Goal: Task Accomplishment & Management: Use online tool/utility

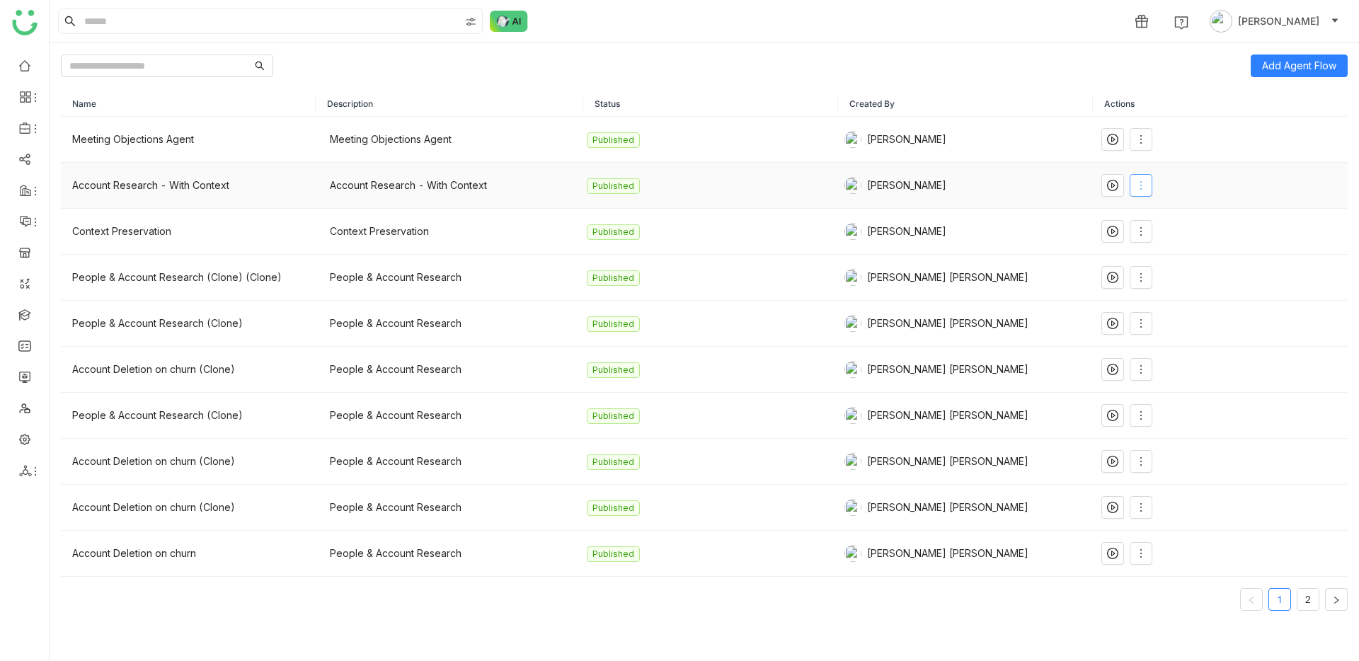
click at [1135, 185] on icon at bounding box center [1140, 185] width 11 height 11
click at [1133, 210] on icon at bounding box center [1135, 215] width 10 height 10
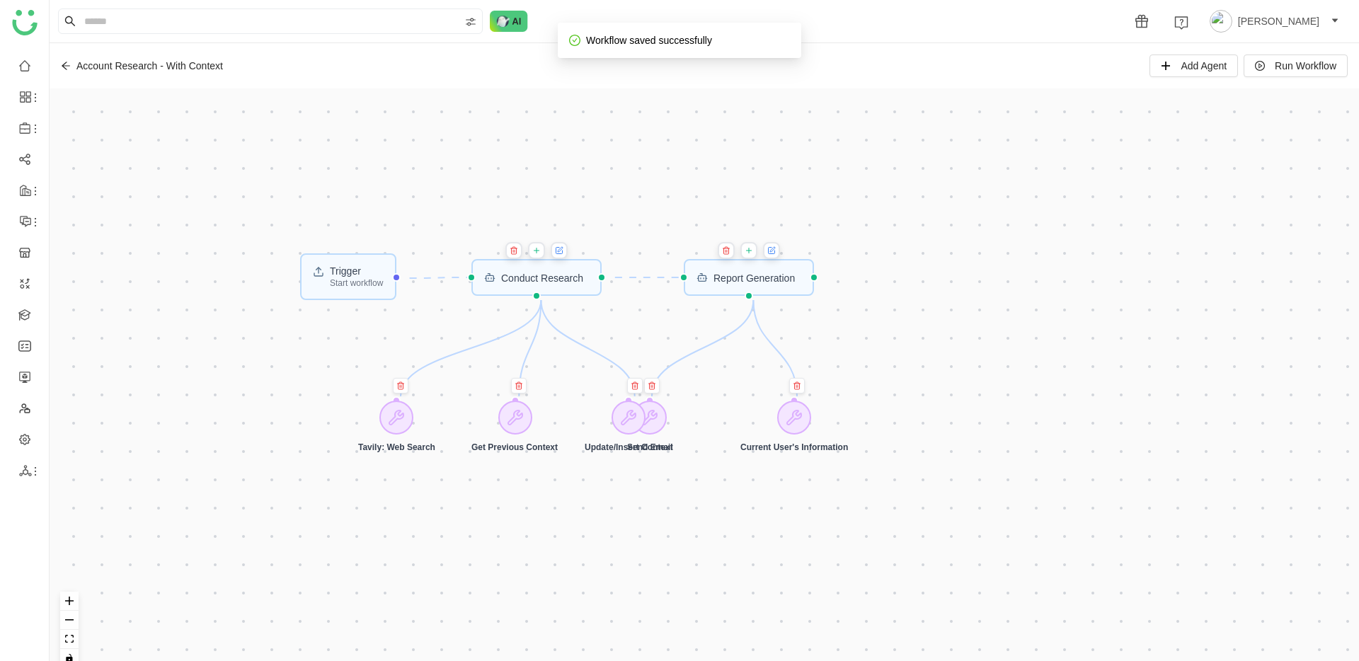
drag, startPoint x: 624, startPoint y: 310, endPoint x: 852, endPoint y: 360, distance: 232.7
click at [869, 369] on div "Trigger Start workflow Report Generation Conduct Research Send Email Current Us…" at bounding box center [704, 383] width 1309 height 590
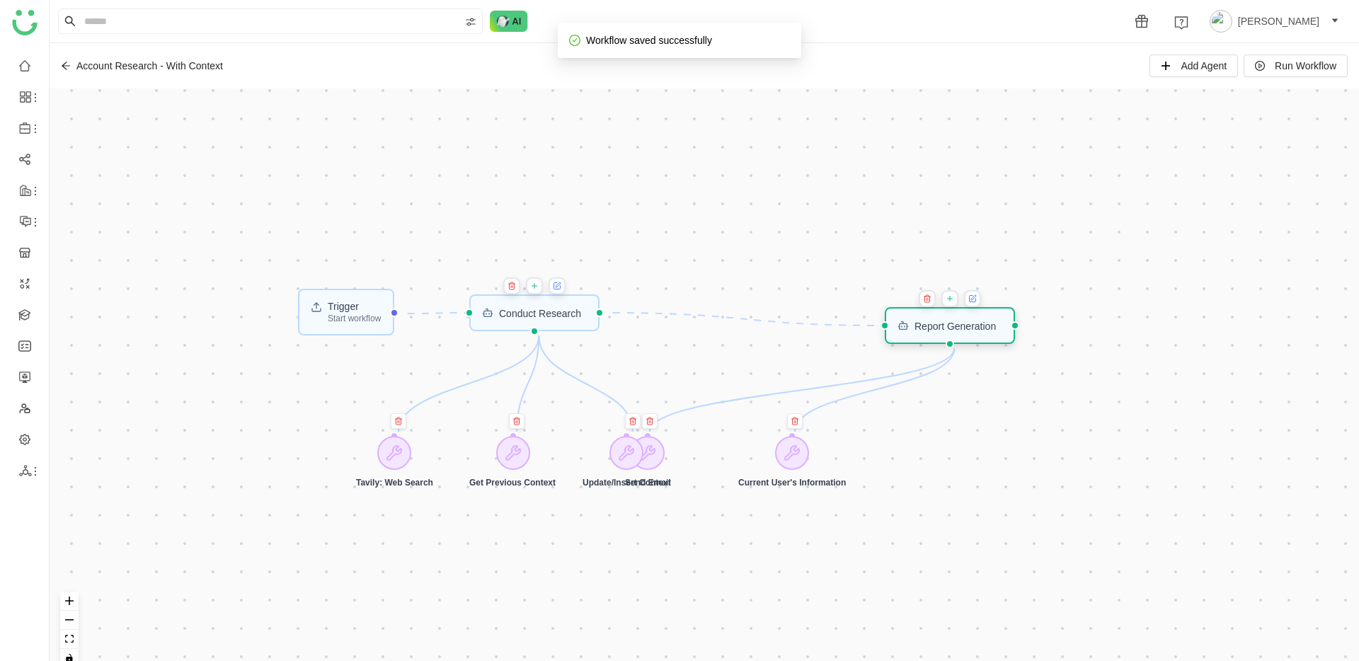
drag, startPoint x: 735, startPoint y: 316, endPoint x: 938, endPoint y: 328, distance: 203.5
click at [938, 328] on div "Report Generation" at bounding box center [955, 326] width 81 height 10
drag, startPoint x: 655, startPoint y: 454, endPoint x: 629, endPoint y: 402, distance: 58.6
click at [629, 402] on div "Update/Insert Context" at bounding box center [602, 411] width 88 height 52
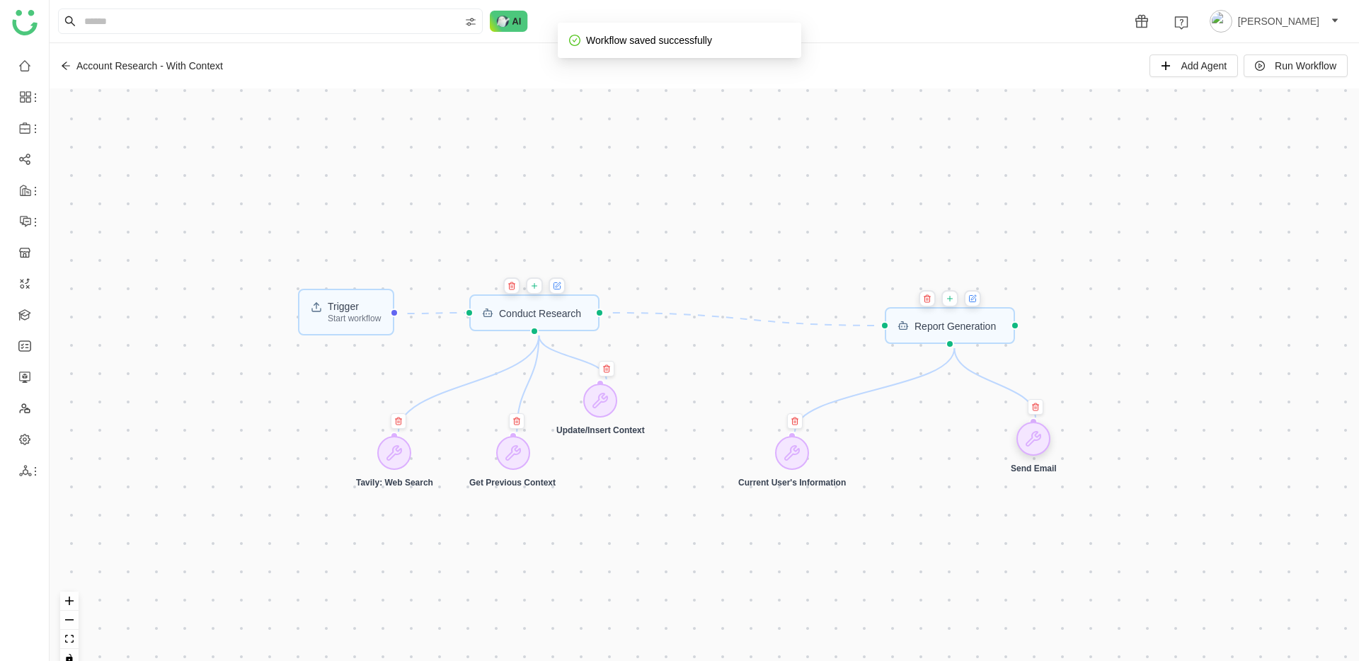
drag, startPoint x: 641, startPoint y: 453, endPoint x: 1028, endPoint y: 435, distance: 388.3
click at [1032, 435] on icon at bounding box center [1033, 438] width 17 height 17
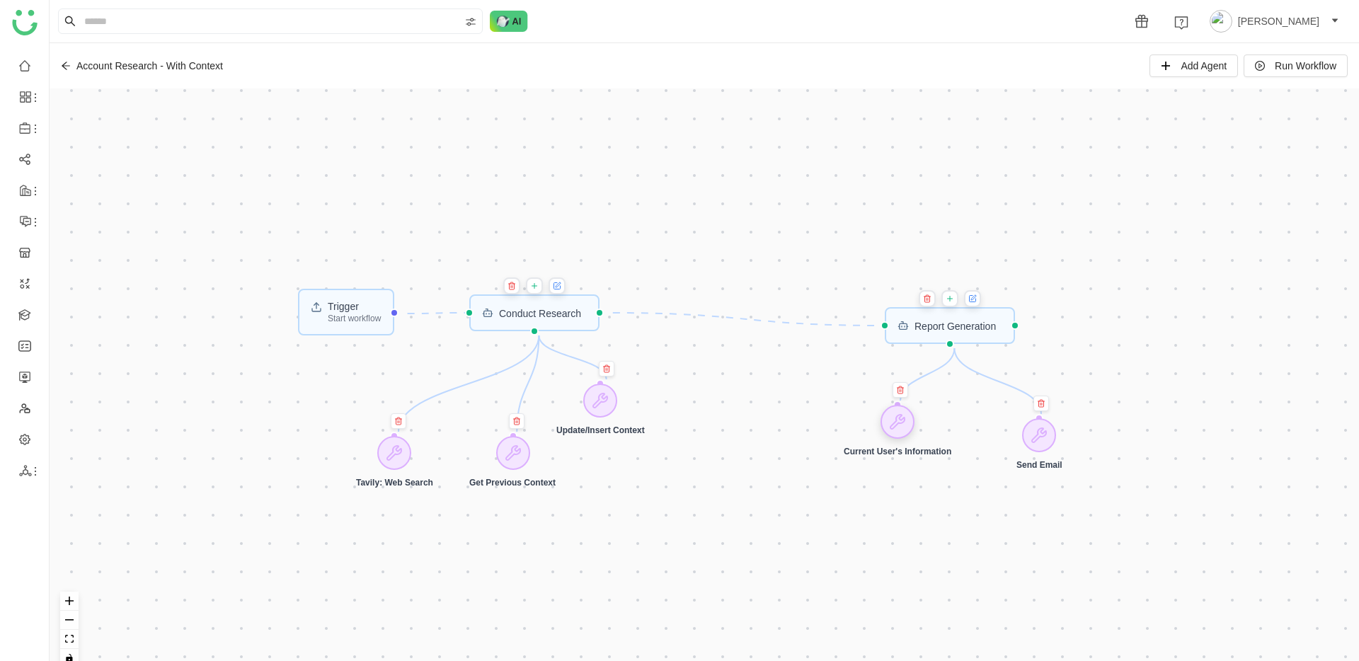
drag, startPoint x: 796, startPoint y: 446, endPoint x: 902, endPoint y: 413, distance: 110.4
click at [895, 413] on icon at bounding box center [897, 421] width 17 height 17
drag, startPoint x: 1054, startPoint y: 437, endPoint x: 1014, endPoint y: 422, distance: 43.2
click at [1013, 422] on div at bounding box center [996, 418] width 34 height 34
drag, startPoint x: 904, startPoint y: 414, endPoint x: 912, endPoint y: 413, distance: 7.9
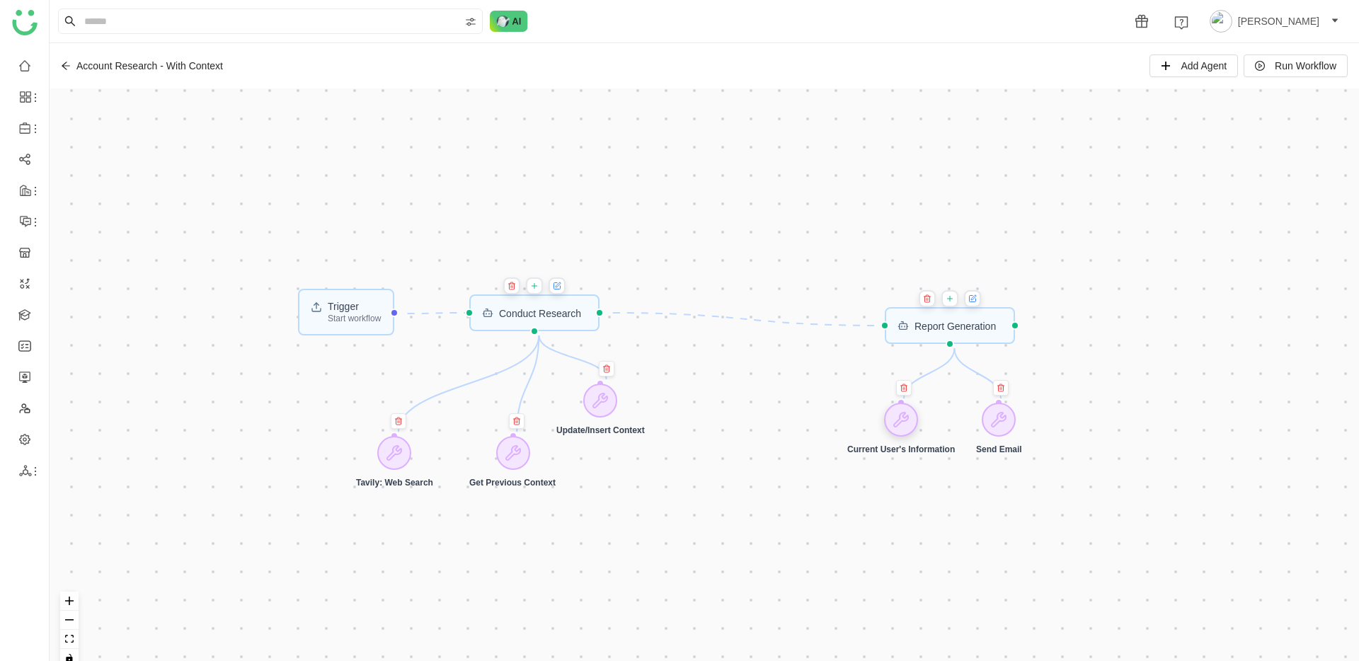
click at [910, 413] on icon at bounding box center [901, 419] width 17 height 17
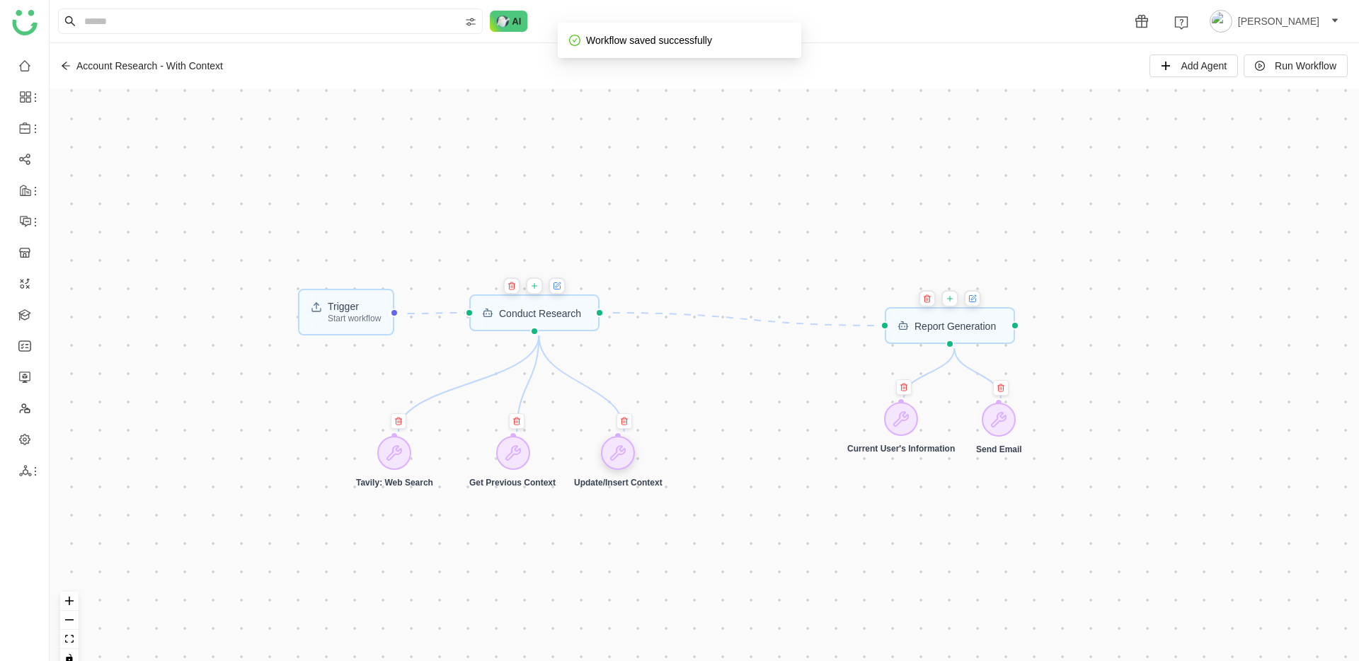
drag, startPoint x: 607, startPoint y: 405, endPoint x: 625, endPoint y: 457, distance: 55.3
click at [625, 457] on icon at bounding box center [617, 453] width 17 height 17
click at [1181, 64] on span "Add Agent" at bounding box center [1204, 66] width 46 height 16
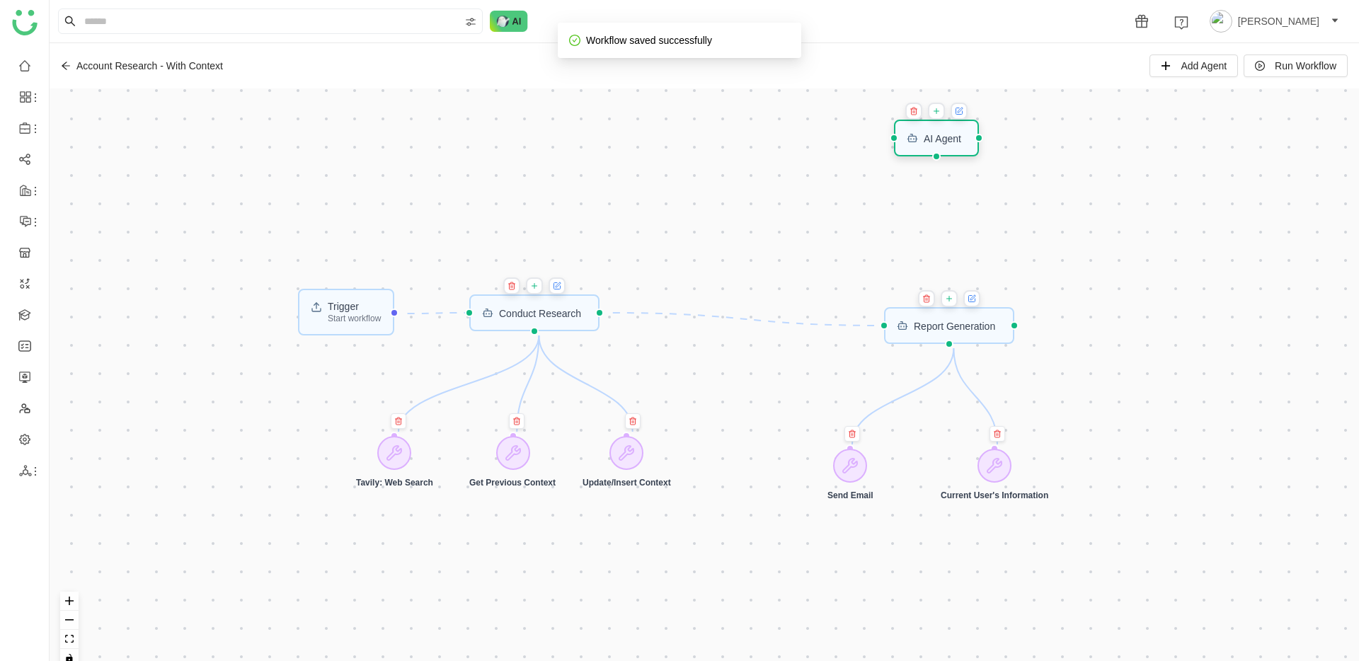
drag, startPoint x: 318, startPoint y: 164, endPoint x: 917, endPoint y: 137, distance: 600.1
click at [917, 137] on rect at bounding box center [913, 139] width 8 height 6
click at [939, 116] on icon at bounding box center [940, 112] width 8 height 11
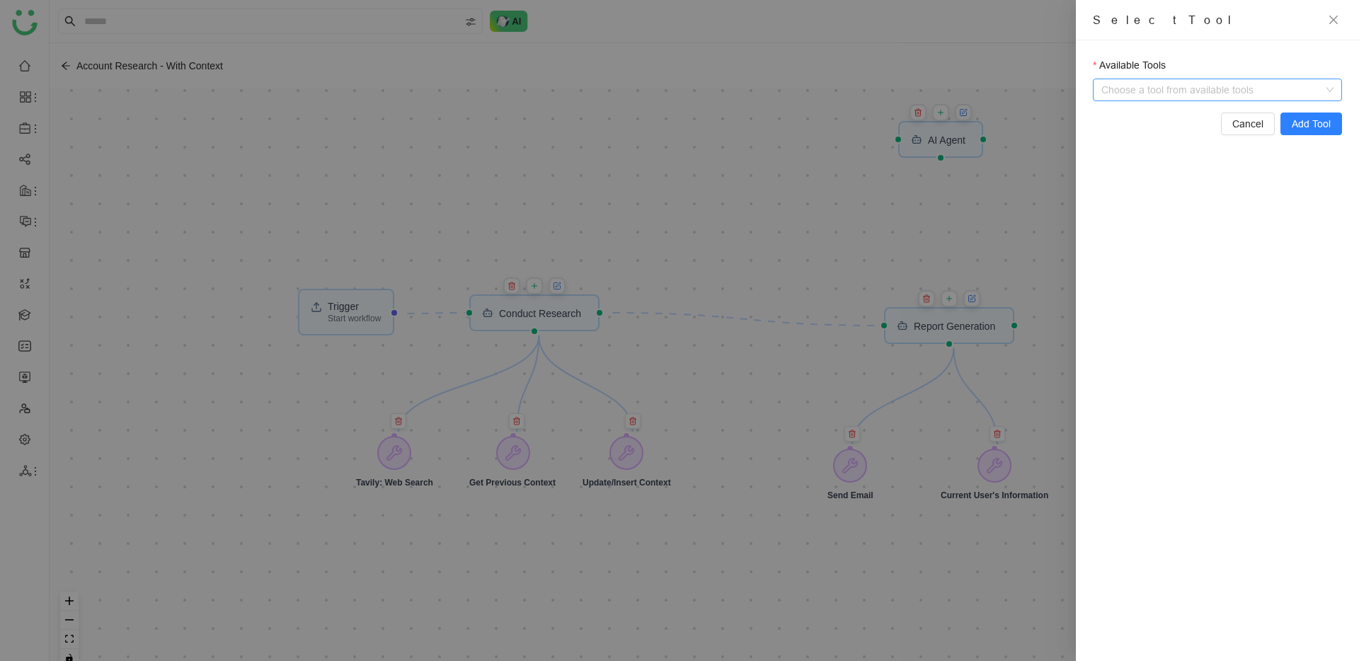
click at [1143, 88] on input "Available Tools" at bounding box center [1218, 89] width 219 height 21
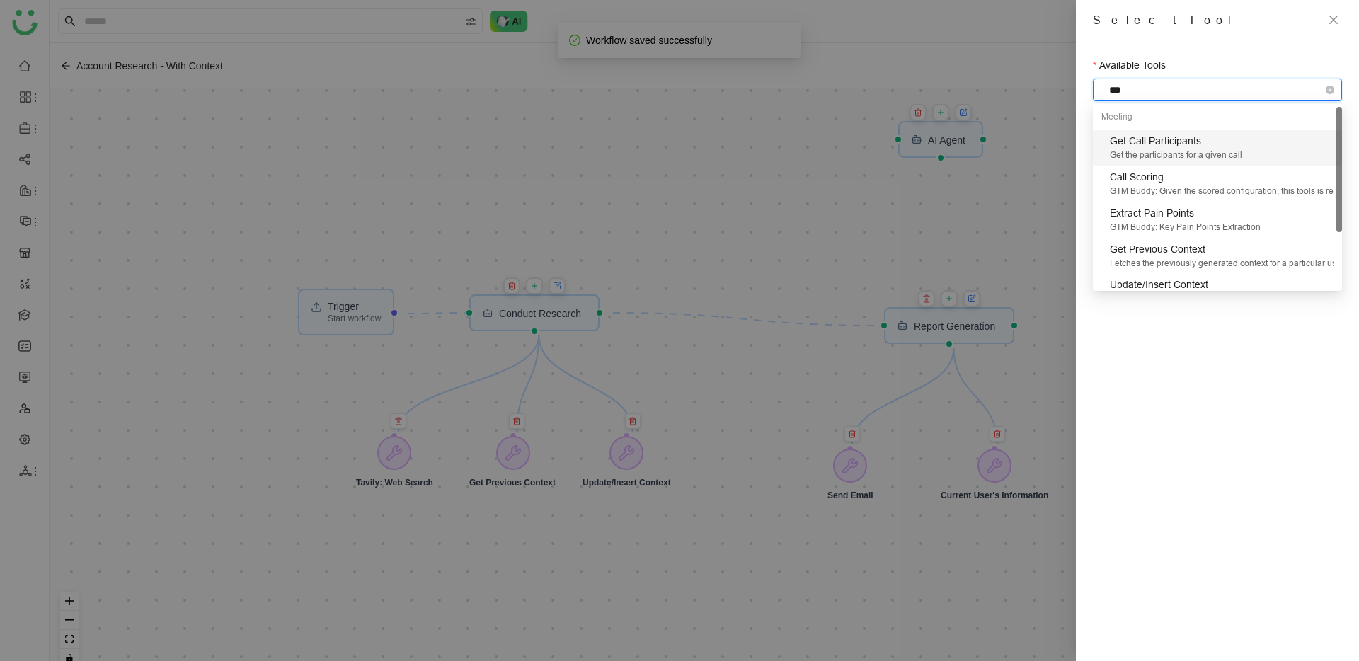
type input "****"
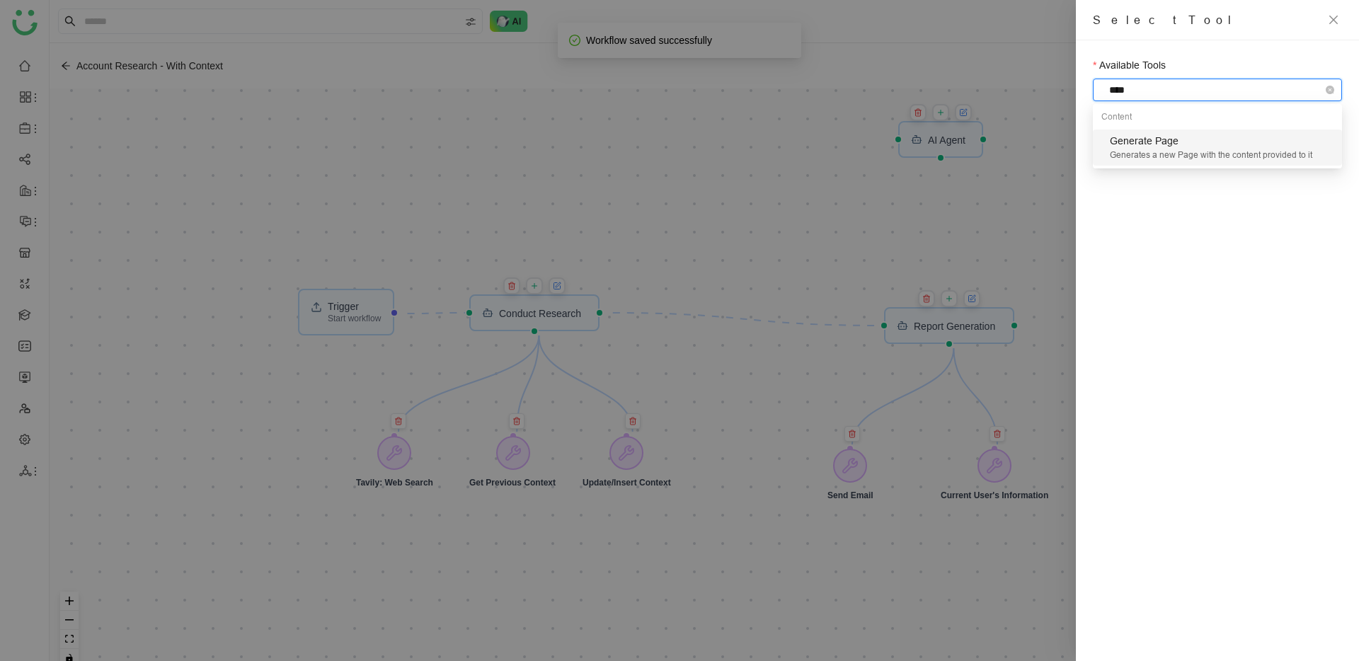
click at [1140, 154] on div "Generates a new Page with the content provided to it" at bounding box center [1222, 155] width 224 height 13
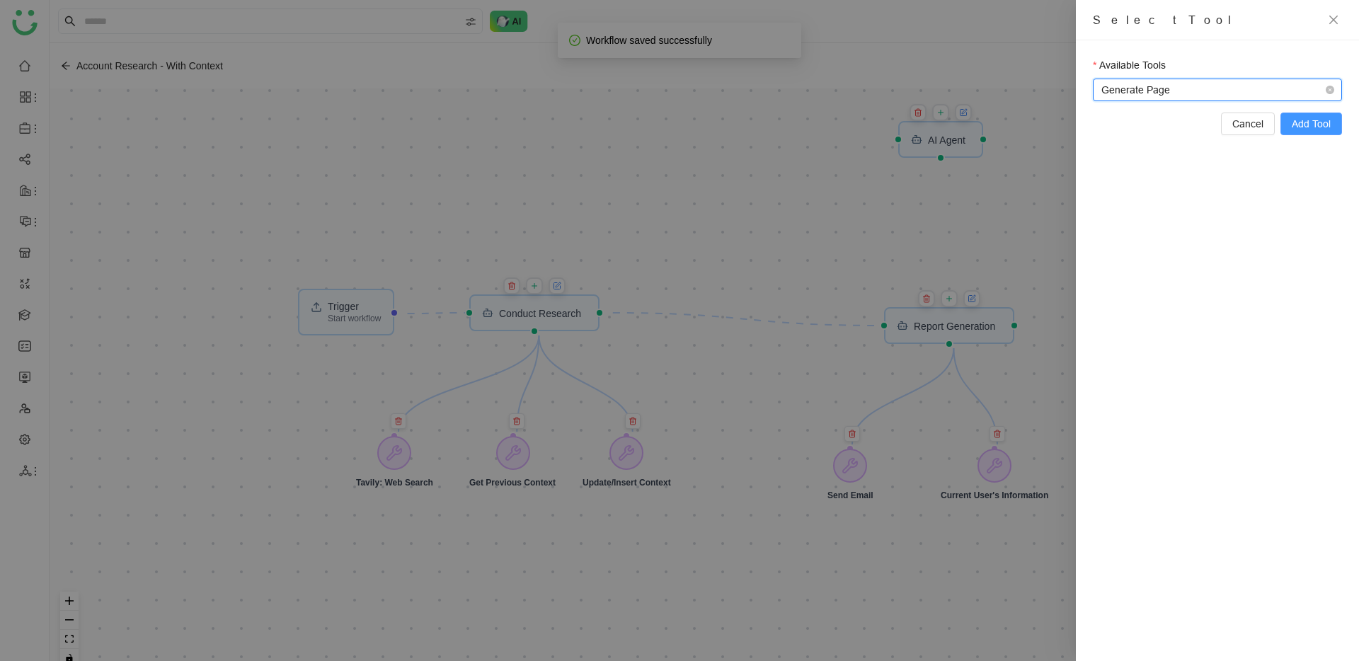
click at [1319, 125] on span "Add Tool" at bounding box center [1311, 124] width 39 height 16
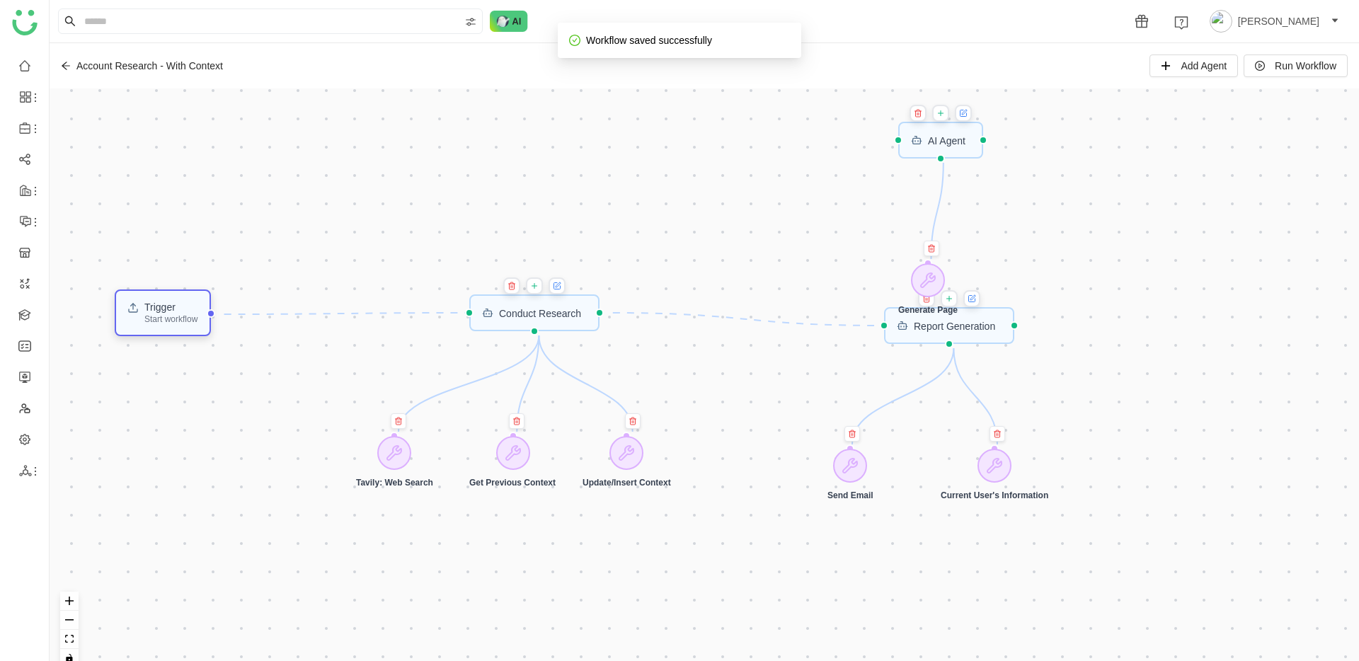
drag, startPoint x: 361, startPoint y: 313, endPoint x: 177, endPoint y: 314, distance: 184.0
click at [177, 314] on div "Trigger Start workflow" at bounding box center [170, 312] width 53 height 21
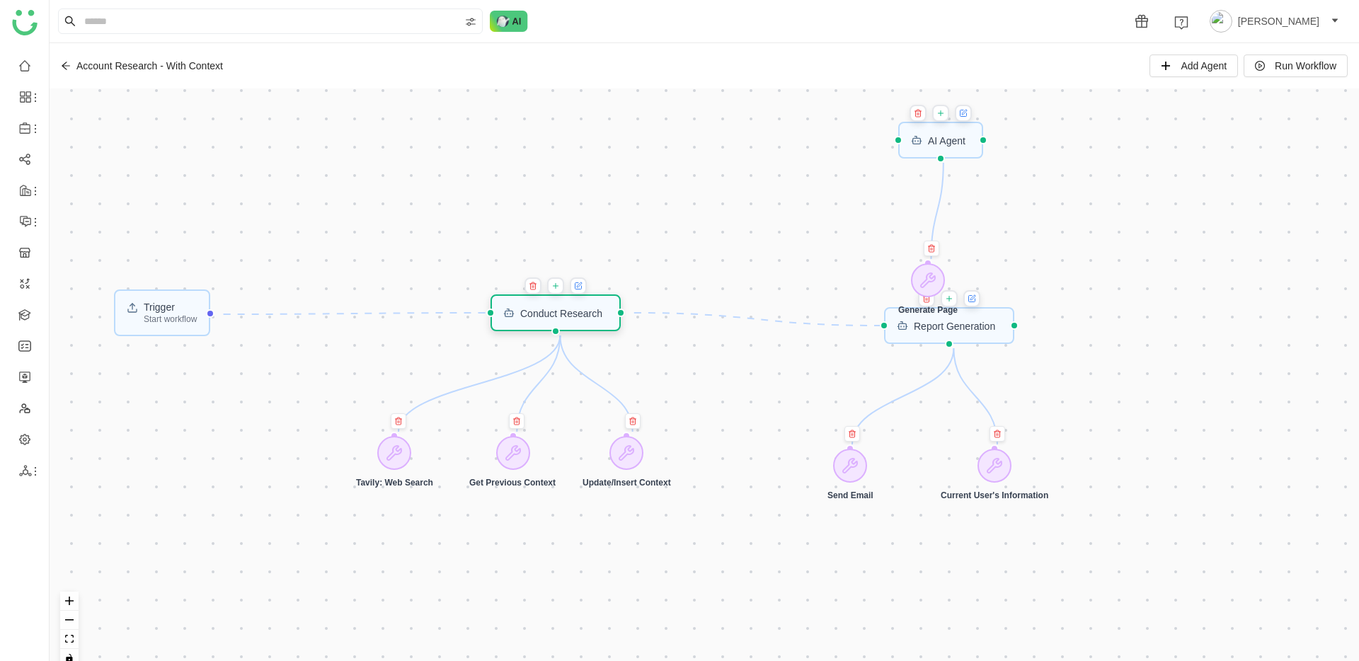
drag, startPoint x: 479, startPoint y: 314, endPoint x: 500, endPoint y: 314, distance: 21.2
click at [500, 314] on div "Conduct Research" at bounding box center [556, 312] width 130 height 37
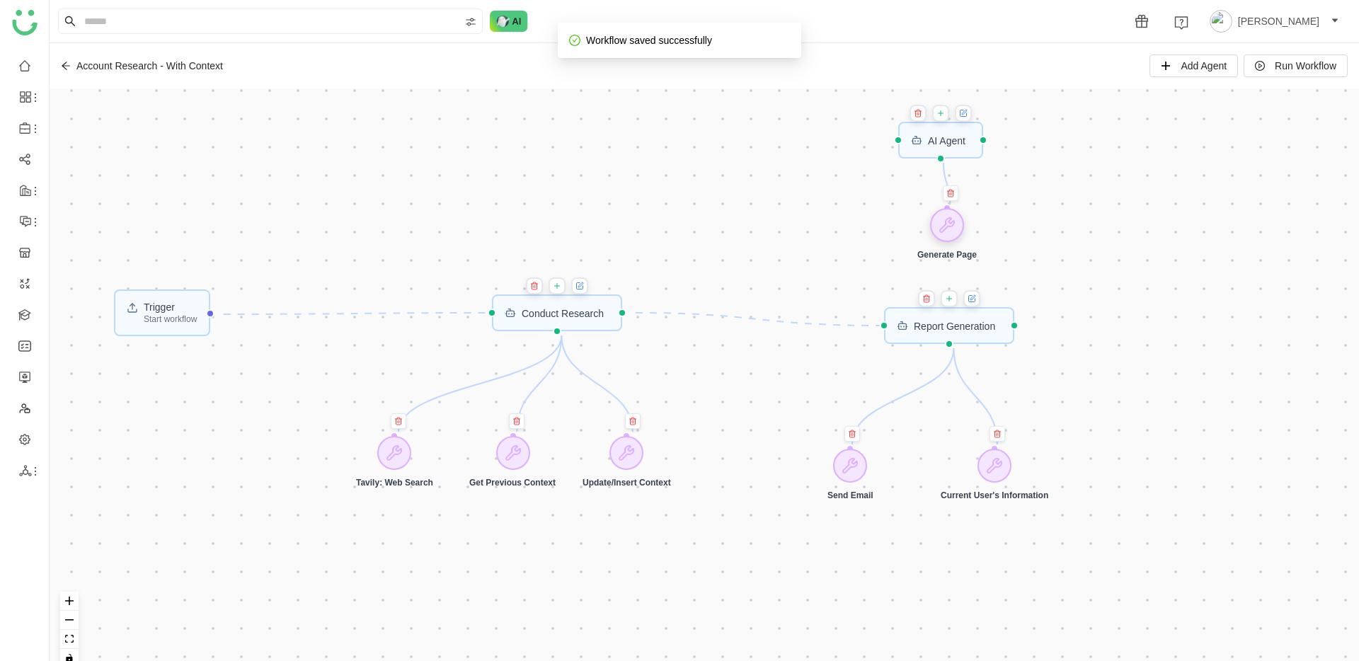
drag, startPoint x: 936, startPoint y: 279, endPoint x: 955, endPoint y: 224, distance: 58.4
click at [954, 224] on icon at bounding box center [947, 225] width 14 height 14
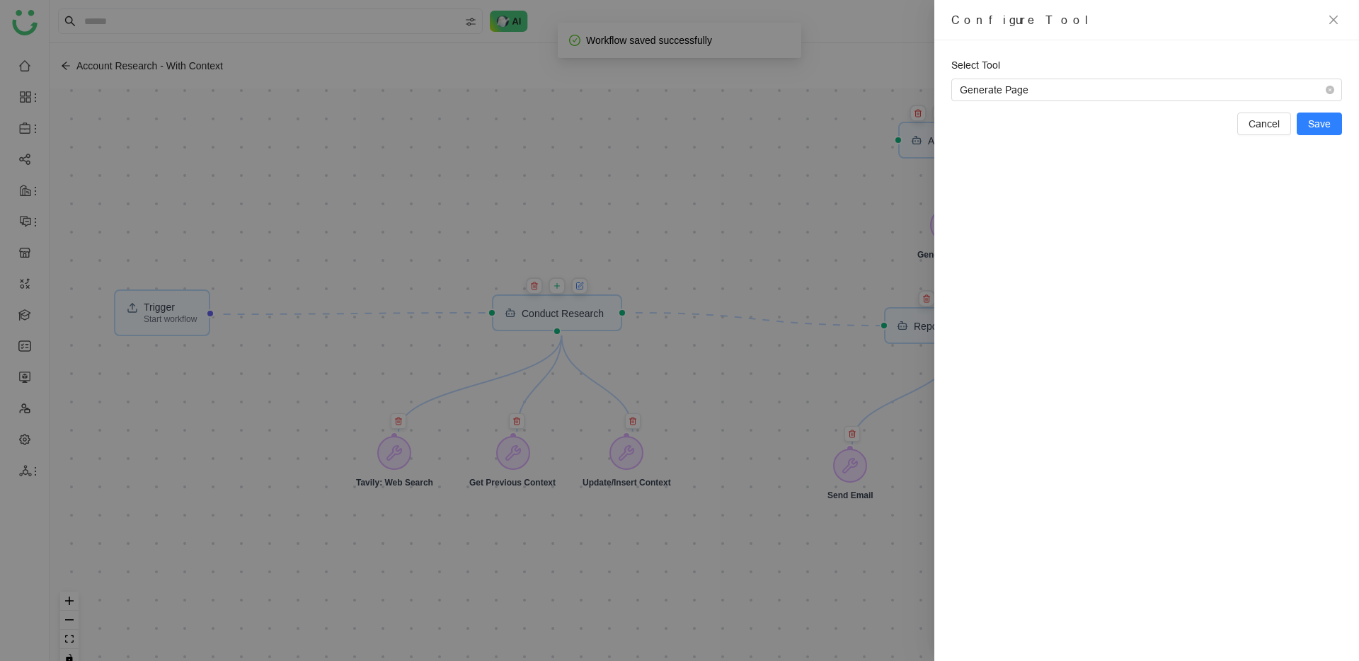
click at [893, 174] on div at bounding box center [679, 330] width 1359 height 661
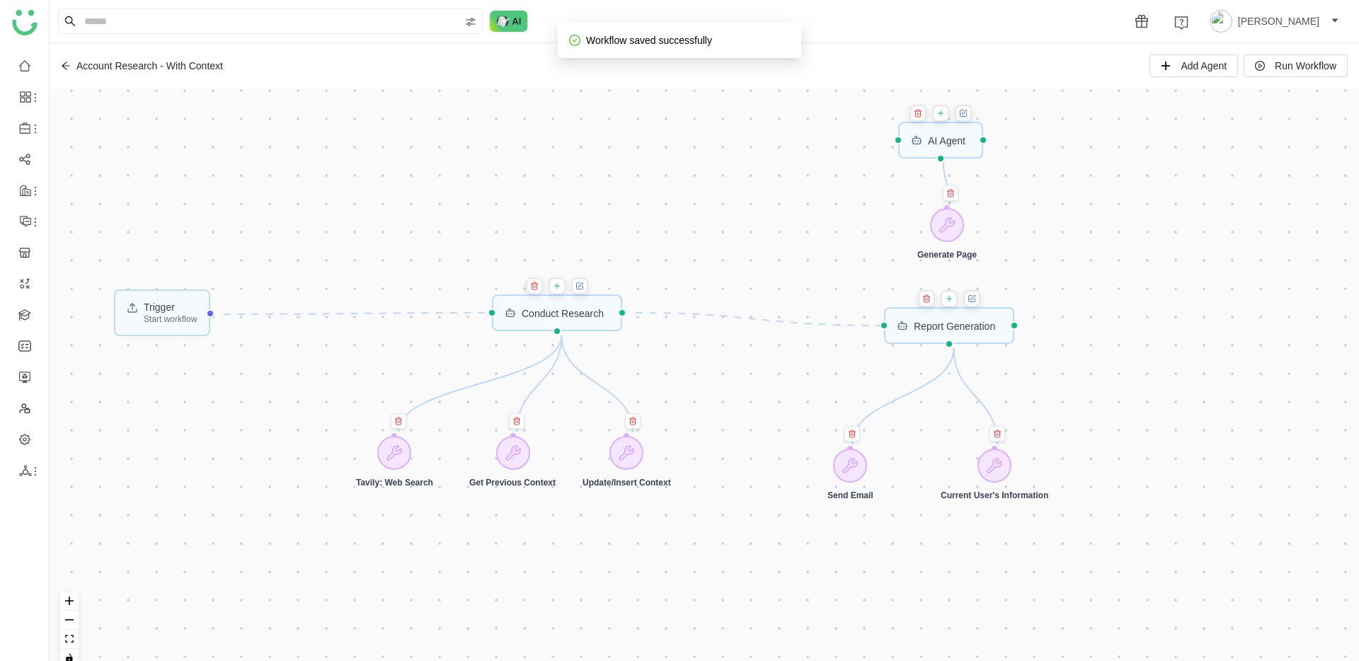
click at [967, 114] on icon at bounding box center [964, 113] width 6 height 6
click at [391, 330] on div "Trigger Start workflow AI Agent Report Generation Conduct Research Generate Pag…" at bounding box center [704, 383] width 1309 height 590
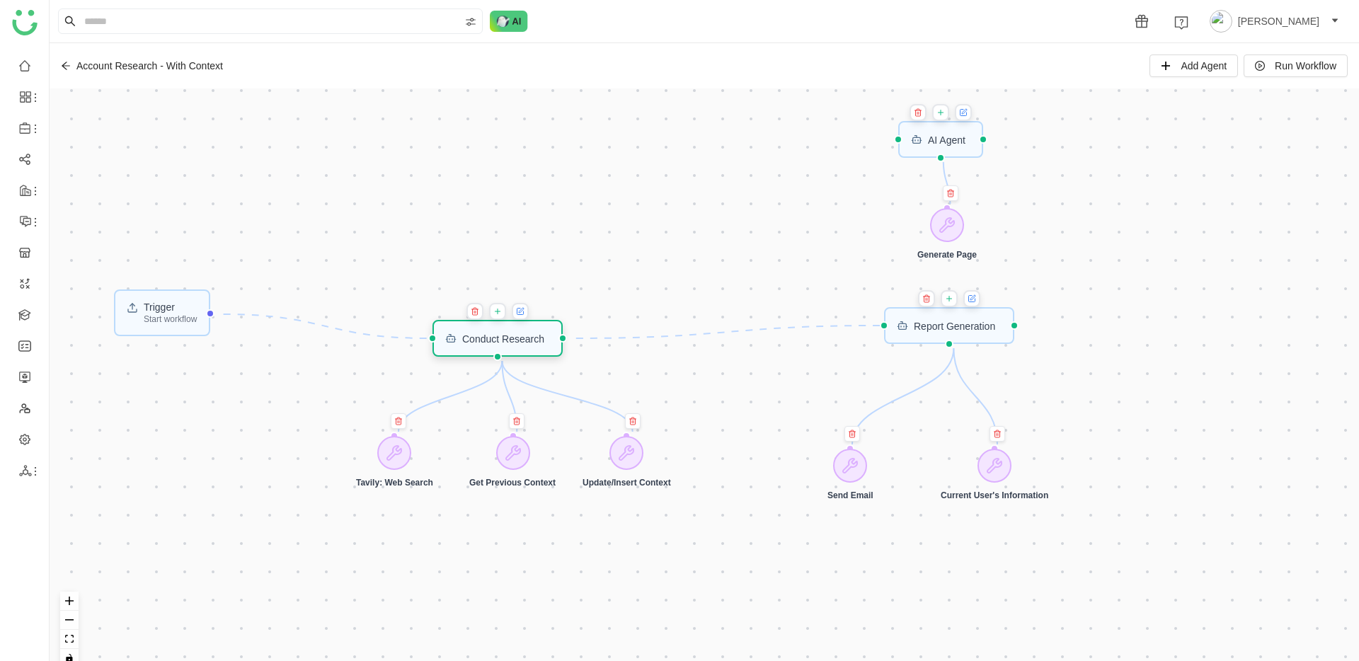
drag, startPoint x: 563, startPoint y: 309, endPoint x: 504, endPoint y: 334, distance: 64.0
click at [504, 334] on div "Conduct Research" at bounding box center [503, 338] width 82 height 10
click at [331, 327] on icon "Edge from trigger to 68e6bca0fe04ba1ff7136e1f" at bounding box center [326, 326] width 205 height 24
click at [324, 326] on icon "Edge from trigger to 68e6bca0fe04ba1ff7136e1f" at bounding box center [326, 326] width 205 height 24
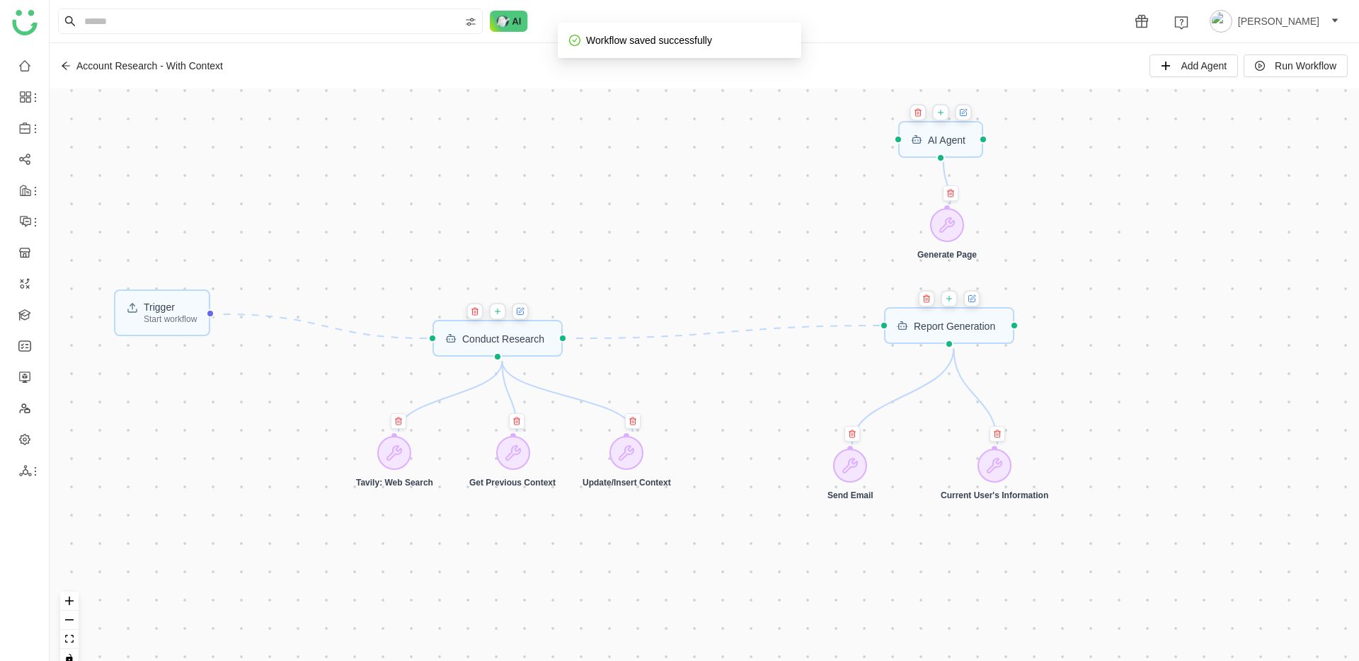
click at [324, 326] on icon "Edge from trigger to 68e6bca0fe04ba1ff7136e1f" at bounding box center [326, 326] width 205 height 24
click at [214, 314] on div at bounding box center [209, 313] width 8 height 8
drag, startPoint x: 219, startPoint y: 314, endPoint x: 900, endPoint y: 146, distance: 702.1
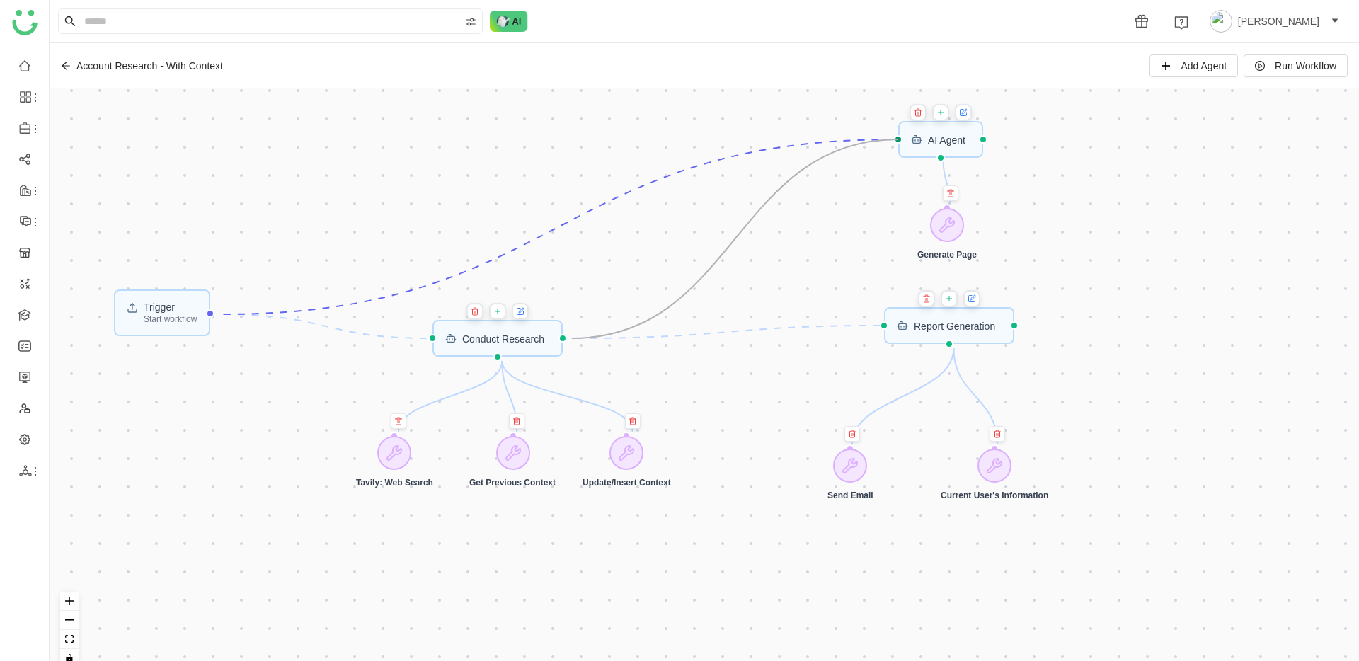
drag, startPoint x: 573, startPoint y: 338, endPoint x: 899, endPoint y: 142, distance: 380.4
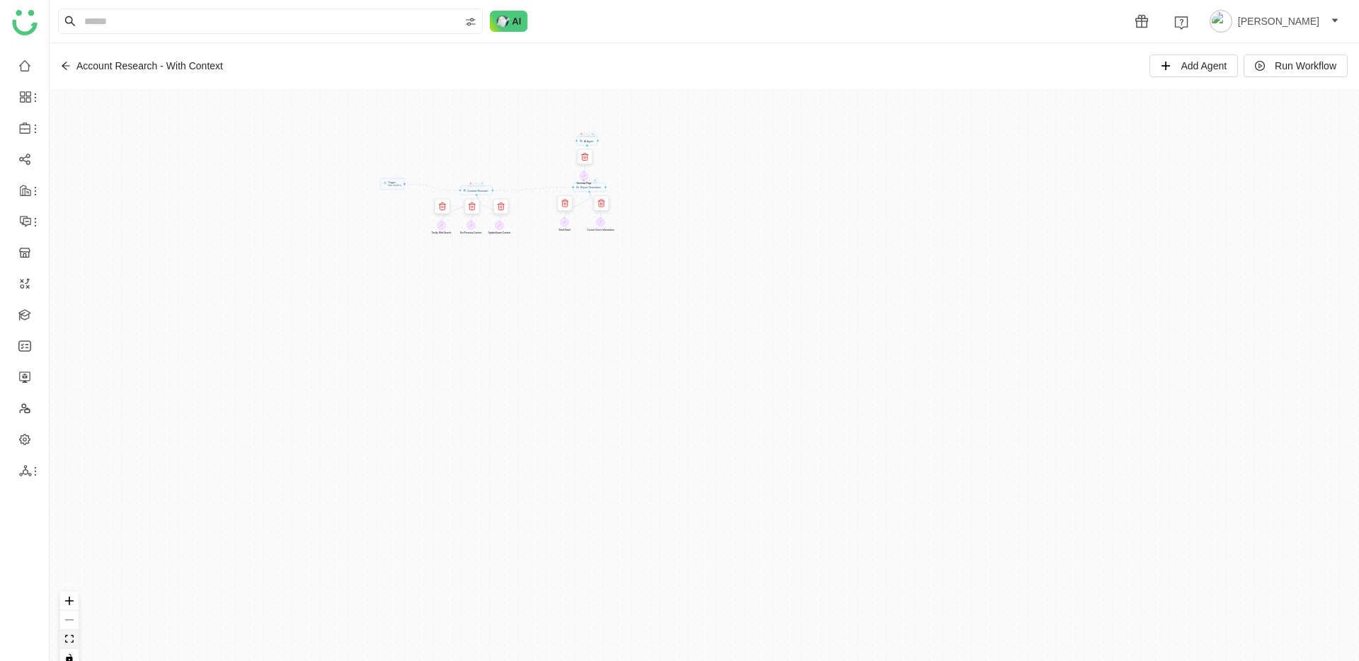
click at [71, 643] on icon "fit view" at bounding box center [69, 639] width 8 height 8
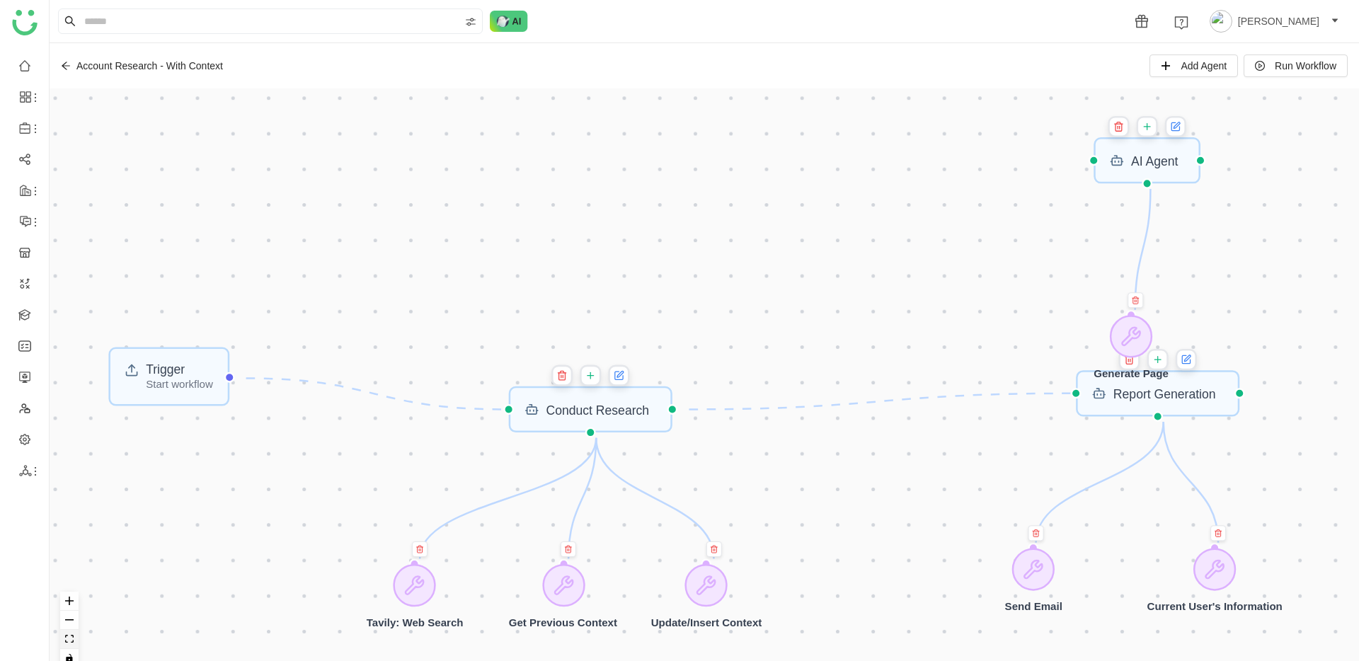
click at [65, 638] on icon "fit view" at bounding box center [69, 639] width 8 height 8
drag, startPoint x: 1140, startPoint y: 330, endPoint x: 978, endPoint y: 227, distance: 192.5
click at [978, 227] on icon at bounding box center [968, 232] width 21 height 21
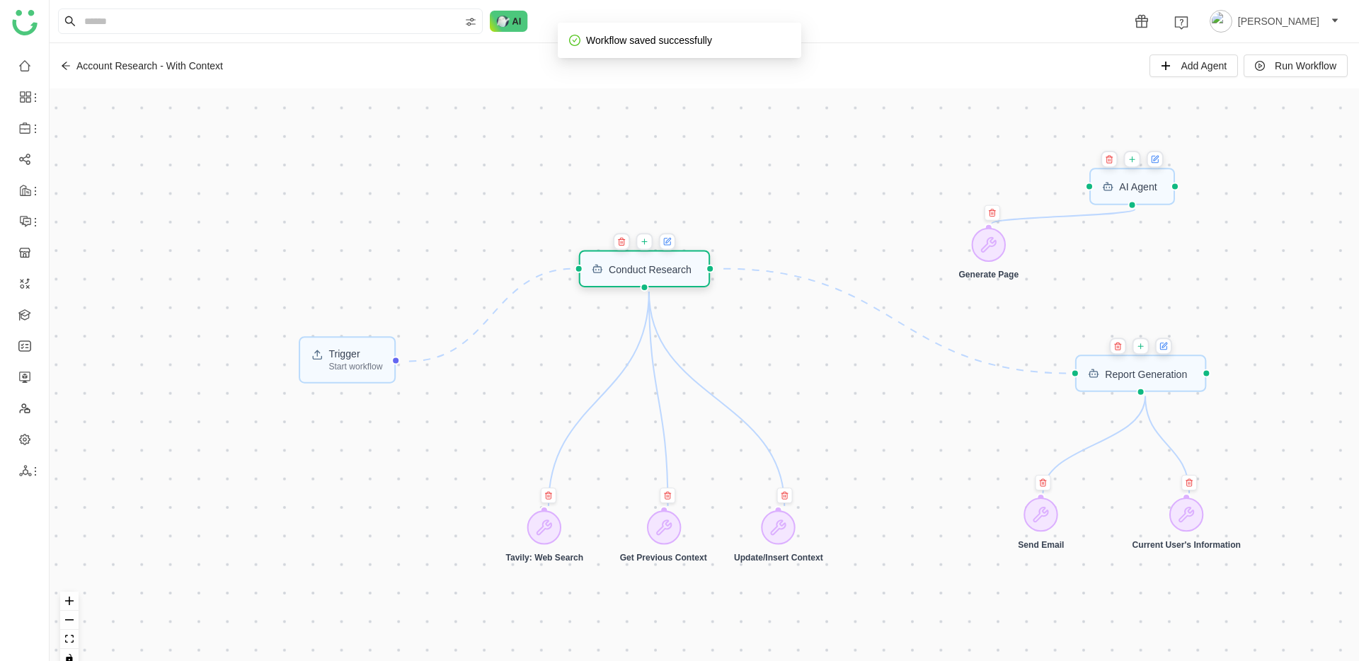
drag, startPoint x: 671, startPoint y: 398, endPoint x: 628, endPoint y: 277, distance: 127.8
click at [629, 277] on div "Conduct Research" at bounding box center [644, 269] width 131 height 37
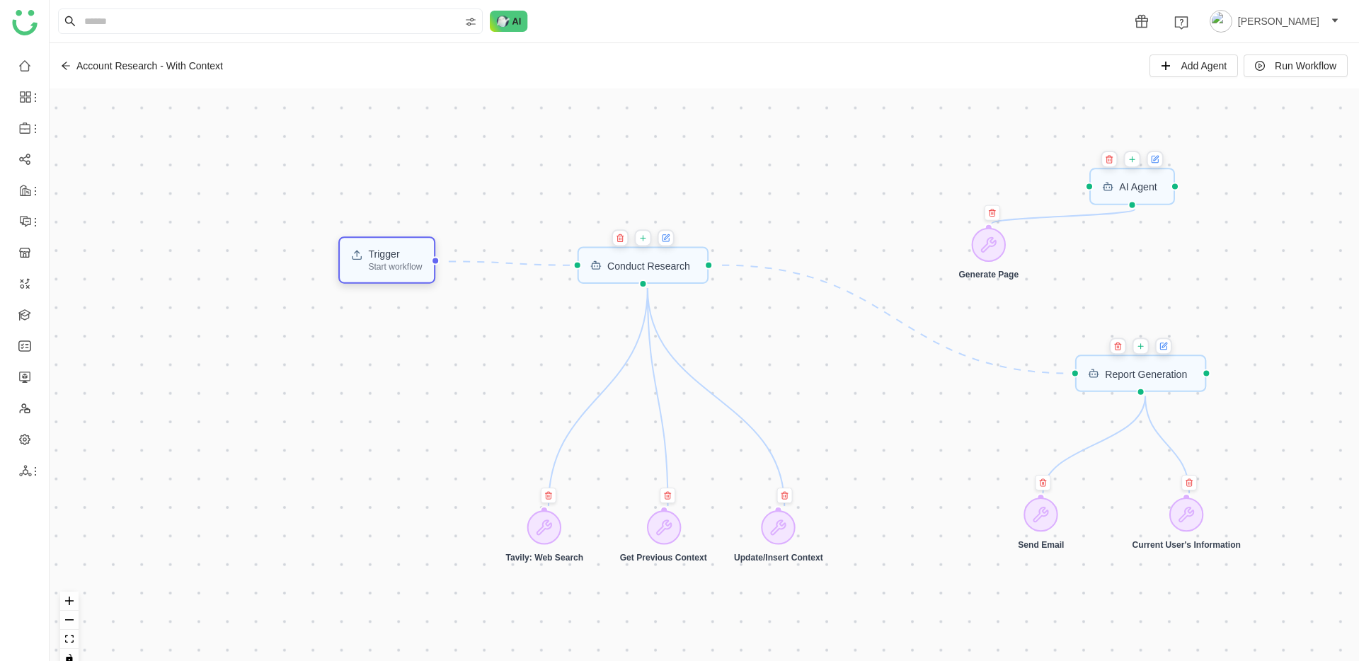
drag, startPoint x: 360, startPoint y: 367, endPoint x: 399, endPoint y: 268, distance: 107.4
click at [399, 268] on div "Start workflow" at bounding box center [395, 266] width 54 height 8
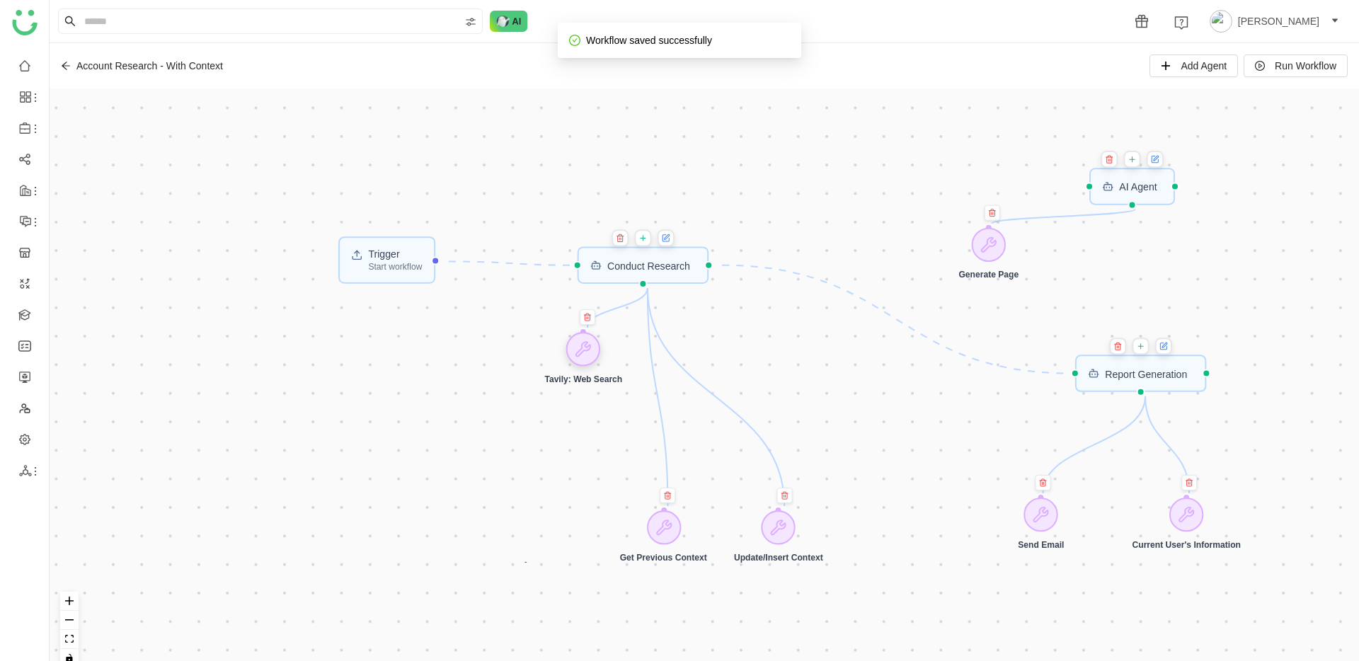
drag, startPoint x: 544, startPoint y: 513, endPoint x: 583, endPoint y: 345, distance: 172.9
click at [583, 345] on icon at bounding box center [583, 349] width 14 height 14
drag, startPoint x: 670, startPoint y: 529, endPoint x: 651, endPoint y: 404, distance: 125.9
click at [651, 404] on icon at bounding box center [645, 403] width 14 height 14
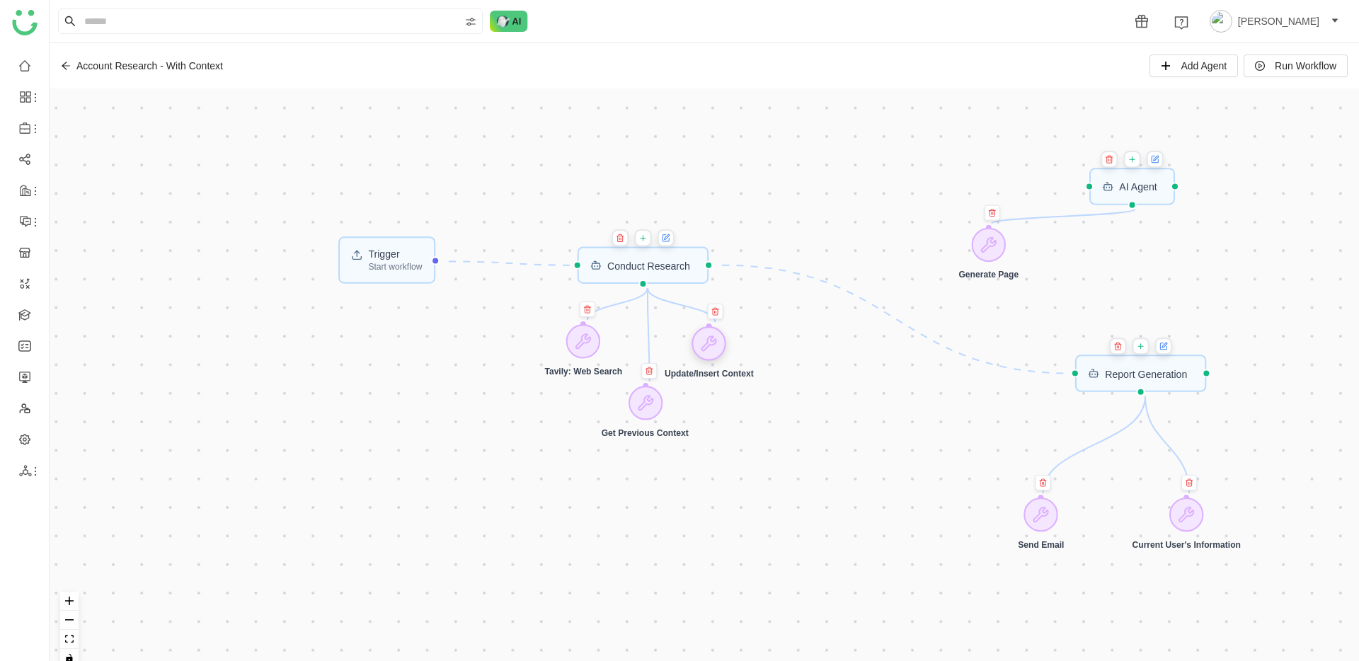
drag, startPoint x: 777, startPoint y: 499, endPoint x: 713, endPoint y: 349, distance: 163.3
click at [713, 349] on icon at bounding box center [709, 343] width 17 height 17
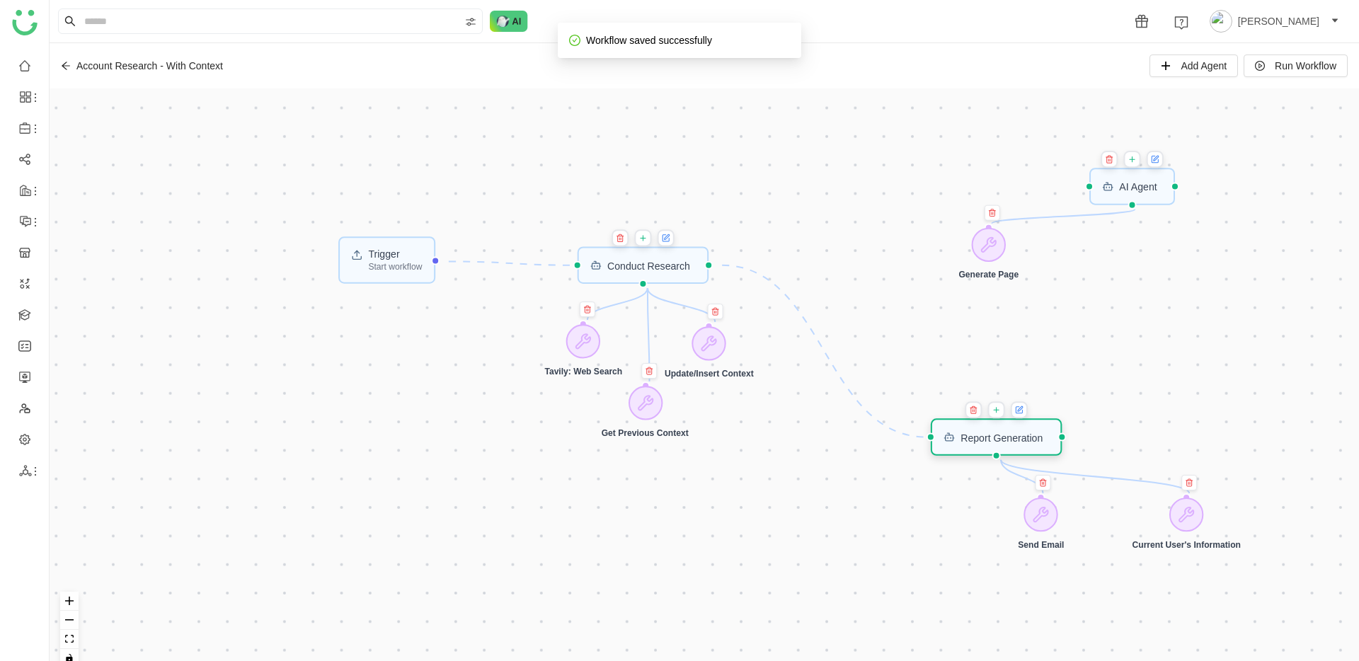
drag, startPoint x: 1164, startPoint y: 388, endPoint x: 1019, endPoint y: 452, distance: 157.8
click at [1019, 452] on div "Report Generation" at bounding box center [996, 436] width 131 height 37
drag, startPoint x: 1043, startPoint y: 524, endPoint x: 961, endPoint y: 516, distance: 83.2
click at [961, 516] on div at bounding box center [960, 511] width 34 height 34
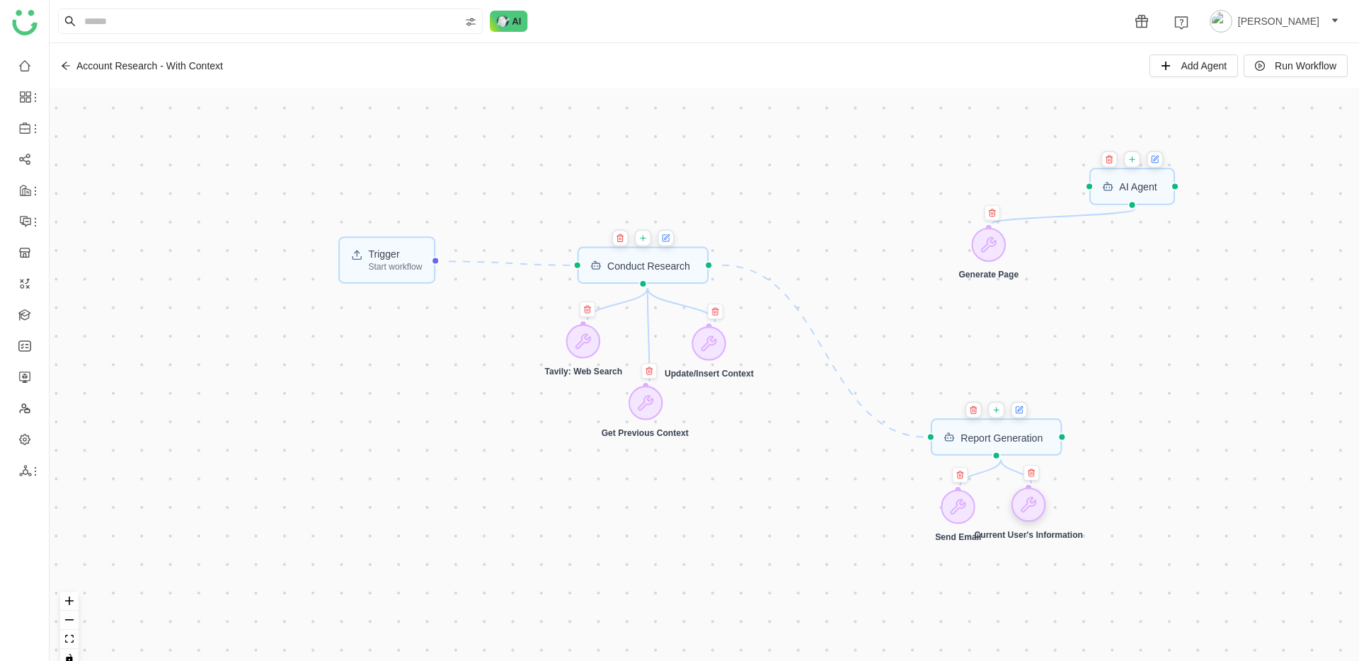
drag, startPoint x: 1183, startPoint y: 521, endPoint x: 1041, endPoint y: 511, distance: 142.6
click at [1041, 511] on div at bounding box center [1028, 505] width 34 height 34
drag, startPoint x: 1122, startPoint y: 179, endPoint x: 978, endPoint y: 156, distance: 146.3
click at [978, 156] on div "AI Agent" at bounding box center [988, 162] width 86 height 37
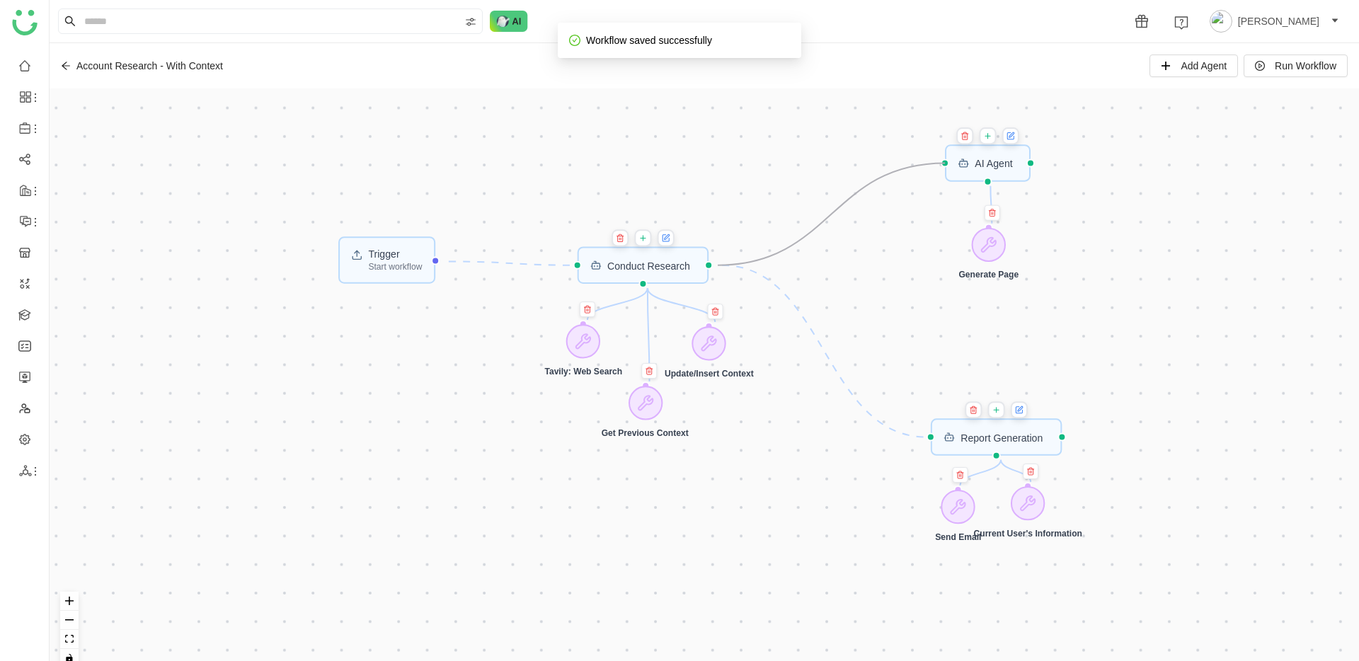
drag, startPoint x: 716, startPoint y: 263, endPoint x: 934, endPoint y: 163, distance: 240.7
click at [934, 163] on div "Trigger Start workflow AI Agent Report Generation Conduct Research Generate Pag…" at bounding box center [704, 383] width 1309 height 590
click at [665, 235] on icon at bounding box center [666, 237] width 8 height 11
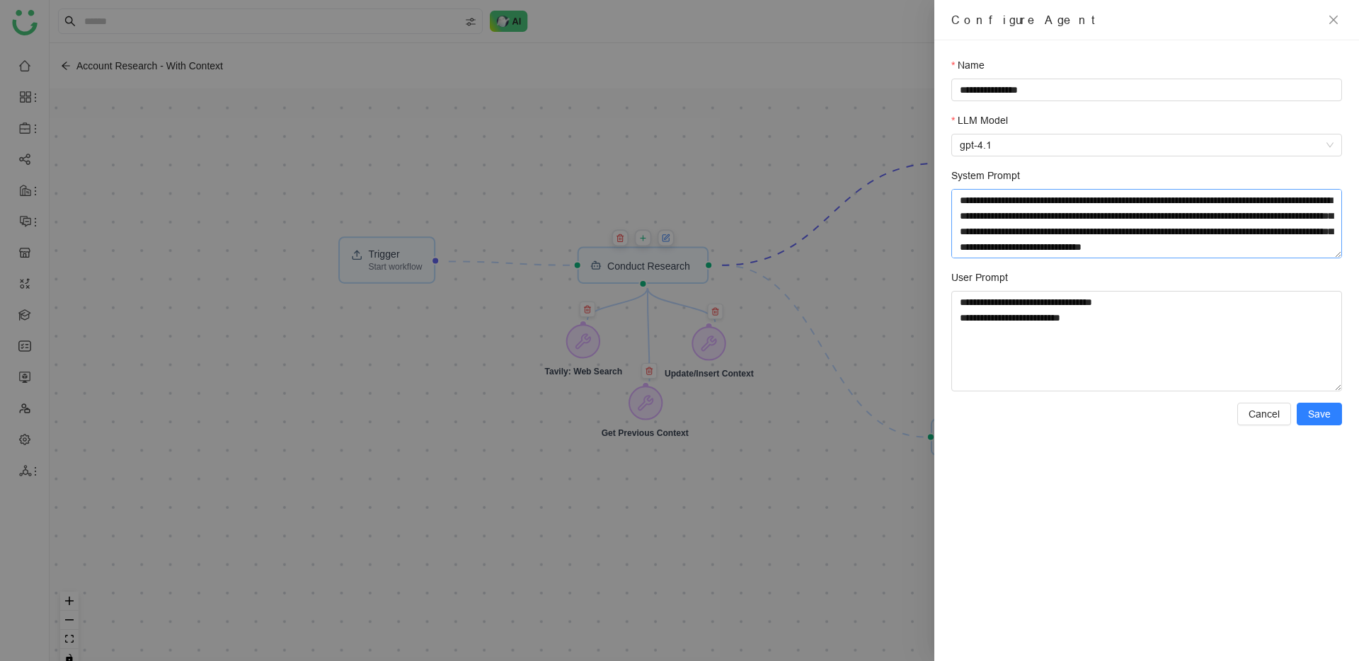
click at [1033, 193] on textarea "System Prompt" at bounding box center [1146, 223] width 391 height 69
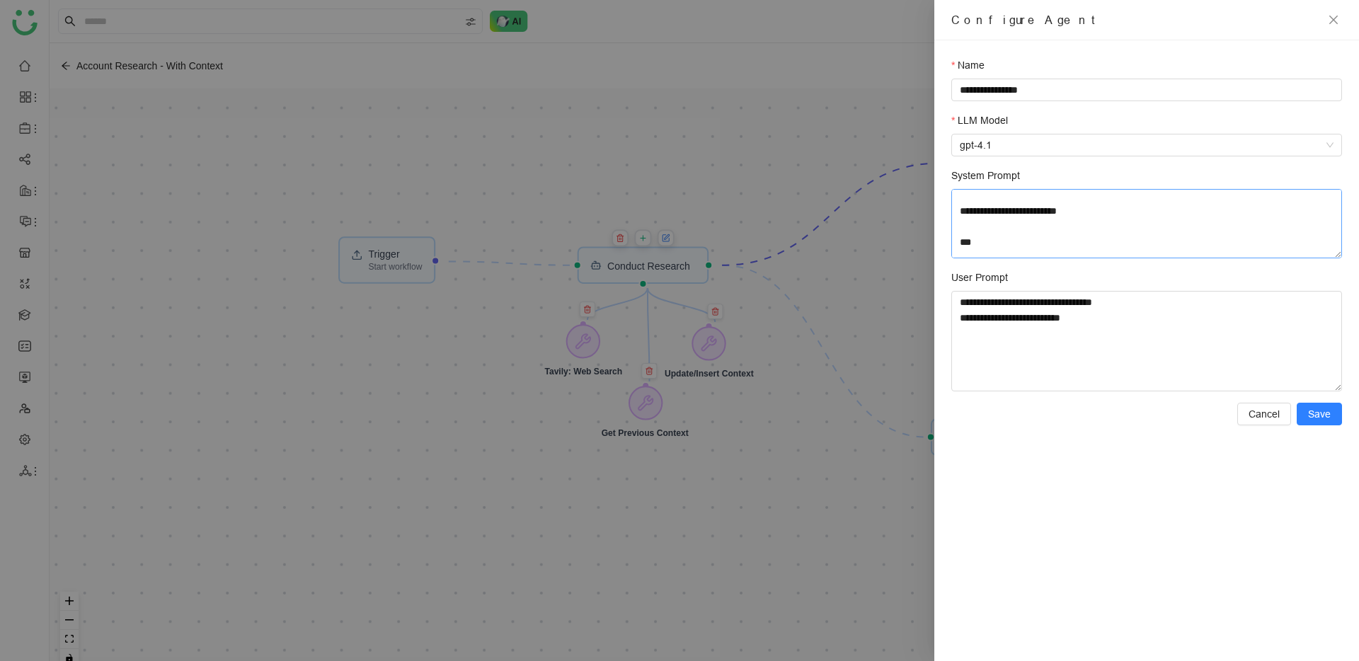
scroll to position [62, 0]
click at [1267, 197] on textarea "System Prompt" at bounding box center [1146, 223] width 391 height 69
paste textarea "**********"
type textarea "**********"
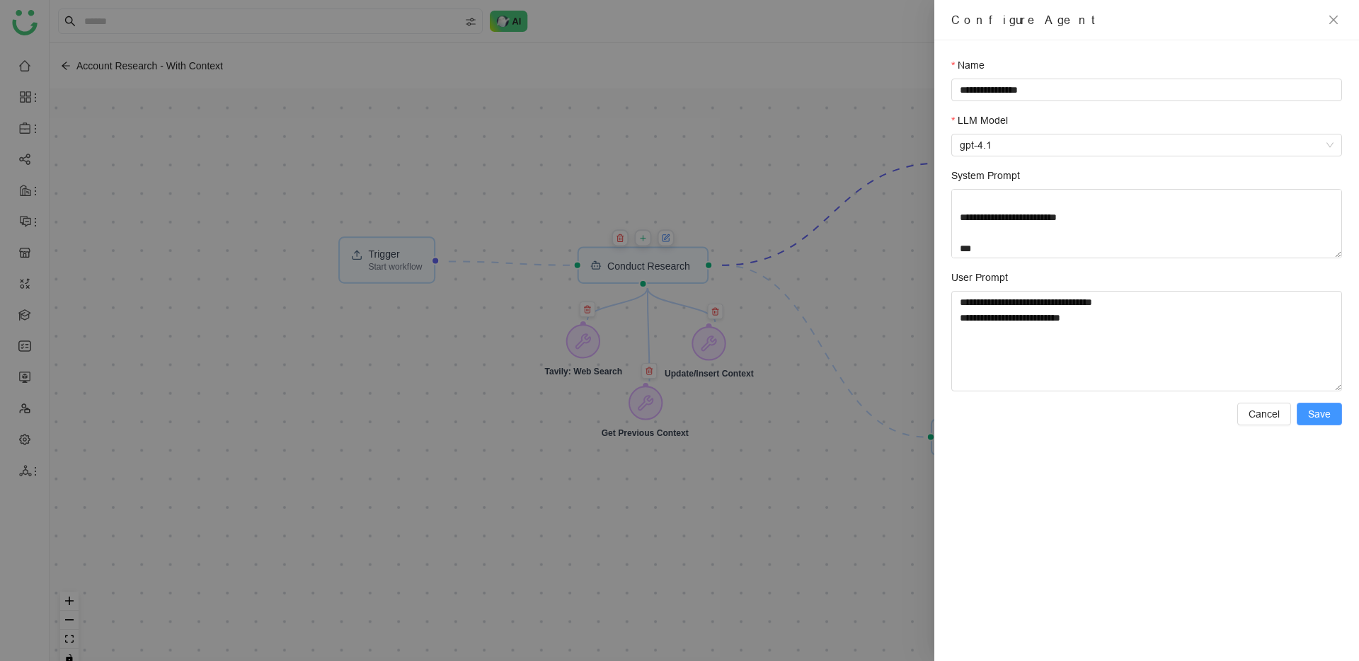
click at [1317, 411] on span "Save" at bounding box center [1319, 414] width 23 height 16
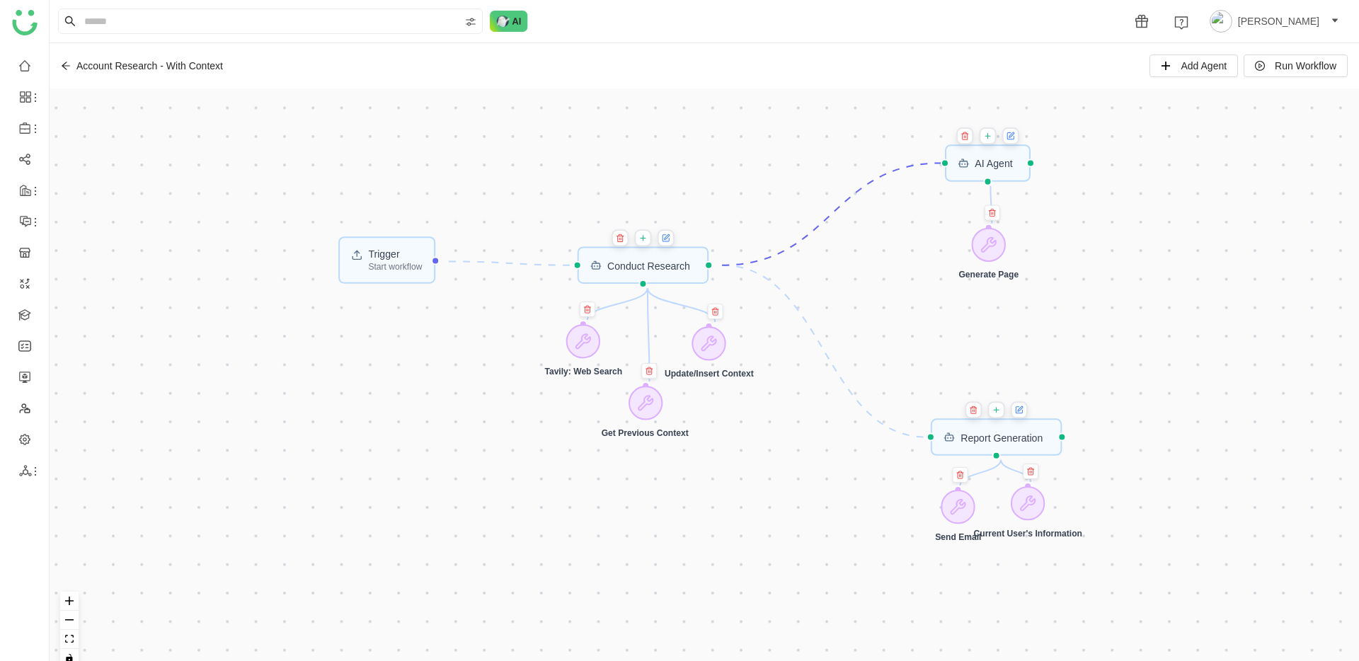
click at [667, 235] on icon at bounding box center [666, 238] width 6 height 6
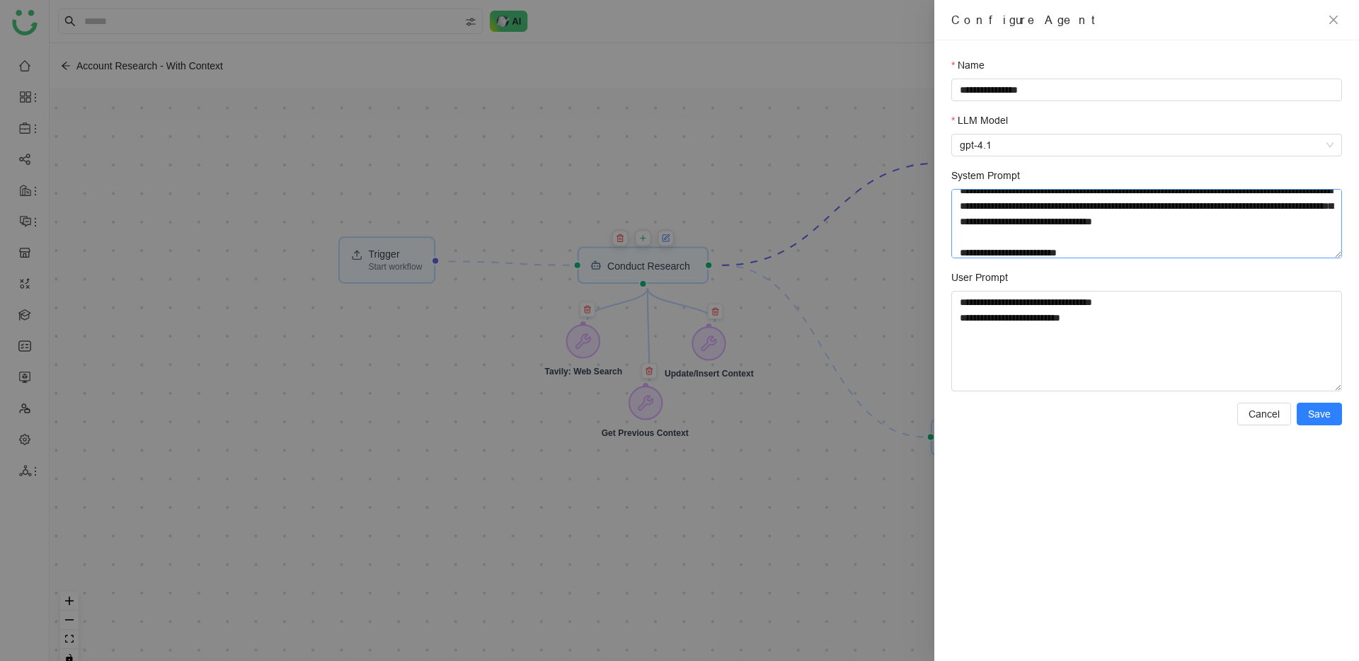
scroll to position [101, 0]
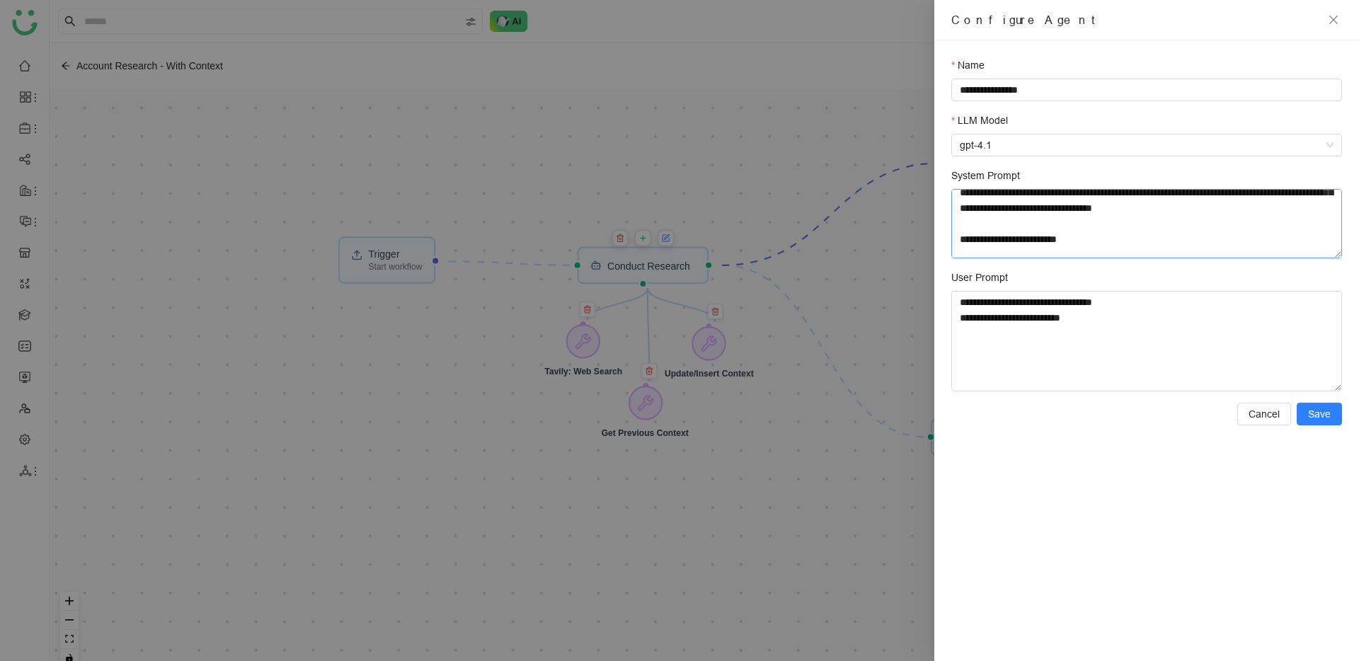
click at [1122, 236] on textarea "System Prompt" at bounding box center [1146, 223] width 391 height 69
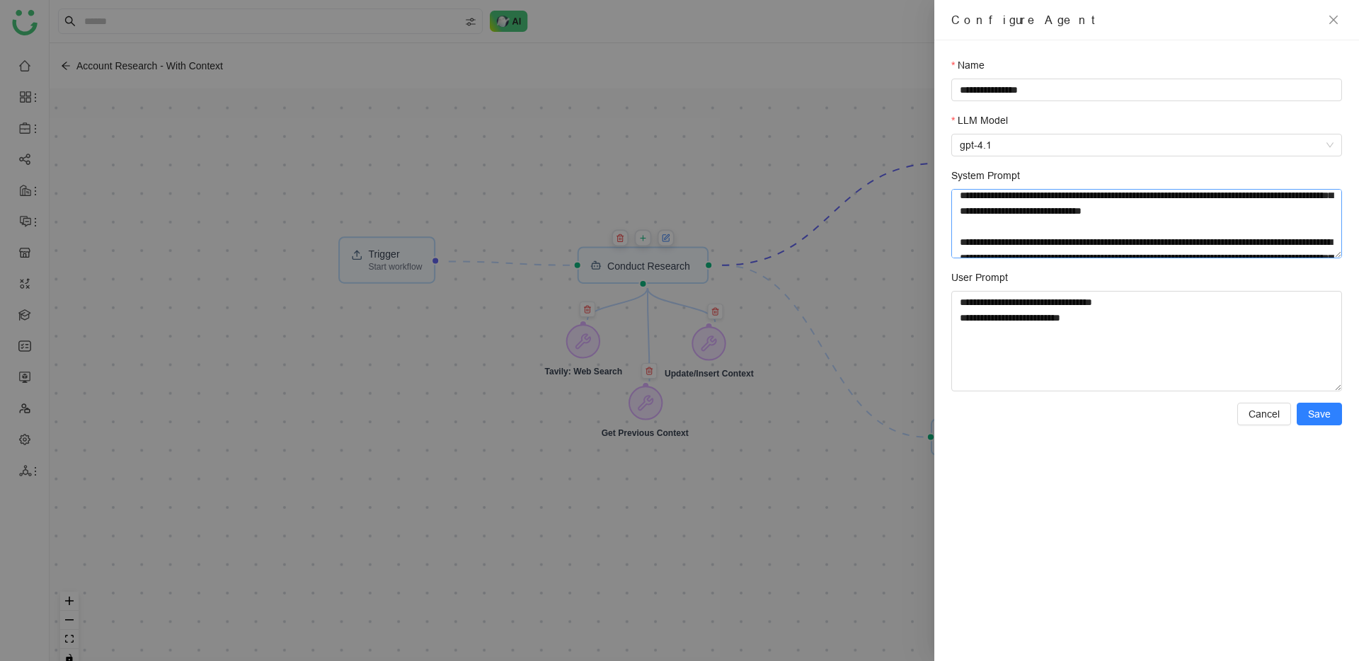
click at [957, 195] on textarea "System Prompt" at bounding box center [1146, 223] width 391 height 69
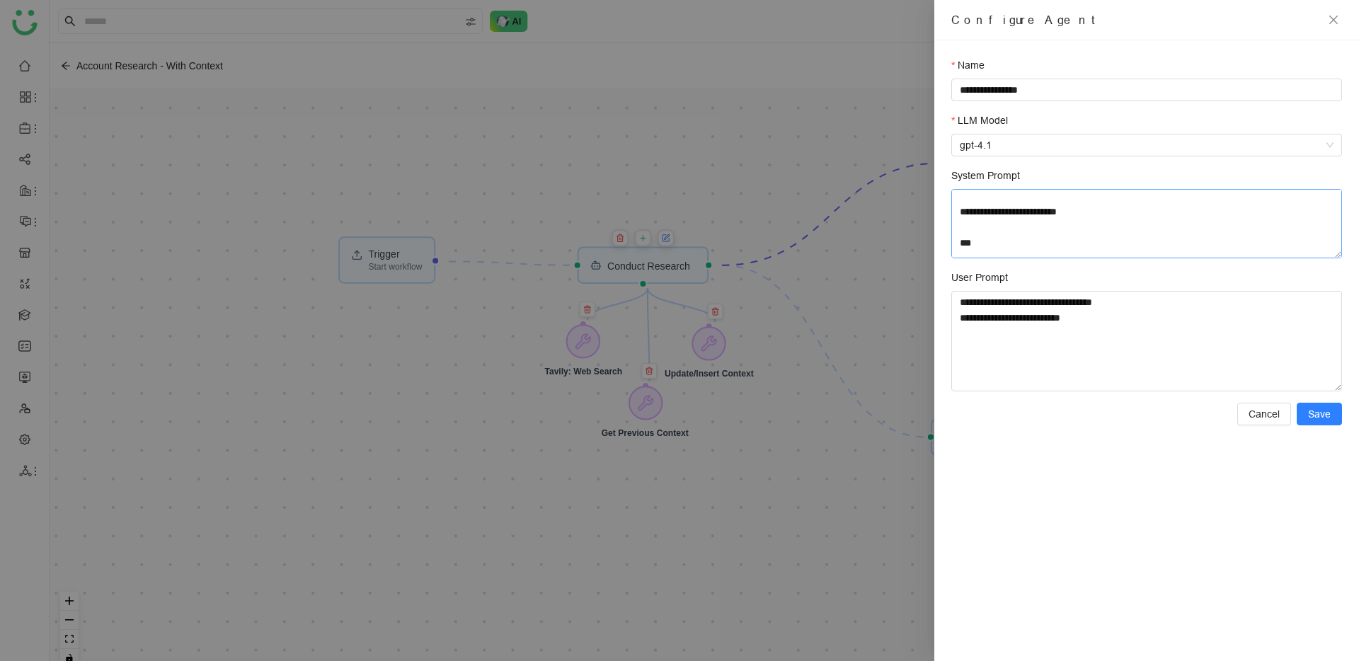
scroll to position [86, 0]
type textarea "**********"
click at [1310, 422] on button "Save" at bounding box center [1319, 414] width 45 height 23
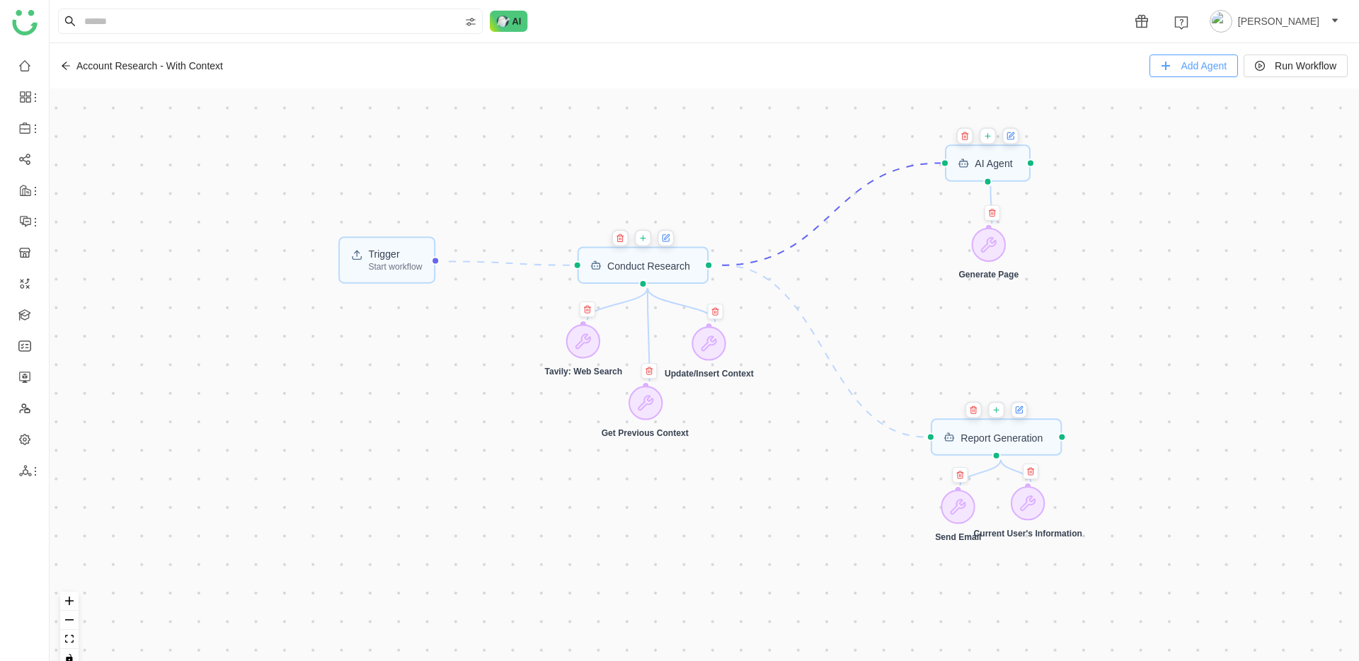
click at [1152, 71] on button "Add Agent" at bounding box center [1194, 66] width 88 height 23
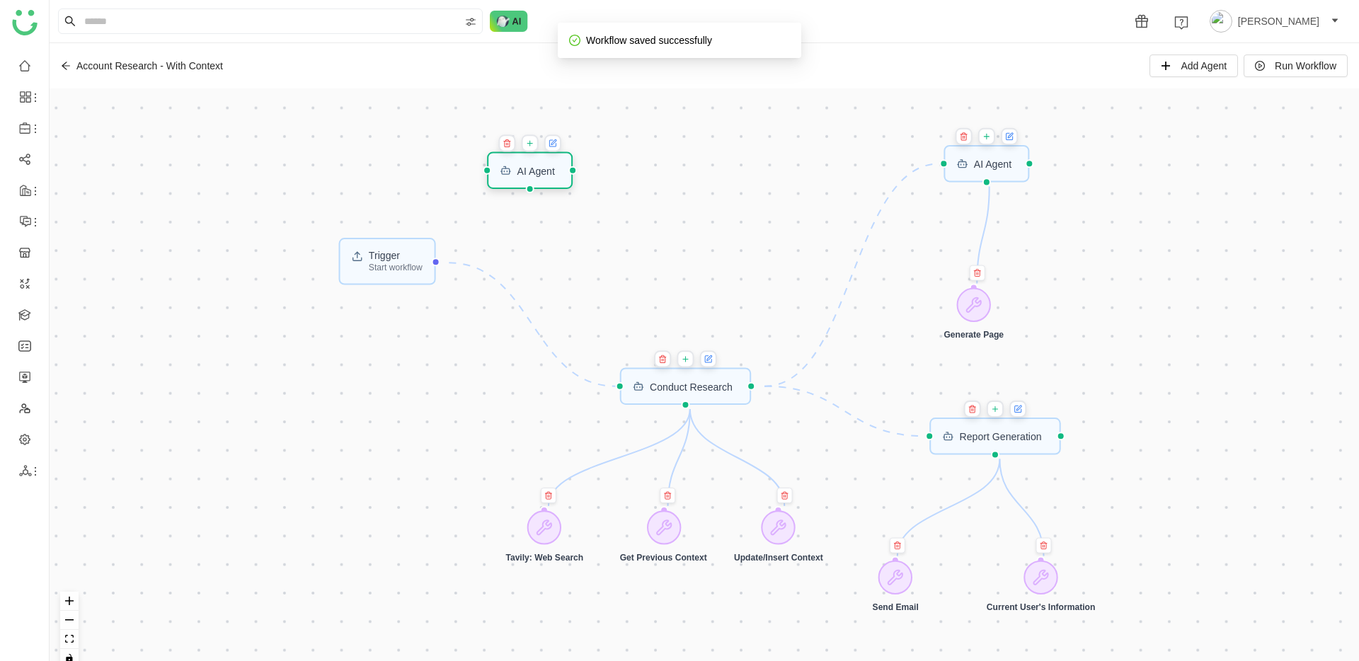
drag, startPoint x: 531, startPoint y: 214, endPoint x: 533, endPoint y: 173, distance: 41.8
click at [533, 173] on div "AI Agent" at bounding box center [536, 171] width 38 height 10
click at [556, 144] on icon at bounding box center [553, 143] width 6 height 6
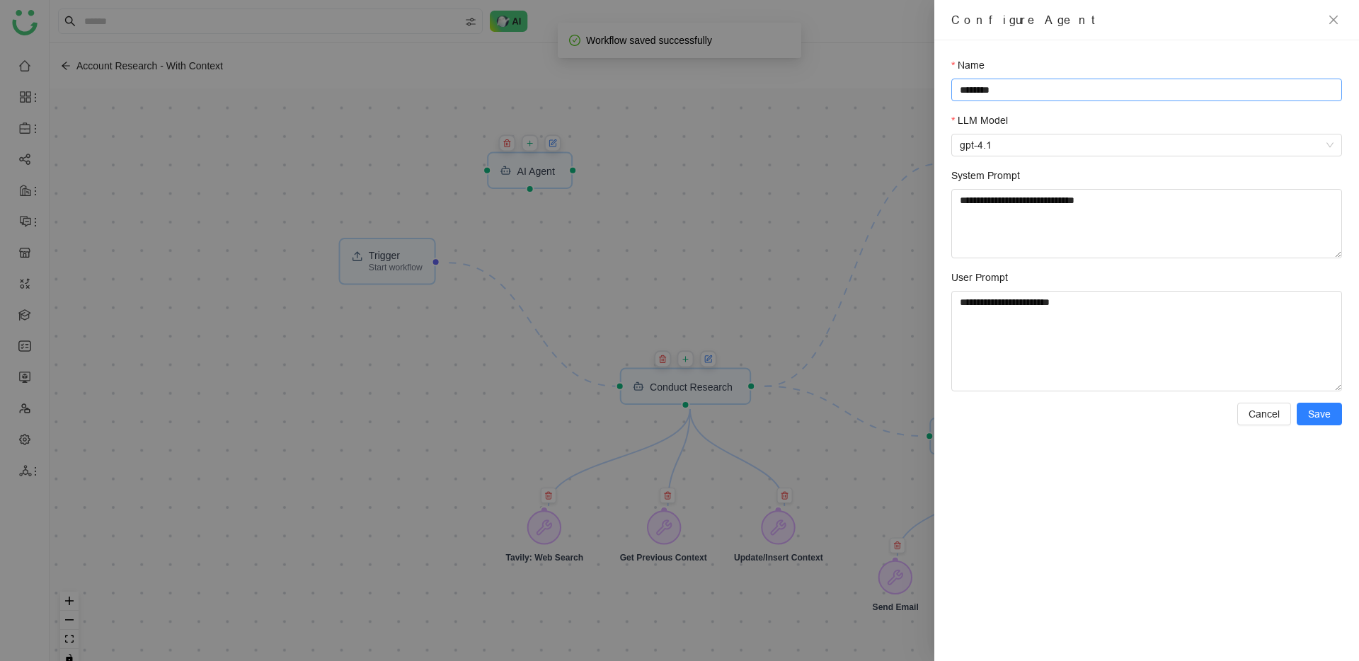
click at [1030, 89] on input "********" at bounding box center [1146, 90] width 391 height 23
type input "**********"
click at [1038, 239] on textarea "**********" at bounding box center [1146, 223] width 391 height 69
paste textarea "**********"
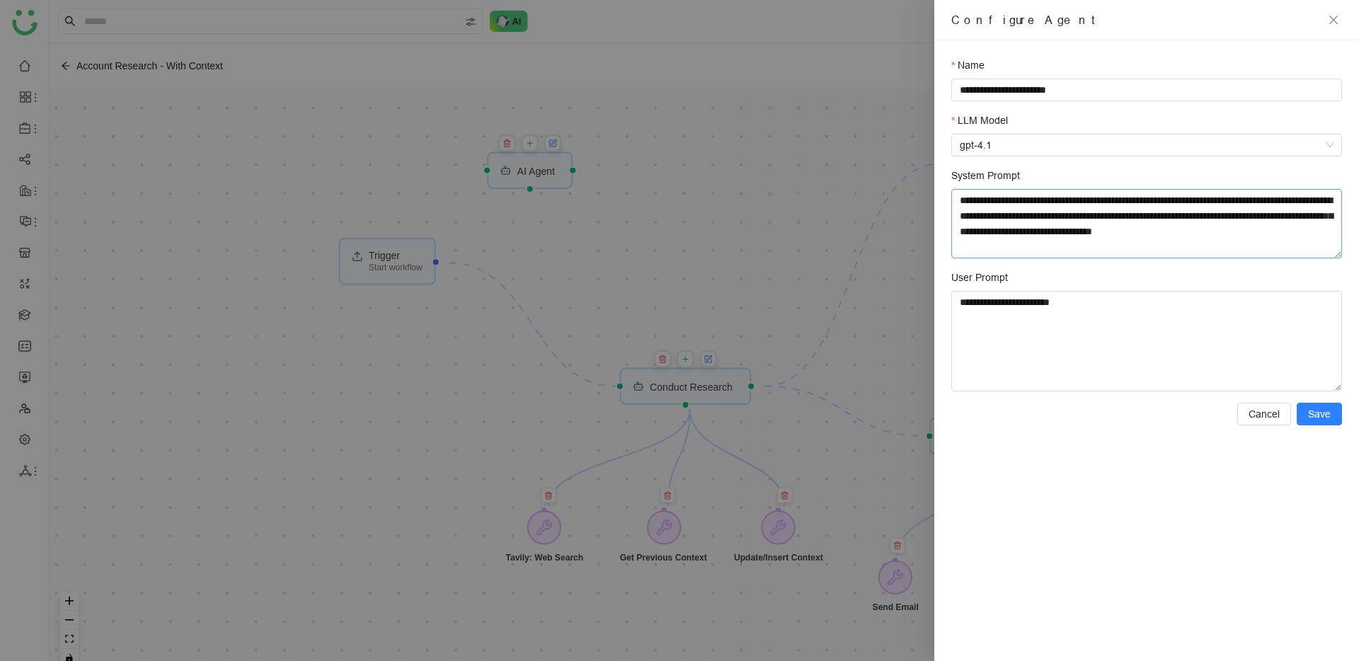
click at [1002, 205] on textarea "**********" at bounding box center [1146, 223] width 391 height 69
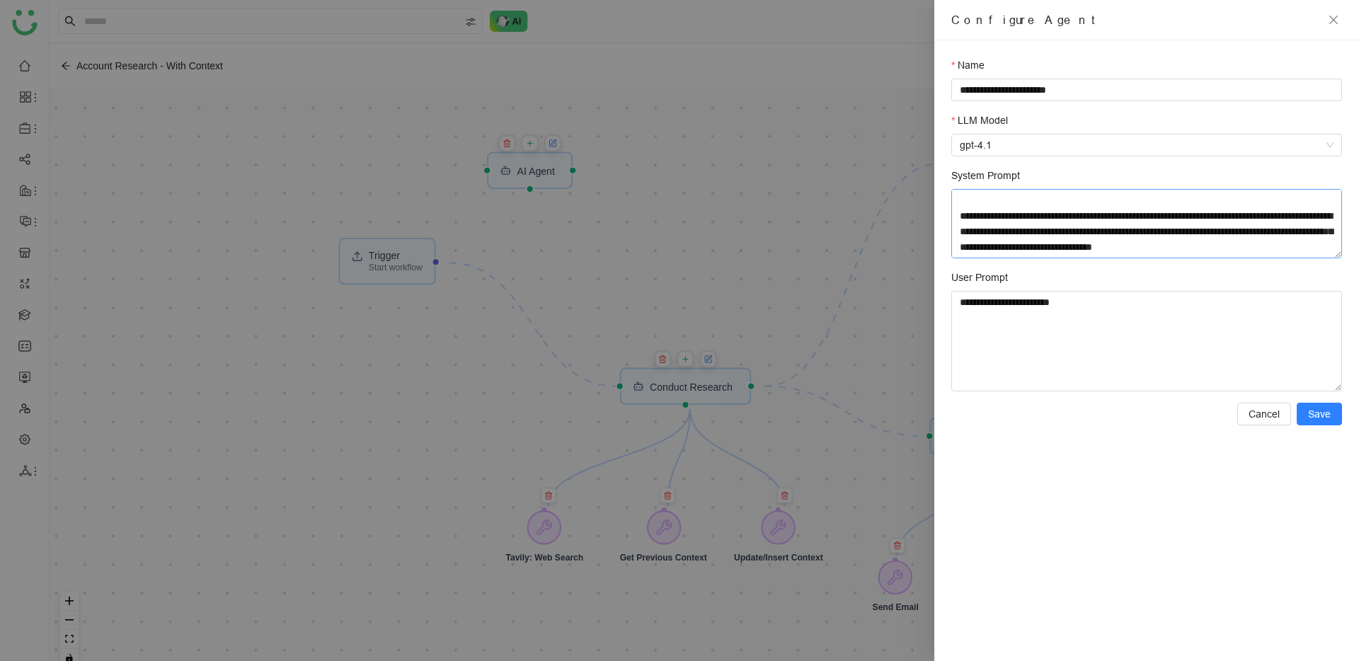
scroll to position [47, 0]
type textarea "**********"
click at [1322, 416] on span "Save" at bounding box center [1319, 414] width 23 height 16
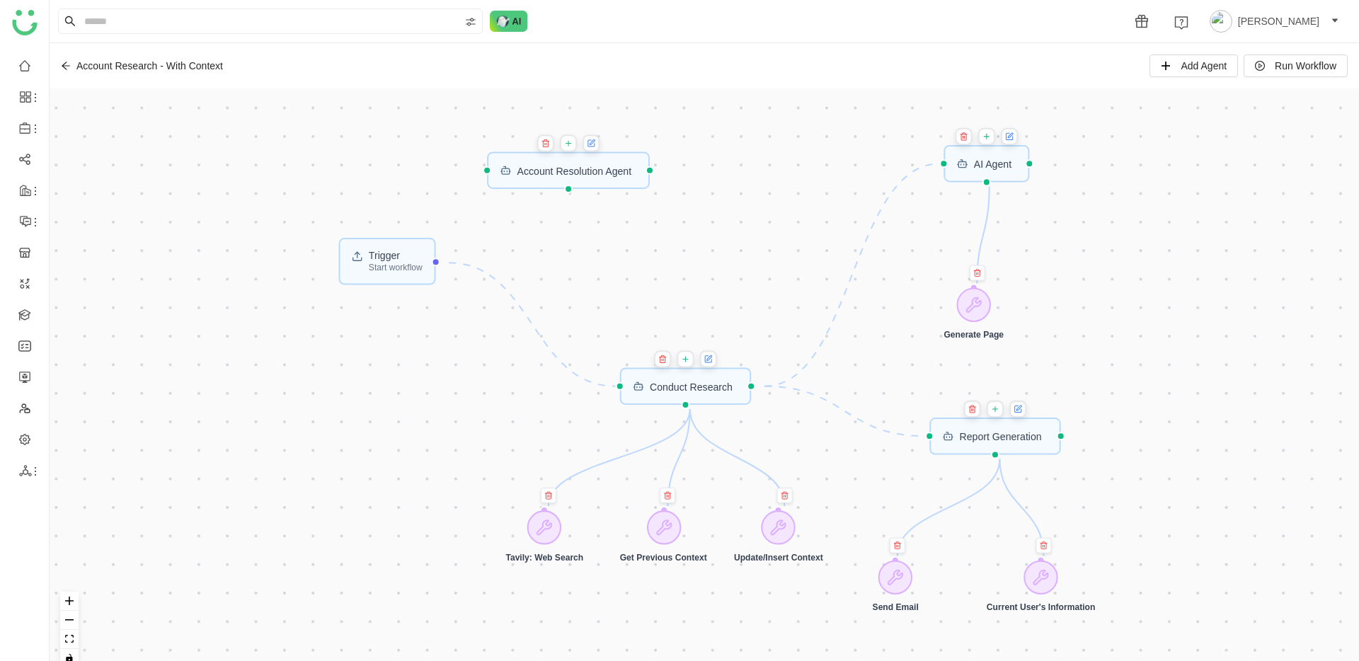
click at [571, 143] on icon at bounding box center [568, 143] width 5 height 0
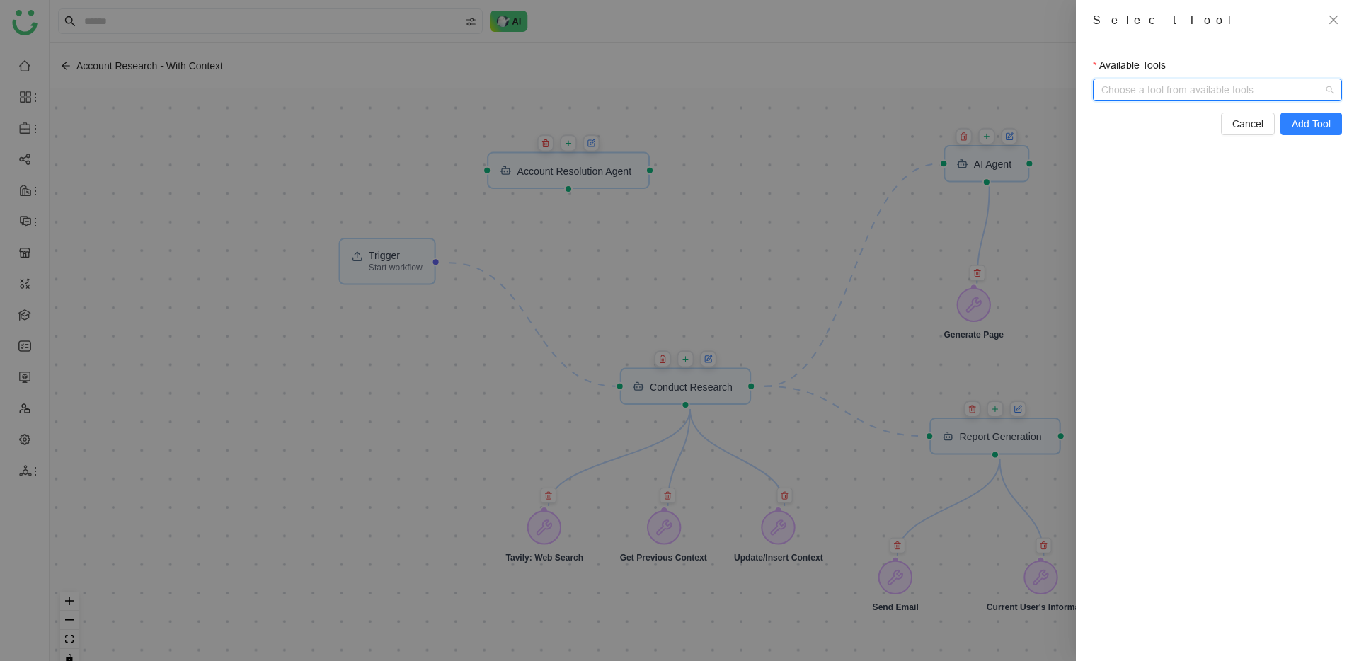
click at [1142, 91] on input "Available Tools" at bounding box center [1218, 89] width 219 height 21
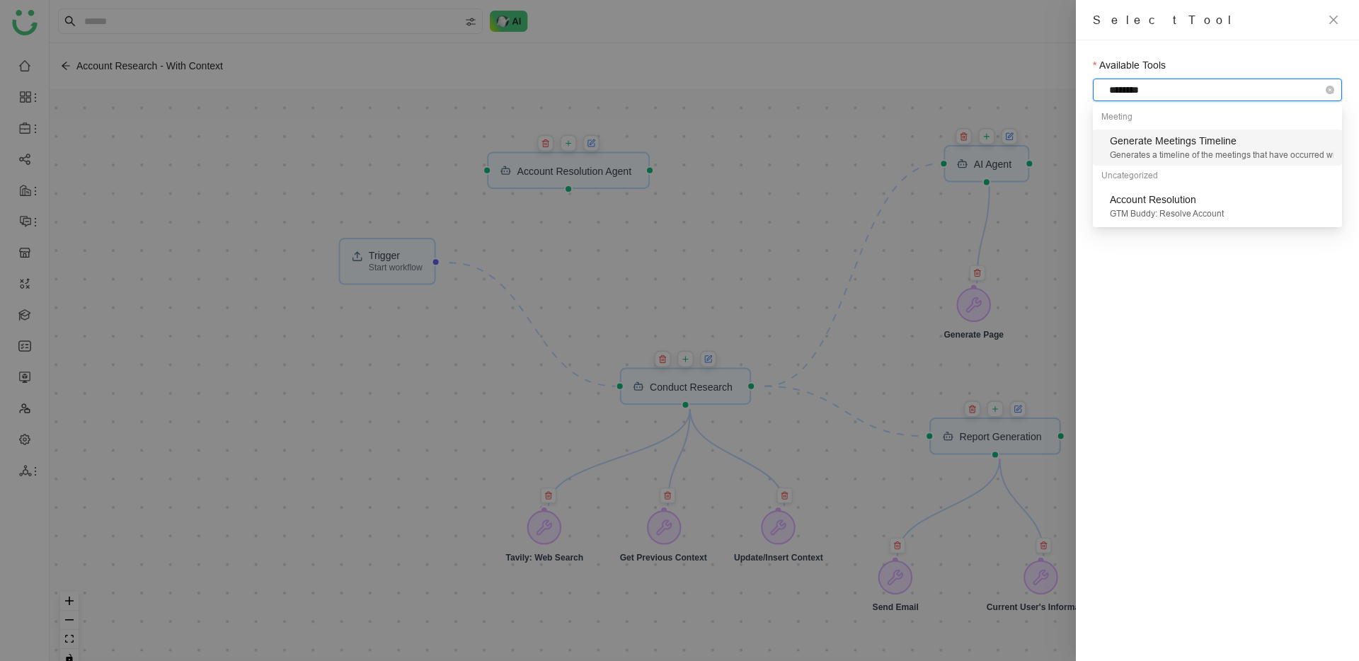
type input "*********"
click at [1193, 151] on div "GTM Buddy: Resolve Account" at bounding box center [1222, 155] width 224 height 13
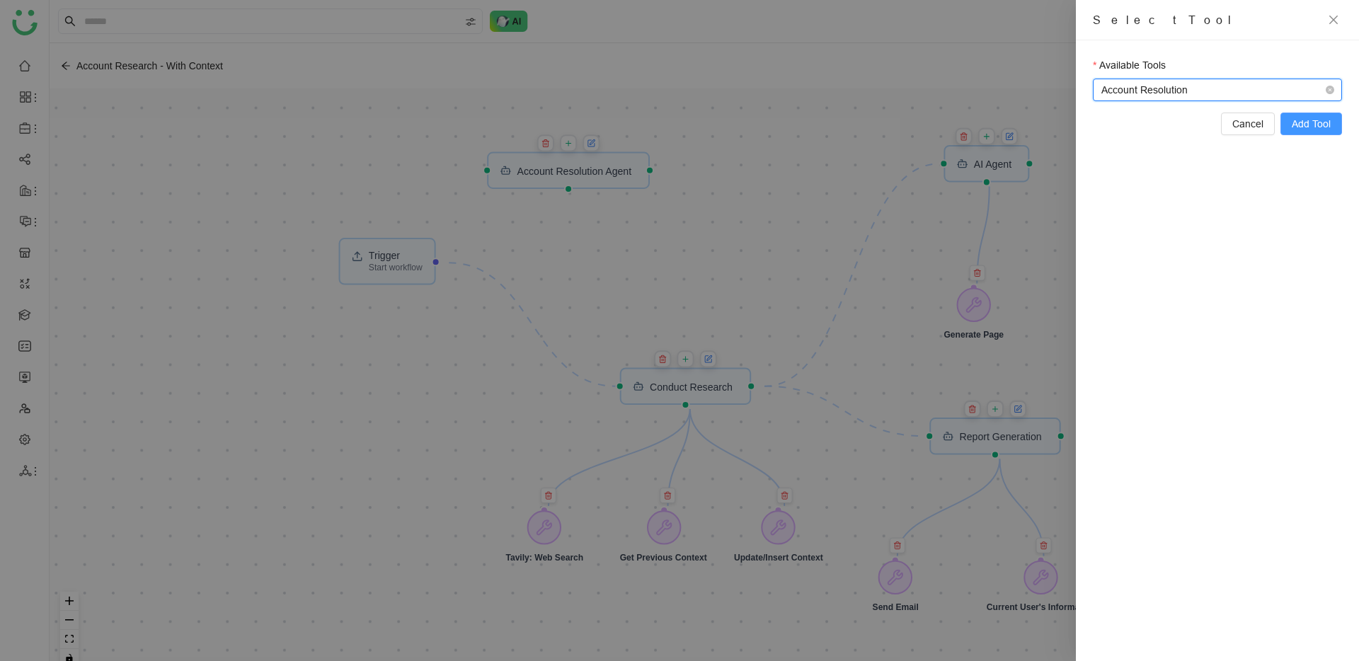
click at [1329, 127] on span "Add Tool" at bounding box center [1311, 124] width 39 height 16
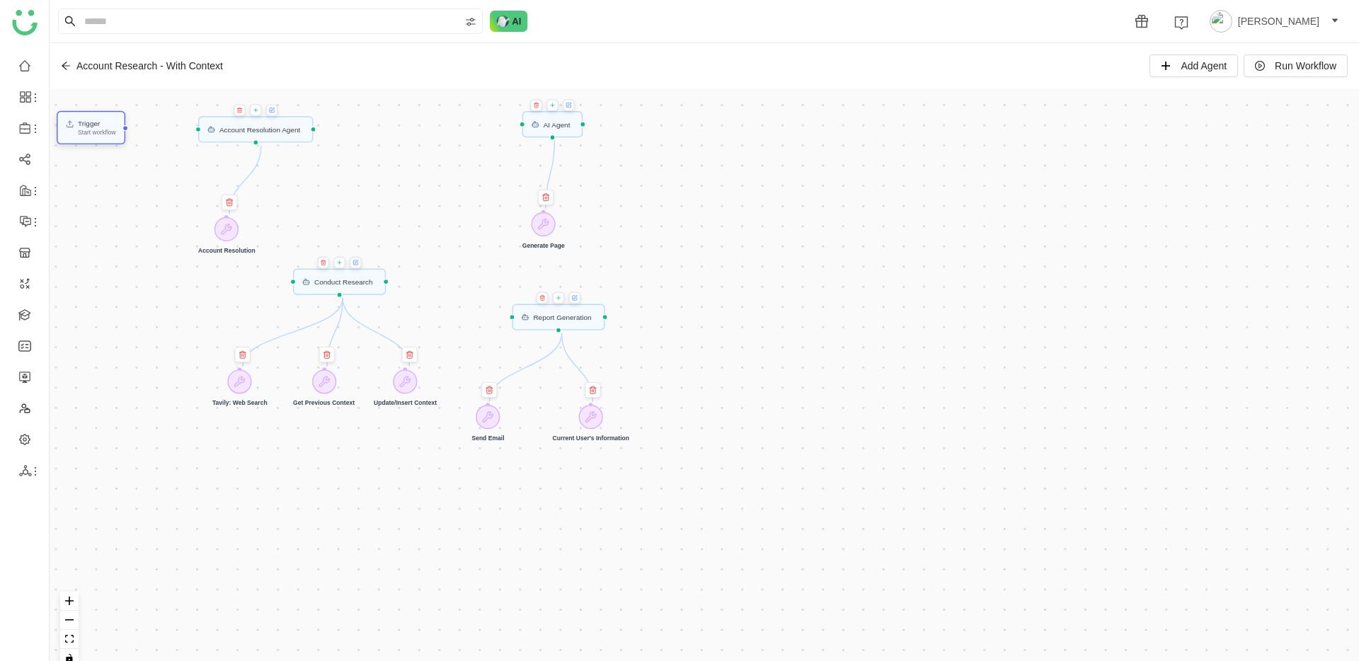
drag, startPoint x: 134, startPoint y: 185, endPoint x: 94, endPoint y: 120, distance: 76.8
click at [94, 120] on div "Trigger" at bounding box center [97, 123] width 38 height 7
click at [70, 639] on icon "fit view" at bounding box center [69, 639] width 8 height 8
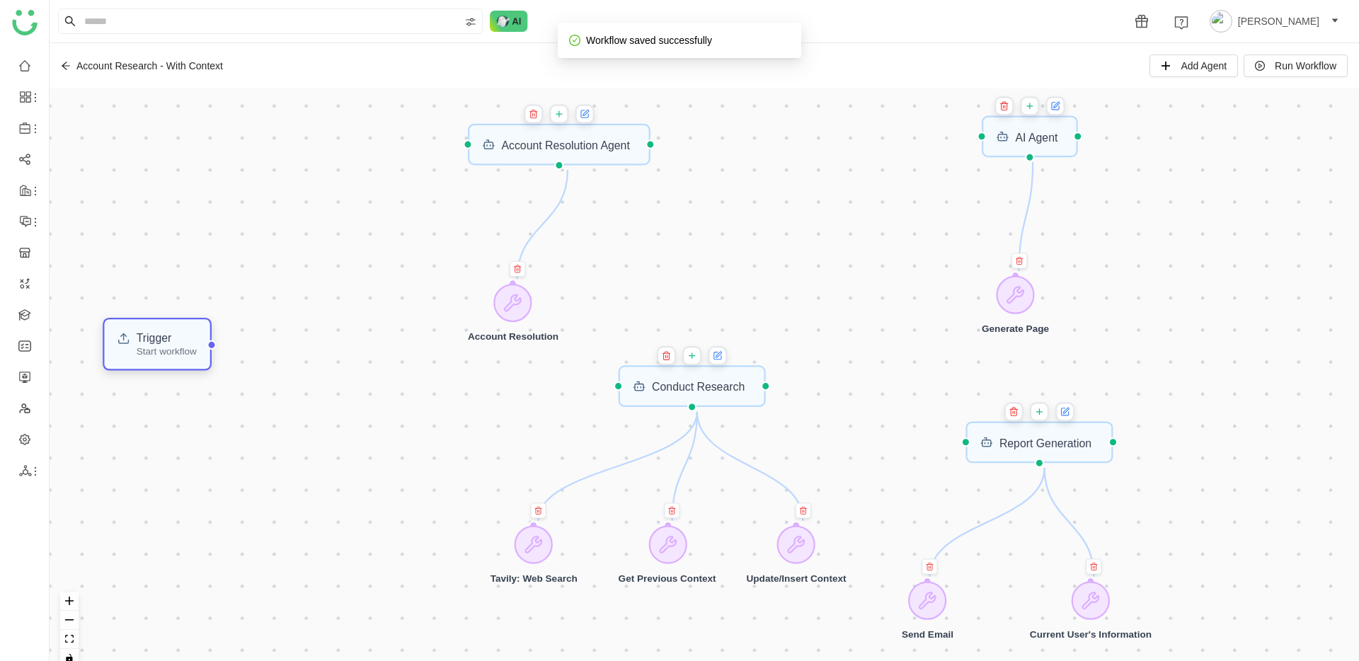
drag, startPoint x: 304, startPoint y: 147, endPoint x: 142, endPoint y: 399, distance: 299.6
click at [142, 357] on div "Start workflow" at bounding box center [167, 352] width 60 height 10
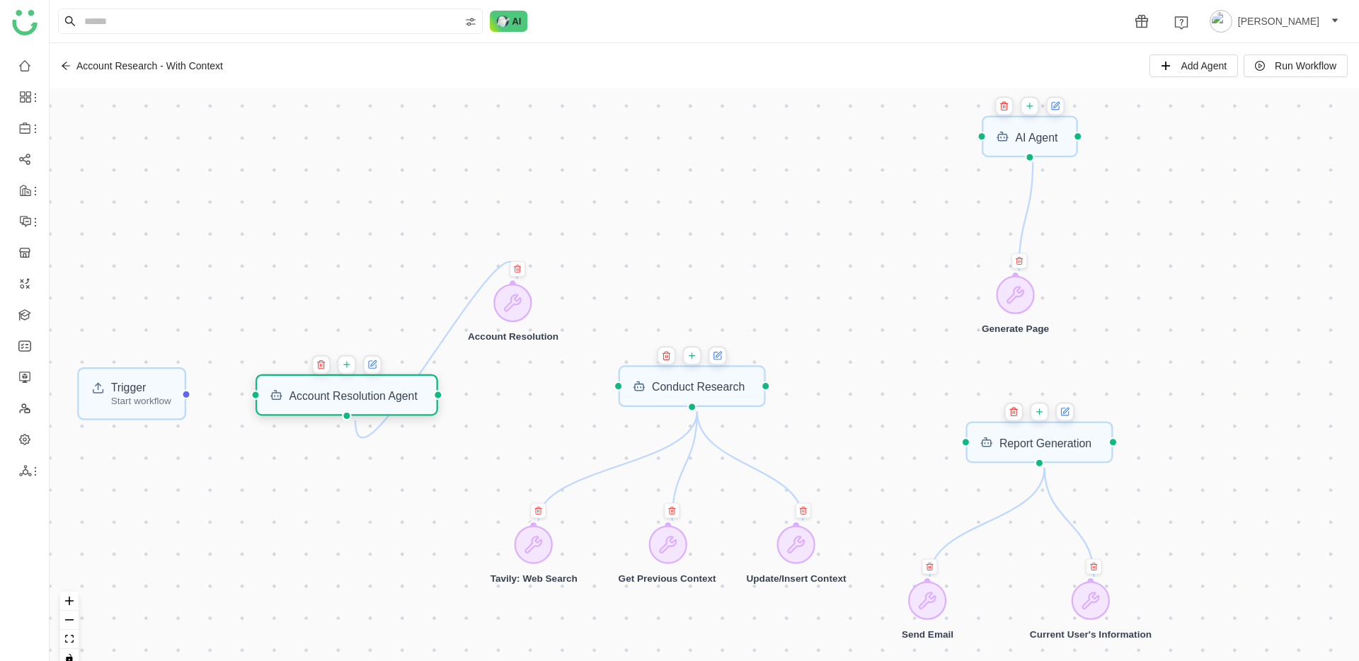
drag, startPoint x: 537, startPoint y: 132, endPoint x: 325, endPoint y: 383, distance: 328.4
click at [325, 383] on div "Account Resolution Agent" at bounding box center [347, 395] width 183 height 42
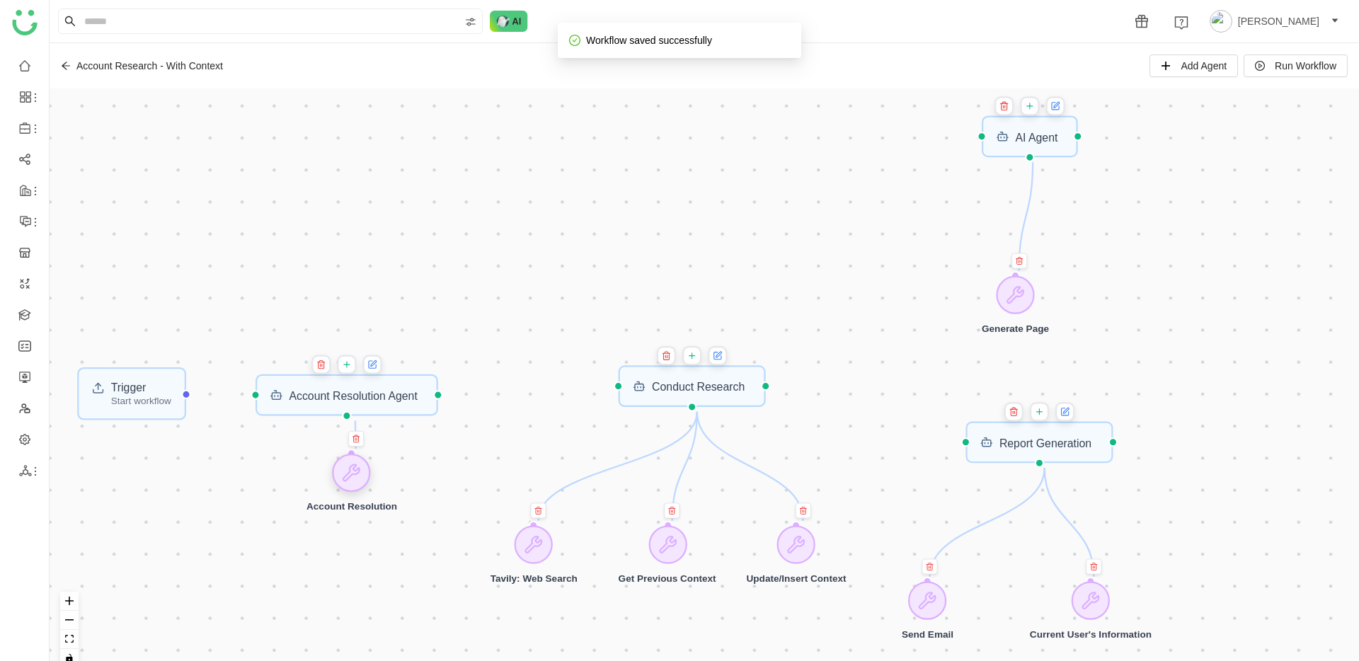
drag, startPoint x: 531, startPoint y: 298, endPoint x: 369, endPoint y: 468, distance: 234.3
click at [369, 468] on div at bounding box center [352, 473] width 38 height 38
click at [191, 399] on div at bounding box center [186, 394] width 10 height 10
drag, startPoint x: 197, startPoint y: 396, endPoint x: 251, endPoint y: 396, distance: 53.1
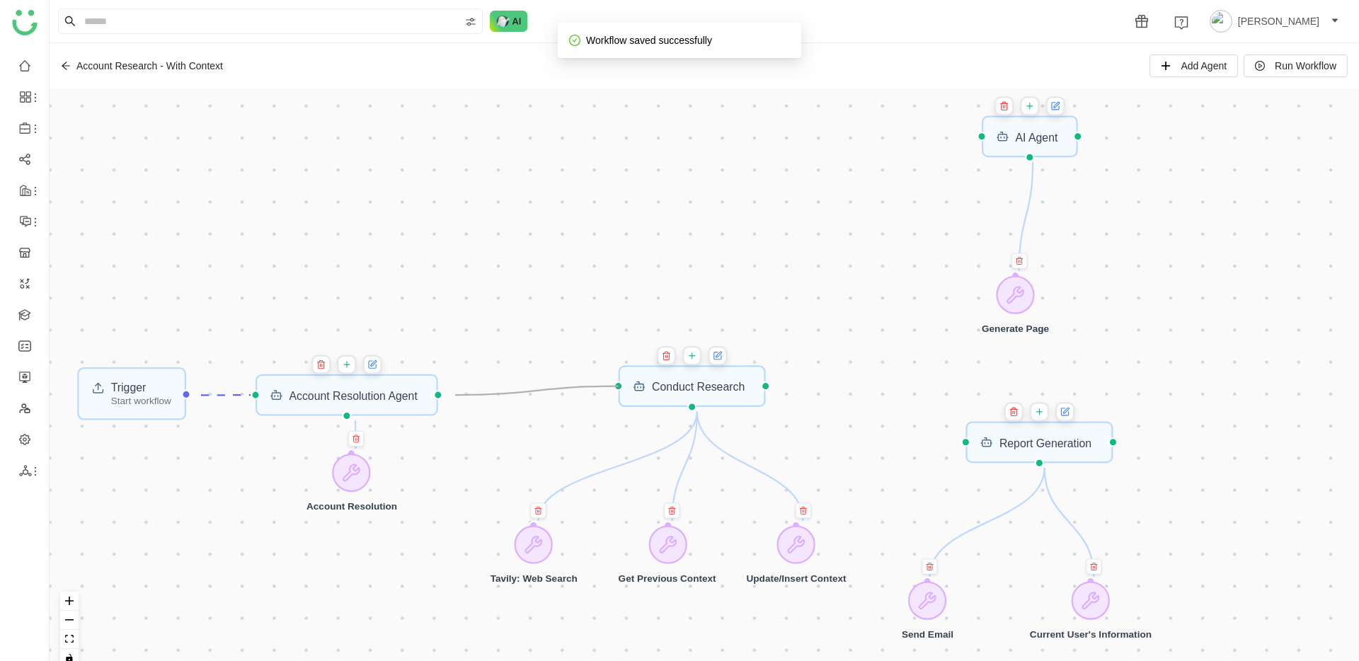
drag, startPoint x: 457, startPoint y: 397, endPoint x: 604, endPoint y: 385, distance: 147.0
click at [604, 385] on div "Trigger Start workflow Account Resolution Agent AI Agent Report Generation Cond…" at bounding box center [704, 383] width 1309 height 590
drag, startPoint x: 778, startPoint y: 388, endPoint x: 992, endPoint y: 146, distance: 322.9
drag, startPoint x: 775, startPoint y: 385, endPoint x: 954, endPoint y: 431, distance: 184.9
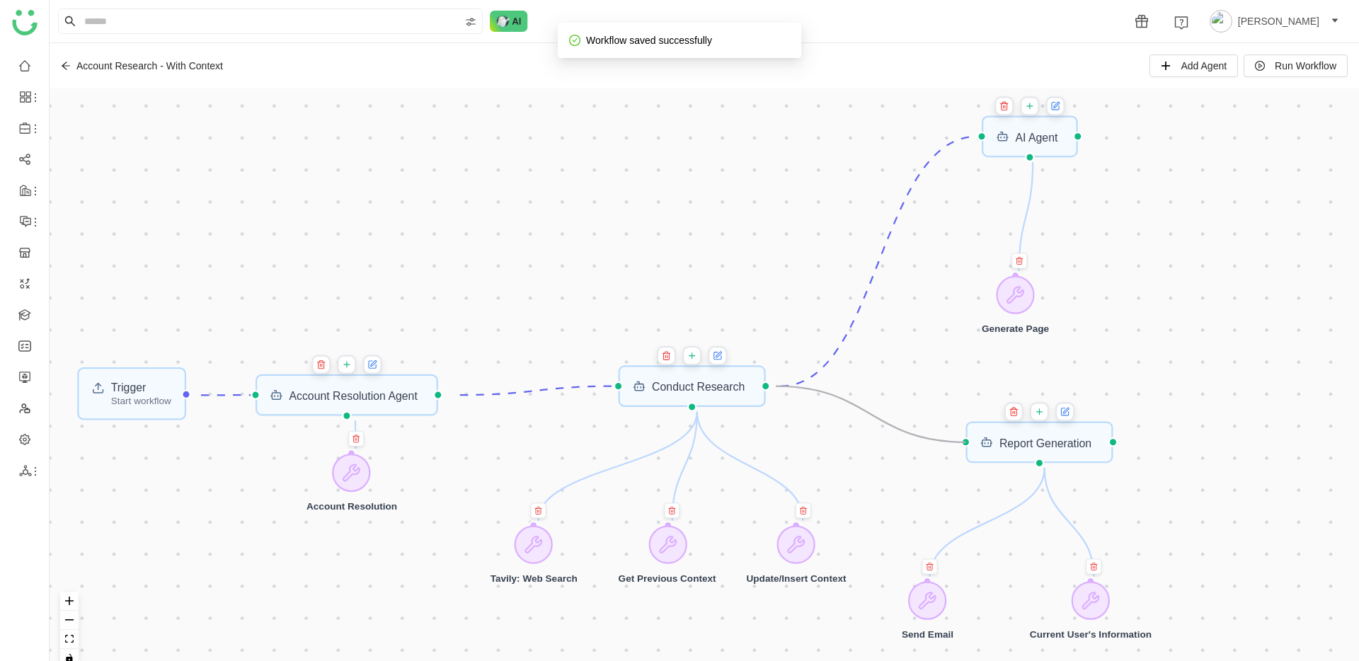
click at [954, 431] on div "Trigger Start workflow Account Resolution Agent AI Agent Report Generation Cond…" at bounding box center [704, 383] width 1309 height 590
drag, startPoint x: 1030, startPoint y: 296, endPoint x: 1047, endPoint y: 214, distance: 83.8
click at [1047, 214] on div at bounding box center [1033, 214] width 38 height 38
click at [1041, 213] on div at bounding box center [1028, 214] width 38 height 38
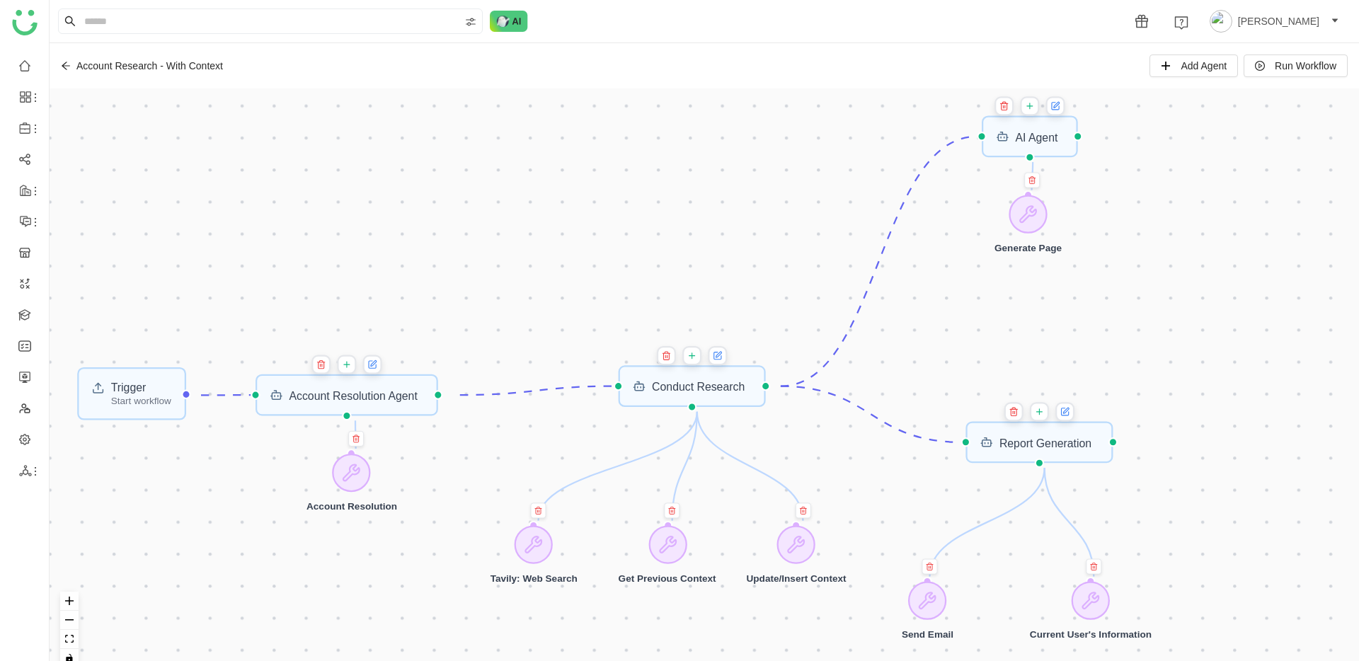
click at [1039, 108] on button at bounding box center [1030, 105] width 19 height 19
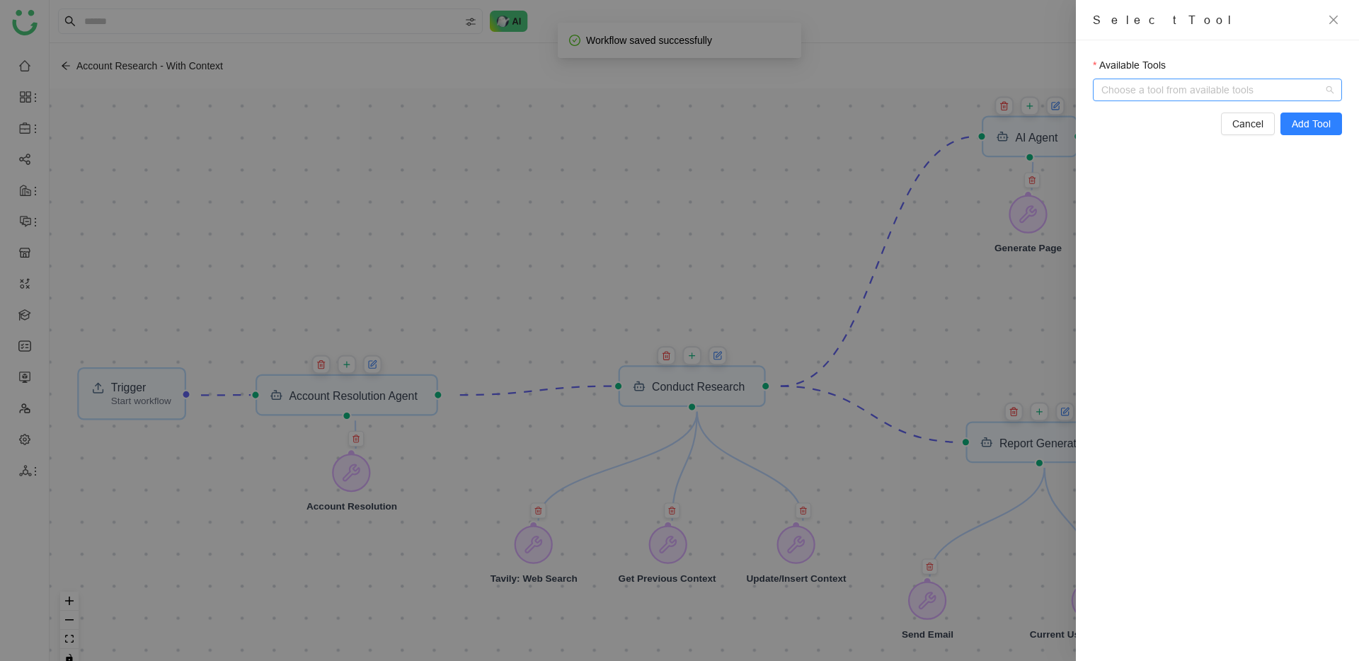
click at [1158, 91] on input "Available Tools" at bounding box center [1218, 89] width 219 height 21
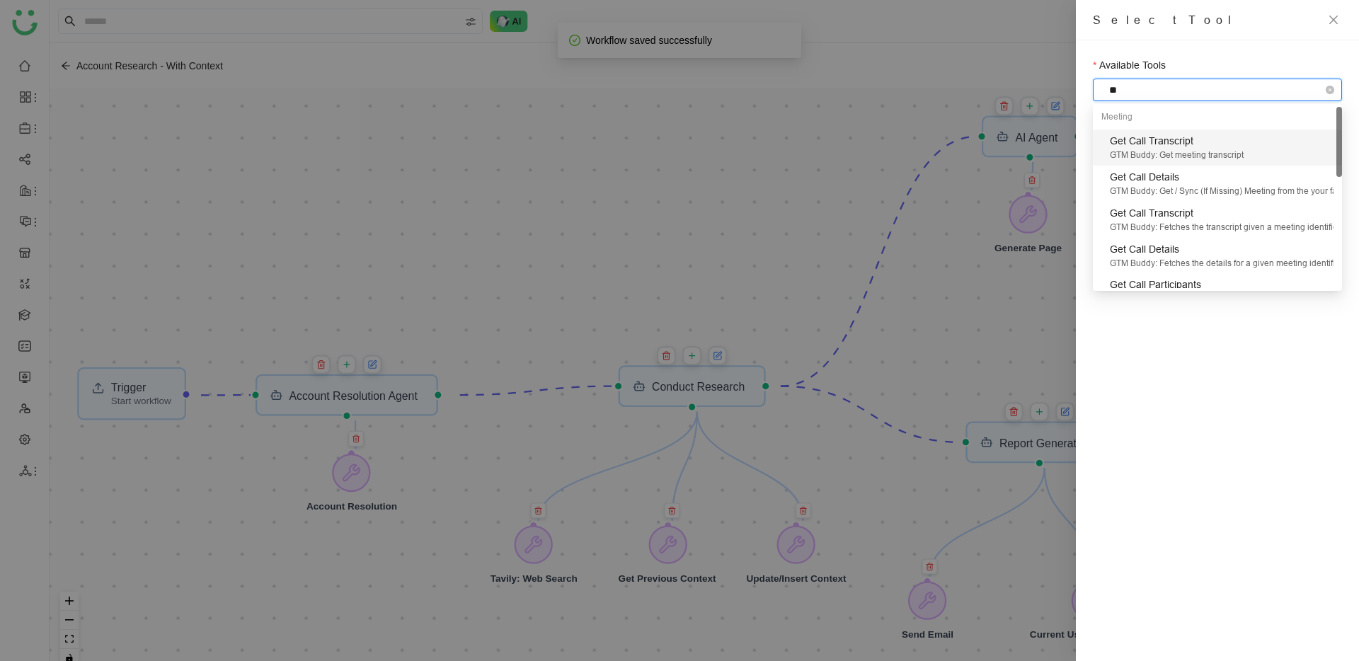
type input "***"
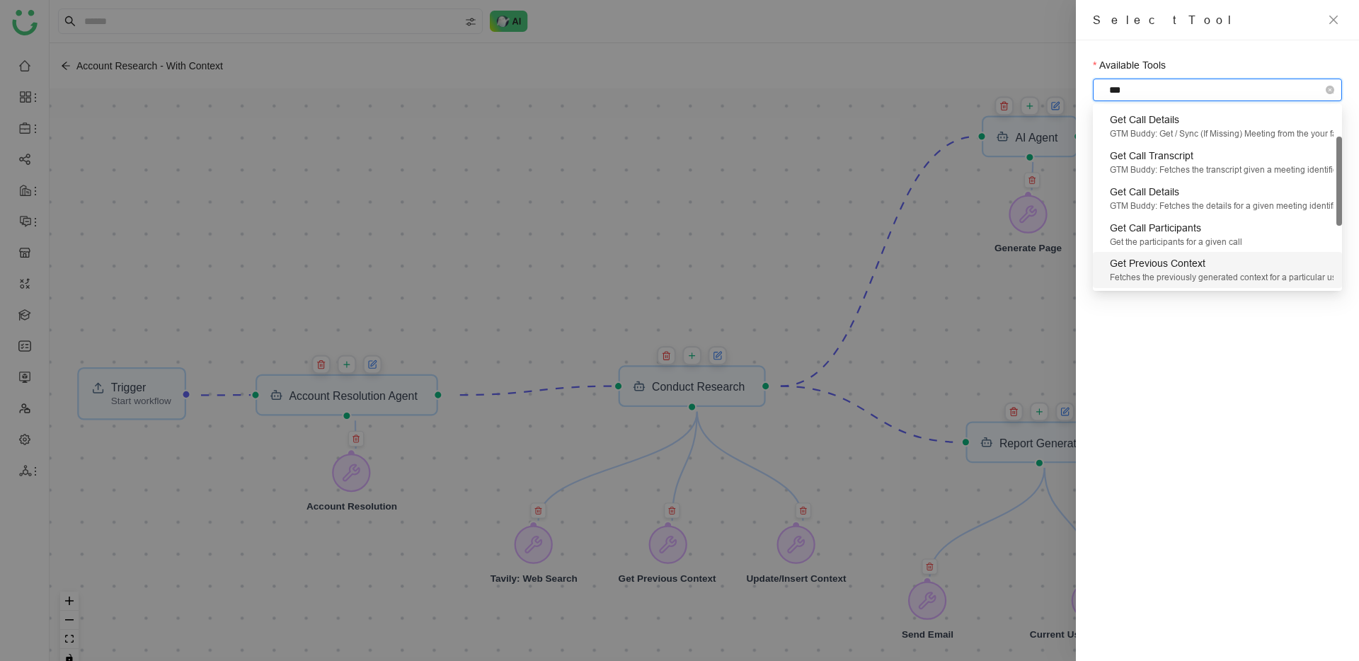
scroll to position [146, 0]
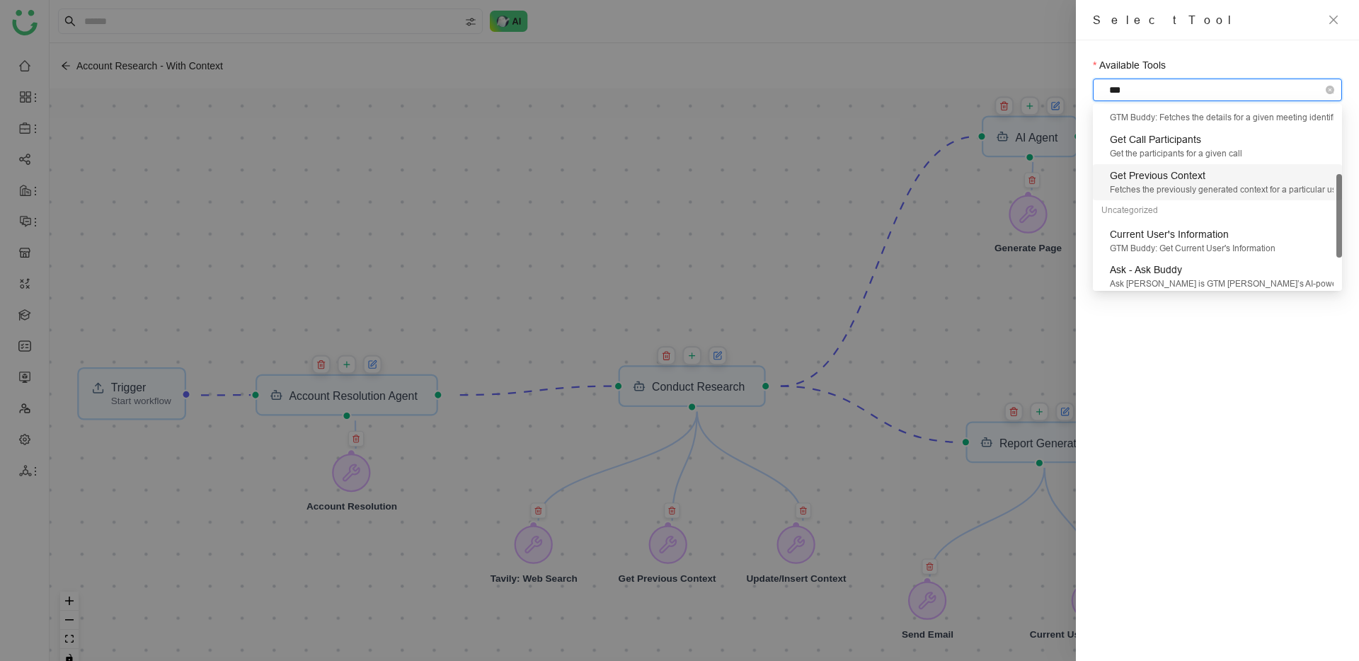
click at [1188, 179] on div "Get Previous Context" at bounding box center [1222, 176] width 224 height 16
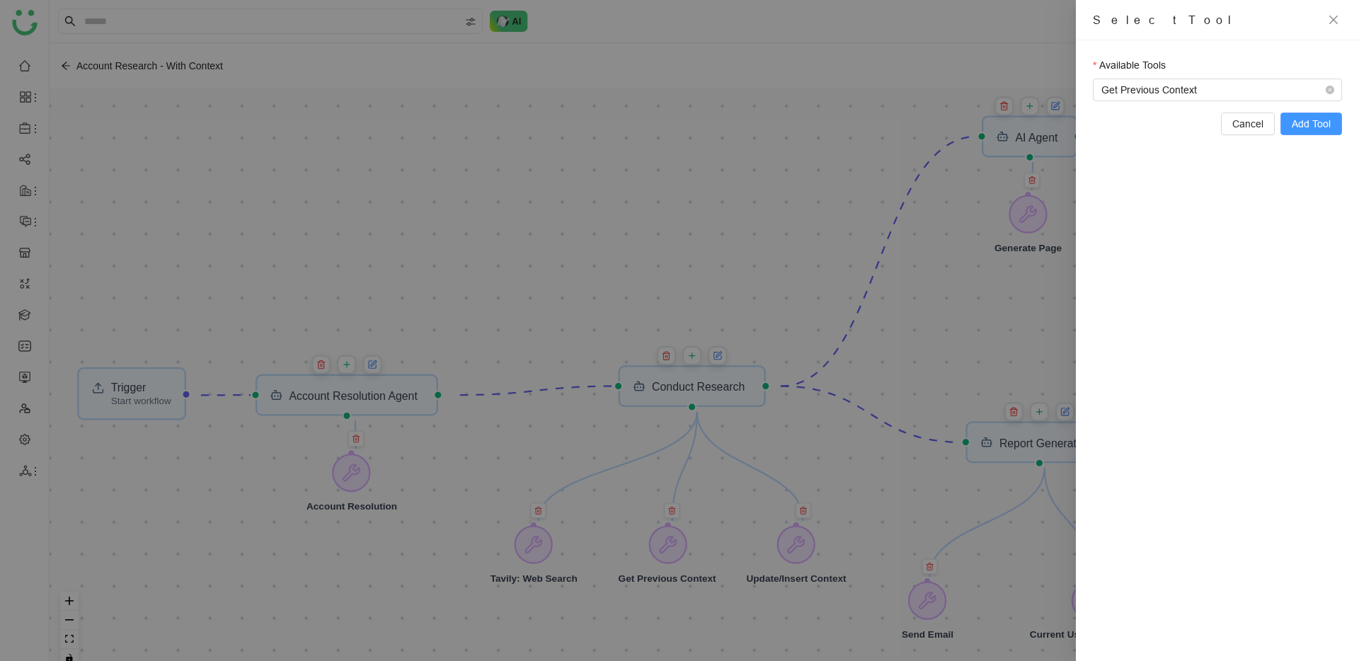
click at [1309, 128] on span "Add Tool" at bounding box center [1311, 124] width 39 height 16
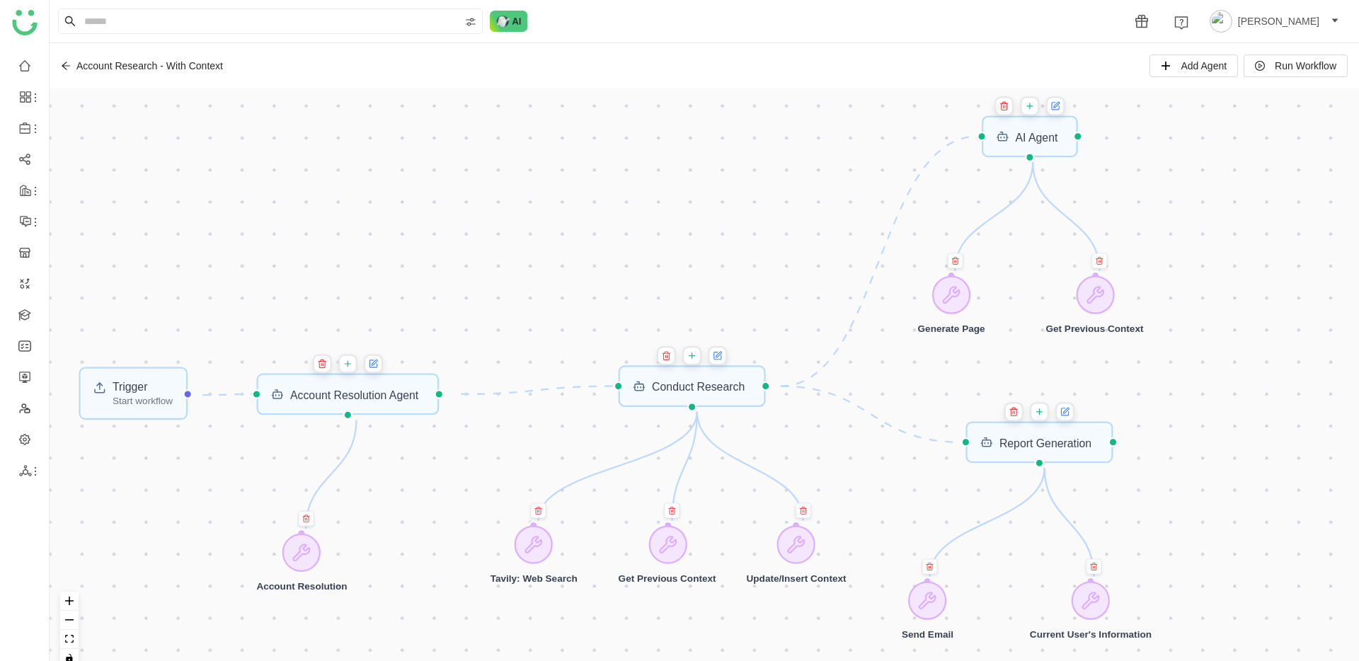
click at [1060, 104] on icon at bounding box center [1057, 105] width 6 height 6
click at [1032, 107] on icon at bounding box center [1031, 106] width 10 height 13
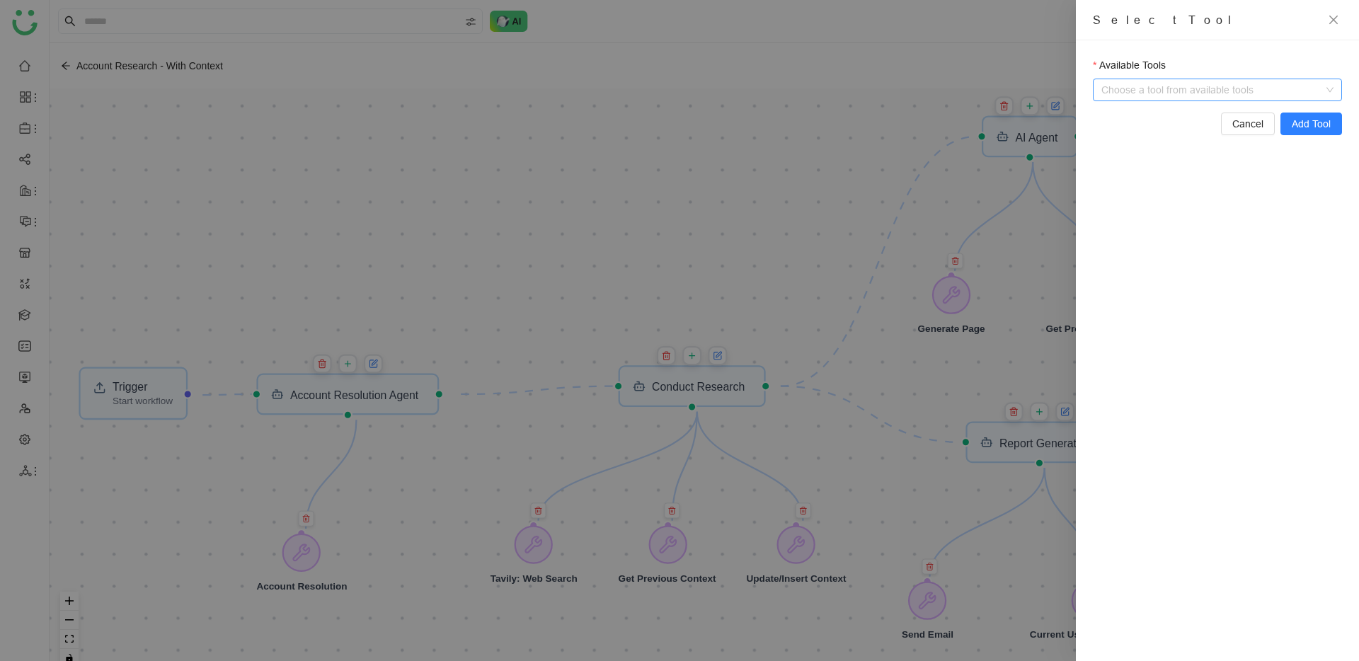
click at [1155, 92] on input "Available Tools" at bounding box center [1218, 89] width 219 height 21
click at [1011, 139] on div at bounding box center [679, 330] width 1359 height 661
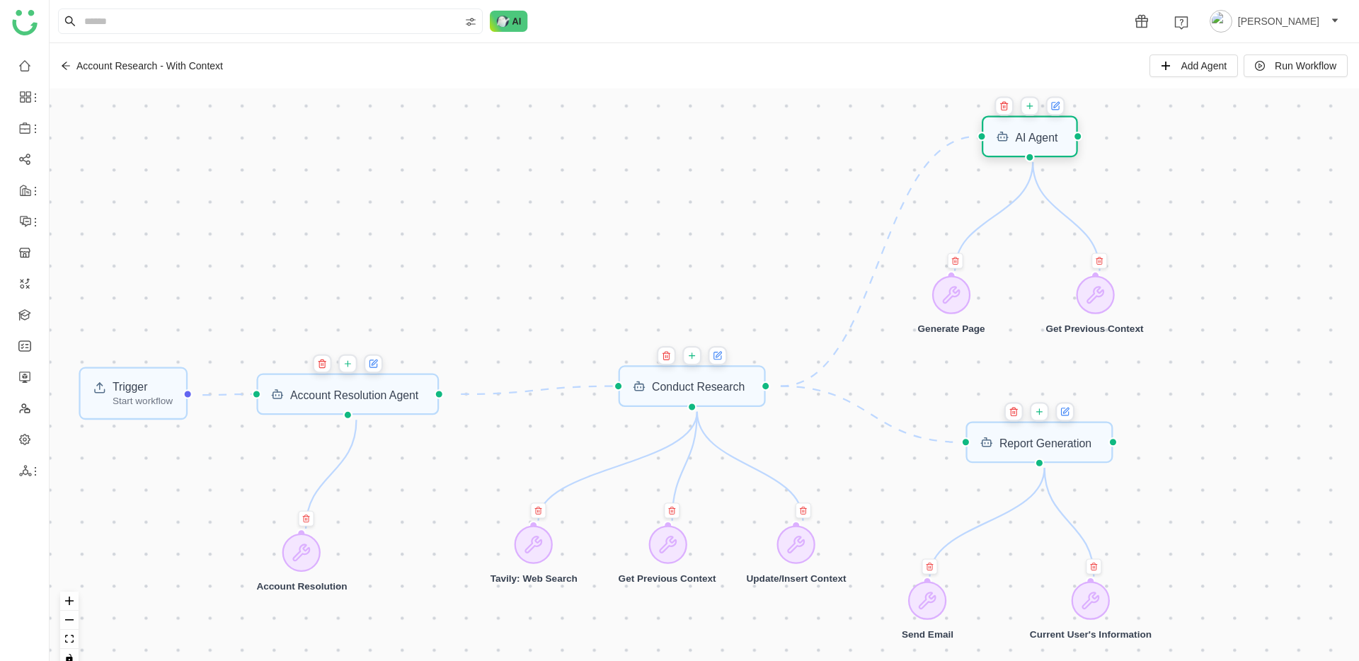
click at [1032, 131] on div "AI Agent" at bounding box center [1037, 136] width 42 height 11
click at [1010, 110] on icon at bounding box center [1005, 105] width 10 height 13
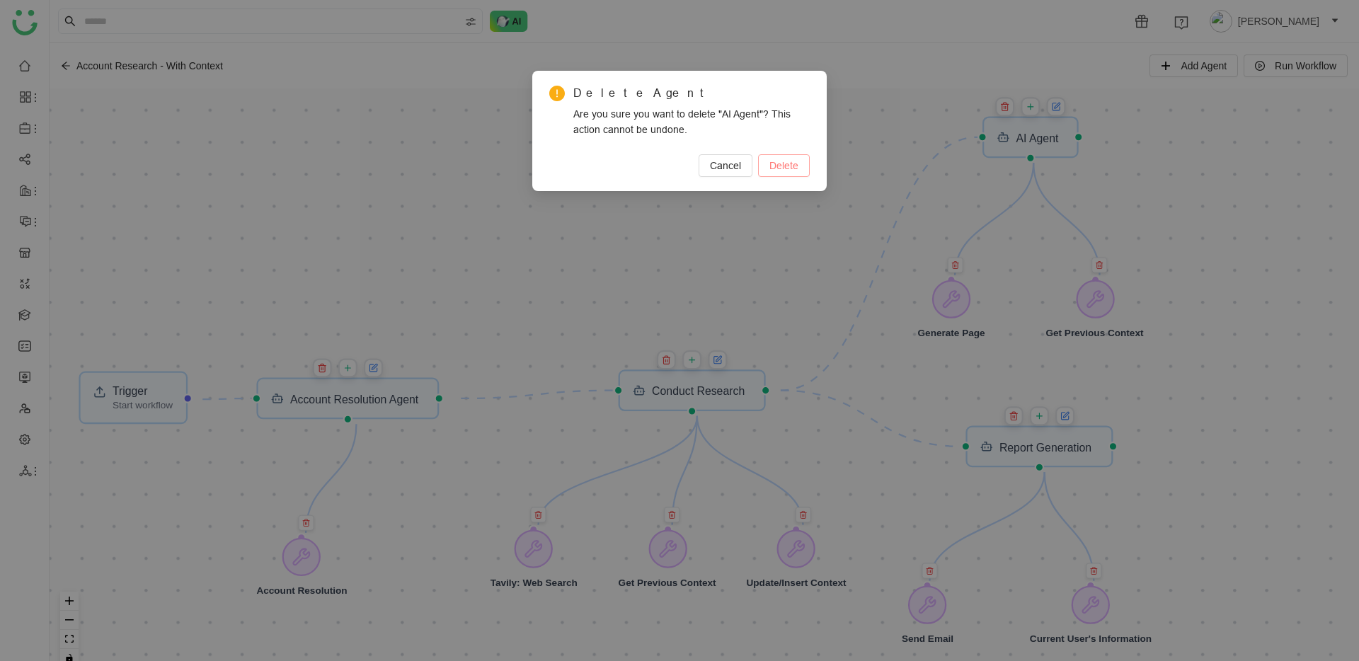
click at [796, 160] on span "Delete" at bounding box center [783, 166] width 29 height 16
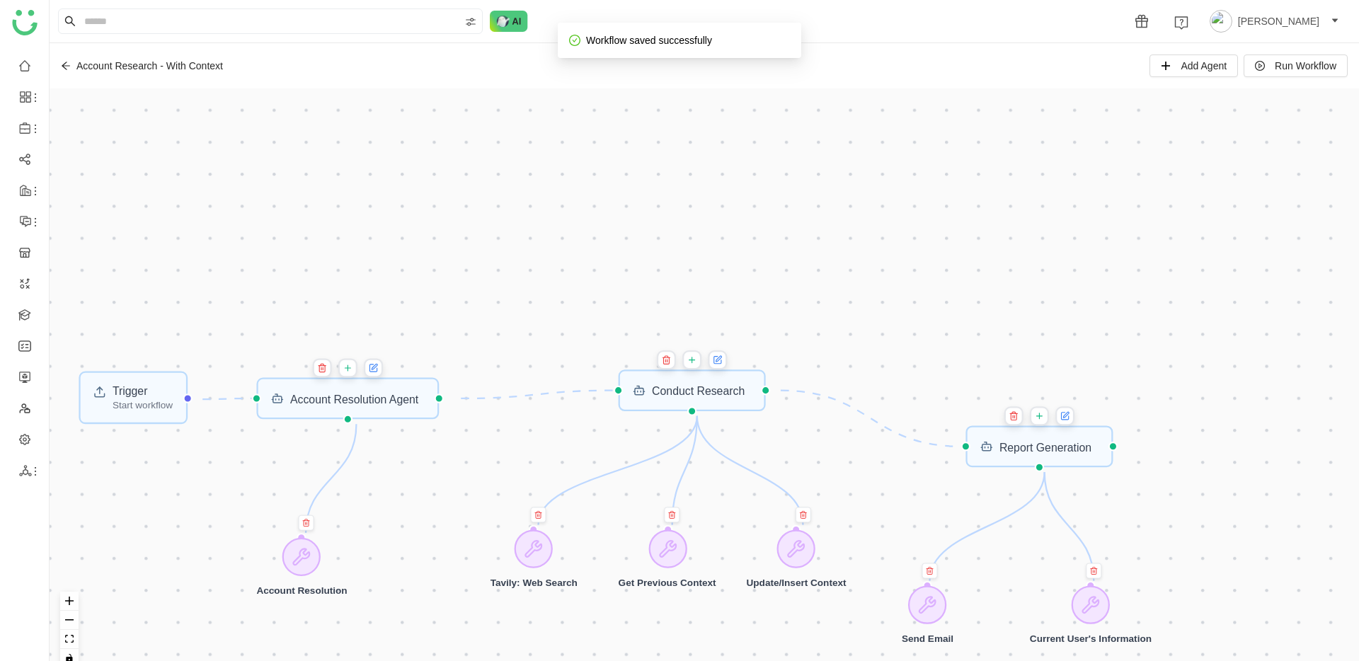
click at [963, 298] on div "Trigger Start workflow Account Resolution Agent Report Generation Conduct Resea…" at bounding box center [704, 383] width 1309 height 590
drag, startPoint x: 1270, startPoint y: 69, endPoint x: 1245, endPoint y: 78, distance: 26.2
click at [1275, 69] on span "Run Workflow" at bounding box center [1306, 66] width 62 height 16
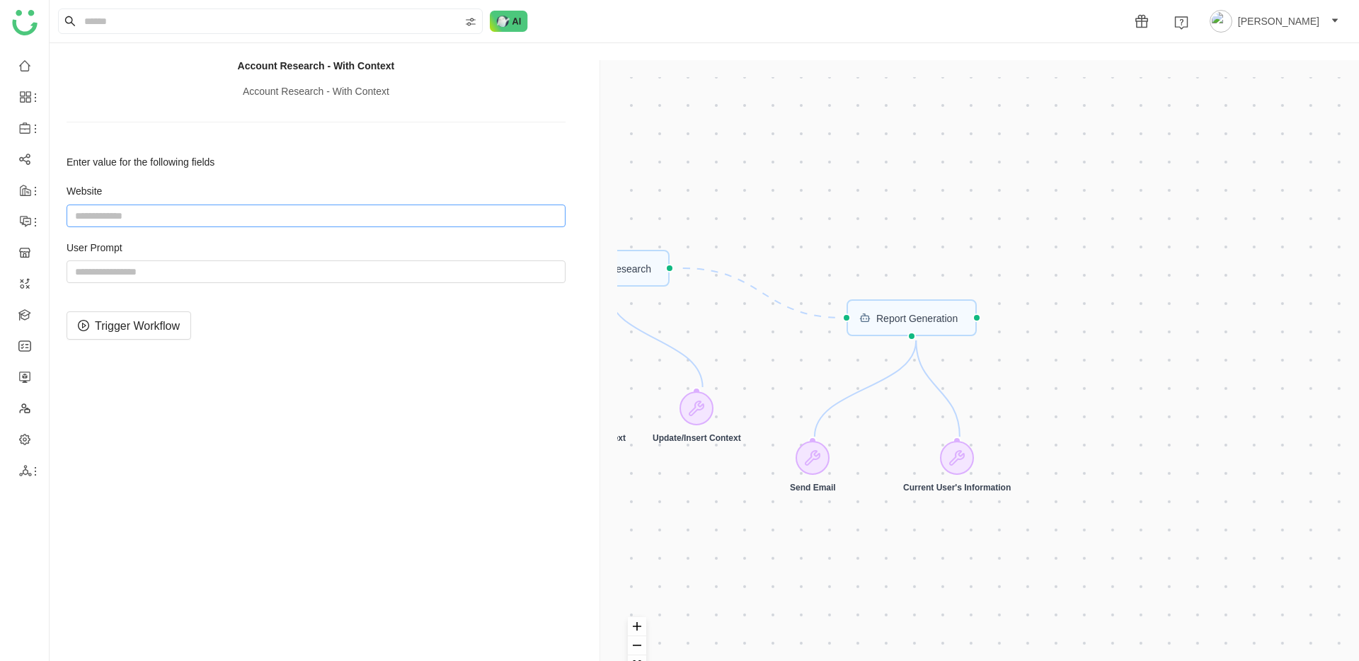
click at [227, 217] on input "string" at bounding box center [316, 216] width 499 height 23
click at [195, 271] on input "string" at bounding box center [316, 271] width 499 height 23
paste input "**********"
type input "**********"
click at [815, 245] on div "Trigger Start workflow Account Resolution Agent Report Generation Conduct Resea…" at bounding box center [982, 390] width 730 height 627
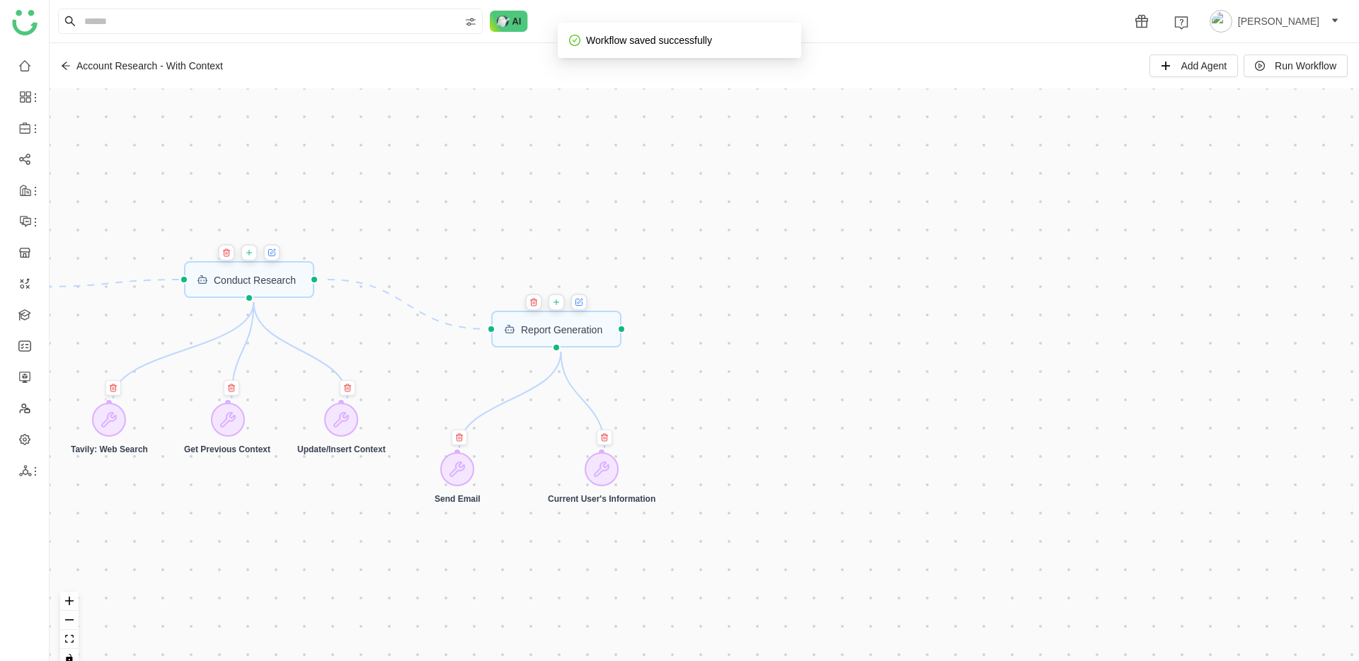
click at [275, 254] on icon at bounding box center [271, 253] width 6 height 6
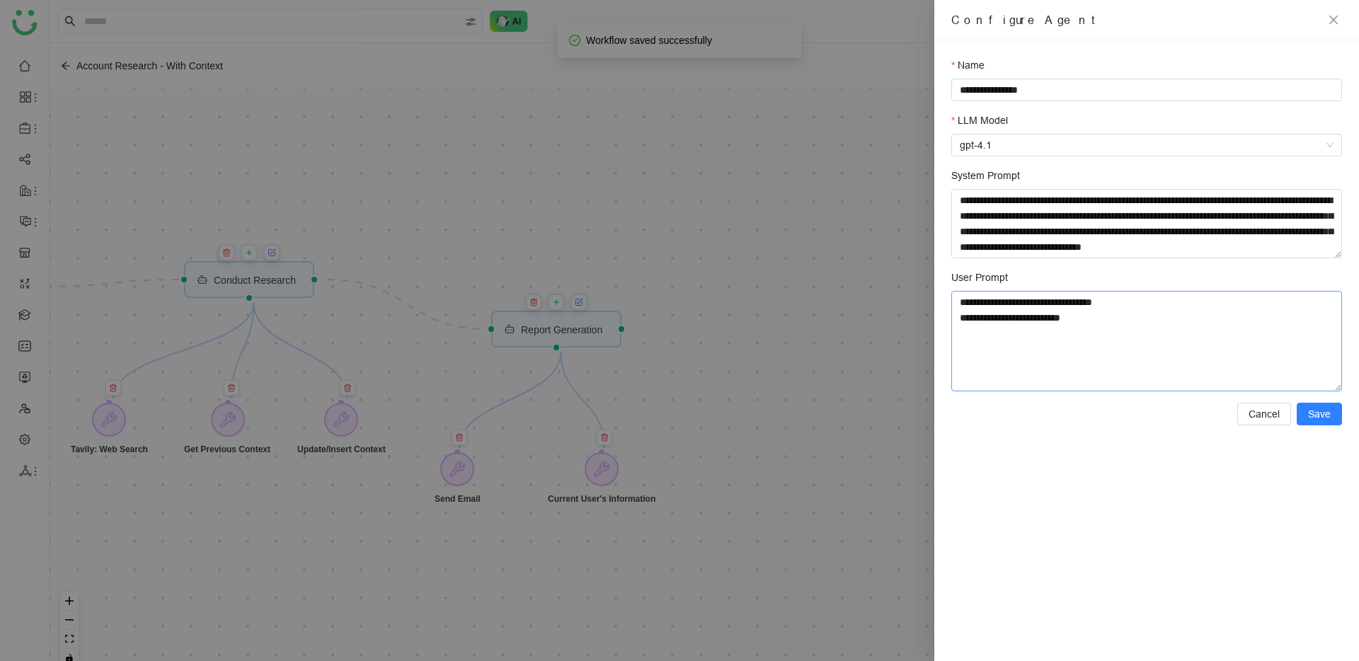
drag, startPoint x: 1210, startPoint y: 335, endPoint x: 1207, endPoint y: 308, distance: 27.0
click at [1207, 309] on textarea "**********" at bounding box center [1146, 341] width 391 height 101
type textarea "**********"
click at [1331, 415] on button "Save" at bounding box center [1319, 414] width 45 height 23
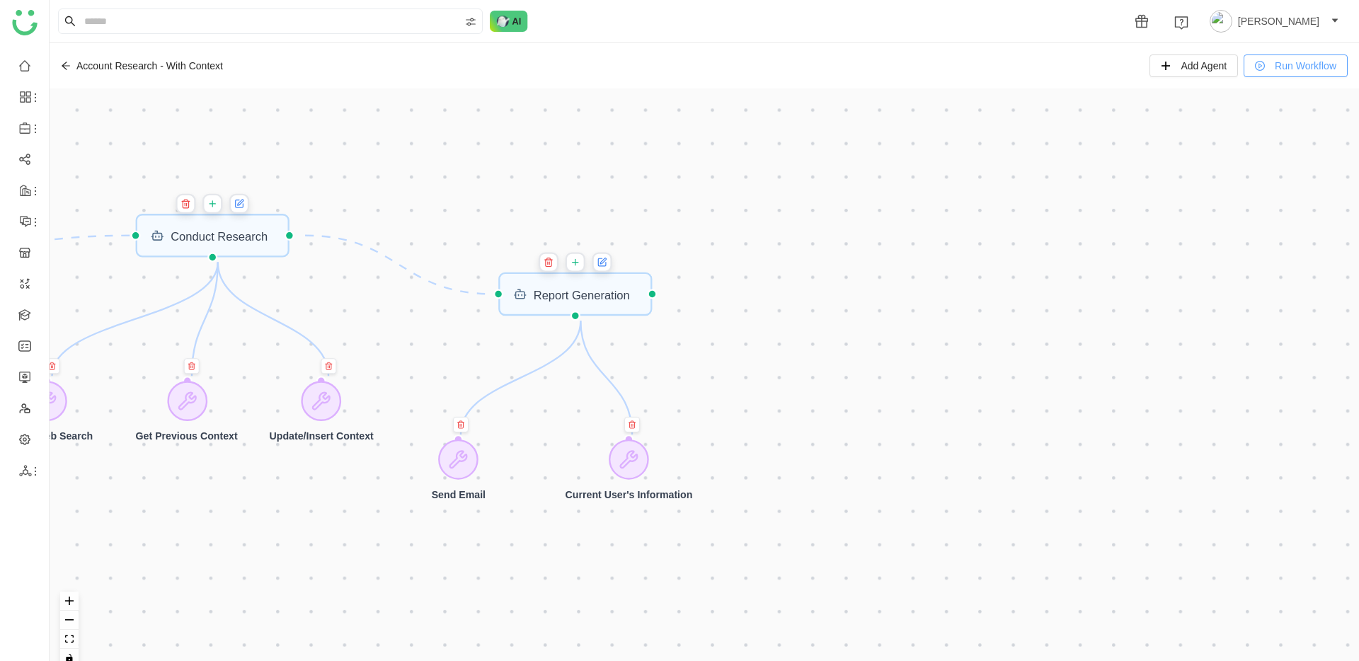
click at [1259, 67] on button "Run Workflow" at bounding box center [1296, 66] width 104 height 23
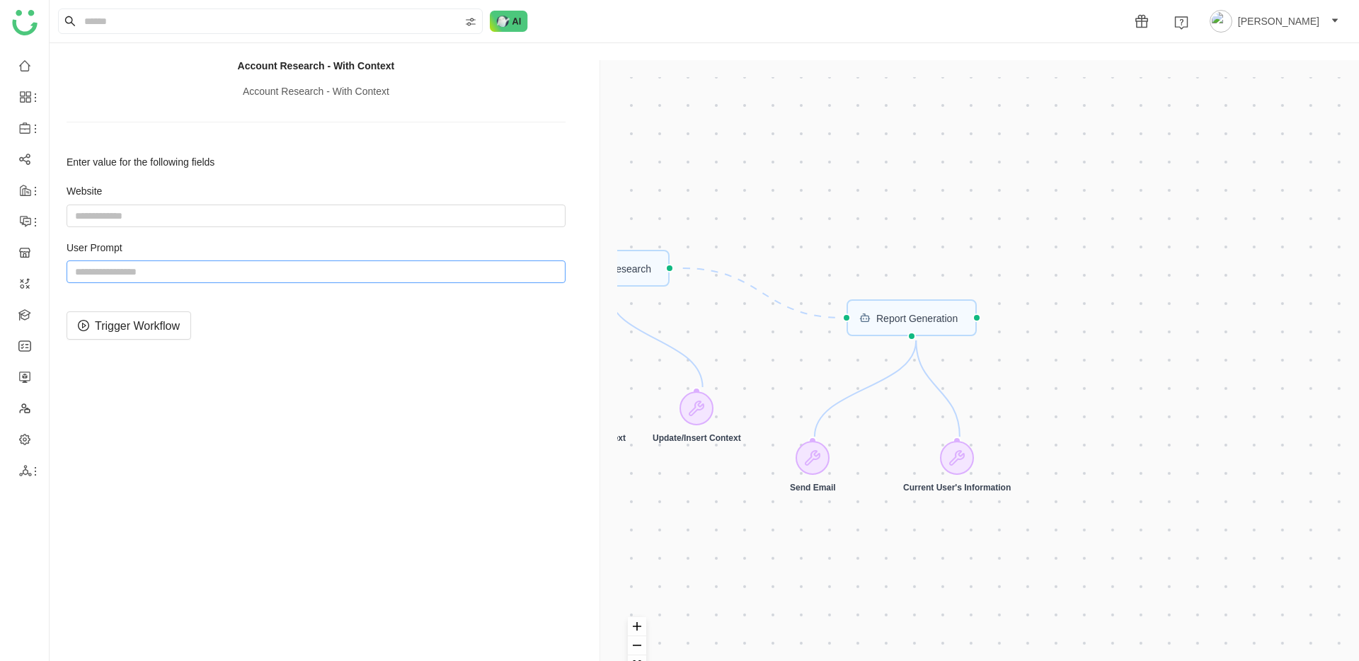
click at [208, 271] on input "string" at bounding box center [316, 271] width 499 height 23
paste input "**********"
type input "**********"
click at [142, 328] on span "Trigger Workflow" at bounding box center [137, 326] width 85 height 18
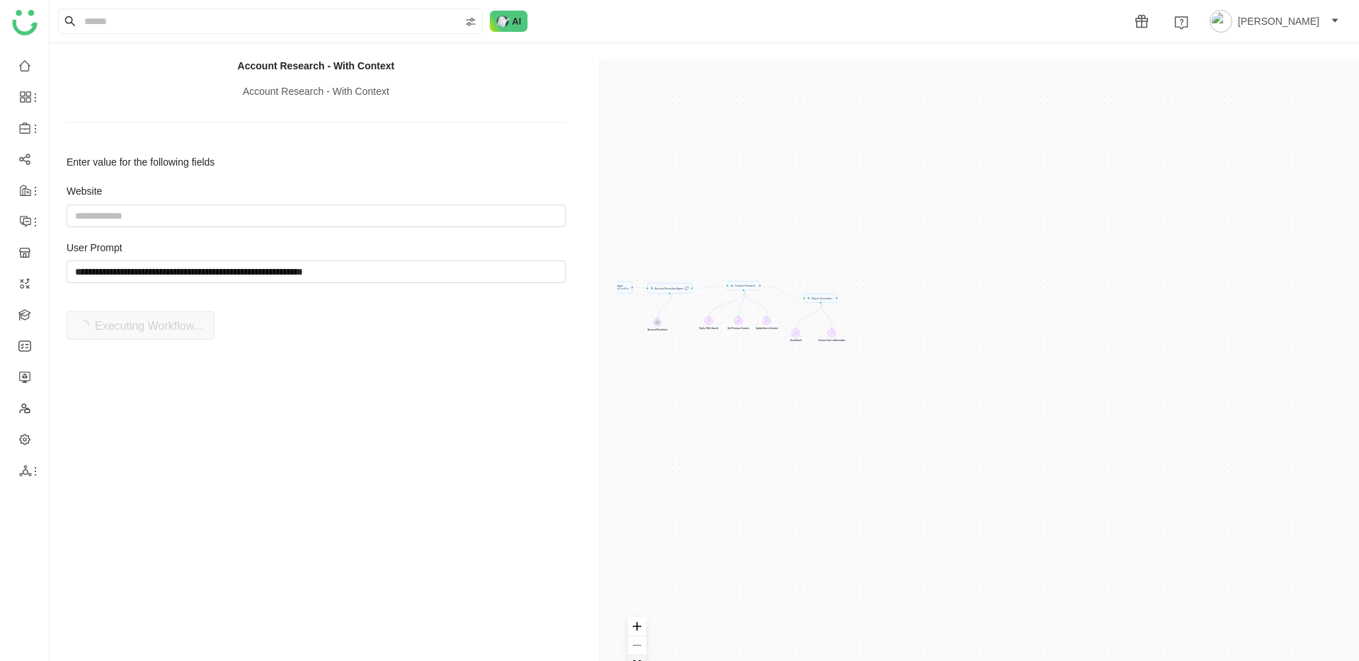
click at [638, 657] on button "fit view" at bounding box center [637, 664] width 18 height 19
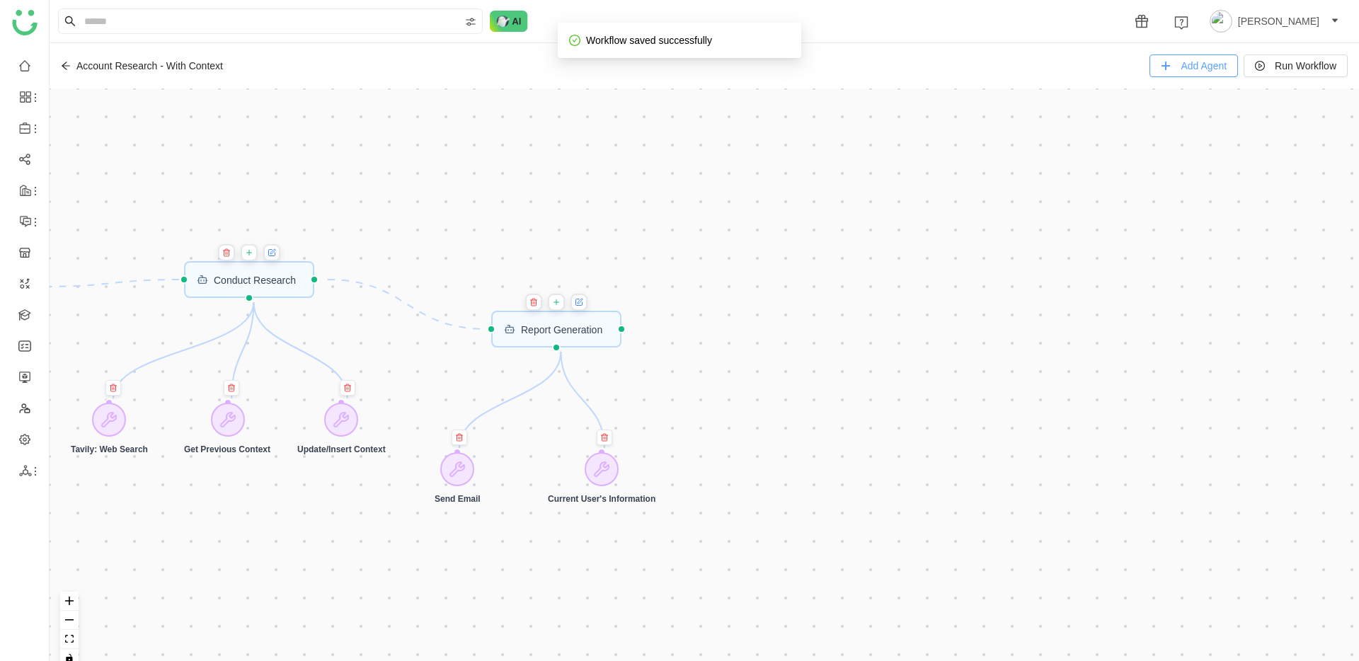
click at [1202, 71] on span "Add Agent" at bounding box center [1204, 66] width 46 height 16
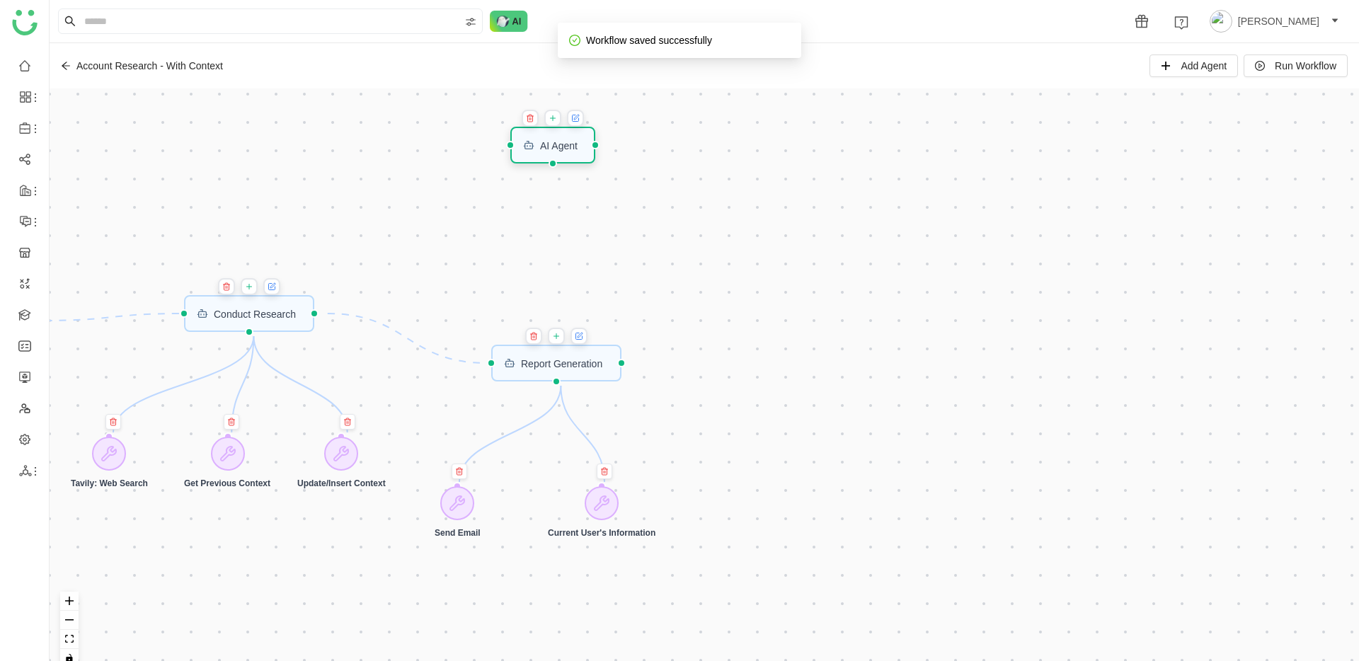
drag, startPoint x: 203, startPoint y: 103, endPoint x: 577, endPoint y: 148, distance: 376.4
click at [577, 148] on div "AI Agent" at bounding box center [559, 145] width 38 height 10
click at [578, 121] on icon at bounding box center [576, 118] width 6 height 6
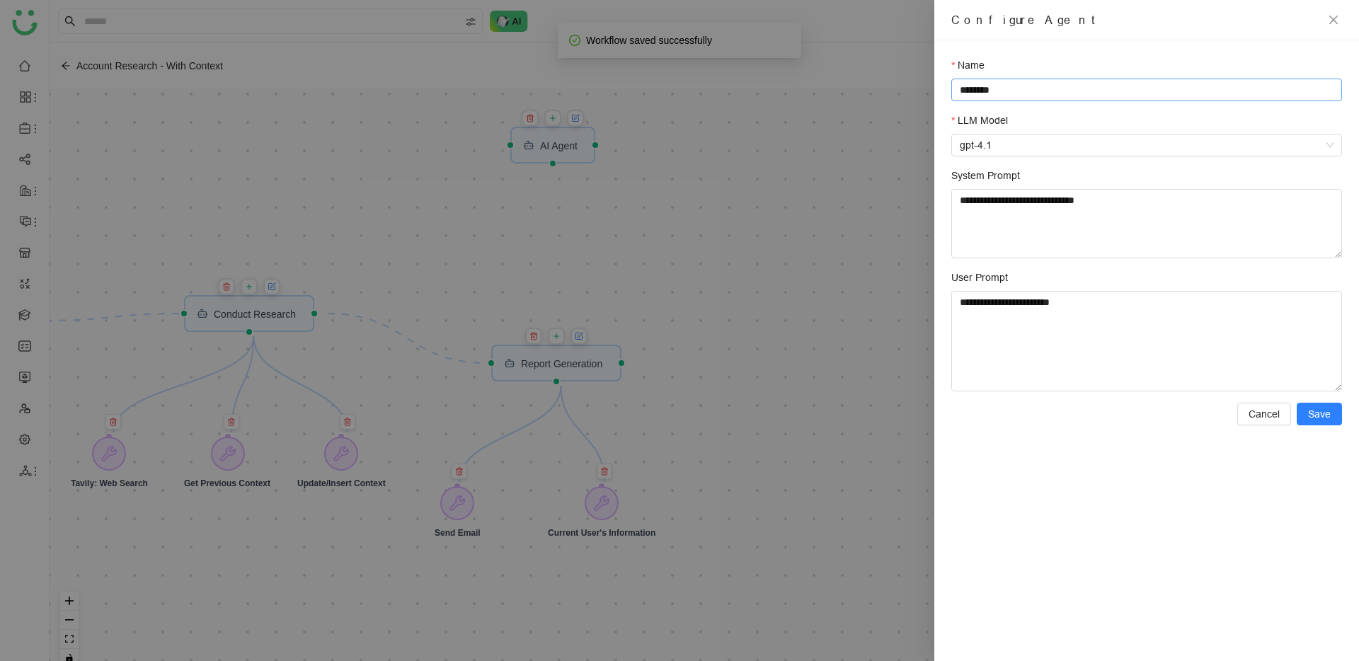
click at [1033, 87] on input "********" at bounding box center [1146, 90] width 391 height 23
type input "**********"
click at [1023, 207] on textarea "**********" at bounding box center [1146, 223] width 391 height 69
paste textarea "**********"
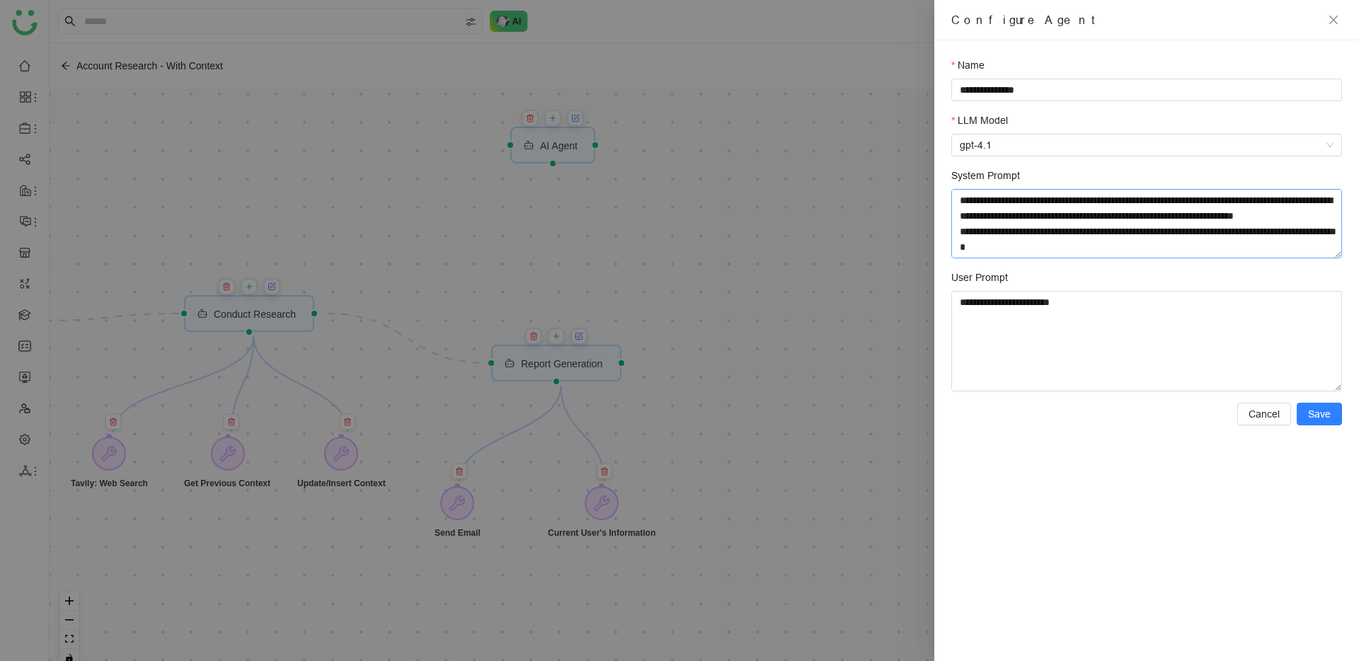
scroll to position [1054, 0]
type textarea "**********"
click at [1112, 336] on textarea "**********" at bounding box center [1146, 341] width 391 height 101
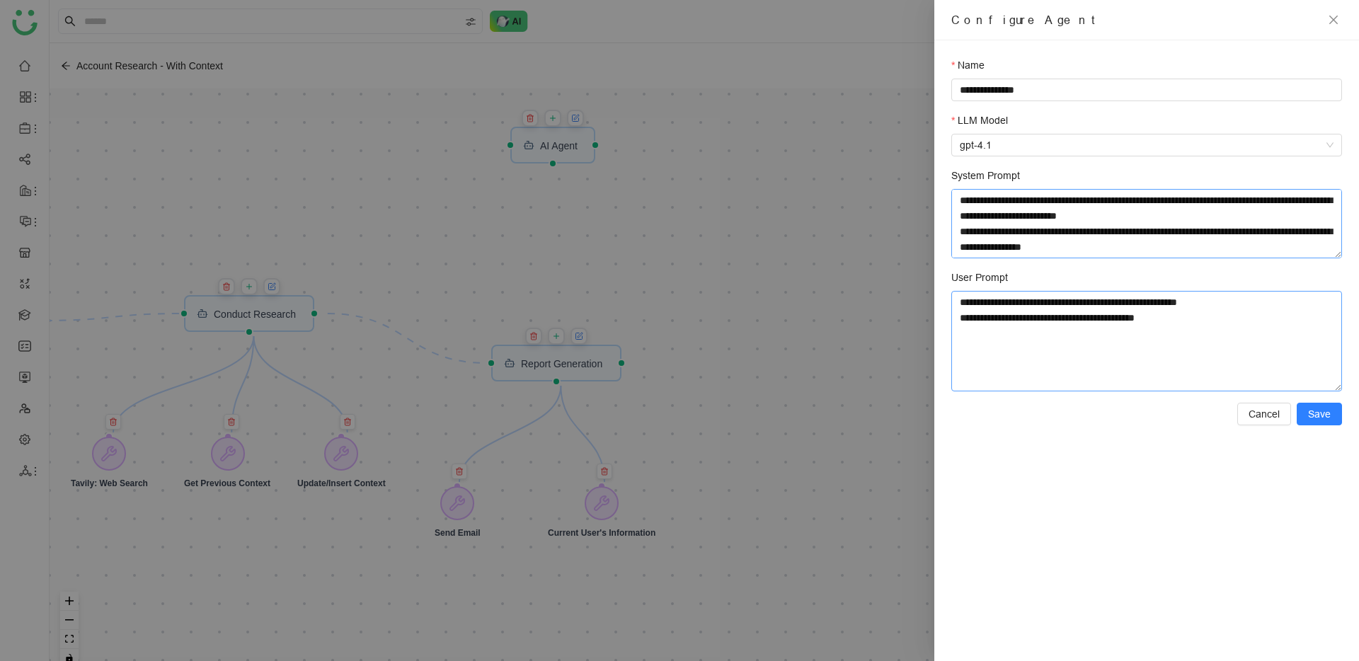
type textarea "**********"
click at [1249, 253] on textarea "System Prompt" at bounding box center [1146, 223] width 391 height 69
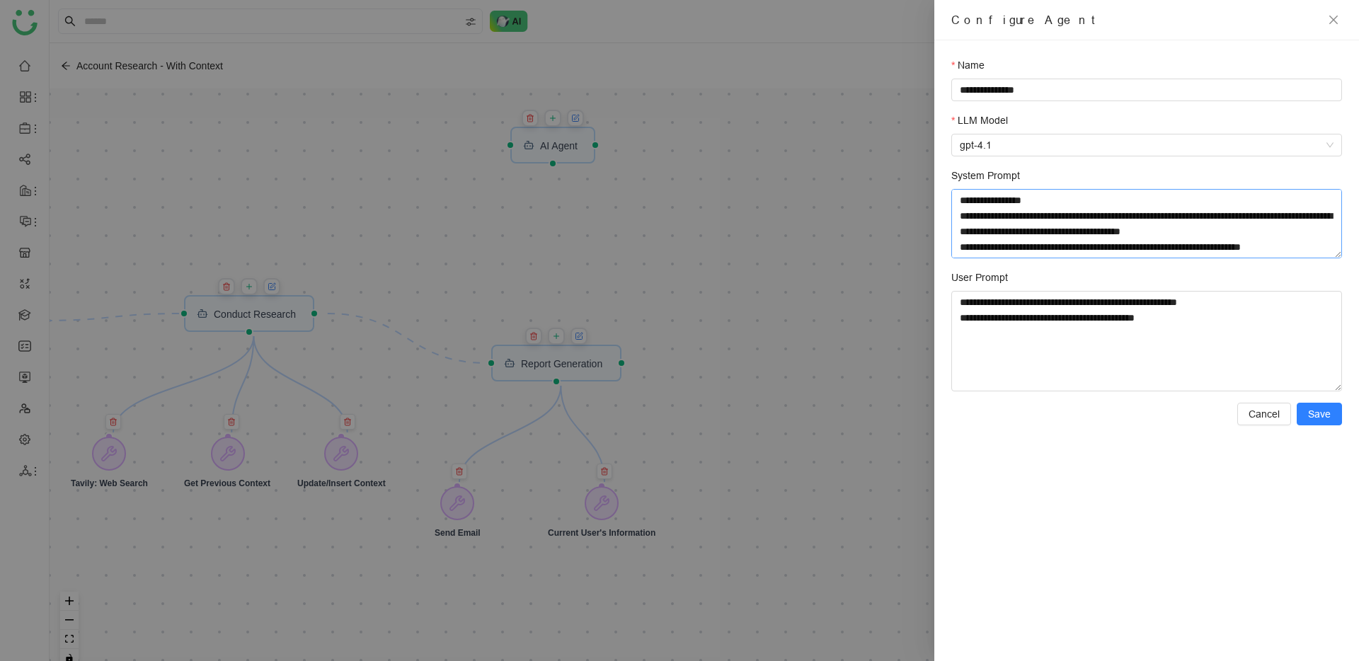
scroll to position [1116, 0]
click at [1000, 217] on textarea "System Prompt" at bounding box center [1146, 223] width 391 height 69
click at [1261, 227] on textarea "System Prompt" at bounding box center [1146, 223] width 391 height 69
click at [1277, 222] on textarea "System Prompt" at bounding box center [1146, 223] width 391 height 69
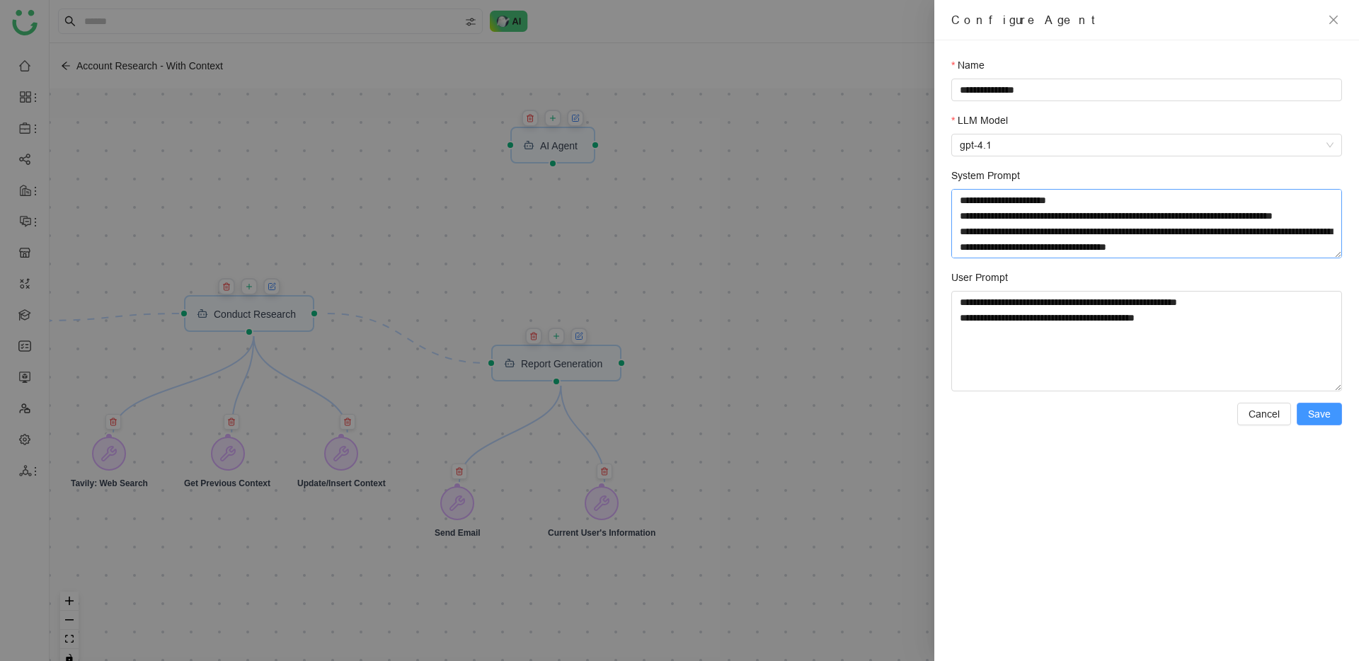
type textarea "**********"
click at [1330, 418] on span "Save" at bounding box center [1319, 414] width 23 height 16
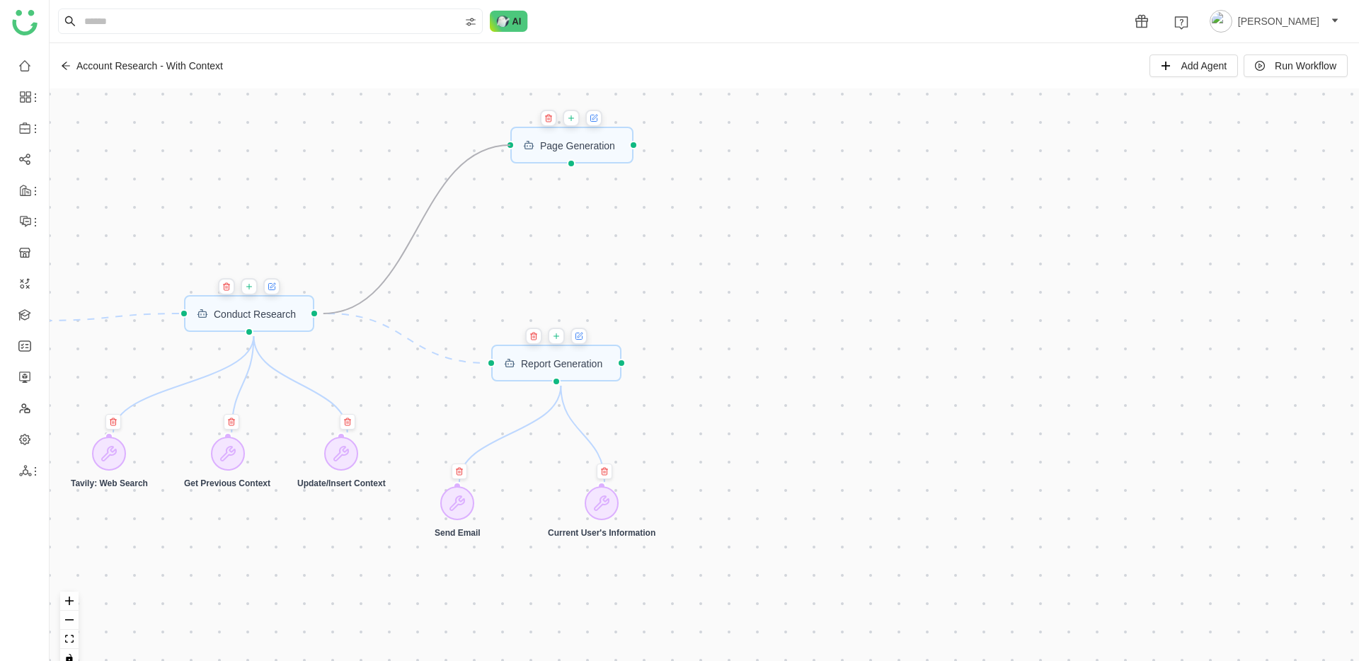
drag, startPoint x: 325, startPoint y: 309, endPoint x: 503, endPoint y: 149, distance: 239.1
click at [503, 149] on div "Trigger Start workflow Page Generation Account Resolution Agent Report Generati…" at bounding box center [704, 383] width 1309 height 590
click at [574, 118] on icon at bounding box center [571, 118] width 5 height 0
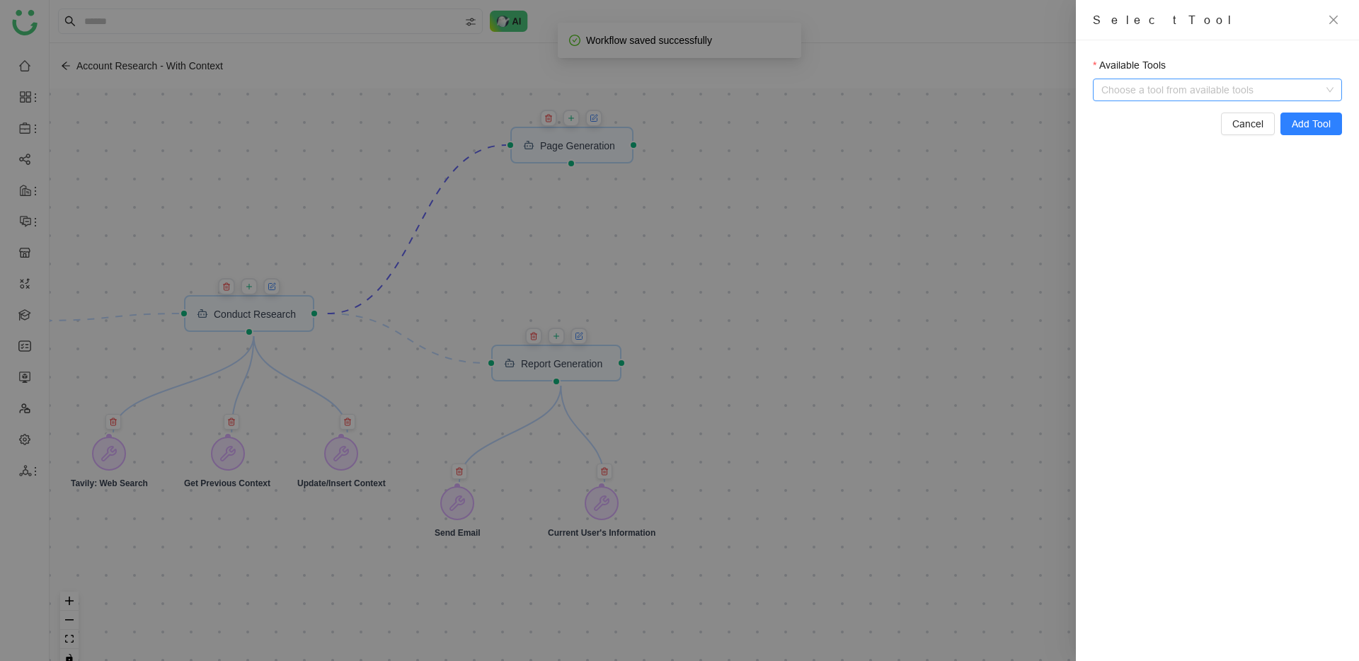
click at [1213, 95] on input "Available Tools" at bounding box center [1218, 89] width 219 height 21
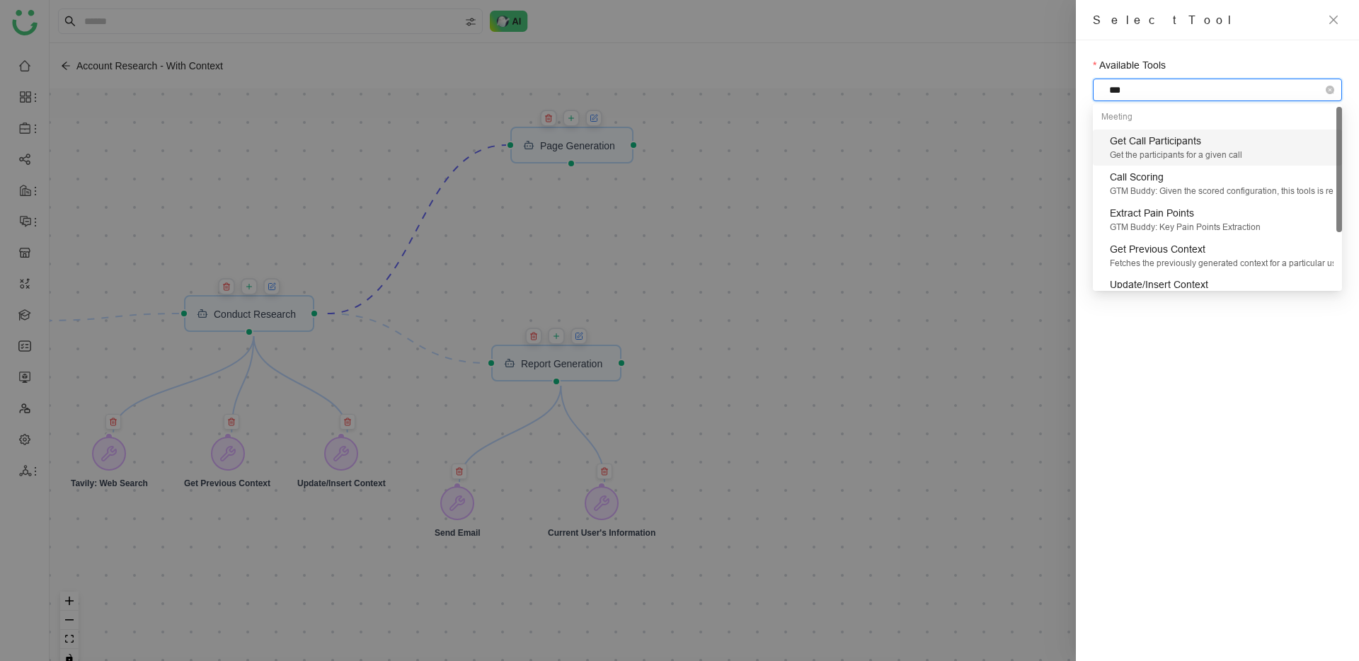
type input "****"
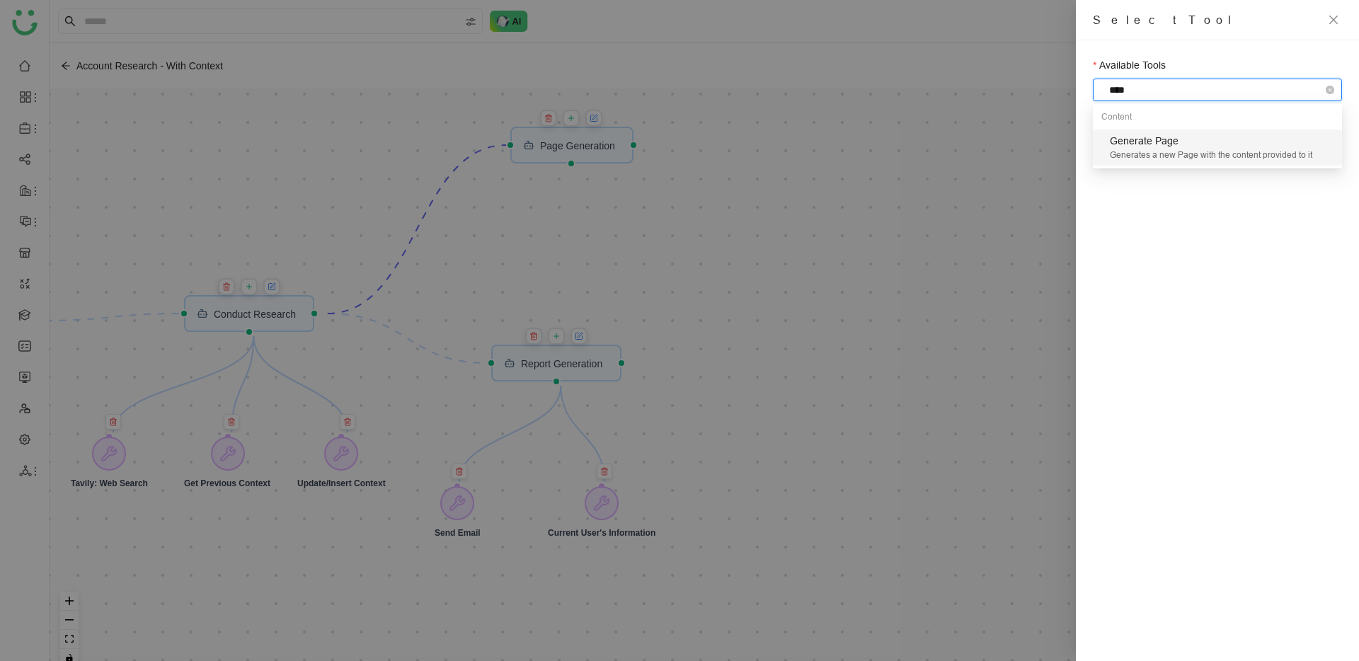
click at [1135, 161] on div "Generate Page Generates a new Page with the content provided to it" at bounding box center [1217, 148] width 249 height 36
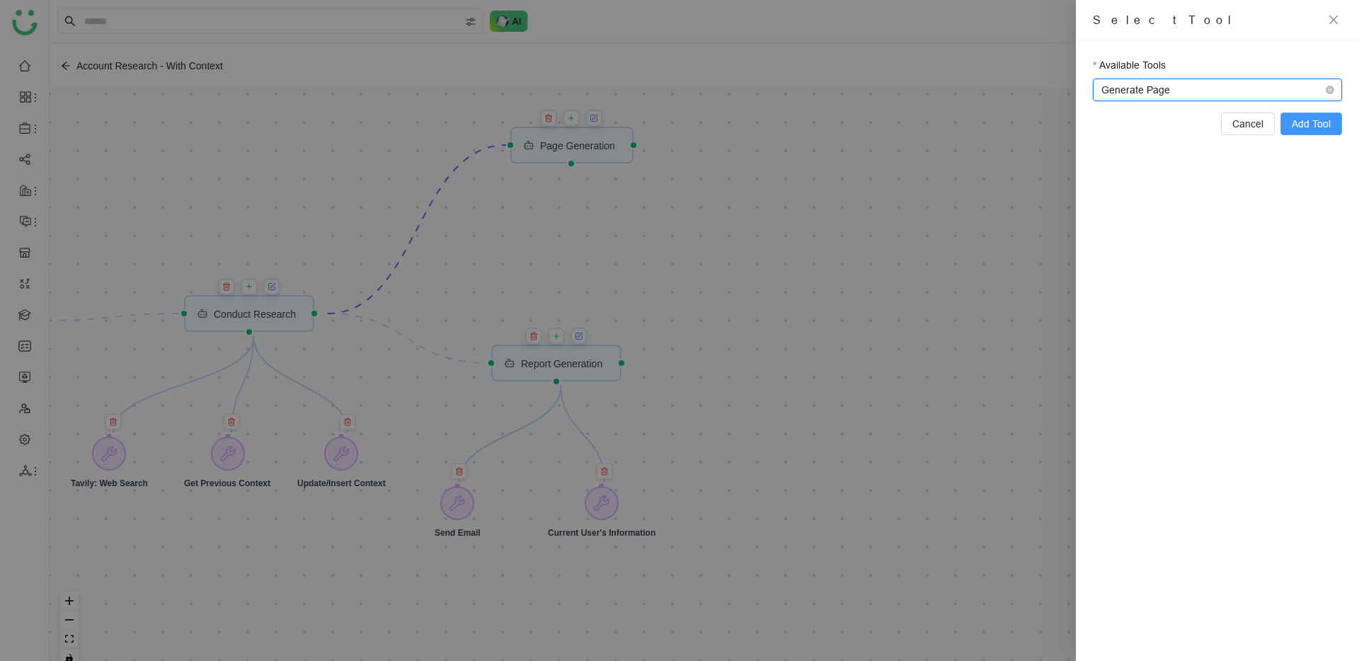
click at [1309, 127] on span "Add Tool" at bounding box center [1311, 124] width 39 height 16
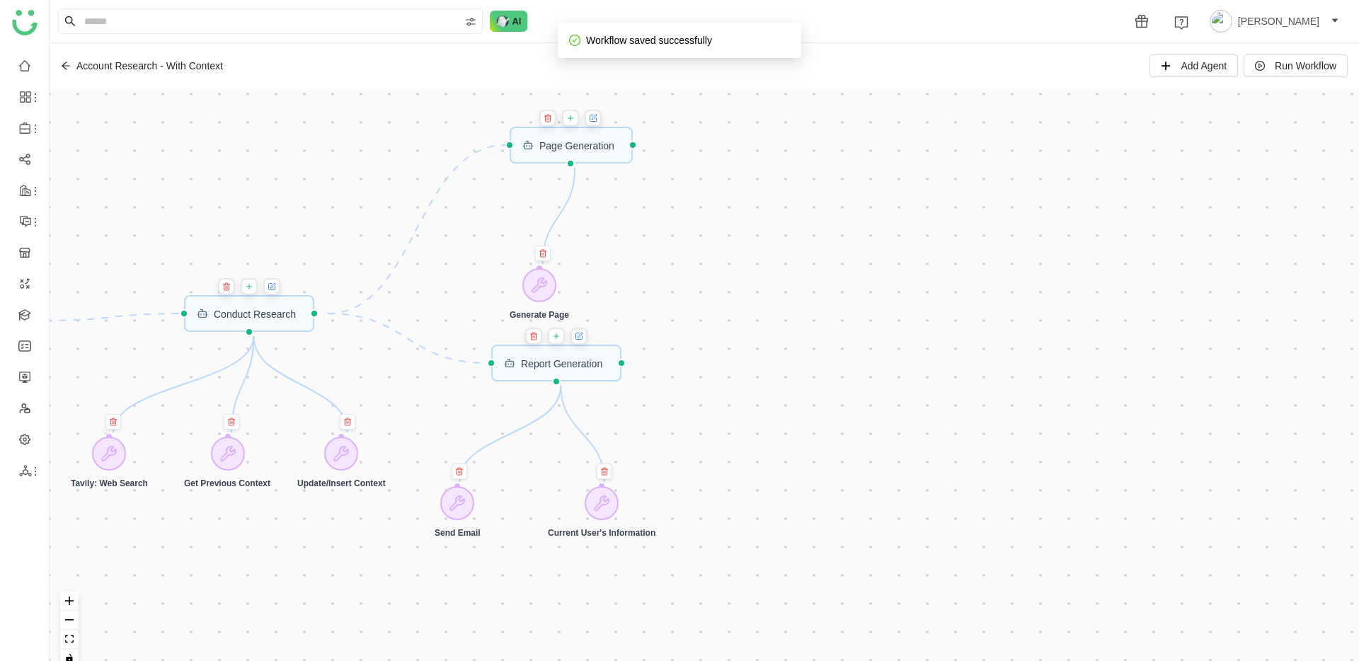
click at [573, 118] on icon at bounding box center [570, 118] width 5 height 0
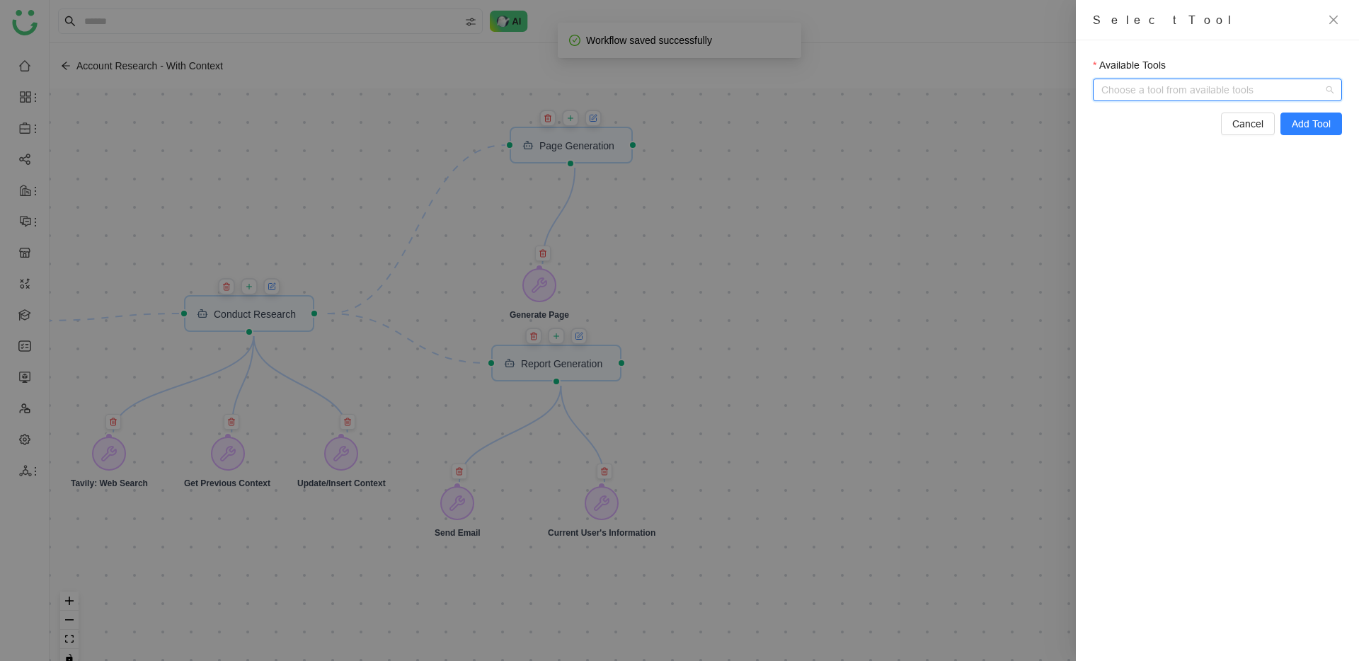
click at [1209, 95] on input "Available Tools" at bounding box center [1218, 89] width 219 height 21
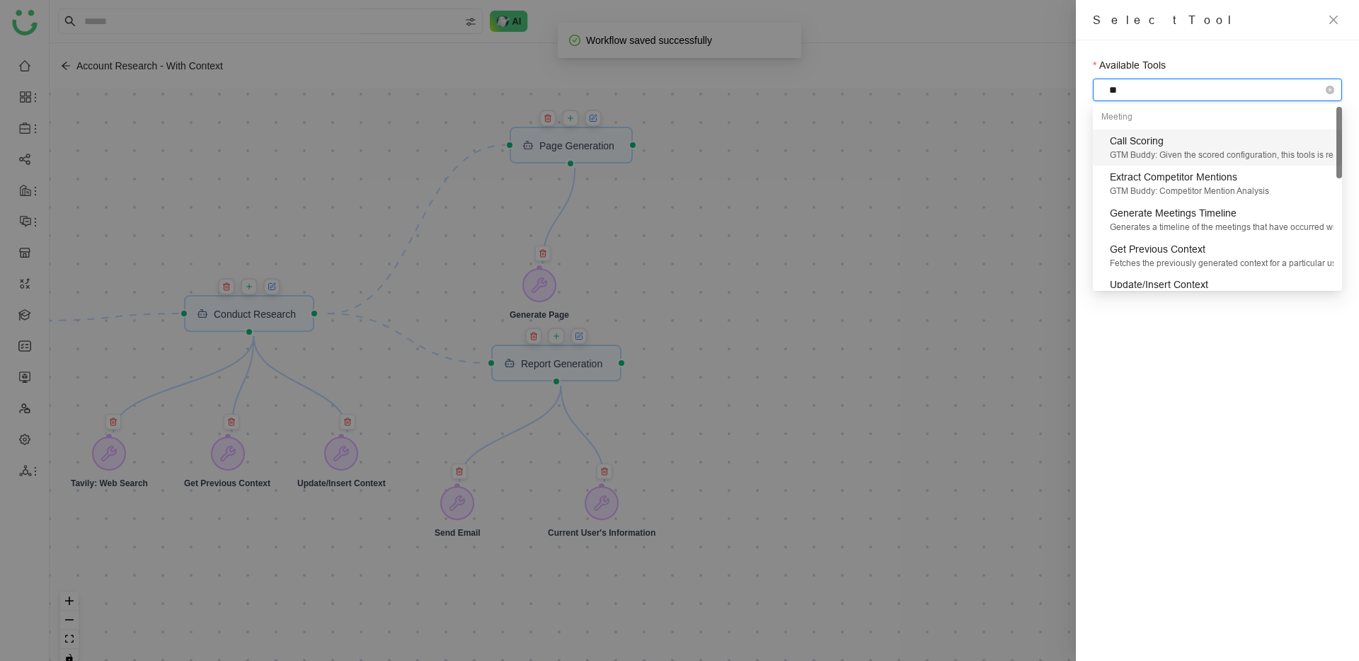
type input "***"
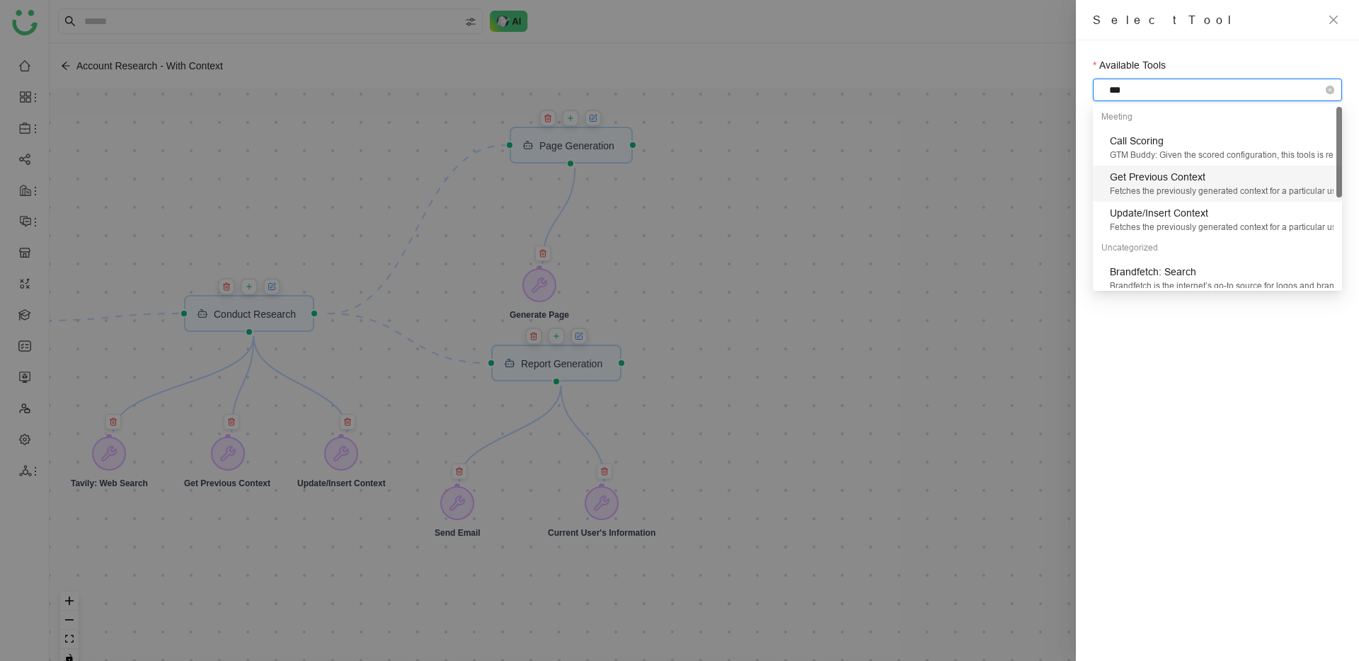
click at [1200, 177] on div "Get Previous Context" at bounding box center [1222, 177] width 224 height 16
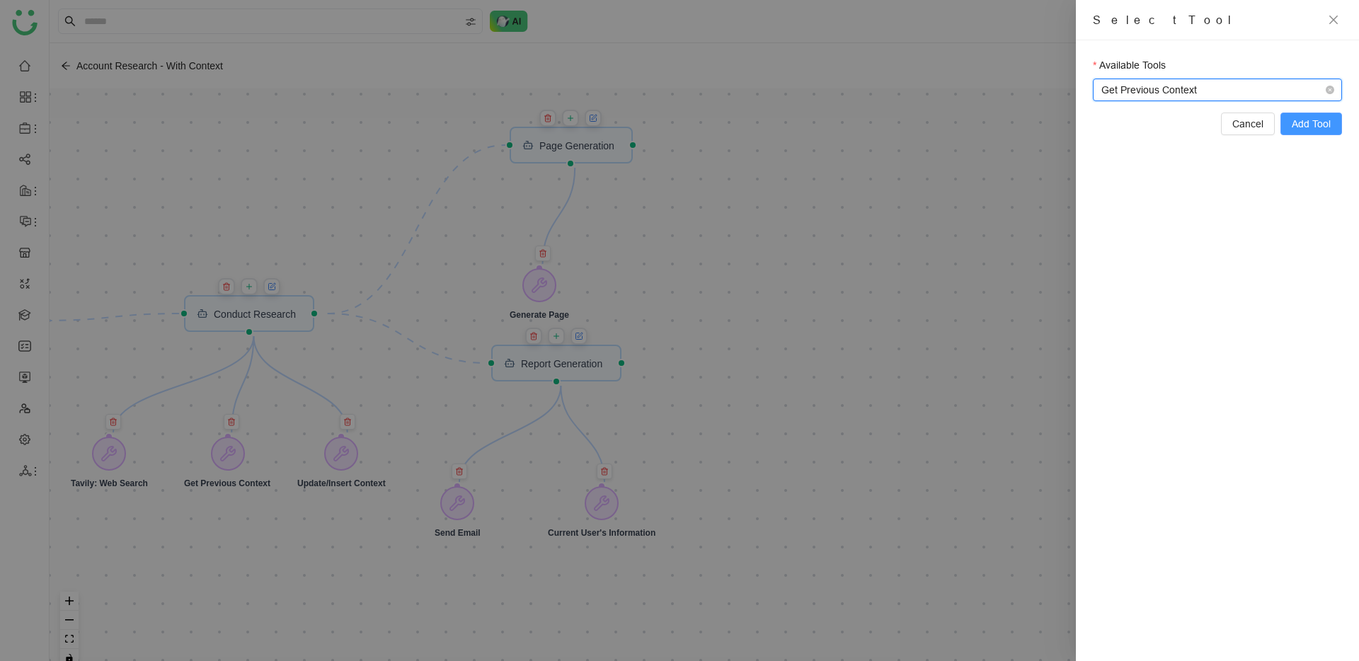
click at [1299, 122] on span "Add Tool" at bounding box center [1311, 124] width 39 height 16
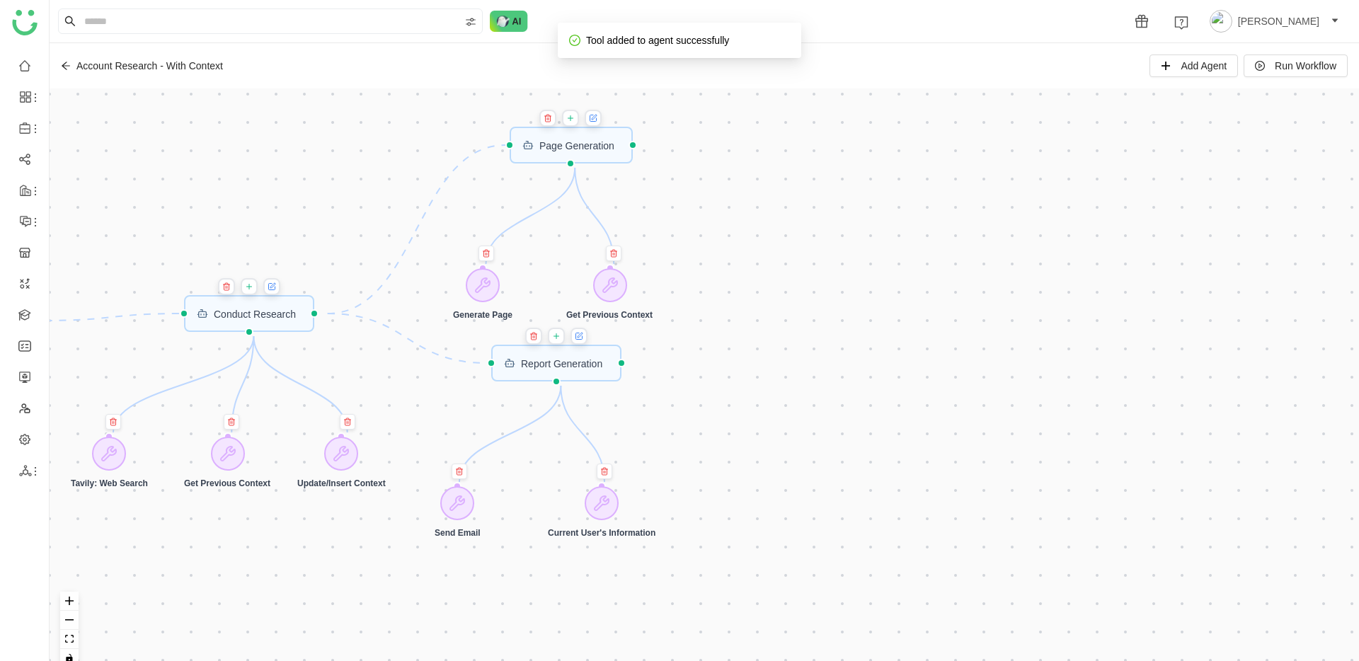
click at [575, 117] on icon at bounding box center [571, 118] width 8 height 11
click at [575, 122] on icon at bounding box center [570, 118] width 8 height 11
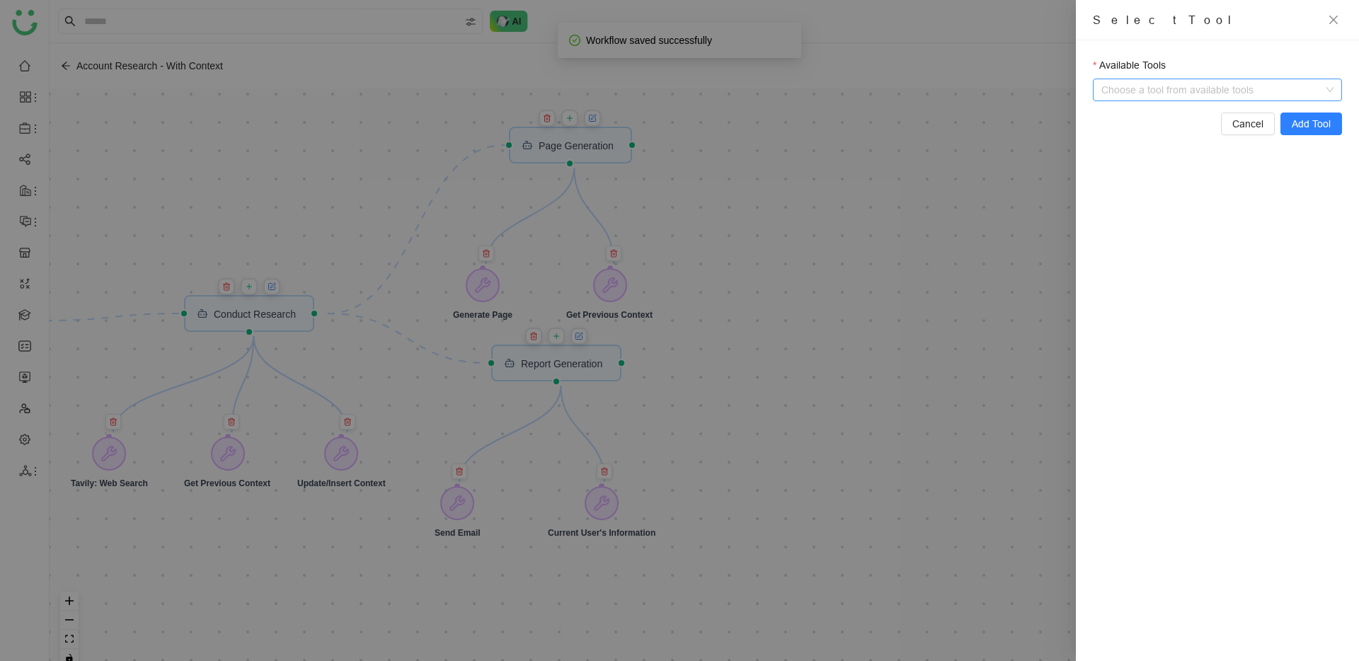
click at [1166, 91] on input "Available Tools" at bounding box center [1218, 89] width 219 height 21
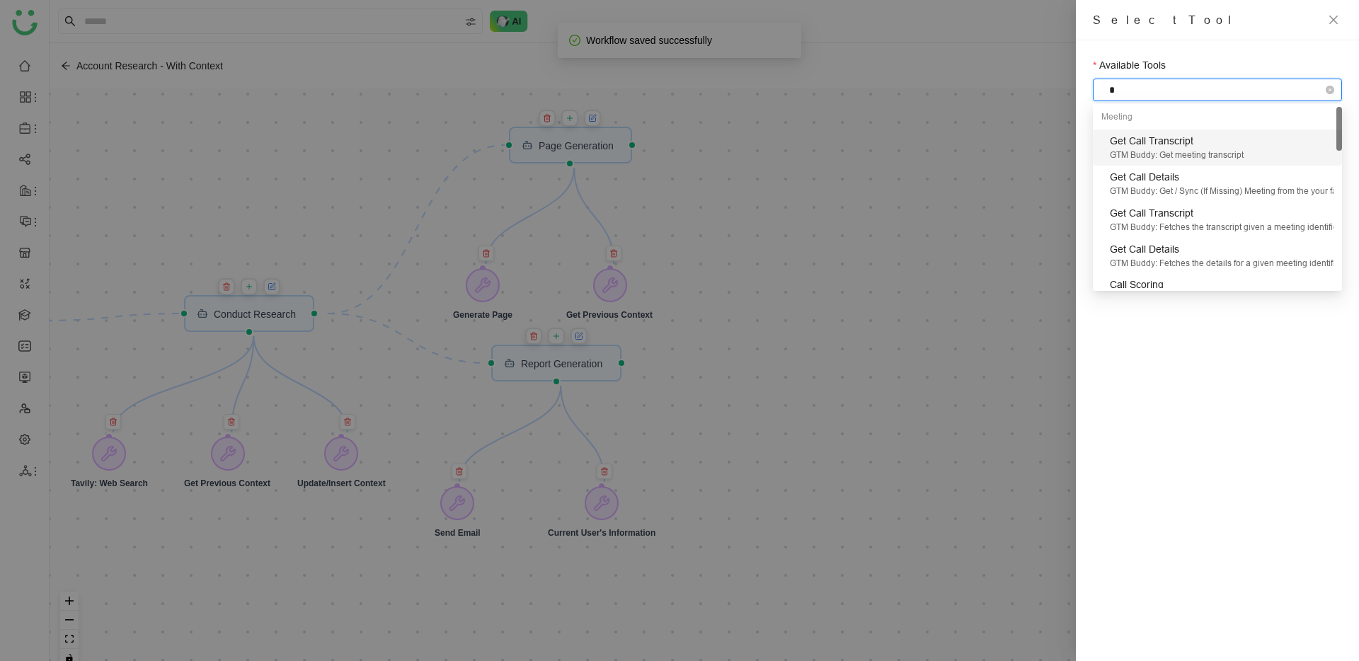
type input "**"
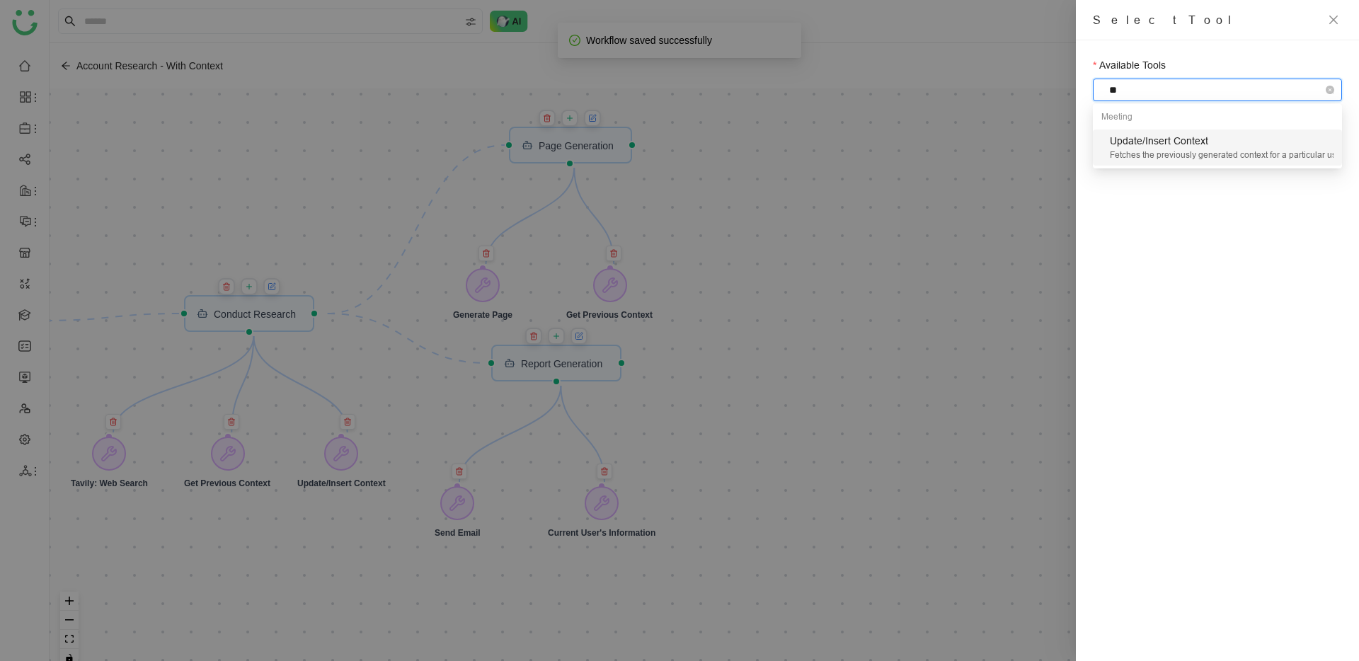
click at [1166, 131] on div "Update/Insert Context Fetches the previously generated context for a particular…" at bounding box center [1217, 148] width 249 height 36
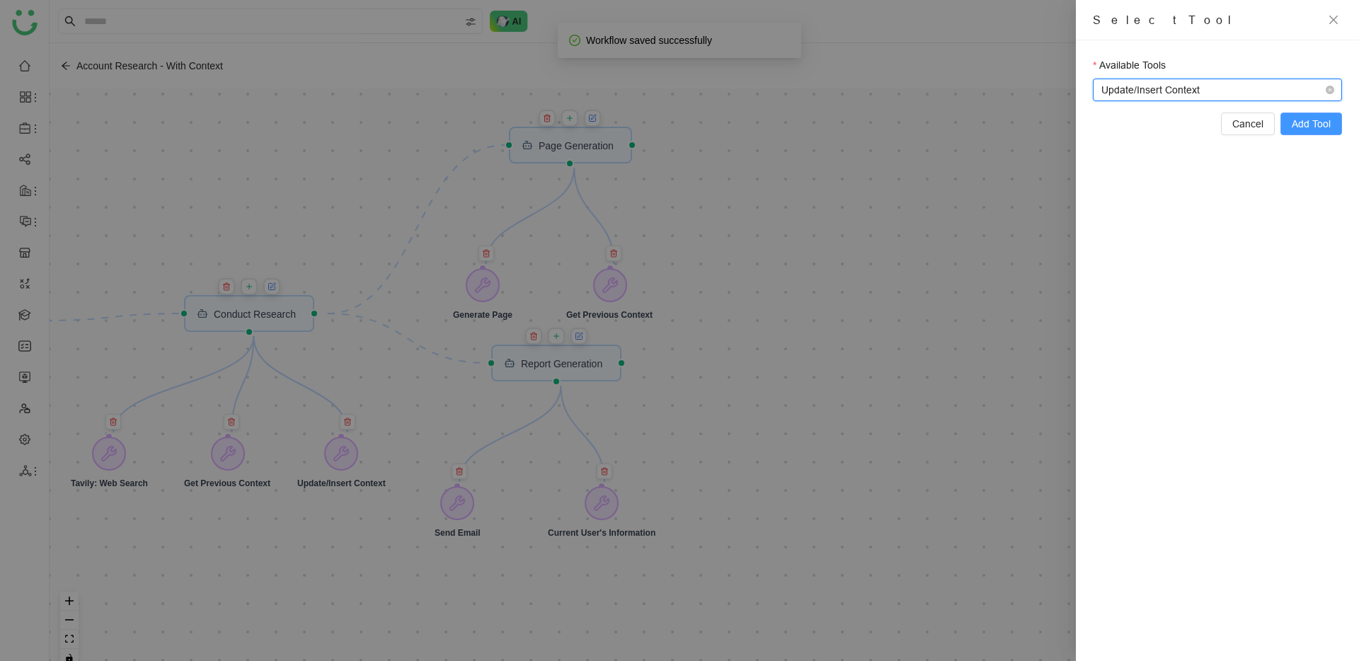
click at [1322, 124] on span "Add Tool" at bounding box center [1311, 124] width 39 height 16
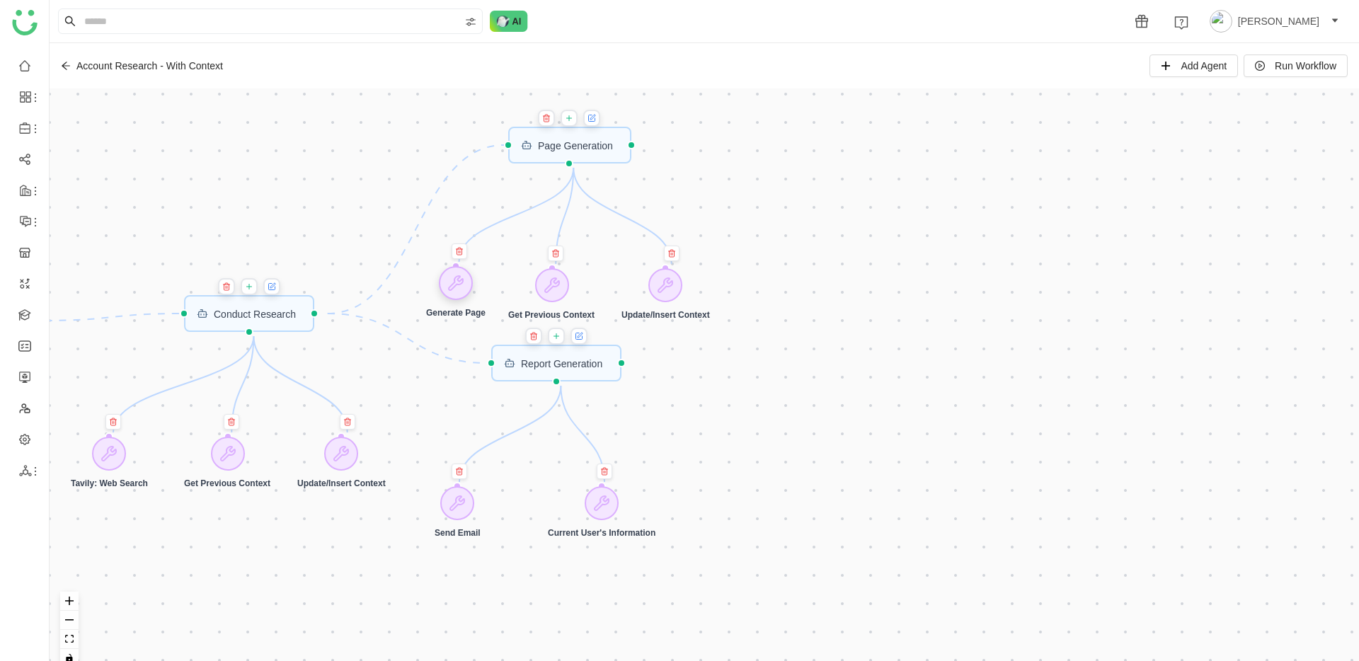
drag, startPoint x: 439, startPoint y: 282, endPoint x: 468, endPoint y: 281, distance: 29.1
click at [468, 281] on div at bounding box center [456, 283] width 34 height 34
click at [564, 276] on div at bounding box center [551, 281] width 34 height 34
drag, startPoint x: 654, startPoint y: 277, endPoint x: 653, endPoint y: 268, distance: 9.3
click at [653, 268] on div "Update/Insert Context" at bounding box center [664, 285] width 88 height 52
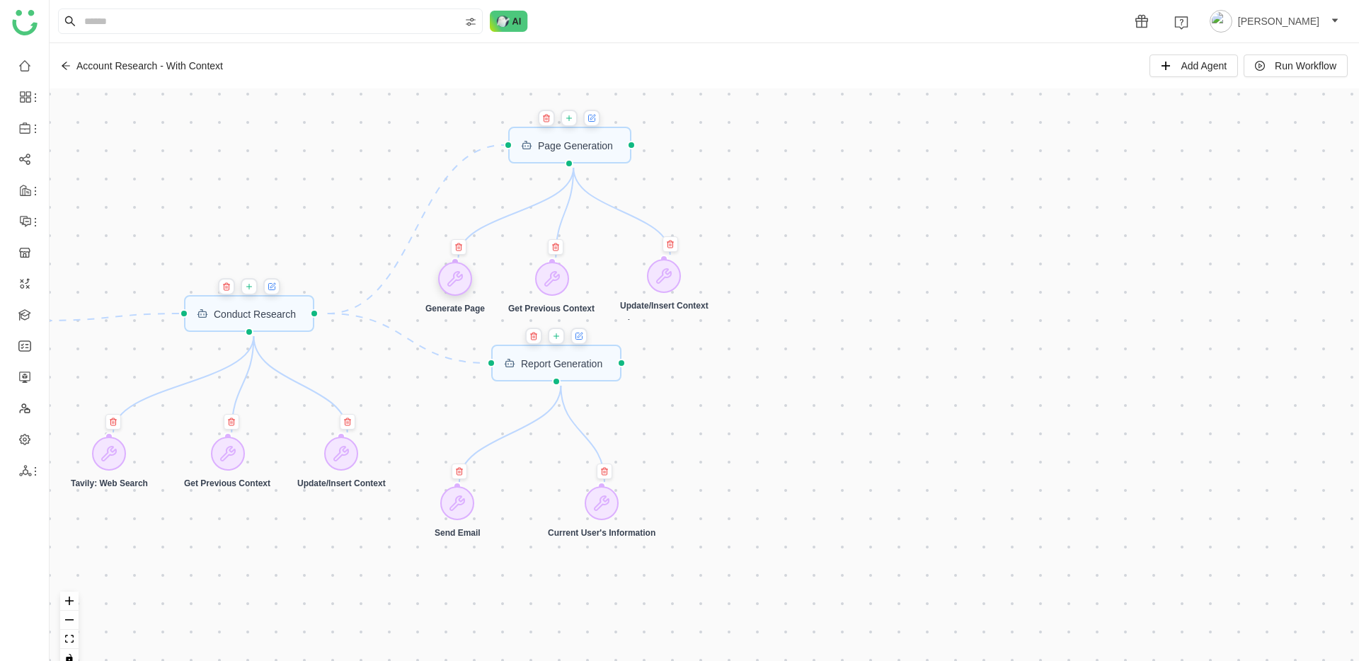
click at [454, 269] on div at bounding box center [455, 279] width 34 height 34
drag, startPoint x: 542, startPoint y: 285, endPoint x: 559, endPoint y: 236, distance: 51.0
click at [559, 236] on div at bounding box center [569, 231] width 34 height 34
drag, startPoint x: 463, startPoint y: 277, endPoint x: 494, endPoint y: 249, distance: 41.6
click at [493, 251] on icon at bounding box center [486, 254] width 14 height 14
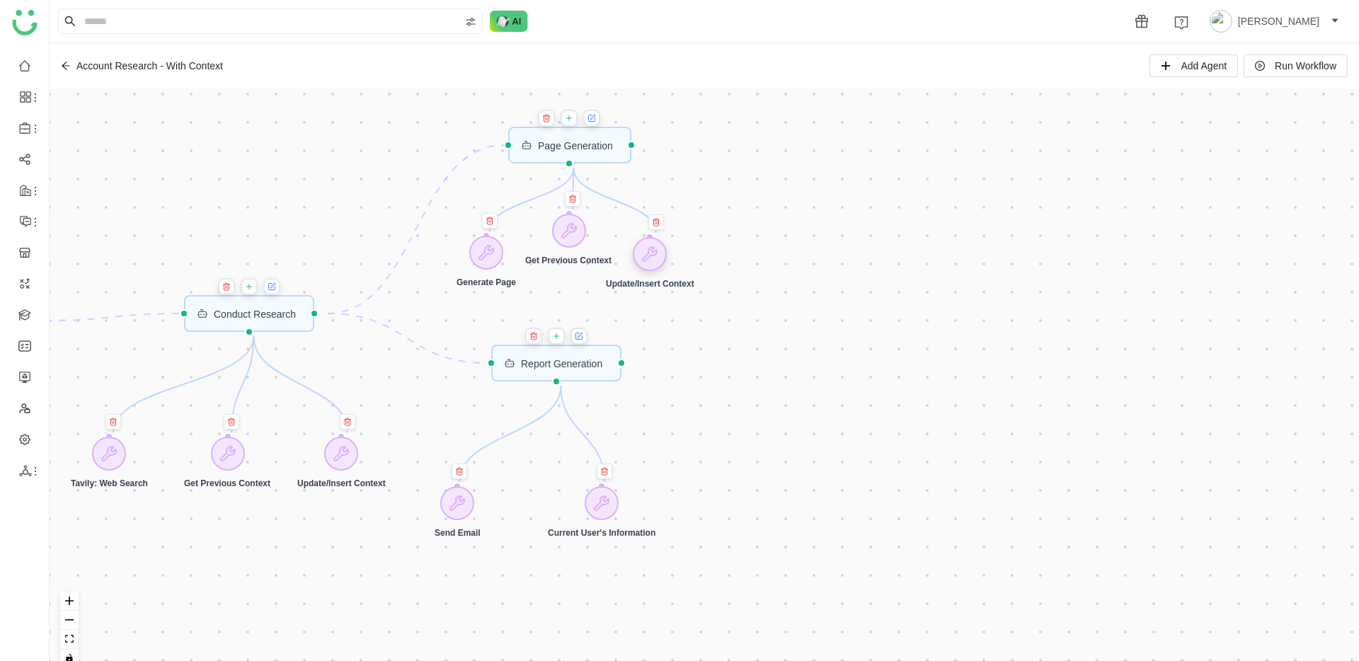
drag, startPoint x: 653, startPoint y: 274, endPoint x: 639, endPoint y: 252, distance: 26.1
click at [639, 252] on div at bounding box center [650, 254] width 34 height 34
click at [591, 117] on icon at bounding box center [592, 118] width 8 height 11
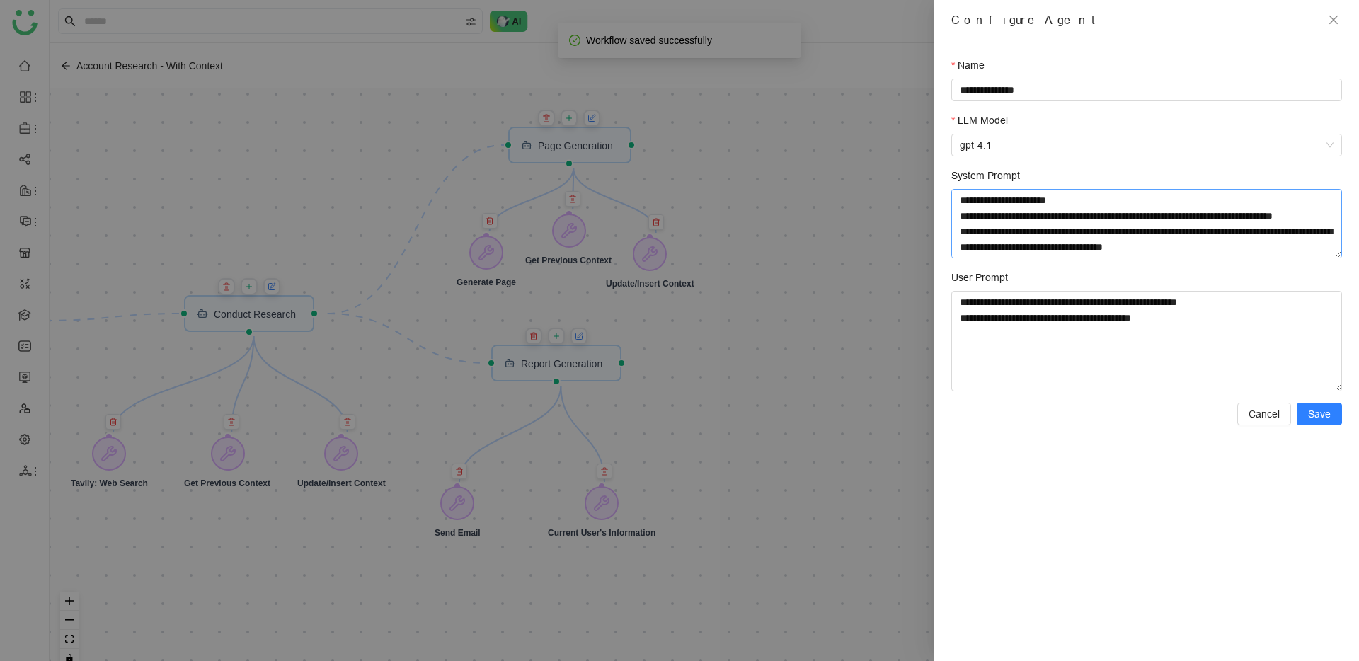
click at [1096, 212] on textarea "System Prompt" at bounding box center [1146, 223] width 391 height 69
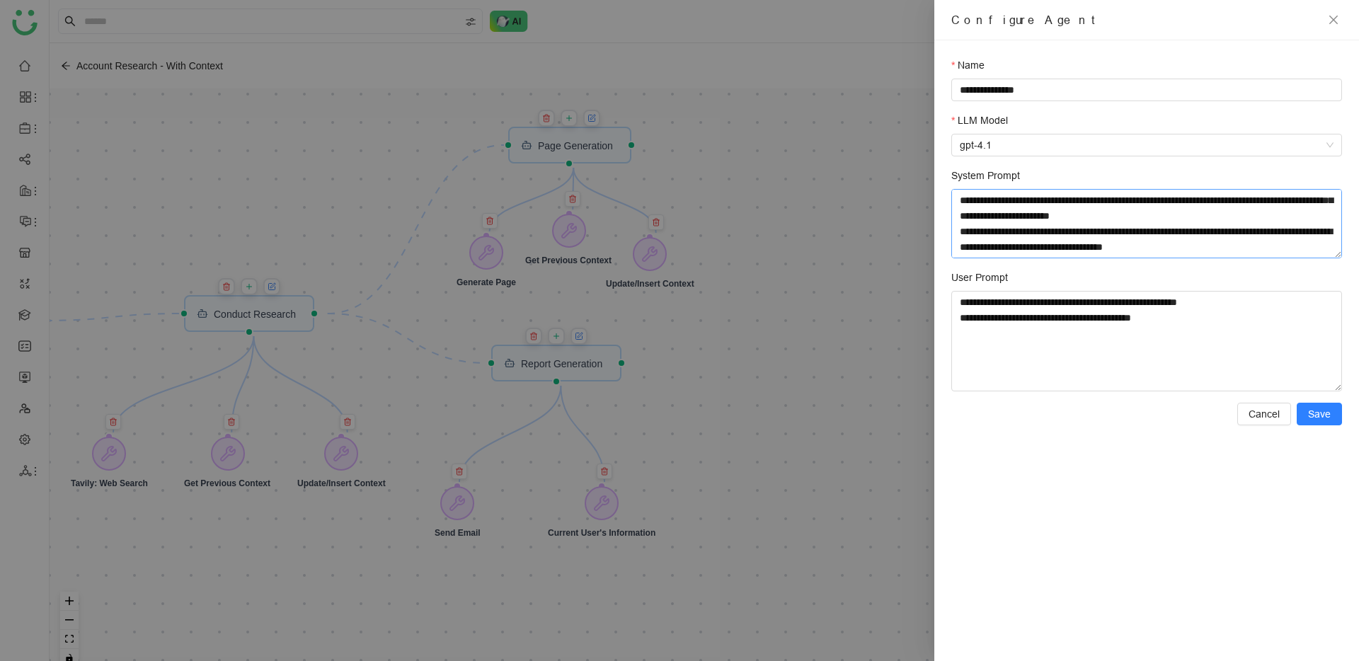
scroll to position [1215, 0]
type textarea "**********"
click at [1318, 428] on div "**********" at bounding box center [1146, 350] width 425 height 621
click at [1320, 420] on span "Save" at bounding box center [1319, 414] width 23 height 16
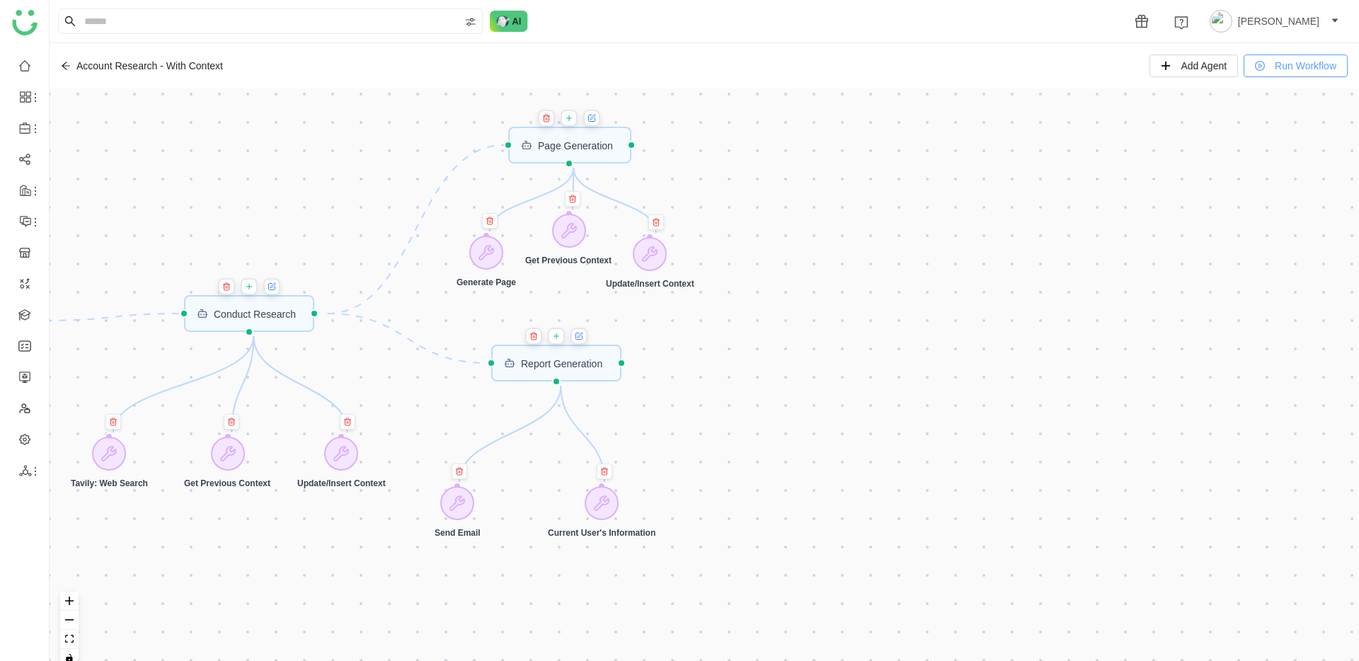
click at [1261, 69] on button "Run Workflow" at bounding box center [1296, 66] width 104 height 23
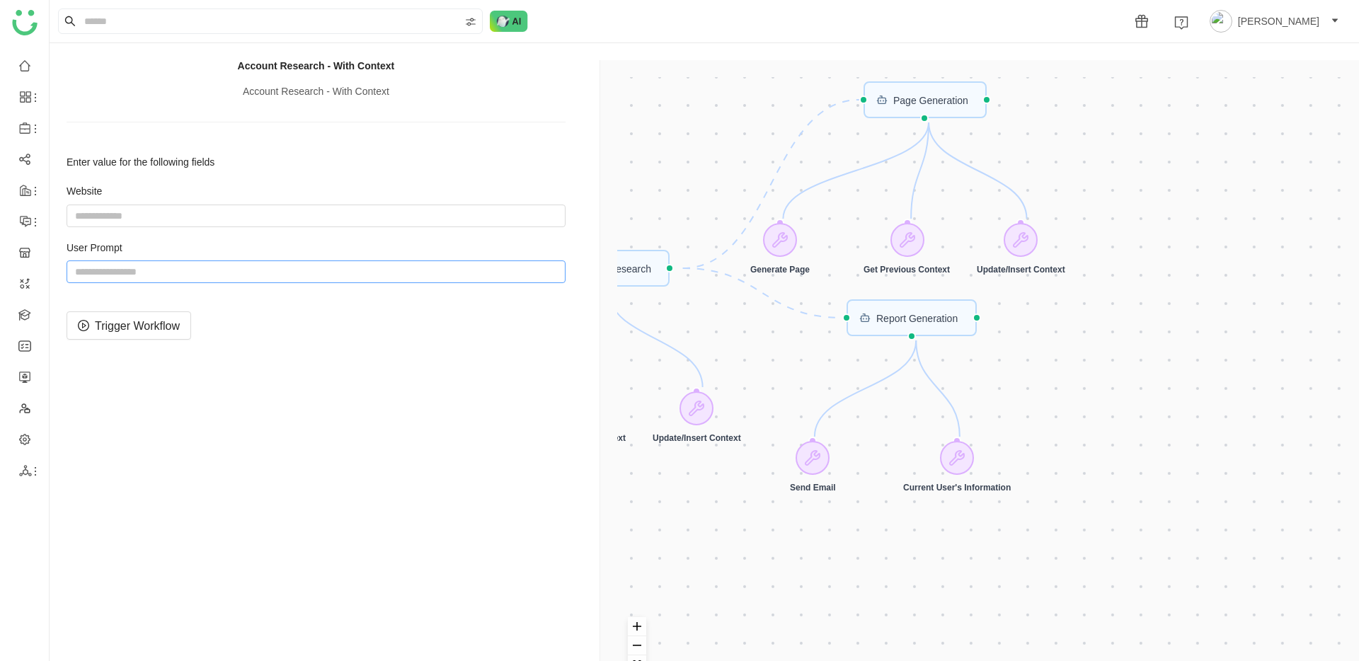
click at [216, 274] on input "string" at bounding box center [316, 271] width 499 height 23
paste input "**********"
type input "**********"
click at [236, 214] on input "string" at bounding box center [316, 216] width 499 height 23
click at [173, 321] on span "Trigger Workflow" at bounding box center [137, 326] width 85 height 18
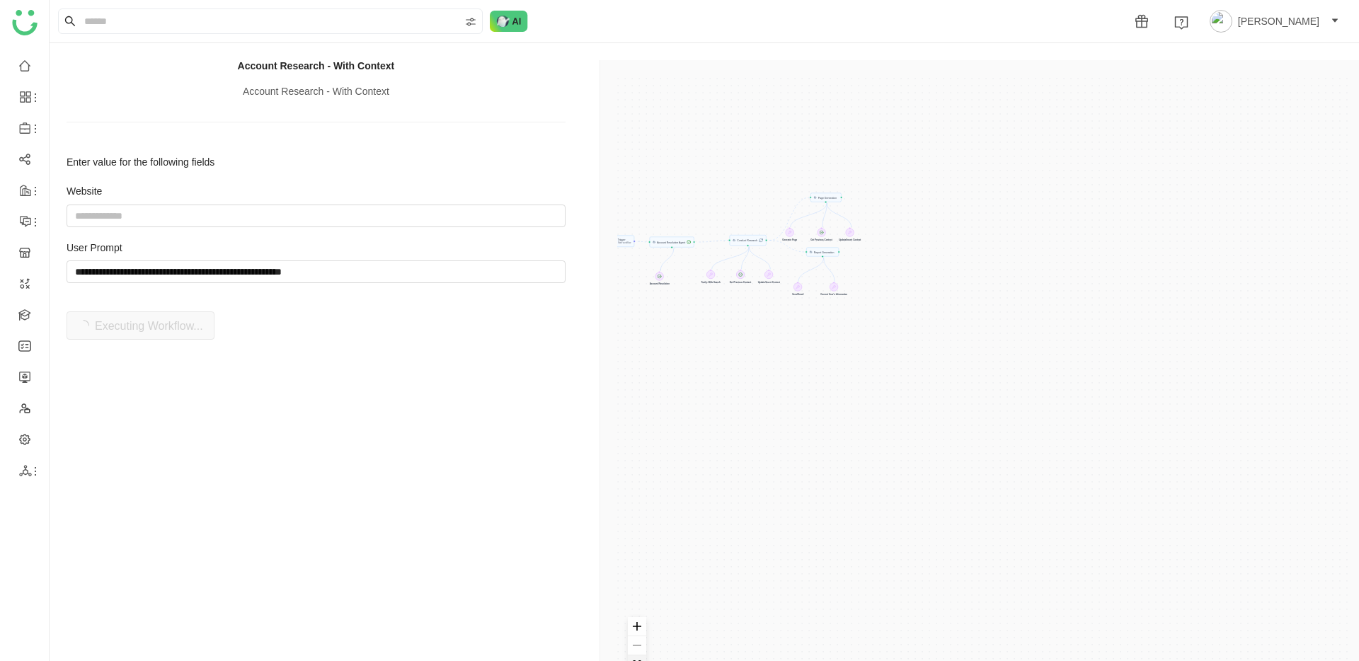
click at [639, 658] on button "fit view" at bounding box center [637, 664] width 18 height 19
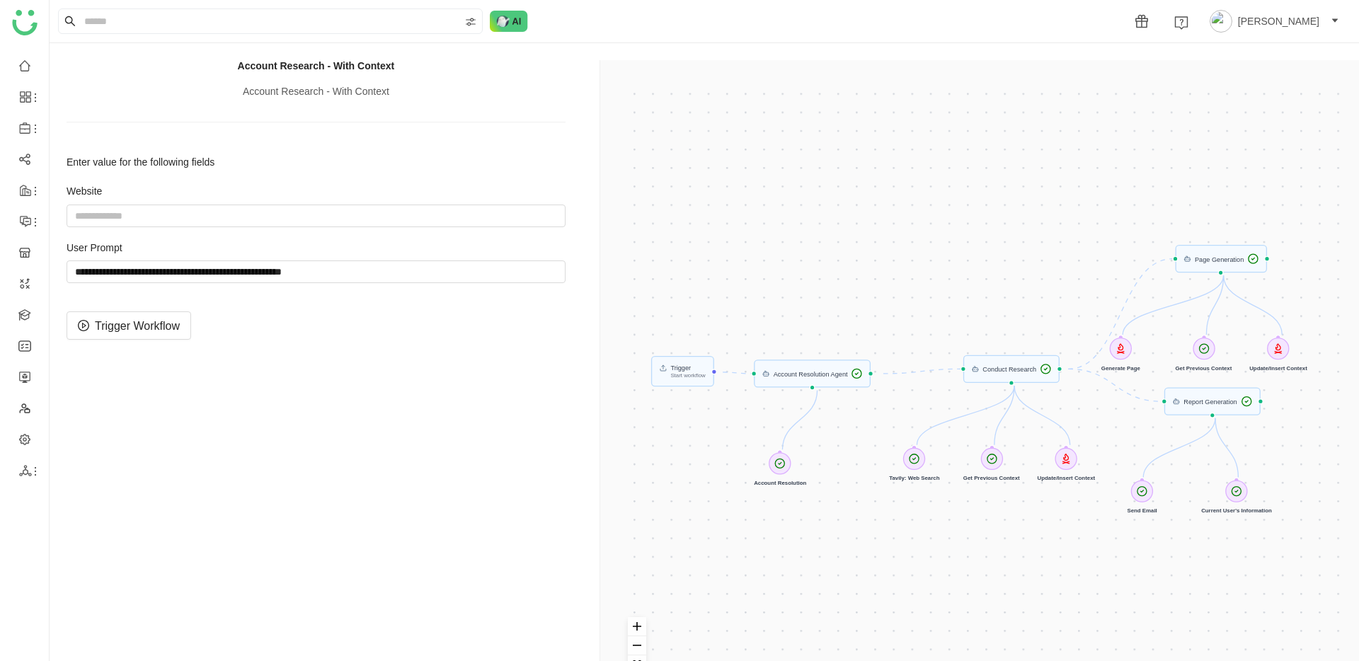
drag, startPoint x: 1244, startPoint y: 269, endPoint x: 1245, endPoint y: 261, distance: 7.8
click at [1245, 261] on div "Trigger Start workflow Page Generation Account Resolution Agent Report Generati…" at bounding box center [982, 390] width 730 height 627
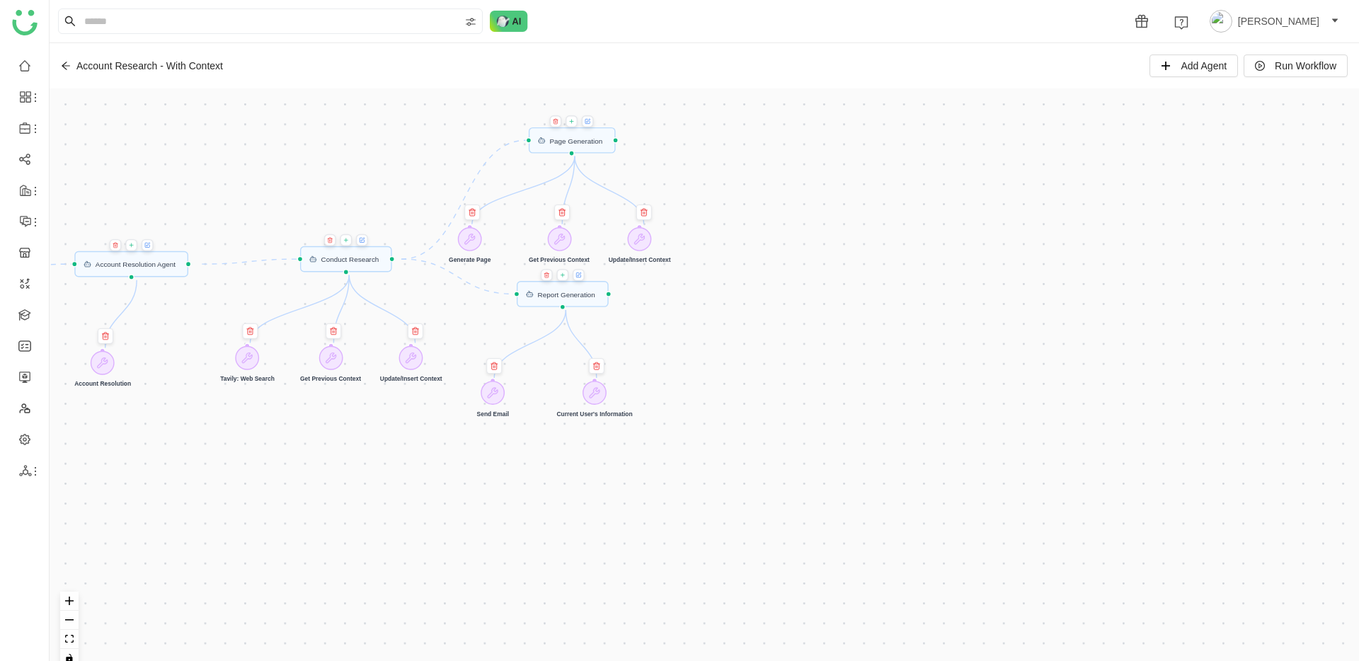
click at [590, 120] on icon at bounding box center [589, 121] width 4 height 4
click at [365, 242] on icon at bounding box center [362, 240] width 6 height 8
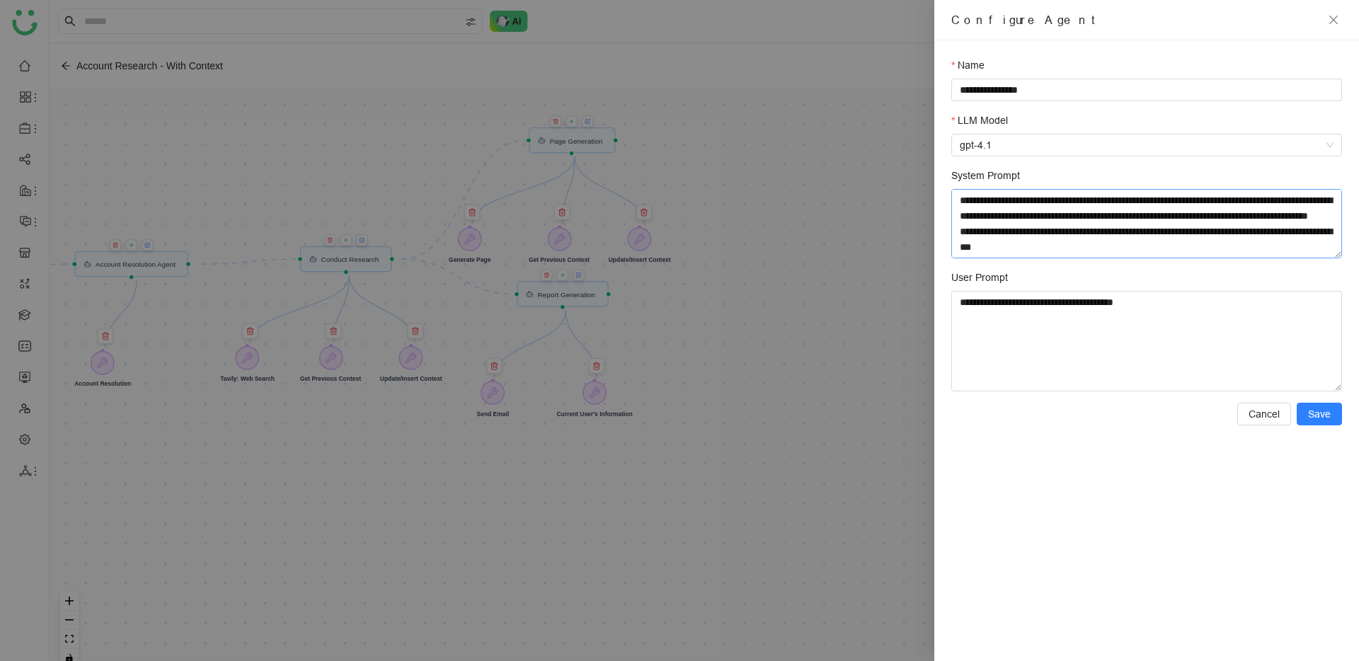
scroll to position [1588, 0]
click at [1246, 418] on button "Cancel" at bounding box center [1264, 414] width 54 height 23
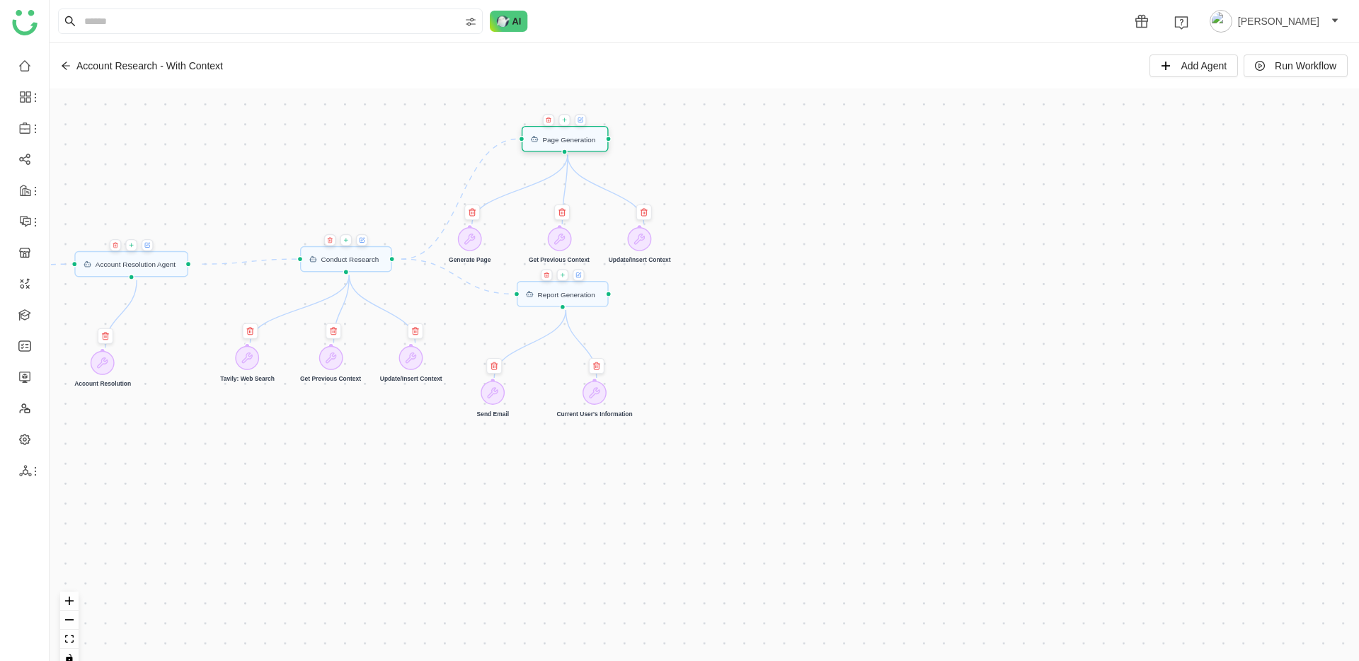
drag, startPoint x: 603, startPoint y: 145, endPoint x: 596, endPoint y: 144, distance: 7.2
click at [596, 144] on div "Page Generation" at bounding box center [565, 139] width 87 height 26
click at [583, 122] on icon at bounding box center [581, 119] width 4 height 4
click at [568, 120] on icon at bounding box center [565, 120] width 6 height 8
click at [578, 120] on div at bounding box center [566, 121] width 44 height 12
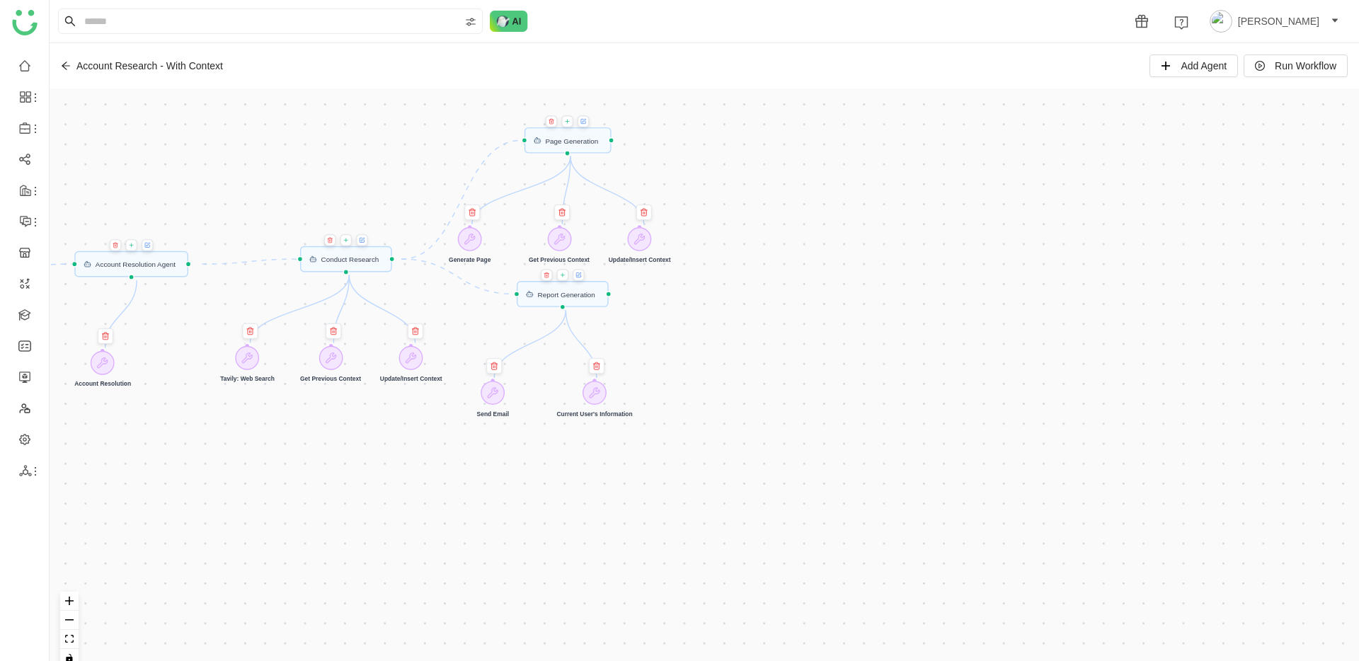
click at [571, 119] on icon at bounding box center [568, 121] width 6 height 8
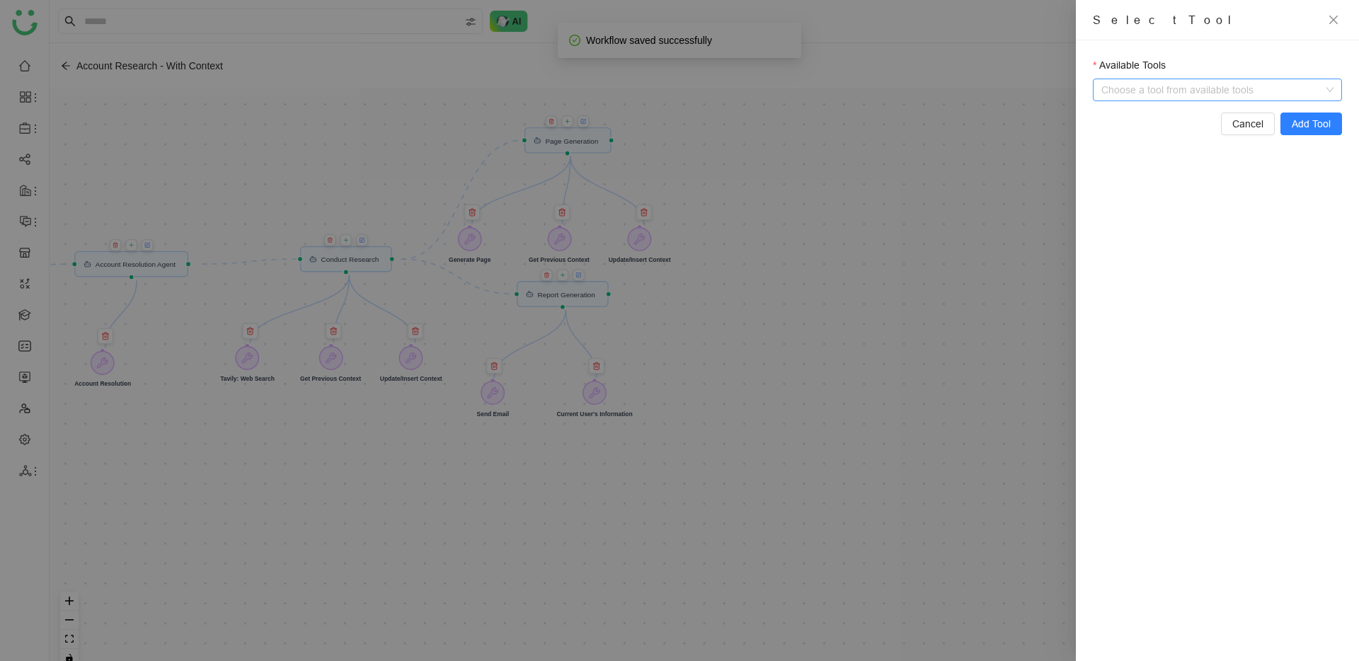
click at [1207, 93] on input "Available Tools" at bounding box center [1218, 89] width 219 height 21
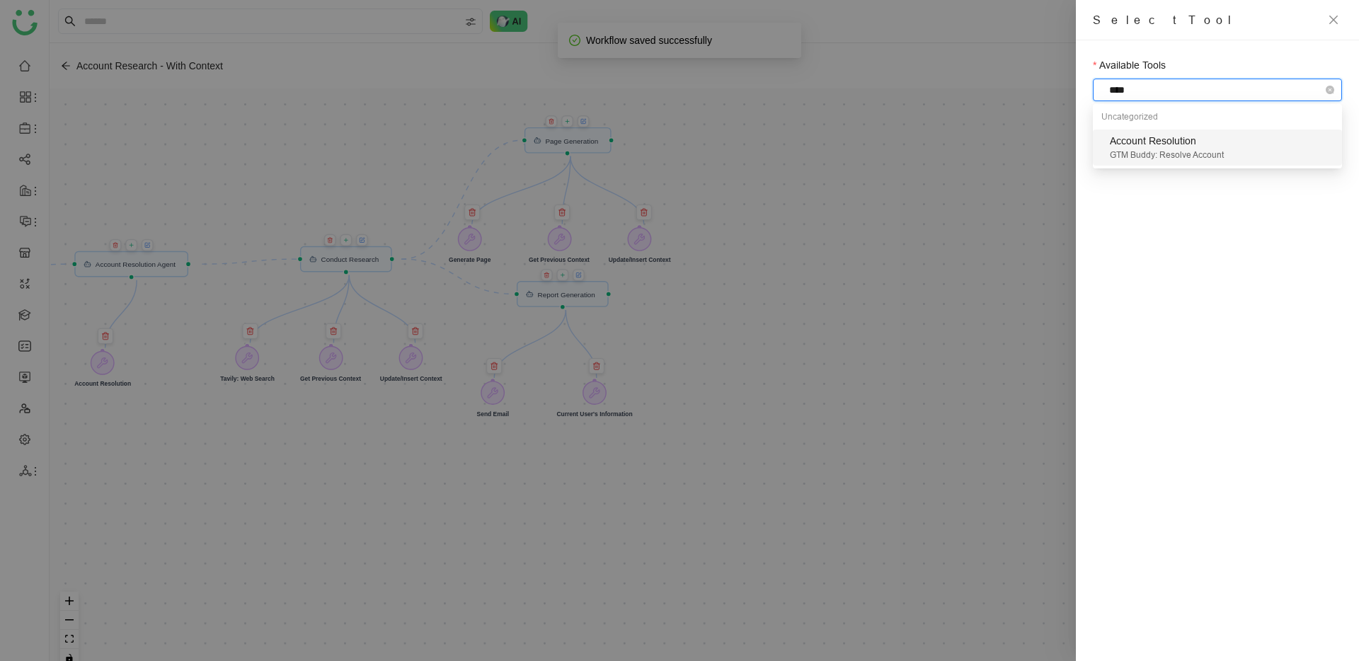
type input "*****"
click at [1198, 156] on div "GTM Buddy: Resolve Account" at bounding box center [1222, 155] width 224 height 13
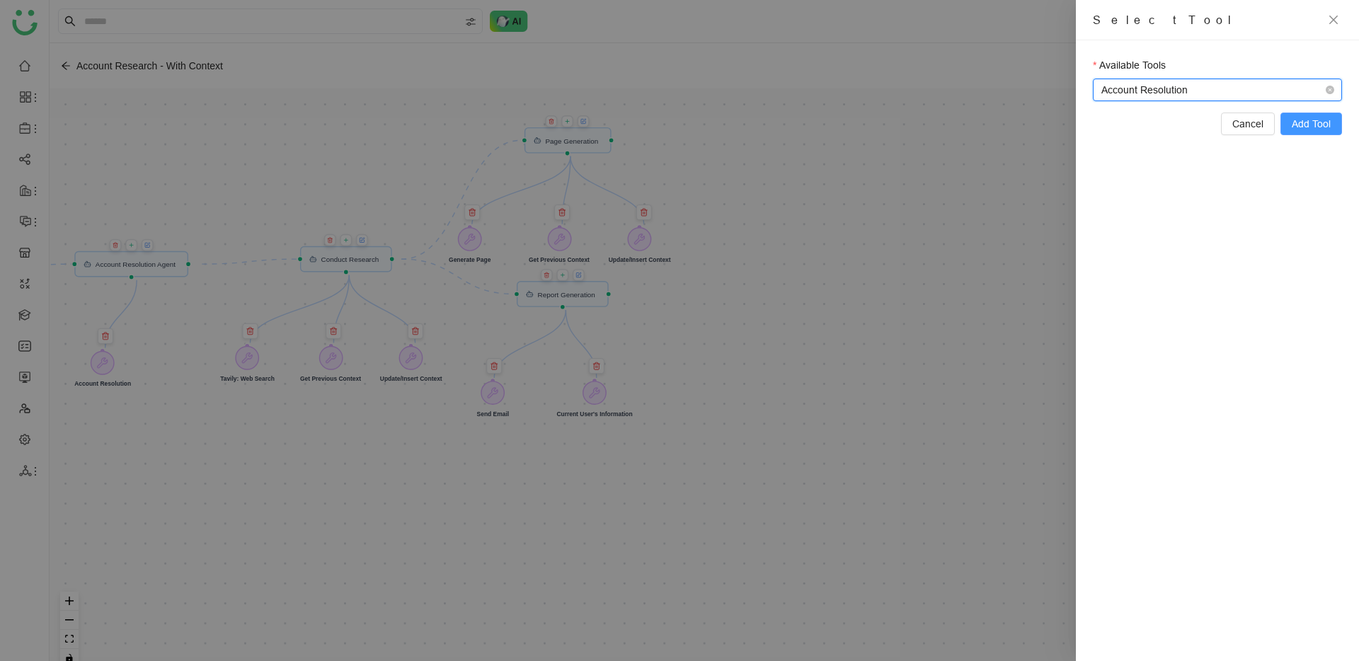
click at [1319, 124] on span "Add Tool" at bounding box center [1311, 124] width 39 height 16
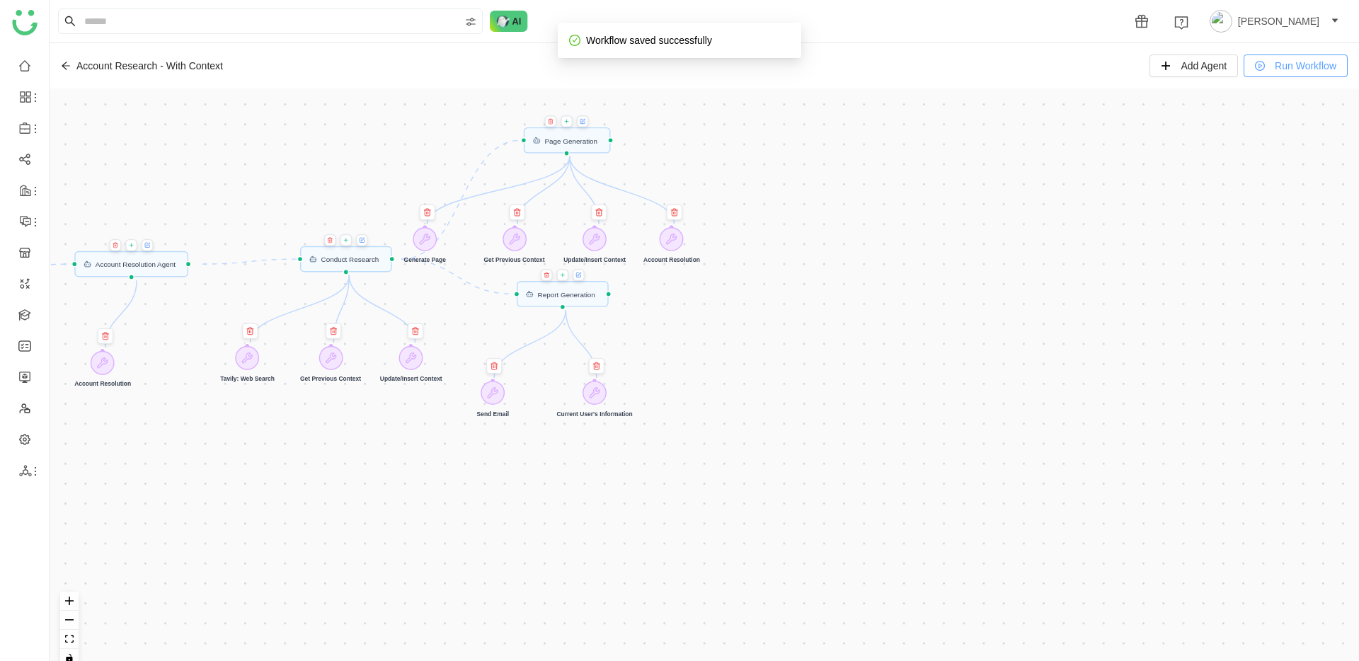
click at [1295, 59] on span "Run Workflow" at bounding box center [1306, 66] width 62 height 16
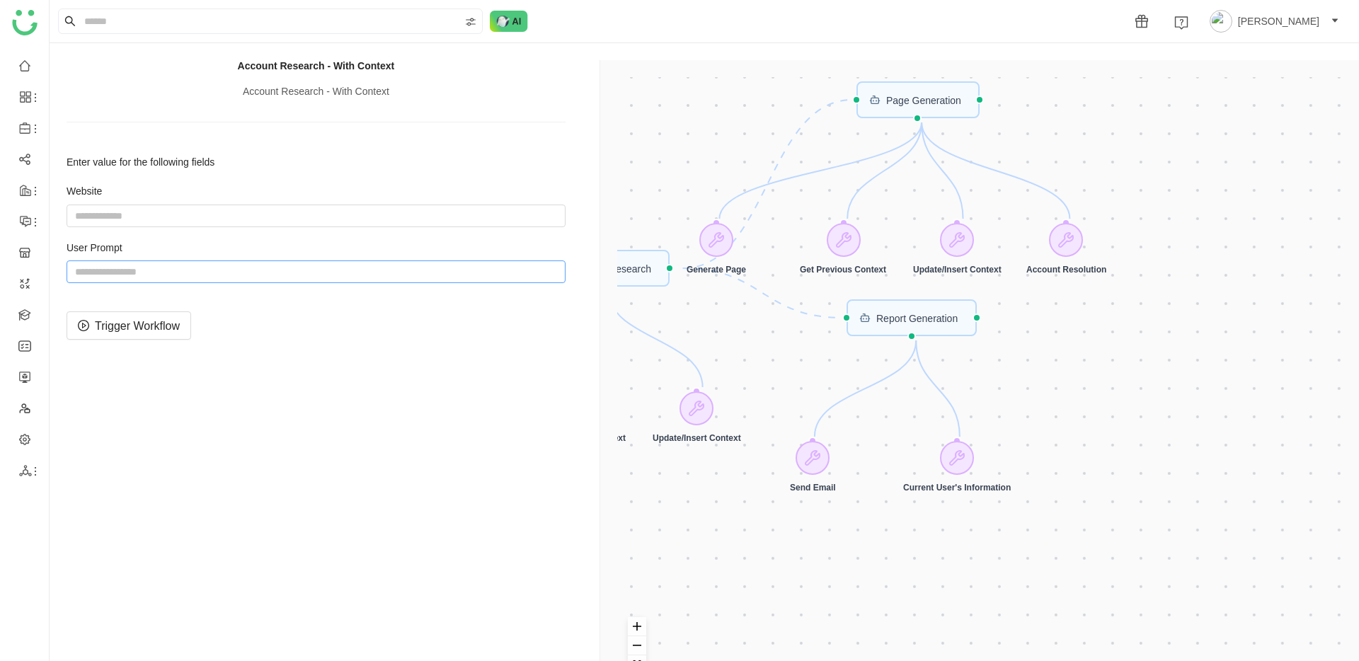
click at [457, 270] on input "string" at bounding box center [316, 271] width 499 height 23
paste input "**********"
type input "**********"
click at [173, 323] on span "Trigger Workflow" at bounding box center [137, 326] width 85 height 18
click at [770, 415] on div "Trigger Start workflow Page Generation Account Resolution Agent Report Generati…" at bounding box center [982, 390] width 730 height 627
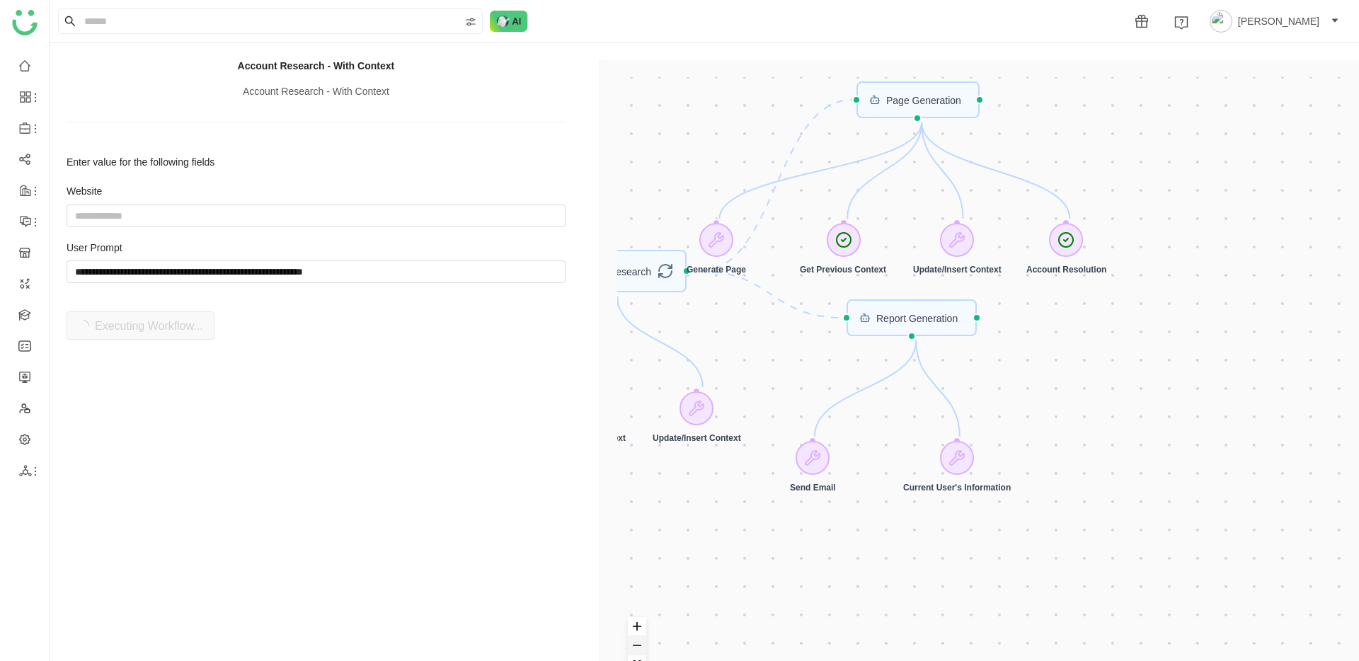
click at [638, 649] on button "zoom out" at bounding box center [637, 645] width 18 height 19
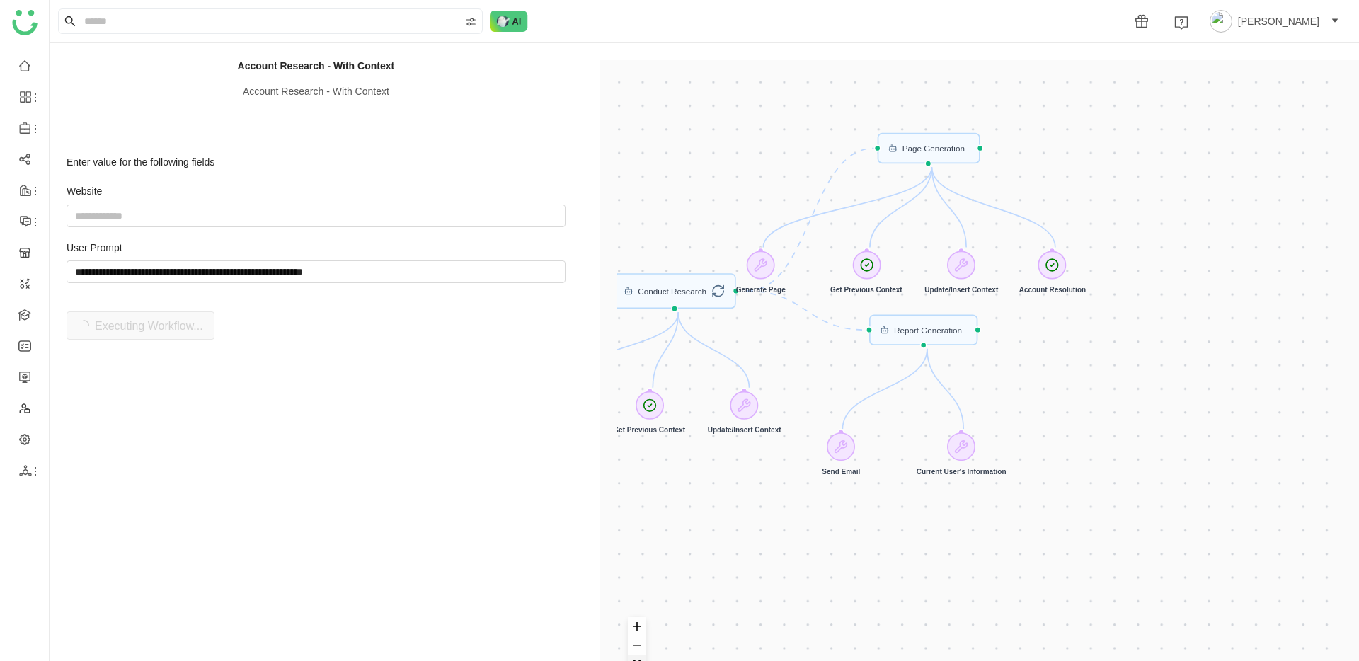
click at [641, 658] on button "fit view" at bounding box center [637, 664] width 18 height 19
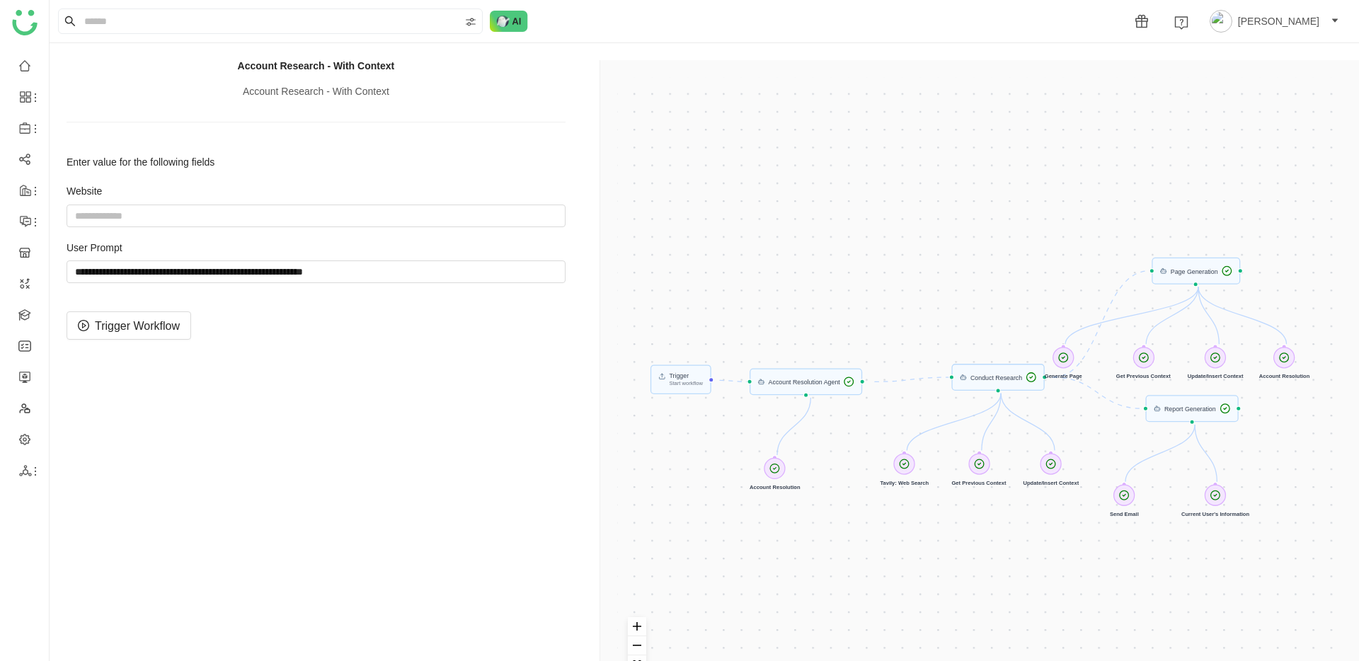
click at [1210, 277] on div "Trigger Start workflow Page Generation Account Resolution Agent Report Generati…" at bounding box center [982, 390] width 730 height 627
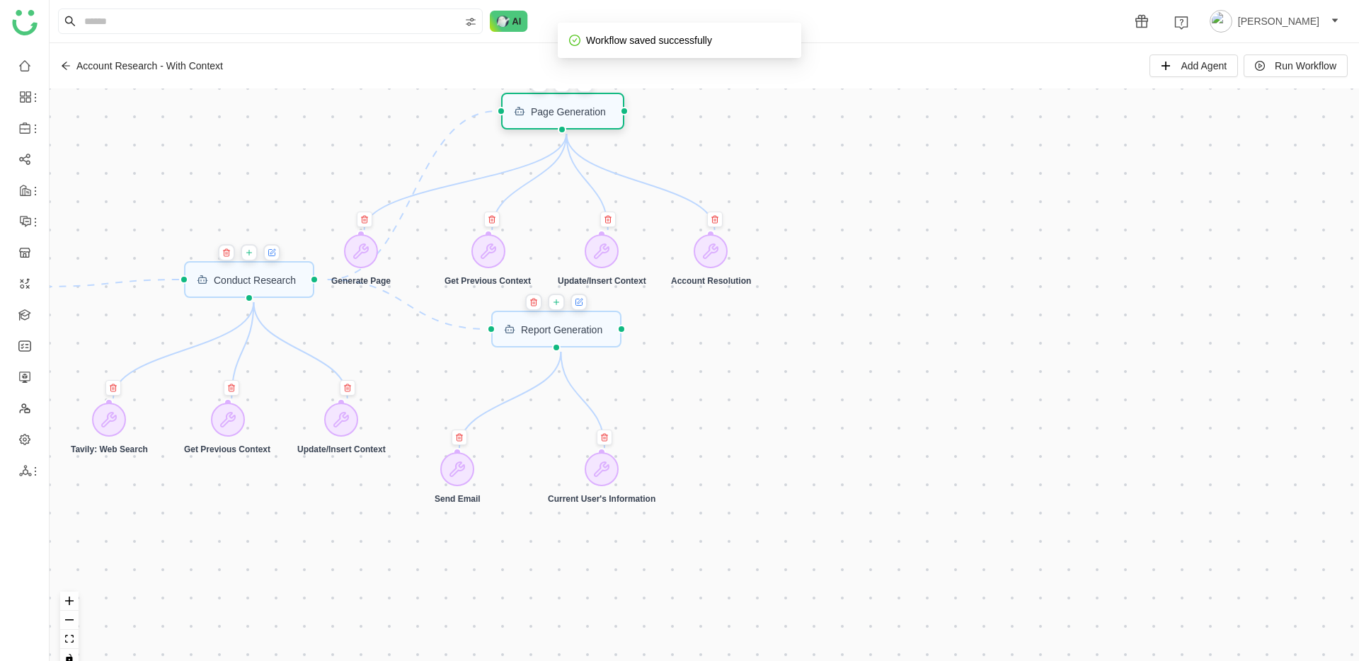
click at [606, 110] on div "Page Generation" at bounding box center [568, 111] width 75 height 10
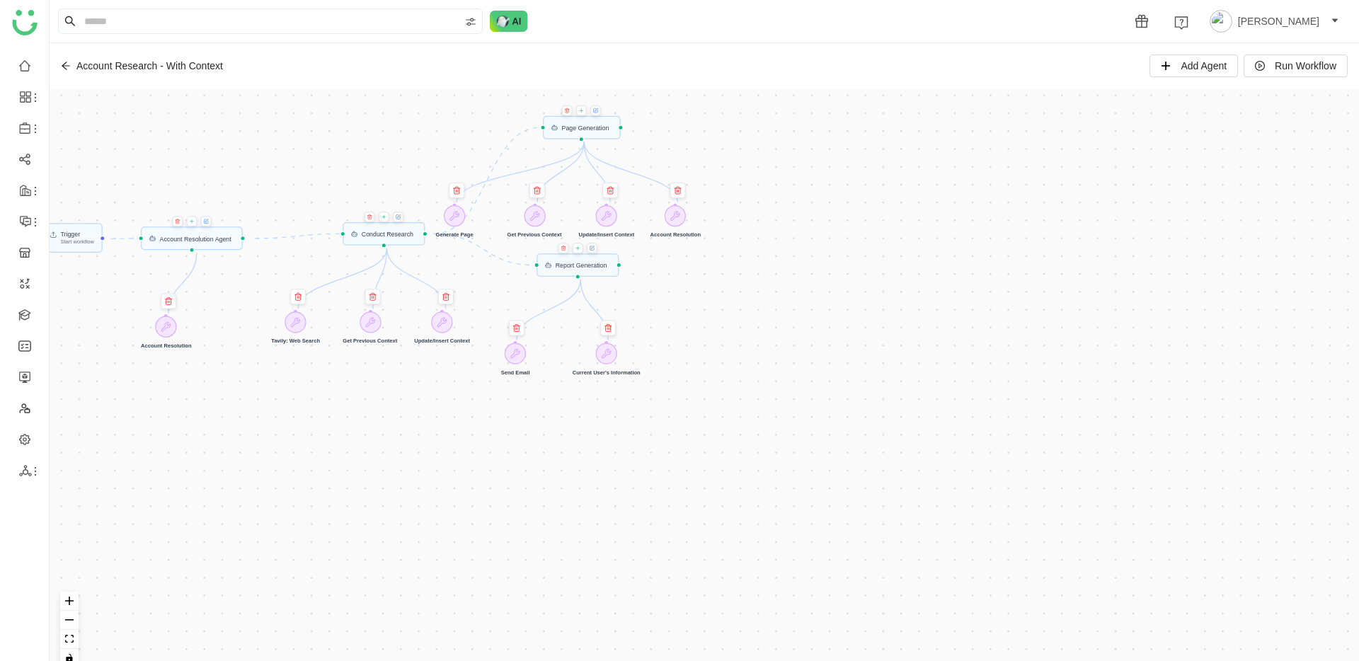
click at [599, 113] on icon at bounding box center [596, 110] width 6 height 7
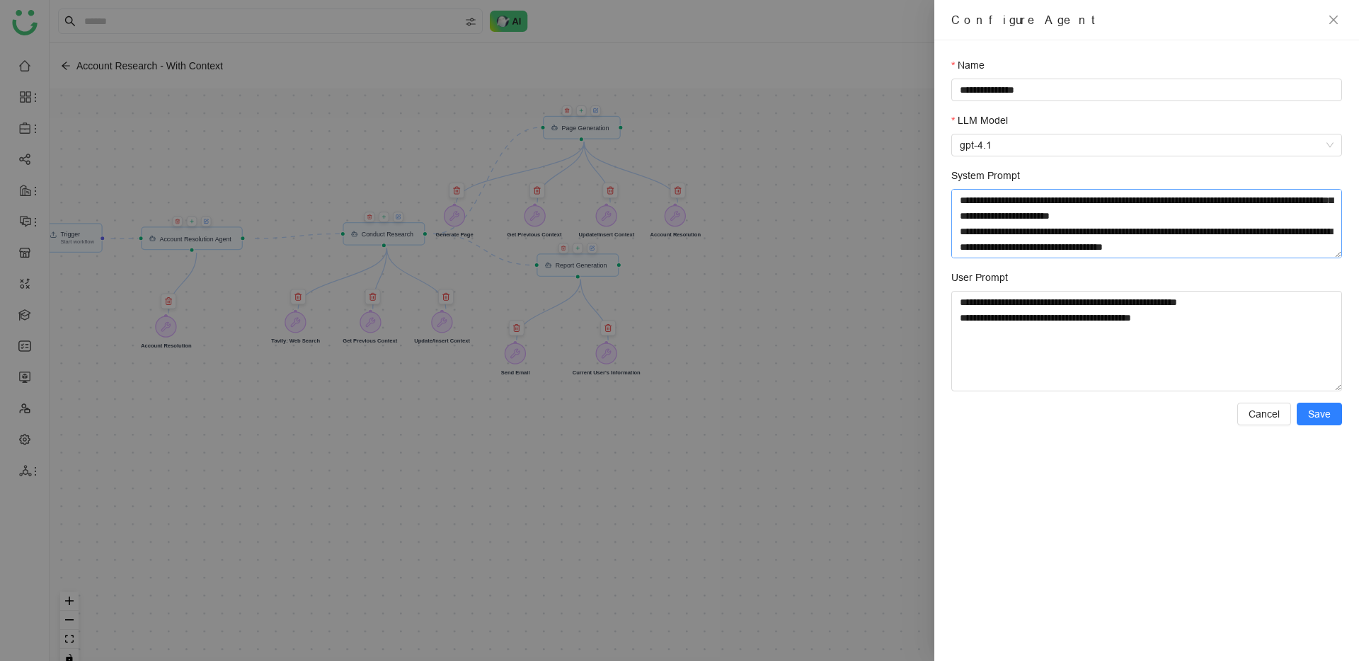
scroll to position [1215, 0]
click at [1058, 215] on textarea "System Prompt" at bounding box center [1146, 223] width 391 height 69
click at [1245, 241] on textarea "System Prompt" at bounding box center [1146, 223] width 391 height 69
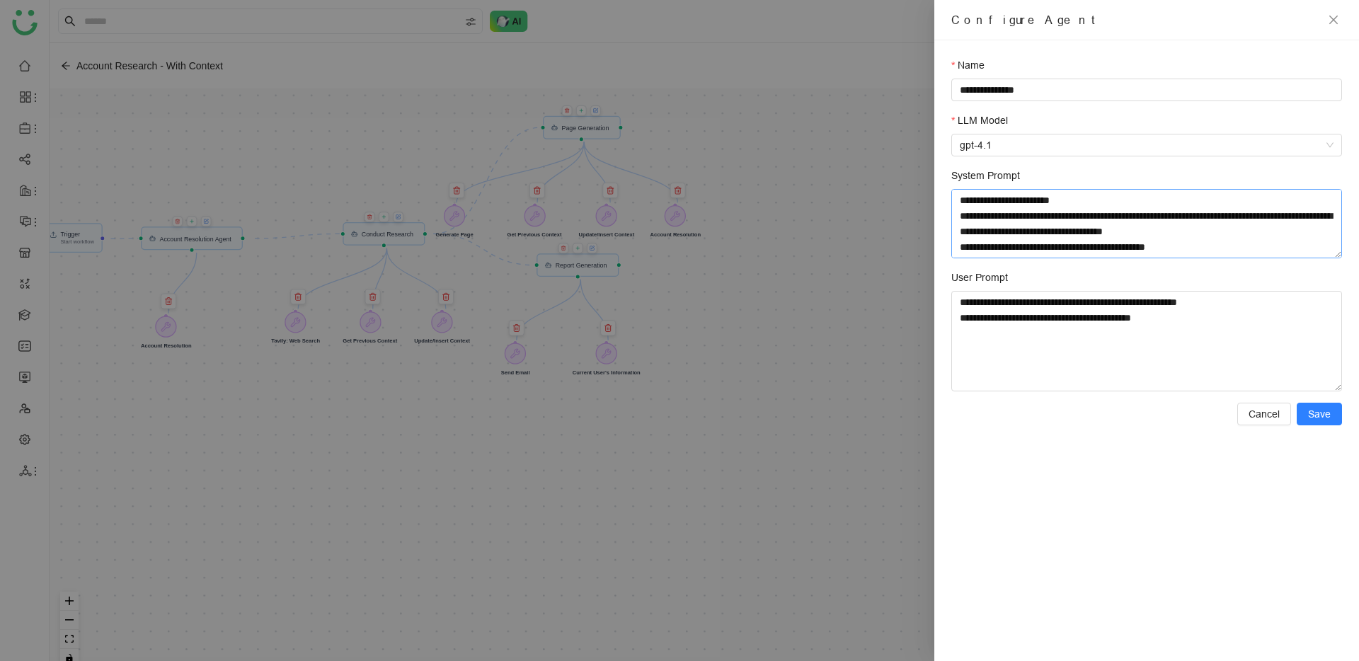
click at [1022, 251] on textarea "System Prompt" at bounding box center [1146, 223] width 391 height 69
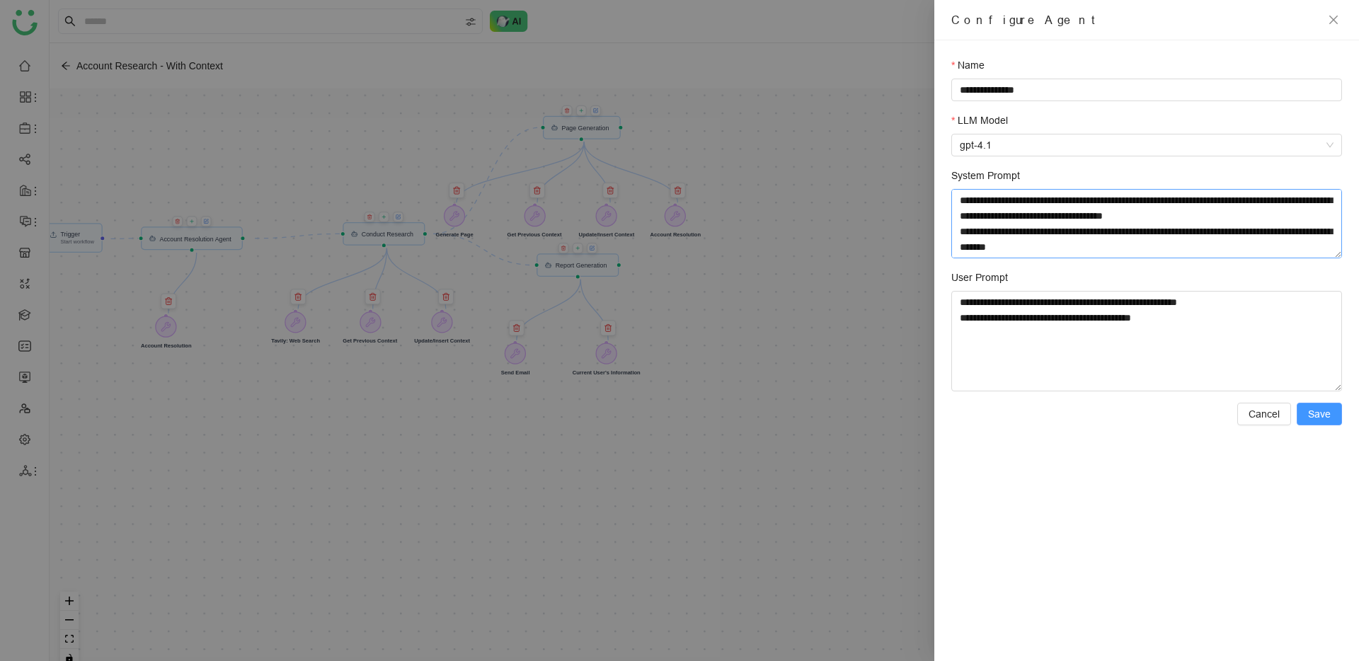
type textarea "**********"
click at [1319, 415] on span "Save" at bounding box center [1319, 414] width 23 height 16
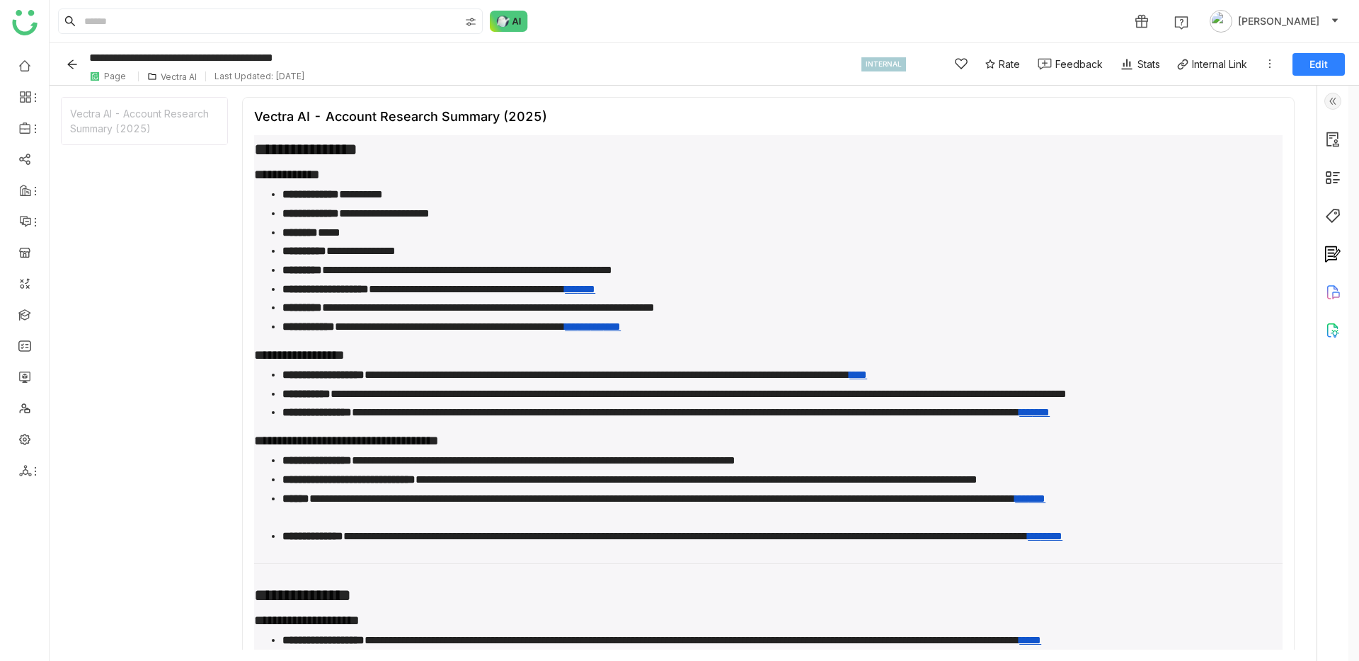
click at [578, 287] on link "***" at bounding box center [571, 289] width 13 height 11
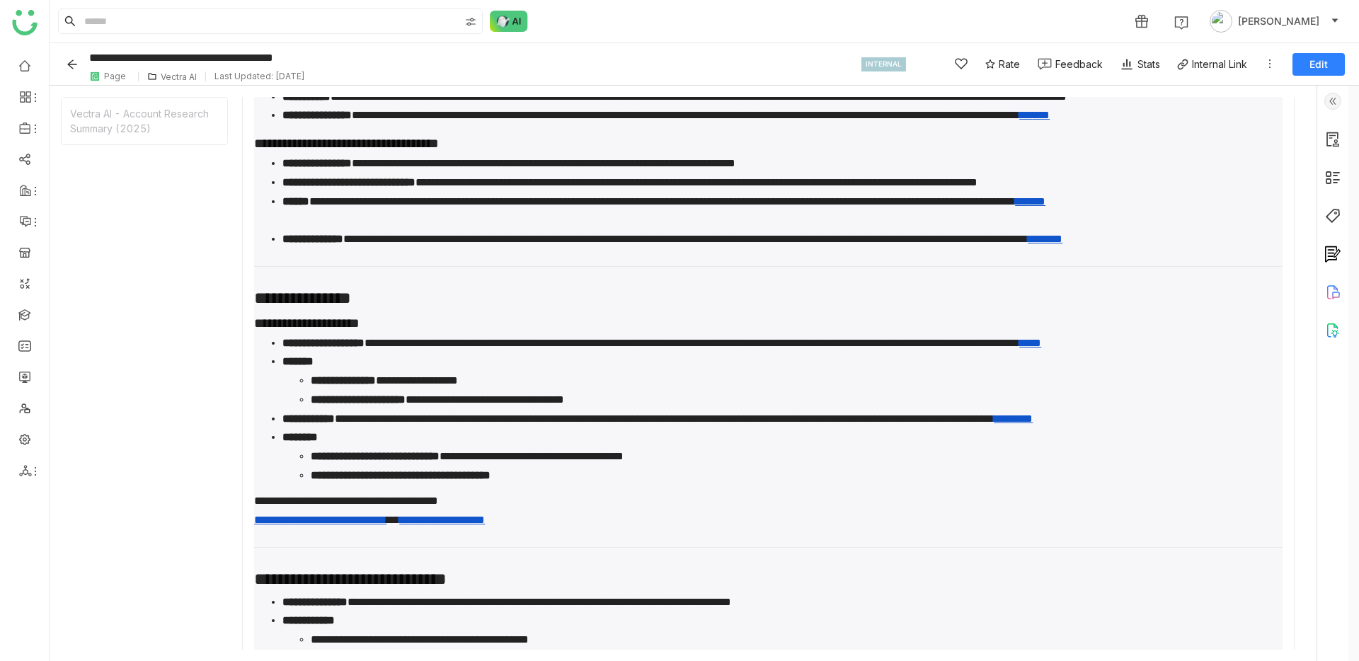
scroll to position [568, 0]
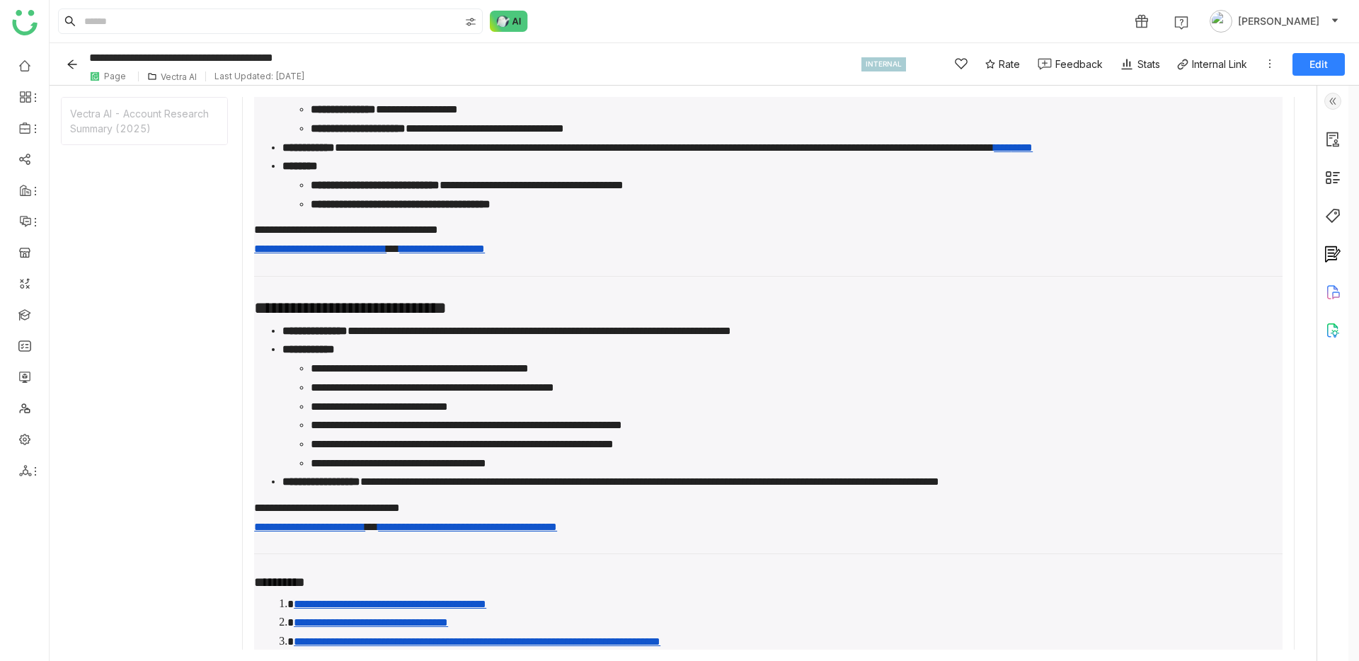
click at [386, 251] on link "**********" at bounding box center [320, 248] width 132 height 11
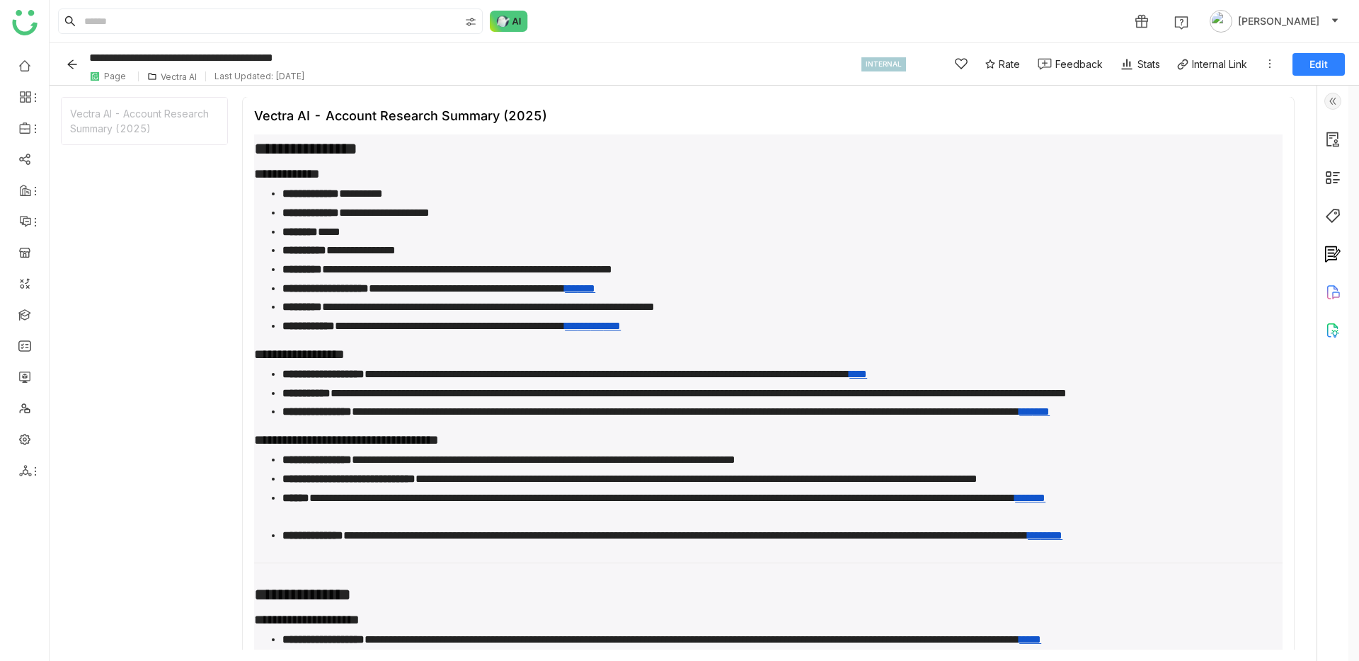
scroll to position [0, 0]
click at [79, 66] on button "Back" at bounding box center [75, 64] width 22 height 23
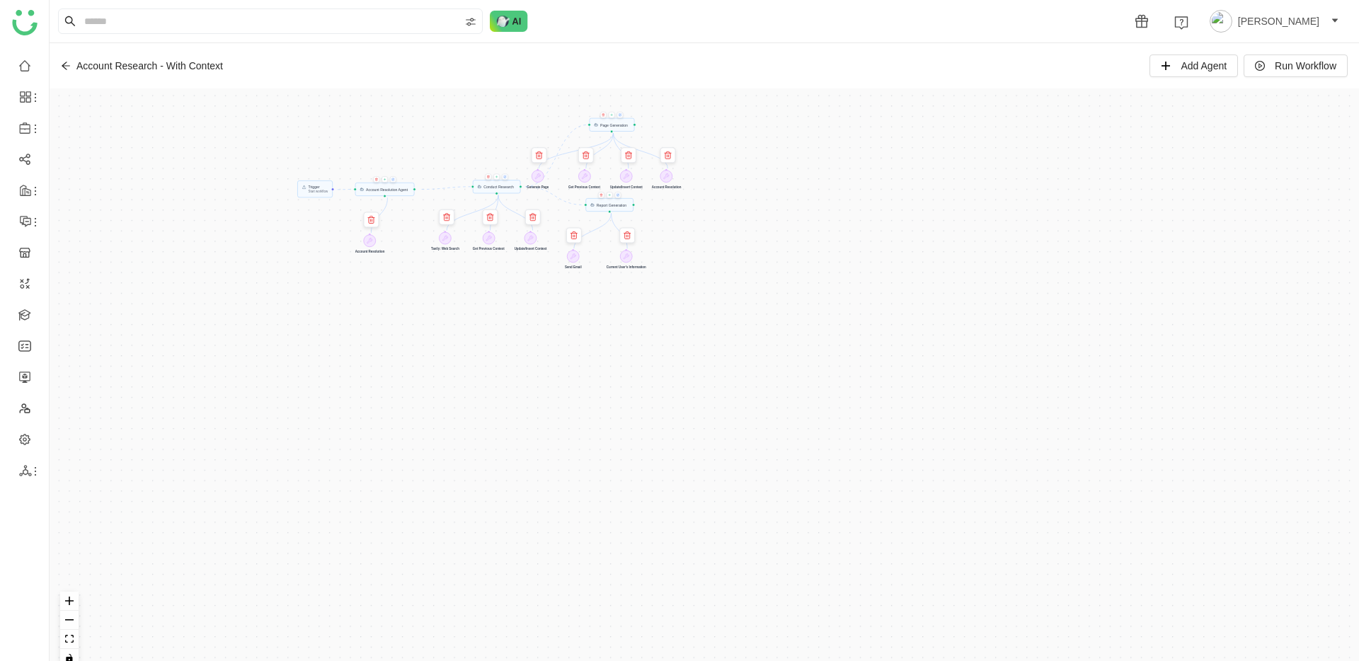
click at [619, 115] on button at bounding box center [620, 115] width 6 height 6
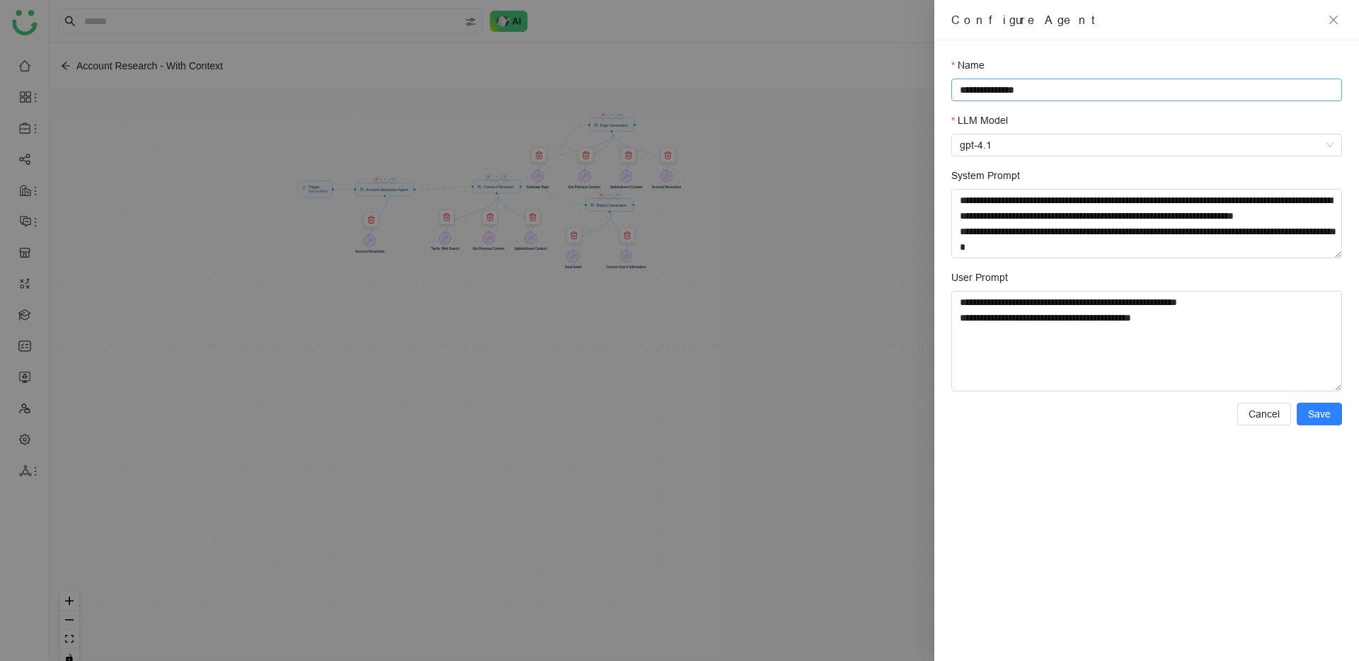
click at [1017, 94] on input "**********" at bounding box center [1146, 90] width 391 height 23
click at [1094, 300] on textarea "**********" at bounding box center [1146, 341] width 391 height 101
click at [1282, 415] on button "Cancel" at bounding box center [1264, 414] width 54 height 23
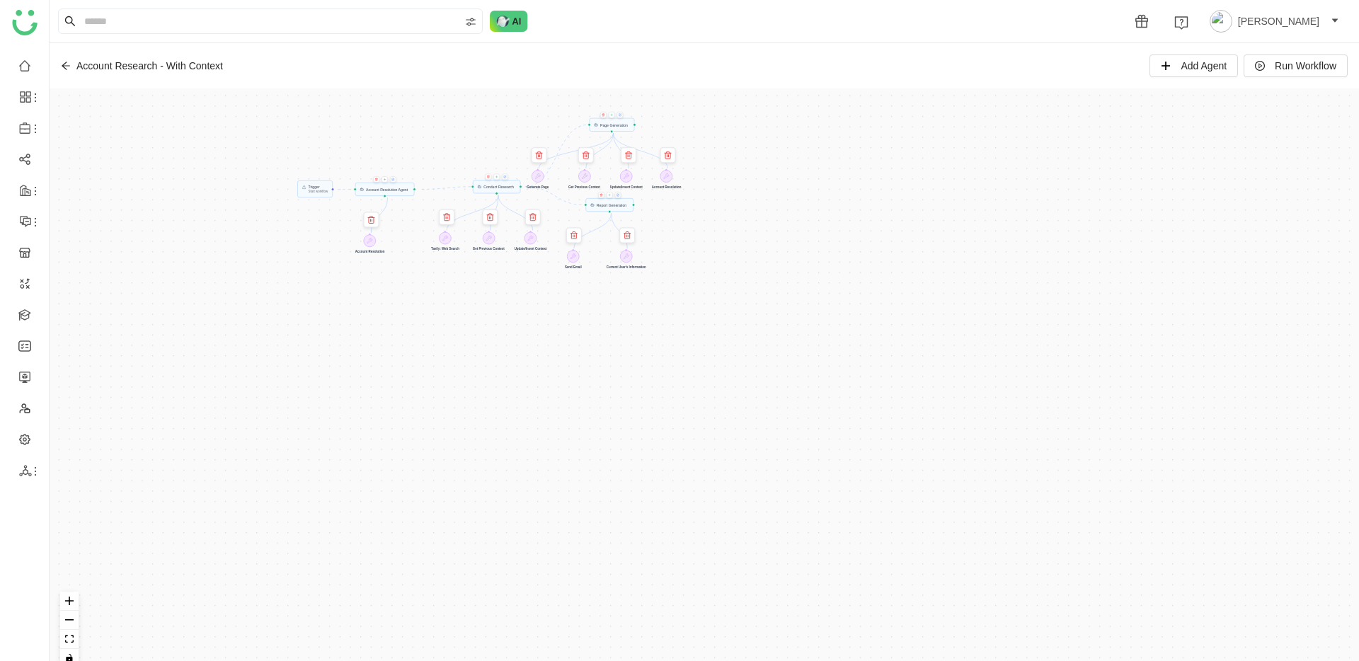
click at [612, 117] on button at bounding box center [612, 115] width 6 height 6
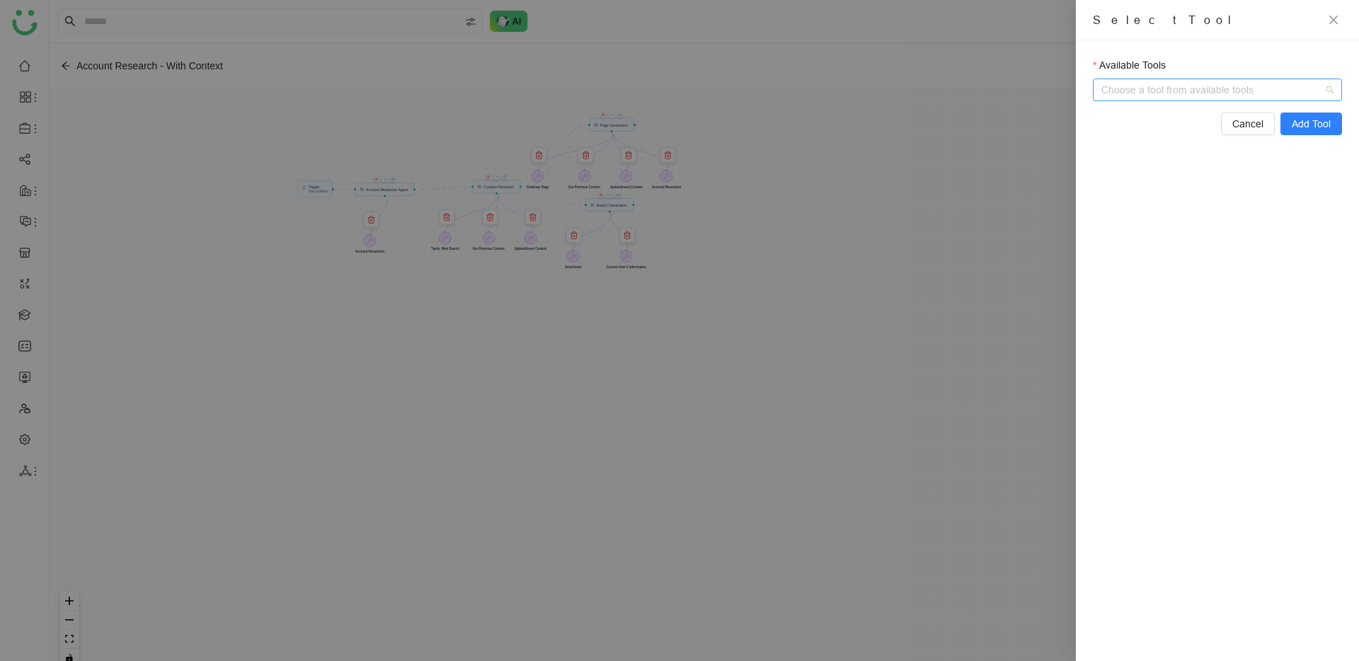
click at [1125, 98] on input "Available Tools" at bounding box center [1218, 89] width 219 height 21
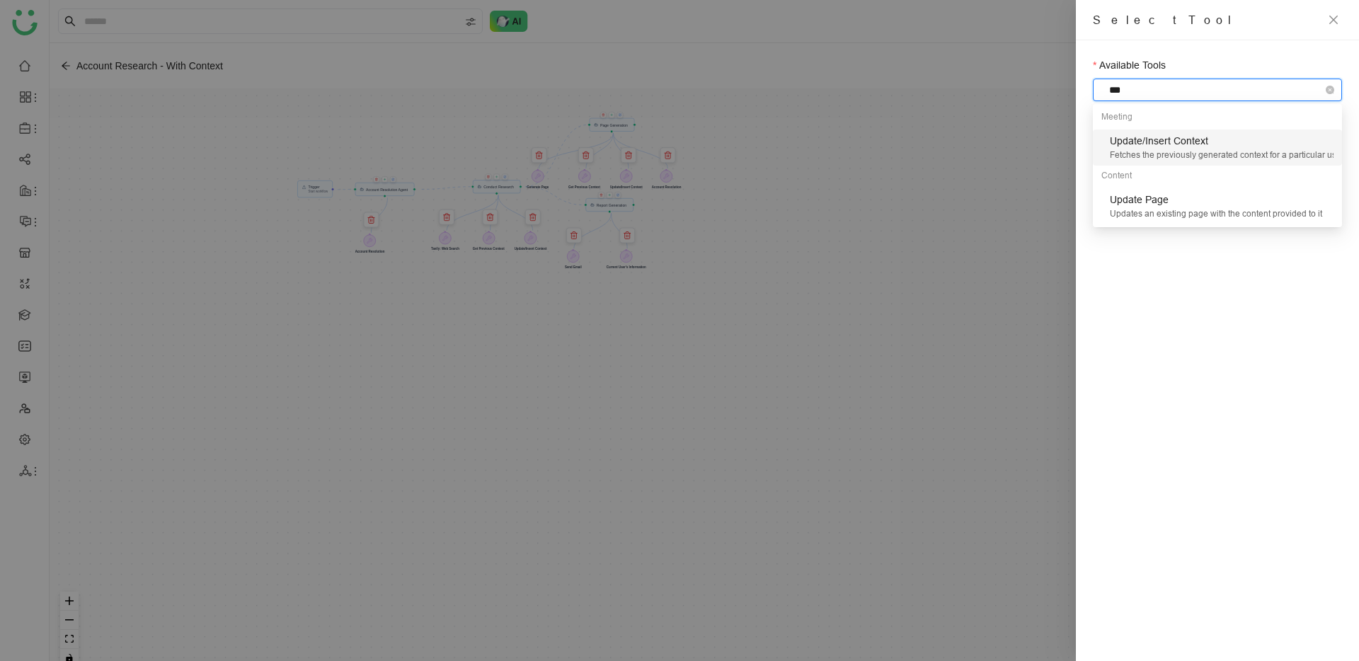
type input "****"
click at [1154, 205] on div "Update Page" at bounding box center [1222, 200] width 224 height 16
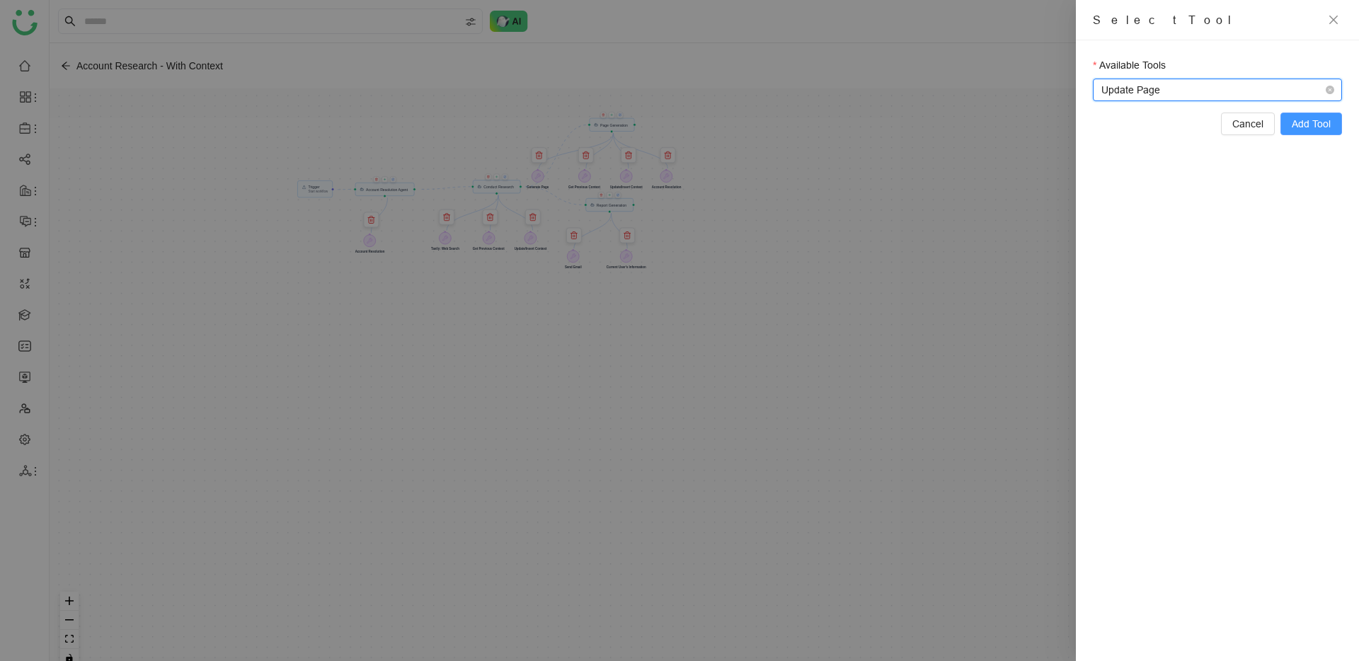
click at [1307, 126] on span "Add Tool" at bounding box center [1311, 124] width 39 height 16
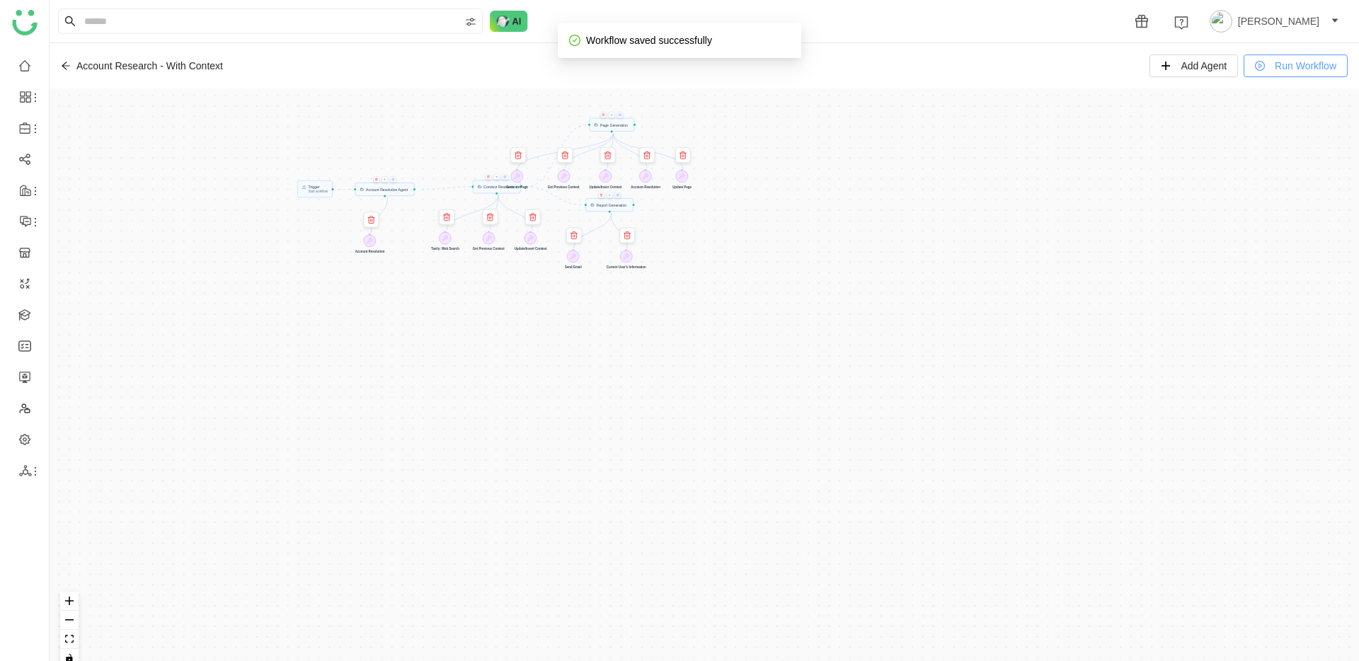
click at [1308, 55] on button "Run Workflow" at bounding box center [1296, 66] width 104 height 23
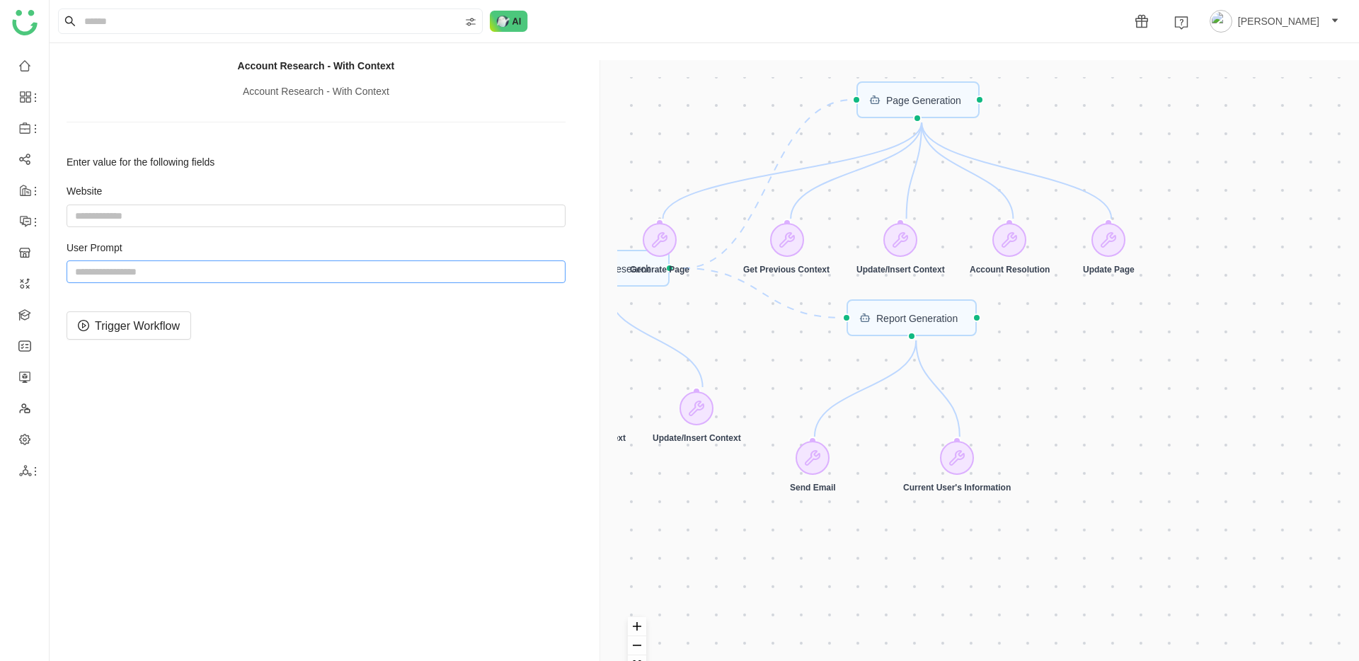
click at [141, 262] on input "string" at bounding box center [316, 271] width 499 height 23
paste input "**********"
click at [144, 321] on span "Trigger Workflow" at bounding box center [137, 326] width 85 height 18
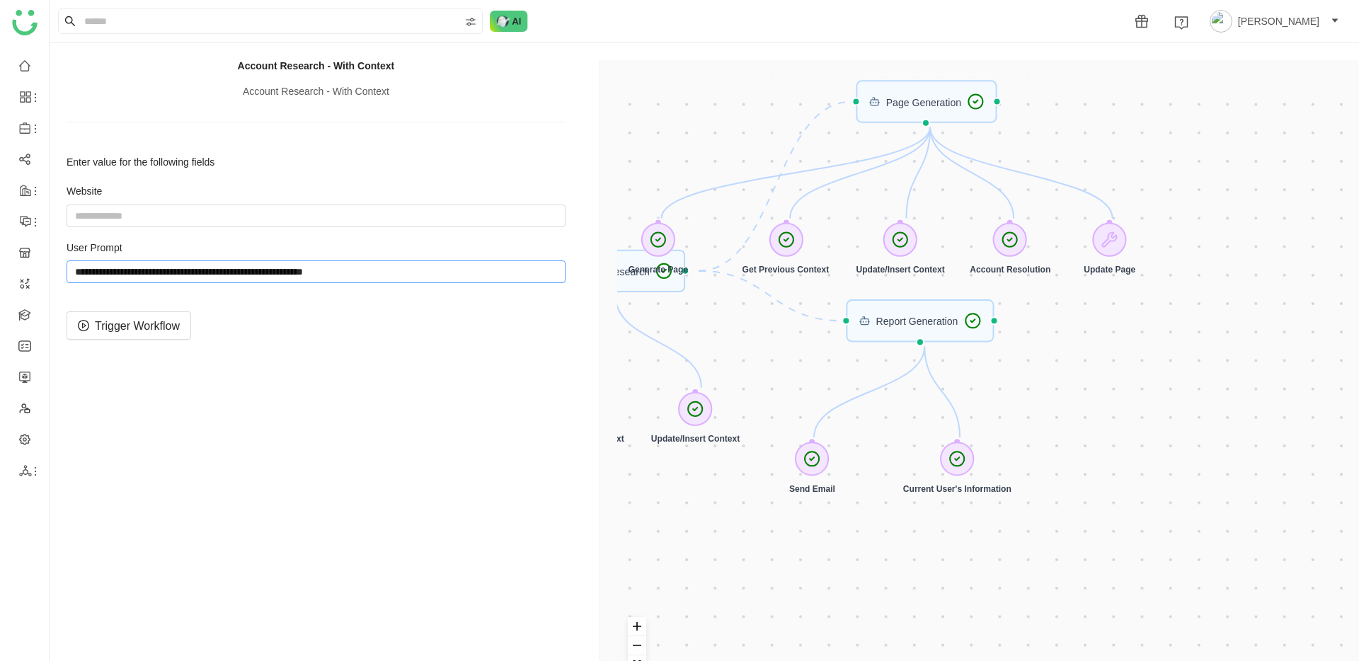
click at [320, 274] on input "string" at bounding box center [316, 271] width 499 height 23
paste input "**********"
type input "**********"
click at [183, 326] on button "Trigger Workflow" at bounding box center [129, 325] width 125 height 28
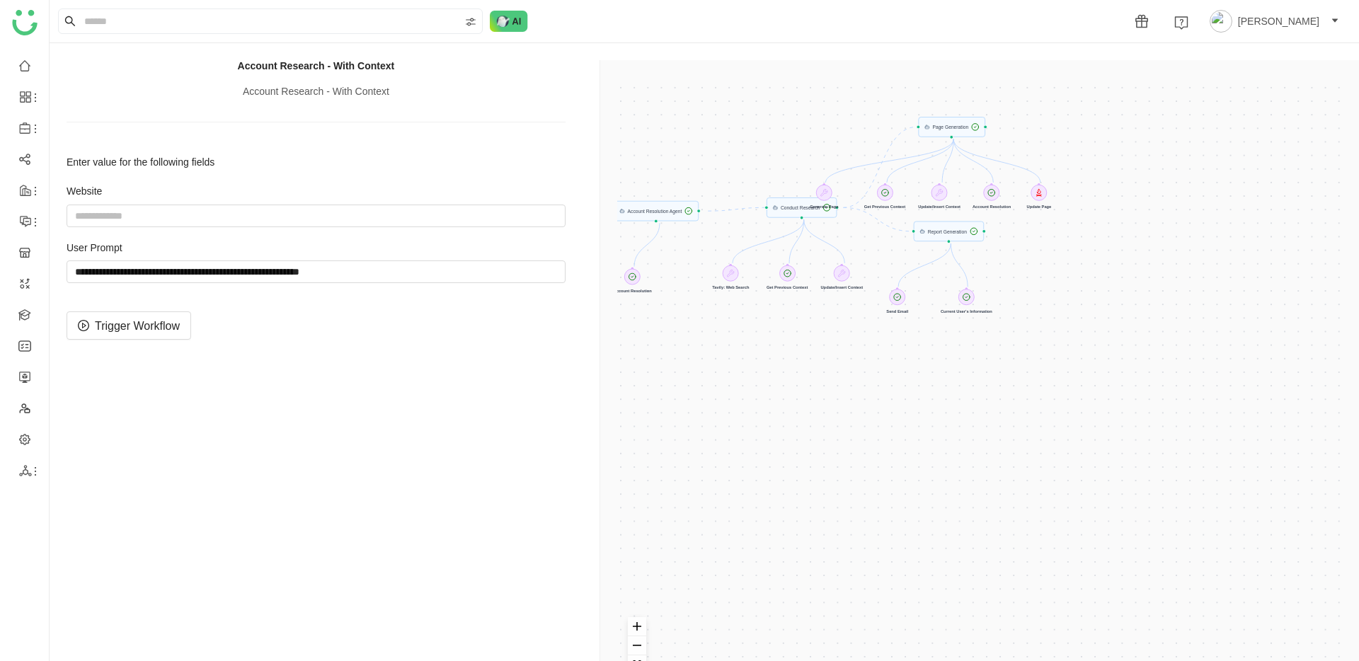
click at [965, 121] on div "Trigger Start workflow Page Generation Account Resolution Agent Report Generati…" at bounding box center [982, 390] width 730 height 627
click at [158, 276] on input "string" at bounding box center [316, 271] width 499 height 23
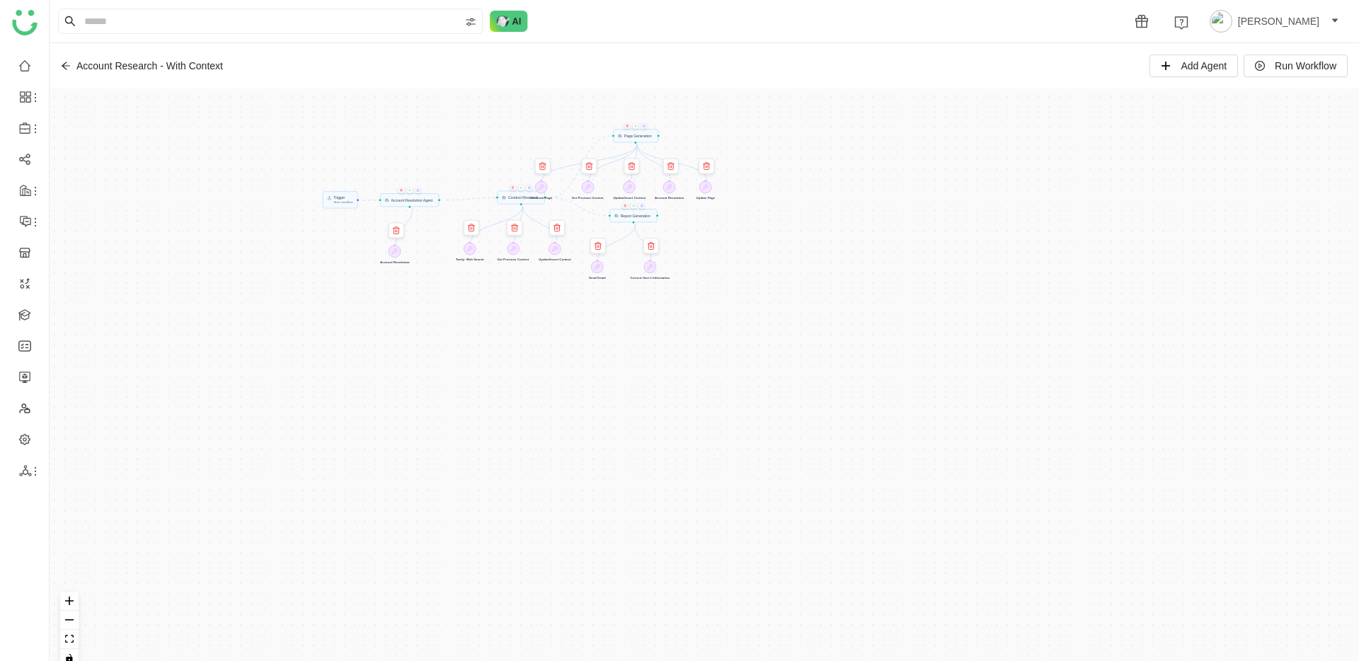
click at [644, 127] on icon at bounding box center [644, 126] width 2 height 2
click at [636, 126] on icon at bounding box center [636, 126] width 0 height 2
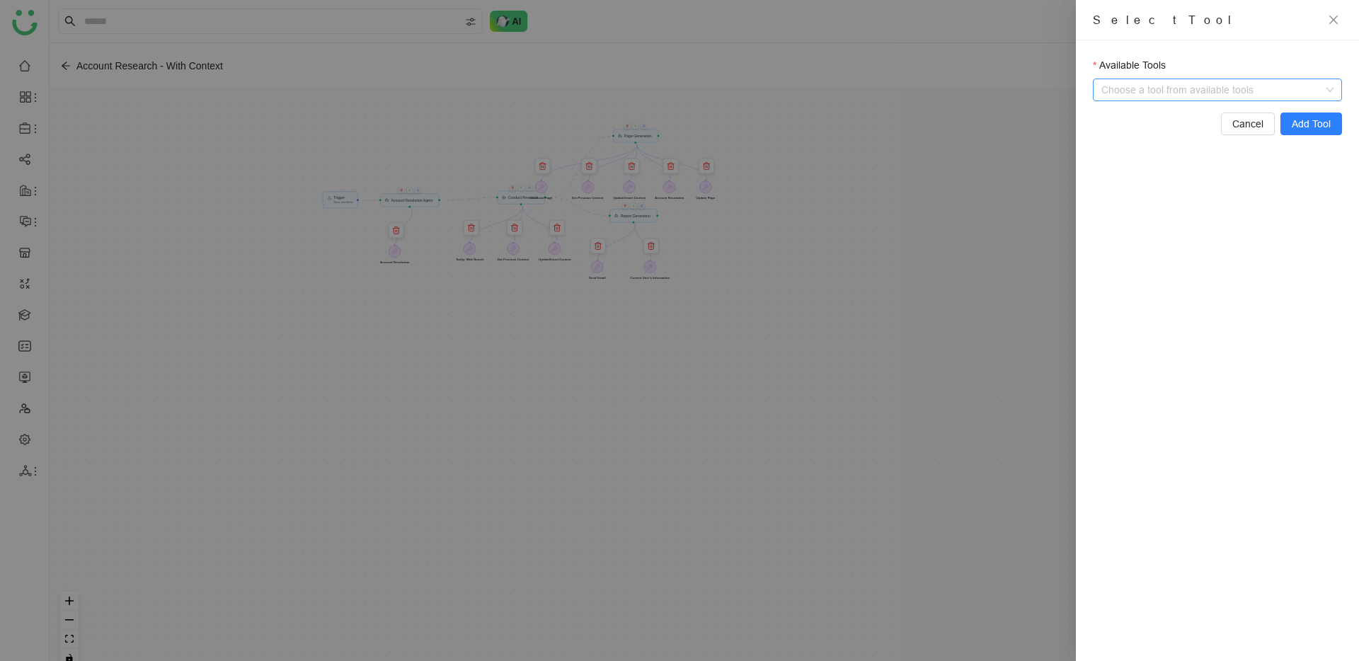
click at [1119, 99] on input "Available Tools" at bounding box center [1218, 89] width 219 height 21
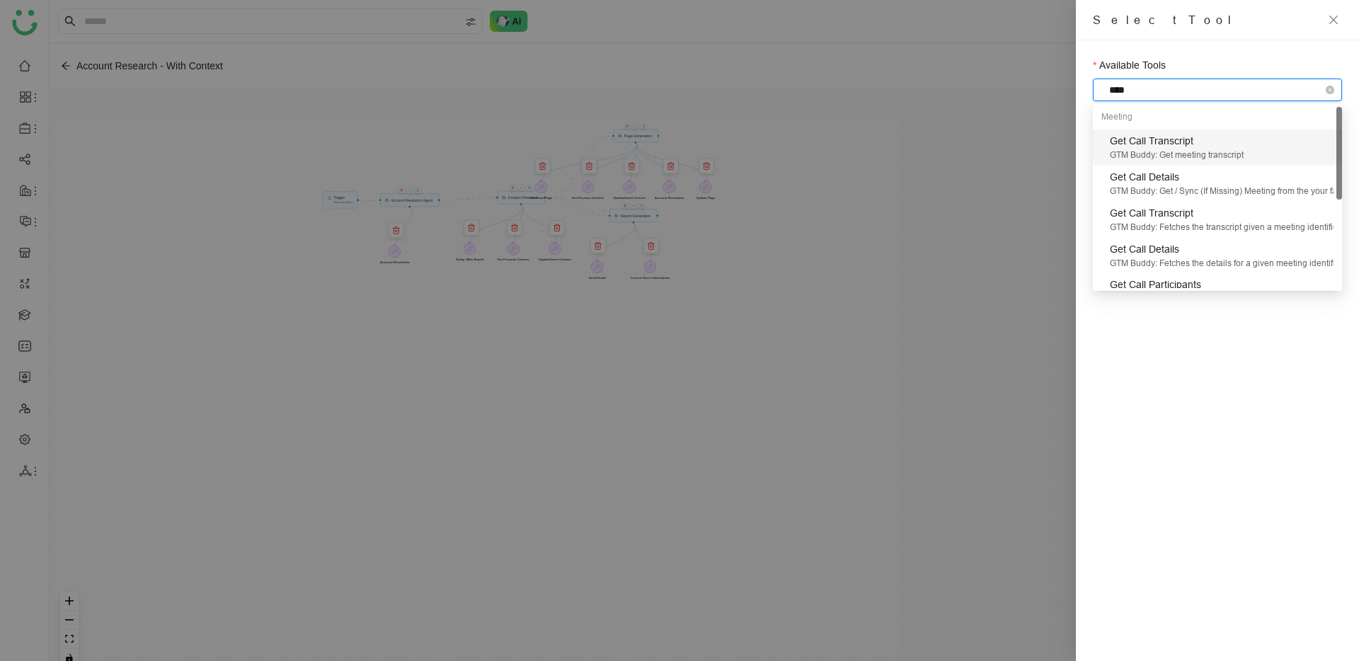
type input "*****"
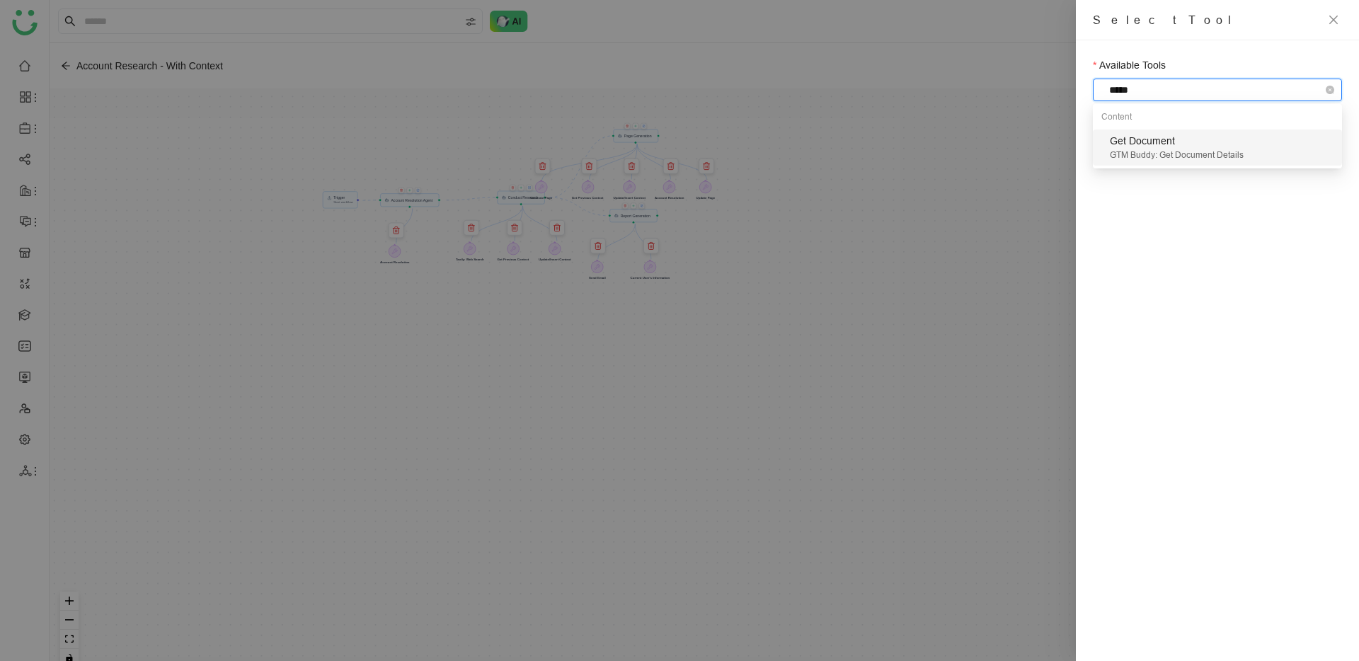
click at [1176, 140] on div "Get Document" at bounding box center [1222, 141] width 224 height 16
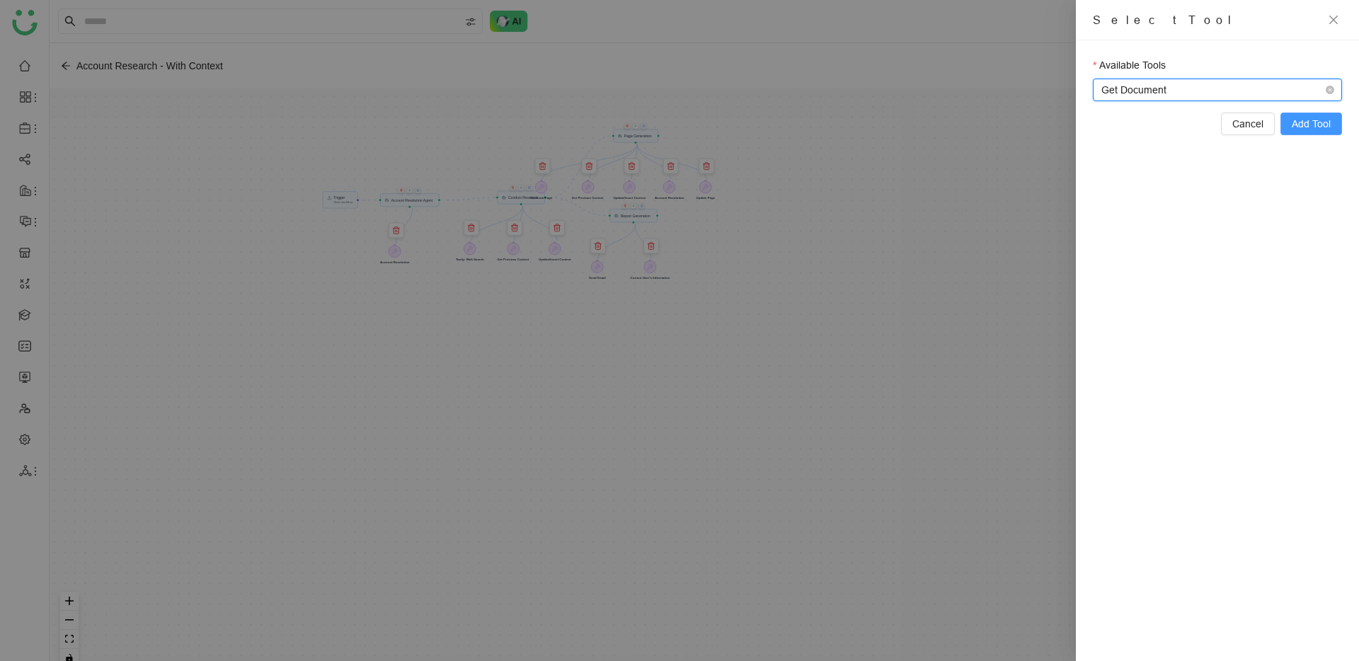
click at [1304, 123] on span "Add Tool" at bounding box center [1311, 124] width 39 height 16
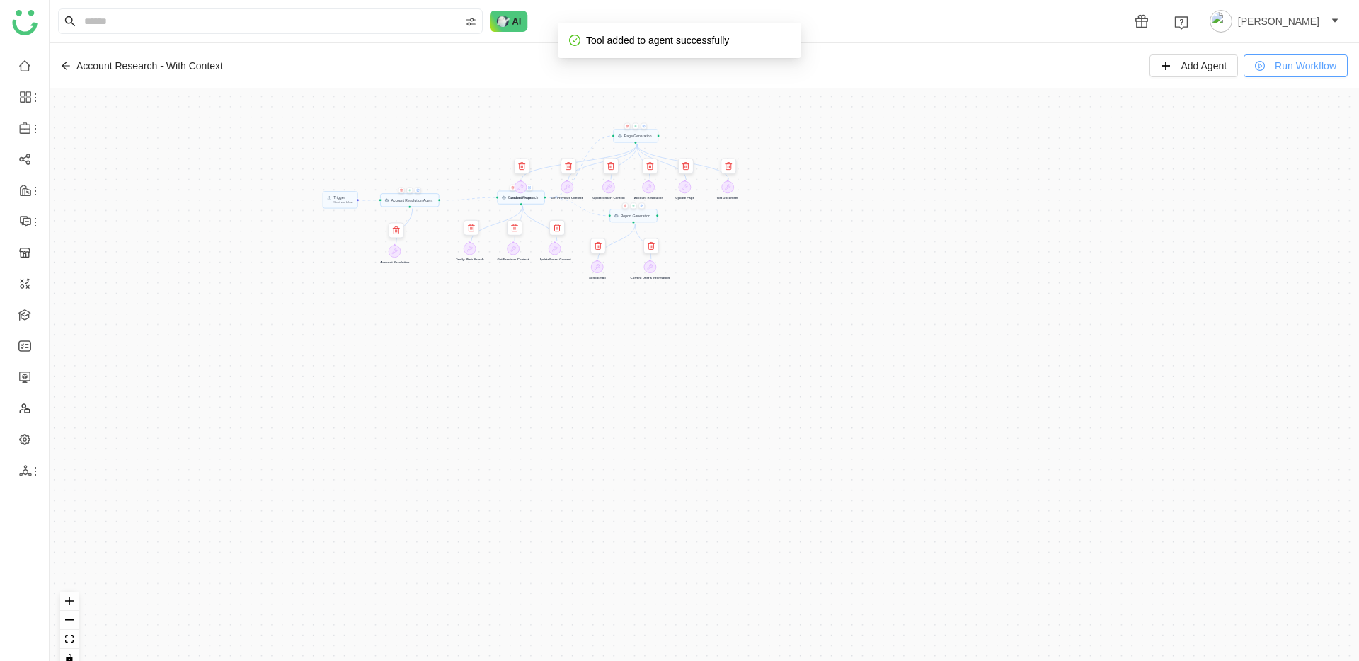
click at [1275, 62] on span "Run Workflow" at bounding box center [1306, 66] width 62 height 16
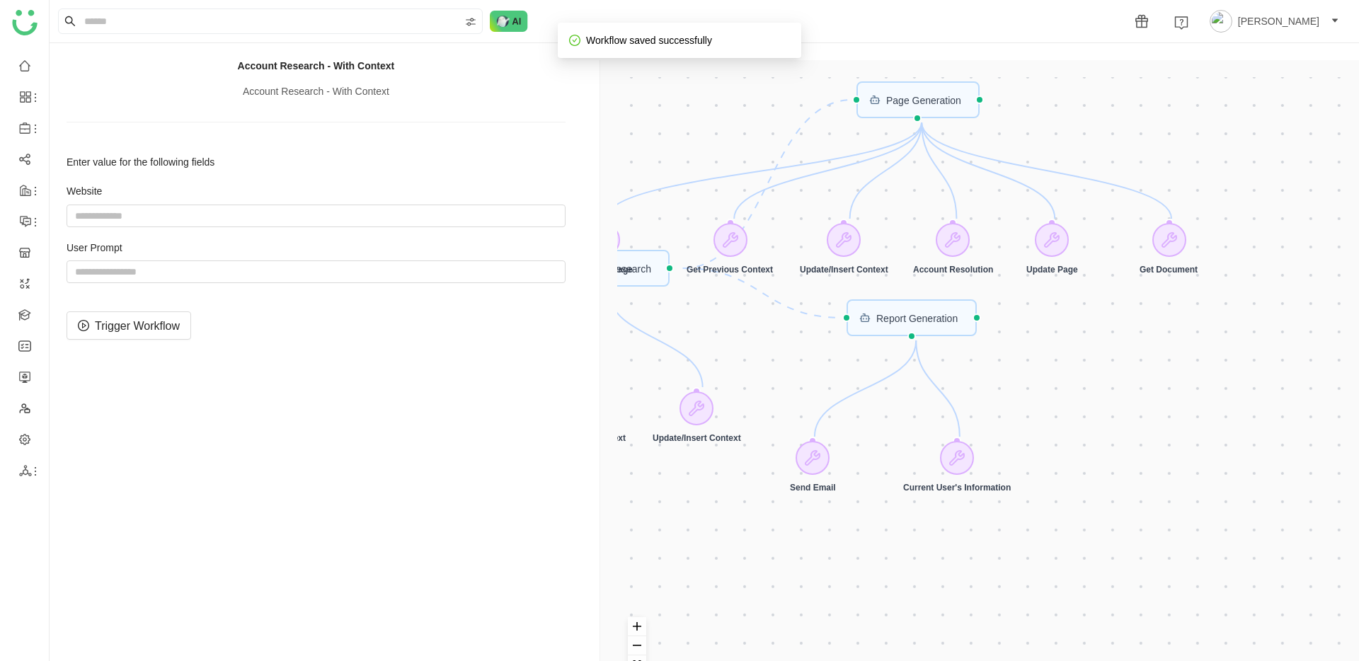
click at [291, 259] on div "User Prompt" at bounding box center [316, 262] width 499 height 42
click at [272, 273] on input "string" at bounding box center [316, 271] width 499 height 23
paste input "**********"
type input "**********"
click at [170, 321] on span "Trigger Workflow" at bounding box center [137, 326] width 85 height 18
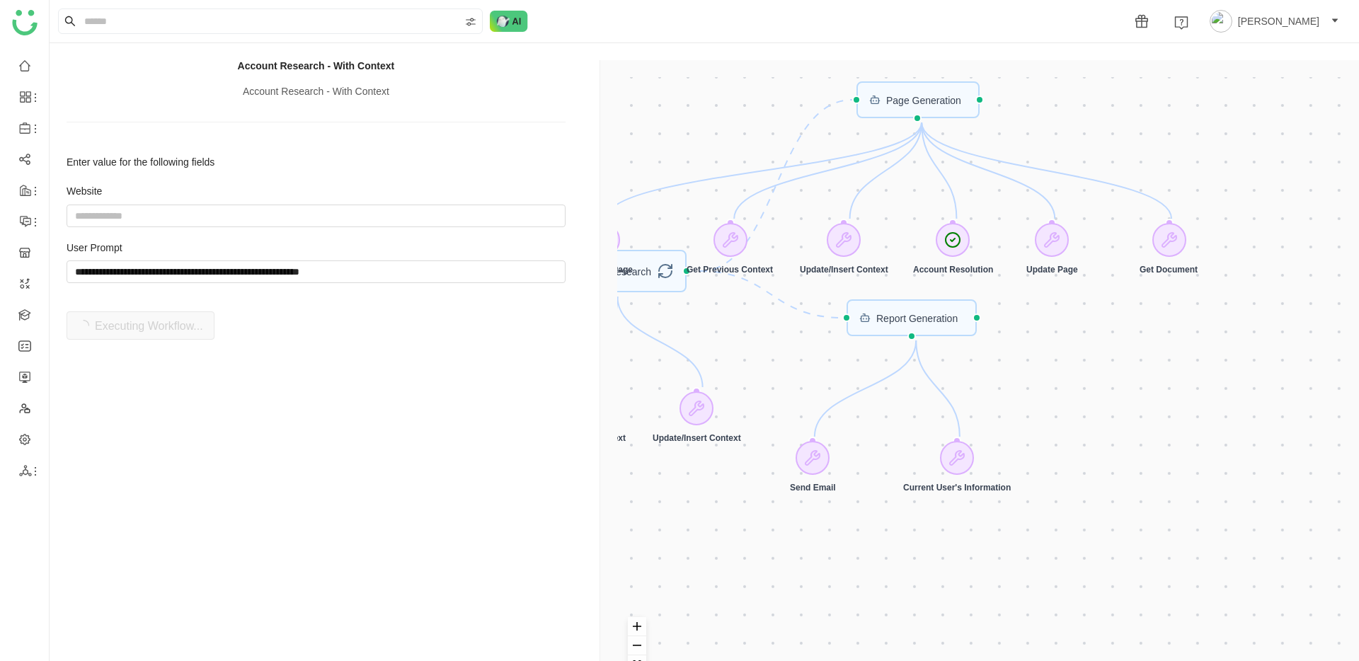
click at [772, 615] on div "Trigger Start workflow Page Generation Account Resolution Agent Report Generati…" at bounding box center [982, 390] width 730 height 627
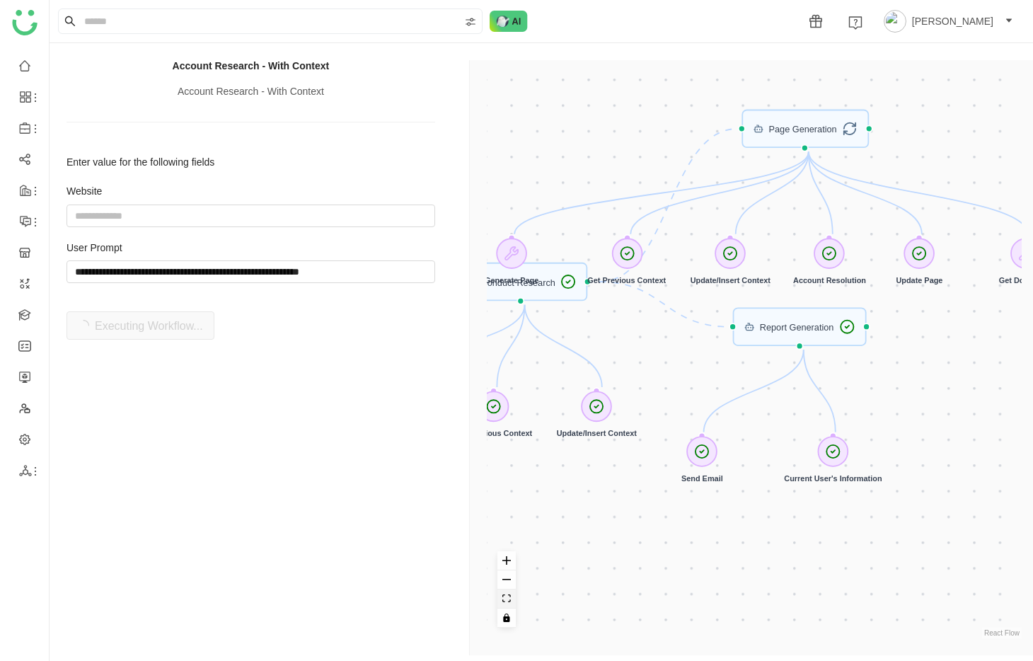
click at [507, 595] on icon "fit view" at bounding box center [507, 599] width 8 height 8
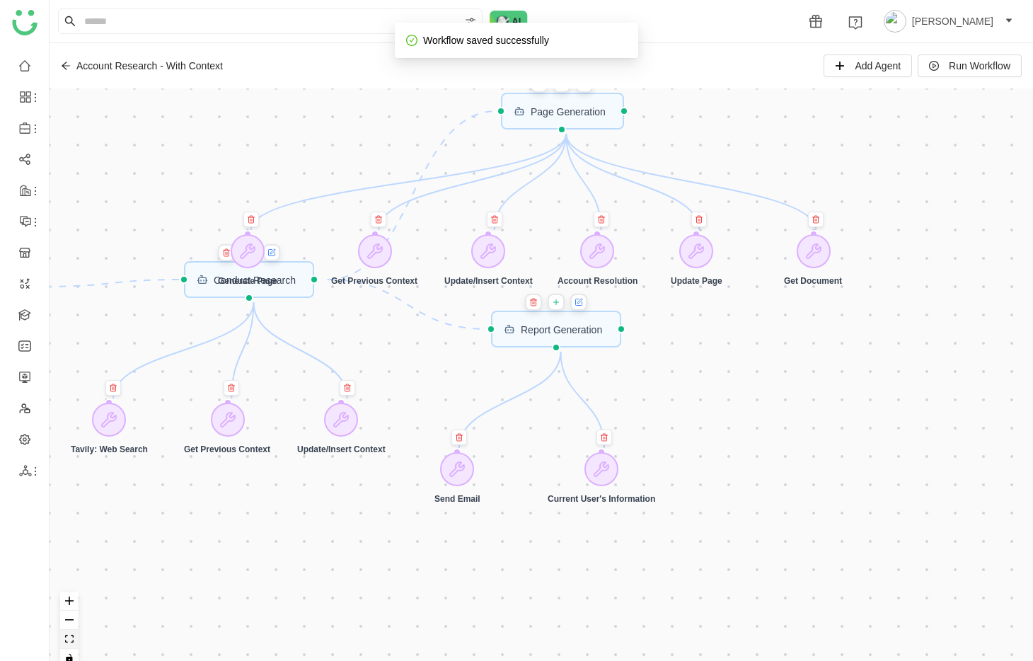
click at [73, 640] on button "fit view" at bounding box center [69, 639] width 18 height 19
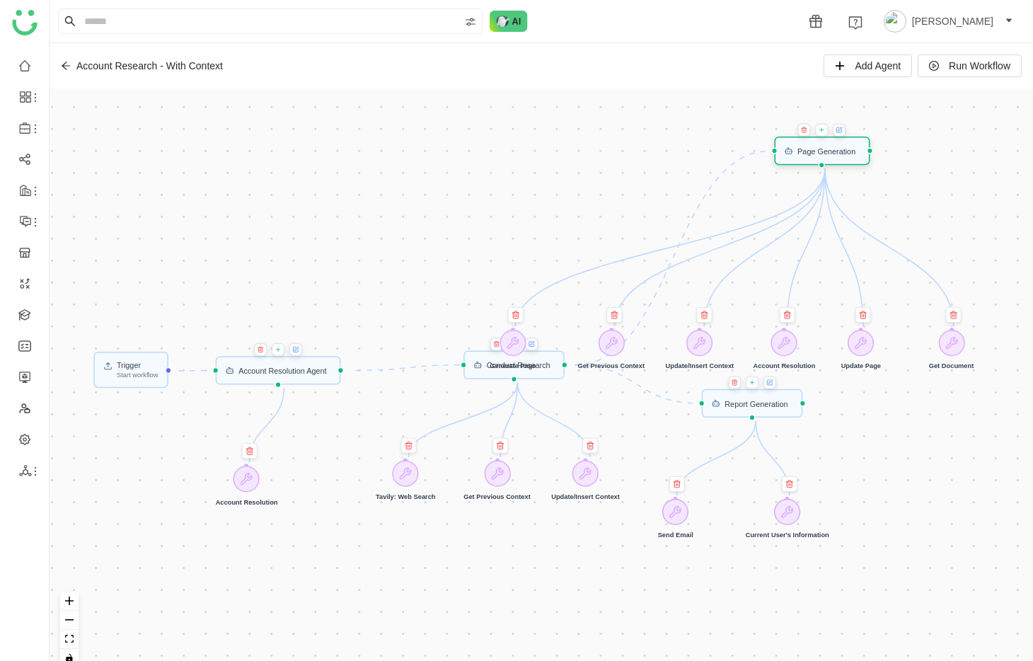
drag, startPoint x: 755, startPoint y: 229, endPoint x: 819, endPoint y: 145, distance: 105.5
click at [819, 145] on div "Page Generation" at bounding box center [823, 151] width 96 height 28
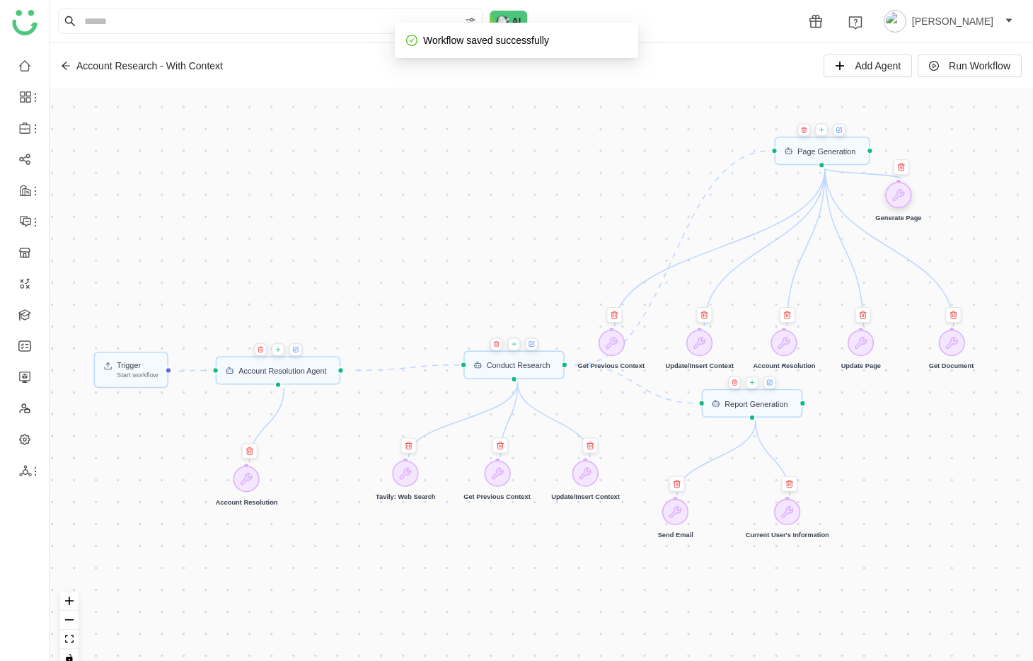
drag, startPoint x: 521, startPoint y: 338, endPoint x: 898, endPoint y: 200, distance: 401.3
click at [898, 200] on icon at bounding box center [898, 195] width 11 height 11
drag, startPoint x: 614, startPoint y: 348, endPoint x: 951, endPoint y: 199, distance: 368.3
click at [951, 199] on icon at bounding box center [947, 194] width 13 height 13
drag, startPoint x: 699, startPoint y: 351, endPoint x: 747, endPoint y: 200, distance: 158.9
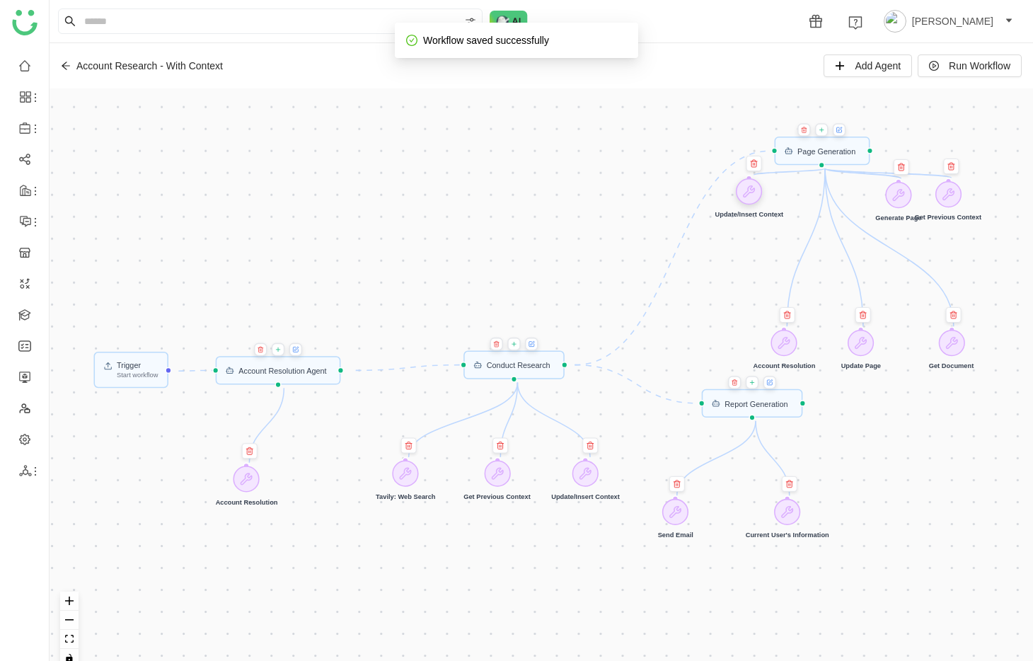
click at [747, 200] on div at bounding box center [749, 191] width 26 height 26
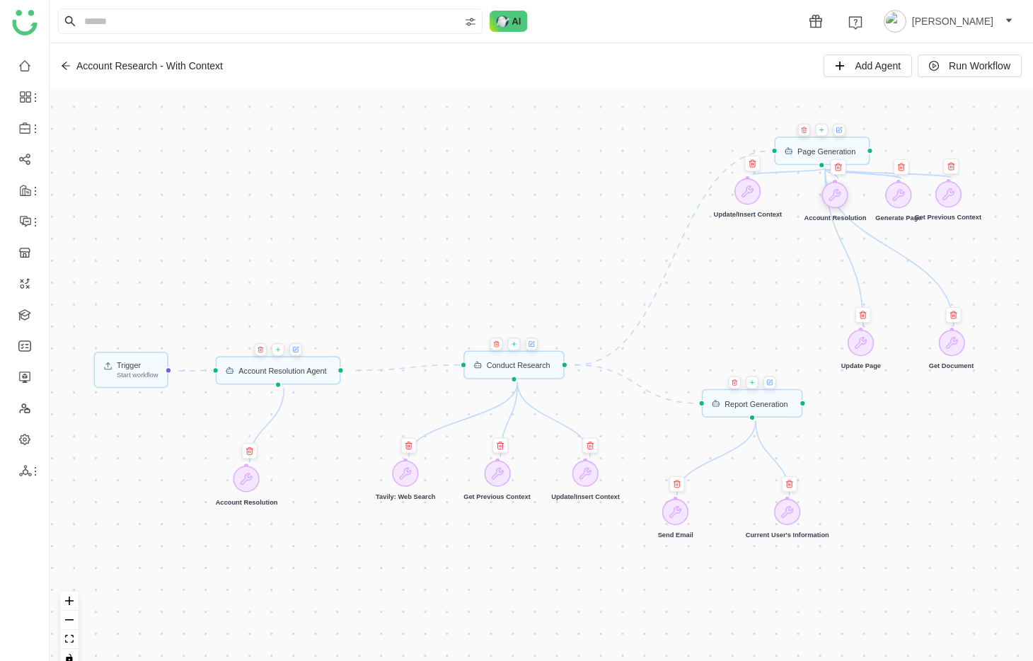
drag, startPoint x: 791, startPoint y: 352, endPoint x: 842, endPoint y: 205, distance: 155.8
click at [842, 205] on div at bounding box center [835, 195] width 26 height 26
drag, startPoint x: 759, startPoint y: 193, endPoint x: 750, endPoint y: 200, distance: 11.6
click at [746, 200] on icon at bounding box center [739, 198] width 13 height 13
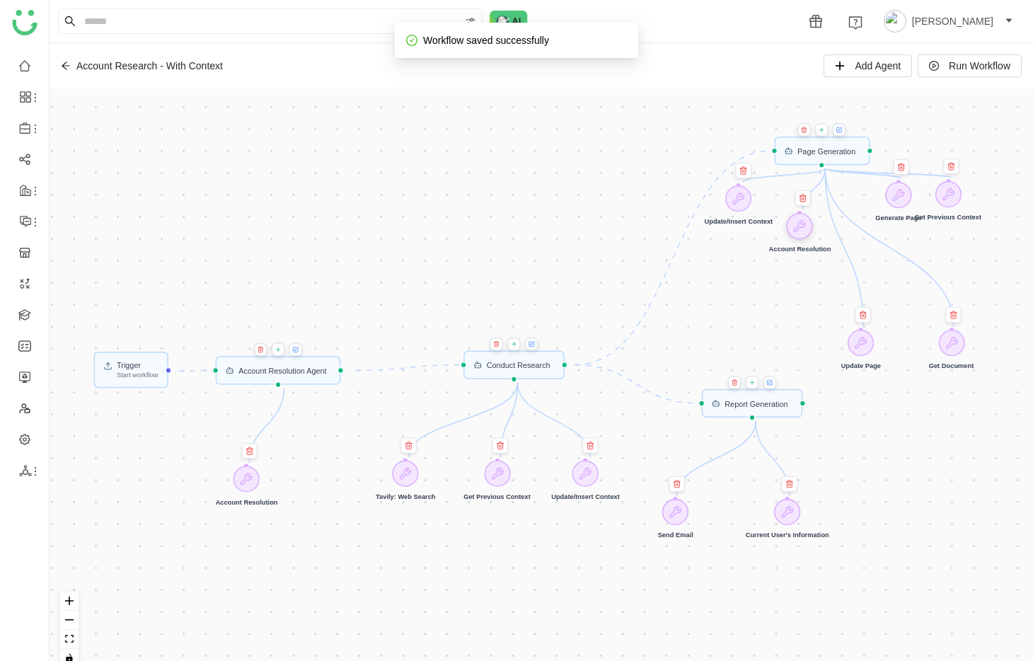
drag, startPoint x: 832, startPoint y: 197, endPoint x: 796, endPoint y: 228, distance: 47.1
click at [796, 228] on icon at bounding box center [799, 225] width 13 height 13
drag, startPoint x: 894, startPoint y: 198, endPoint x: 892, endPoint y: 210, distance: 12.2
click at [892, 210] on icon at bounding box center [896, 206] width 13 height 13
drag, startPoint x: 865, startPoint y: 346, endPoint x: 849, endPoint y: 247, distance: 100.4
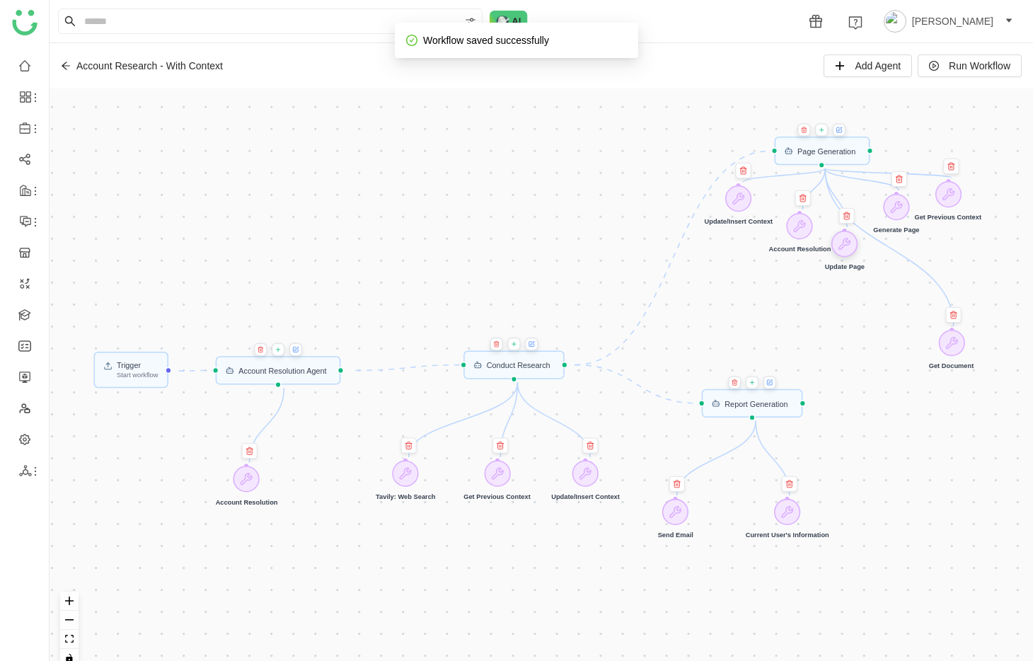
click at [849, 247] on icon at bounding box center [845, 243] width 13 height 13
drag, startPoint x: 847, startPoint y: 246, endPoint x: 855, endPoint y: 253, distance: 10.5
click at [855, 253] on icon at bounding box center [852, 251] width 11 height 11
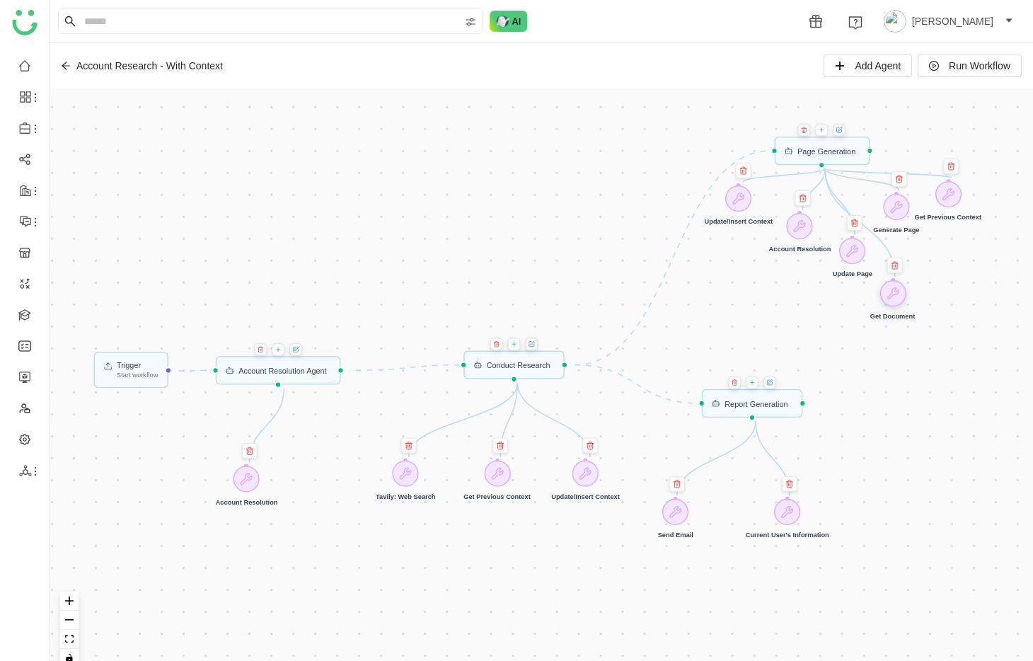
drag, startPoint x: 952, startPoint y: 340, endPoint x: 893, endPoint y: 290, distance: 77.3
click at [893, 290] on icon at bounding box center [892, 293] width 13 height 13
click at [536, 348] on button at bounding box center [531, 344] width 13 height 13
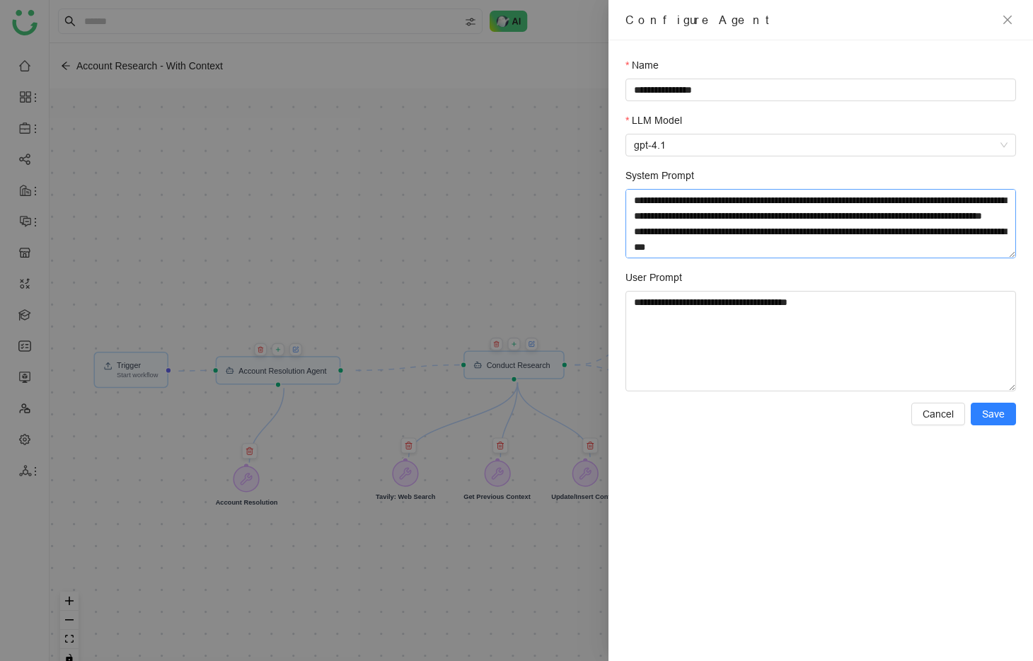
scroll to position [1588, 0]
click at [868, 239] on textarea "System Prompt" at bounding box center [821, 223] width 391 height 69
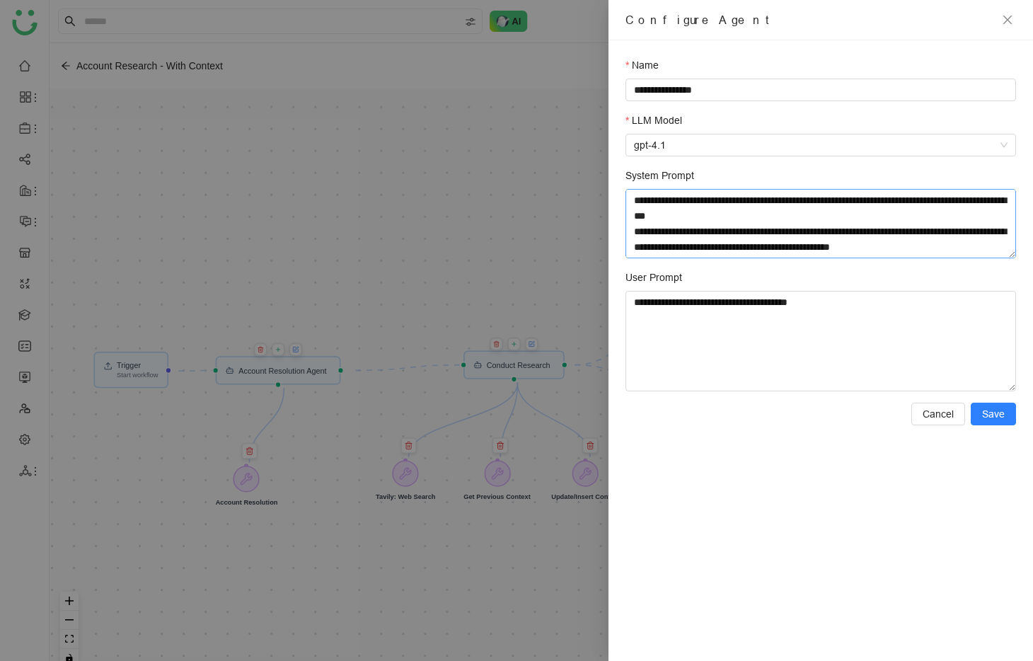
scroll to position [1630, 0]
type textarea "**********"
click at [1007, 413] on button "Save" at bounding box center [993, 414] width 45 height 23
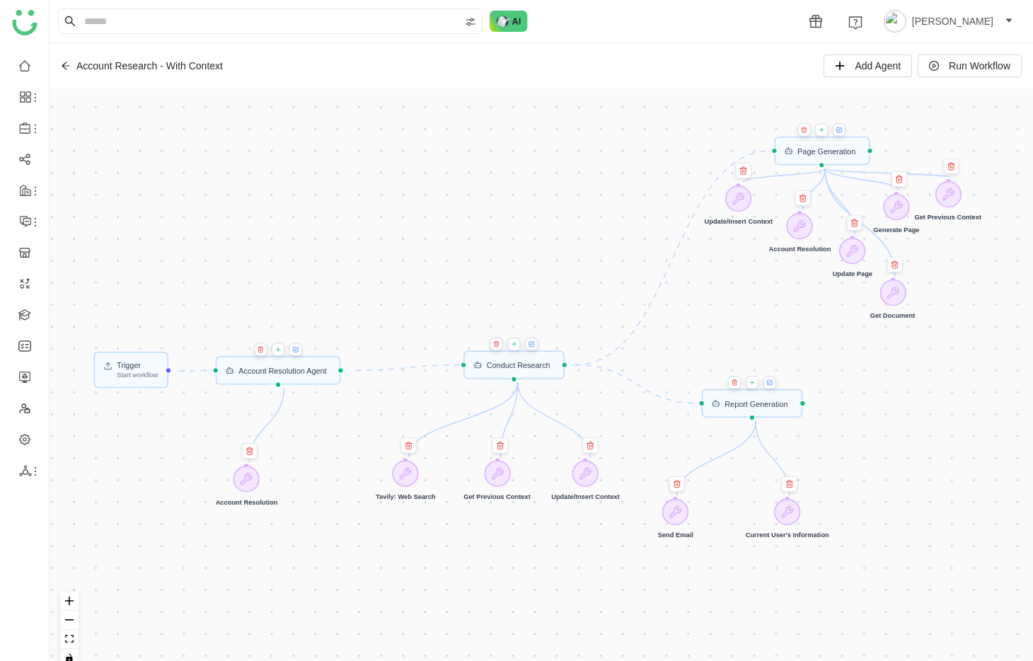
click at [841, 130] on icon at bounding box center [839, 129] width 5 height 5
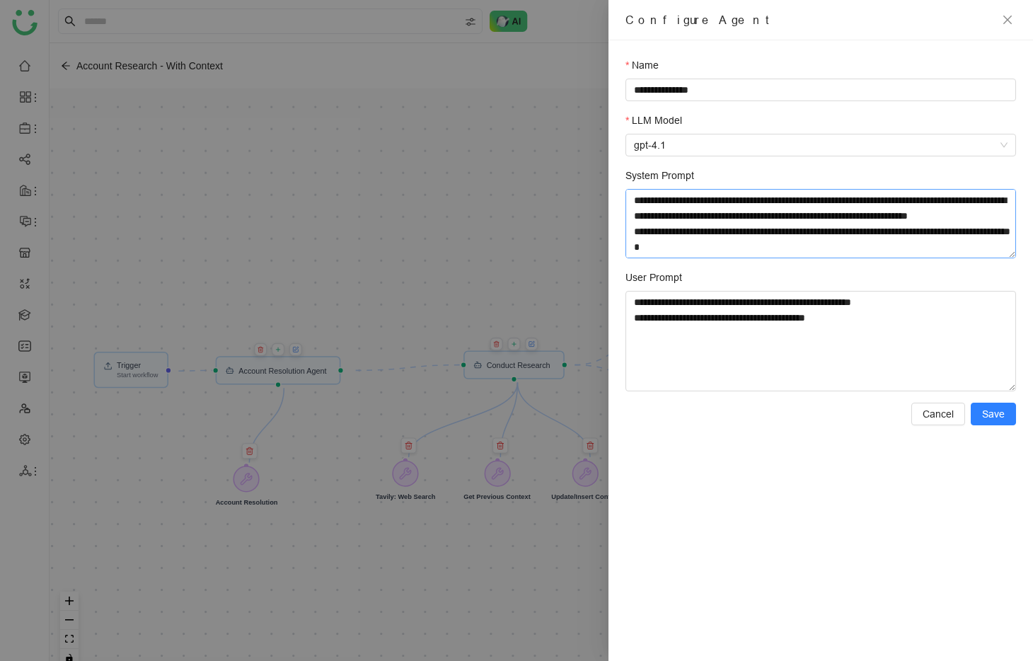
click at [810, 197] on textarea "System Prompt" at bounding box center [821, 223] width 391 height 69
click at [824, 241] on textarea "System Prompt" at bounding box center [821, 223] width 391 height 69
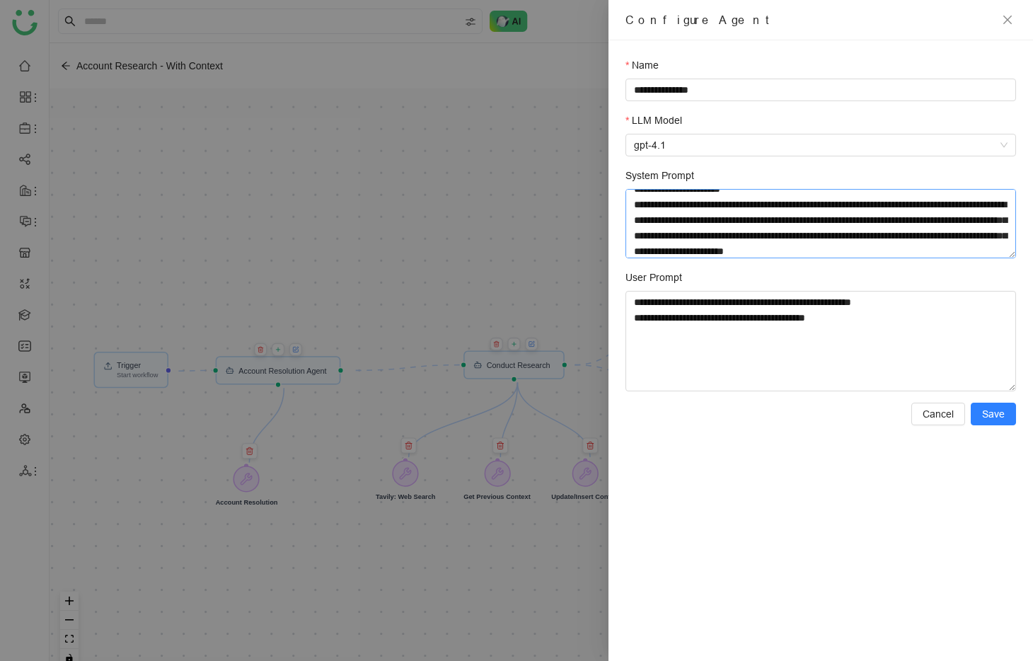
scroll to position [1157, 0]
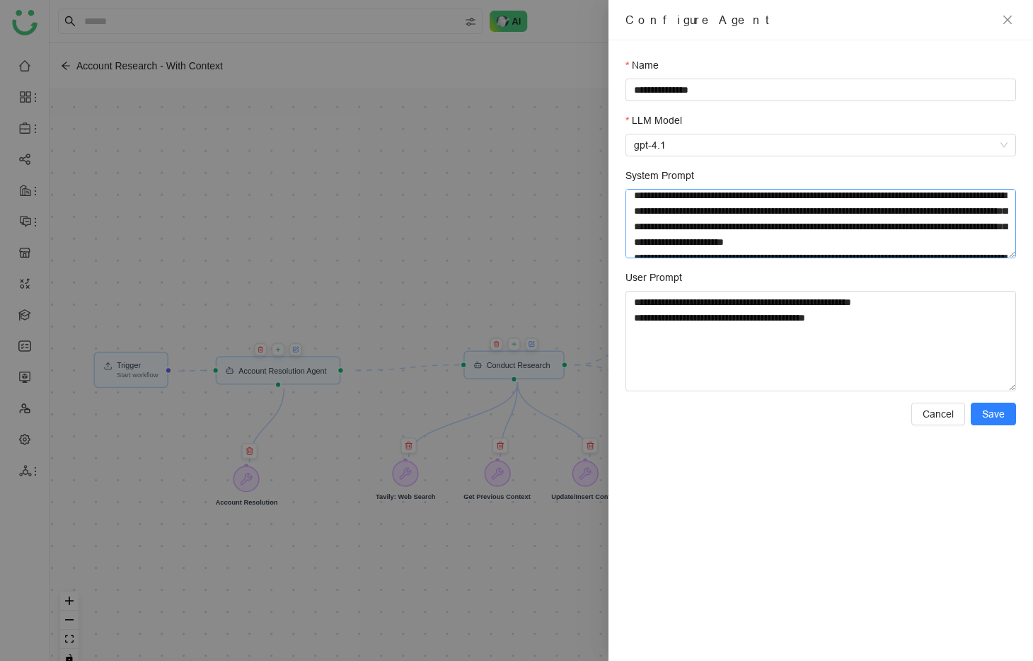
click at [994, 197] on textarea "System Prompt" at bounding box center [821, 223] width 391 height 69
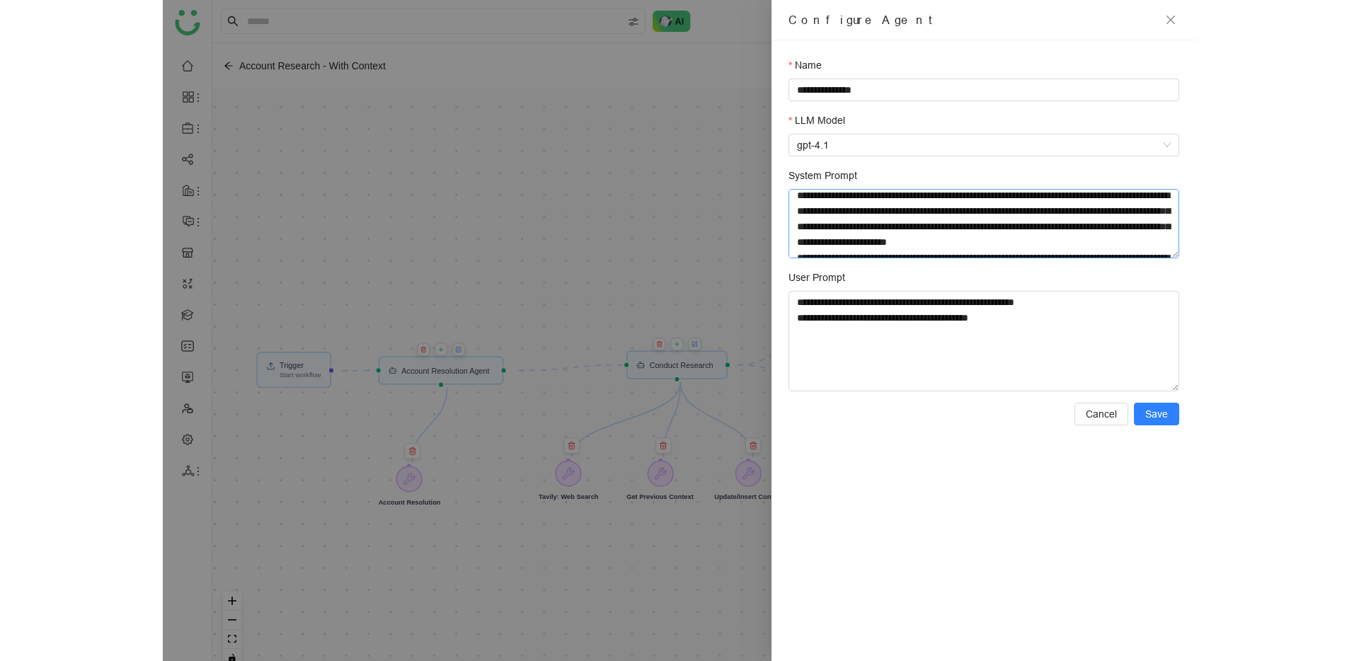
scroll to position [1157, 0]
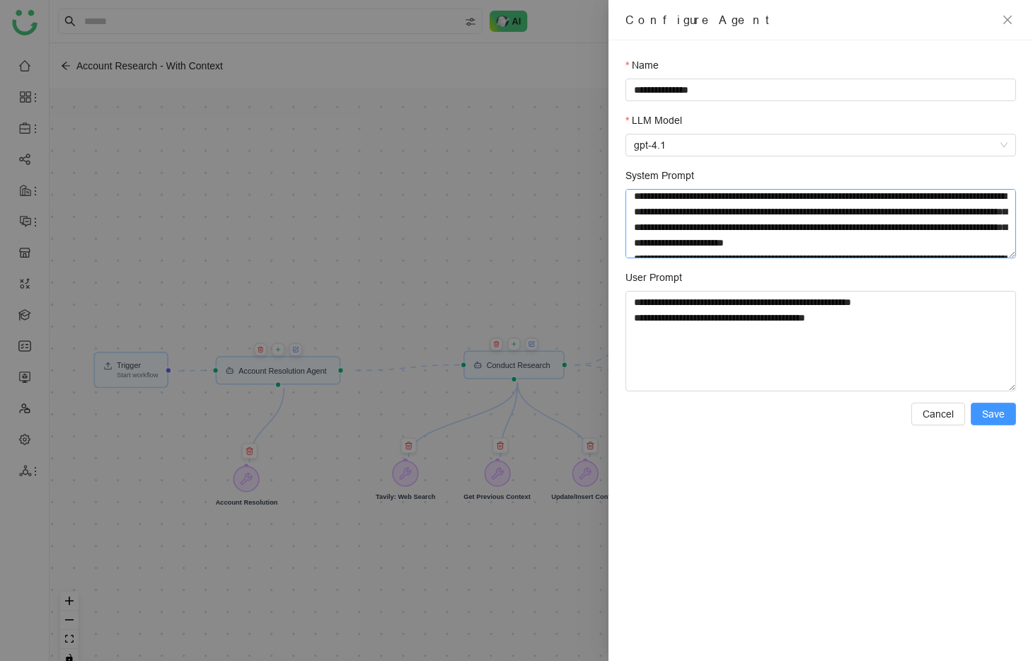
type textarea "**********"
click at [1001, 415] on span "Save" at bounding box center [993, 414] width 23 height 16
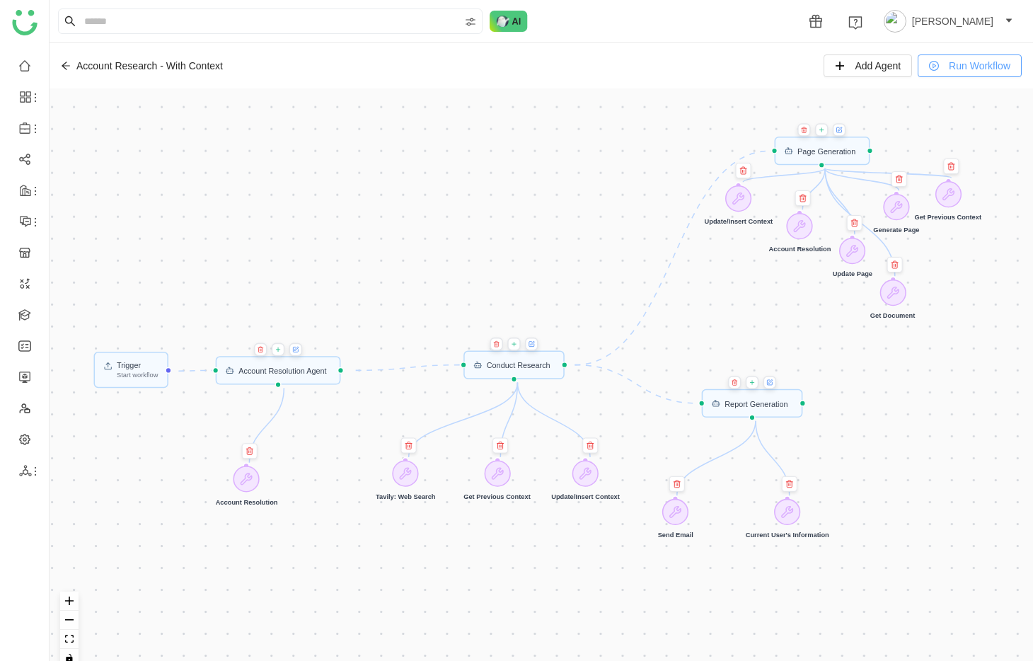
click at [965, 73] on span "Run Workflow" at bounding box center [980, 66] width 62 height 16
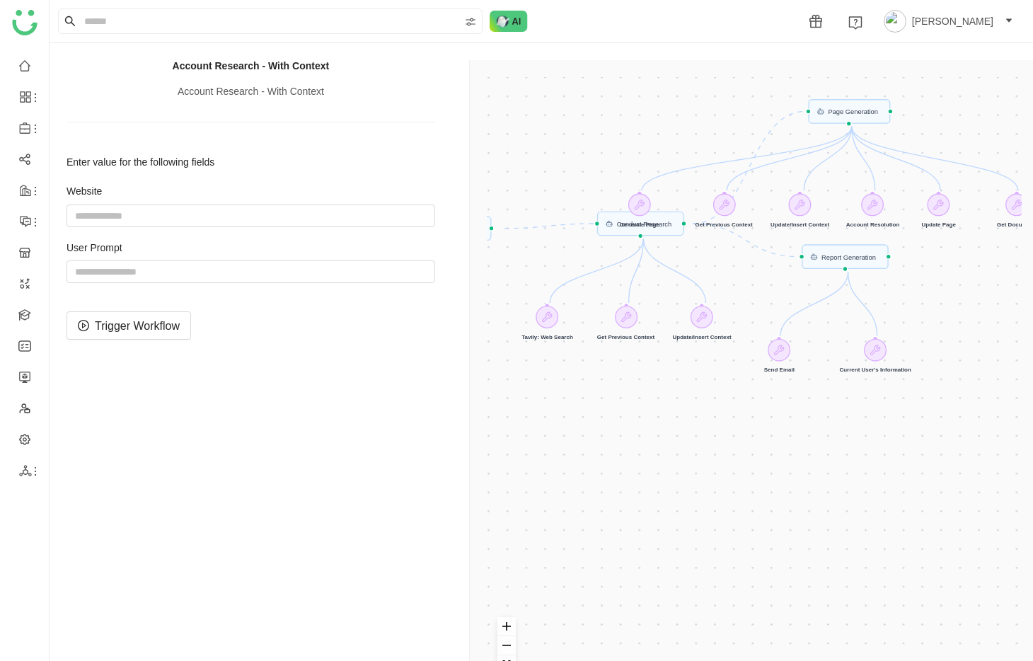
drag, startPoint x: 808, startPoint y: 137, endPoint x: 805, endPoint y: 171, distance: 34.1
click at [805, 171] on div "Trigger Start workflow Page Generation Account Resolution Agent Report Generati…" at bounding box center [754, 390] width 535 height 627
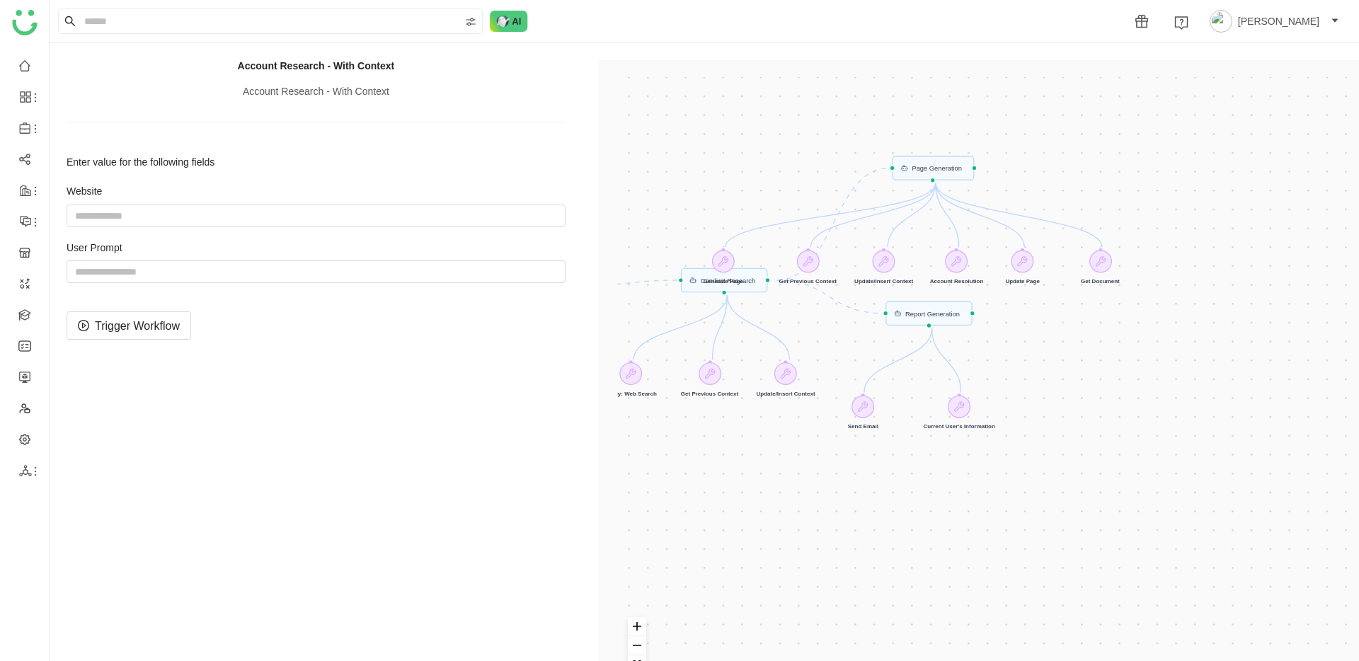
click at [961, 173] on div "Trigger Start workflow Page Generation Account Resolution Agent Report Generati…" at bounding box center [982, 390] width 730 height 627
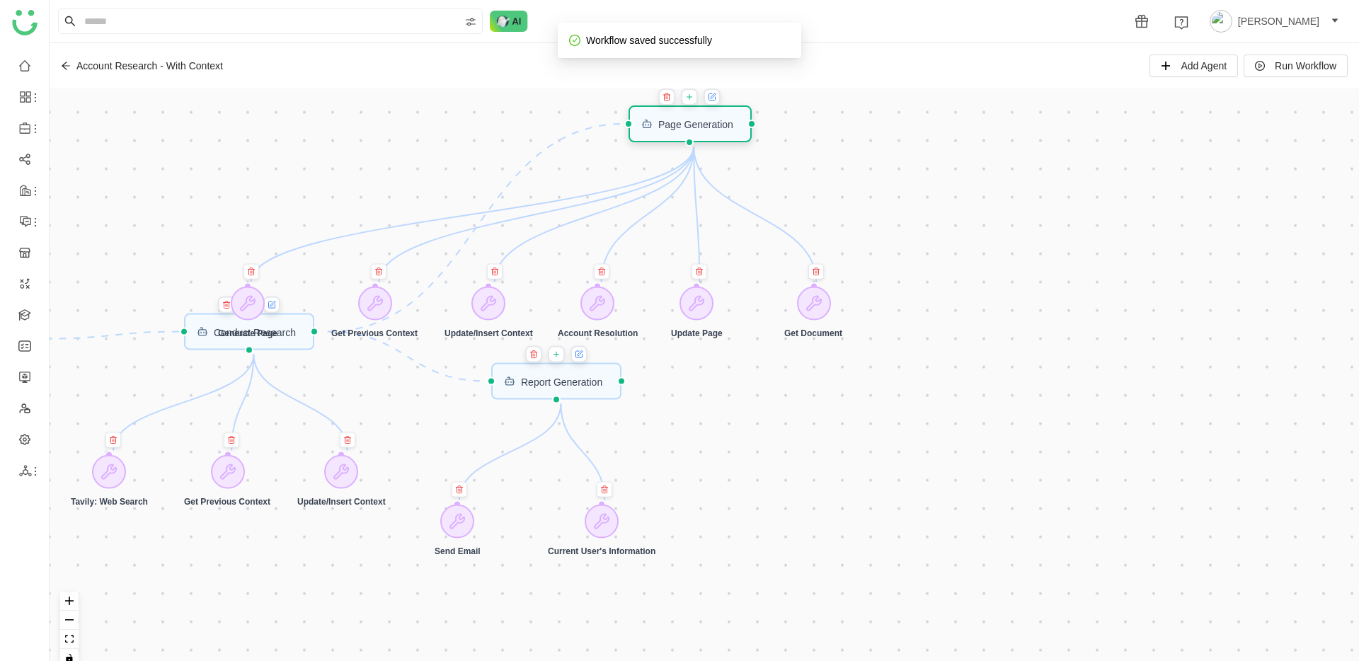
drag, startPoint x: 547, startPoint y: 105, endPoint x: 675, endPoint y: 117, distance: 128.0
click at [675, 119] on div "Page Generation" at bounding box center [695, 124] width 75 height 10
drag, startPoint x: 278, startPoint y: 288, endPoint x: 652, endPoint y: 180, distance: 388.9
click at [651, 181] on icon at bounding box center [642, 189] width 17 height 17
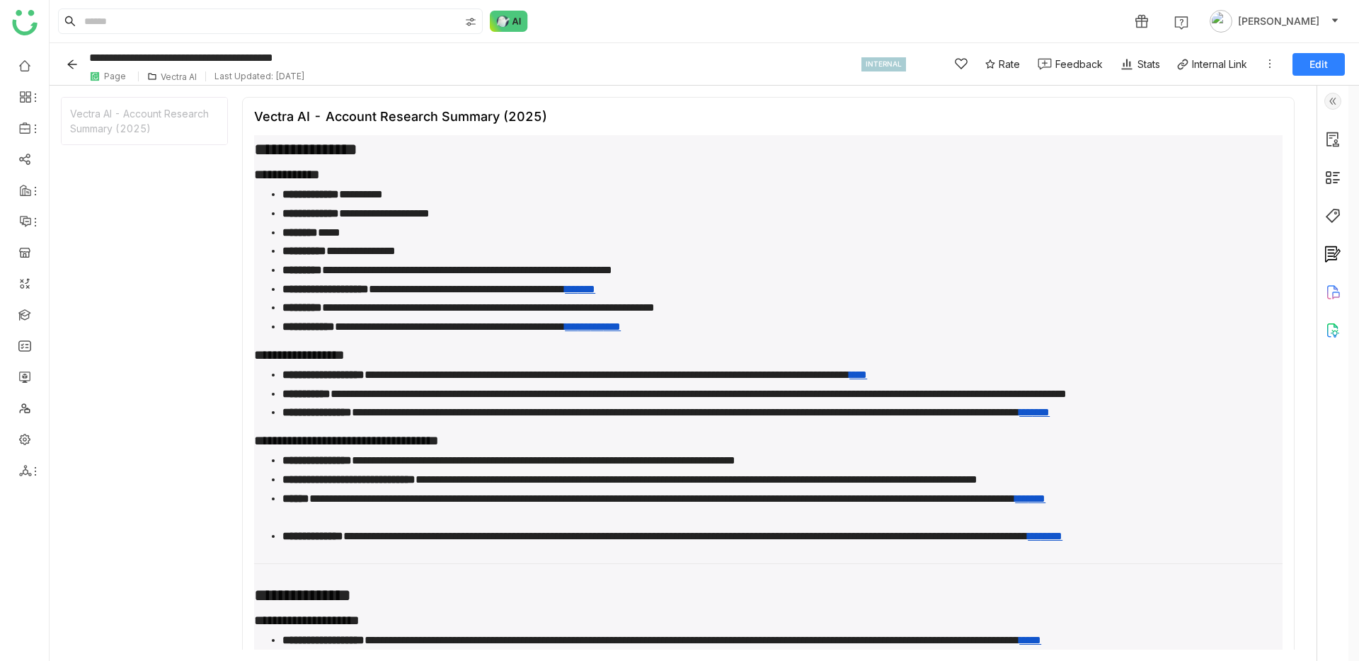
click at [150, 72] on img at bounding box center [152, 76] width 10 height 10
click at [168, 79] on div "Vectra AI" at bounding box center [179, 76] width 36 height 11
click at [155, 79] on img at bounding box center [152, 76] width 10 height 10
click at [130, 72] on div "Page" at bounding box center [112, 76] width 52 height 11
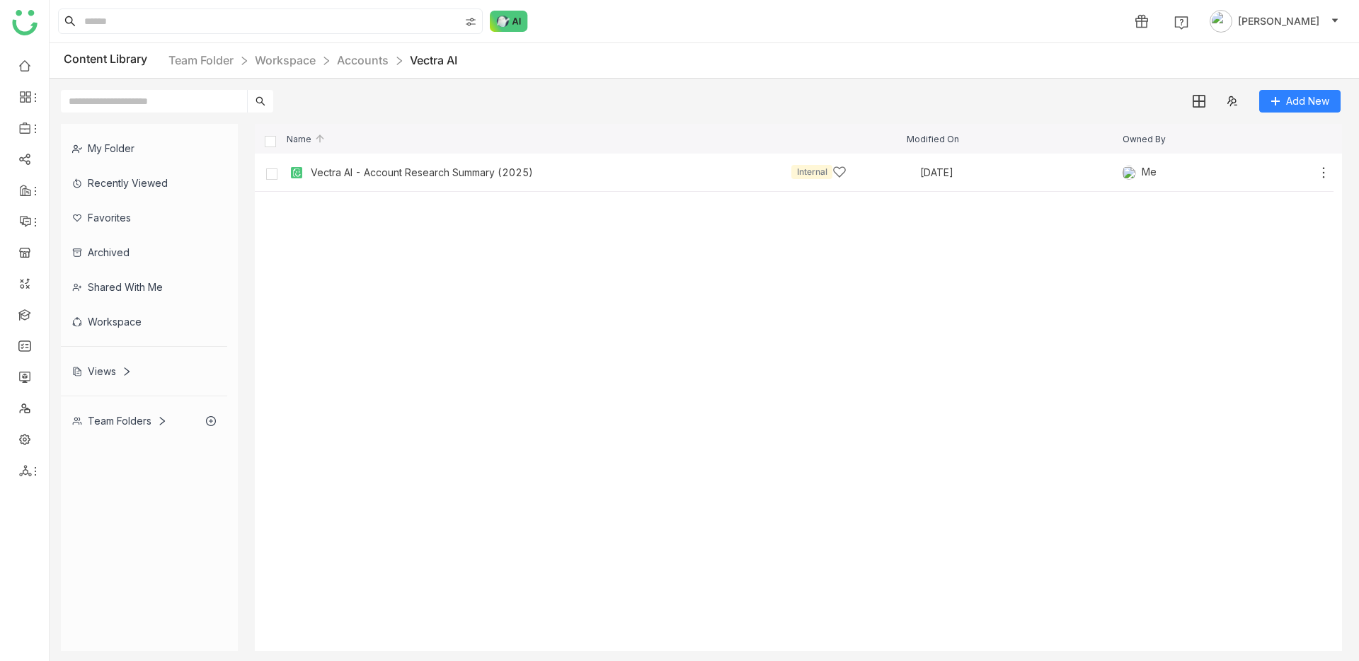
click at [349, 63] on link "Accounts" at bounding box center [363, 60] width 52 height 14
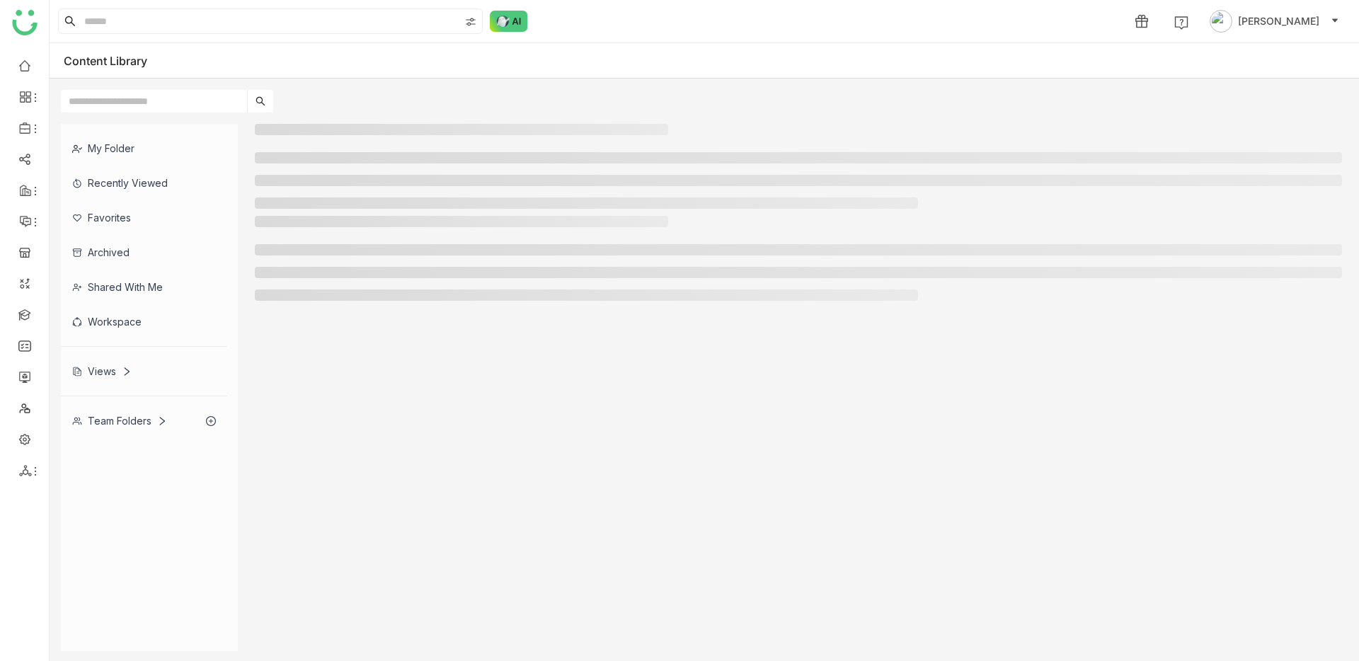
click at [176, 106] on input "text" at bounding box center [154, 101] width 186 height 23
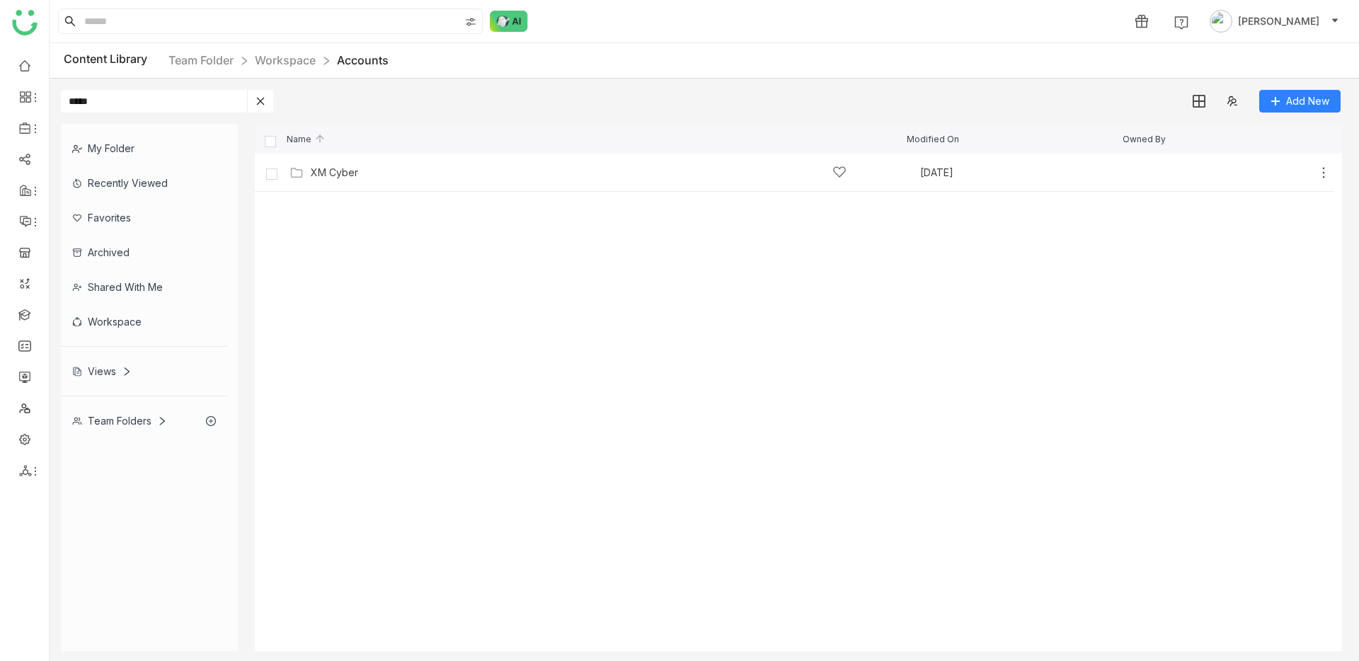
type input "*****"
click at [343, 167] on div "XM Cyber" at bounding box center [334, 172] width 47 height 11
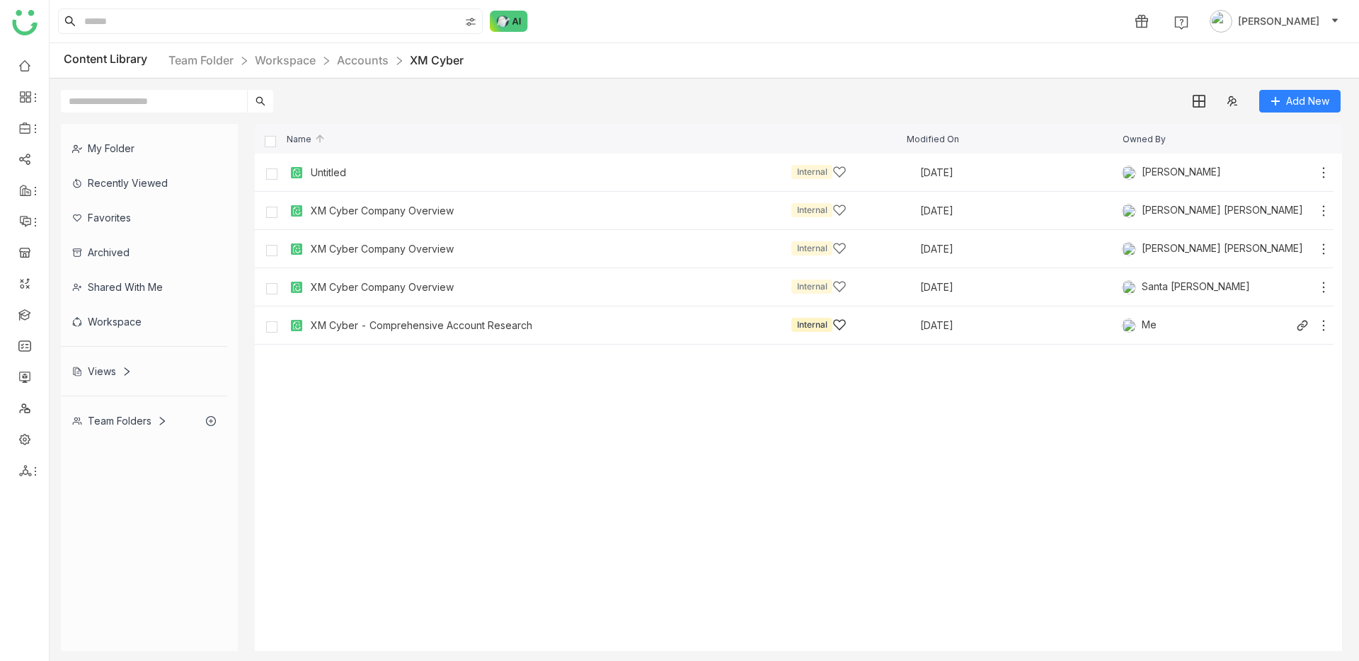
click at [349, 316] on div "XM Cyber - Comprehensive Account Research Internal [DATE] Me" at bounding box center [808, 325] width 1045 height 22
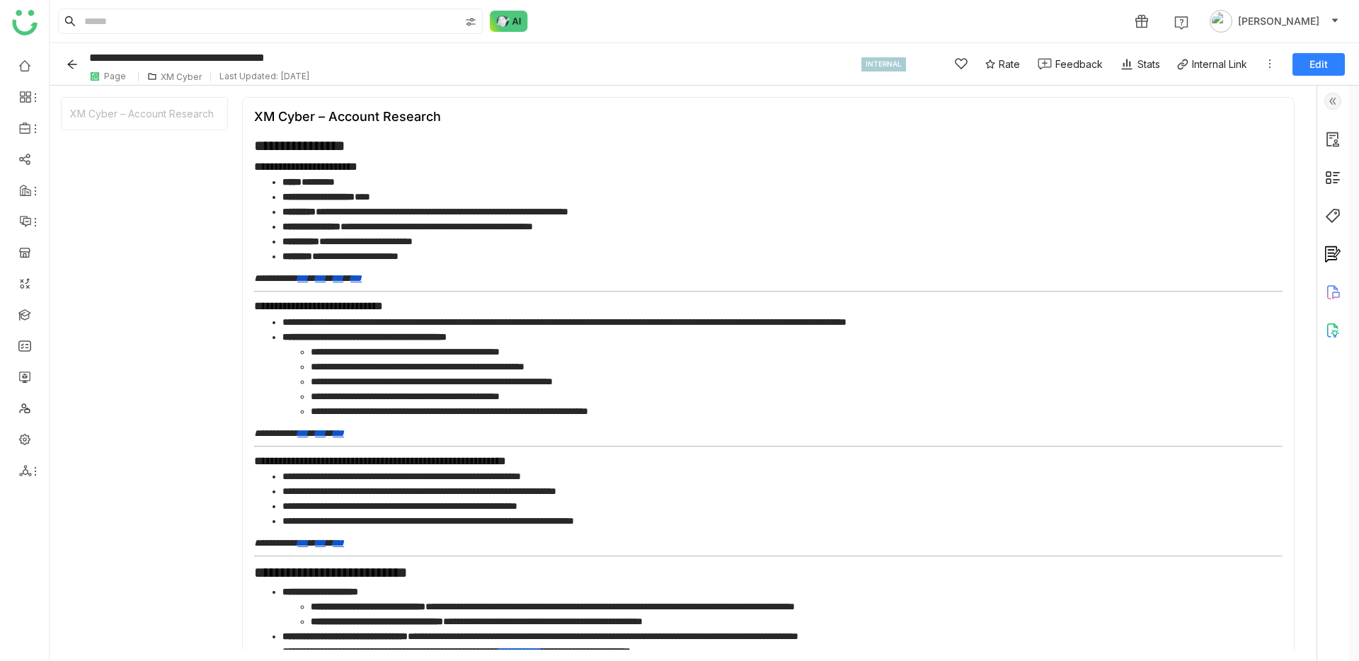
click at [732, 159] on h3 "**********" at bounding box center [768, 167] width 1028 height 18
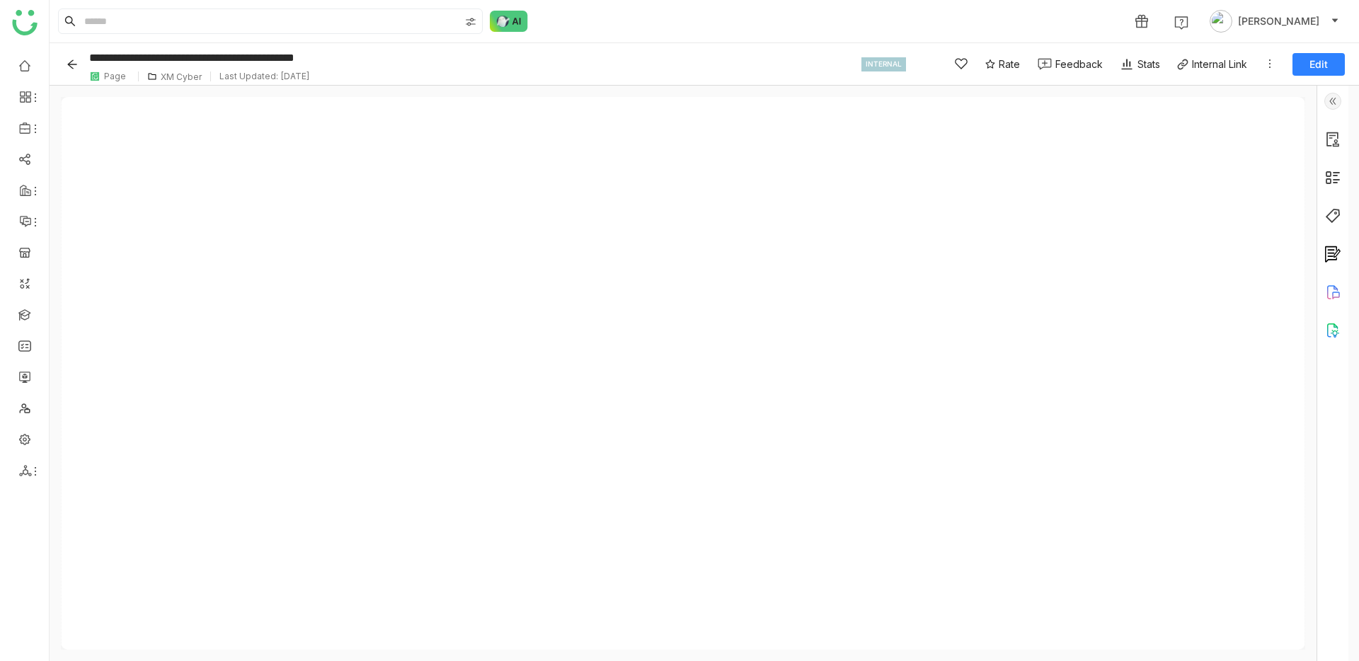
click at [179, 78] on div "XM Cyber" at bounding box center [181, 76] width 41 height 11
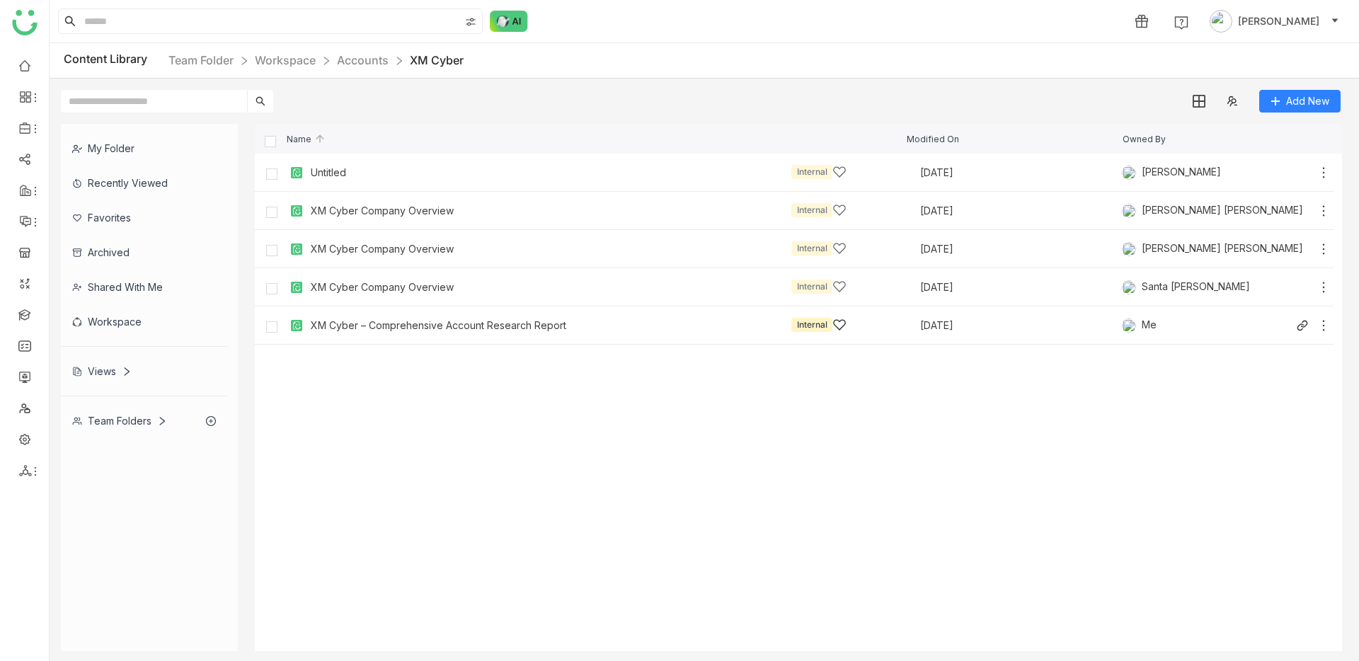
click at [437, 329] on div "XM Cyber – Comprehensive Account Research Report" at bounding box center [439, 325] width 256 height 11
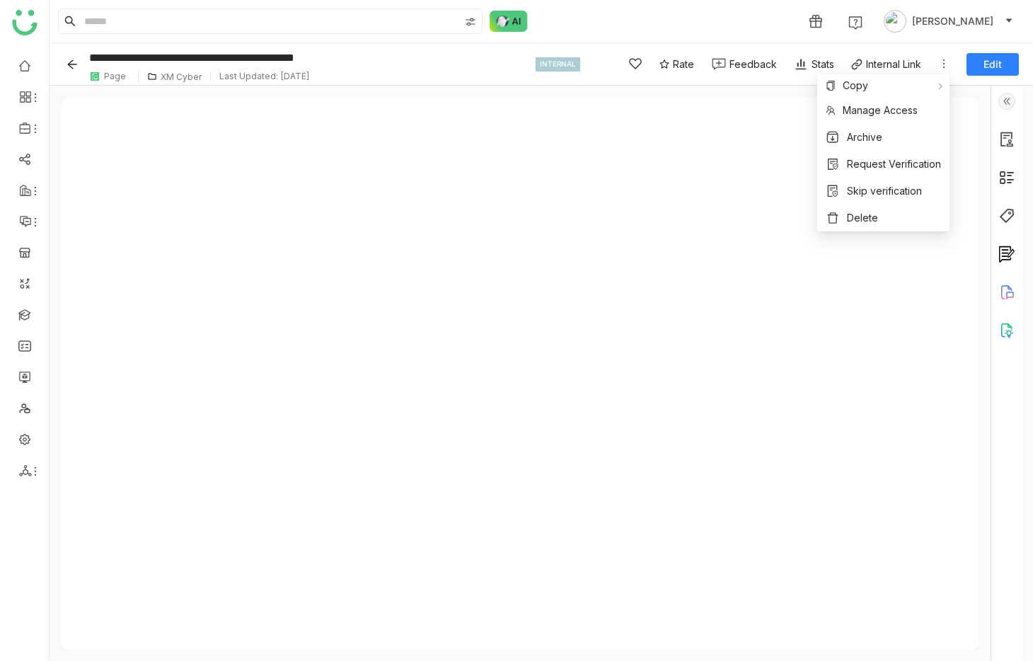
click at [945, 64] on icon at bounding box center [944, 63] width 11 height 11
click at [912, 222] on li "Delete" at bounding box center [884, 218] width 132 height 27
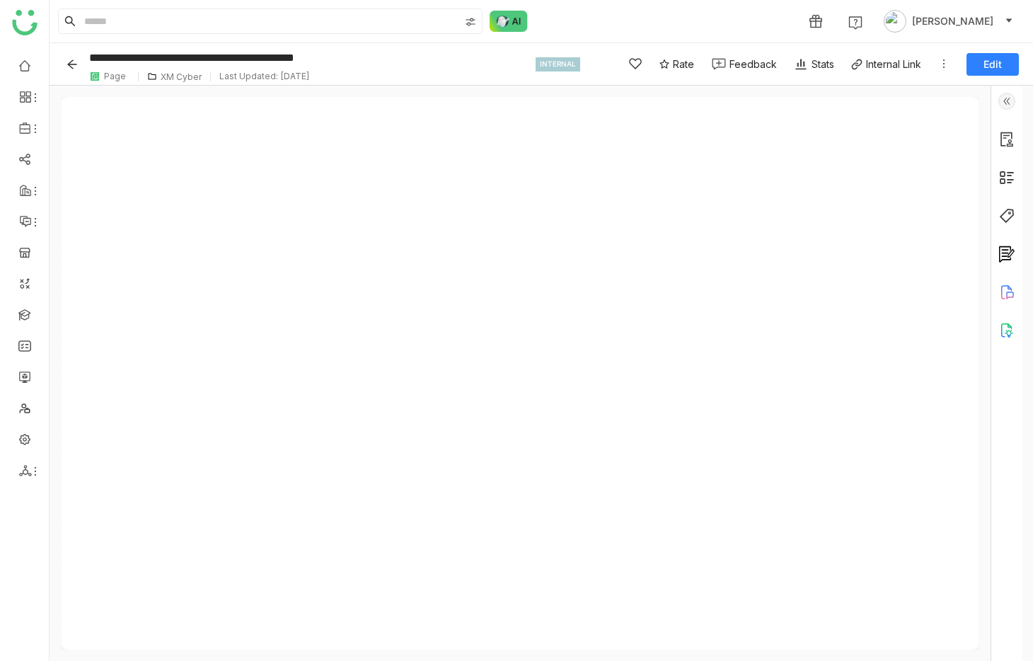
click at [940, 61] on icon at bounding box center [944, 63] width 11 height 11
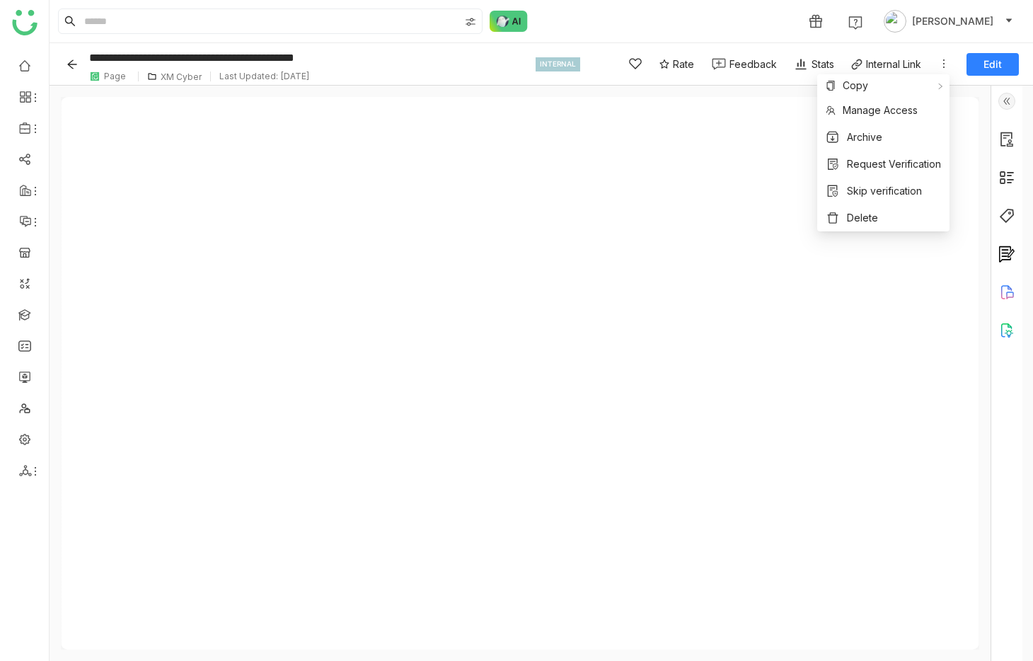
click at [941, 61] on icon at bounding box center [944, 63] width 11 height 11
click at [885, 212] on li "Delete" at bounding box center [884, 218] width 132 height 27
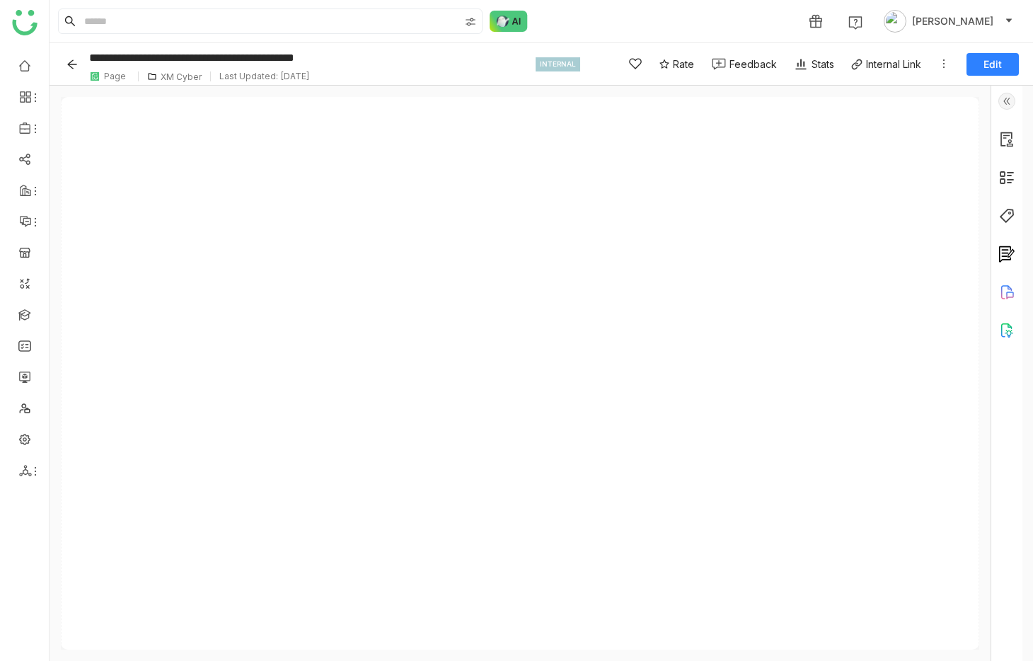
click at [943, 62] on icon at bounding box center [944, 63] width 11 height 11
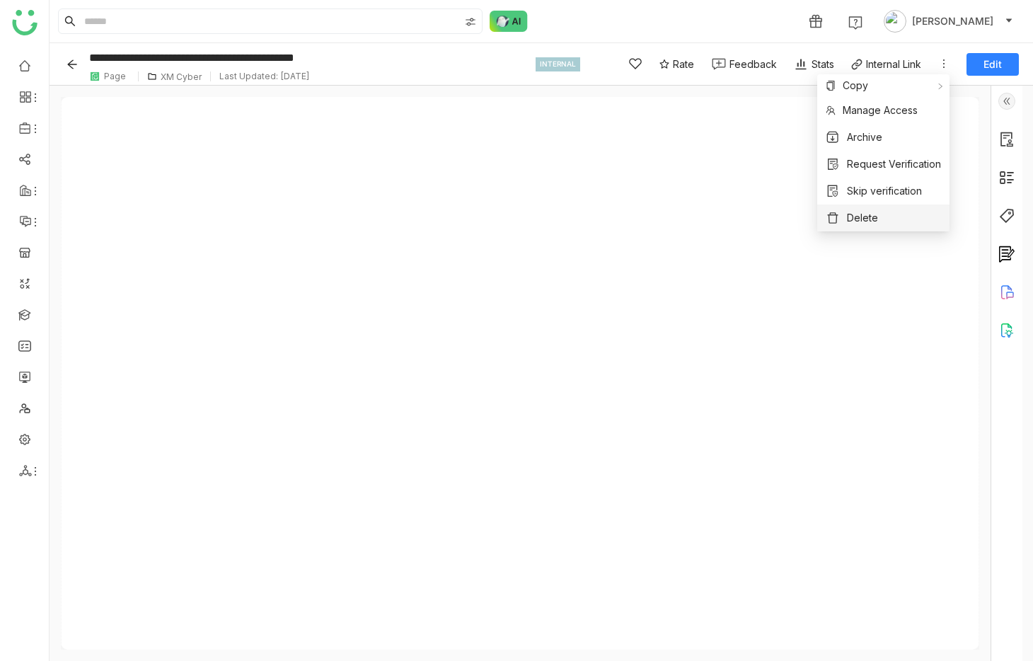
click at [864, 218] on span "Delete" at bounding box center [862, 218] width 31 height 16
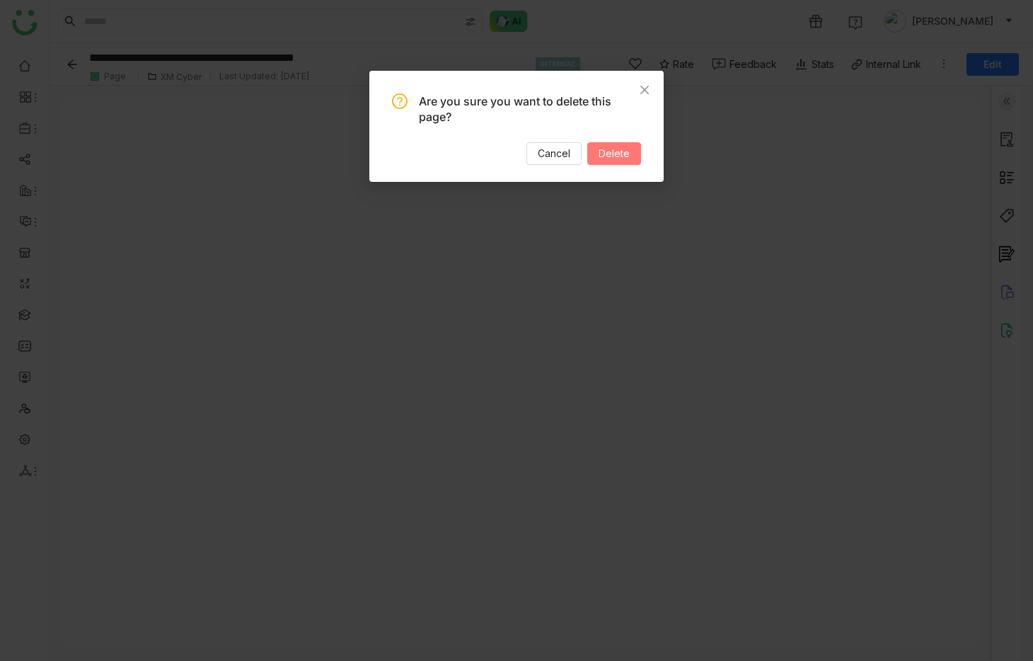
click at [622, 159] on span "Delete" at bounding box center [614, 154] width 31 height 16
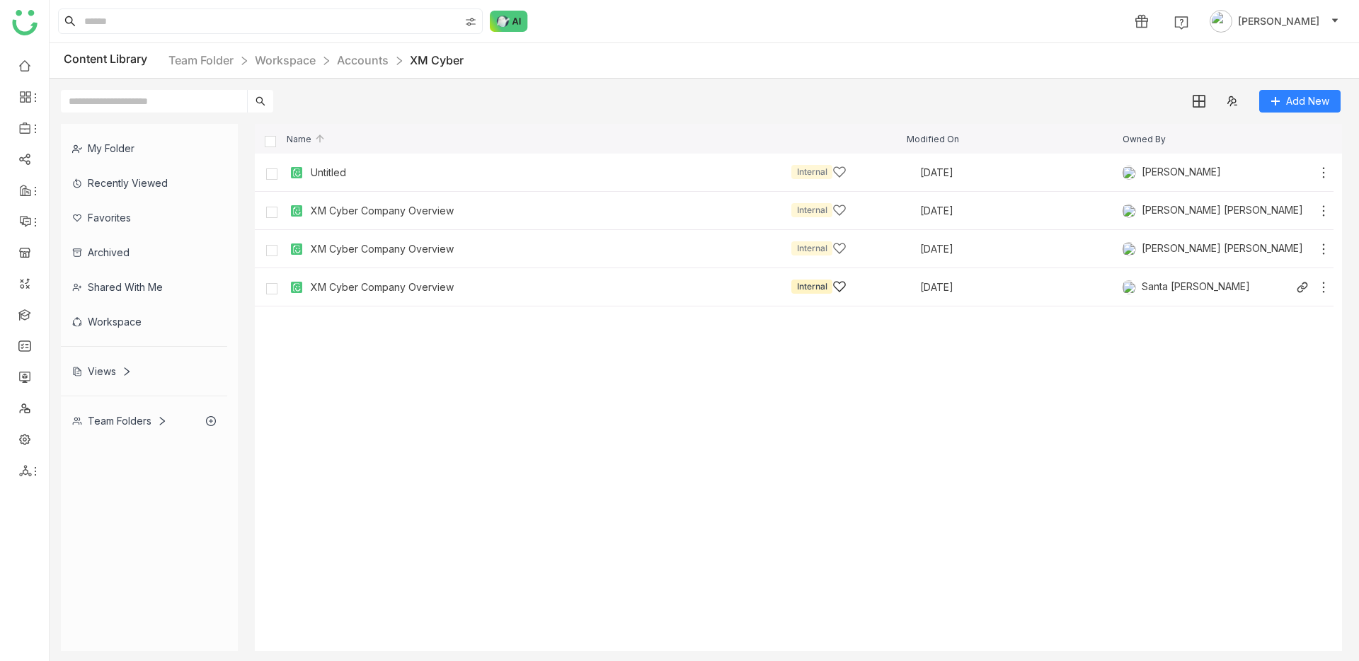
click at [346, 292] on div "XM Cyber Company Overview Internal" at bounding box center [579, 287] width 536 height 15
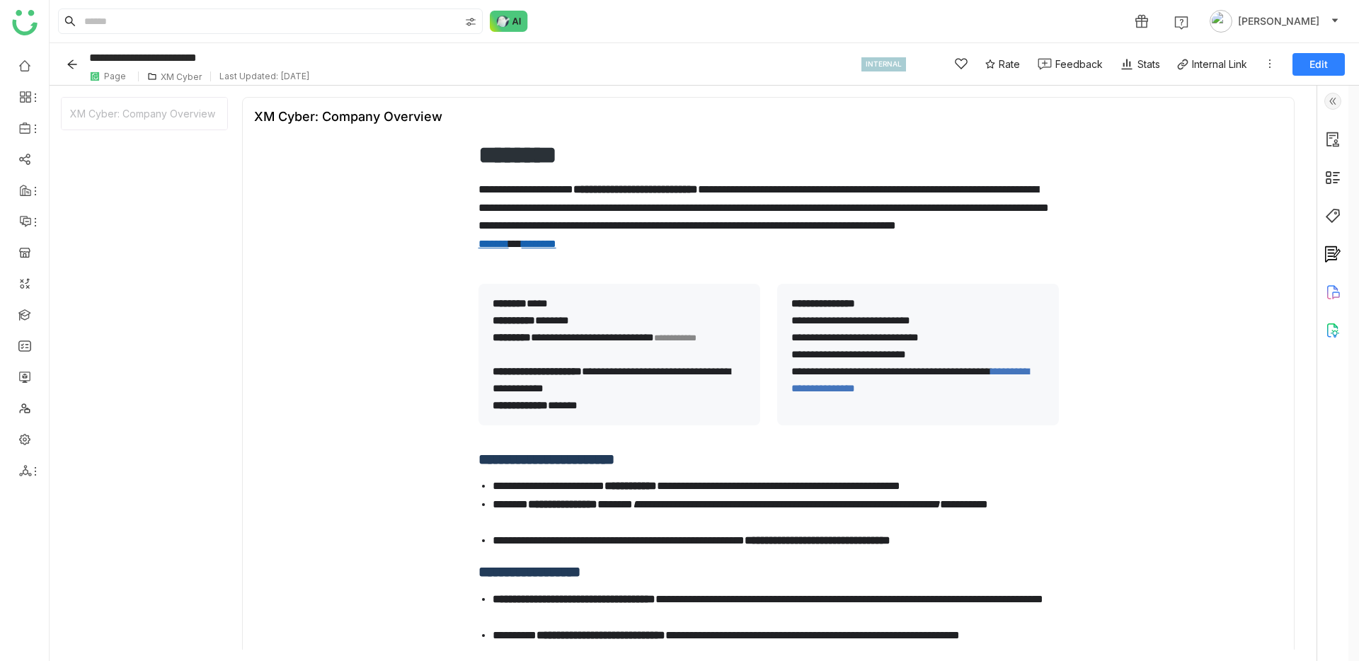
click at [1033, 69] on icon at bounding box center [1269, 63] width 11 height 11
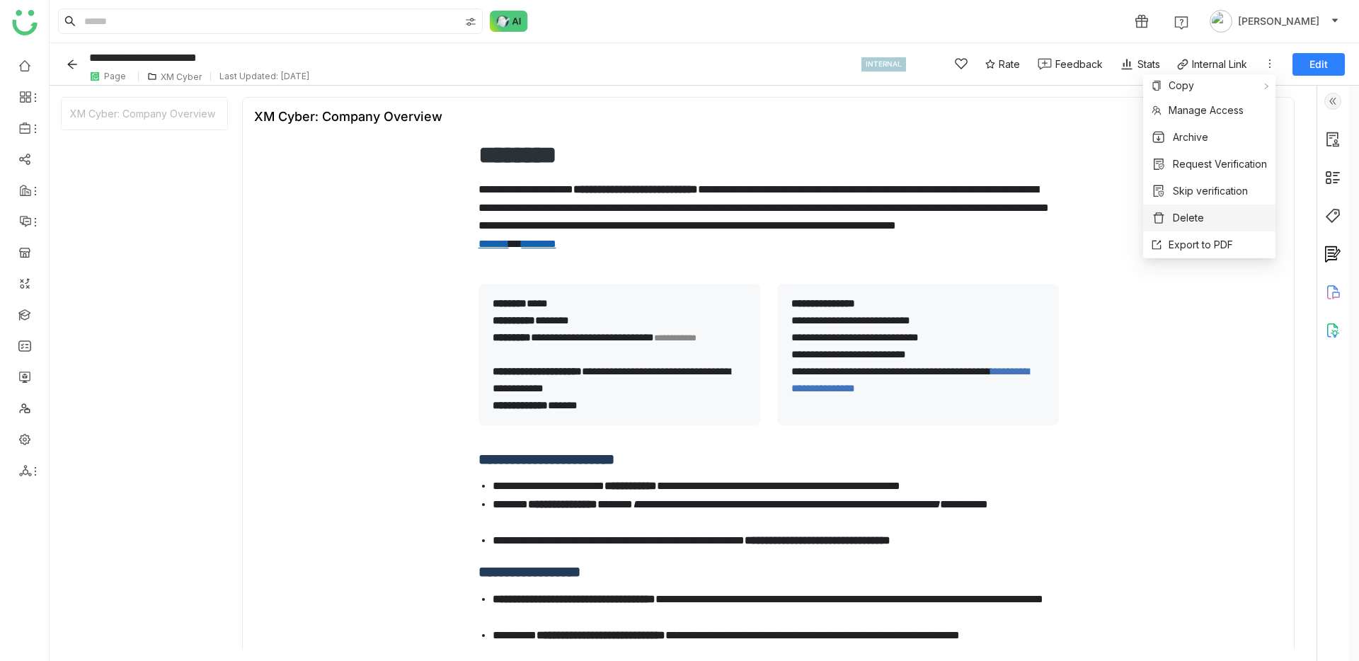
click at [1033, 227] on li "Delete" at bounding box center [1209, 218] width 132 height 27
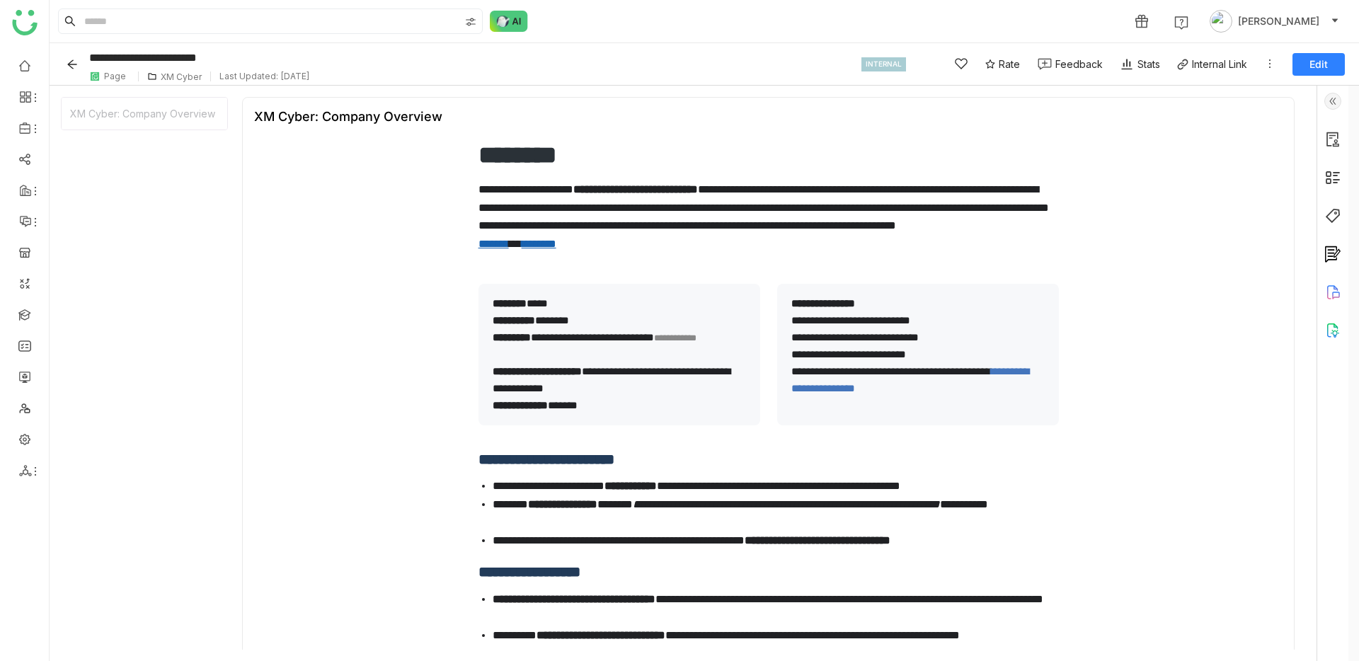
click at [759, 228] on p "**********" at bounding box center [768, 225] width 580 height 91
click at [1033, 58] on icon at bounding box center [1269, 63] width 11 height 11
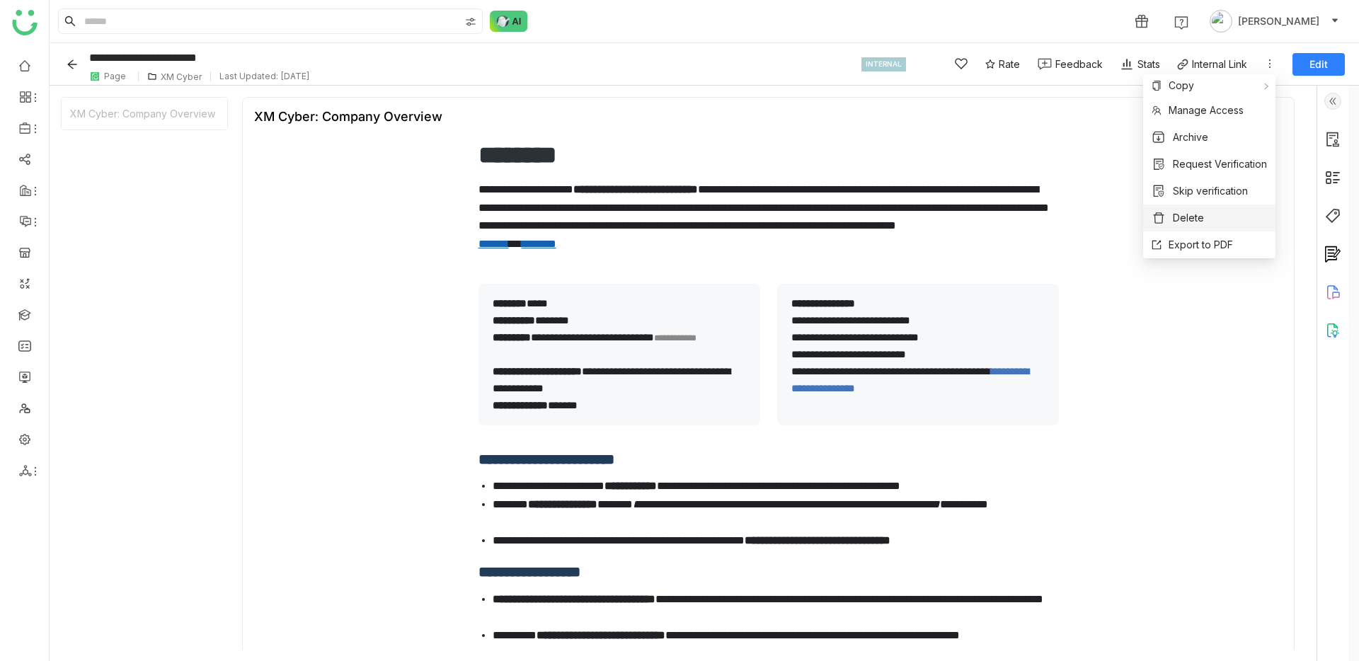
click at [1033, 224] on span "Delete" at bounding box center [1188, 218] width 31 height 16
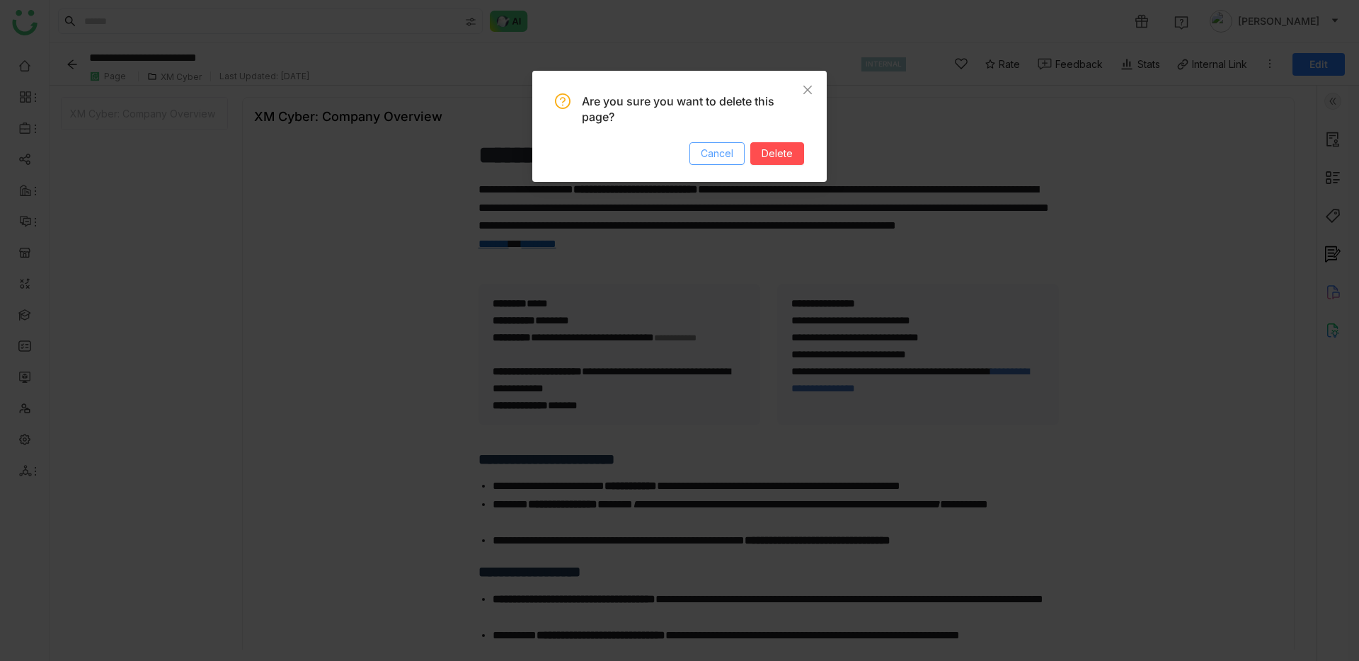
click at [721, 157] on span "Cancel" at bounding box center [717, 154] width 33 height 16
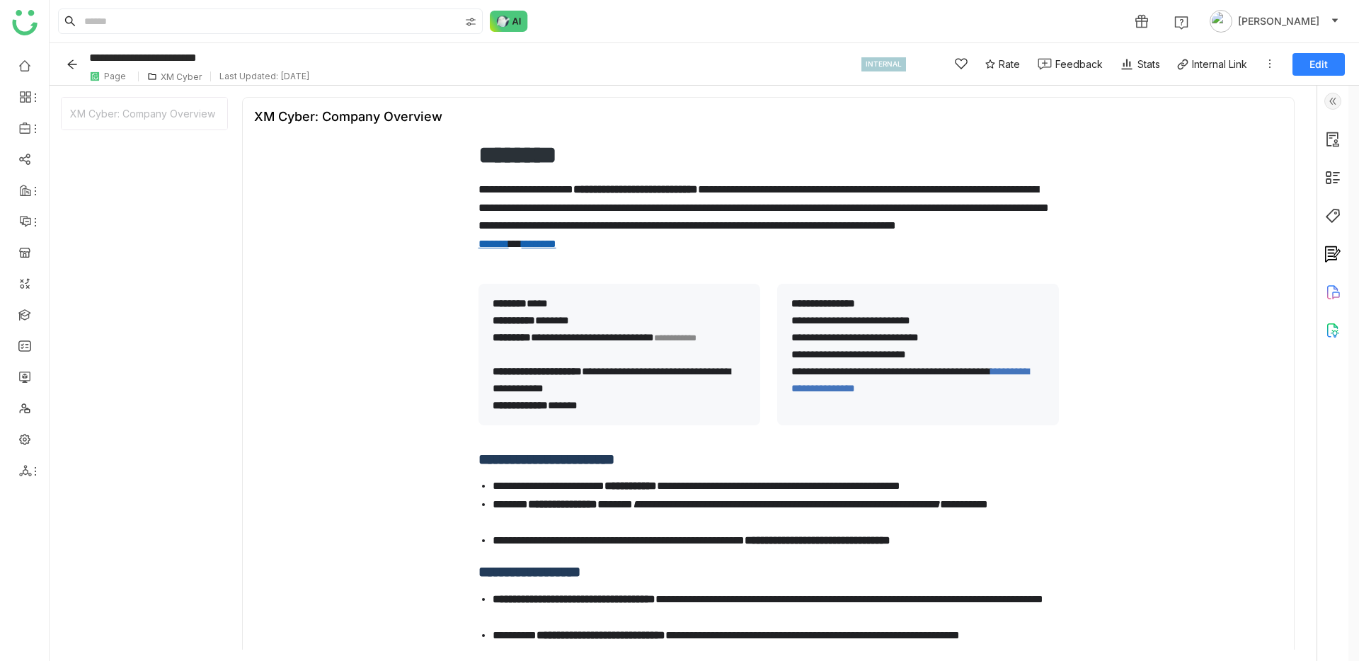
click at [1033, 64] on icon at bounding box center [1269, 63] width 11 height 11
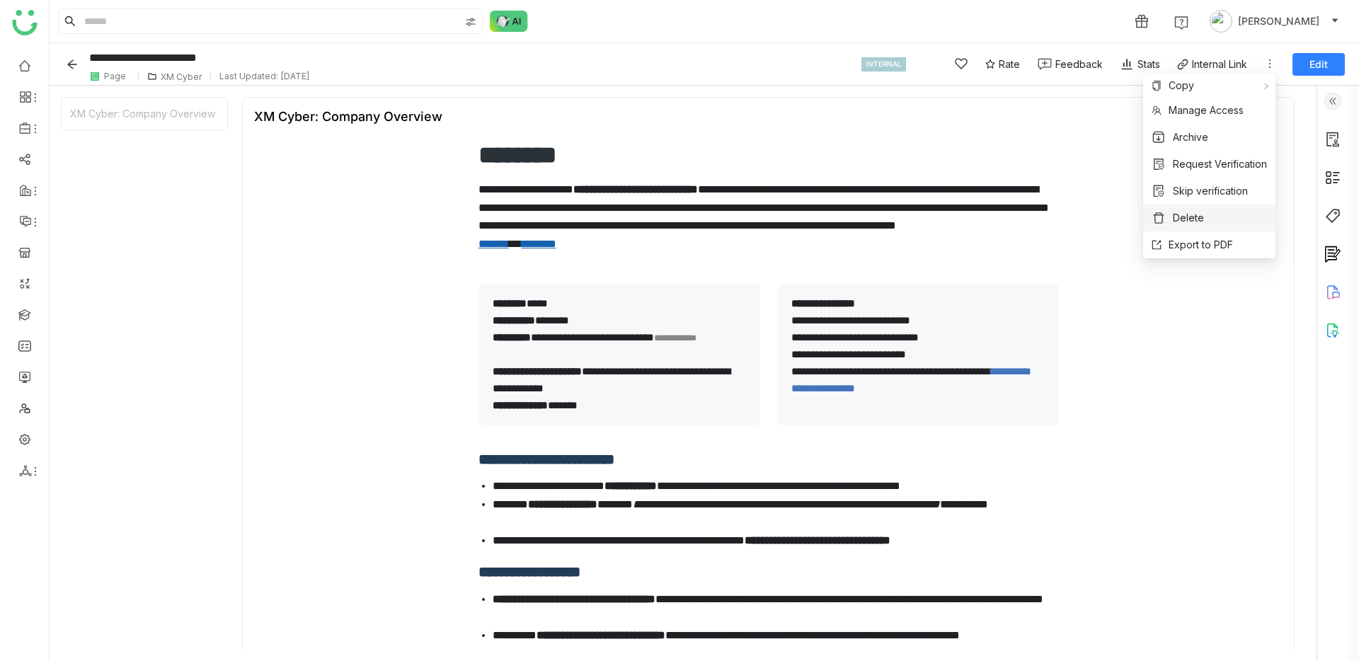
click at [1033, 217] on li "Delete" at bounding box center [1209, 218] width 132 height 27
click at [1033, 219] on li "Delete" at bounding box center [1209, 218] width 132 height 27
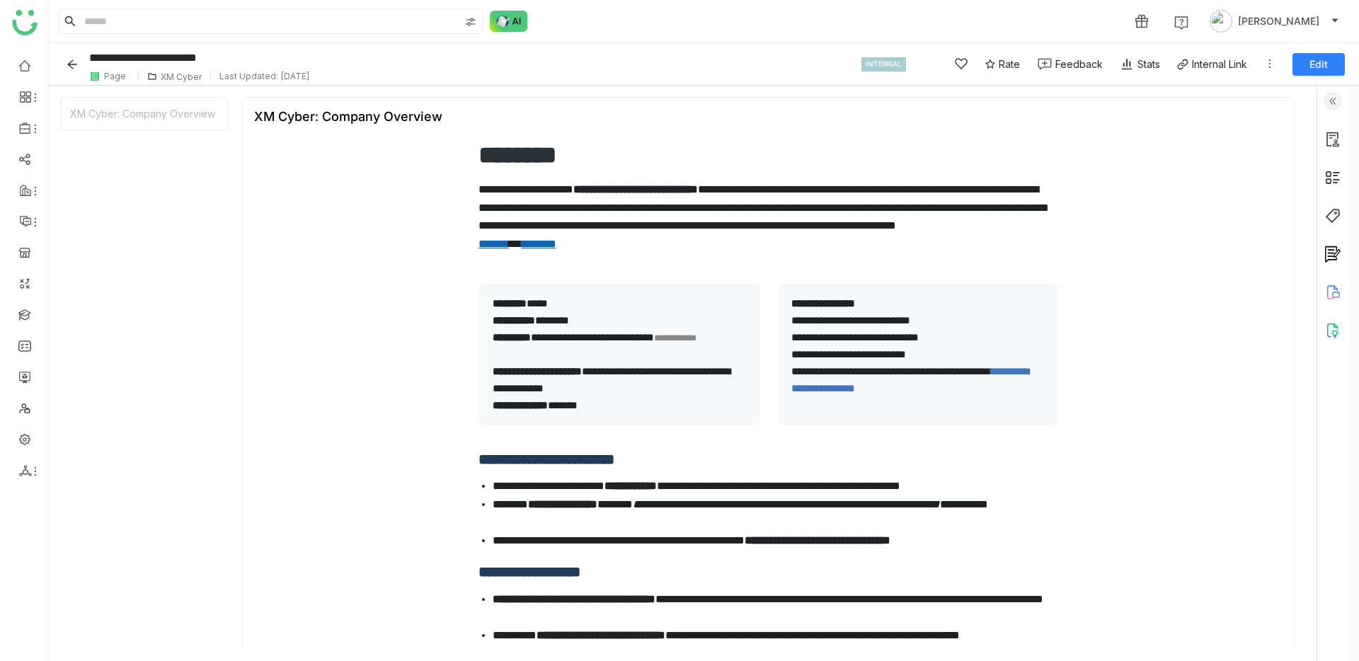
click at [1033, 219] on div "**********" at bounding box center [768, 454] width 1028 height 638
click at [70, 68] on icon "Back" at bounding box center [72, 64] width 11 height 11
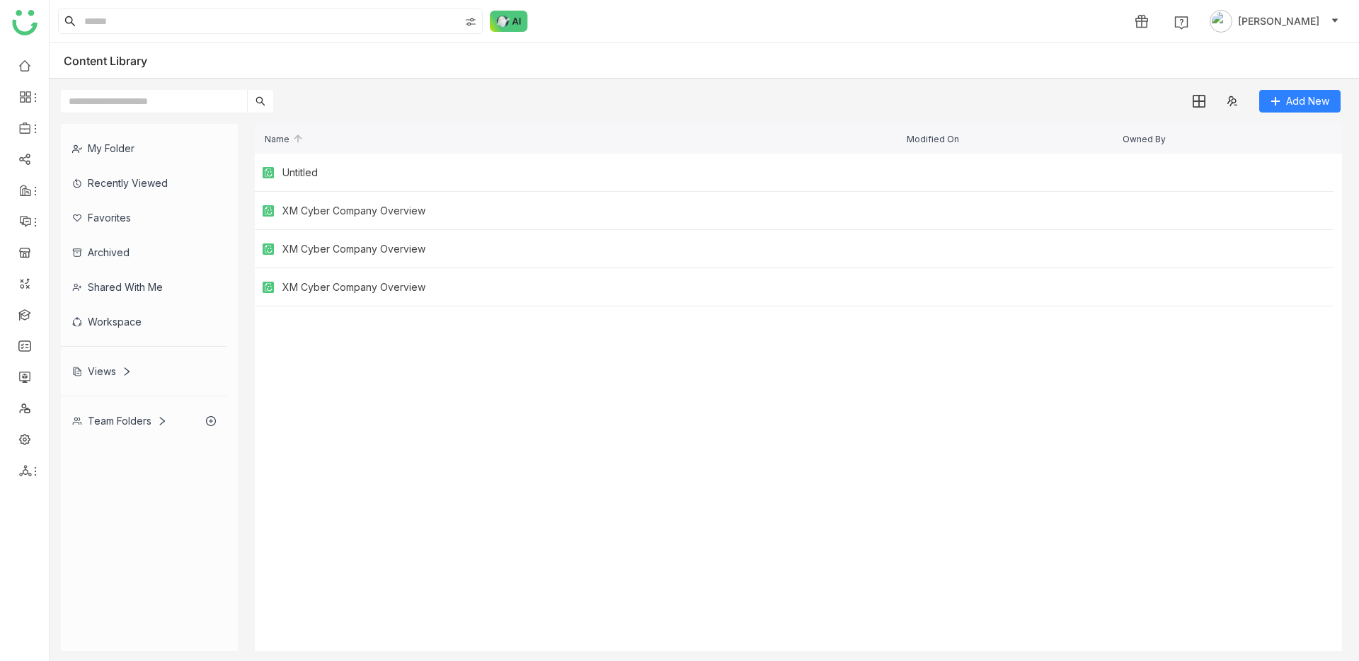
click at [212, 108] on input "text" at bounding box center [154, 101] width 186 height 23
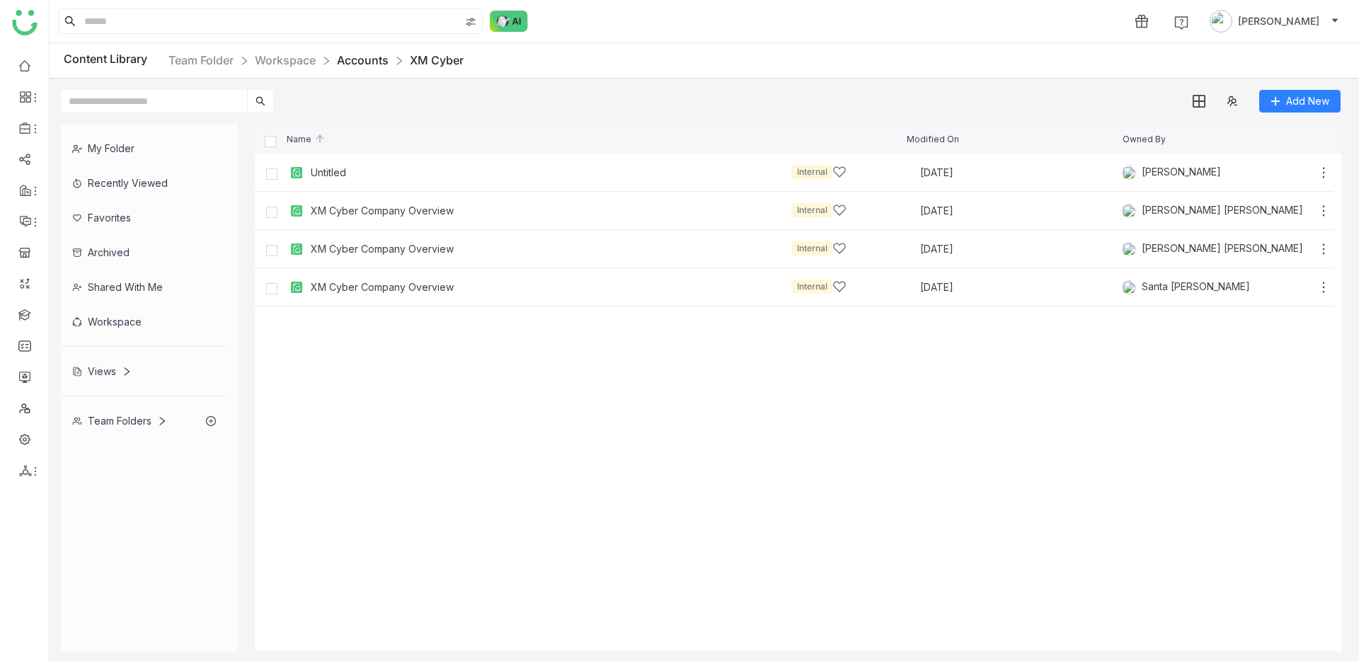
click at [351, 62] on link "Accounts" at bounding box center [363, 60] width 52 height 14
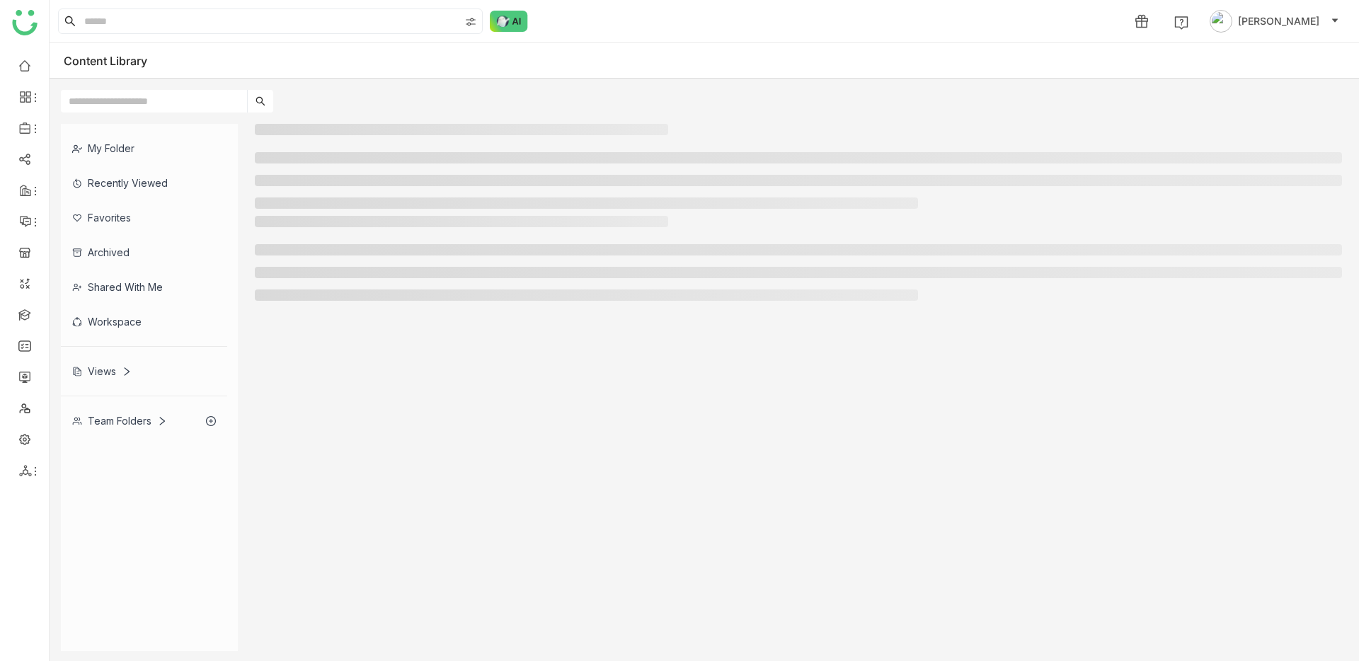
click at [89, 109] on input "text" at bounding box center [154, 101] width 186 height 23
type input "**"
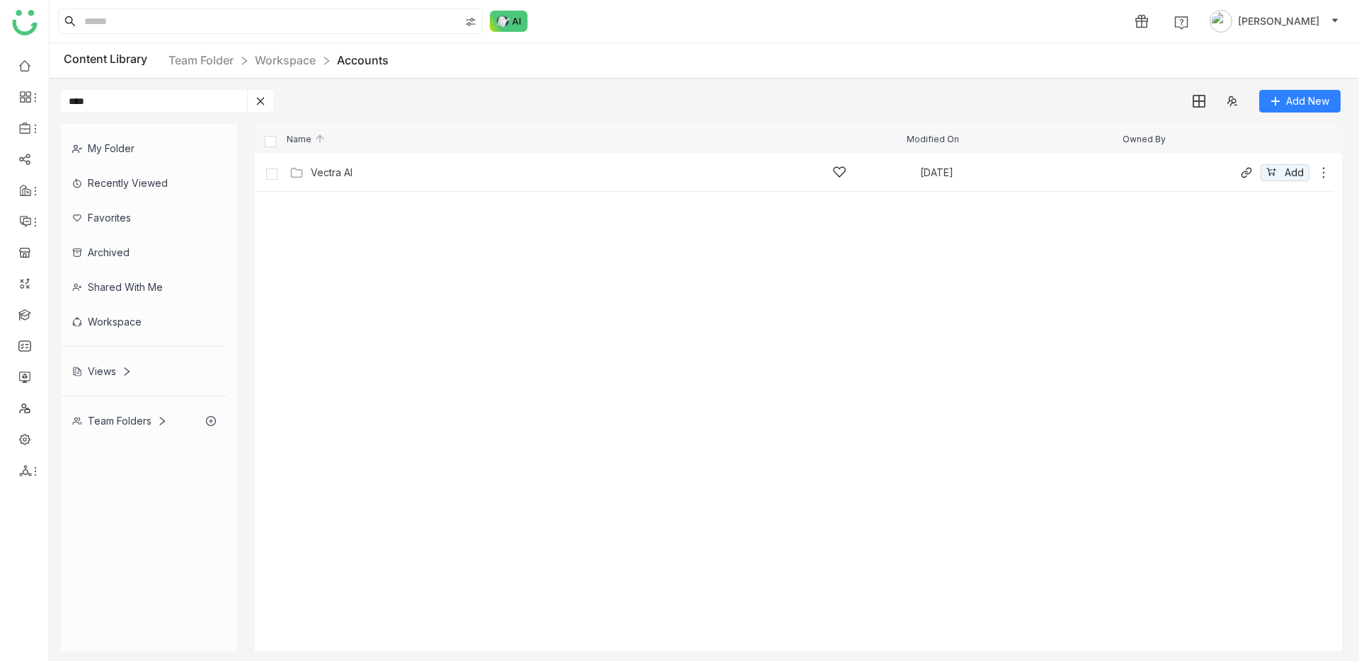
type input "****"
click at [340, 177] on div "Vectra AI" at bounding box center [332, 172] width 42 height 11
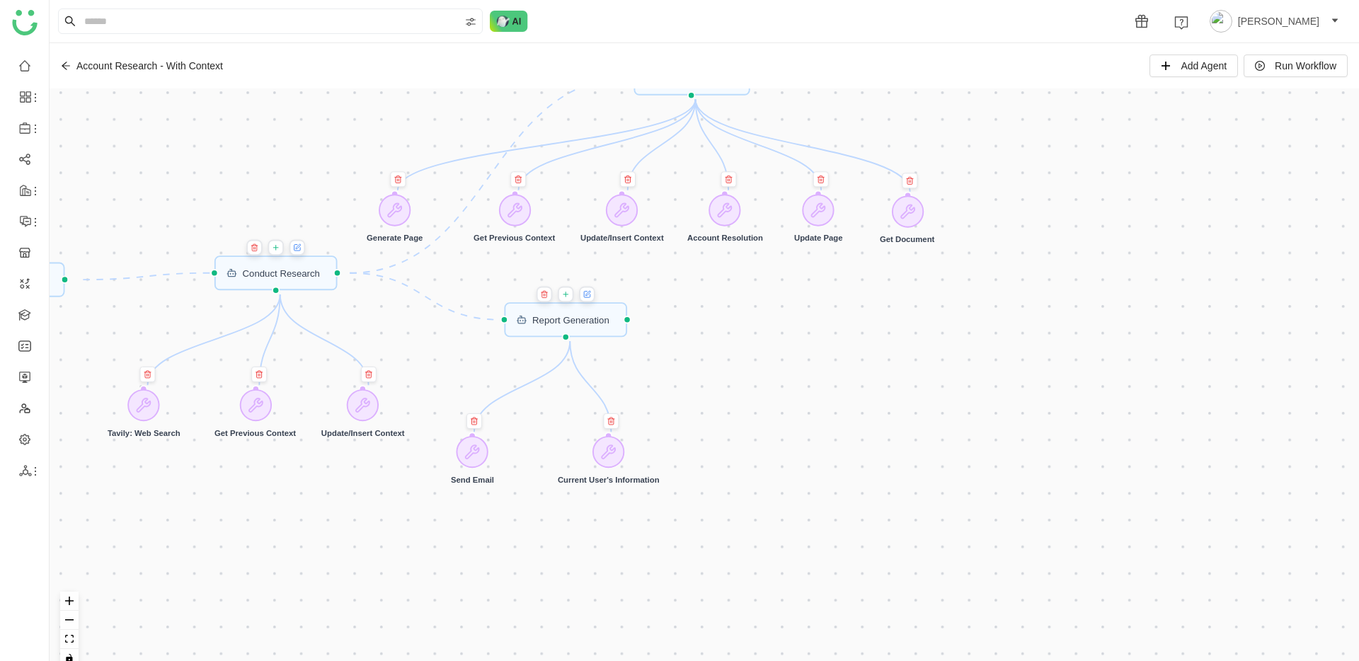
drag, startPoint x: 910, startPoint y: 228, endPoint x: 888, endPoint y: 229, distance: 21.3
click at [888, 229] on div "Get Document" at bounding box center [907, 220] width 55 height 50
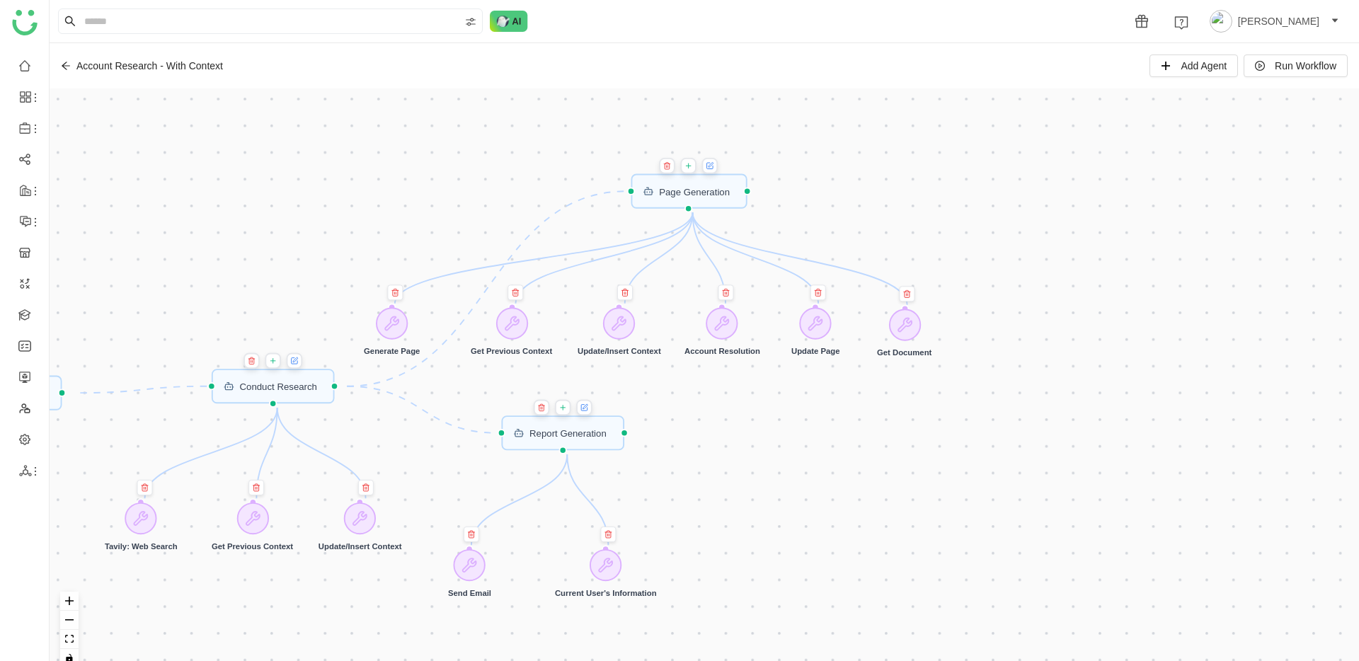
drag, startPoint x: 997, startPoint y: 184, endPoint x: 994, endPoint y: 297, distance: 113.3
click at [994, 297] on div "Trigger Start workflow Page Generation Account Resolution Agent Report Generati…" at bounding box center [704, 383] width 1309 height 590
click at [713, 170] on icon at bounding box center [710, 166] width 8 height 11
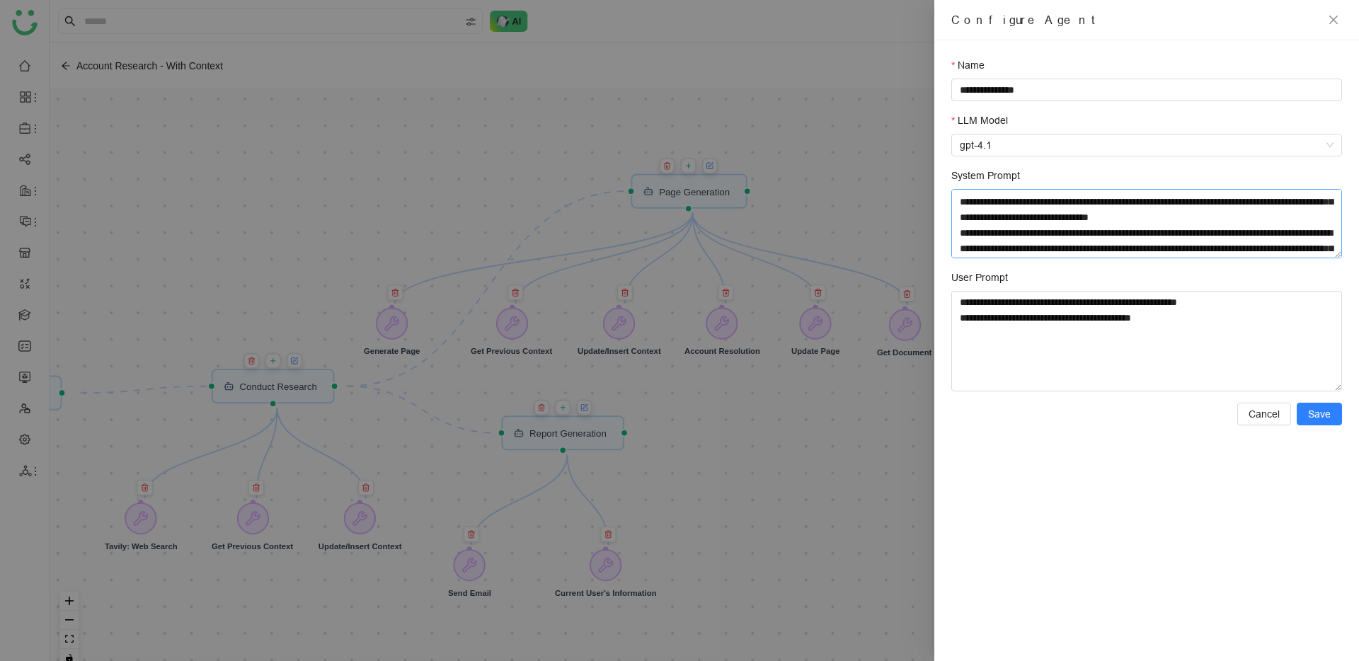
scroll to position [1112, 0]
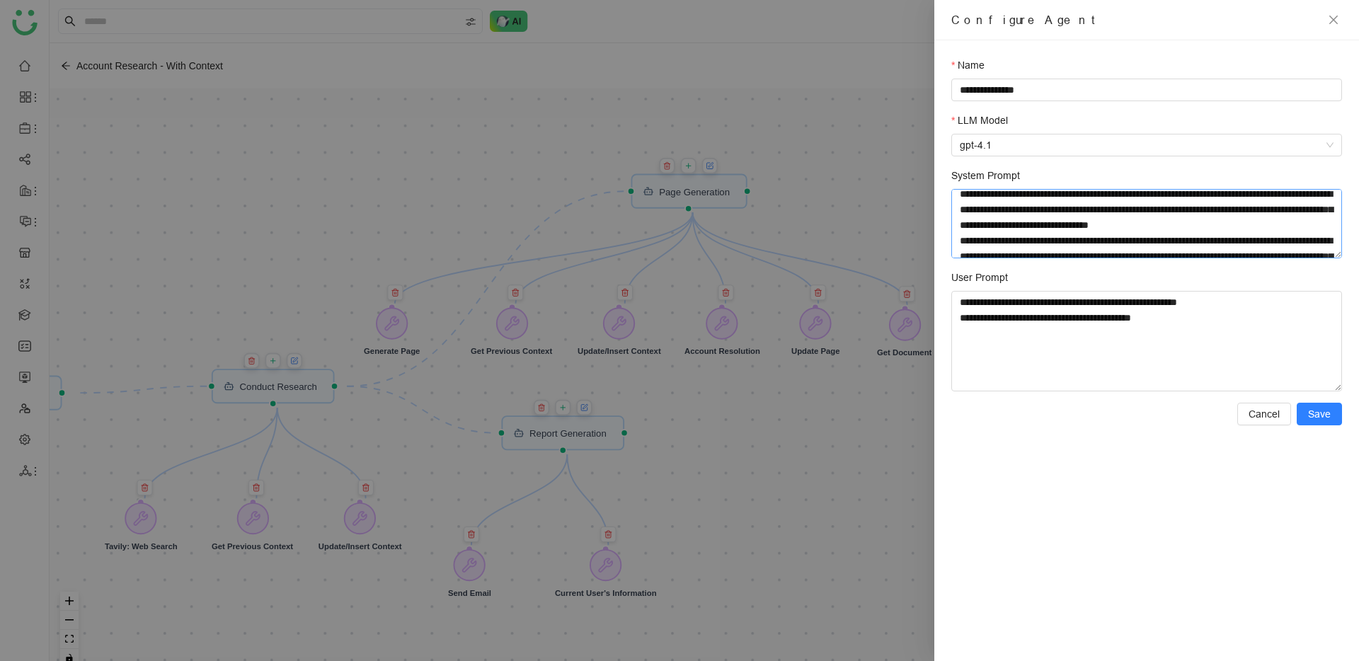
click at [1172, 222] on textarea "System Prompt" at bounding box center [1146, 223] width 391 height 69
click at [1079, 230] on textarea "System Prompt" at bounding box center [1146, 223] width 391 height 69
click at [1224, 212] on textarea "System Prompt" at bounding box center [1146, 223] width 391 height 69
paste textarea "**********"
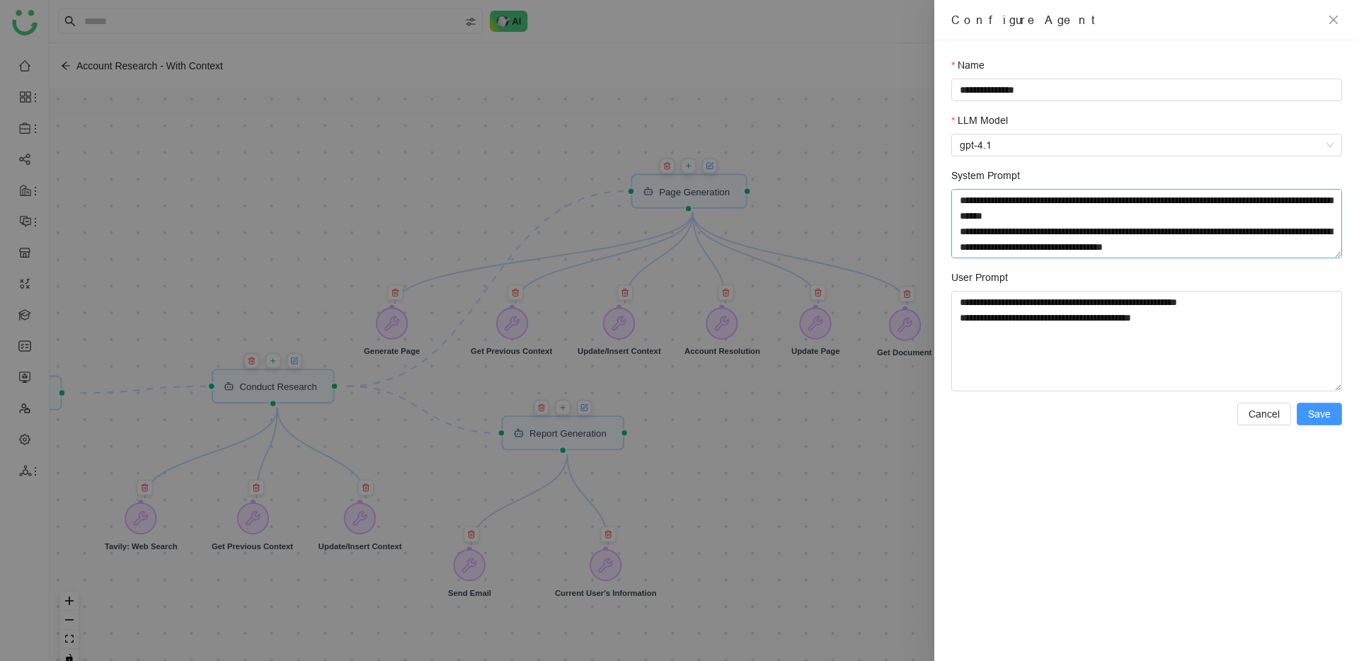
type textarea "**********"
click at [1309, 418] on span "Save" at bounding box center [1319, 414] width 23 height 16
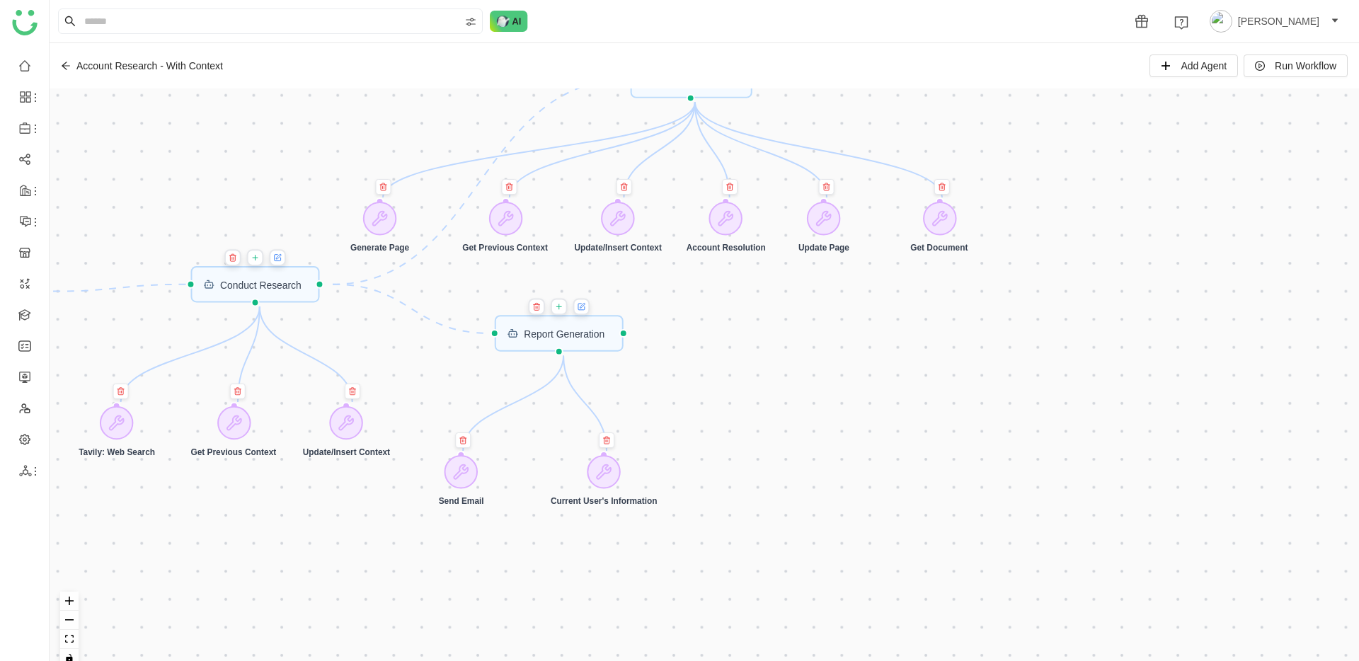
drag, startPoint x: 854, startPoint y: 122, endPoint x: 856, endPoint y: 290, distance: 168.5
click at [856, 290] on div "Trigger Start workflow Page Generation Account Resolution Agent Report Generati…" at bounding box center [704, 383] width 1309 height 590
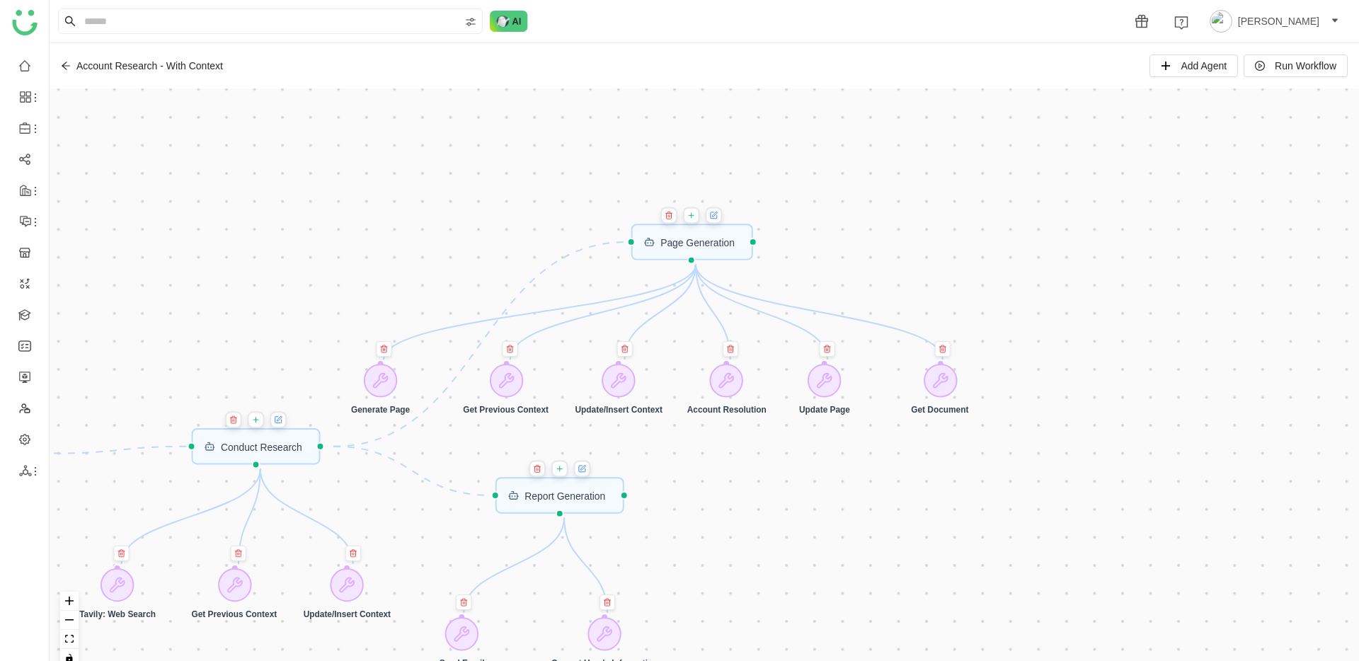
click at [717, 214] on icon at bounding box center [715, 214] width 5 height 5
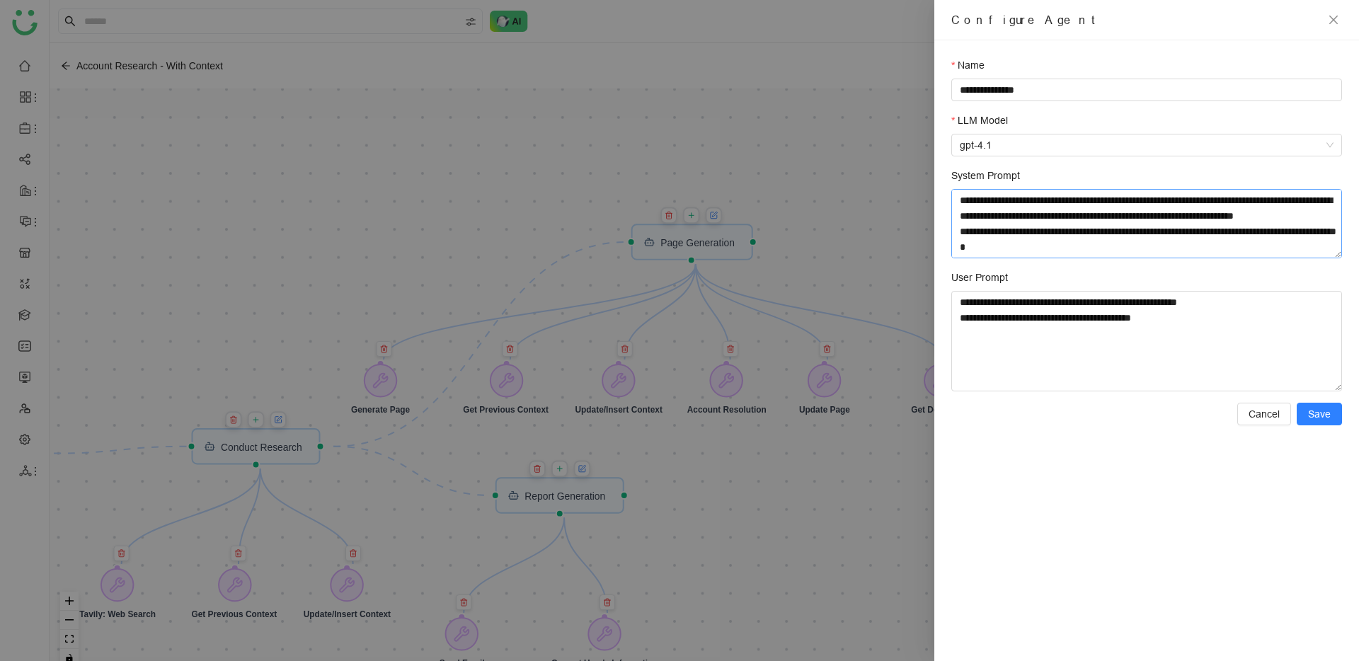
click at [1059, 247] on textarea "System Prompt" at bounding box center [1146, 223] width 391 height 69
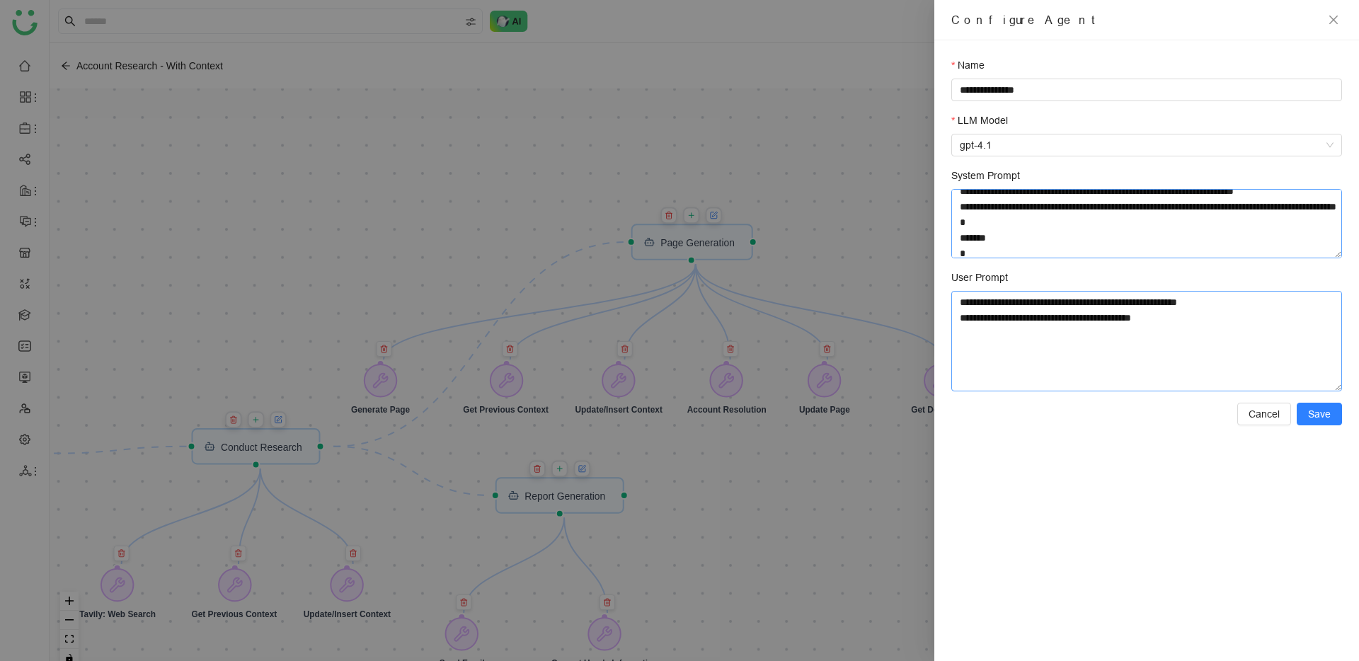
paste textarea "**********"
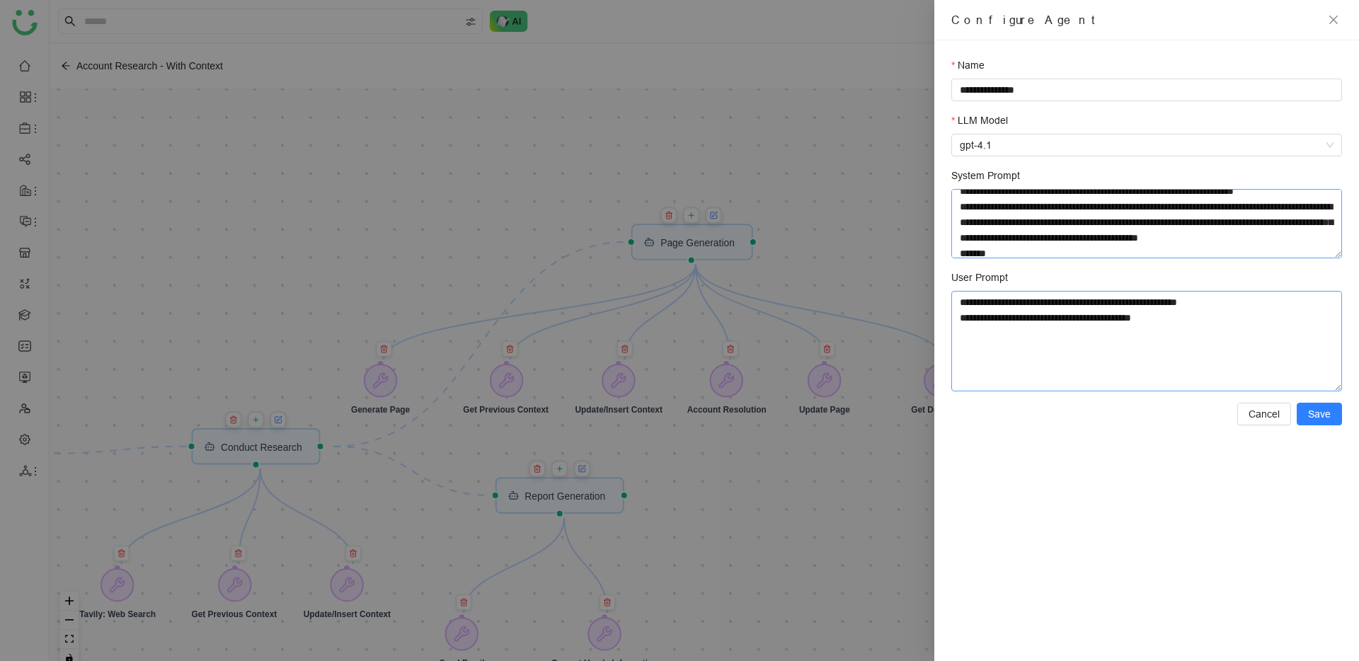
scroll to position [1319, 0]
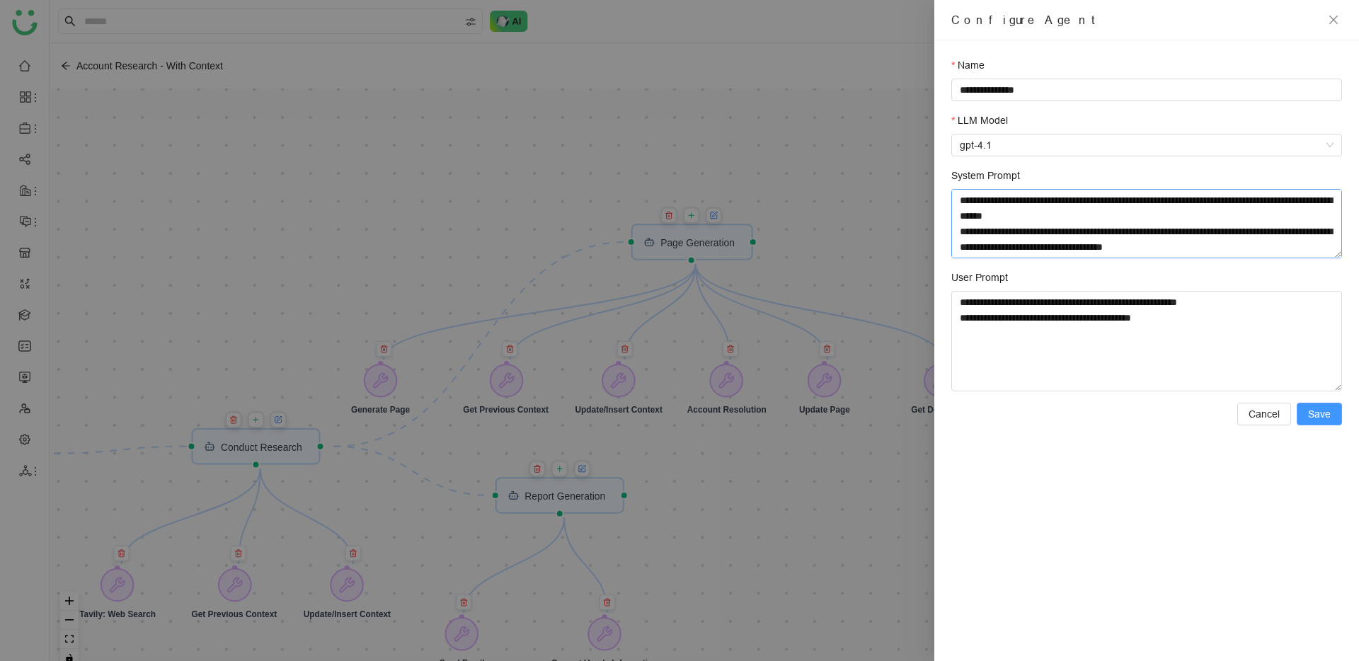
type textarea "**********"
click at [1335, 417] on button "Save" at bounding box center [1319, 414] width 45 height 23
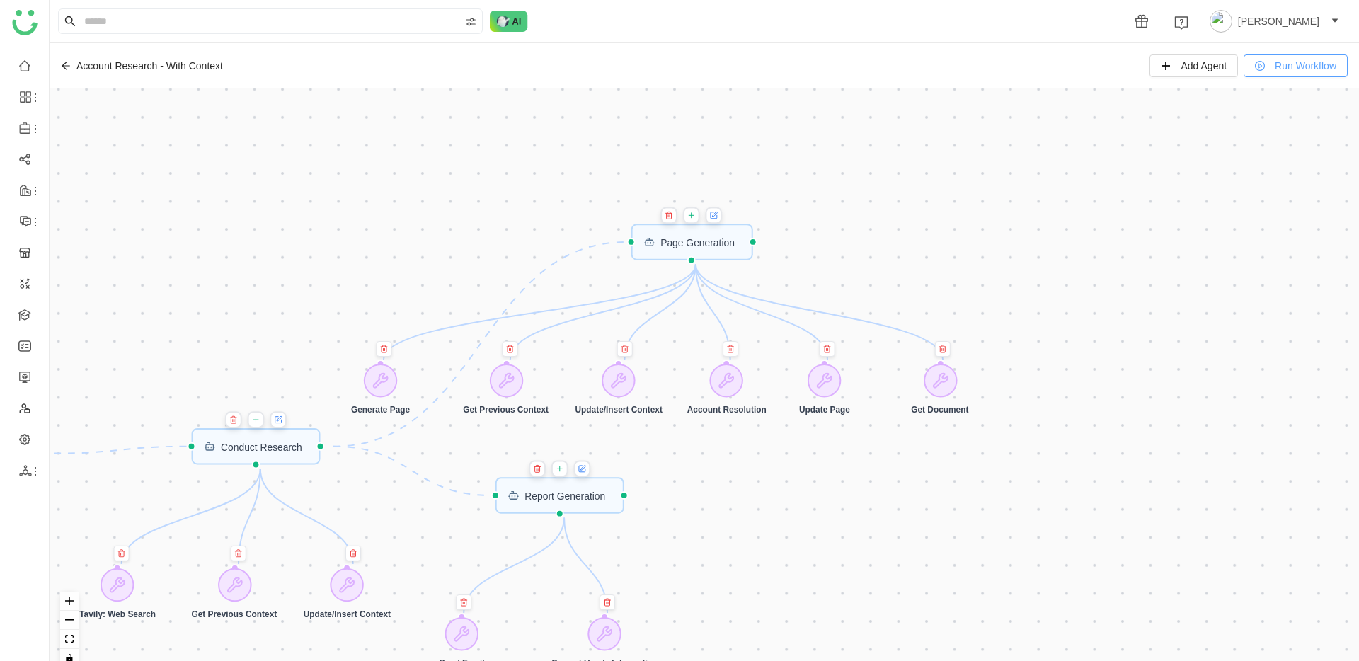
click at [1305, 57] on button "Run Workflow" at bounding box center [1296, 66] width 104 height 23
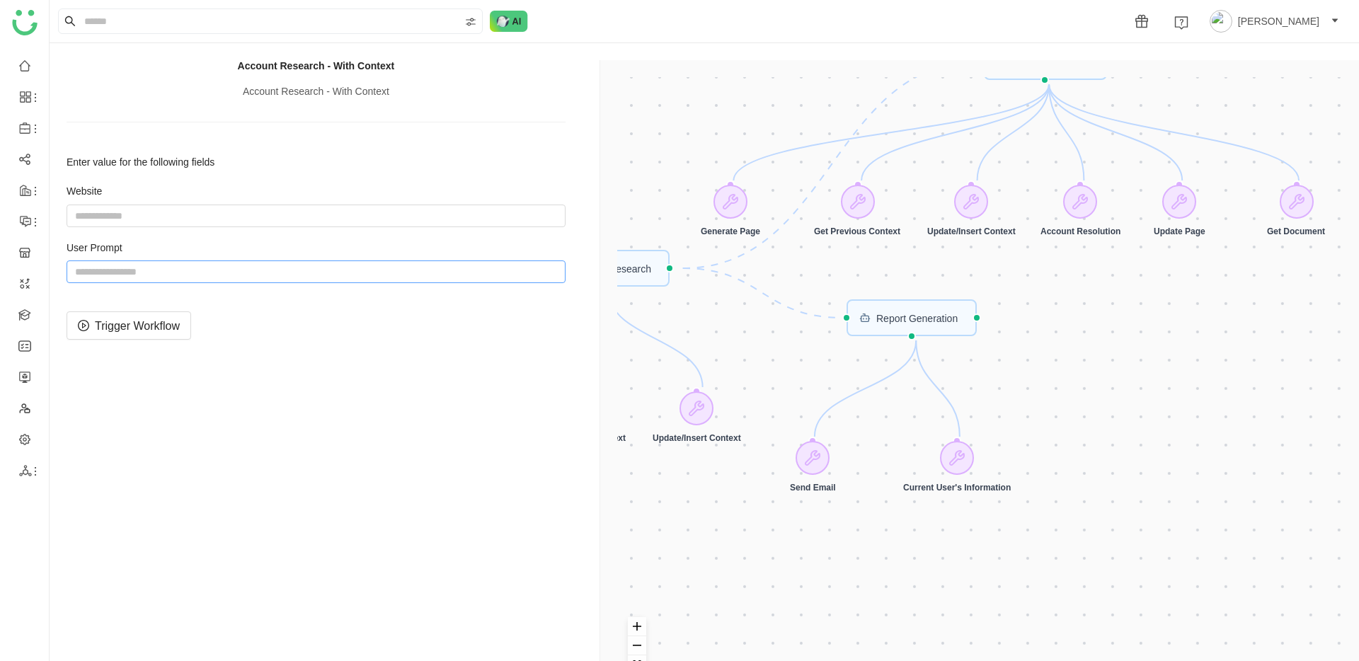
click at [348, 261] on input "string" at bounding box center [316, 271] width 499 height 23
paste input "**********"
type input "**********"
click at [180, 320] on span "Trigger Workflow" at bounding box center [137, 326] width 85 height 18
click at [633, 658] on button "fit view" at bounding box center [637, 664] width 18 height 19
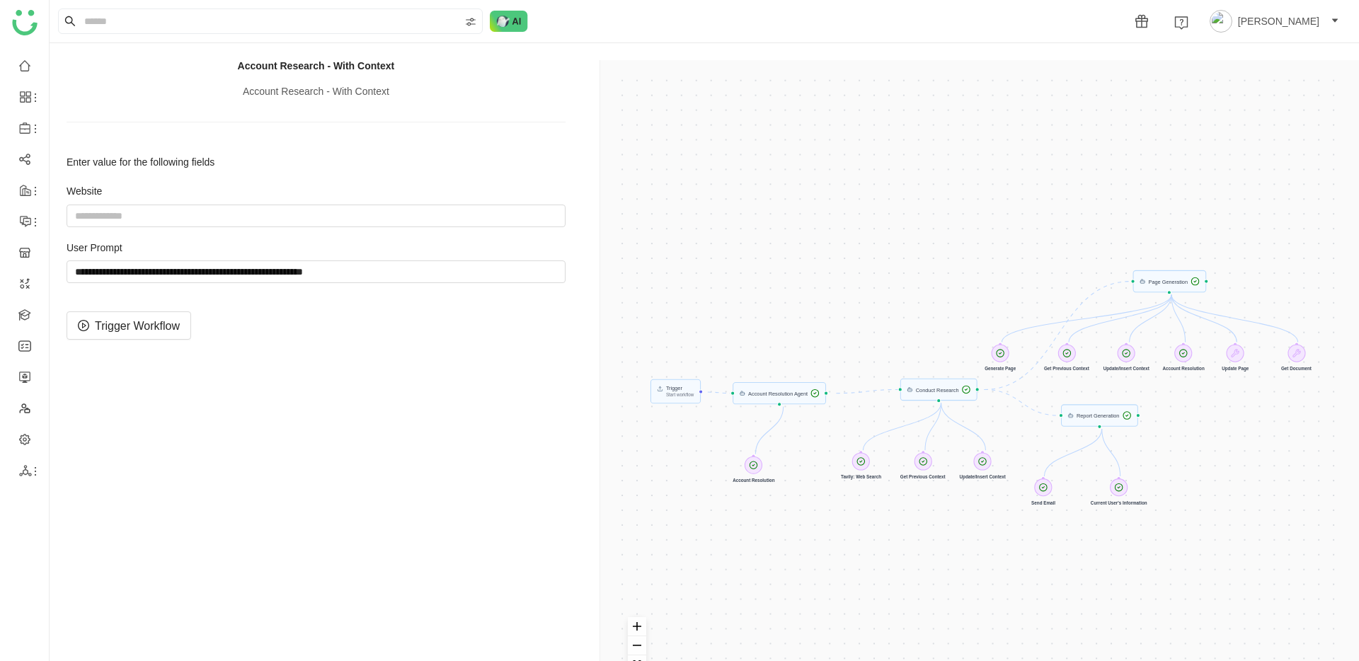
click at [361, 287] on div "Enter value for the following fields Website User Prompt Trigger Workflow" at bounding box center [316, 247] width 499 height 183
click at [151, 321] on span "Trigger Workflow" at bounding box center [137, 326] width 85 height 18
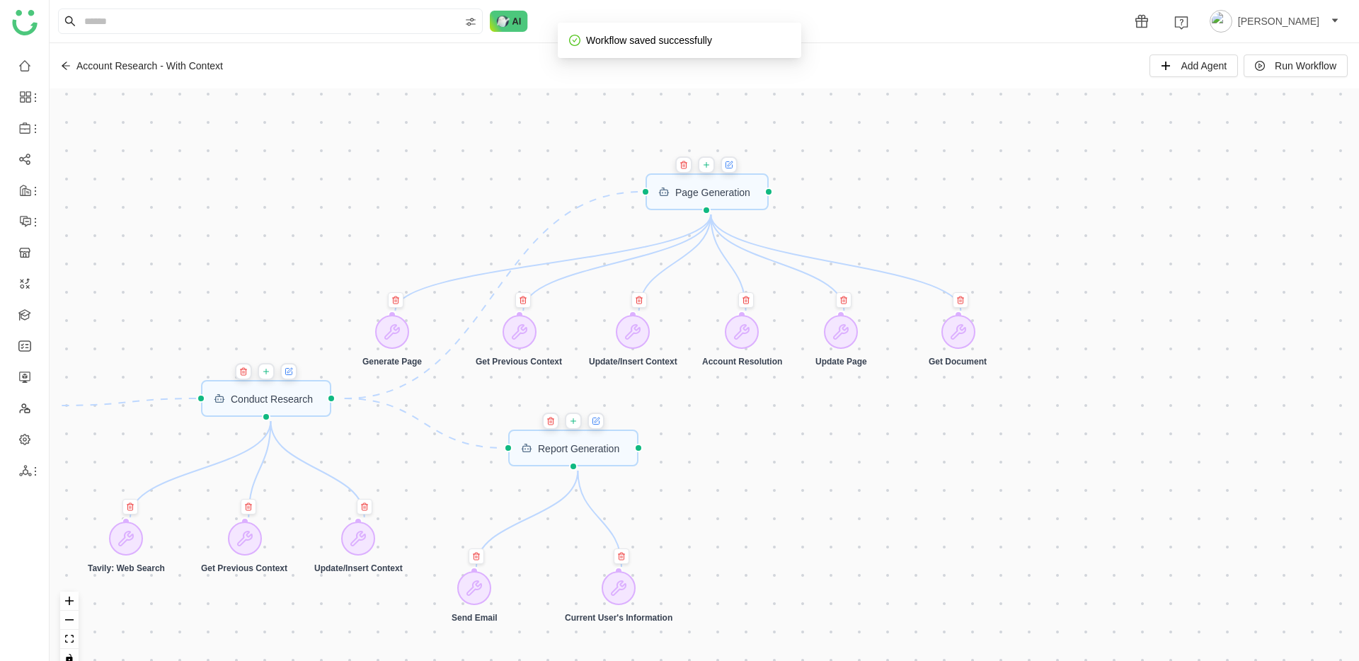
drag, startPoint x: 1022, startPoint y: 237, endPoint x: 1046, endPoint y: 474, distance: 238.3
click at [1046, 474] on div "Trigger Start workflow Page Generation Account Resolution Agent Report Generati…" at bounding box center [704, 383] width 1309 height 590
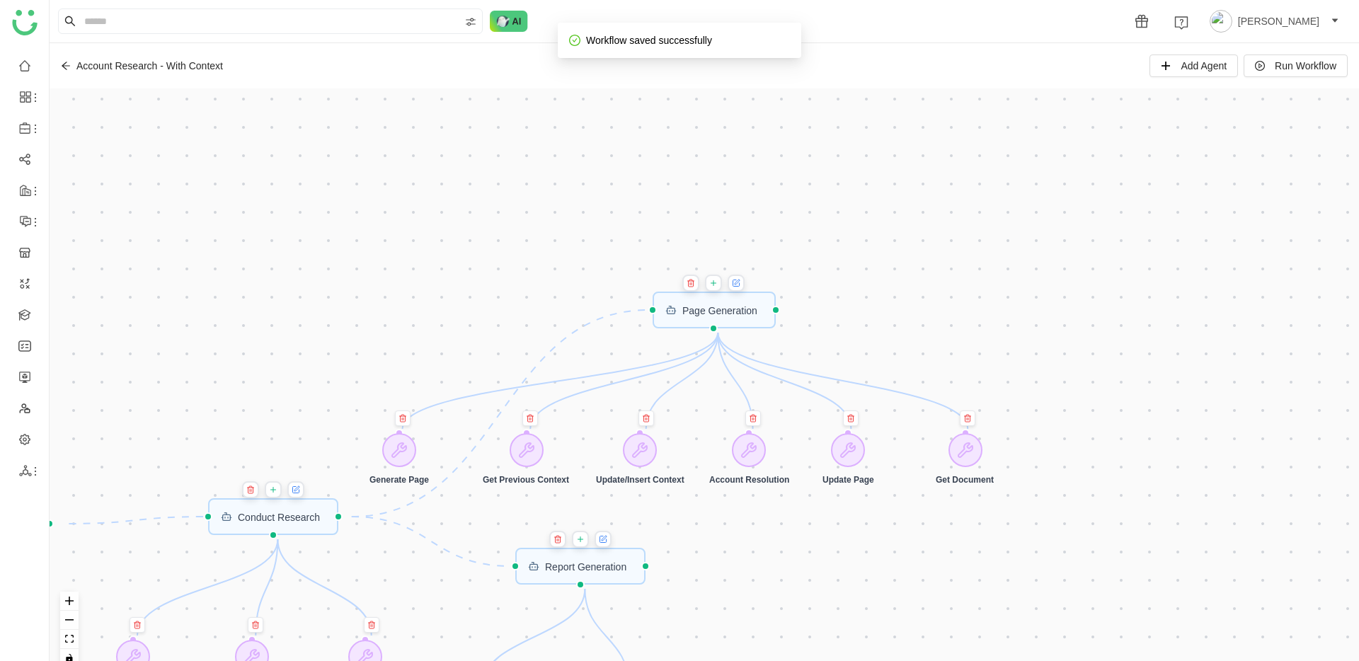
click at [745, 282] on button at bounding box center [736, 283] width 17 height 17
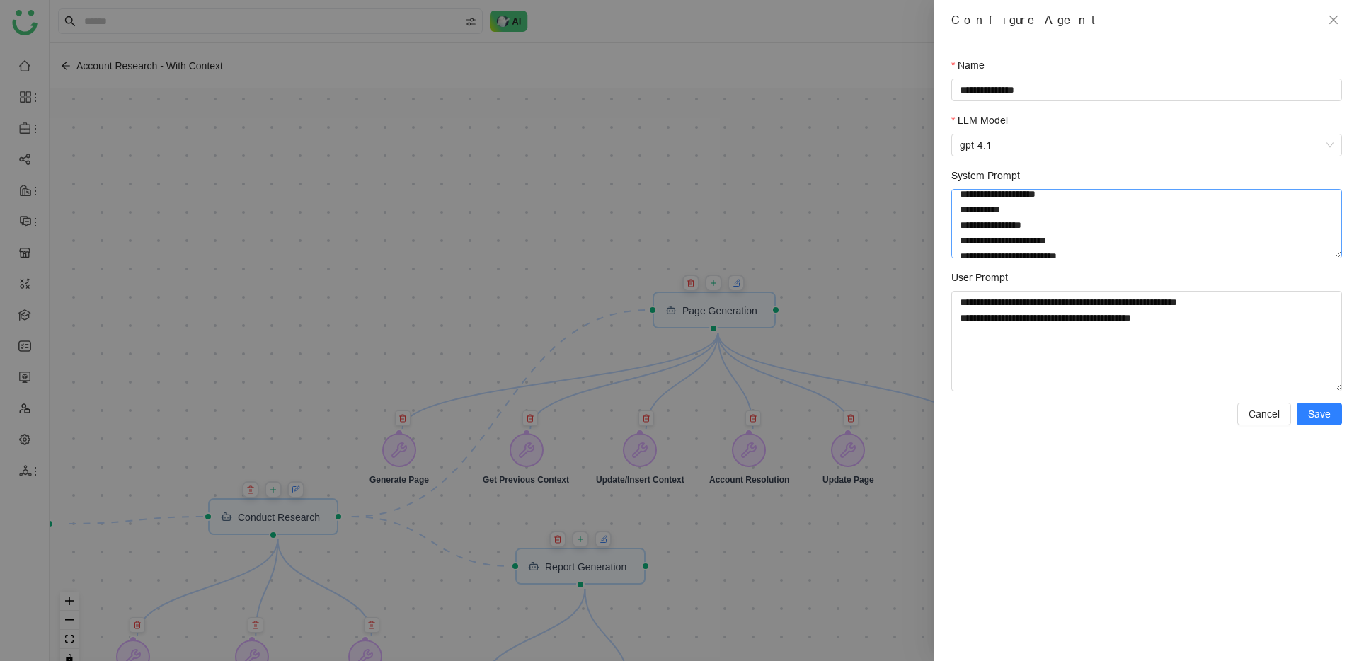
scroll to position [533, 0]
click at [1017, 202] on textarea "System Prompt" at bounding box center [1146, 223] width 391 height 69
click at [1088, 223] on textarea "System Prompt" at bounding box center [1146, 223] width 391 height 69
paste textarea "**********"
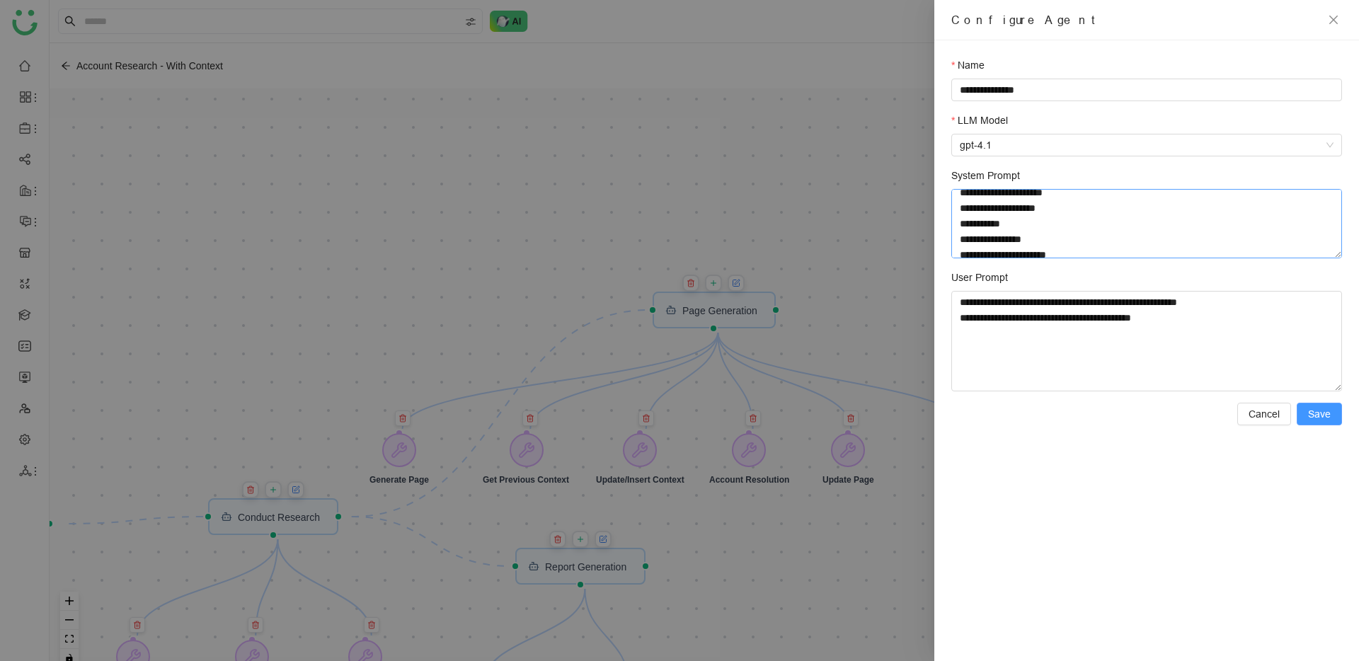
scroll to position [1334, 0]
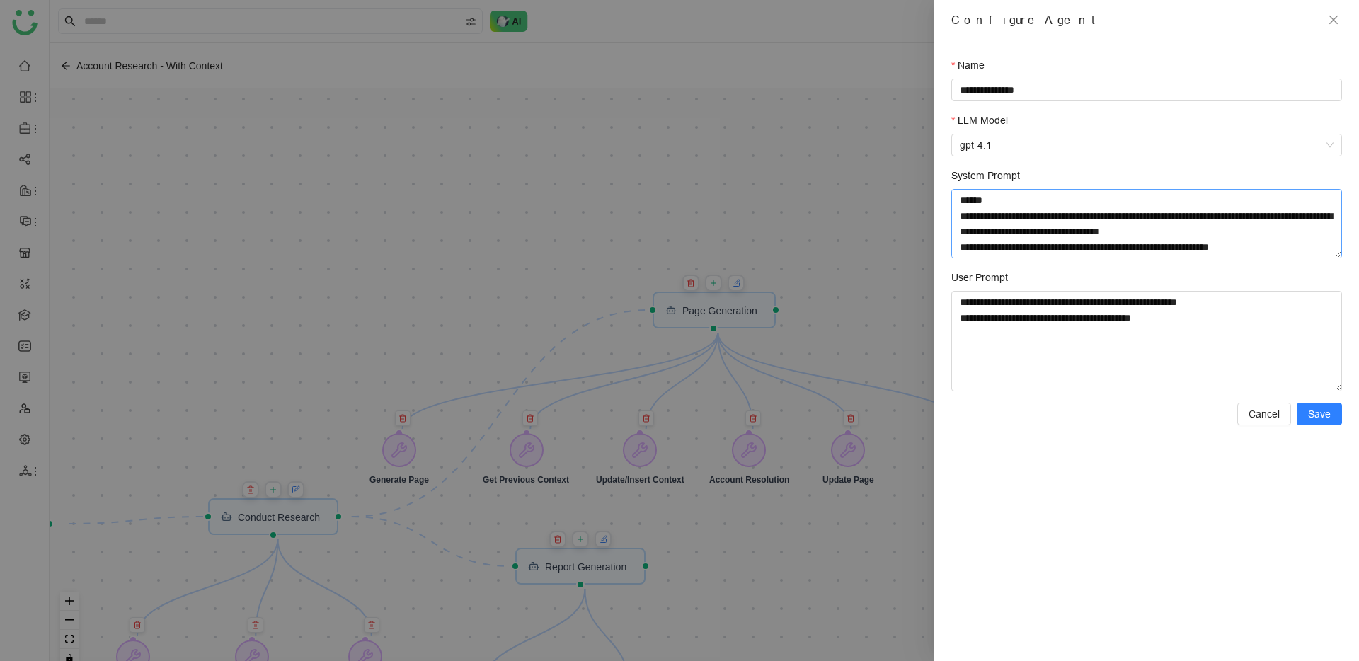
type textarea "**********"
click at [1319, 415] on span "Save" at bounding box center [1319, 414] width 23 height 16
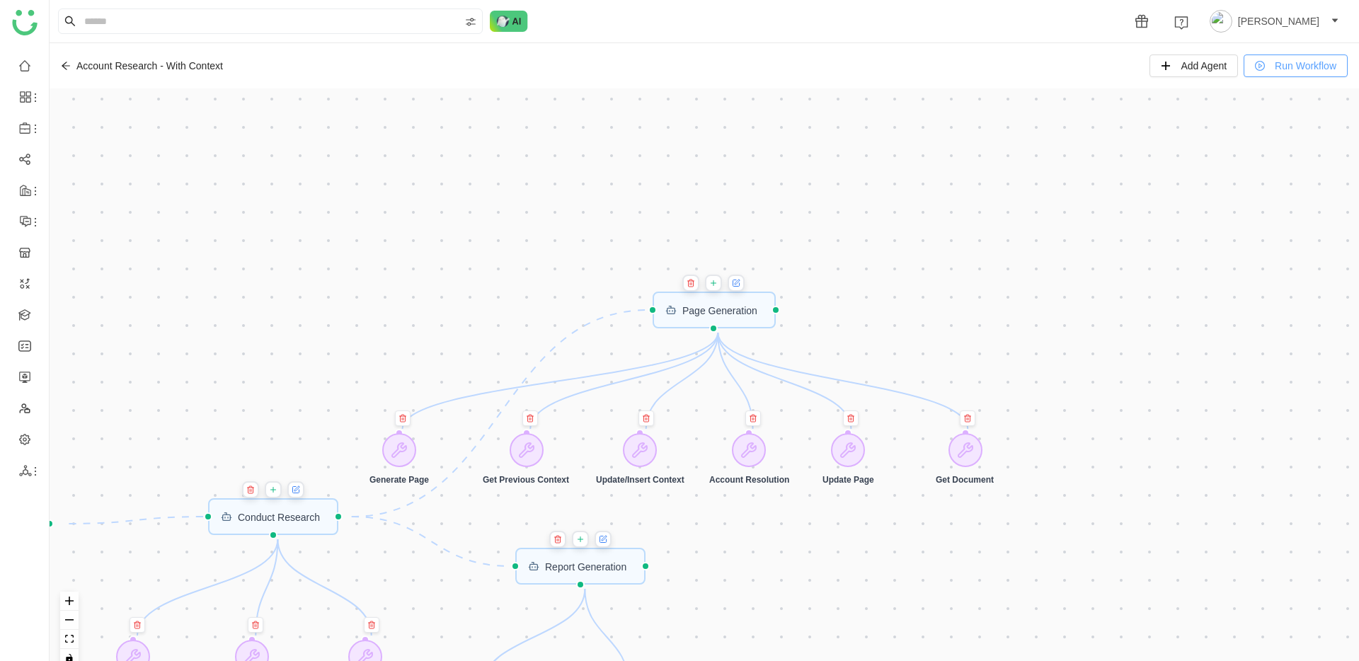
click at [1276, 76] on button "Run Workflow" at bounding box center [1296, 66] width 104 height 23
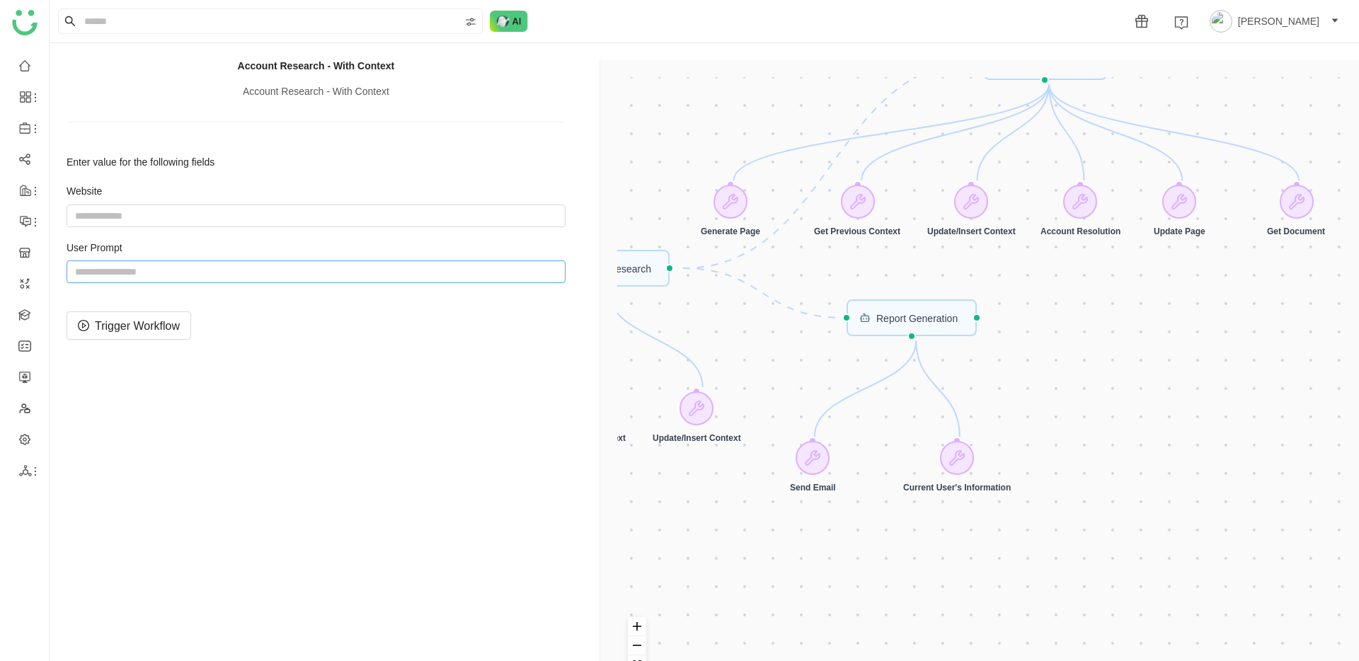
click at [228, 280] on input "string" at bounding box center [316, 271] width 499 height 23
paste input "**********"
type input "**********"
click at [149, 324] on span "Trigger Workflow" at bounding box center [137, 326] width 85 height 18
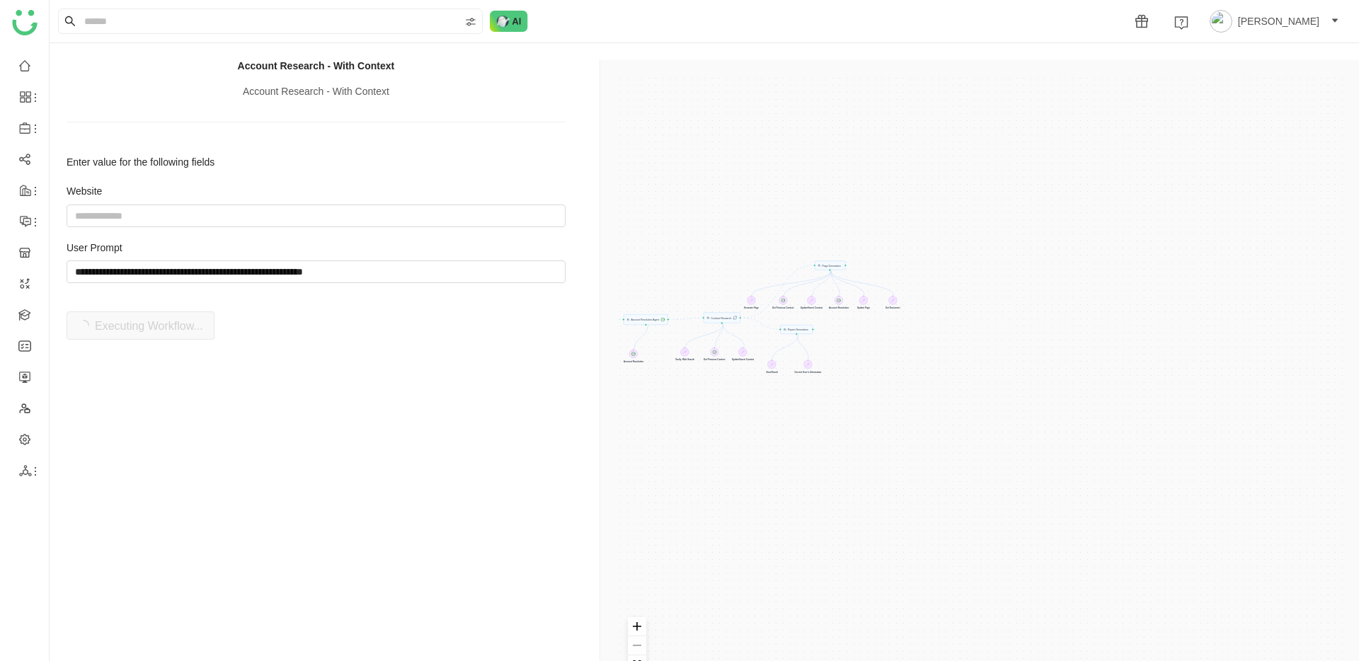
click at [768, 529] on div "Trigger Start workflow Page Generation Account Resolution Agent Report Generati…" at bounding box center [982, 390] width 730 height 627
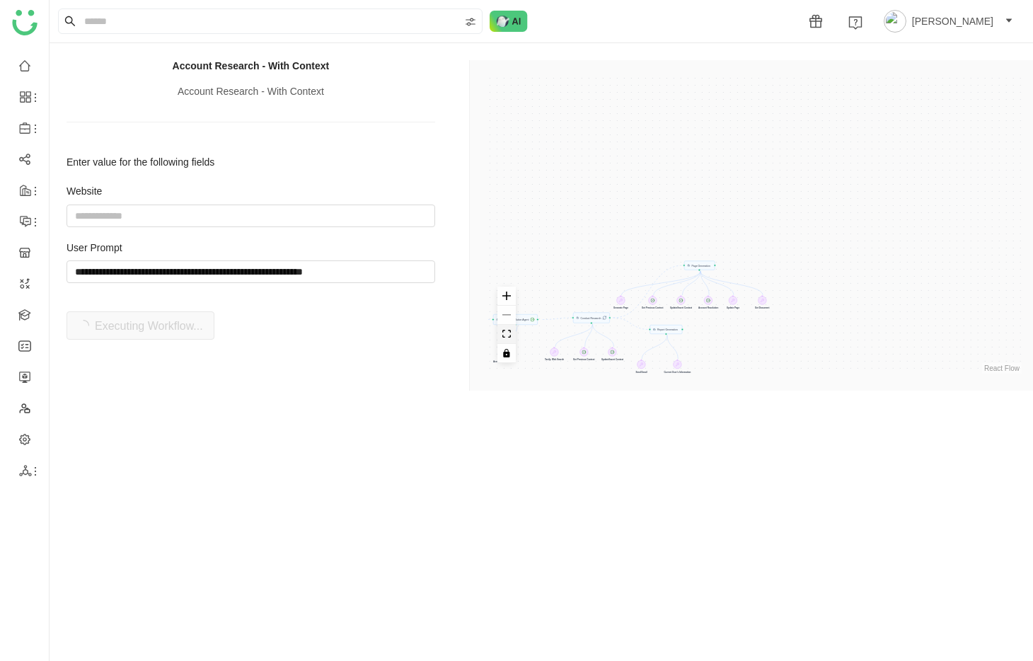
click at [502, 339] on button "fit view" at bounding box center [507, 334] width 18 height 19
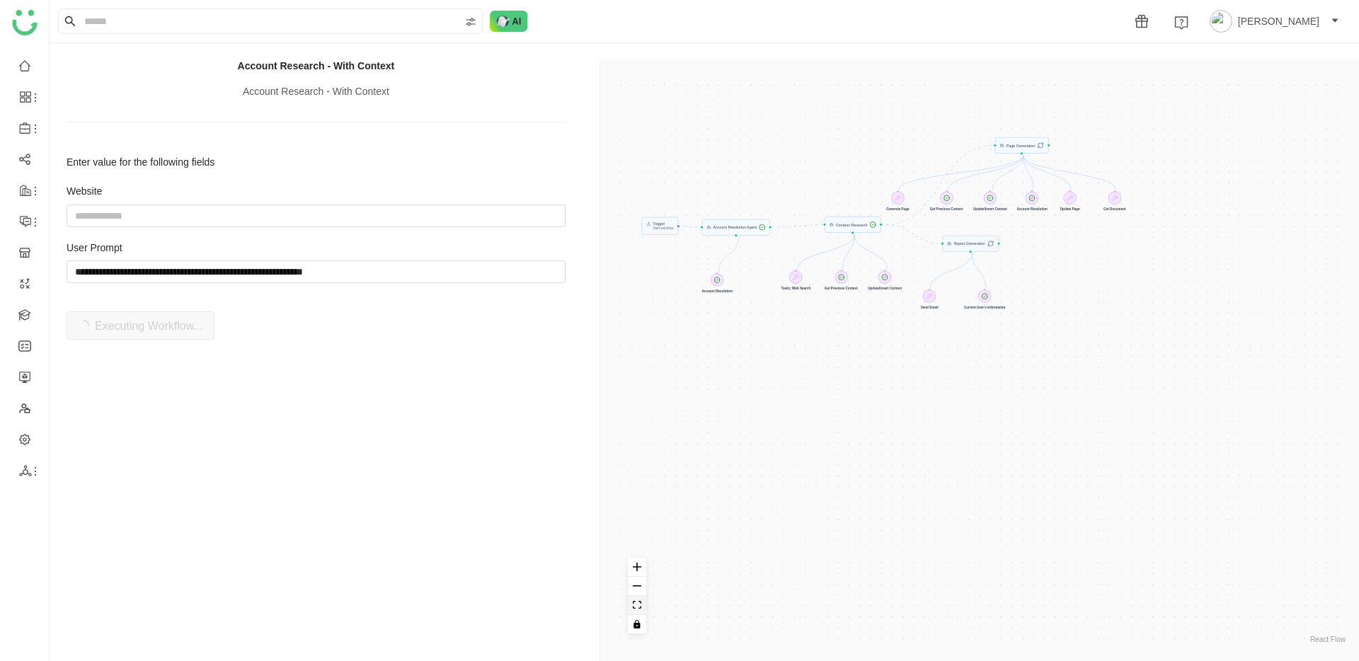
click at [638, 604] on icon "fit view" at bounding box center [637, 605] width 8 height 8
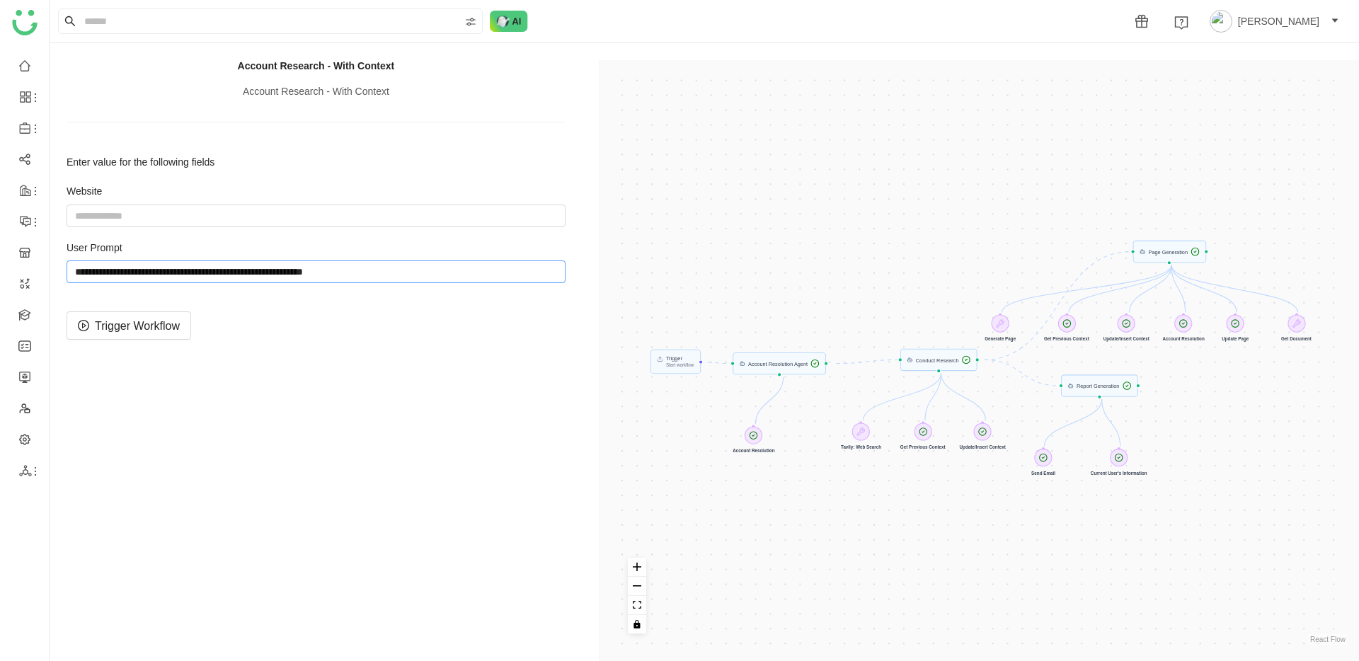
click at [158, 274] on input "string" at bounding box center [316, 271] width 499 height 23
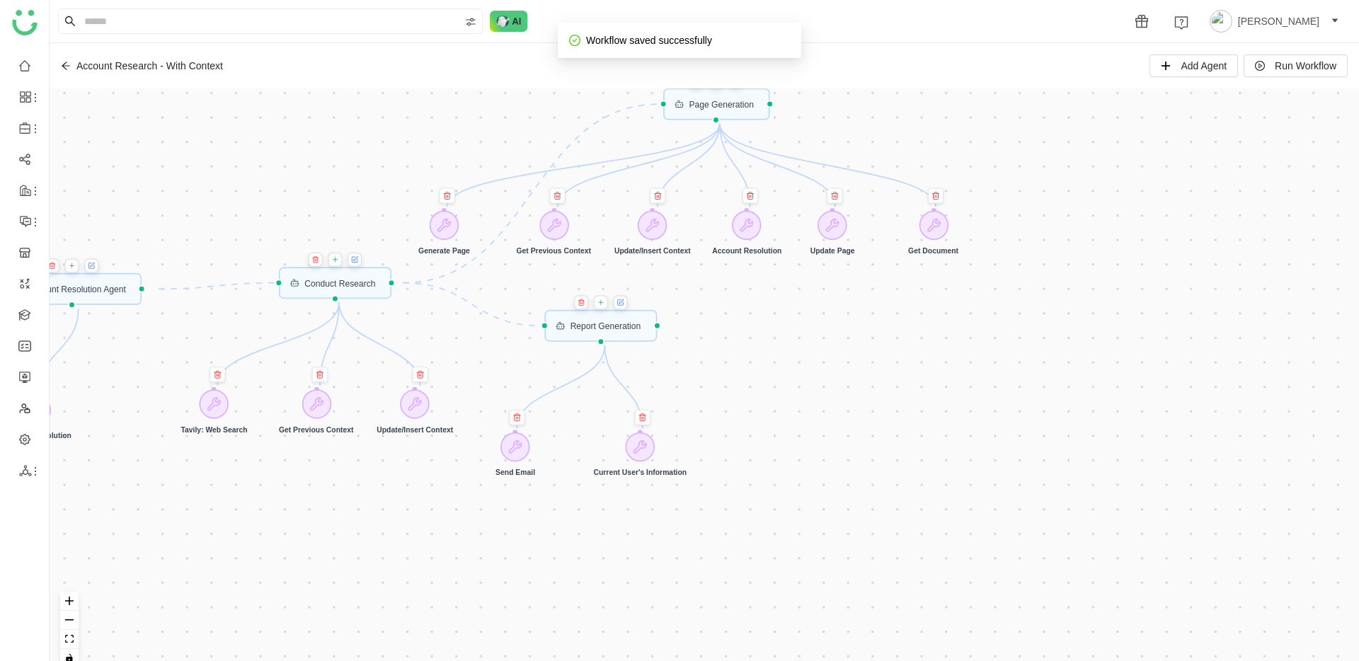
drag, startPoint x: 827, startPoint y: 132, endPoint x: 832, endPoint y: 197, distance: 65.3
click at [832, 197] on div "Trigger Start workflow Page Generation Account Resolution Agent Report Generati…" at bounding box center [704, 383] width 1309 height 590
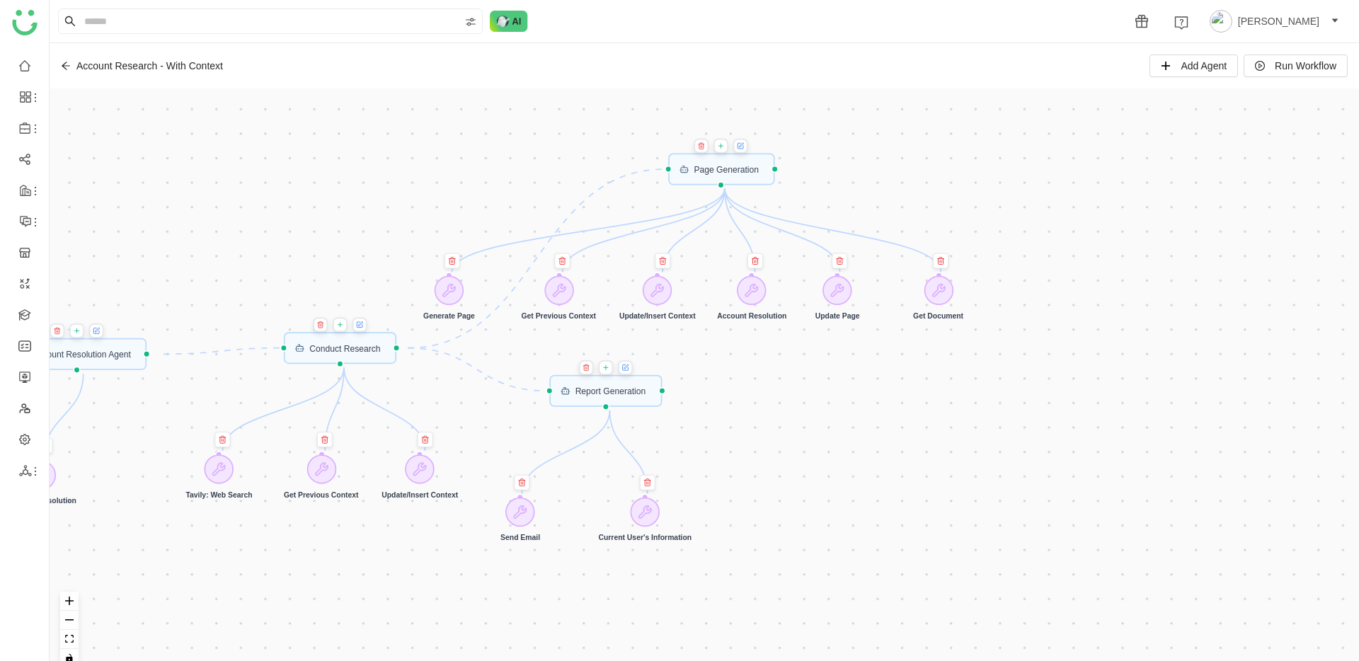
click at [744, 146] on icon at bounding box center [742, 145] width 4 height 4
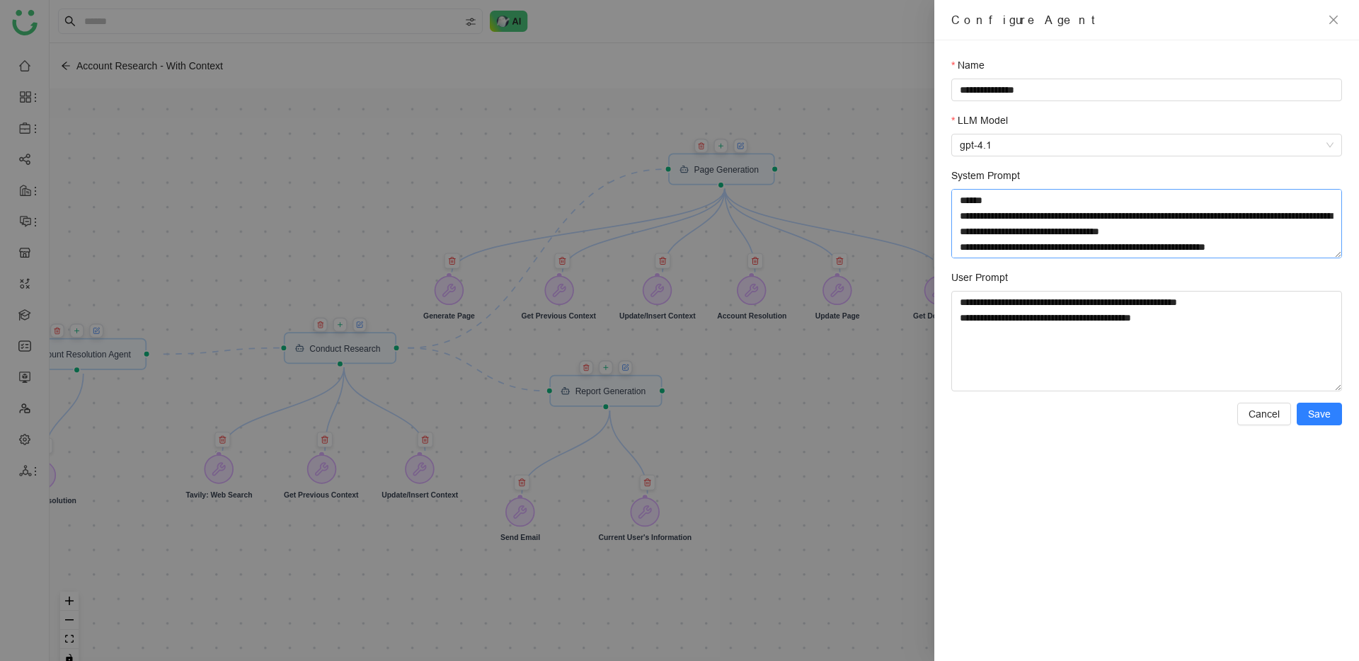
scroll to position [1339, 0]
click at [1324, 243] on textarea "System Prompt" at bounding box center [1146, 223] width 391 height 69
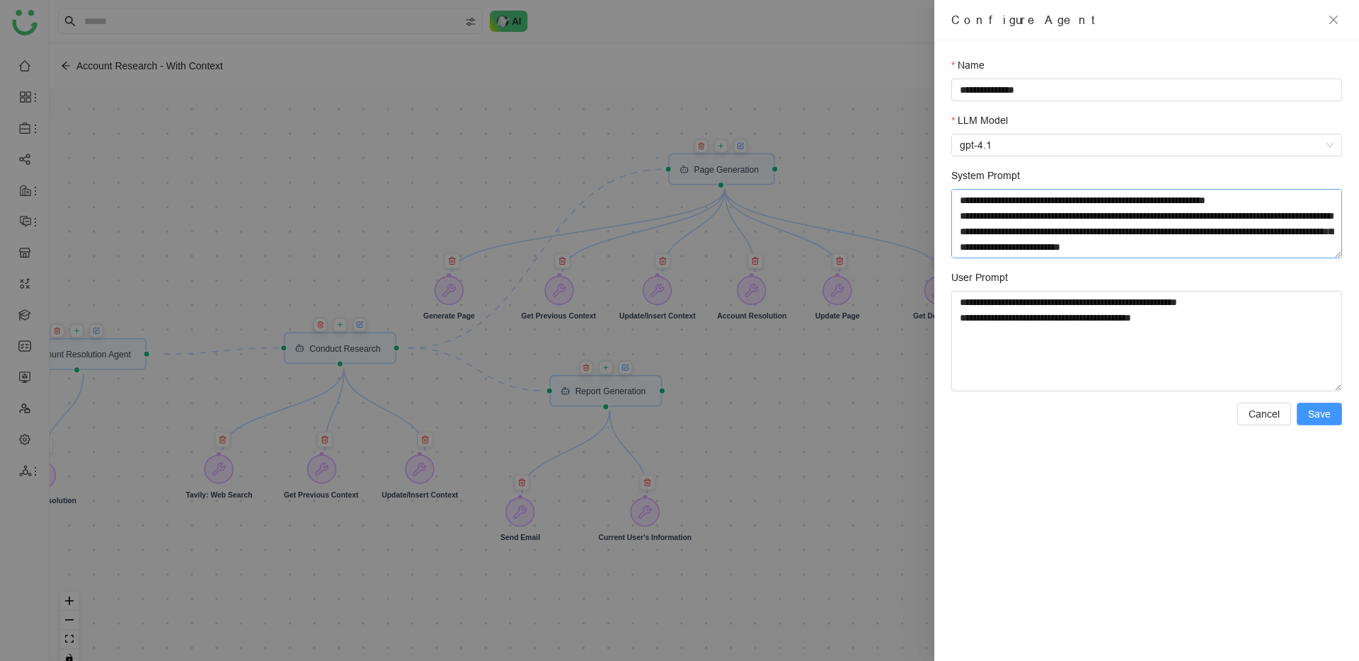
type textarea "**********"
click at [1319, 408] on span "Save" at bounding box center [1319, 414] width 23 height 16
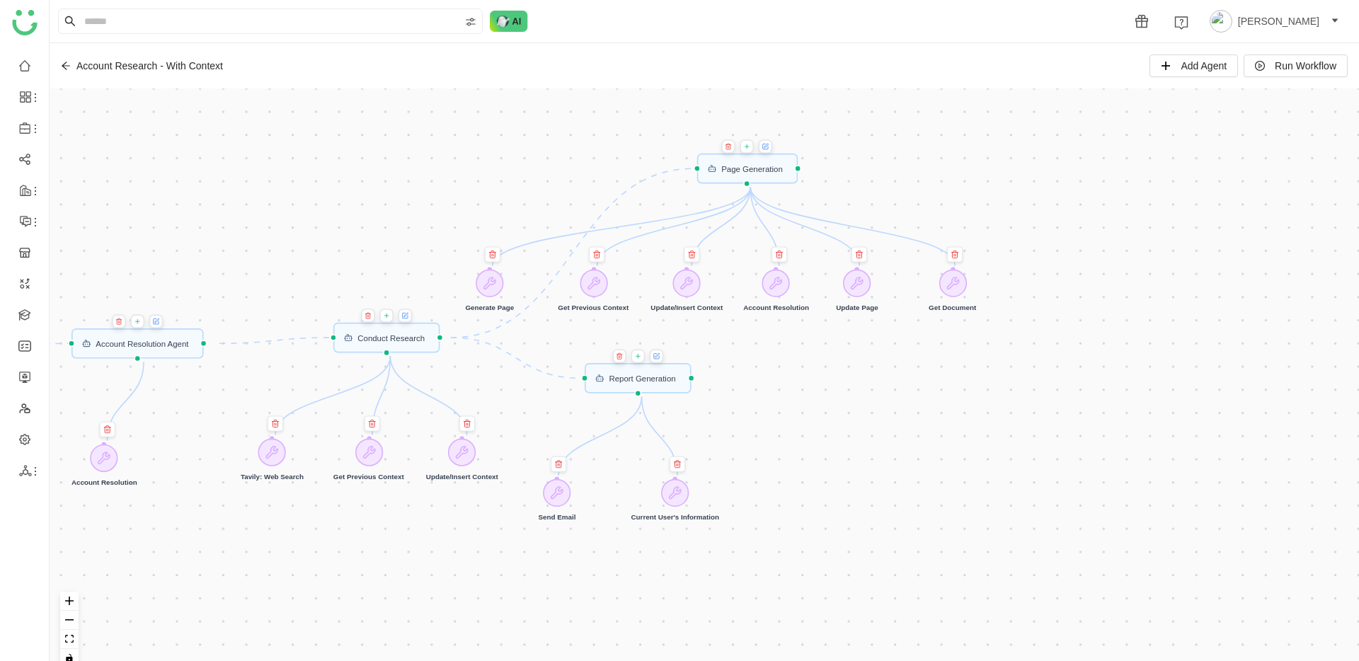
click at [1263, 79] on div "Account Research - With Context Add Agent Run Workflow" at bounding box center [704, 65] width 1309 height 45
click at [1275, 65] on span "Run Workflow" at bounding box center [1306, 66] width 62 height 16
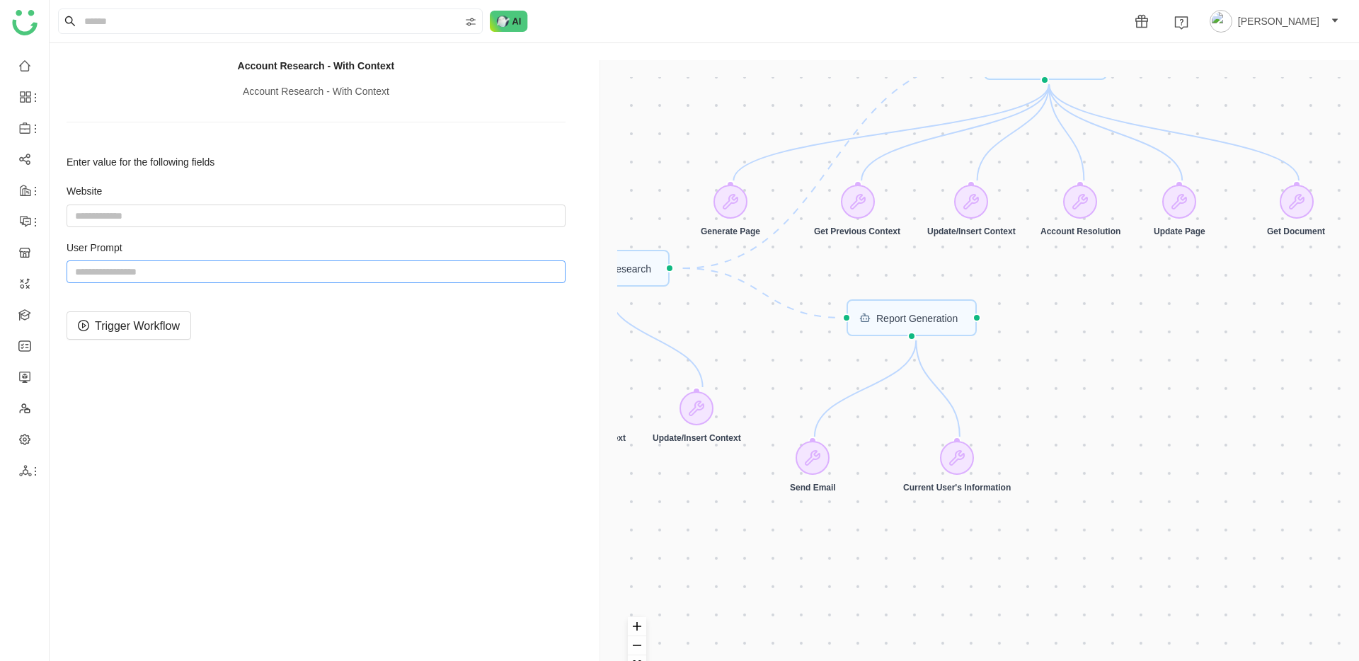
click at [260, 269] on input "string" at bounding box center [316, 271] width 499 height 23
paste input "**********"
type input "**********"
click at [177, 319] on span "Trigger Workflow" at bounding box center [137, 326] width 85 height 18
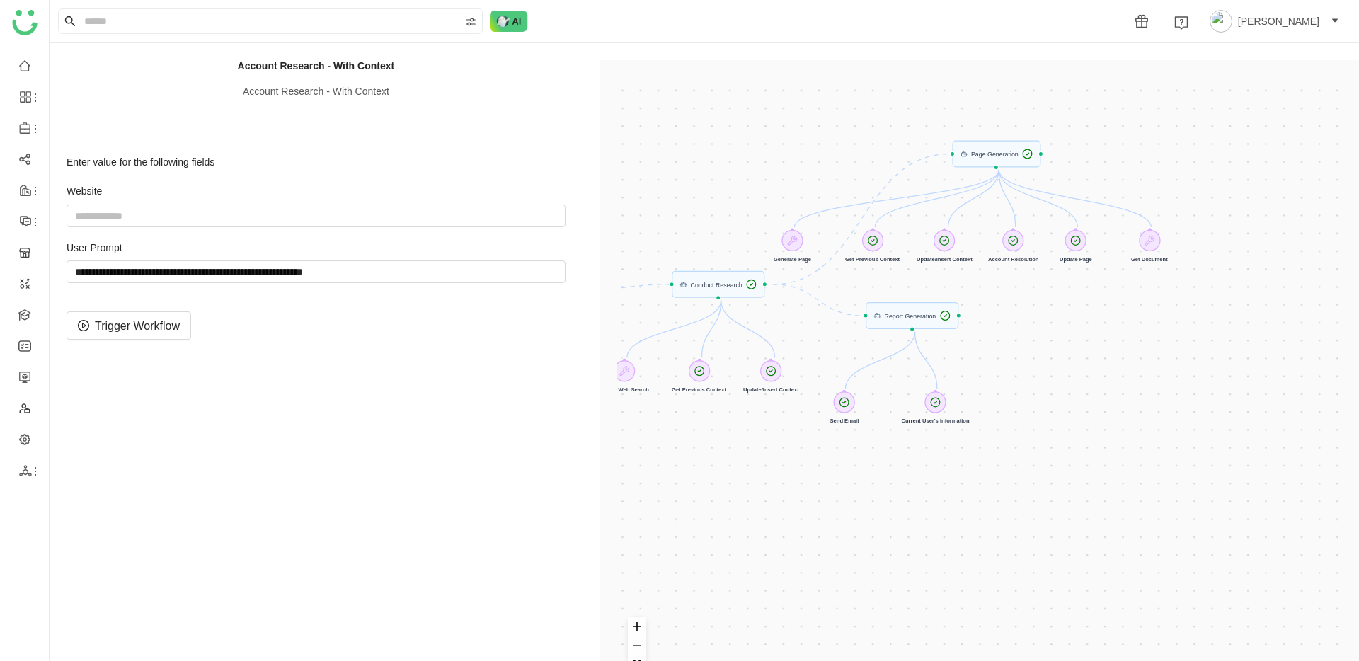
click at [1027, 154] on div "Trigger Start workflow Page Generation Account Resolution Agent Report Generati…" at bounding box center [982, 390] width 730 height 627
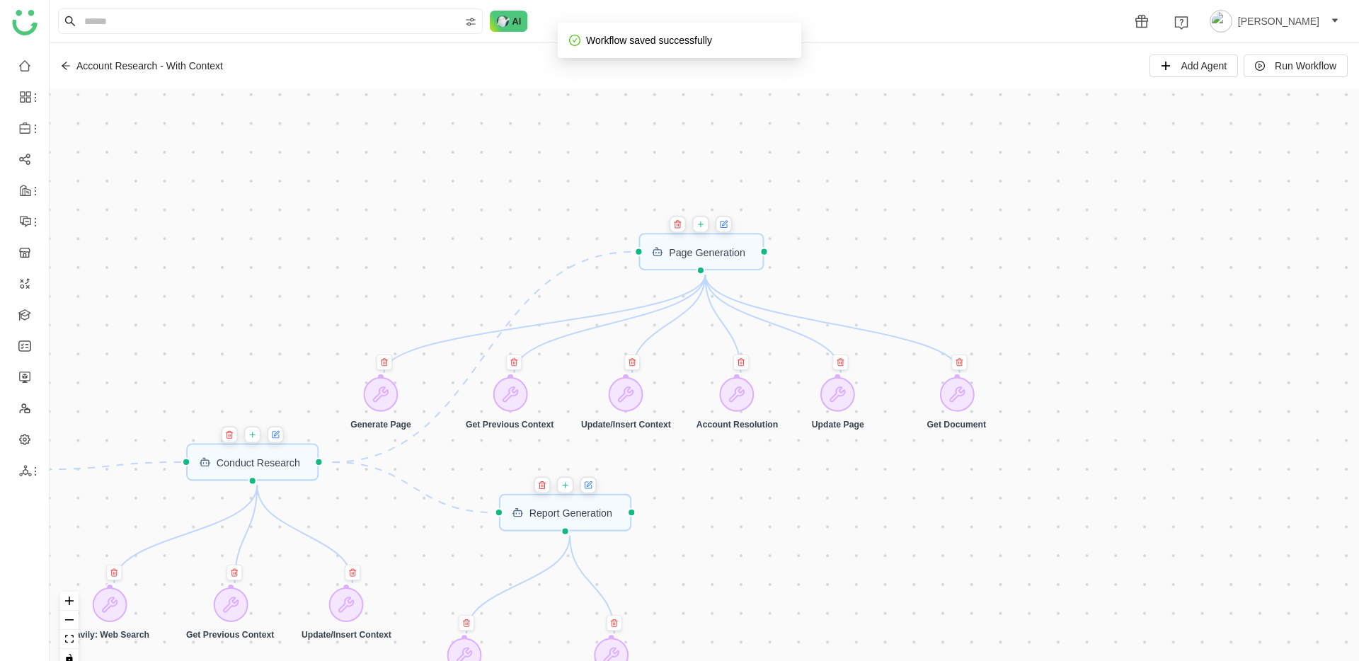
drag, startPoint x: 912, startPoint y: 139, endPoint x: 935, endPoint y: 382, distance: 244.6
click at [935, 382] on div "Trigger Start workflow Page Generation Account Resolution Agent Report Generati…" at bounding box center [704, 383] width 1309 height 590
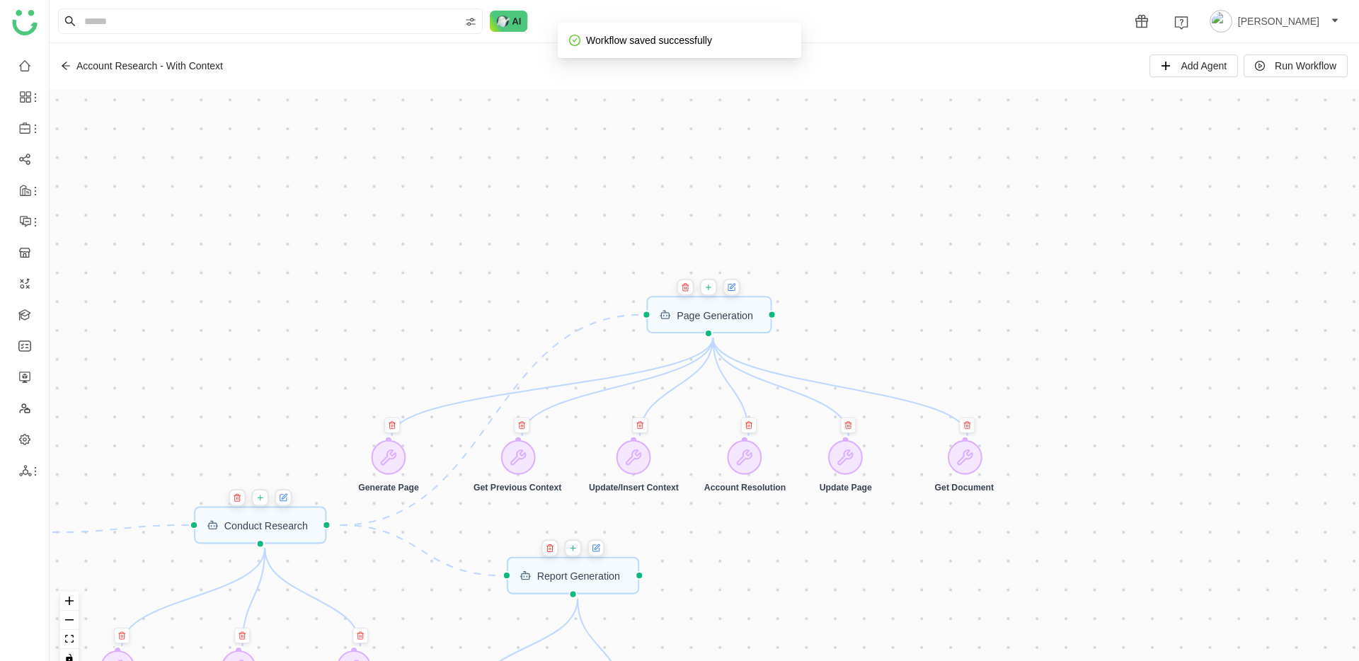
click at [740, 290] on button at bounding box center [731, 287] width 17 height 17
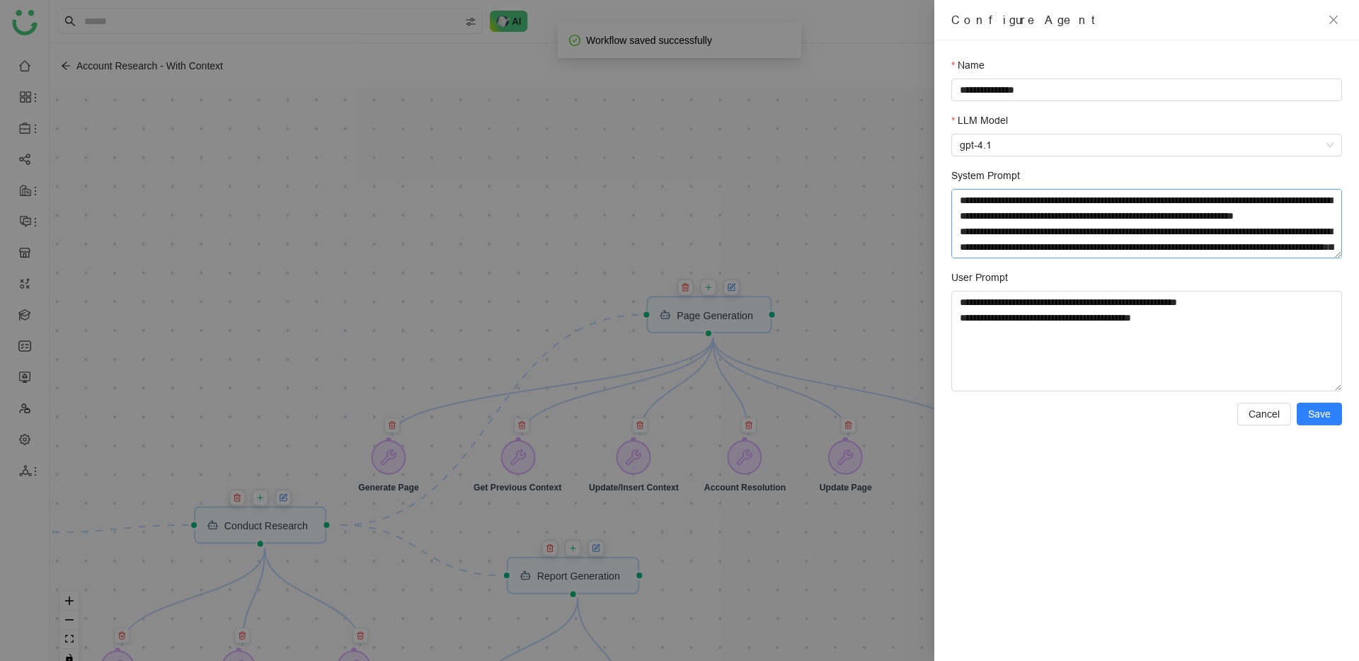
click at [1079, 229] on textarea "System Prompt" at bounding box center [1146, 223] width 391 height 69
click at [1047, 239] on textarea "System Prompt" at bounding box center [1146, 223] width 391 height 69
paste textarea "**********"
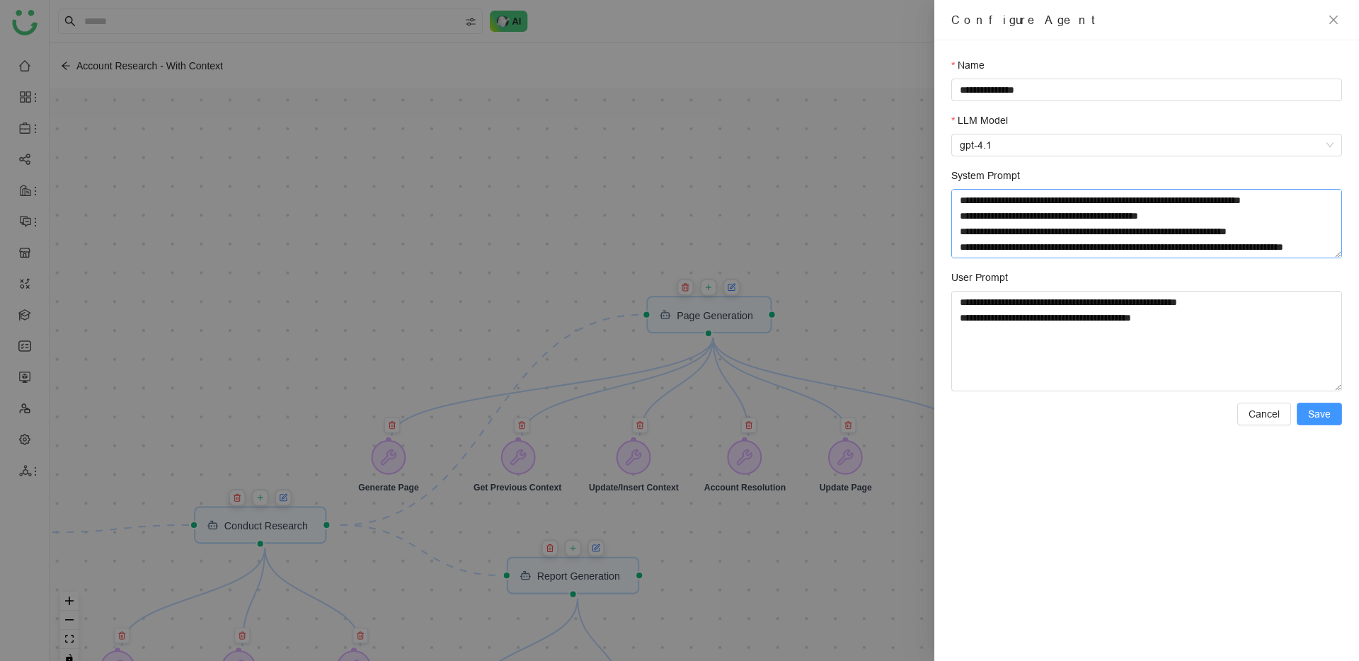
type textarea "**********"
click at [1325, 422] on button "Save" at bounding box center [1319, 414] width 45 height 23
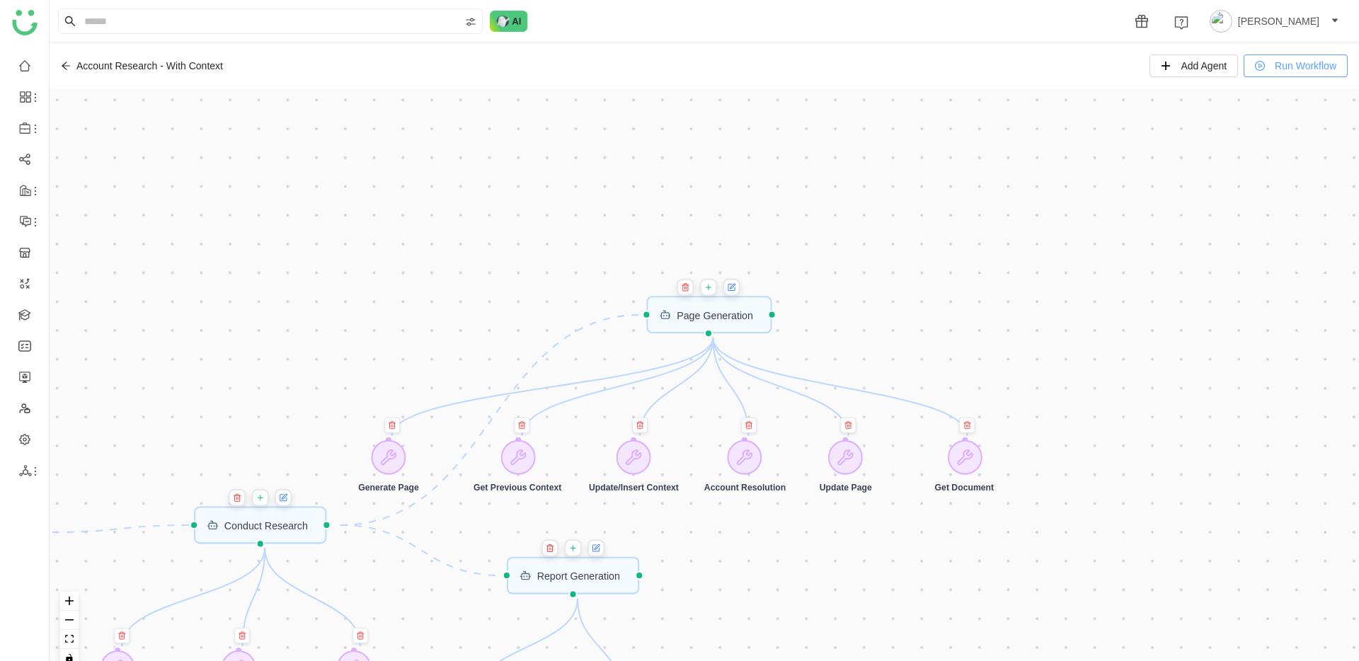
click at [1291, 64] on span "Run Workflow" at bounding box center [1306, 66] width 62 height 16
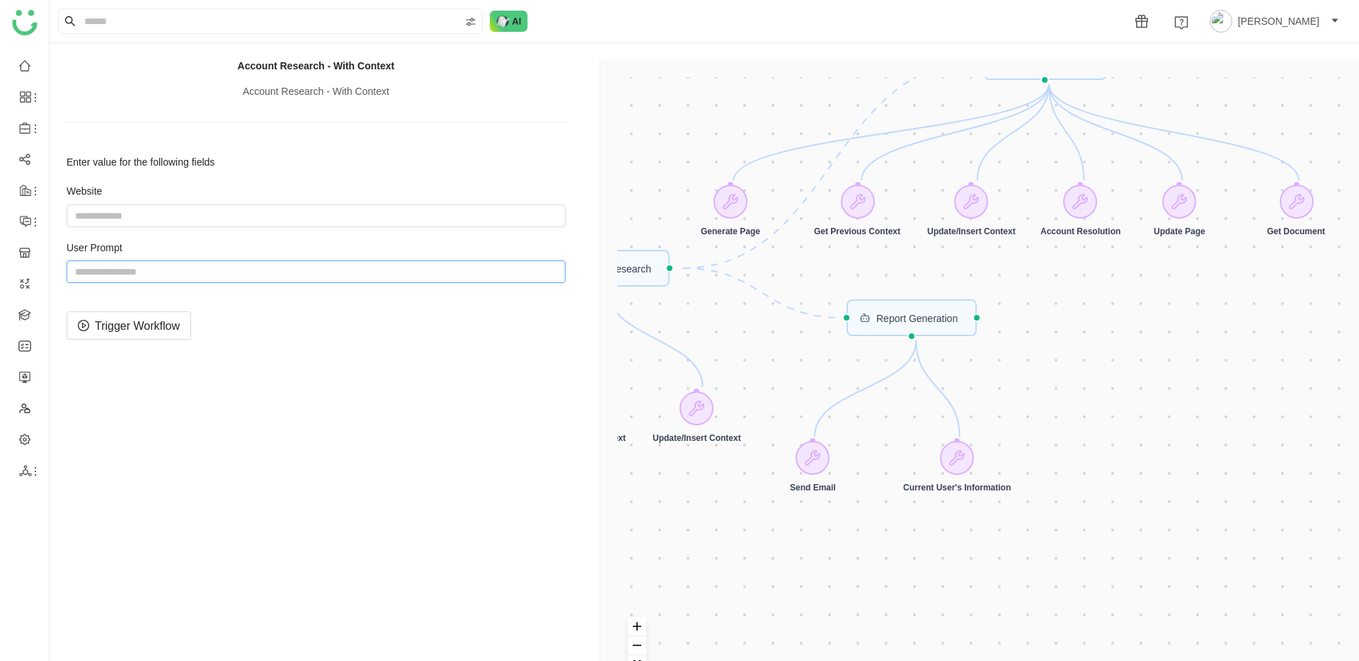
click at [230, 278] on input "string" at bounding box center [316, 271] width 499 height 23
paste input "**********"
type input "**********"
click at [134, 328] on span "Trigger Workflow" at bounding box center [137, 326] width 85 height 18
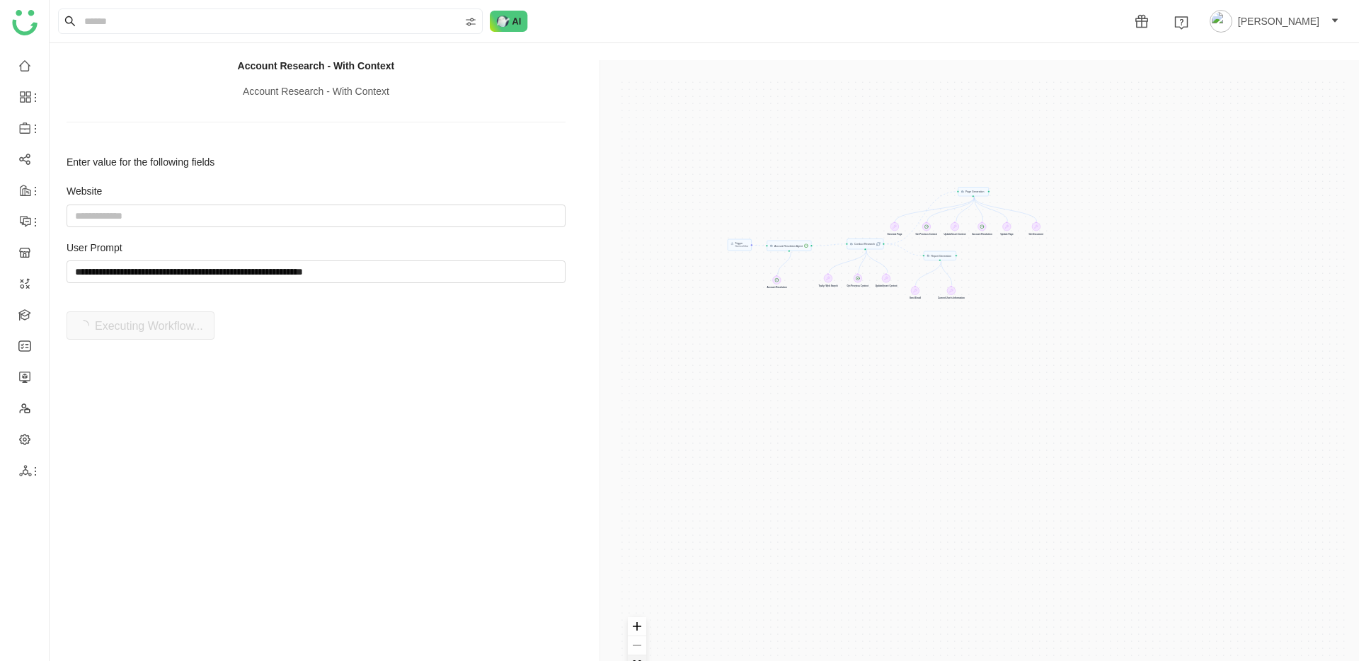
click at [637, 658] on button "fit view" at bounding box center [637, 664] width 18 height 19
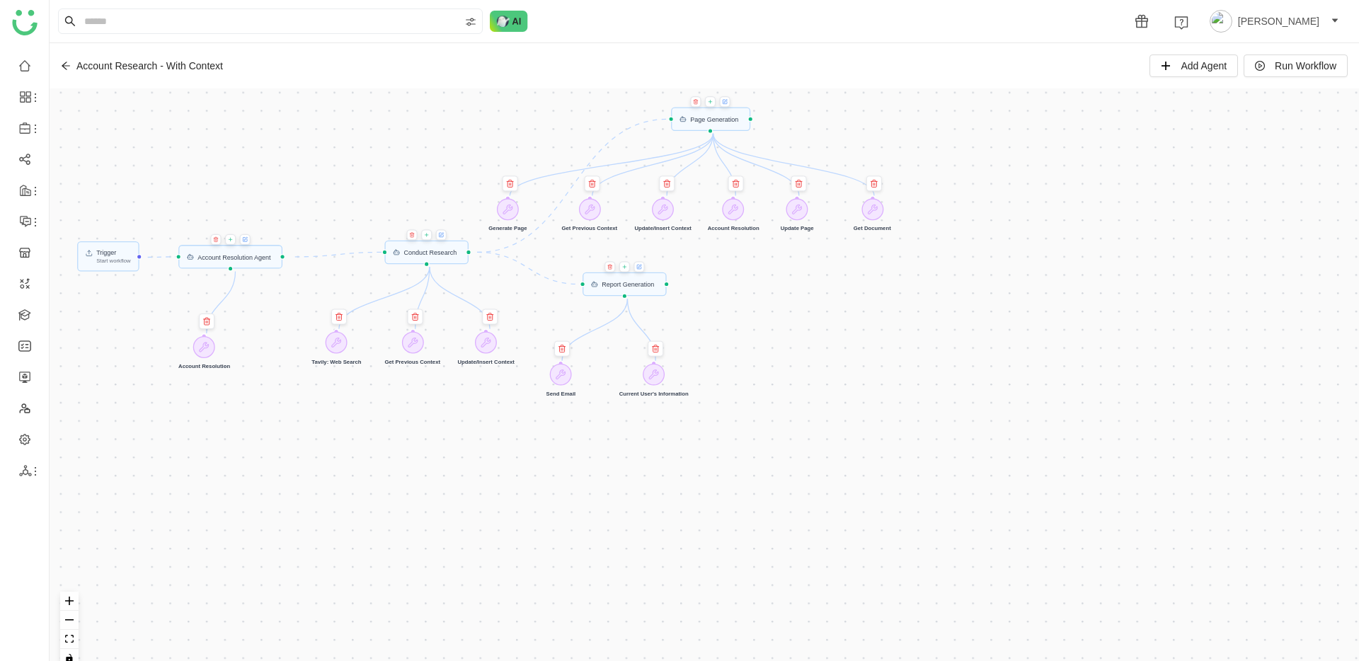
drag, startPoint x: 826, startPoint y: 116, endPoint x: 821, endPoint y: 170, distance: 54.0
click at [821, 170] on div "Trigger Start workflow Page Generation Account Resolution Agent Report Generati…" at bounding box center [704, 383] width 1309 height 590
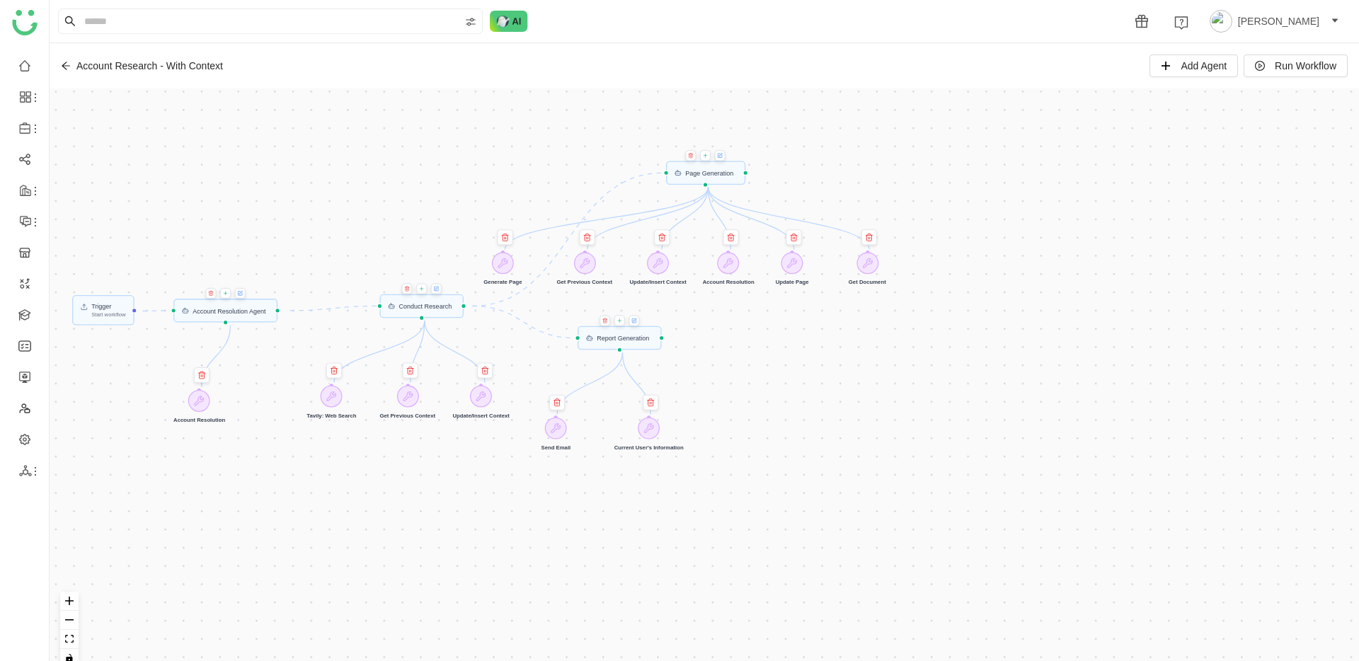
click at [726, 155] on button at bounding box center [720, 155] width 11 height 11
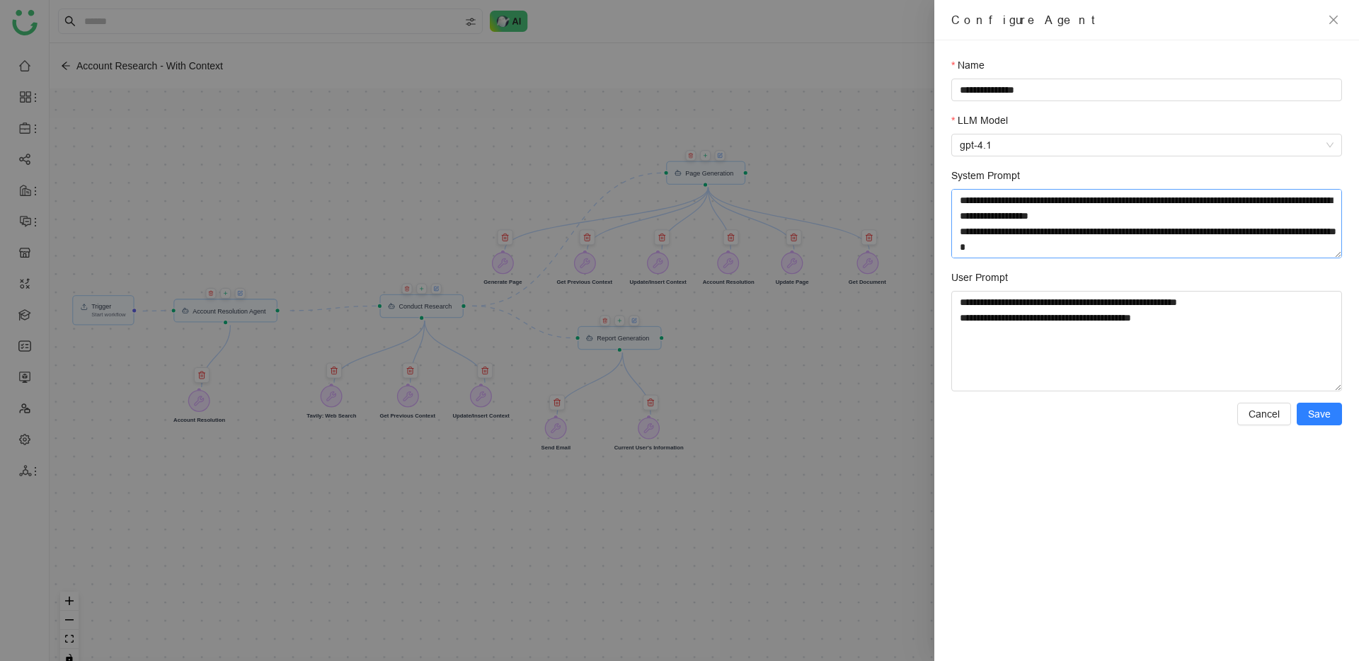
click at [967, 195] on textarea "System Prompt" at bounding box center [1146, 223] width 391 height 69
paste textarea "**********"
type textarea "**********"
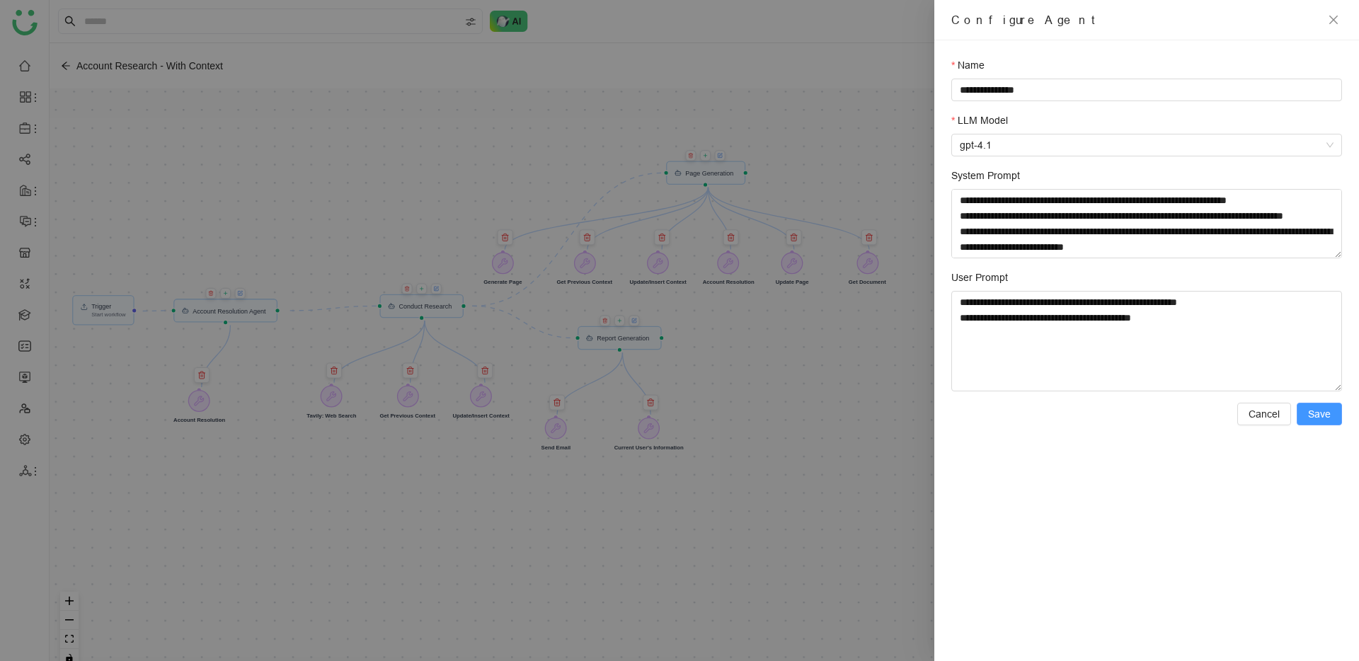
click at [1327, 415] on span "Save" at bounding box center [1319, 414] width 23 height 16
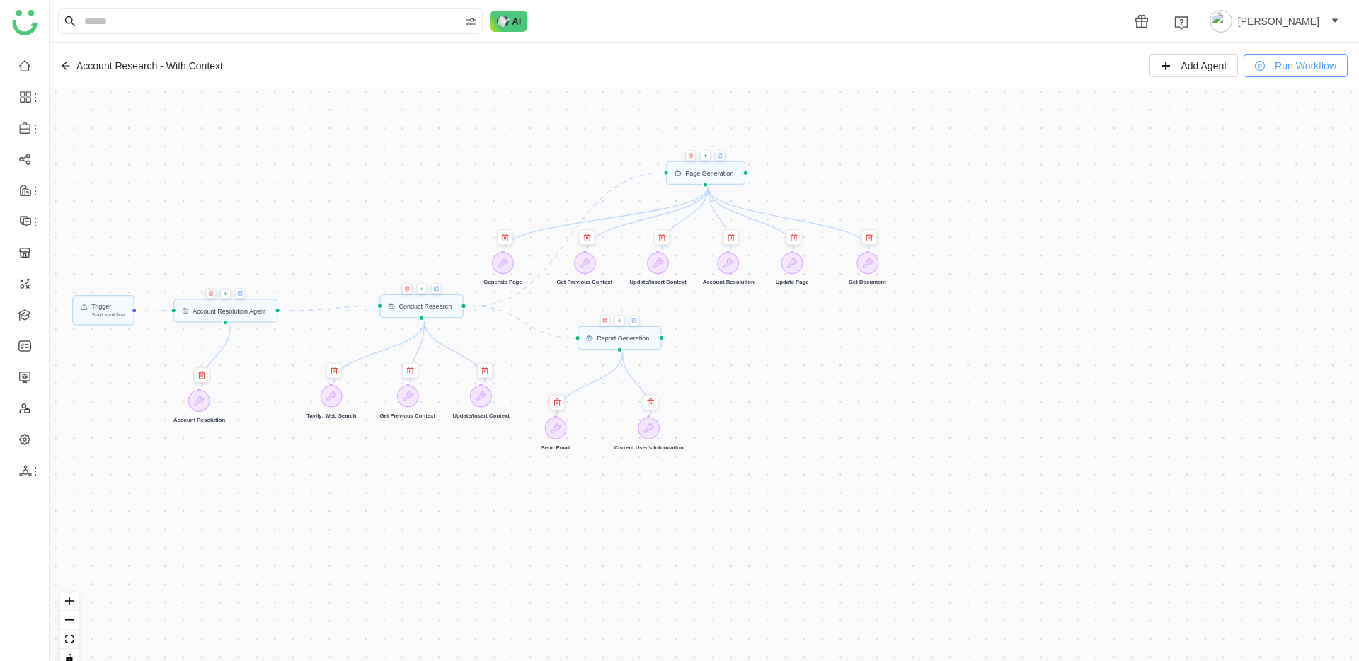
click at [1275, 71] on span "Run Workflow" at bounding box center [1306, 66] width 62 height 16
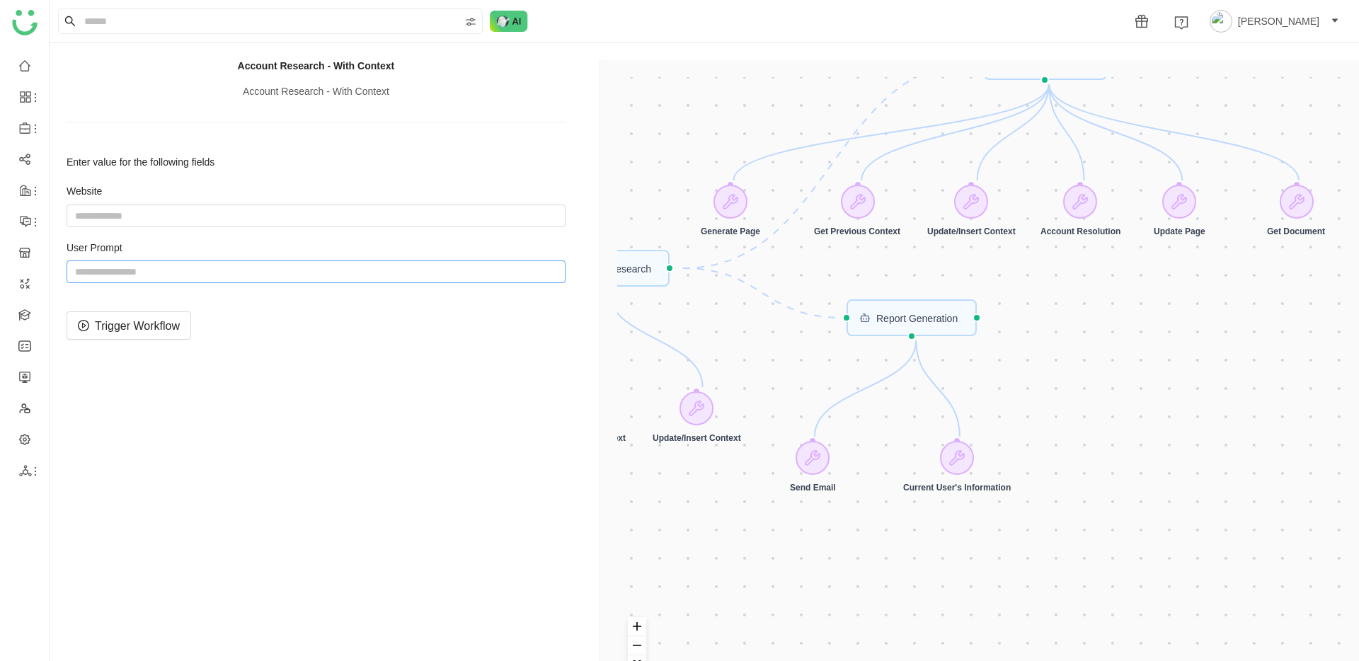
click at [367, 264] on input "string" at bounding box center [316, 271] width 499 height 23
paste input "**********"
type input "**********"
click at [154, 330] on span "Trigger Workflow" at bounding box center [137, 326] width 85 height 18
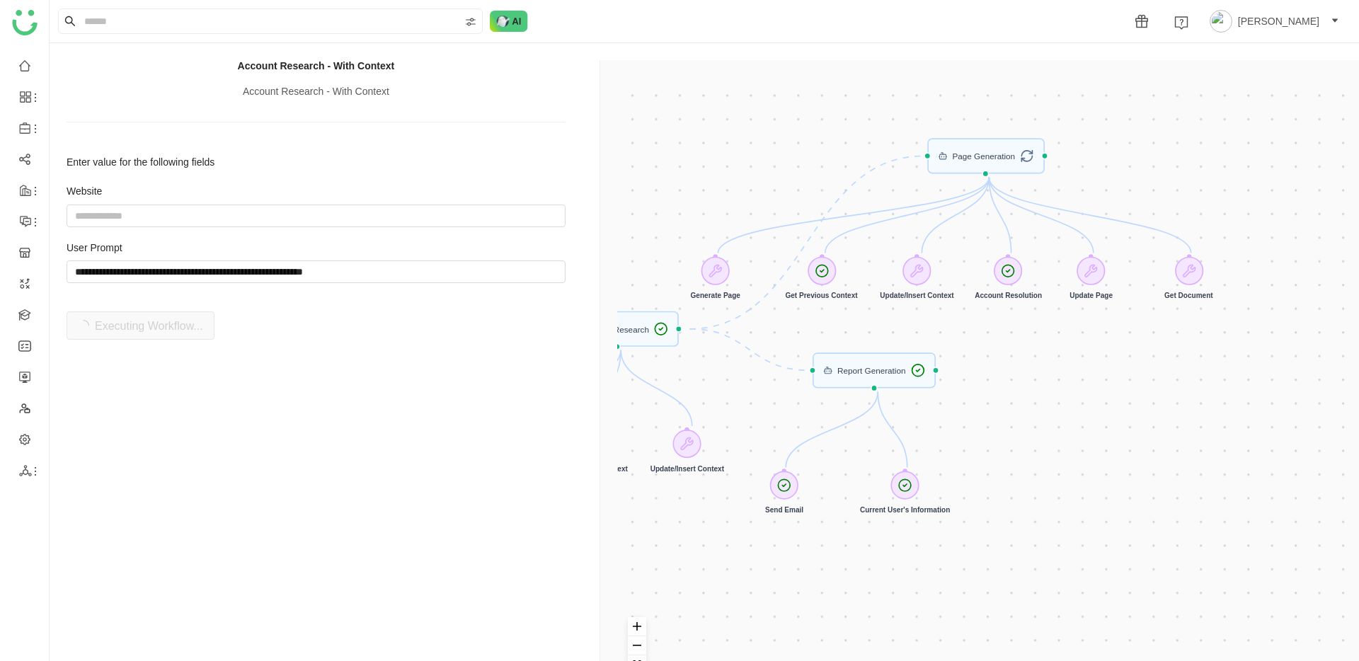
drag, startPoint x: 830, startPoint y: 117, endPoint x: 793, endPoint y: 194, distance: 84.8
click at [793, 194] on div "Trigger Start workflow Page Generation Account Resolution Agent Report Generati…" at bounding box center [982, 390] width 730 height 627
click at [322, 266] on input "string" at bounding box center [316, 271] width 499 height 23
click at [122, 331] on span "Trigger Workflow" at bounding box center [137, 326] width 85 height 18
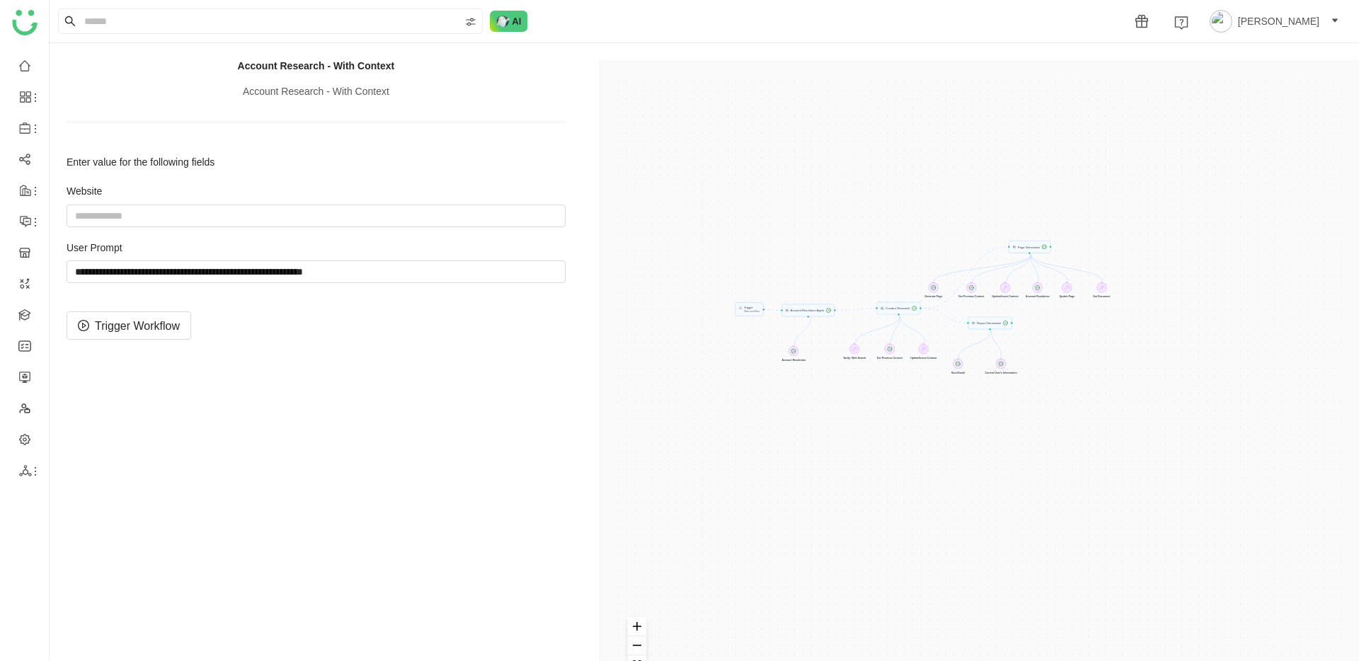
drag, startPoint x: 898, startPoint y: 415, endPoint x: 973, endPoint y: 455, distance: 85.5
click at [973, 455] on div "Trigger Start workflow Page Generation Account Resolution Agent Report Generati…" at bounding box center [982, 390] width 730 height 627
click at [741, 310] on div "Trigger Start workflow Page Generation Account Resolution Agent Report Generati…" at bounding box center [982, 390] width 730 height 627
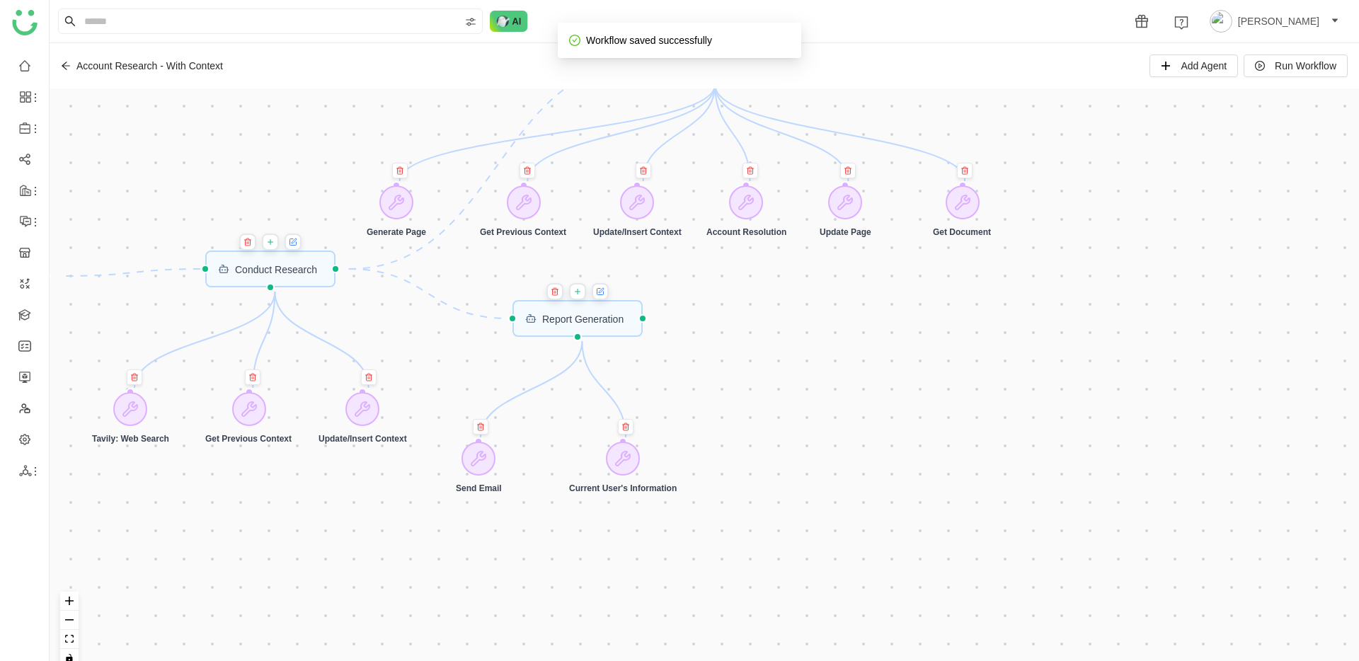
drag, startPoint x: 167, startPoint y: 210, endPoint x: 361, endPoint y: 195, distance: 194.6
click at [361, 195] on div "Trigger Start workflow Page Generation Account Resolution Agent Report Generati…" at bounding box center [704, 383] width 1309 height 590
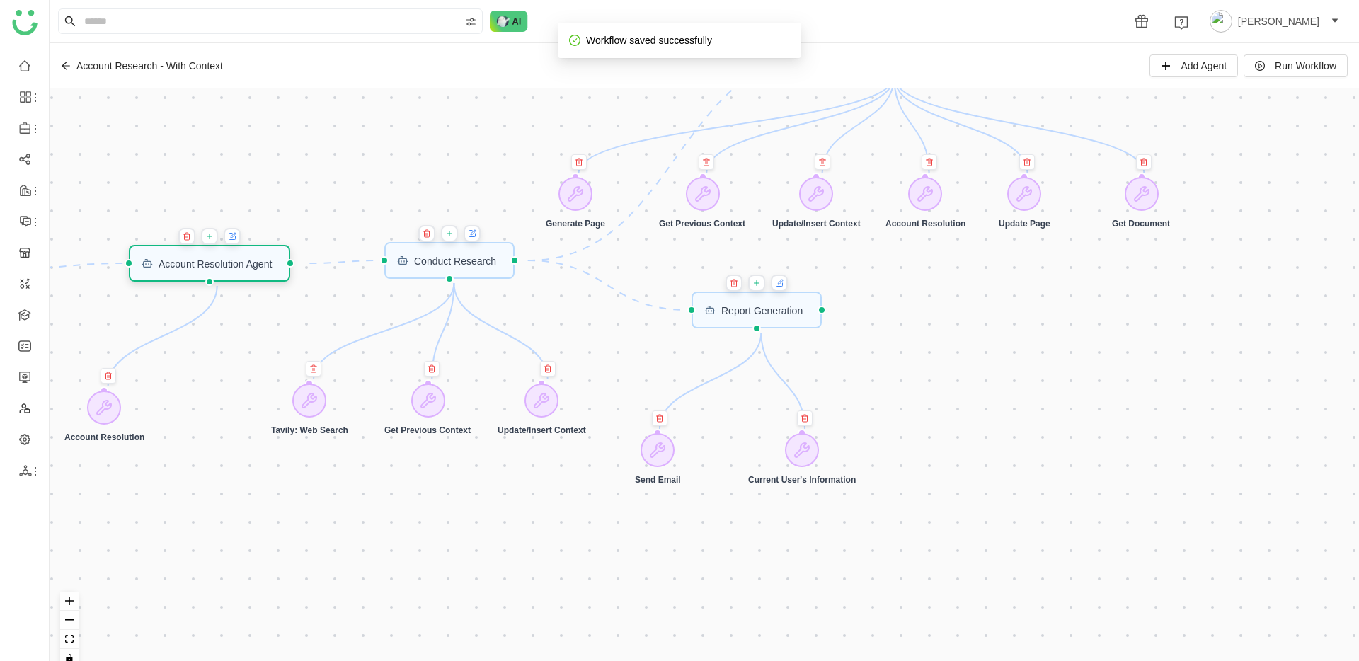
drag, startPoint x: 172, startPoint y: 250, endPoint x: 235, endPoint y: 245, distance: 63.2
click at [235, 245] on div "Account Resolution Agent" at bounding box center [209, 263] width 161 height 37
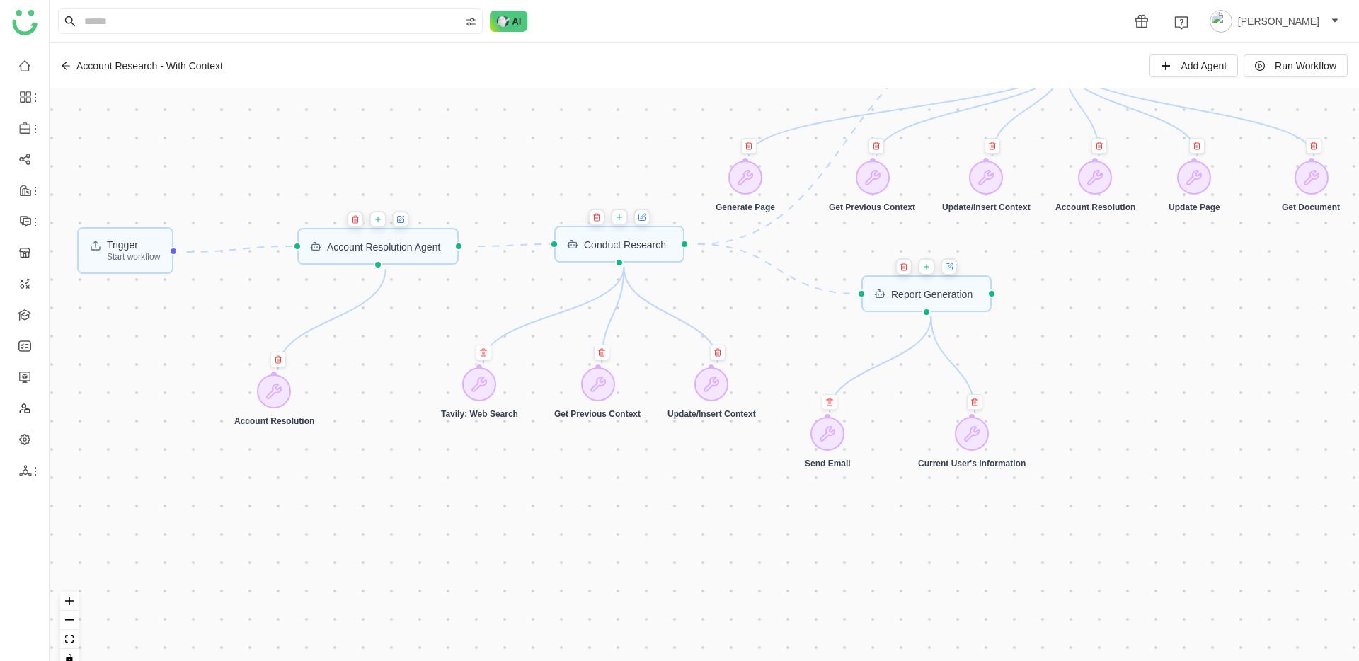
drag, startPoint x: 282, startPoint y: 164, endPoint x: 488, endPoint y: 173, distance: 206.2
click at [488, 173] on div "Trigger Start workflow Page Generation Account Resolution Agent Report Generati…" at bounding box center [704, 383] width 1309 height 590
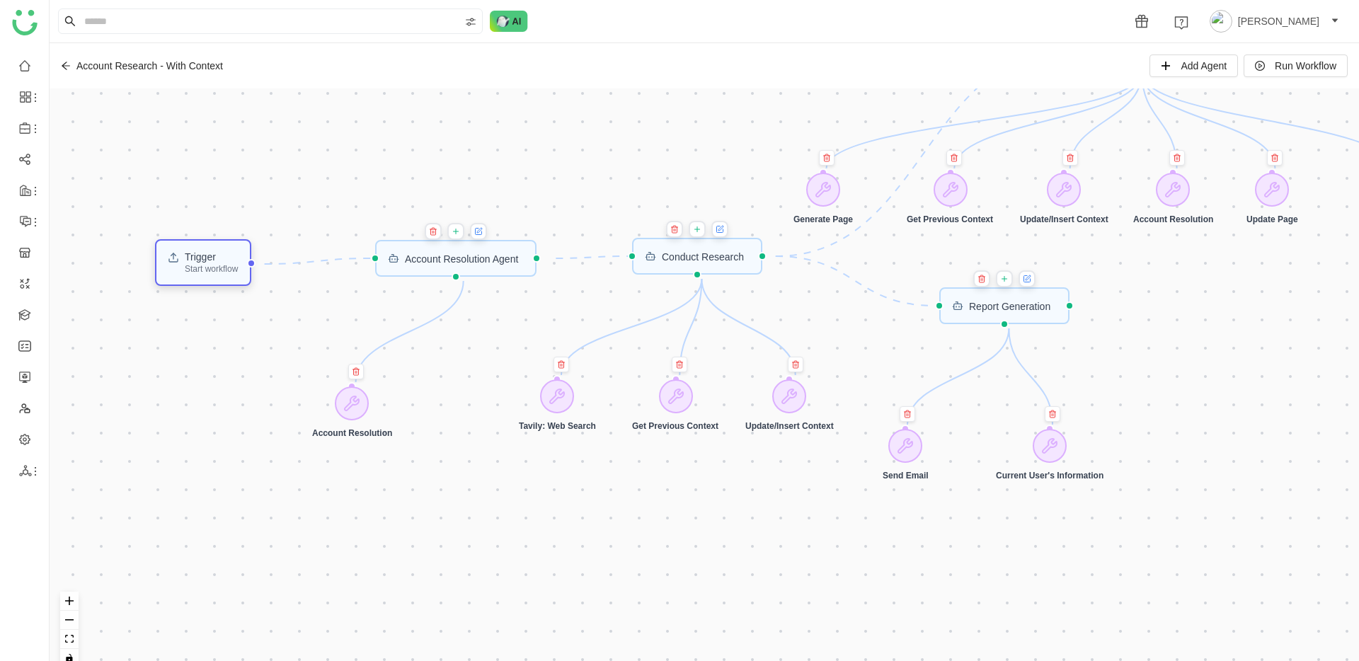
click at [226, 273] on div "Start workflow" at bounding box center [211, 269] width 53 height 8
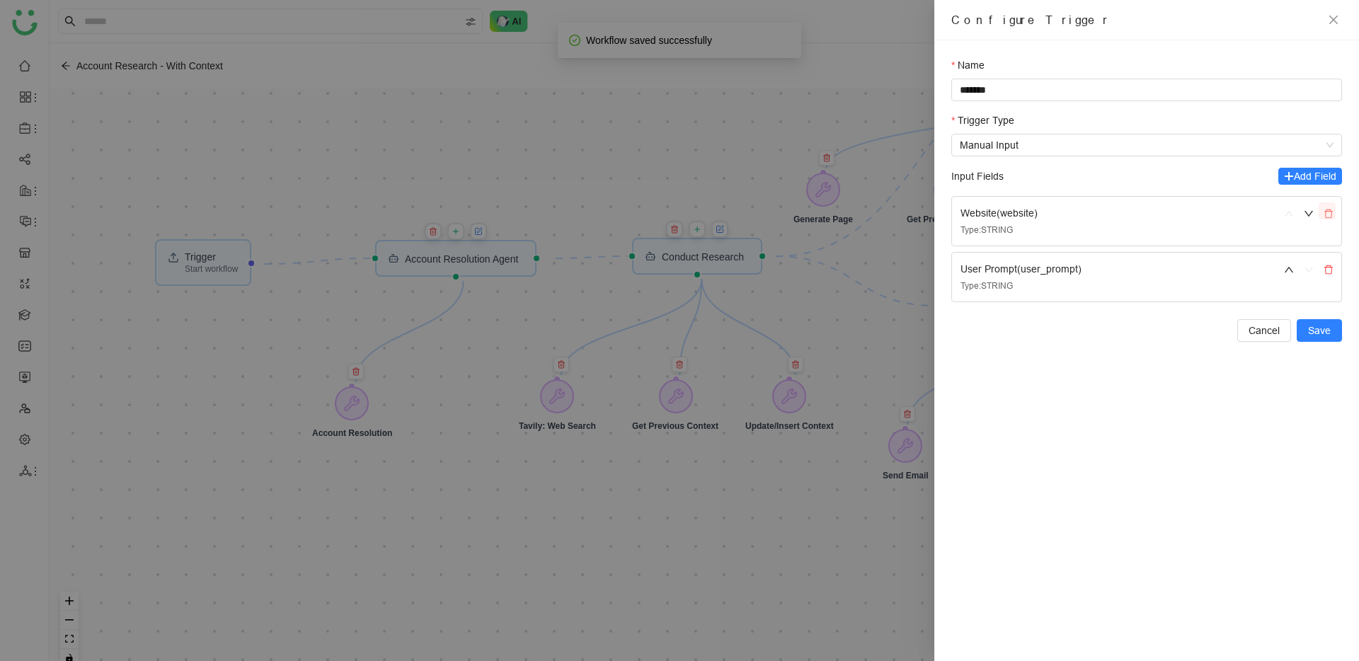
click at [1334, 208] on button "button" at bounding box center [1327, 210] width 17 height 17
click at [1321, 268] on span "Save" at bounding box center [1319, 275] width 23 height 16
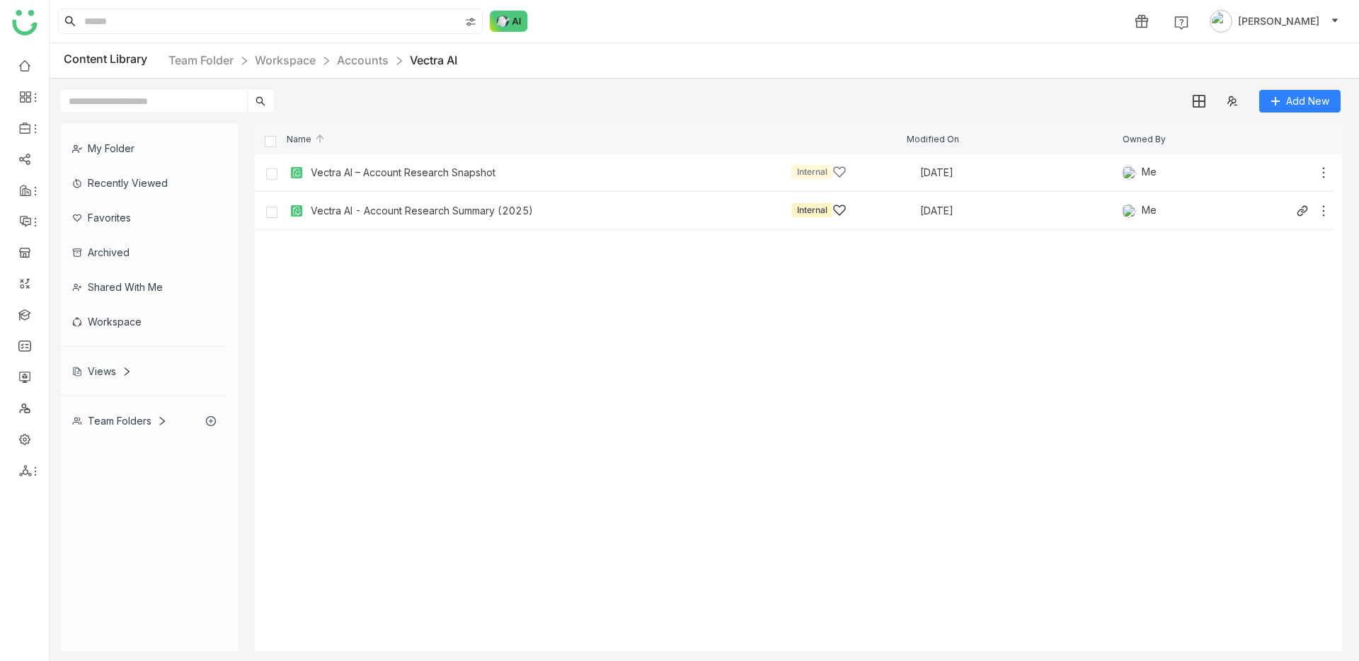
click at [451, 214] on div "Vectra AI - Account Research Summary (2025)" at bounding box center [422, 210] width 222 height 11
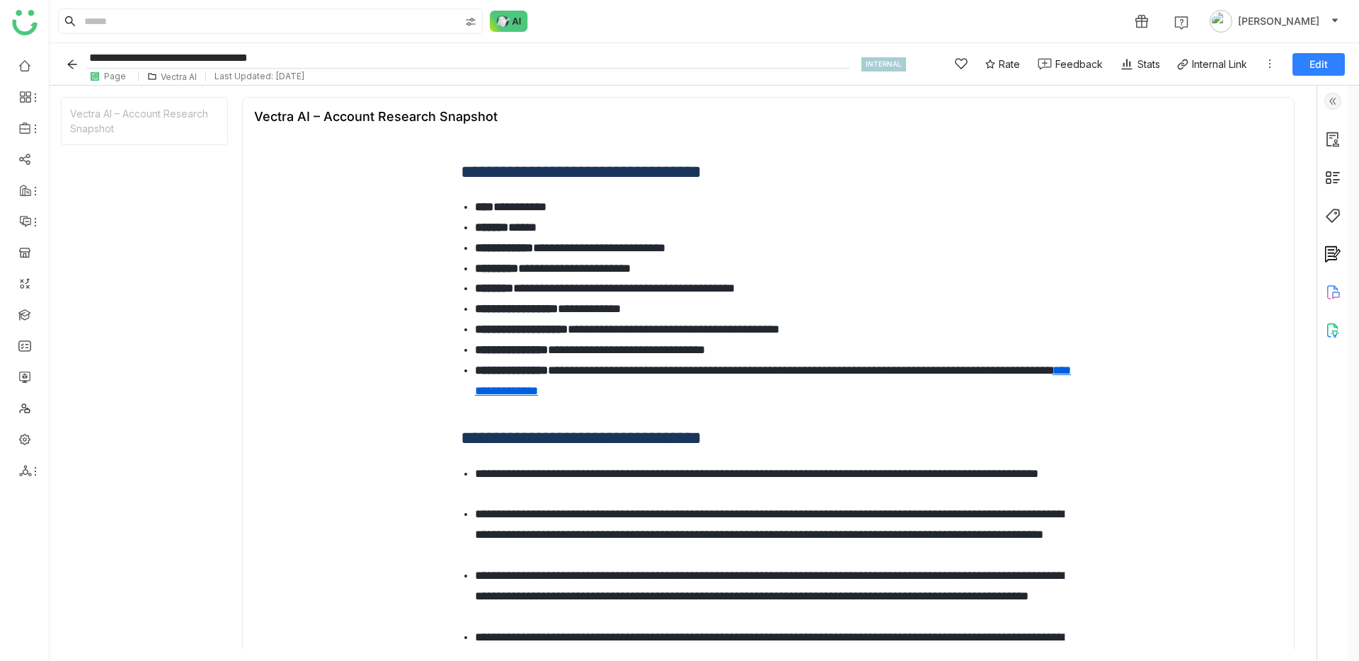
scroll to position [910, 0]
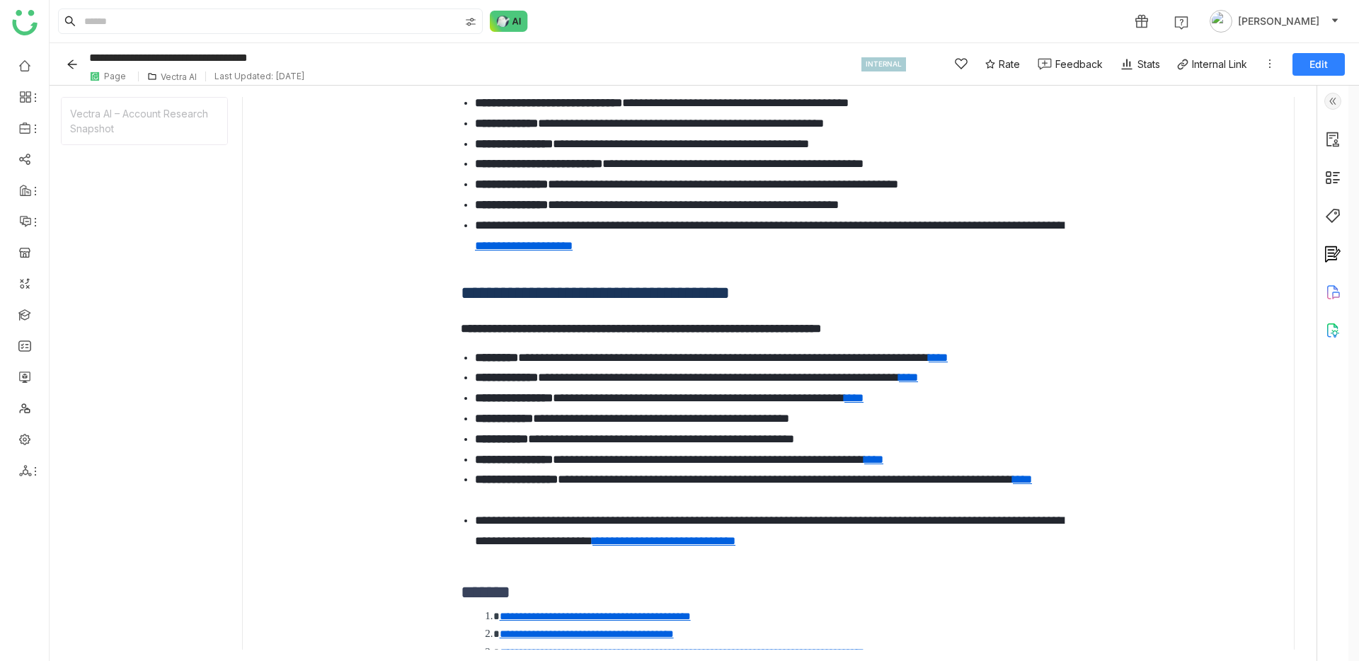
click at [1271, 64] on icon at bounding box center [1269, 63] width 11 height 11
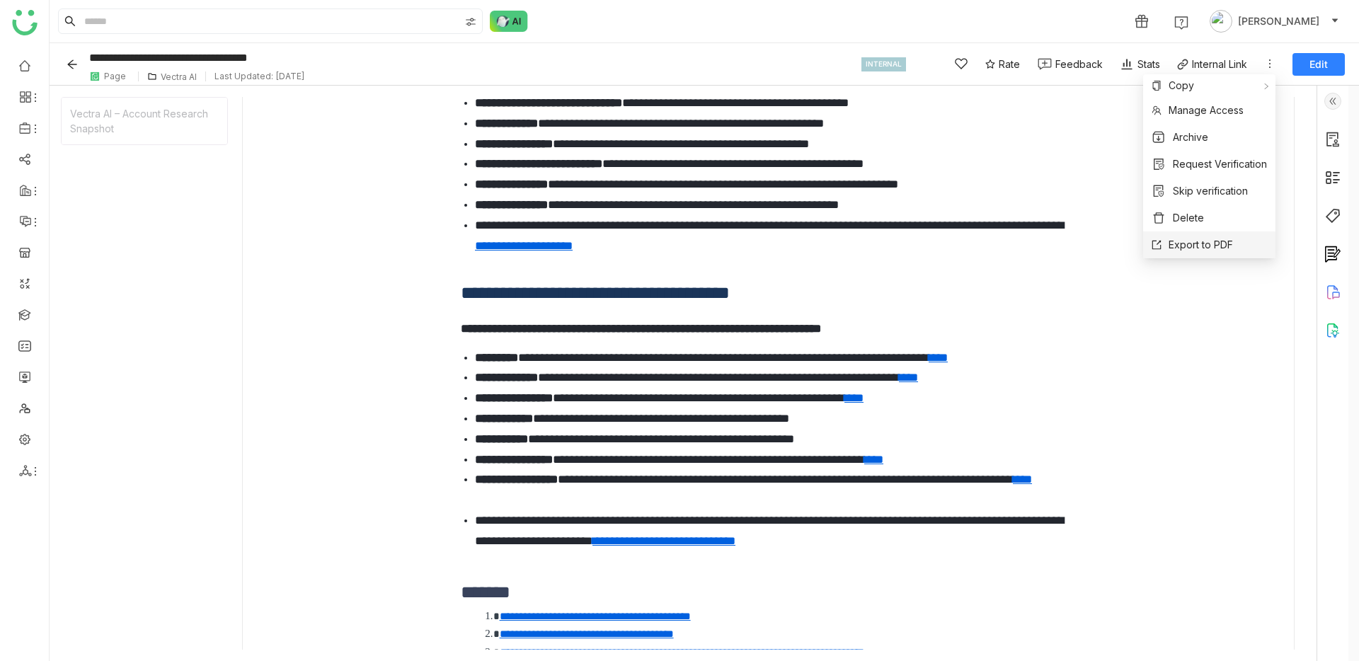
click at [1189, 238] on span "Export to PDF" at bounding box center [1201, 245] width 64 height 16
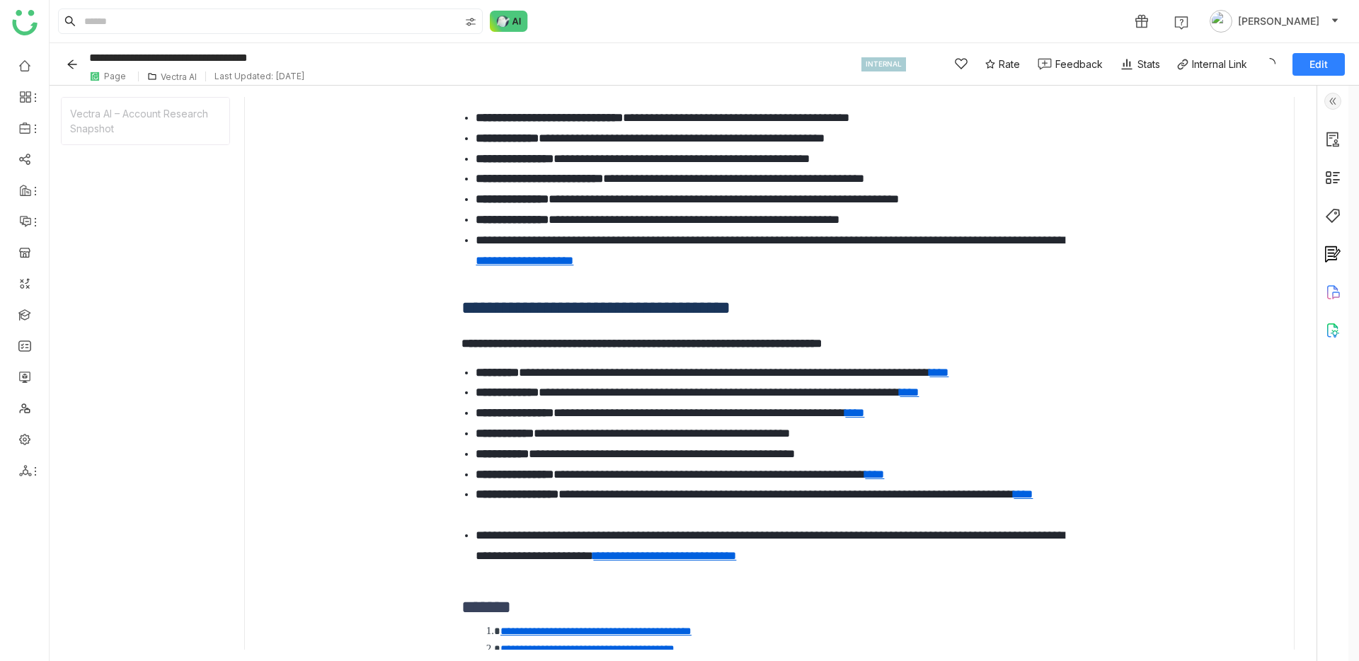
scroll to position [0, 0]
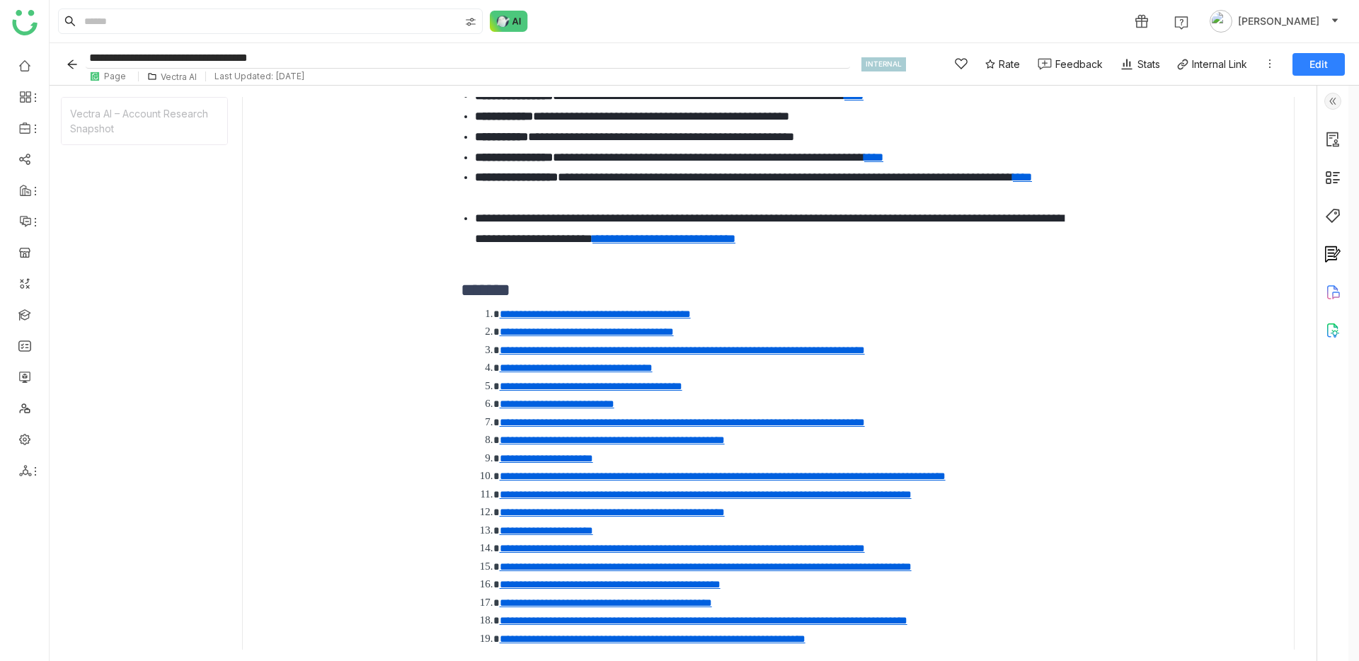
scroll to position [1201, 0]
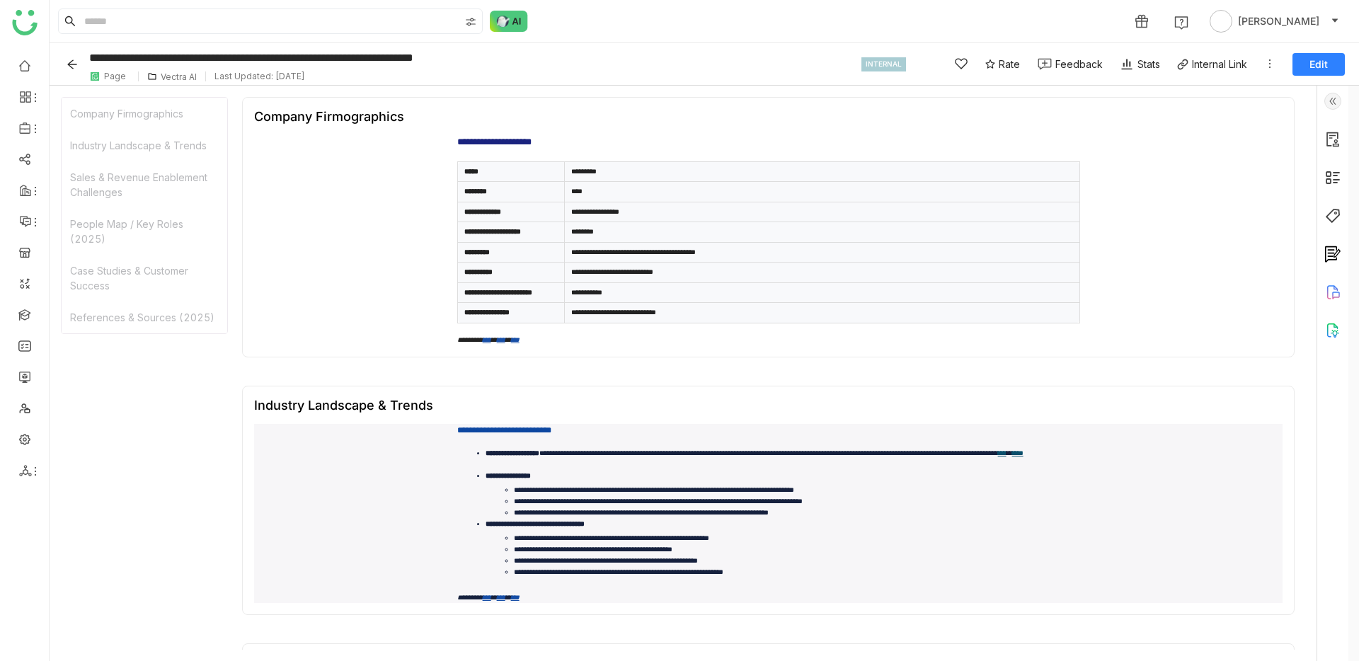
scroll to position [822, 0]
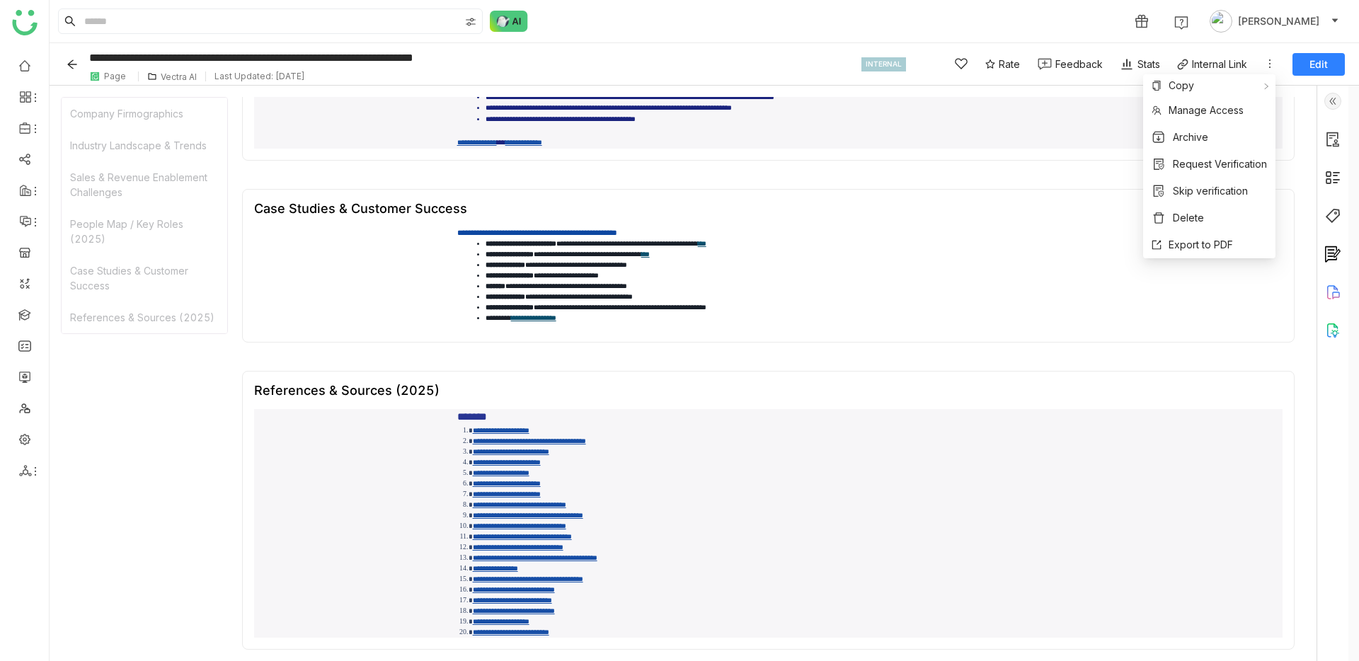
click at [1269, 62] on icon at bounding box center [1269, 63] width 11 height 11
click at [1195, 242] on span "Export to PDF" at bounding box center [1201, 245] width 64 height 16
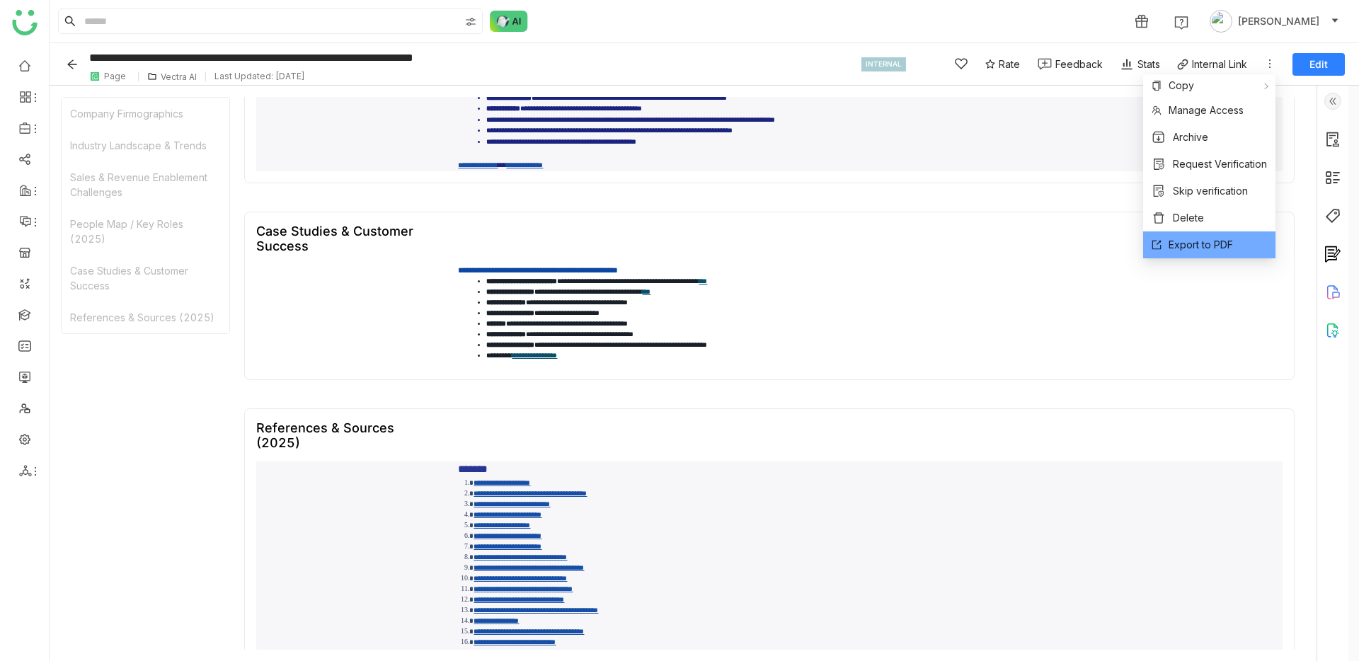
scroll to position [867, 0]
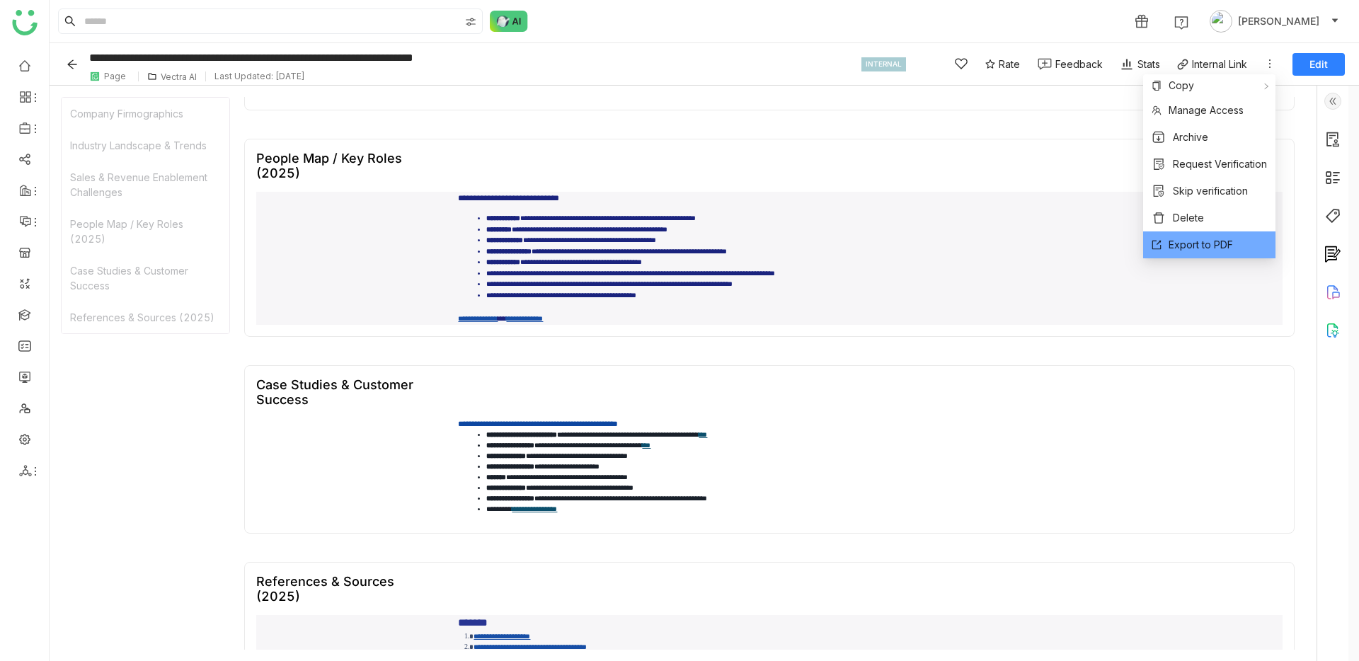
click at [578, 313] on div "**********" at bounding box center [769, 123] width 1050 height 1464
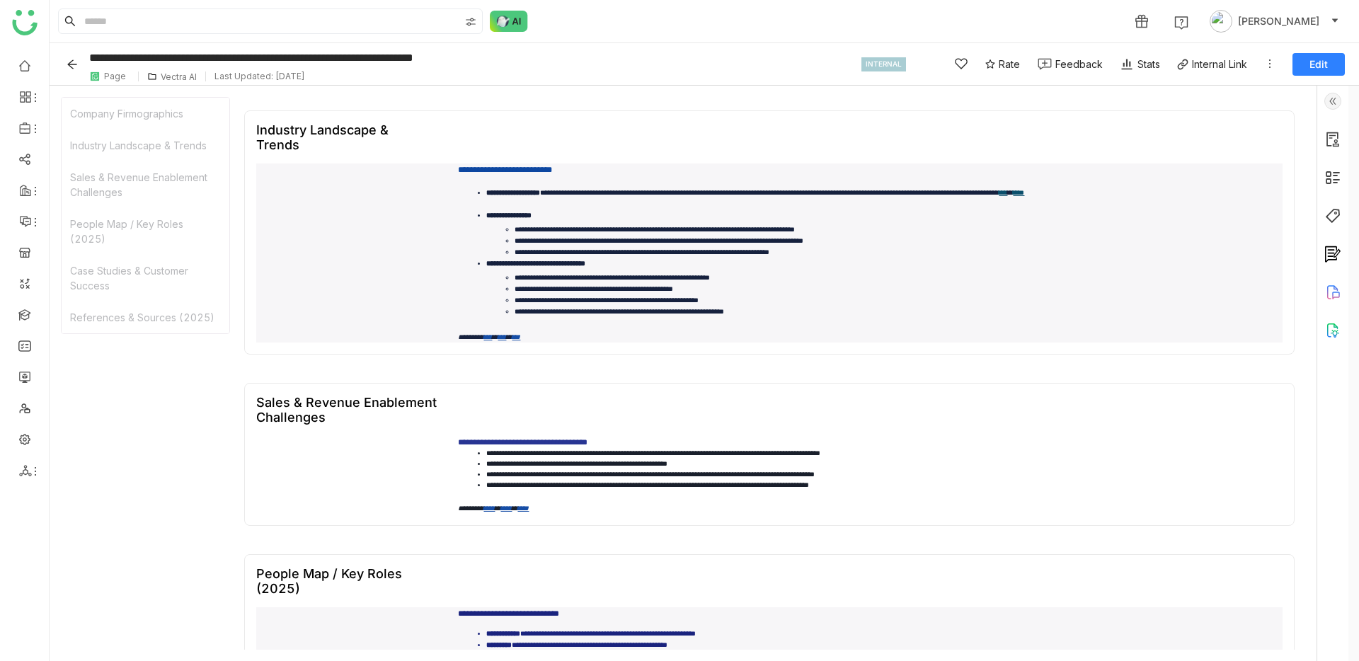
scroll to position [287, 0]
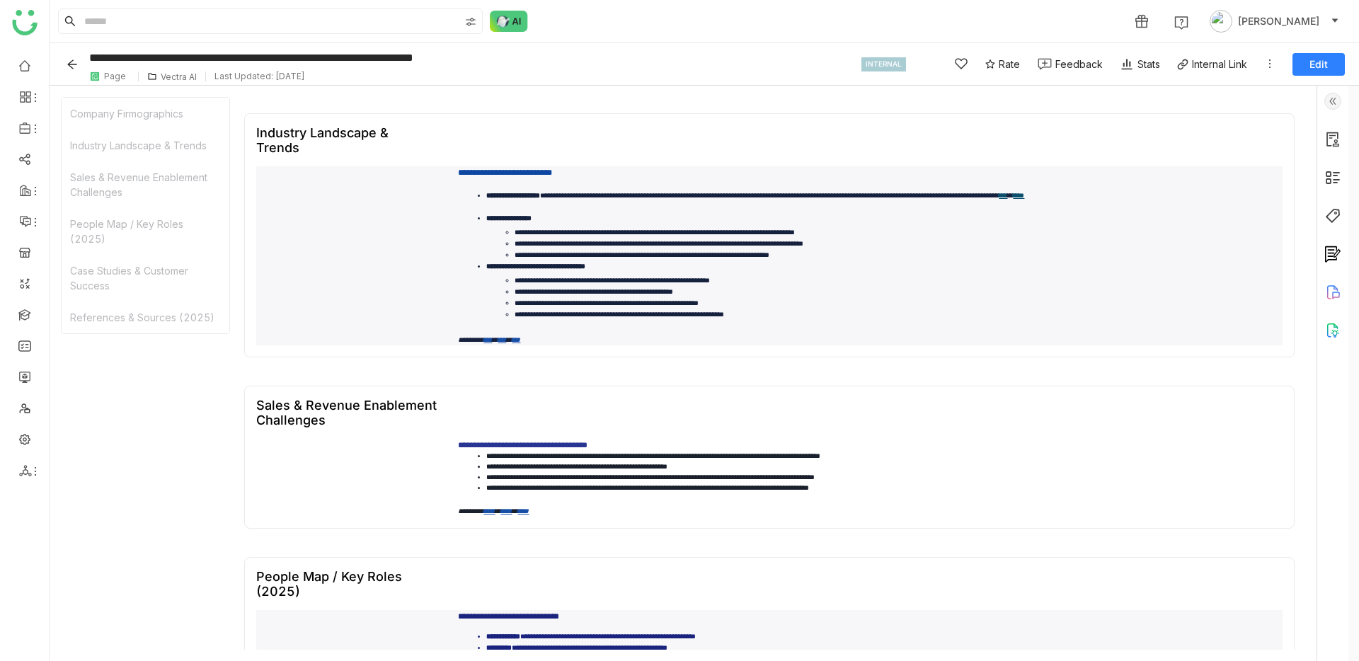
click at [520, 338] on link "***" at bounding box center [516, 339] width 8 height 7
click at [506, 337] on link "***" at bounding box center [502, 339] width 8 height 7
click at [999, 199] on link "***" at bounding box center [1003, 195] width 8 height 7
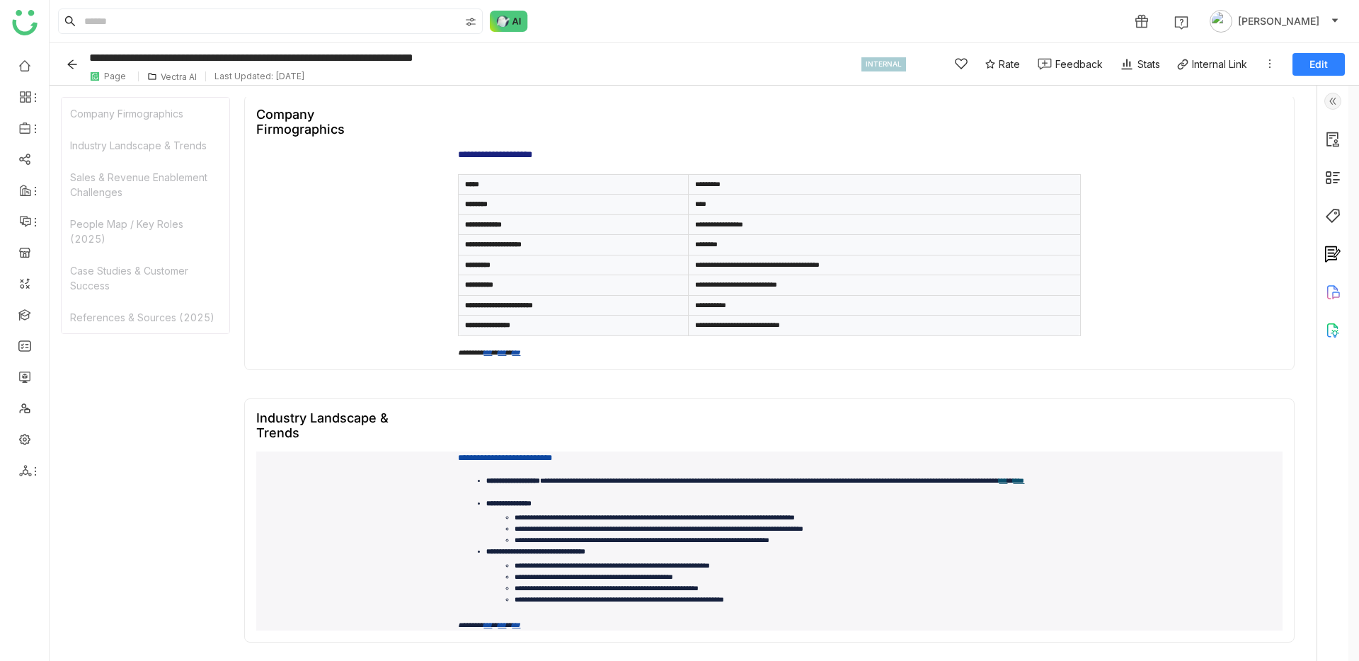
scroll to position [3, 0]
click at [679, 164] on section "**********" at bounding box center [769, 252] width 623 height 210
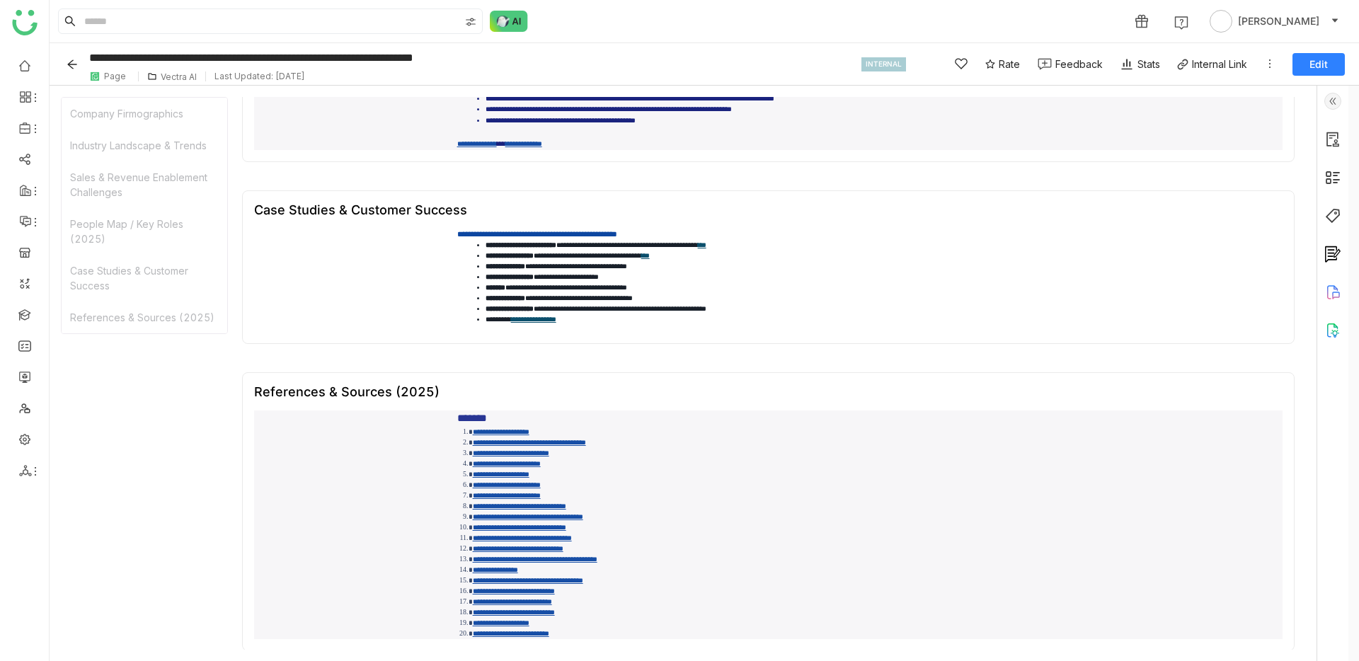
scroll to position [822, 0]
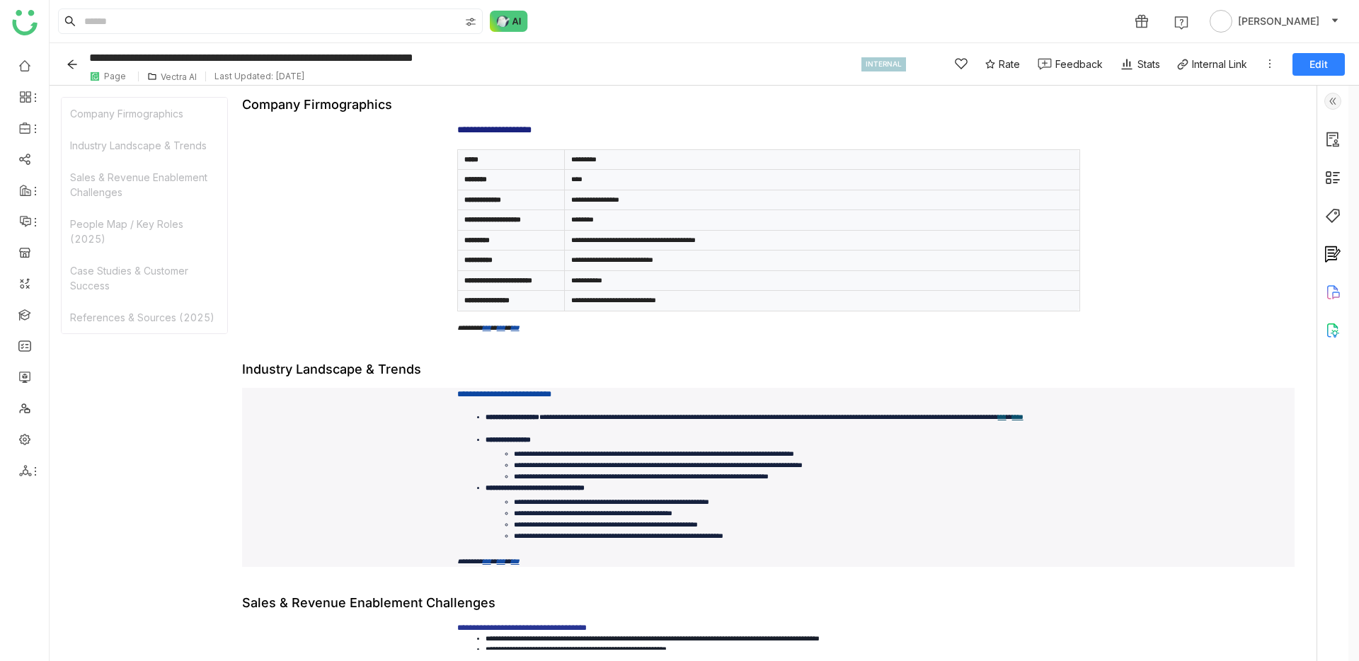
scroll to position [678, 0]
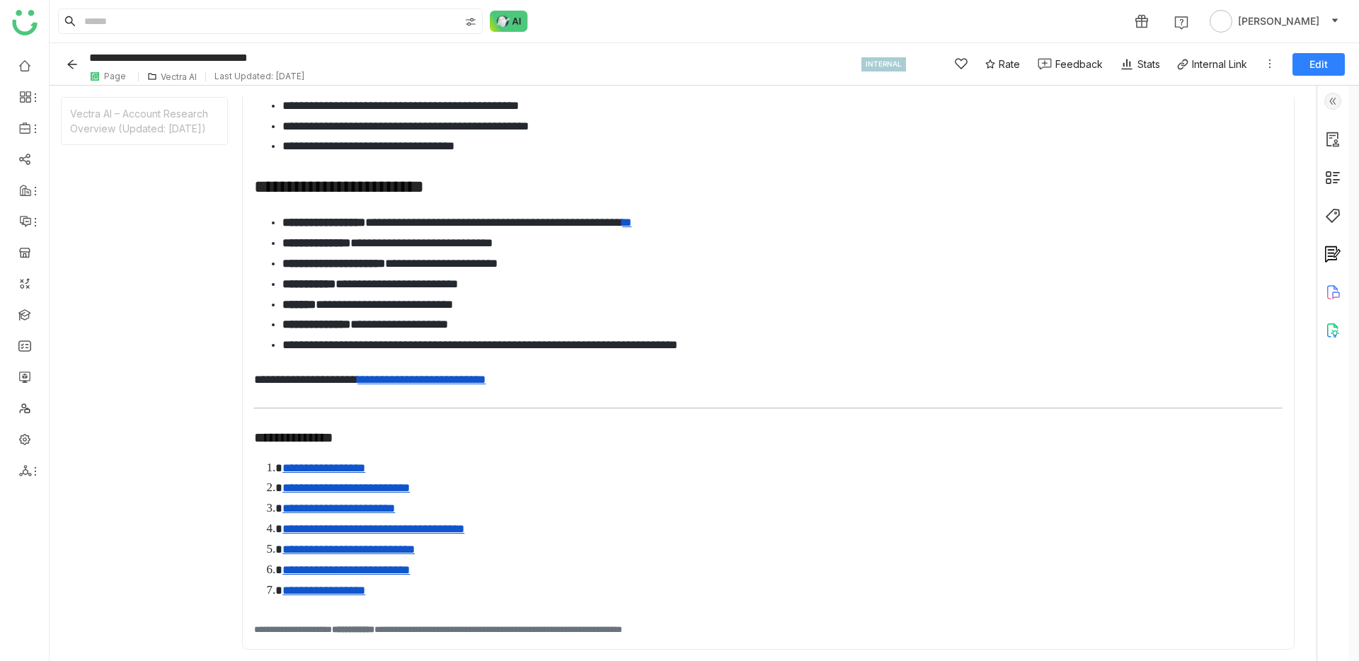
scroll to position [726, 0]
click at [1272, 73] on div "INTERNAL Rate Feedback Stats Internal Link Edit" at bounding box center [1102, 65] width 483 height 30
click at [1308, 64] on button "Edit" at bounding box center [1318, 64] width 52 height 23
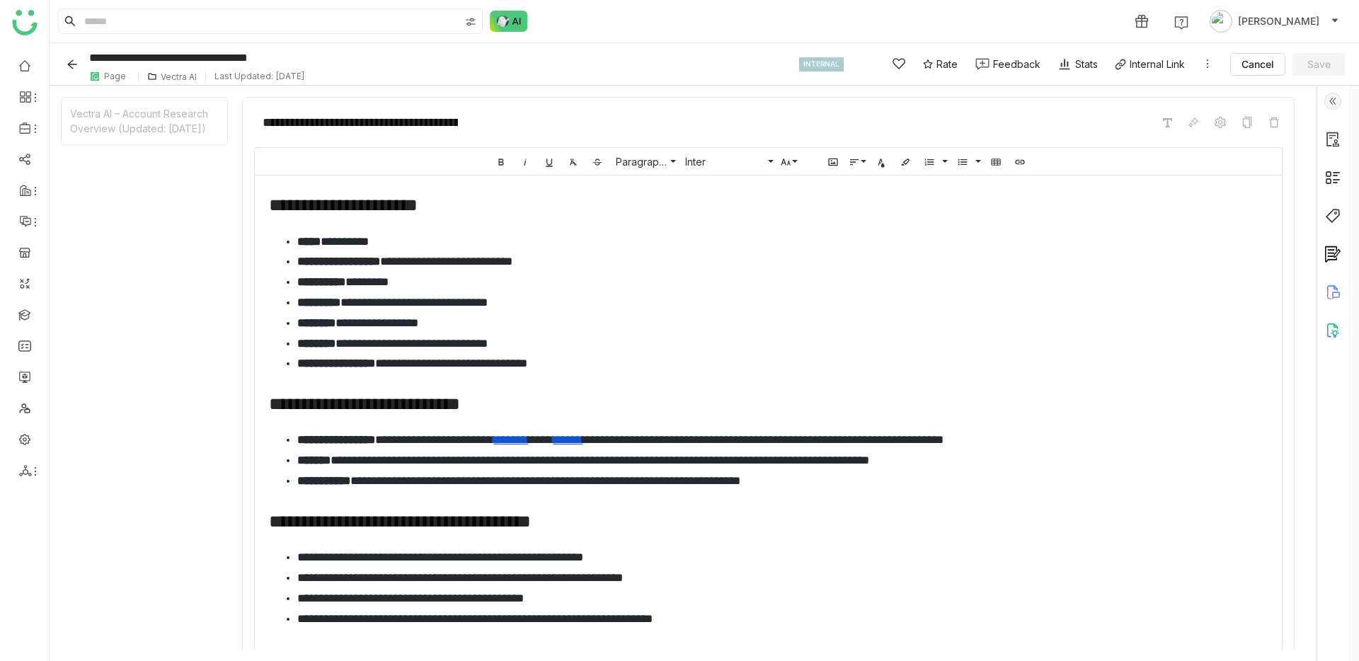
click at [418, 202] on h2 "**********" at bounding box center [768, 205] width 999 height 30
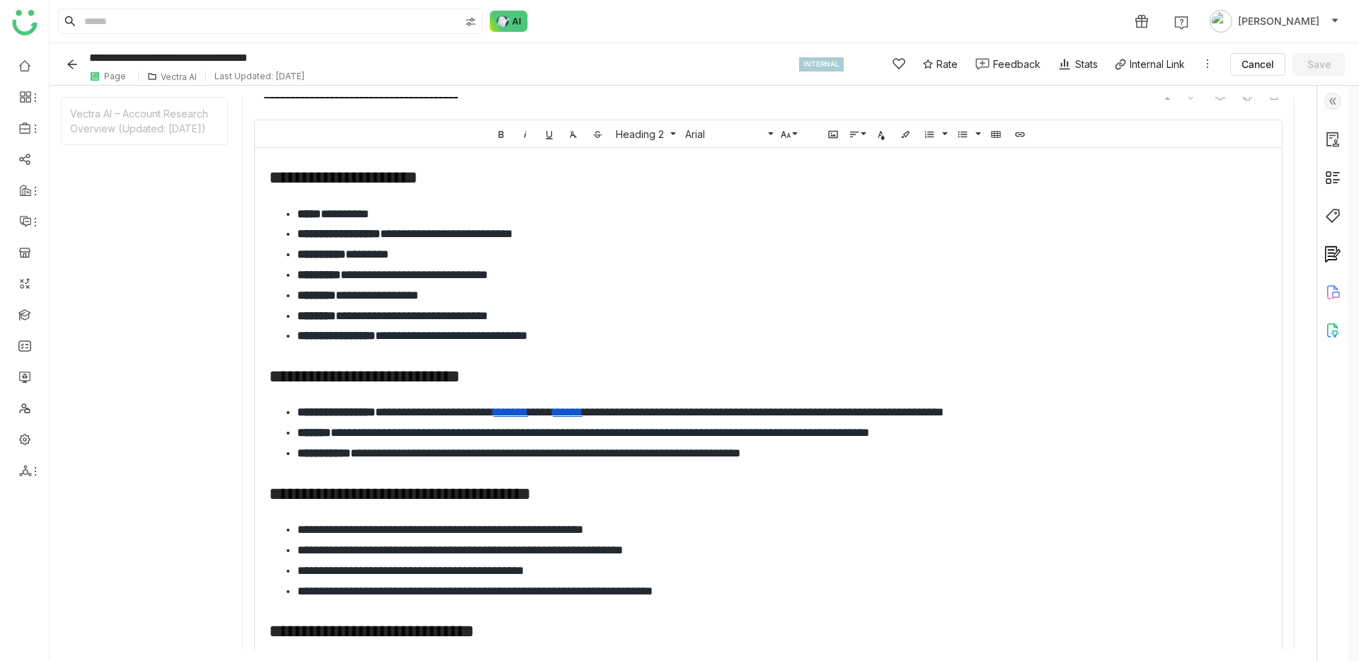
scroll to position [0, 0]
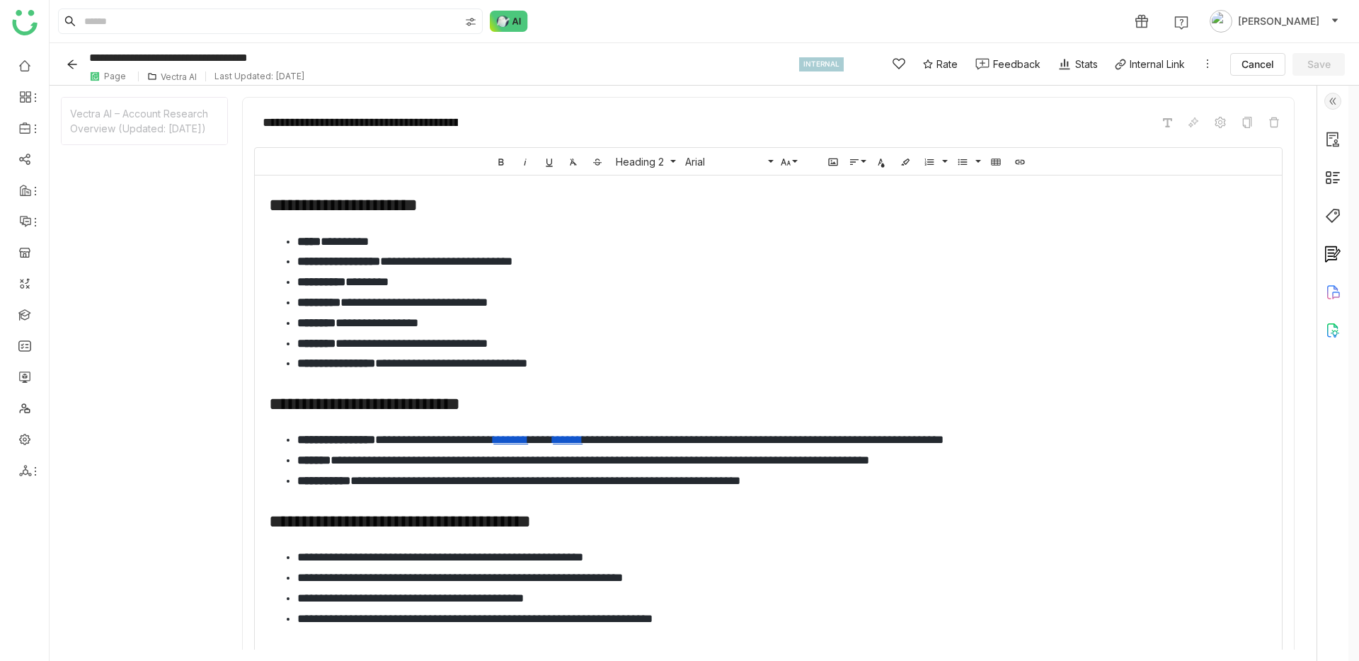
click at [76, 62] on icon "Back" at bounding box center [72, 64] width 11 height 11
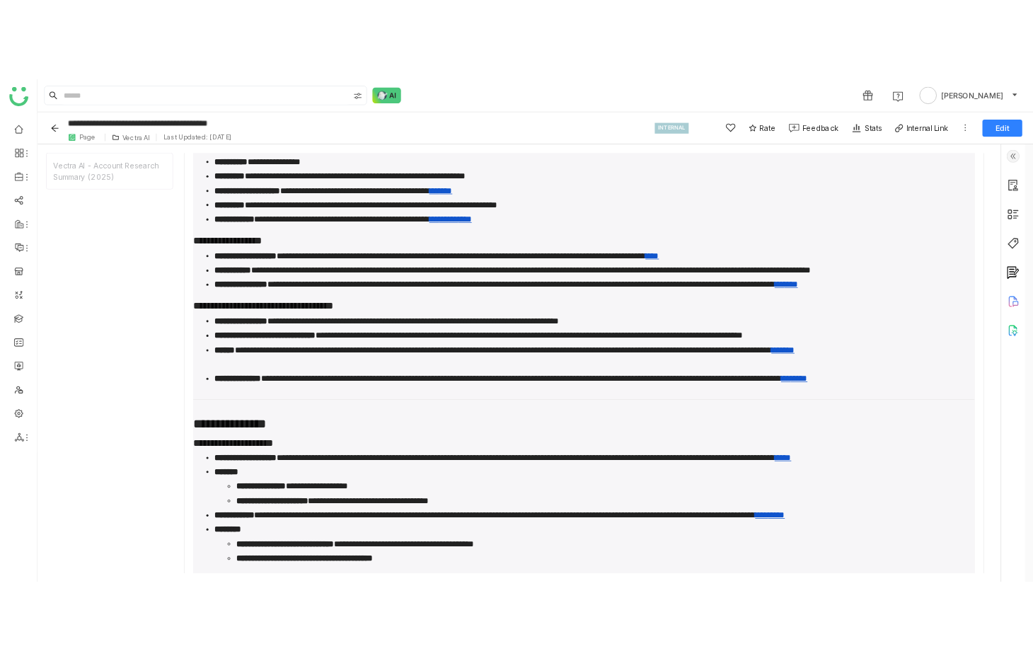
scroll to position [211, 0]
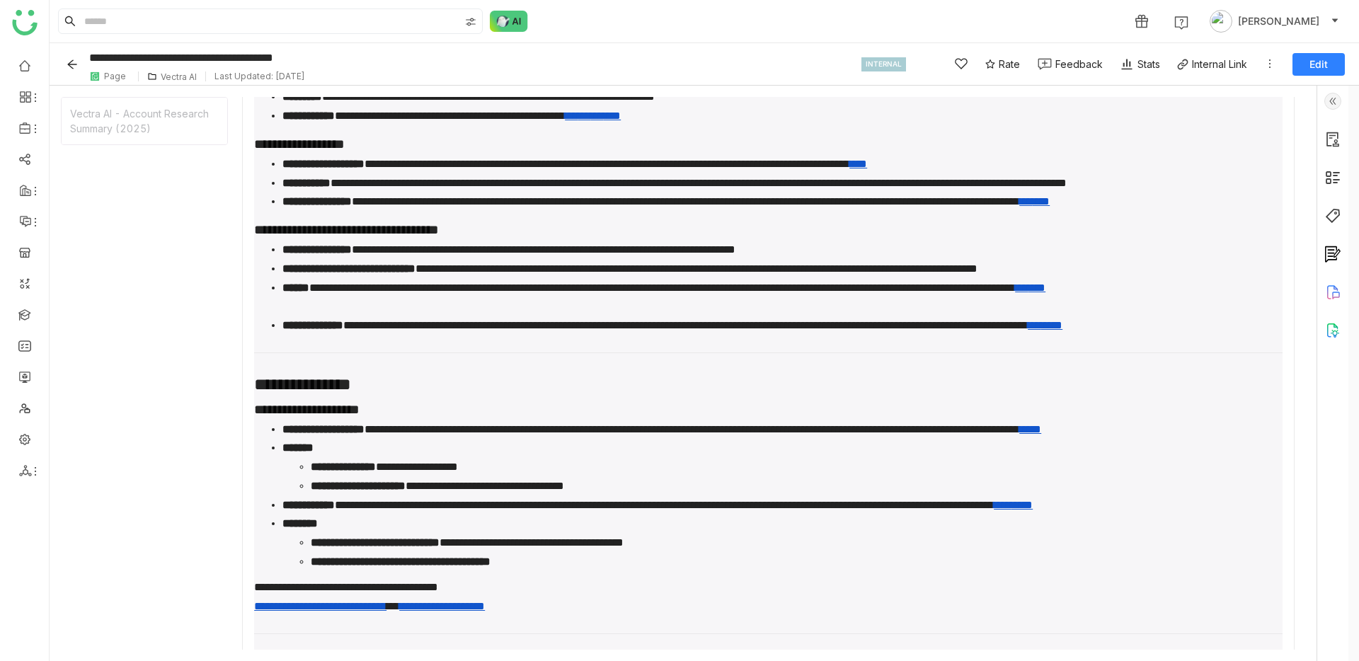
click at [1336, 65] on button "Edit" at bounding box center [1318, 64] width 52 height 23
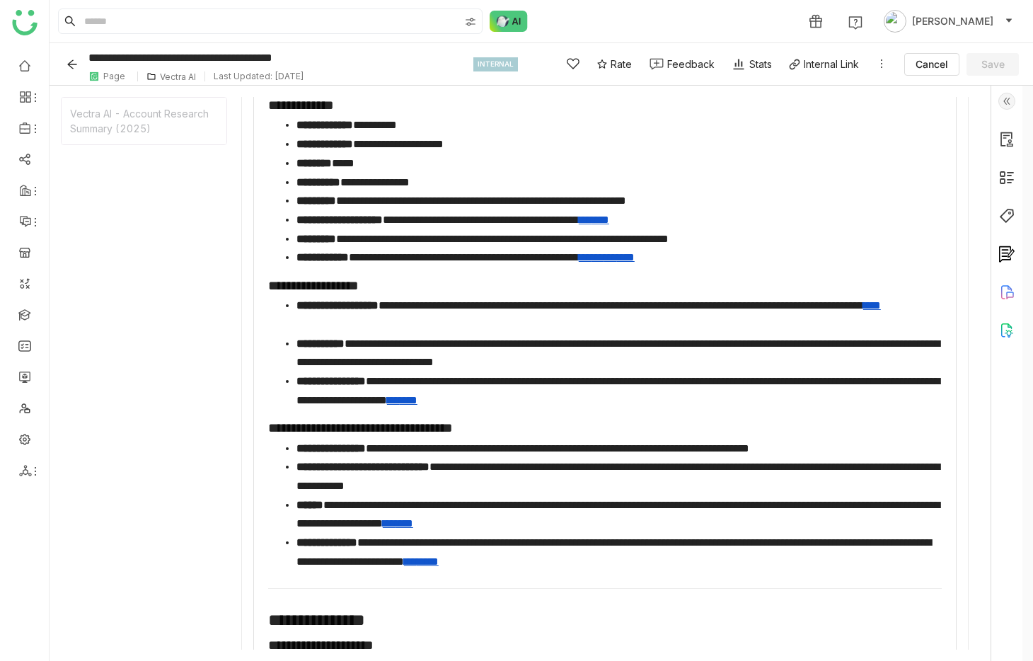
scroll to position [0, 0]
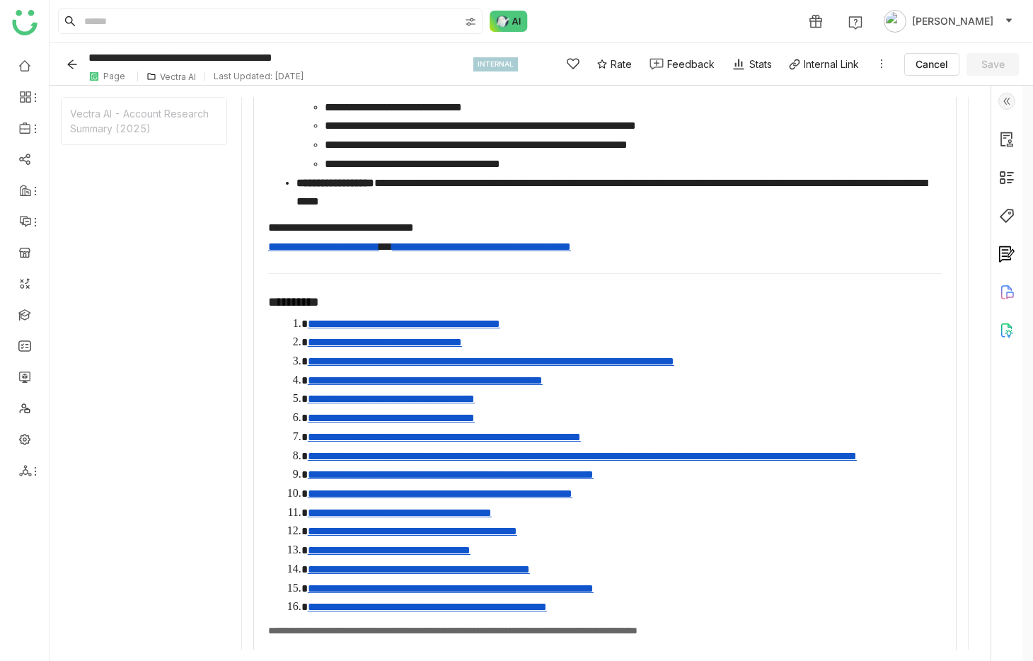
scroll to position [1159, 0]
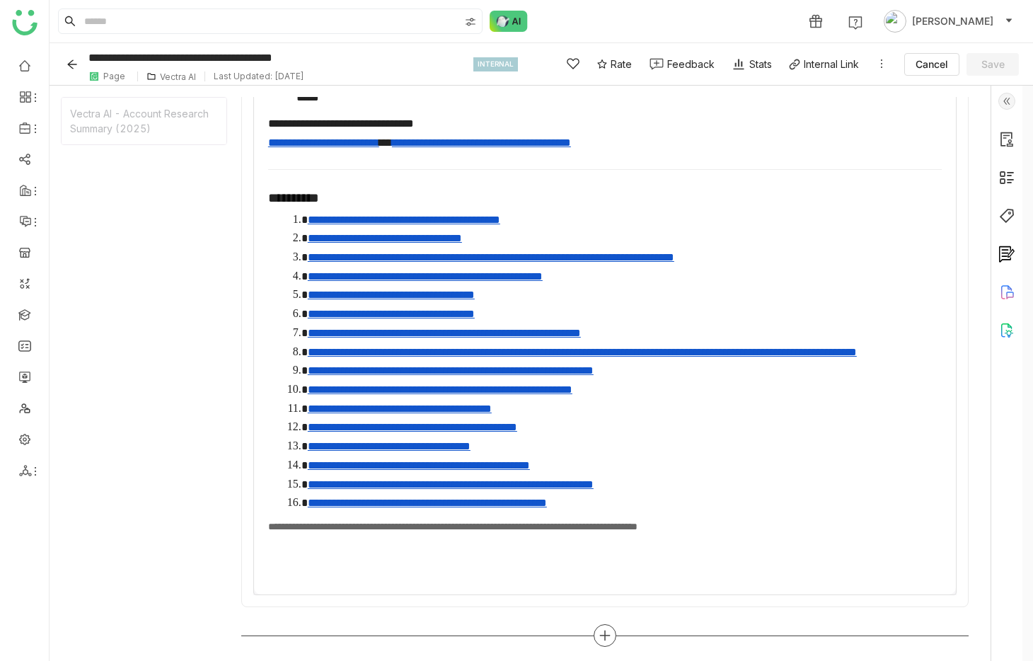
click at [608, 635] on icon at bounding box center [605, 635] width 13 height 13
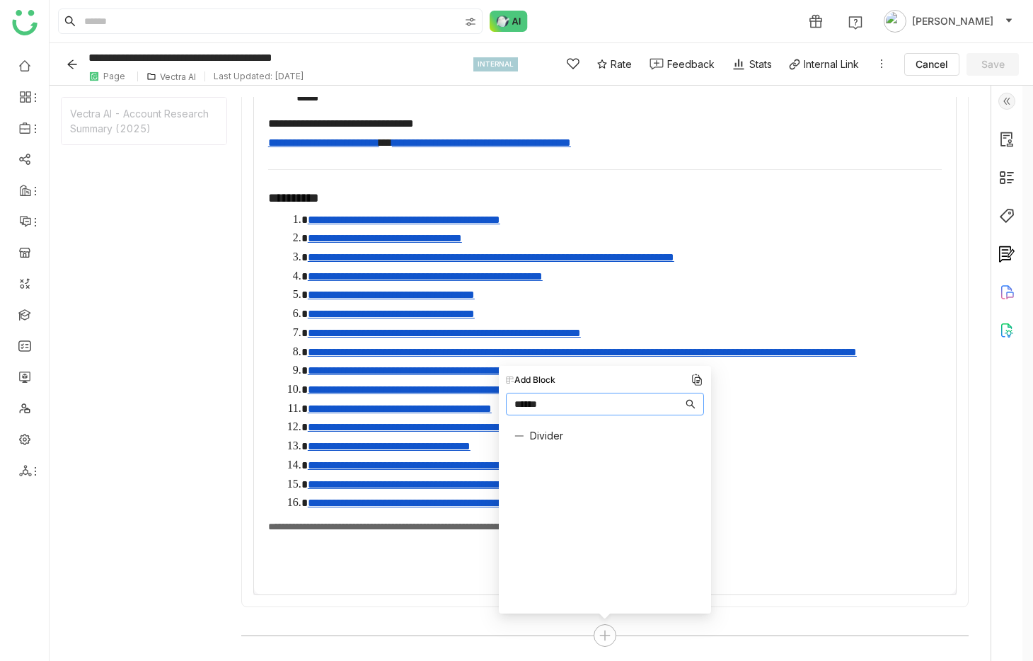
type input "******"
click at [538, 429] on span "Divider" at bounding box center [546, 435] width 33 height 15
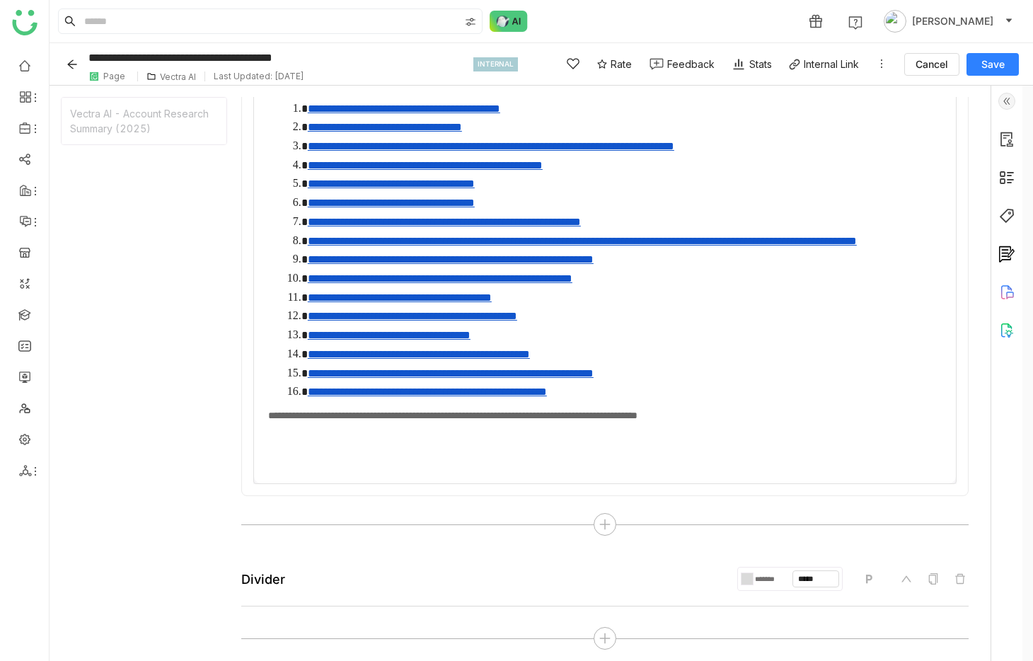
scroll to position [1273, 0]
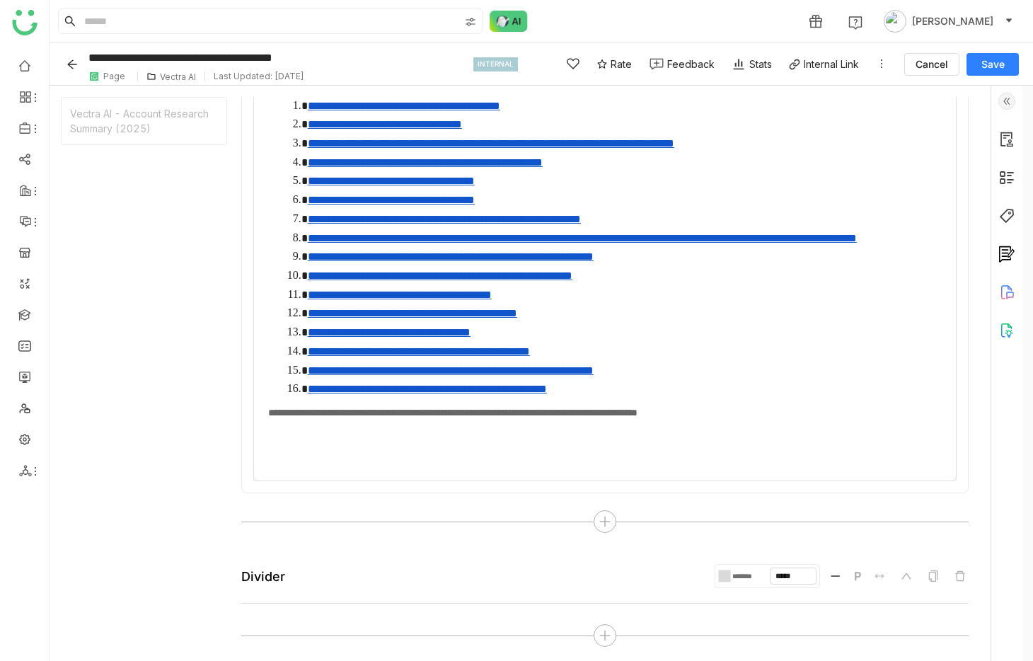
click at [268, 580] on div "Divider" at bounding box center [263, 576] width 44 height 15
click at [609, 632] on icon at bounding box center [605, 635] width 13 height 13
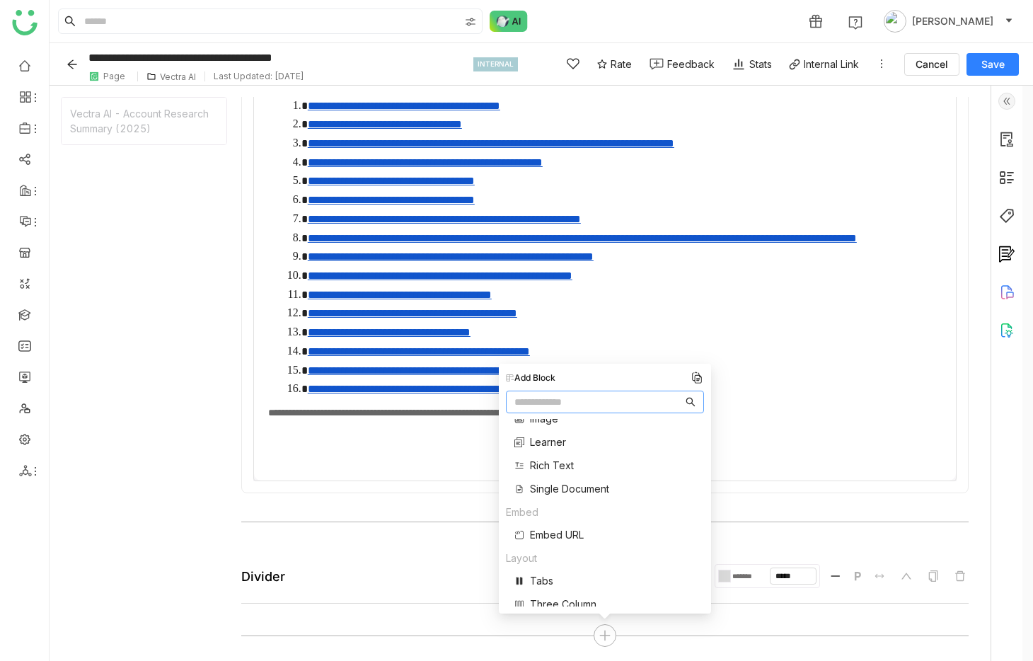
scroll to position [168, 0]
click at [563, 596] on span "Two Column" at bounding box center [559, 590] width 58 height 15
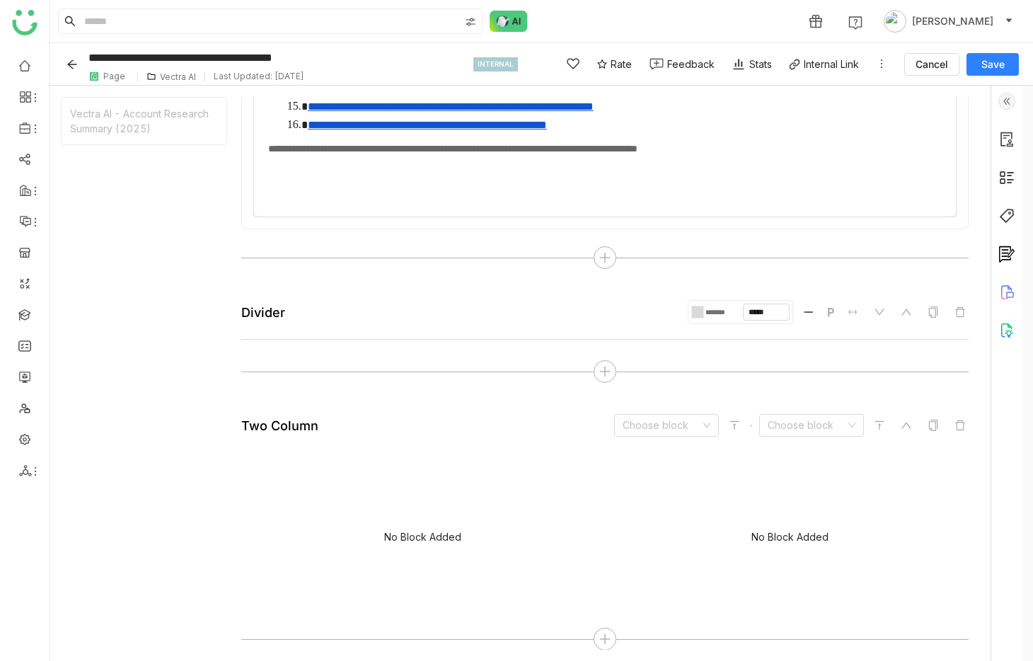
scroll to position [1540, 0]
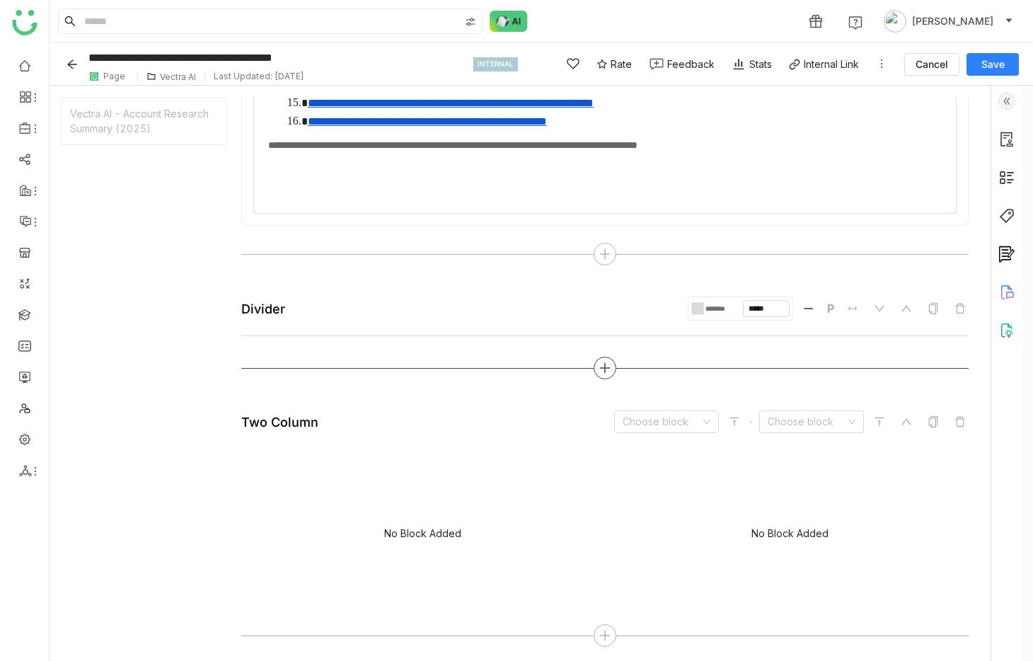
click at [607, 371] on icon at bounding box center [605, 368] width 13 height 13
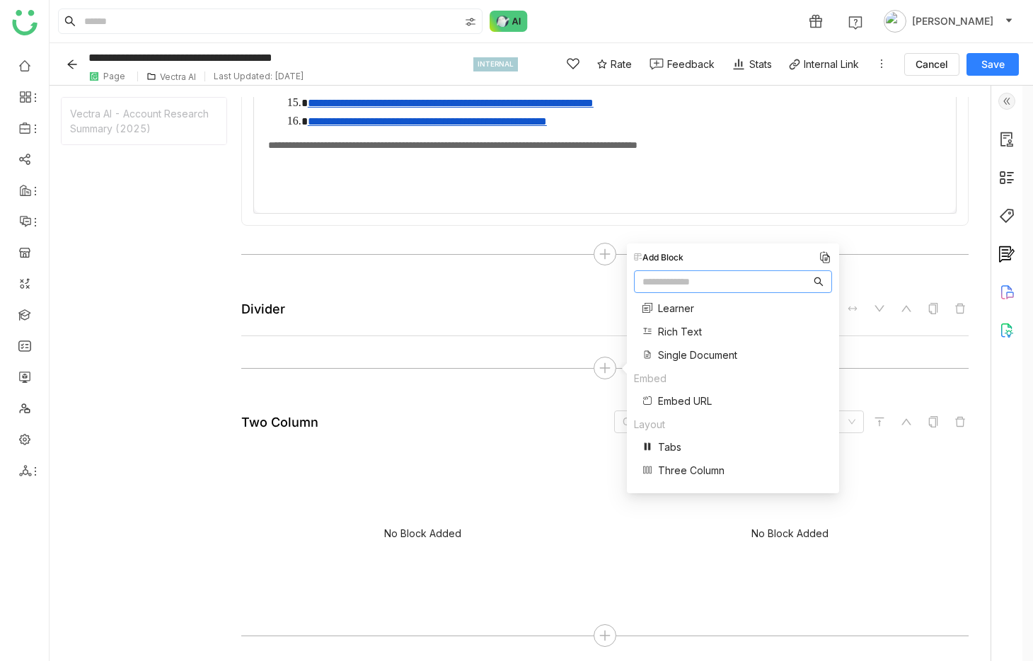
scroll to position [168, 0]
click at [677, 445] on span "Three Column" at bounding box center [691, 447] width 67 height 15
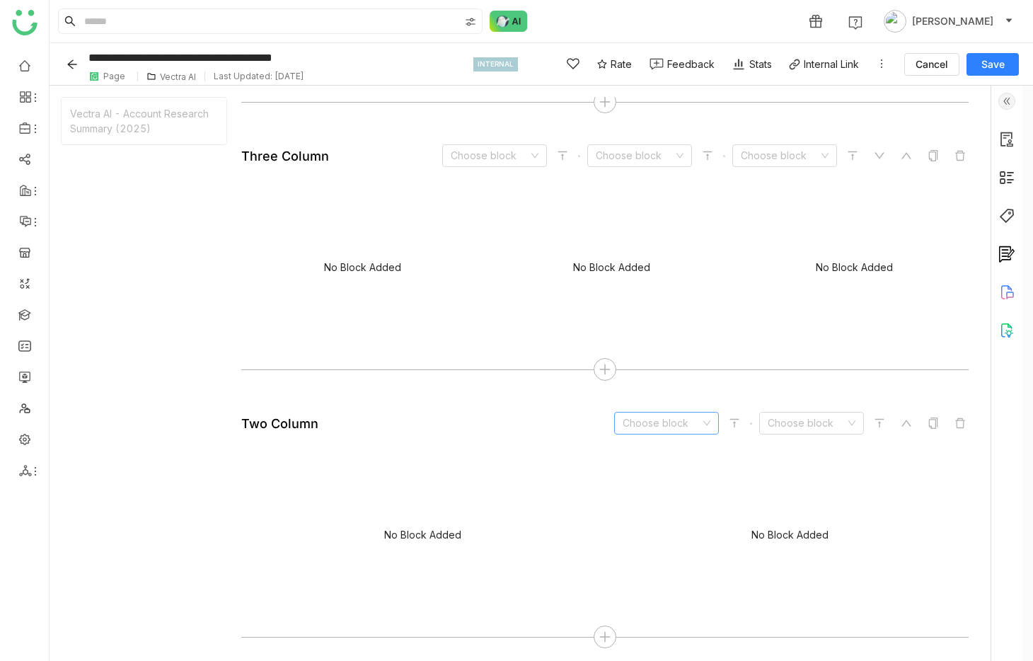
scroll to position [1808, 0]
click at [524, 156] on input at bounding box center [490, 154] width 78 height 21
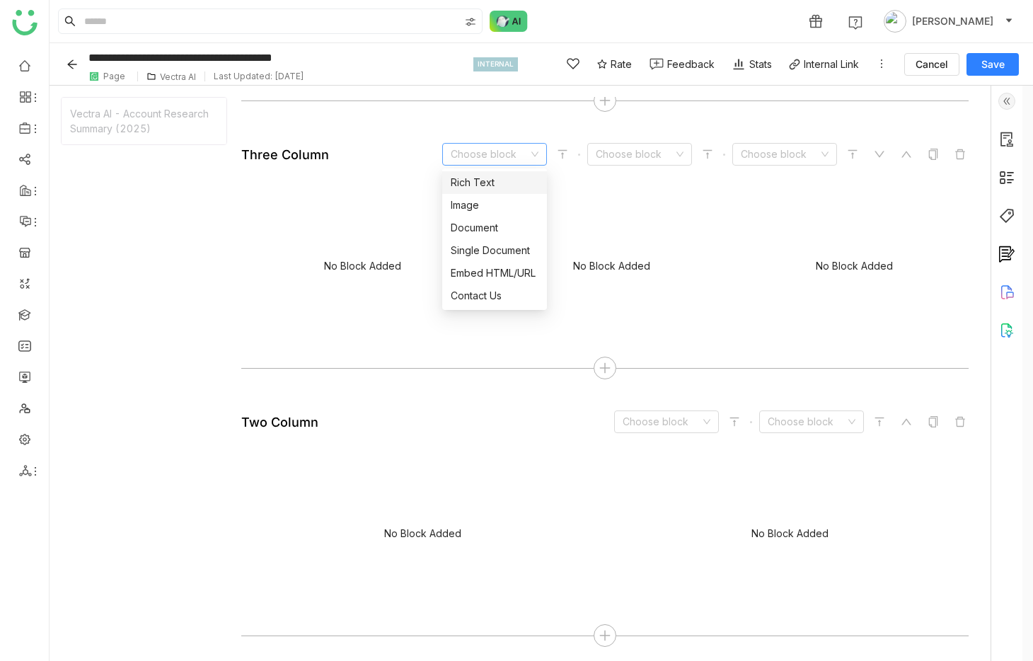
drag, startPoint x: 529, startPoint y: 175, endPoint x: 539, endPoint y: 174, distance: 10.6
click at [529, 176] on div "Rich Text" at bounding box center [495, 183] width 88 height 16
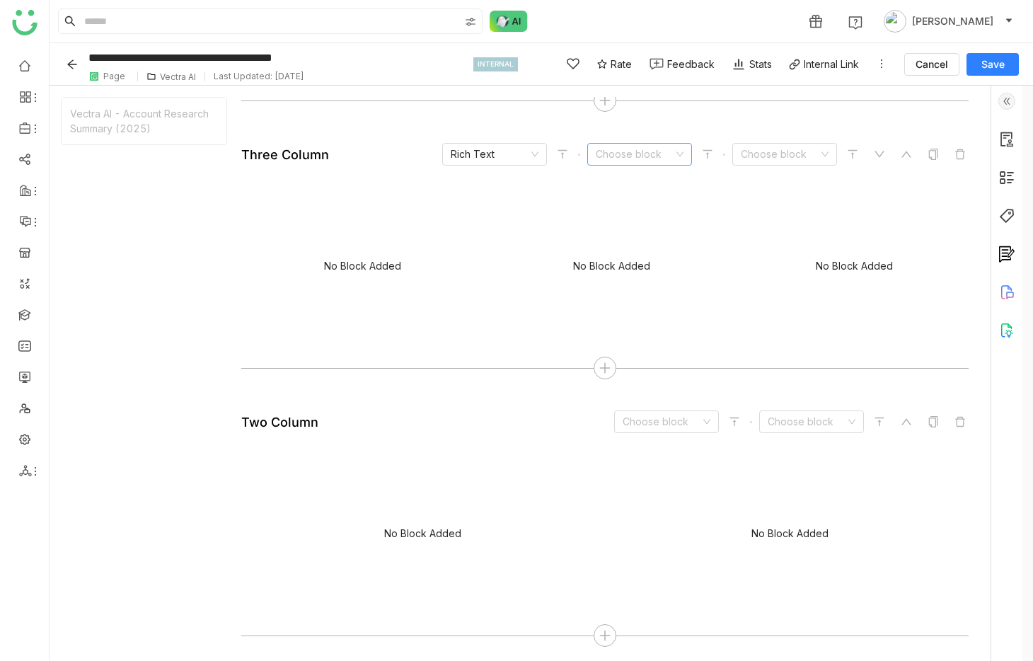
click at [621, 157] on input at bounding box center [635, 154] width 78 height 21
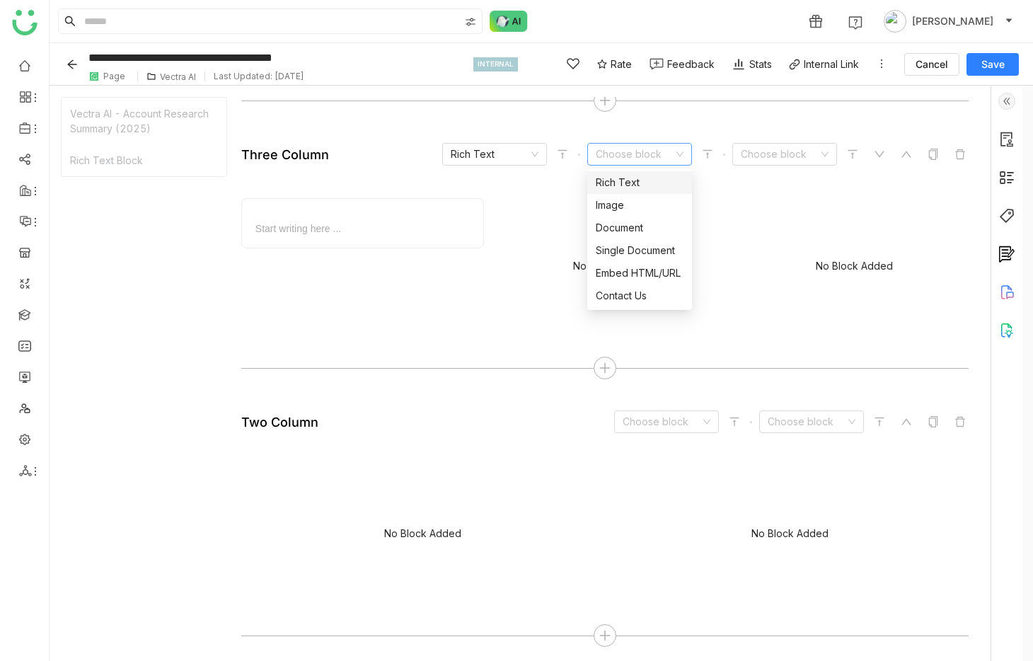
click at [647, 176] on div "Rich Text" at bounding box center [640, 183] width 88 height 16
click at [779, 158] on input at bounding box center [780, 154] width 78 height 21
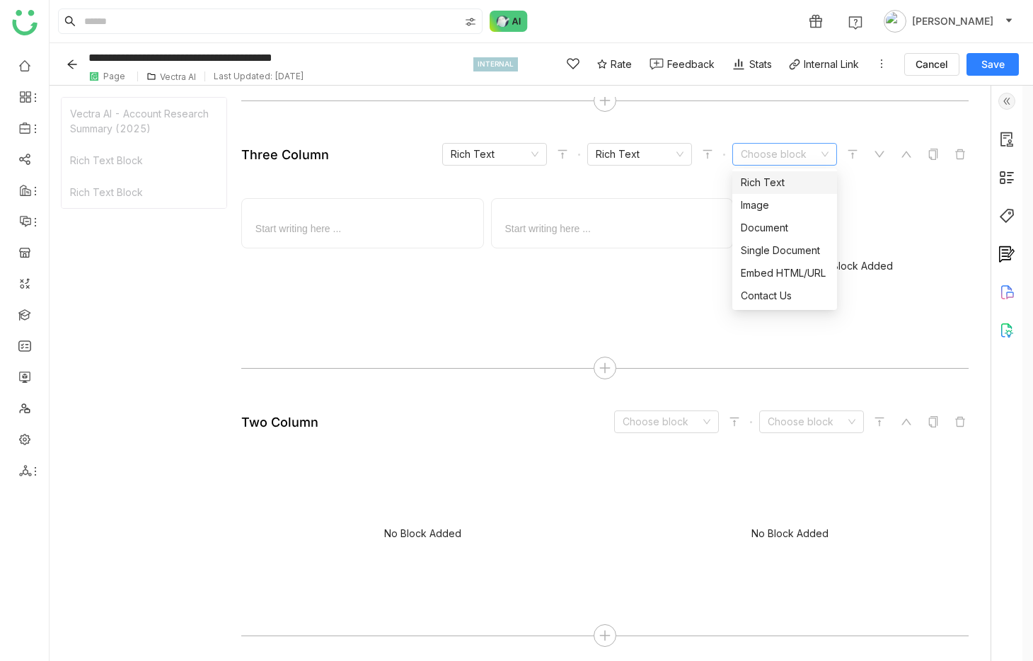
click at [786, 185] on div "Rich Text" at bounding box center [785, 183] width 88 height 16
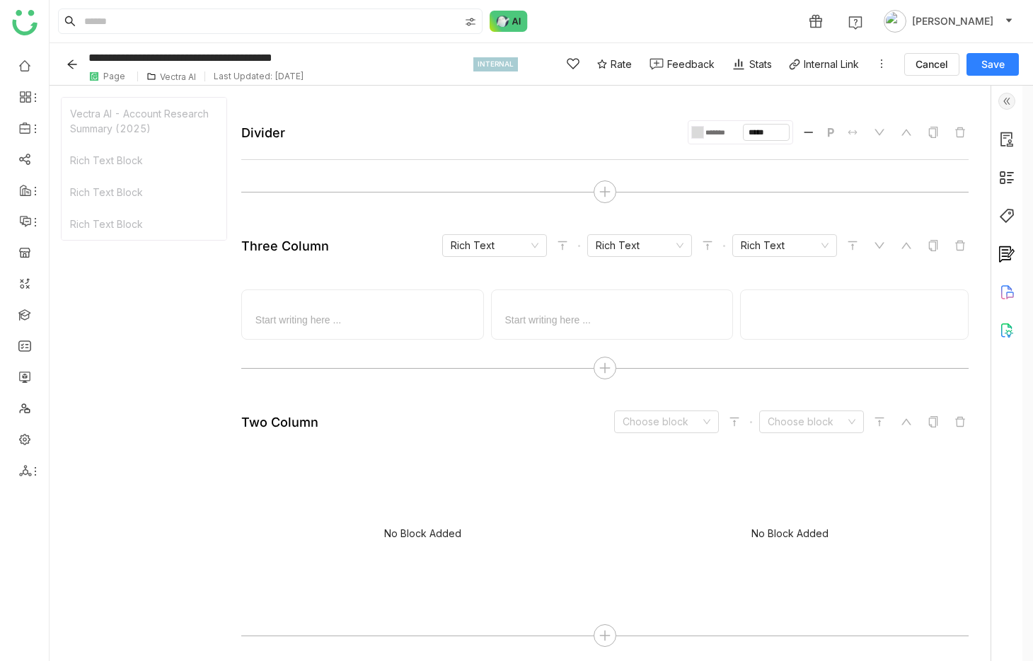
click at [680, 416] on input at bounding box center [662, 421] width 78 height 21
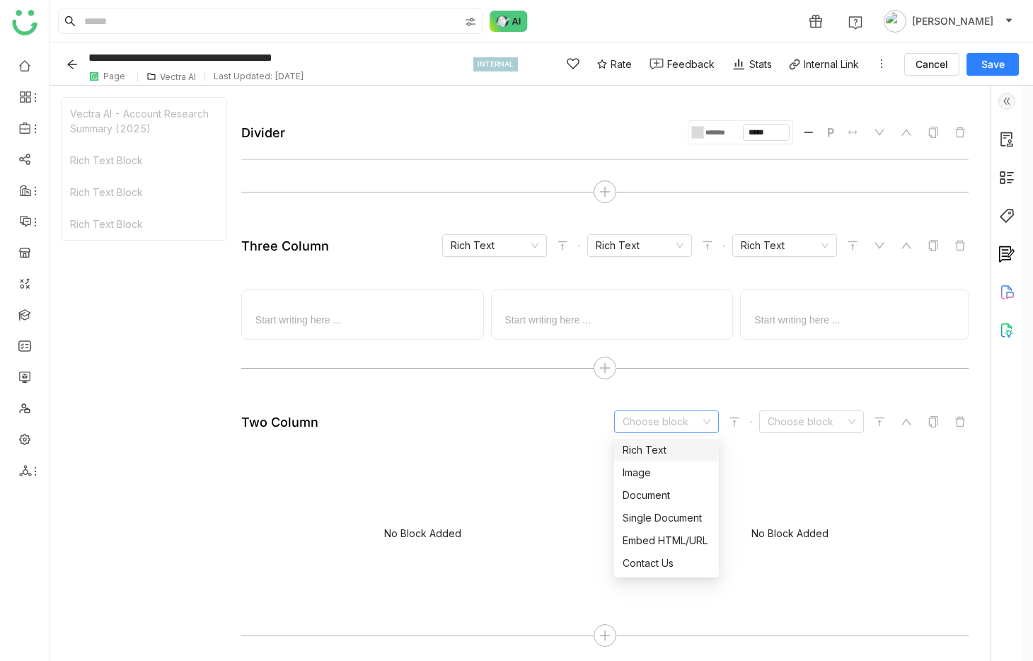
click at [680, 447] on div "Rich Text" at bounding box center [667, 450] width 88 height 16
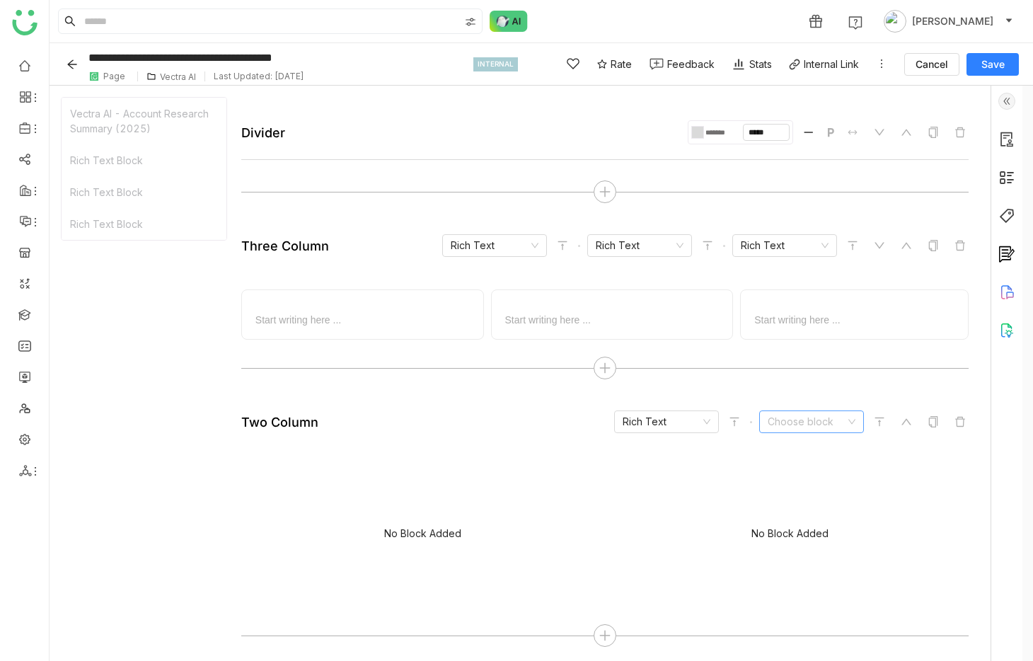
click at [779, 427] on input at bounding box center [807, 421] width 78 height 21
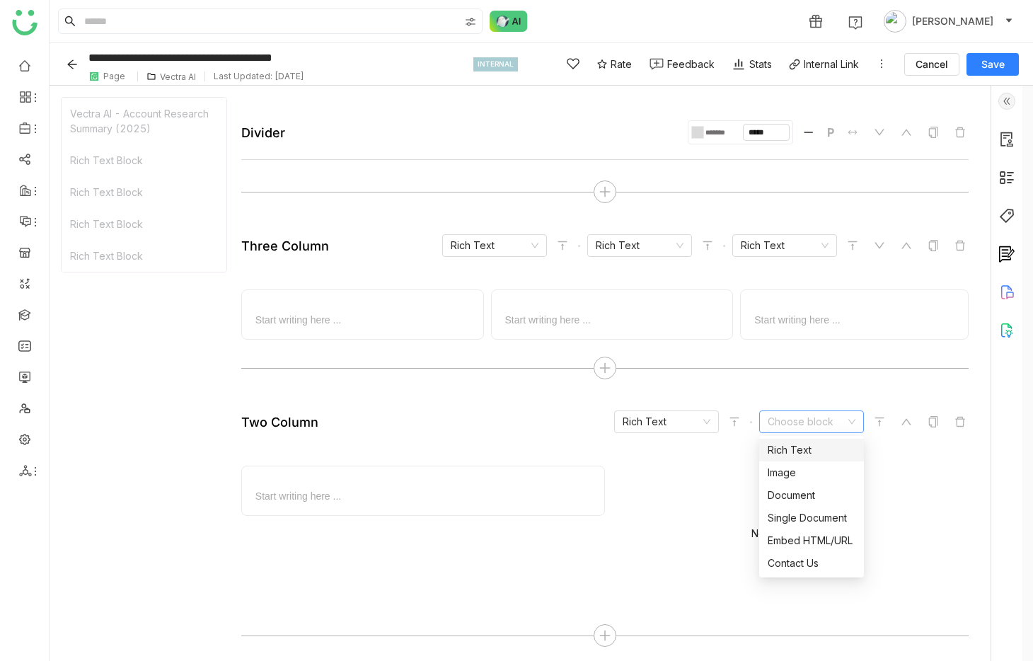
click at [790, 449] on div "Rich Text" at bounding box center [812, 450] width 88 height 16
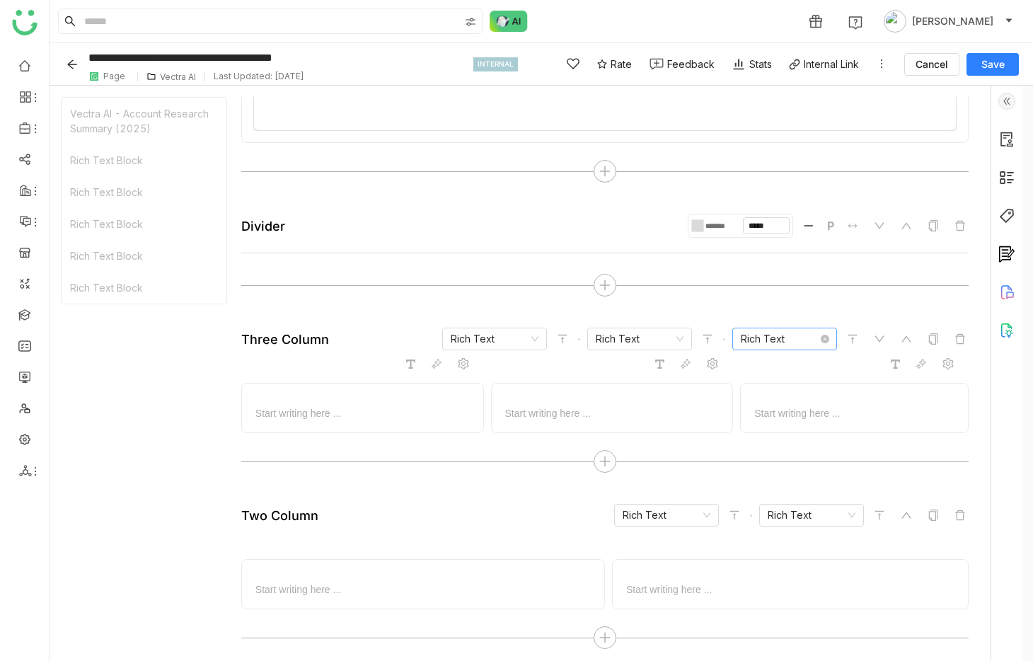
scroll to position [1622, 0]
click at [1002, 63] on span "Save" at bounding box center [993, 64] width 23 height 14
type input "**********"
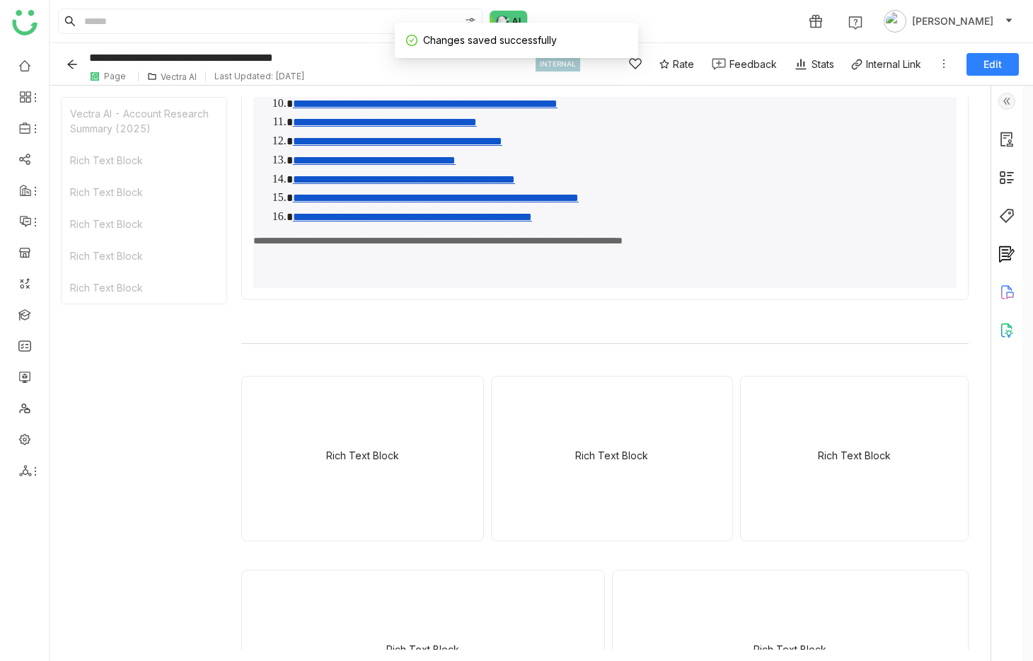
scroll to position [1379, 0]
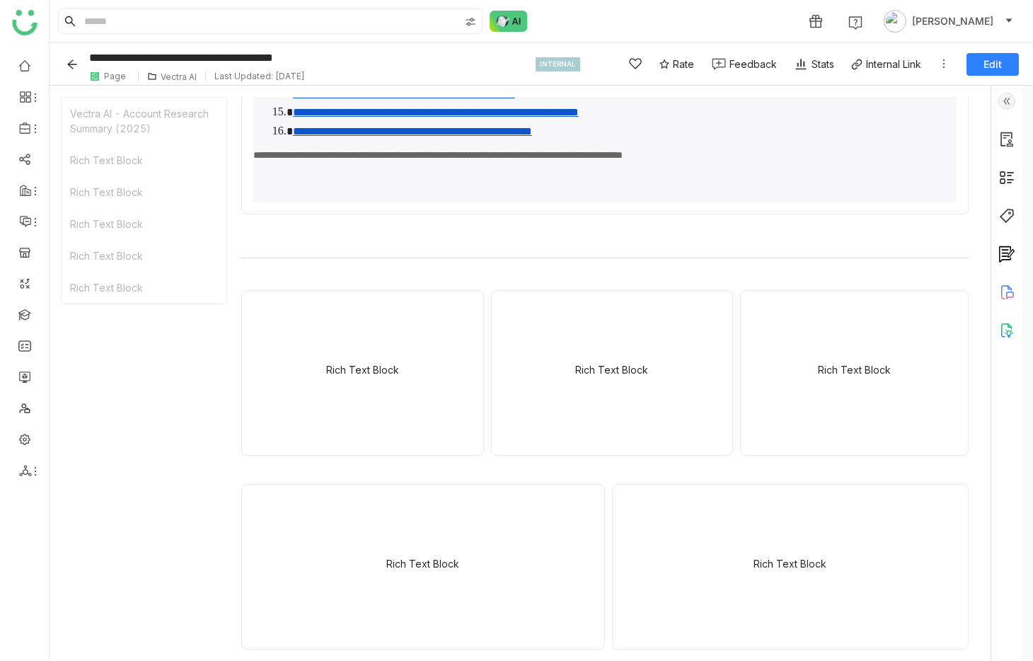
click at [940, 62] on icon at bounding box center [944, 63] width 11 height 11
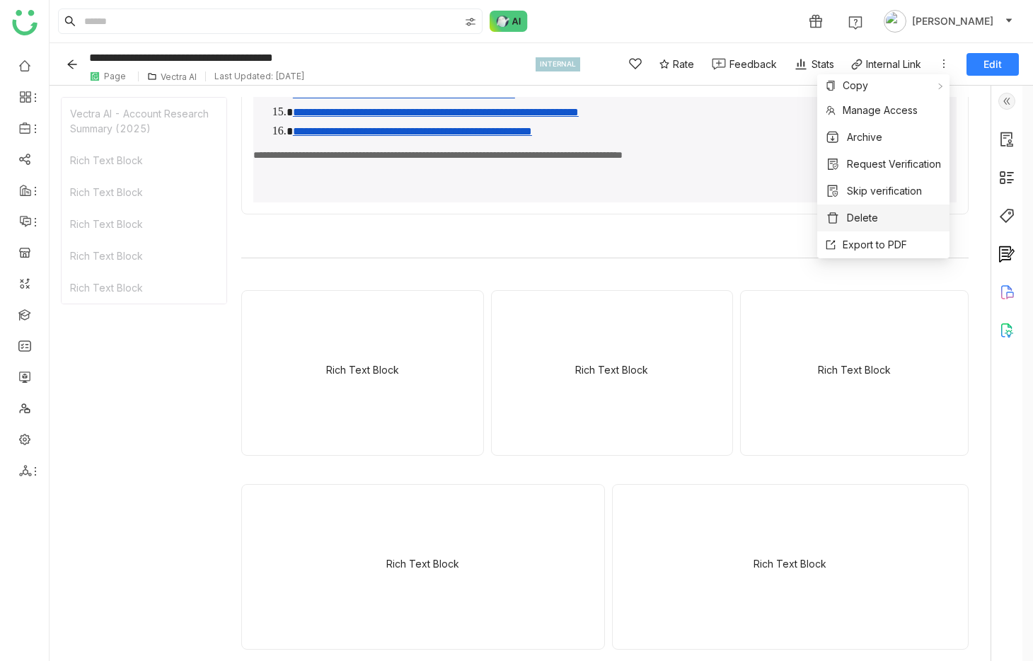
click at [893, 221] on li "Delete" at bounding box center [884, 218] width 132 height 27
click at [943, 64] on icon at bounding box center [944, 63] width 11 height 11
click at [861, 219] on span "Delete" at bounding box center [862, 218] width 31 height 16
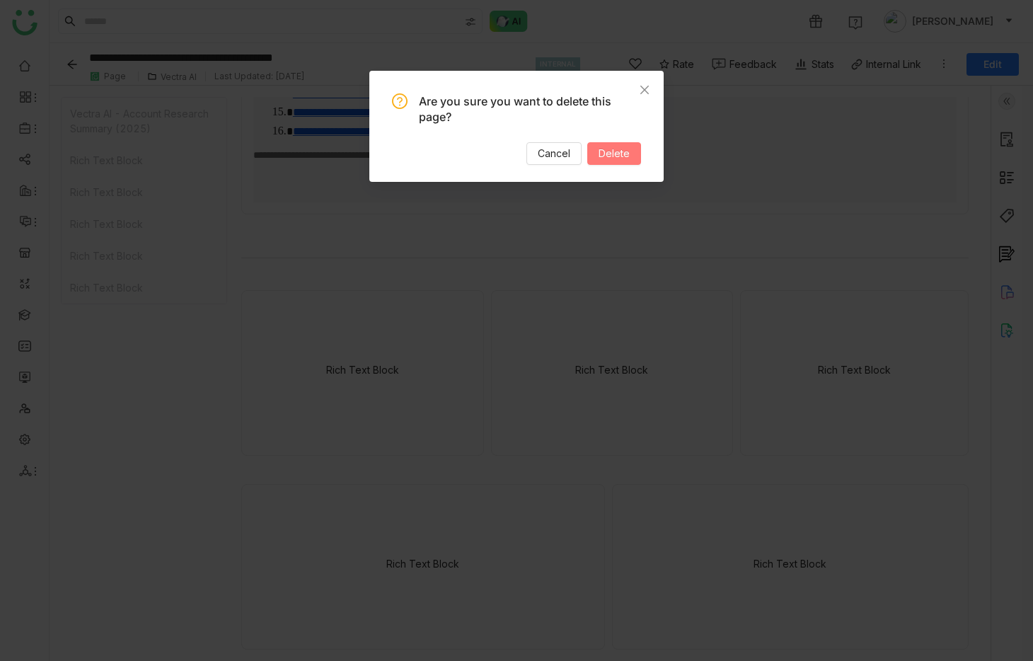
click at [629, 149] on span "Delete" at bounding box center [614, 154] width 31 height 16
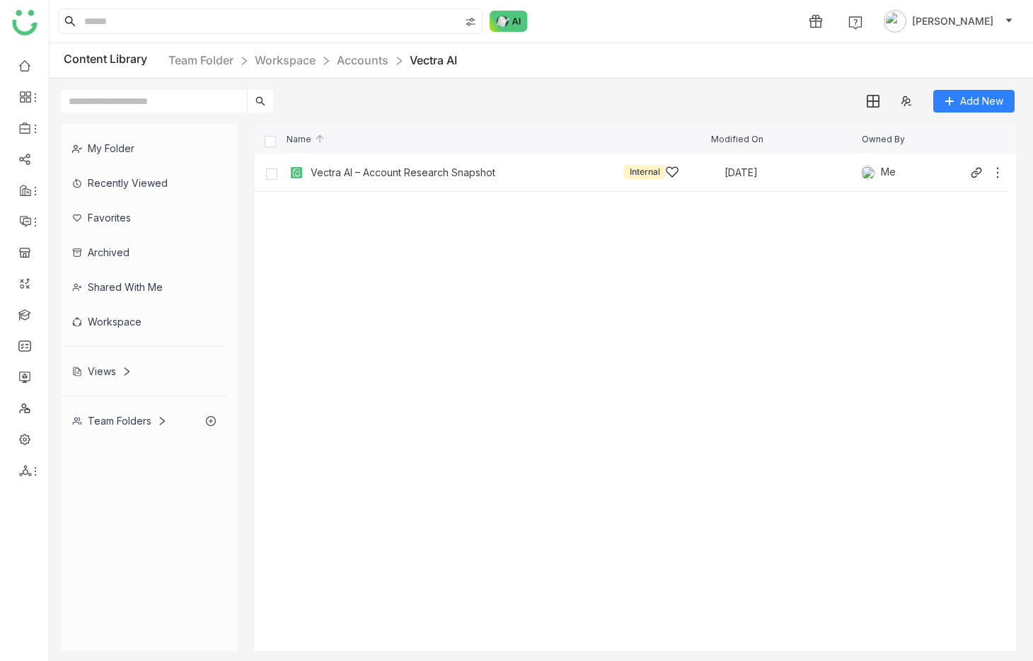
click at [1003, 180] on div "Vectra AI – Account Research Snapshot Internal Oct 9, 2025 Me" at bounding box center [645, 172] width 719 height 22
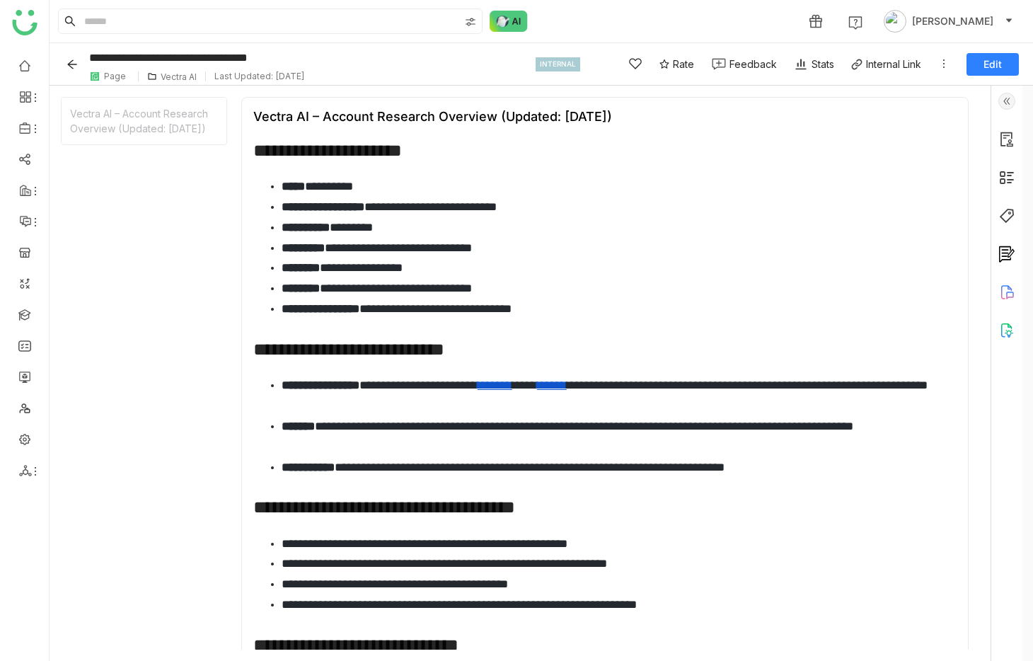
click at [71, 67] on icon "Back" at bounding box center [71, 63] width 9 height 9
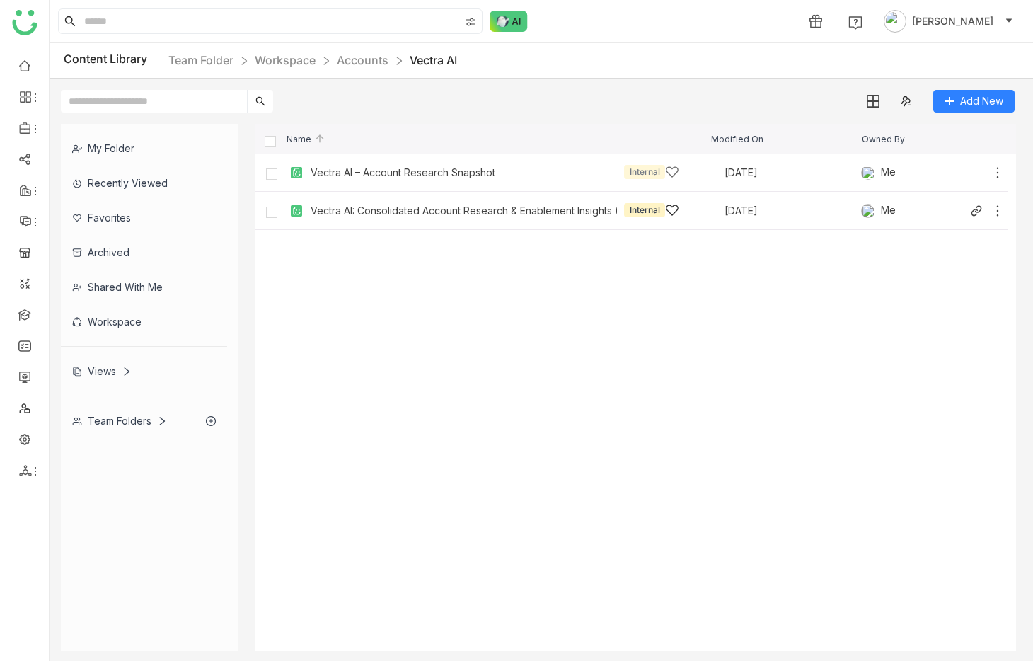
click at [529, 212] on div "Vectra AI: Consolidated Account Research & Enablement Insights (2025)" at bounding box center [464, 210] width 306 height 11
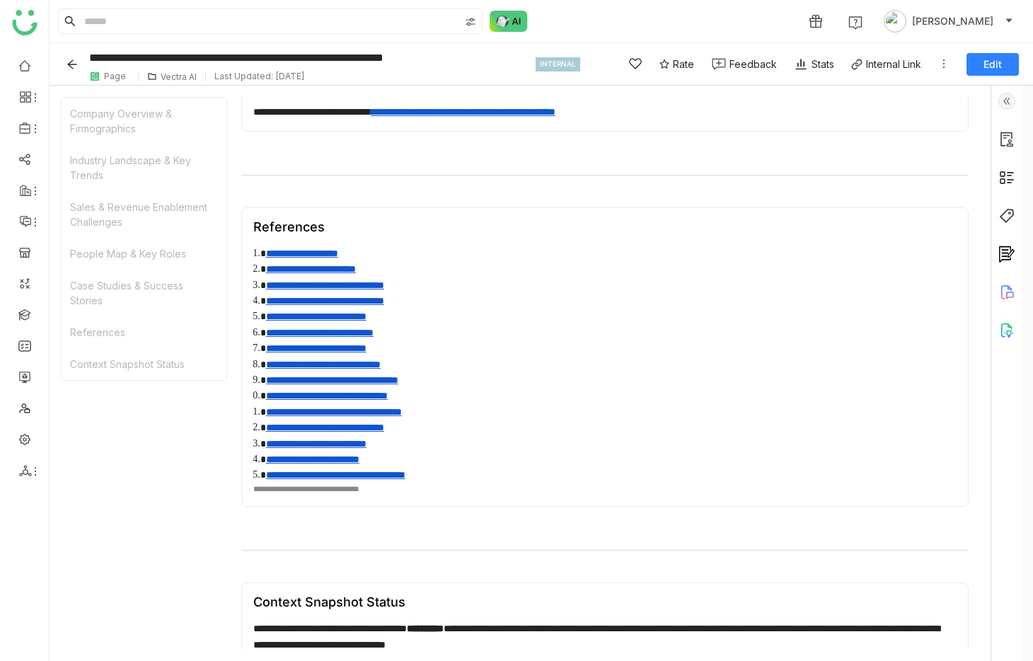
scroll to position [1211, 0]
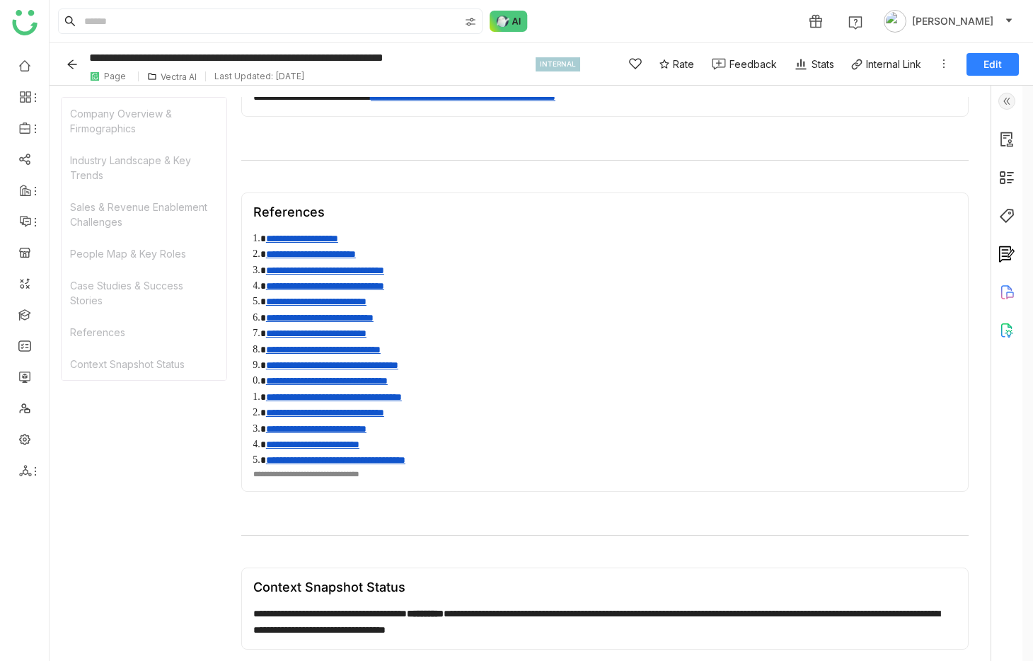
click at [356, 479] on div "**********" at bounding box center [605, 475] width 704 height 12
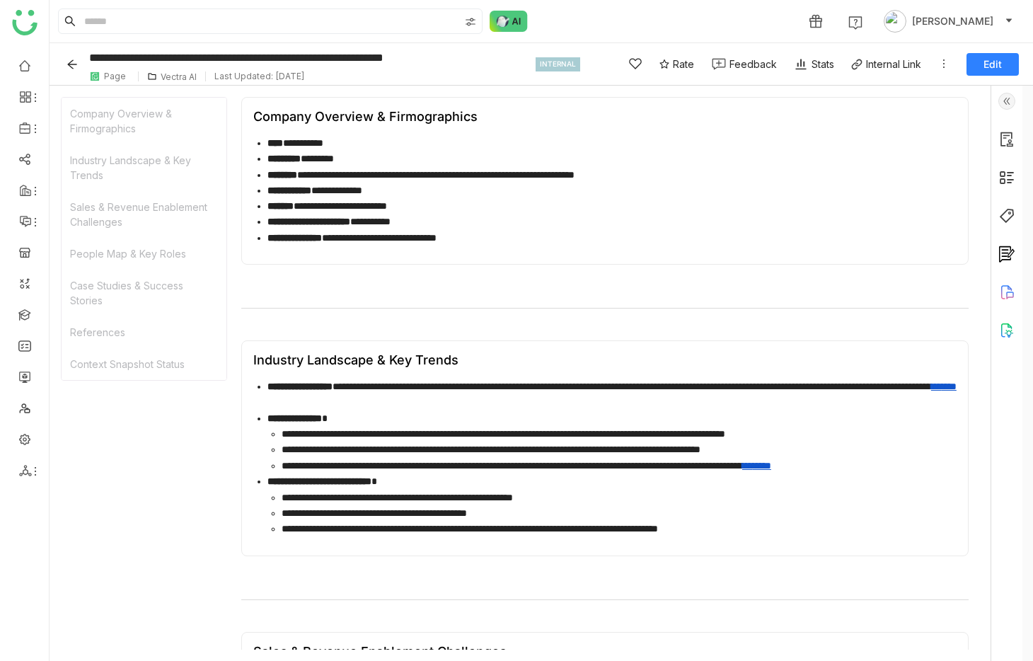
click at [944, 64] on icon at bounding box center [944, 63] width 11 height 11
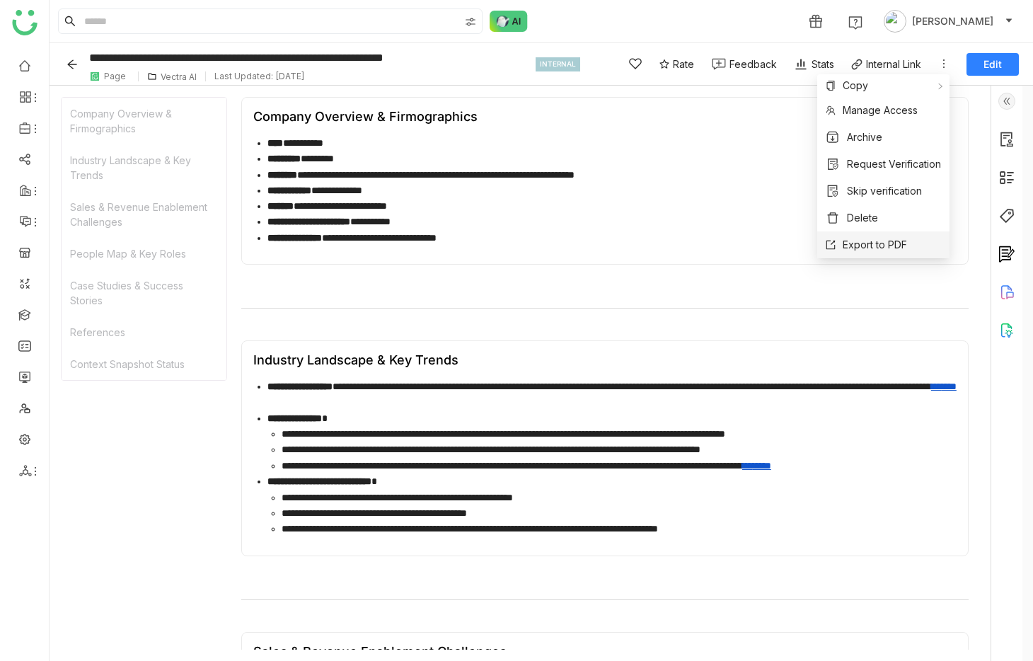
click at [853, 241] on span "Export to PDF" at bounding box center [875, 245] width 64 height 16
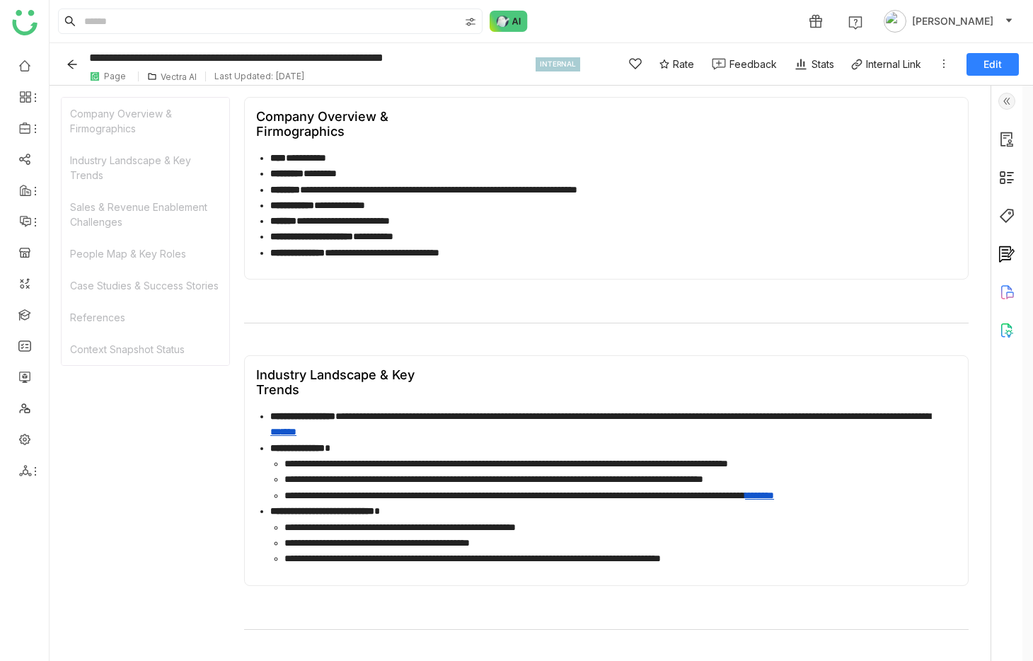
scroll to position [358, 0]
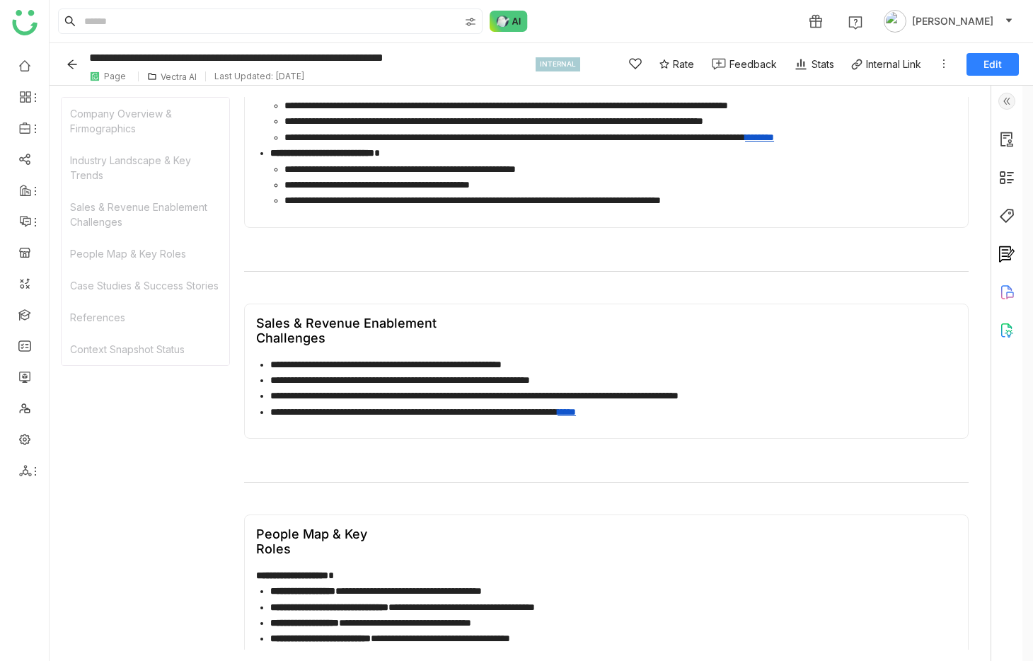
click at [200, 280] on div "Case Studies & Success Stories" at bounding box center [146, 286] width 168 height 32
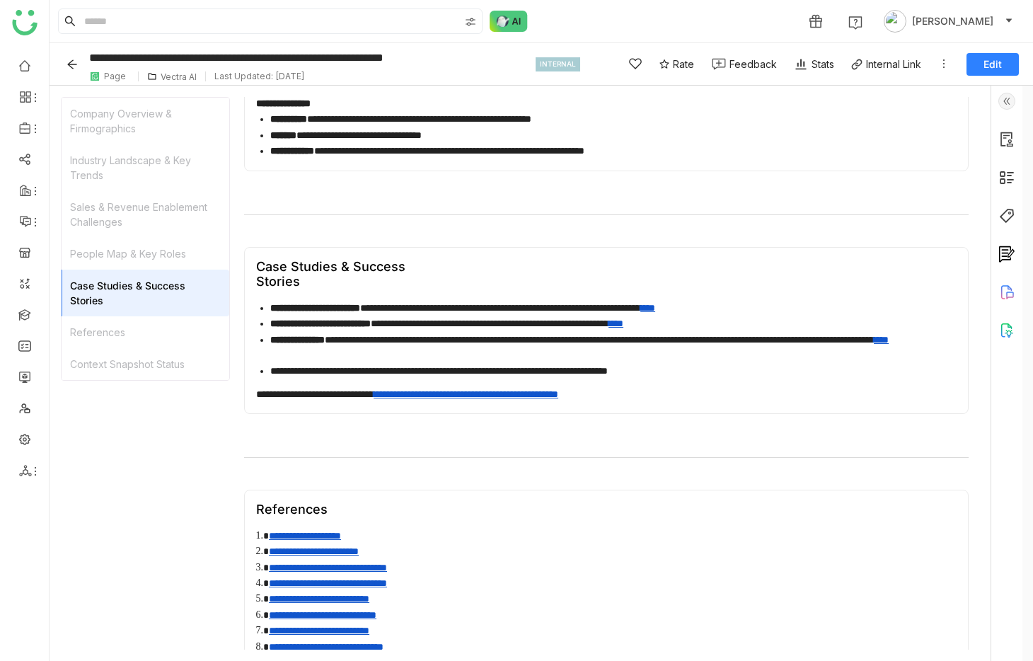
scroll to position [1108, 0]
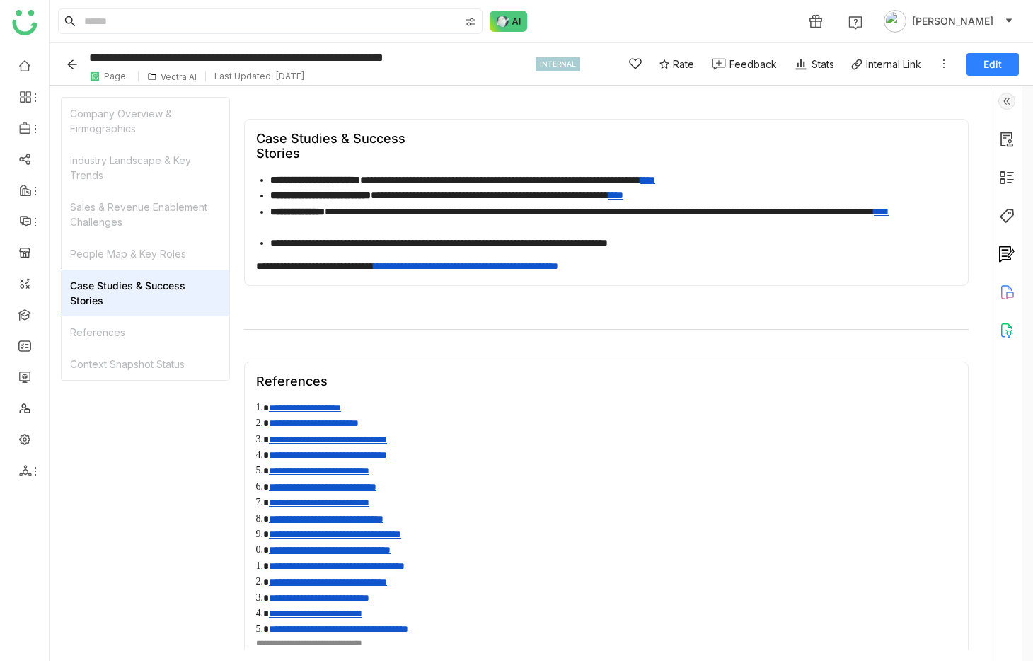
click at [193, 78] on div "Vectra AI" at bounding box center [179, 76] width 36 height 11
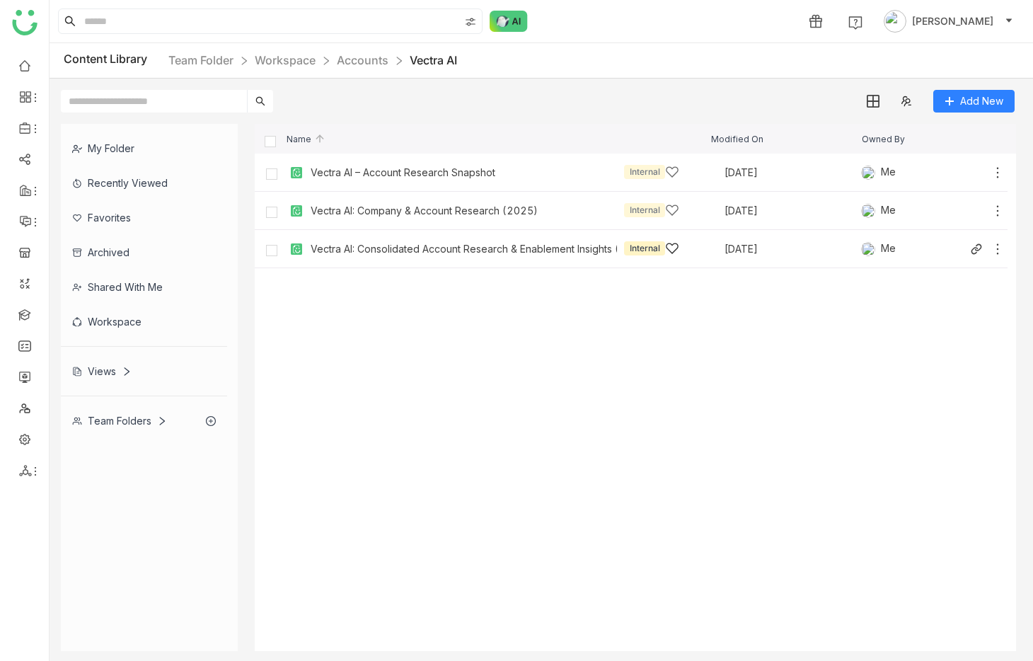
click at [422, 241] on div "Vectra AI: Consolidated Account Research & Enablement Insights (2025) Internal" at bounding box center [495, 248] width 369 height 15
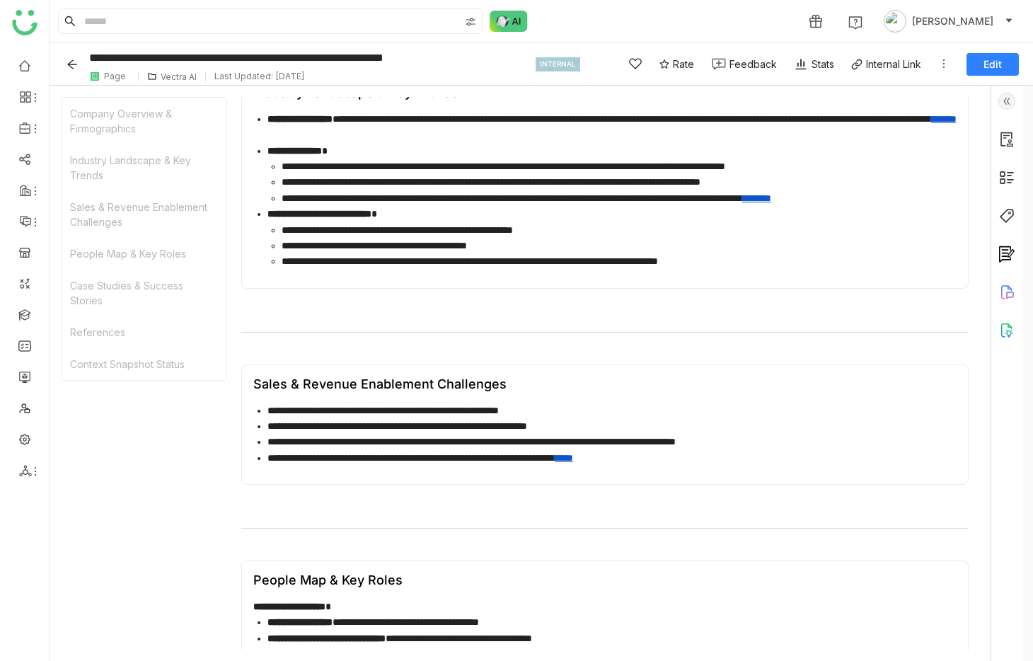
scroll to position [254, 0]
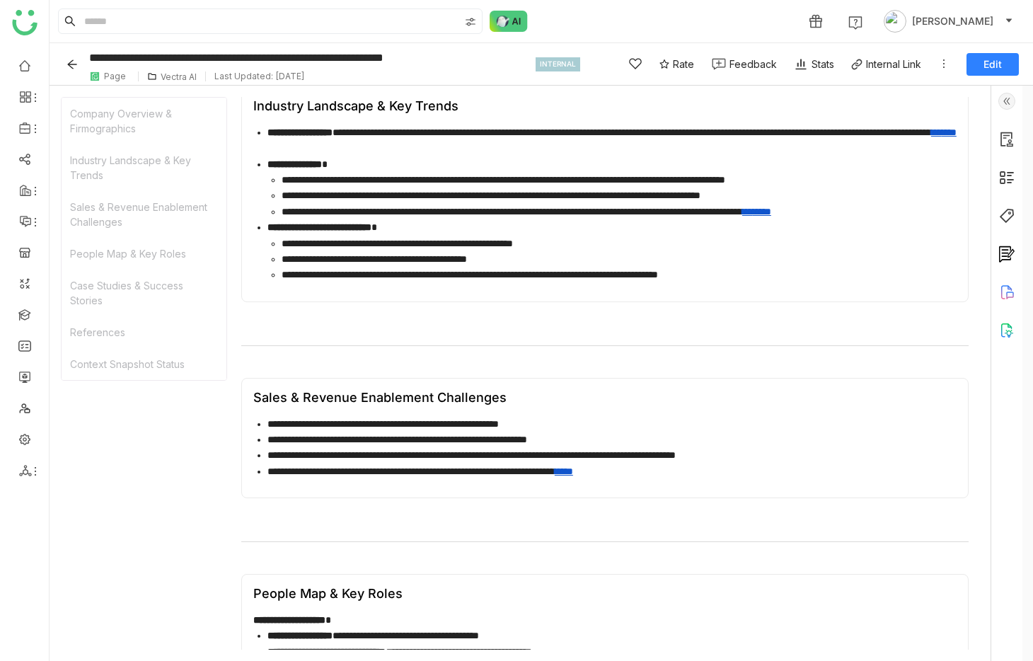
click at [76, 68] on icon "Back" at bounding box center [72, 64] width 11 height 11
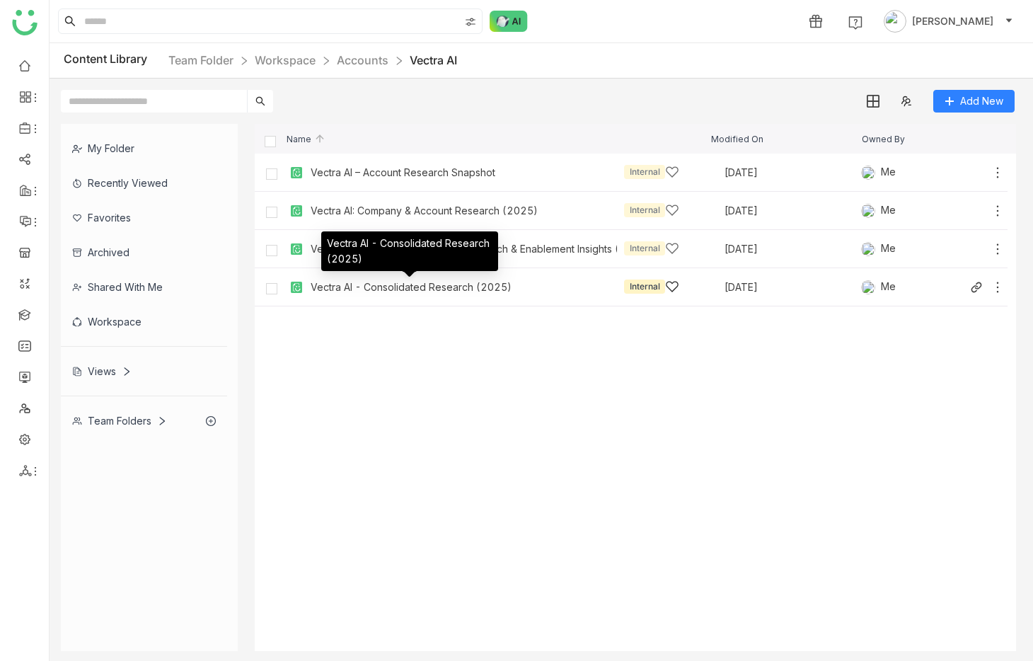
click at [461, 282] on div "Vectra AI - Consolidated Research (2025)" at bounding box center [411, 287] width 201 height 11
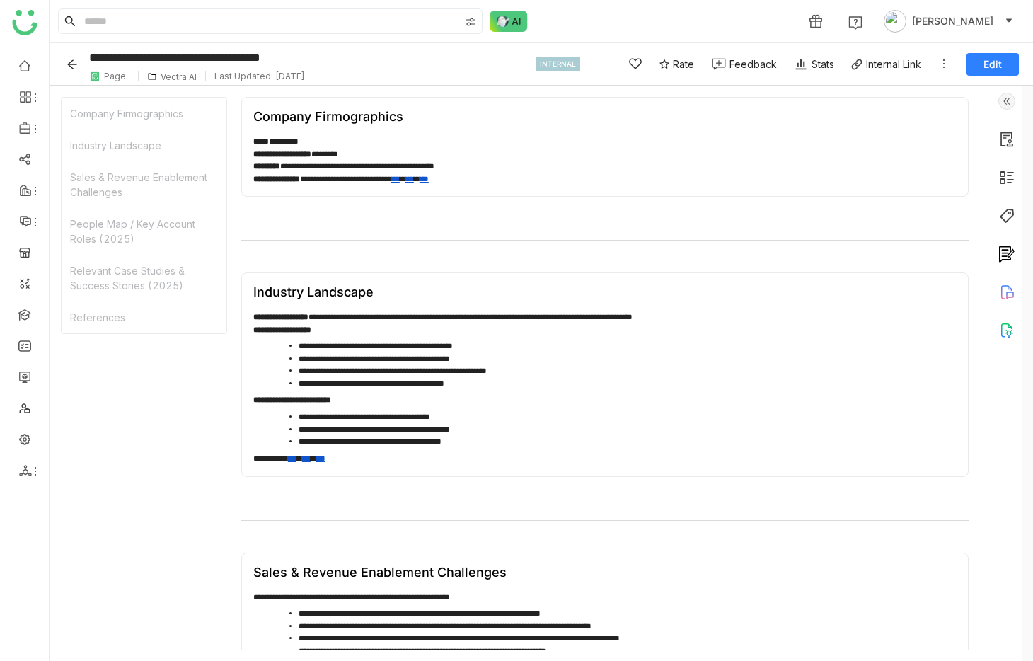
scroll to position [703, 0]
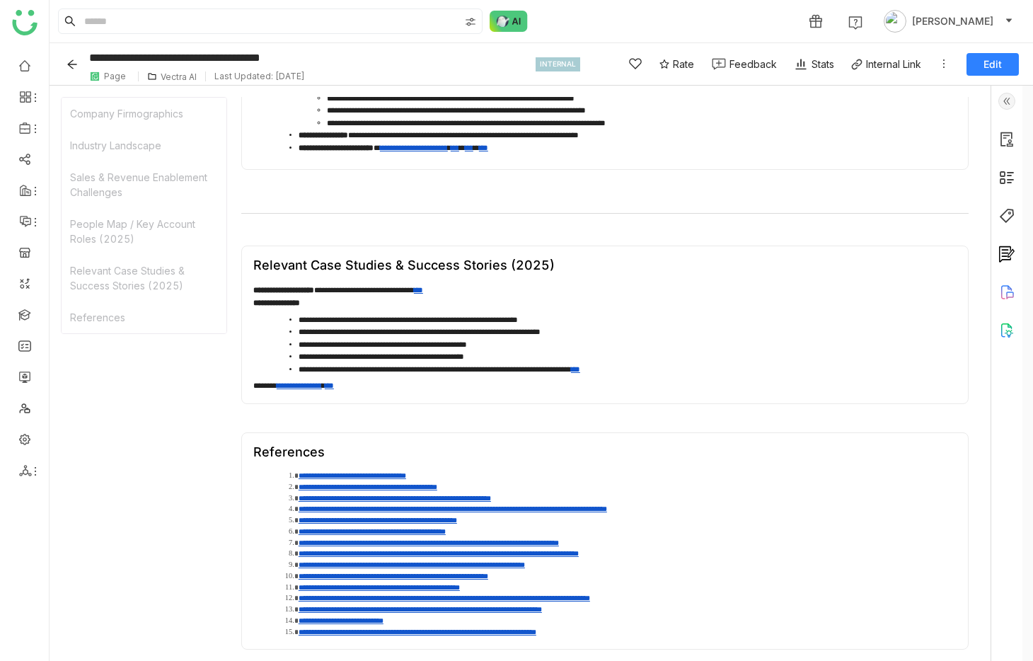
click at [64, 65] on button "Back" at bounding box center [75, 64] width 22 height 23
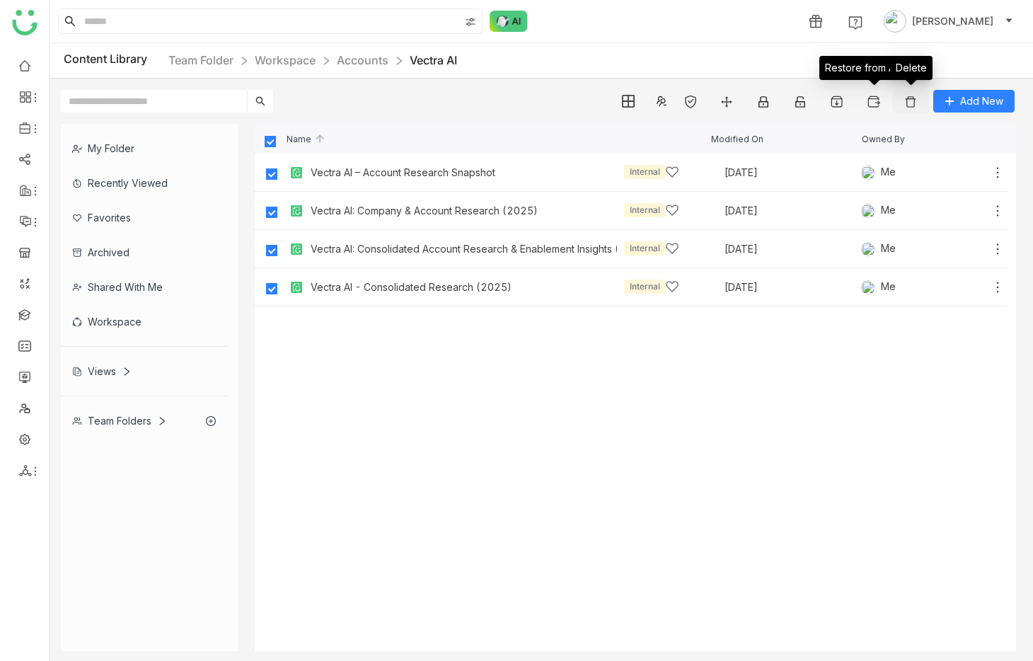
click at [902, 98] on button at bounding box center [911, 101] width 37 height 23
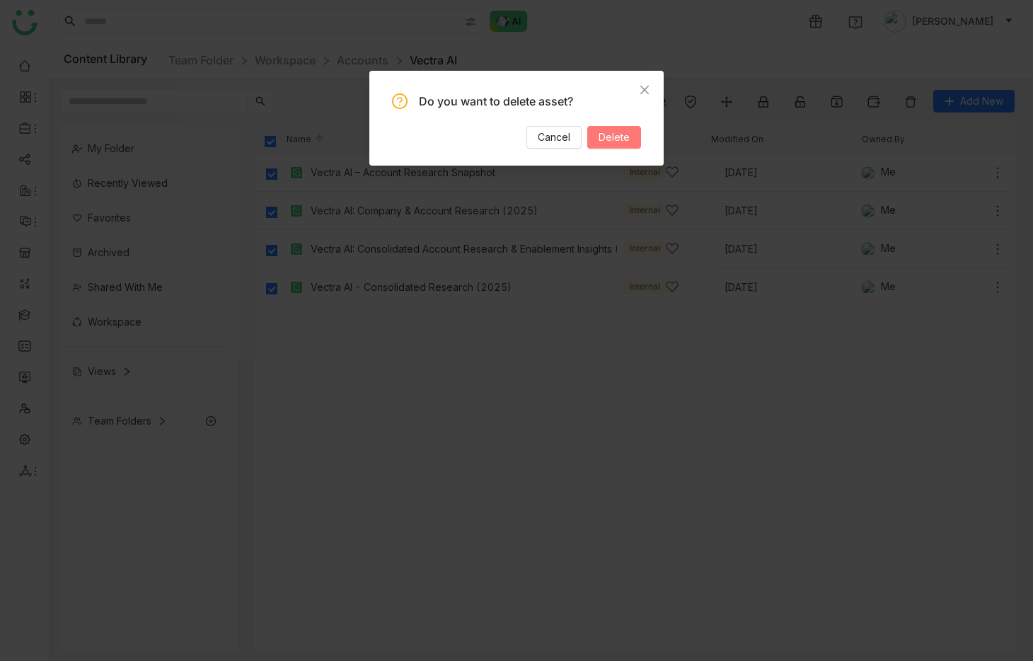
click at [623, 138] on span "Delete" at bounding box center [614, 138] width 31 height 16
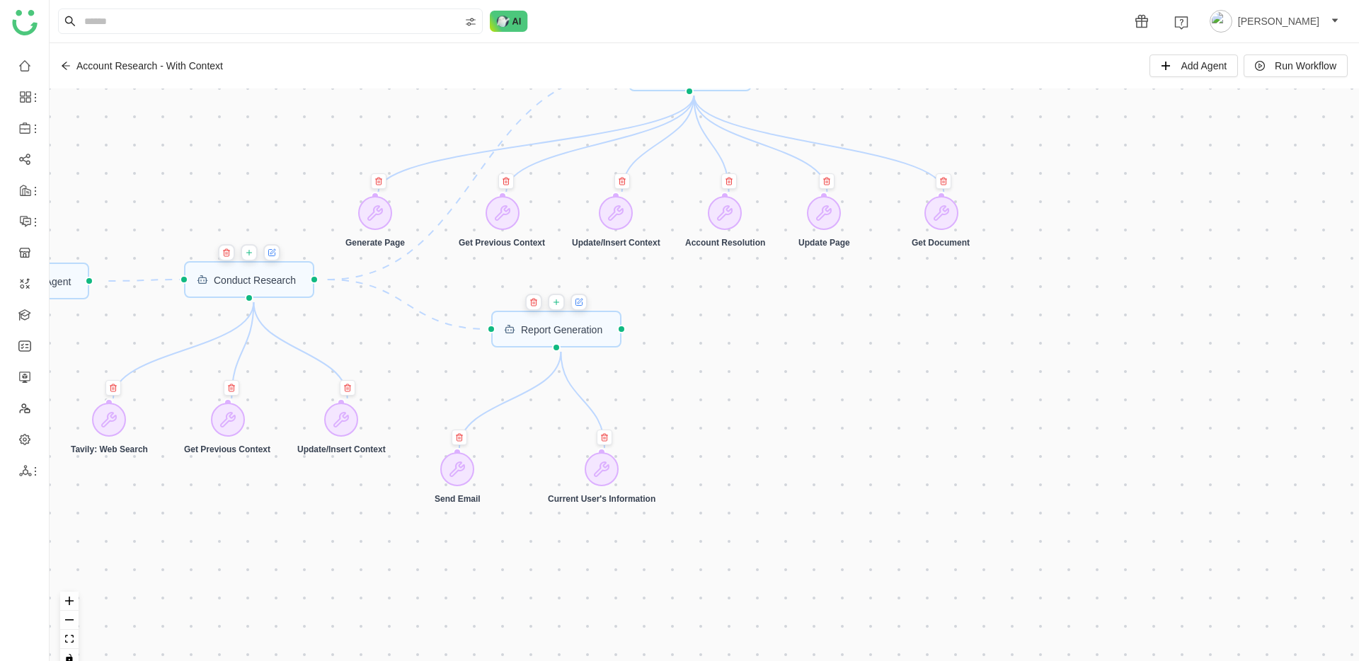
click at [276, 256] on icon at bounding box center [272, 252] width 8 height 11
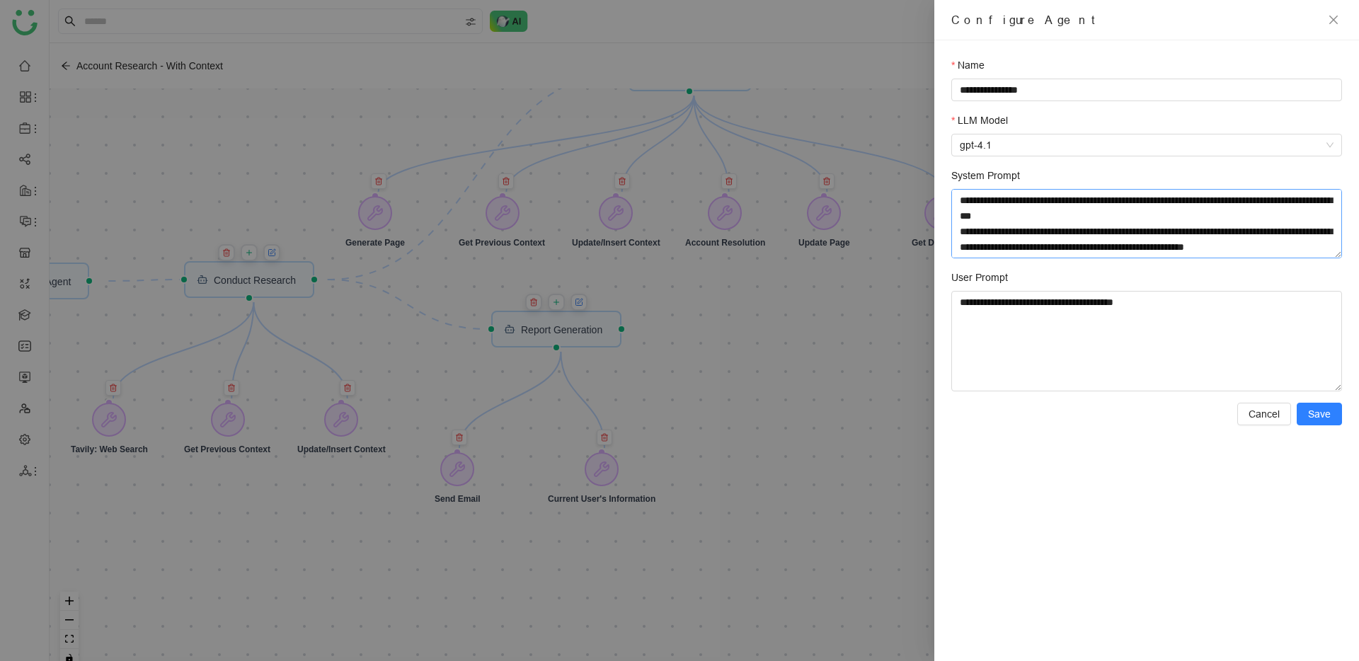
scroll to position [1635, 0]
click at [1094, 245] on textarea "System Prompt" at bounding box center [1146, 223] width 391 height 69
click at [1154, 214] on textarea "System Prompt" at bounding box center [1146, 223] width 391 height 69
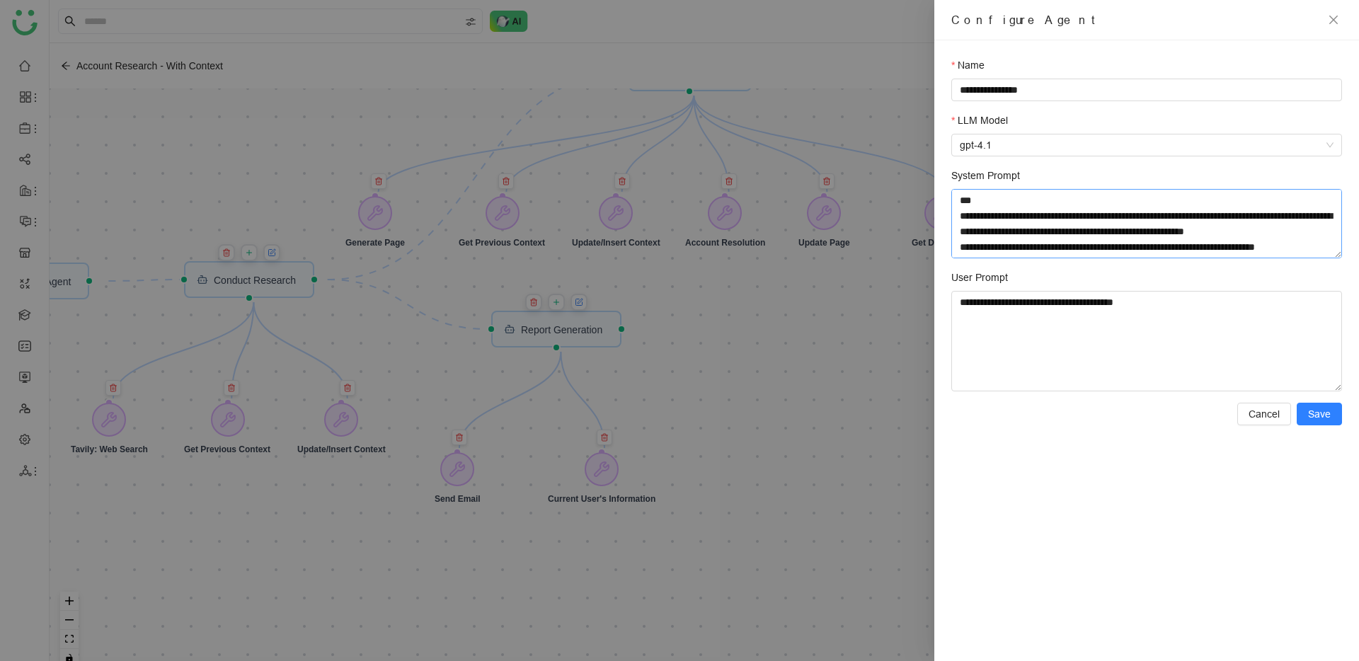
scroll to position [1661, 0]
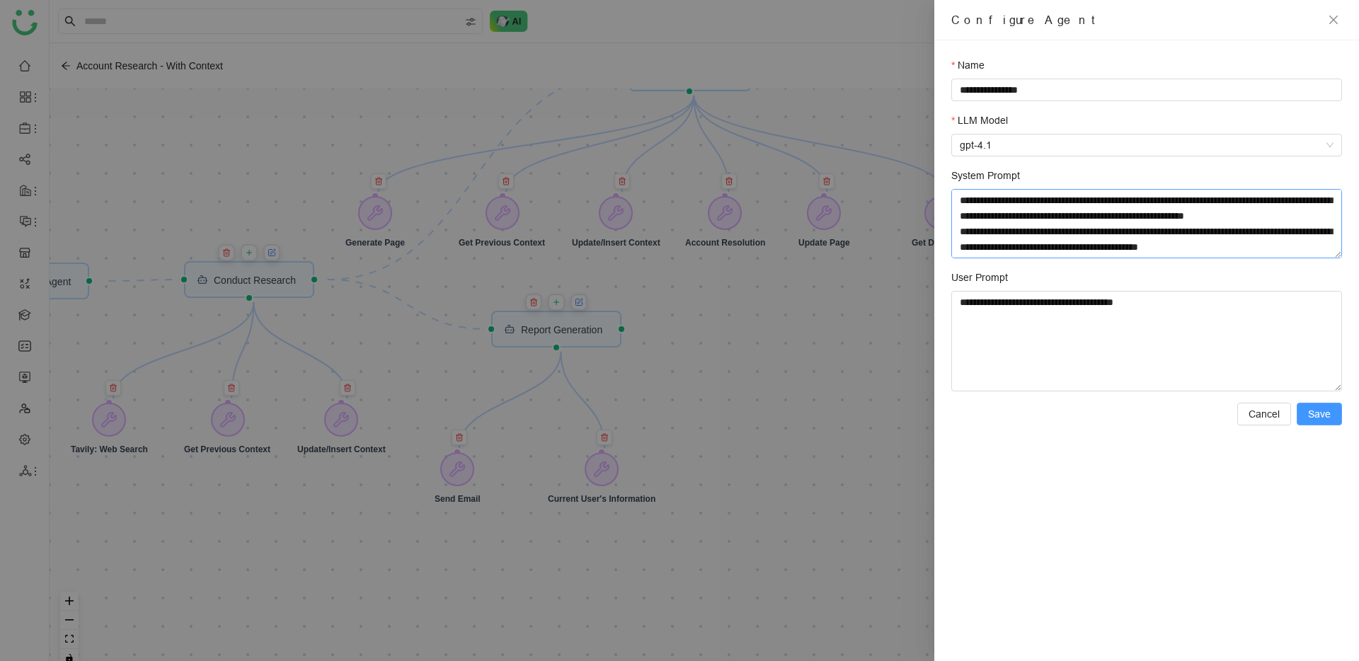
type textarea "**********"
click at [1317, 408] on span "Save" at bounding box center [1319, 414] width 23 height 16
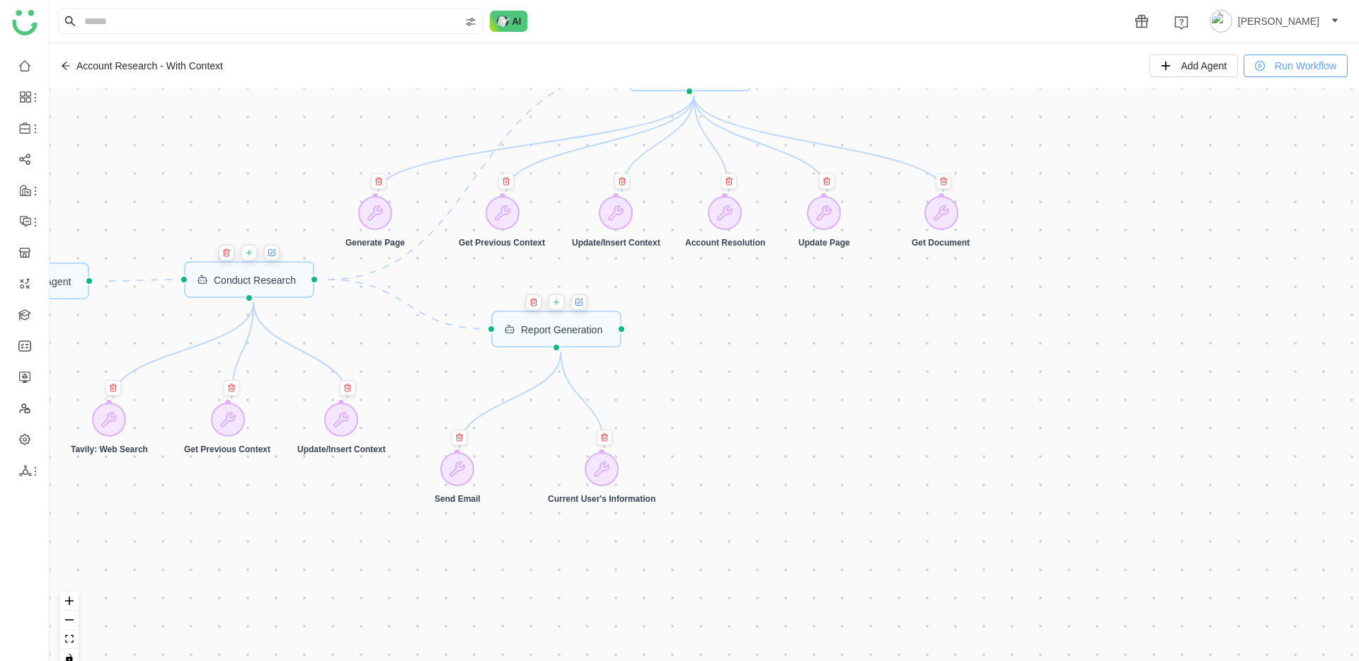
click at [1255, 63] on icon at bounding box center [1260, 66] width 10 height 10
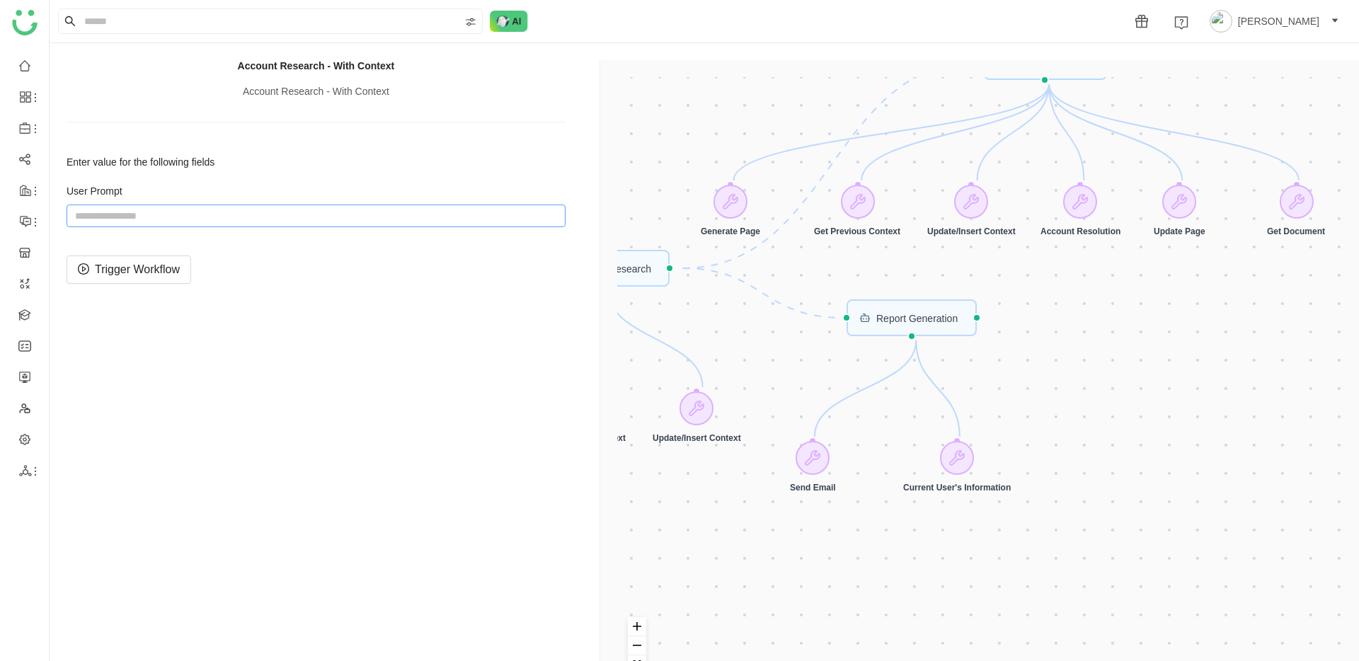
click at [235, 223] on input "string" at bounding box center [316, 216] width 499 height 23
paste input "**********"
type input "**********"
click at [109, 267] on span "Trigger Workflow" at bounding box center [137, 269] width 85 height 18
click at [723, 471] on div "Trigger Start workflow Page Generation Account Resolution Agent Report Generati…" at bounding box center [982, 390] width 730 height 627
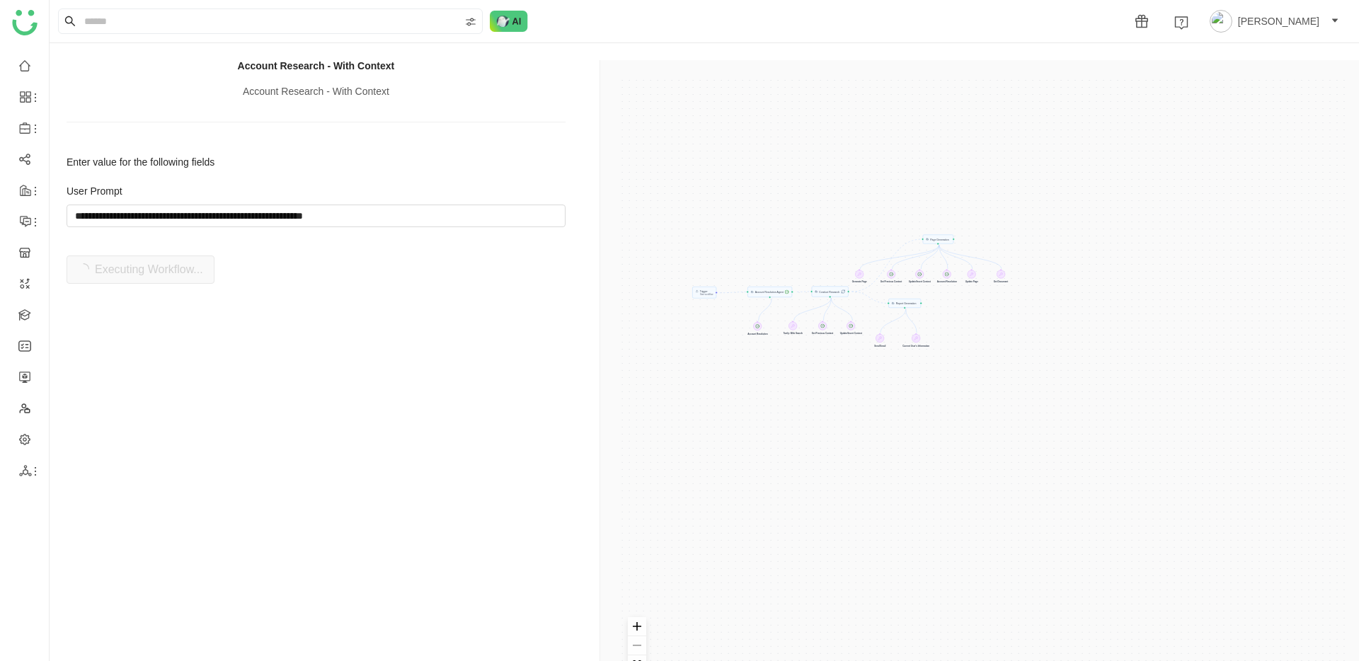
drag, startPoint x: 721, startPoint y: 336, endPoint x: 859, endPoint y: 208, distance: 188.3
click at [855, 208] on div "Trigger Start workflow Page Generation Account Resolution Agent Report Generati…" at bounding box center [982, 390] width 730 height 627
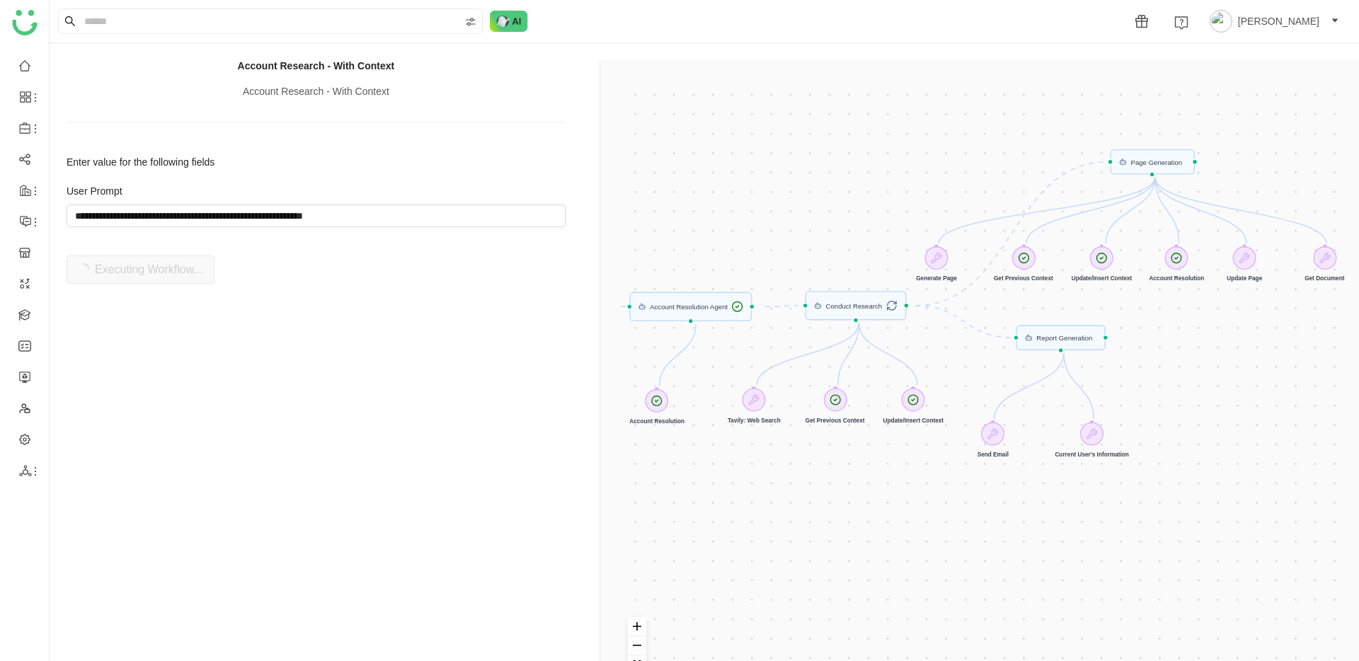
drag, startPoint x: 876, startPoint y: 214, endPoint x: 910, endPoint y: 210, distance: 34.2
click at [910, 210] on div "Trigger Start workflow Page Generation Account Resolution Agent Report Generati…" at bounding box center [982, 390] width 730 height 627
click at [144, 218] on input "string" at bounding box center [316, 216] width 499 height 23
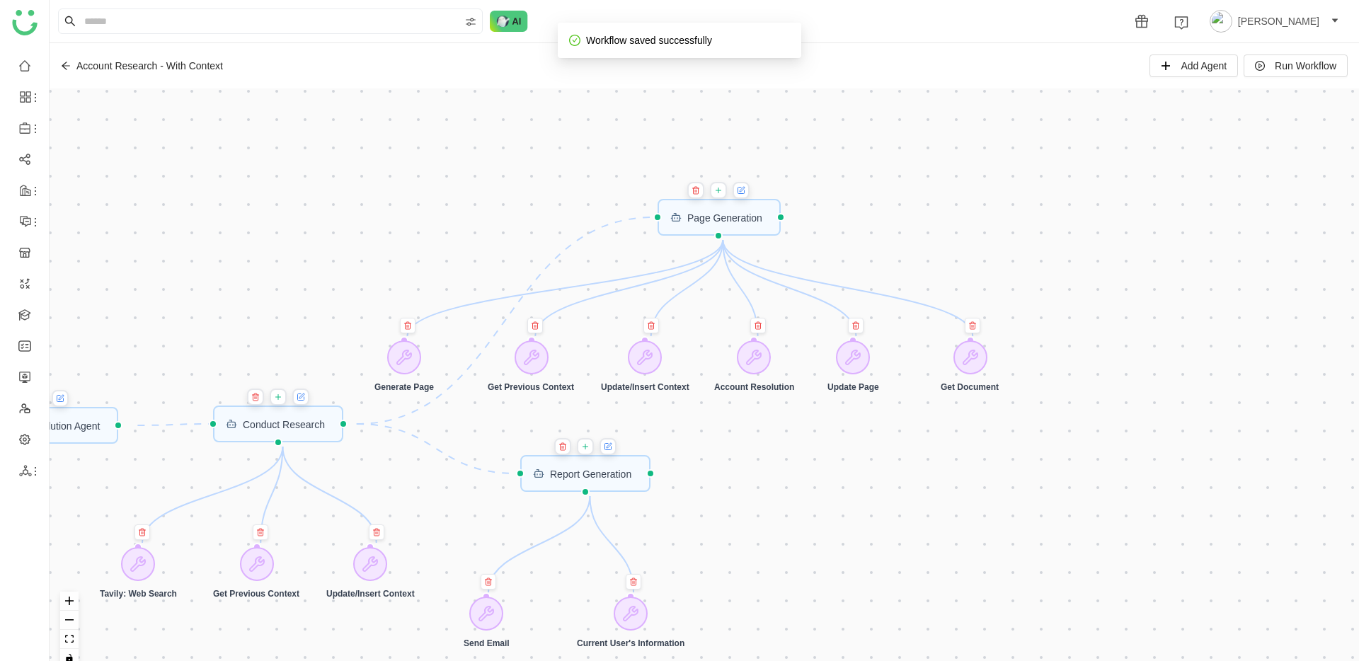
drag, startPoint x: 893, startPoint y: 141, endPoint x: 922, endPoint y: 294, distance: 155.6
click at [923, 294] on div "Trigger Start workflow Page Generation Account Resolution Agent Report Generati…" at bounding box center [704, 383] width 1309 height 590
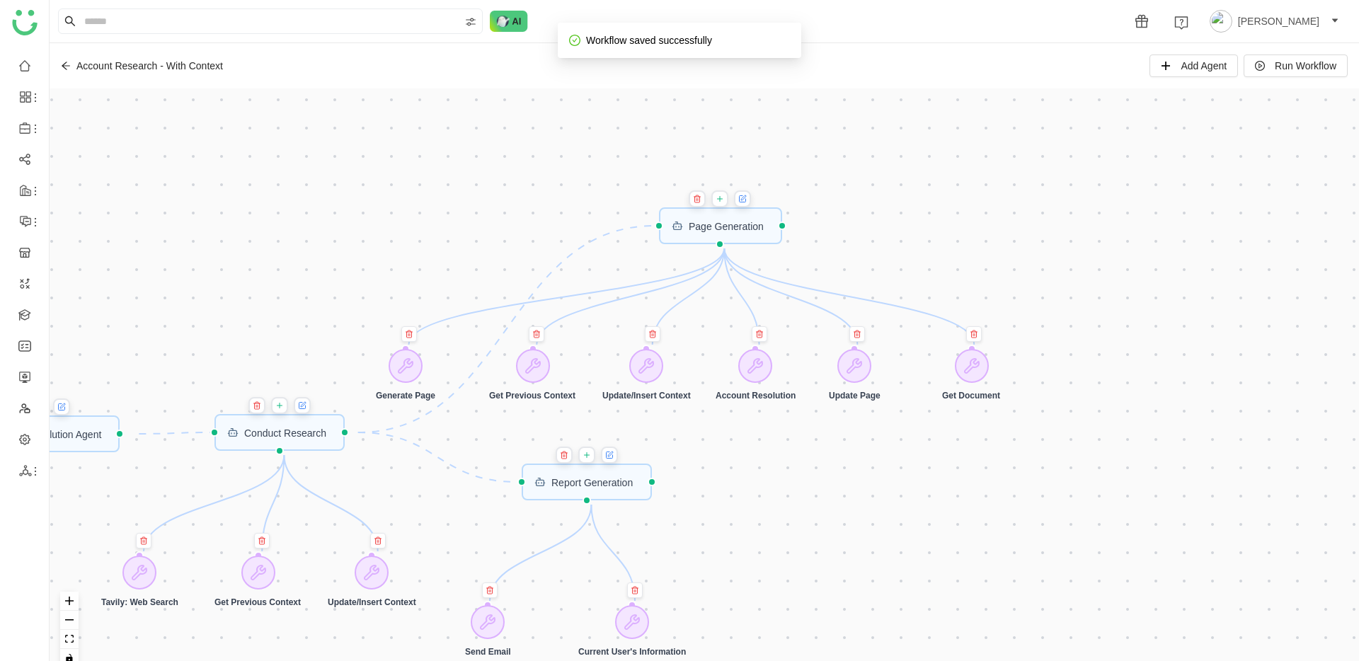
click at [747, 202] on icon at bounding box center [743, 198] width 8 height 11
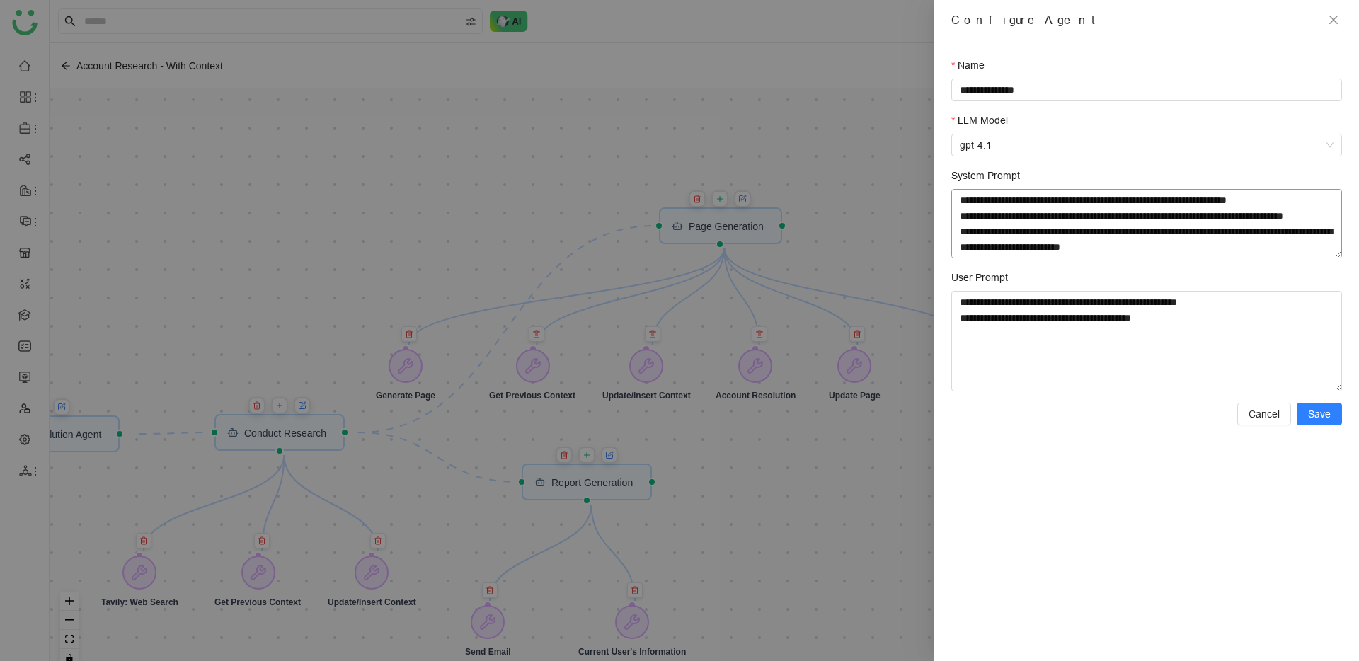
scroll to position [2484, 0]
click at [978, 225] on textarea "System Prompt" at bounding box center [1146, 223] width 391 height 69
type textarea "**********"
click at [1326, 418] on span "Save" at bounding box center [1319, 414] width 23 height 16
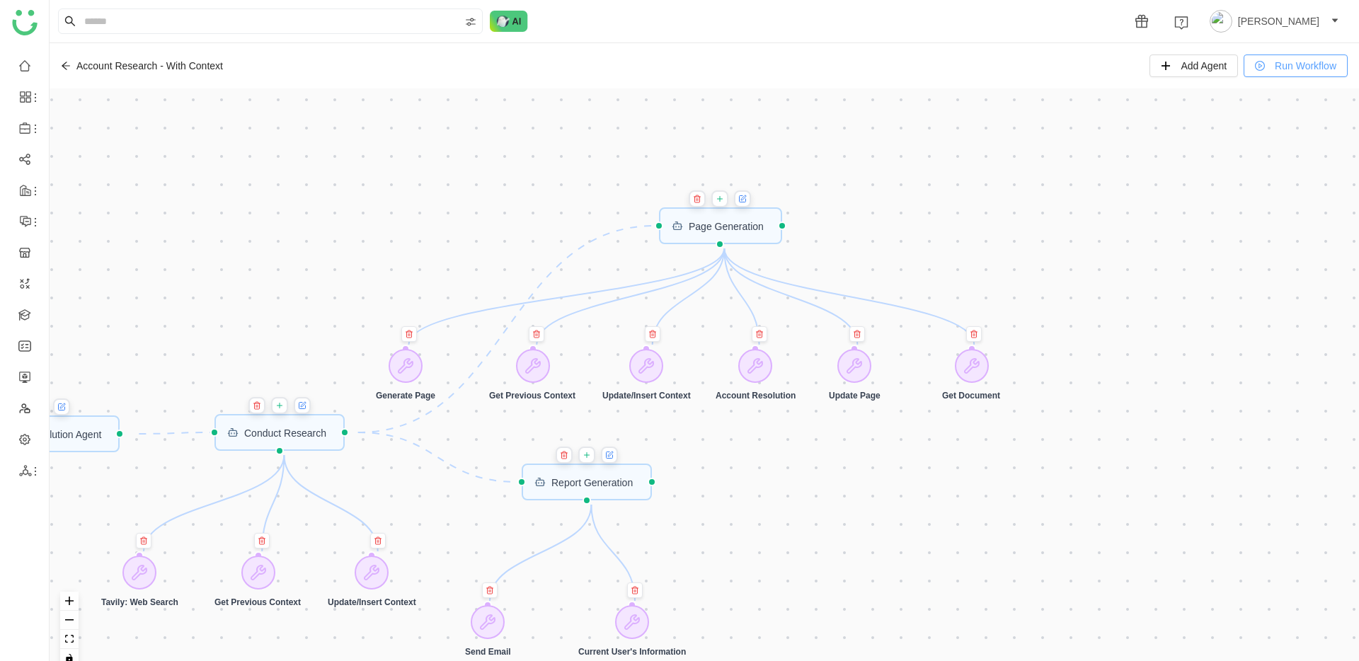
click at [1302, 74] on button "Run Workflow" at bounding box center [1296, 66] width 104 height 23
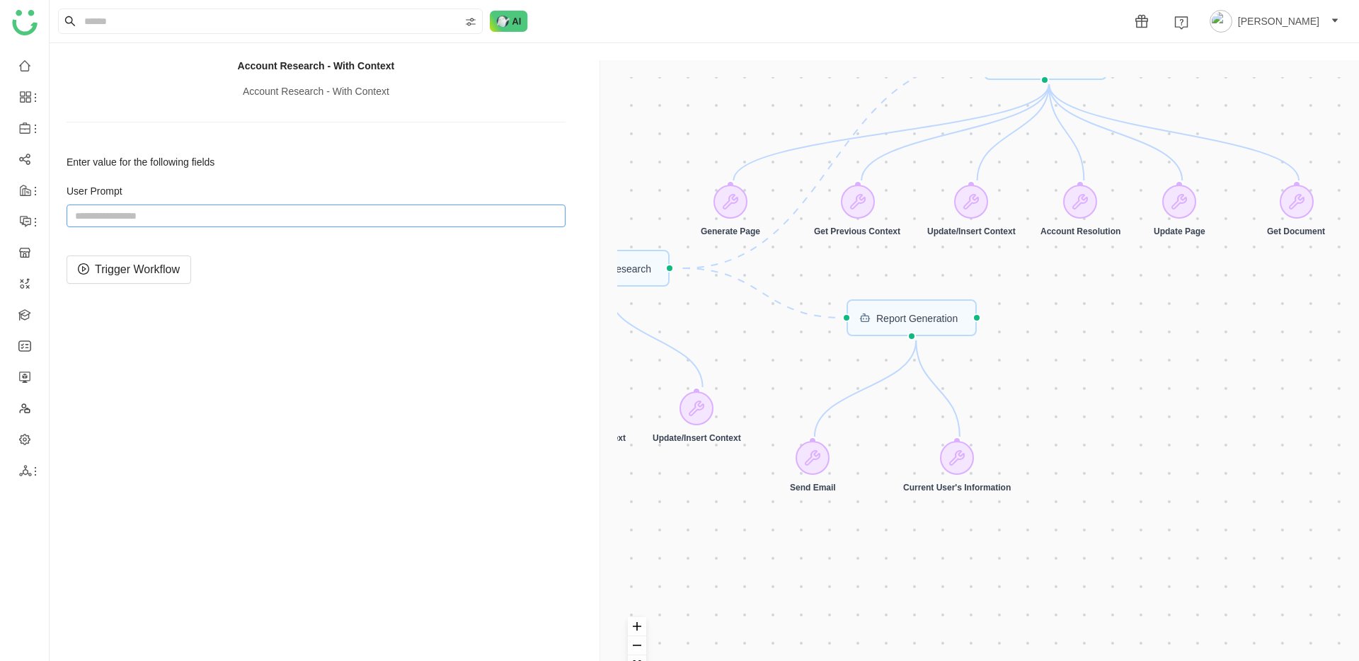
click at [273, 207] on input "string" at bounding box center [316, 216] width 499 height 23
paste input "**********"
type input "**********"
click at [163, 261] on span "Trigger Workflow" at bounding box center [137, 269] width 85 height 18
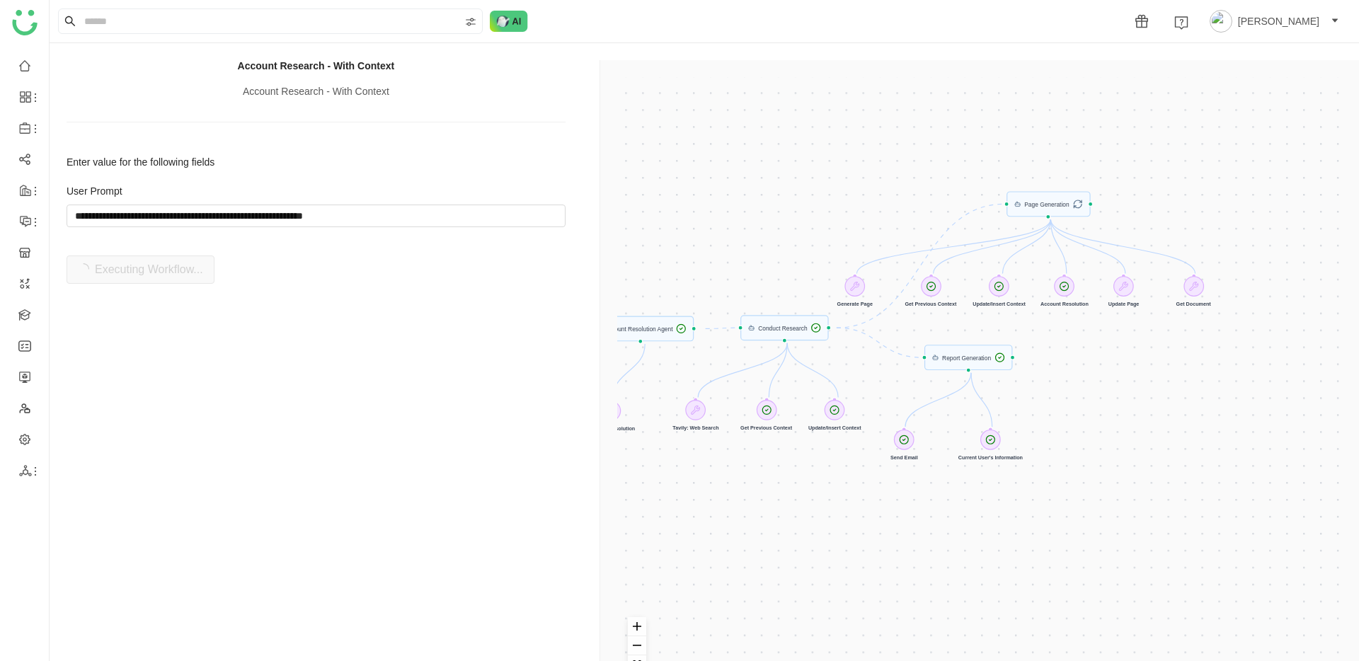
drag, startPoint x: 1009, startPoint y: 595, endPoint x: 1042, endPoint y: 594, distance: 33.3
click at [1042, 594] on div "Trigger Start workflow Page Generation Account Resolution Agent Report Generati…" at bounding box center [982, 390] width 730 height 627
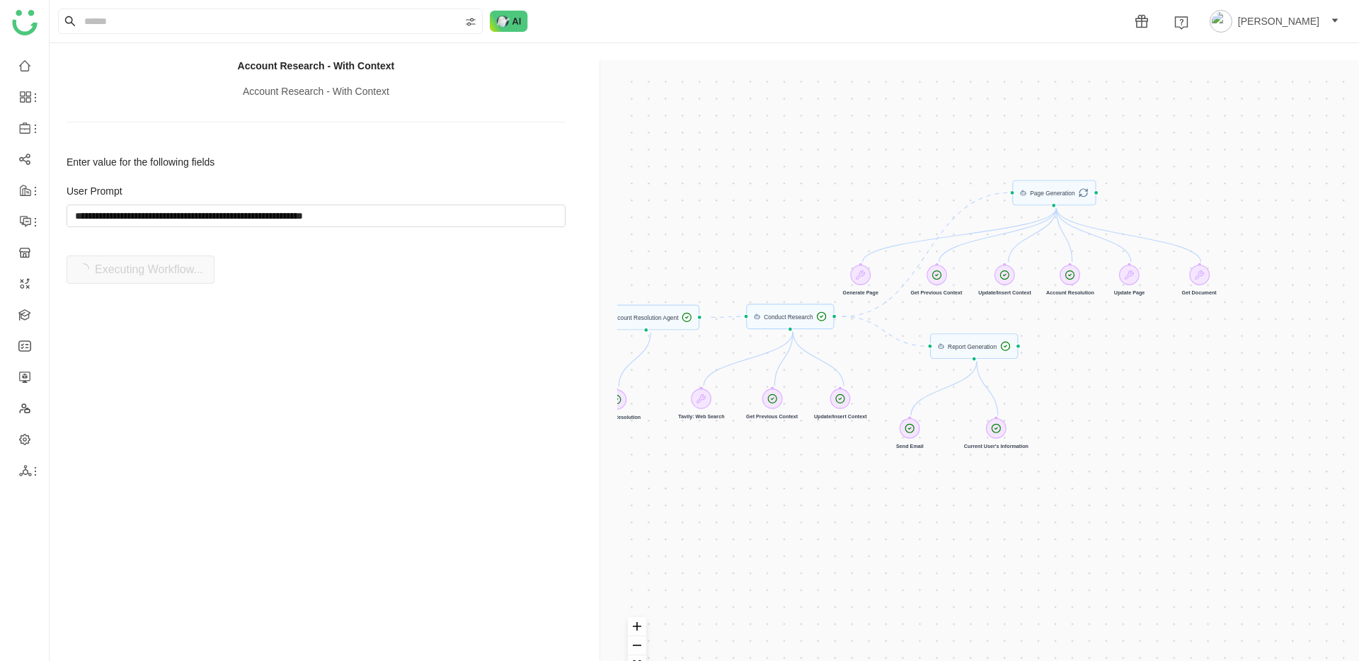
drag, startPoint x: 1057, startPoint y: 217, endPoint x: 1062, endPoint y: 206, distance: 12.7
click at [1062, 206] on div "Trigger Start workflow Page Generation Account Resolution Agent Report Generati…" at bounding box center [982, 390] width 730 height 627
drag, startPoint x: 1066, startPoint y: 195, endPoint x: 1078, endPoint y: 202, distance: 14.3
click at [1078, 202] on div "Trigger Start workflow Page Generation Account Resolution Agent Report Generati…" at bounding box center [982, 390] width 730 height 627
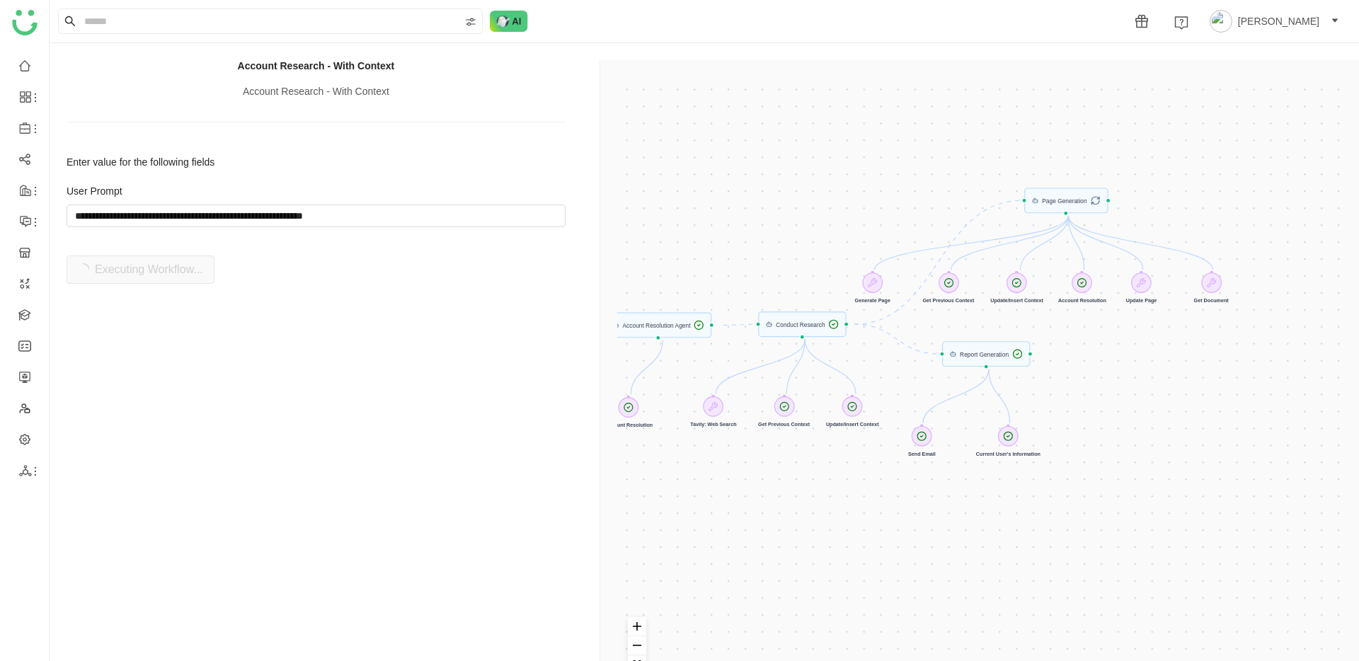
click at [1104, 353] on div "Trigger Start workflow Page Generation Account Resolution Agent Report Generati…" at bounding box center [982, 390] width 730 height 627
click at [221, 219] on input "string" at bounding box center [316, 216] width 499 height 23
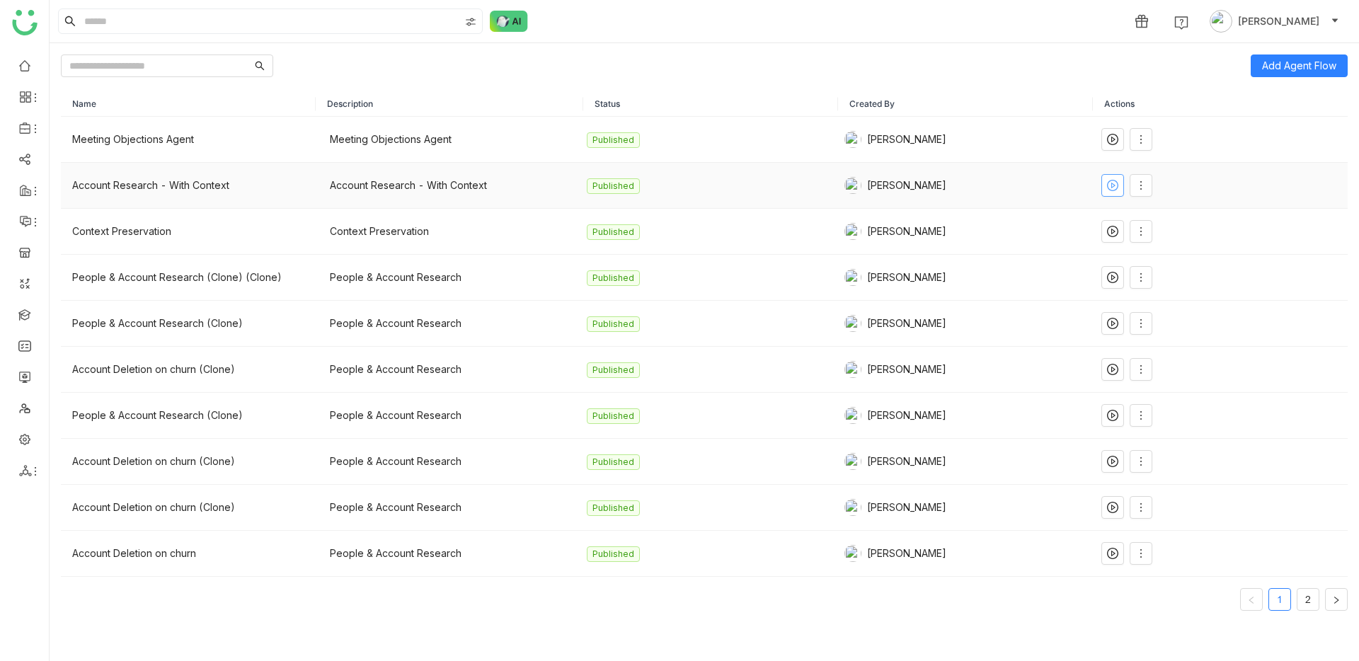
click at [1107, 182] on icon at bounding box center [1112, 185] width 11 height 11
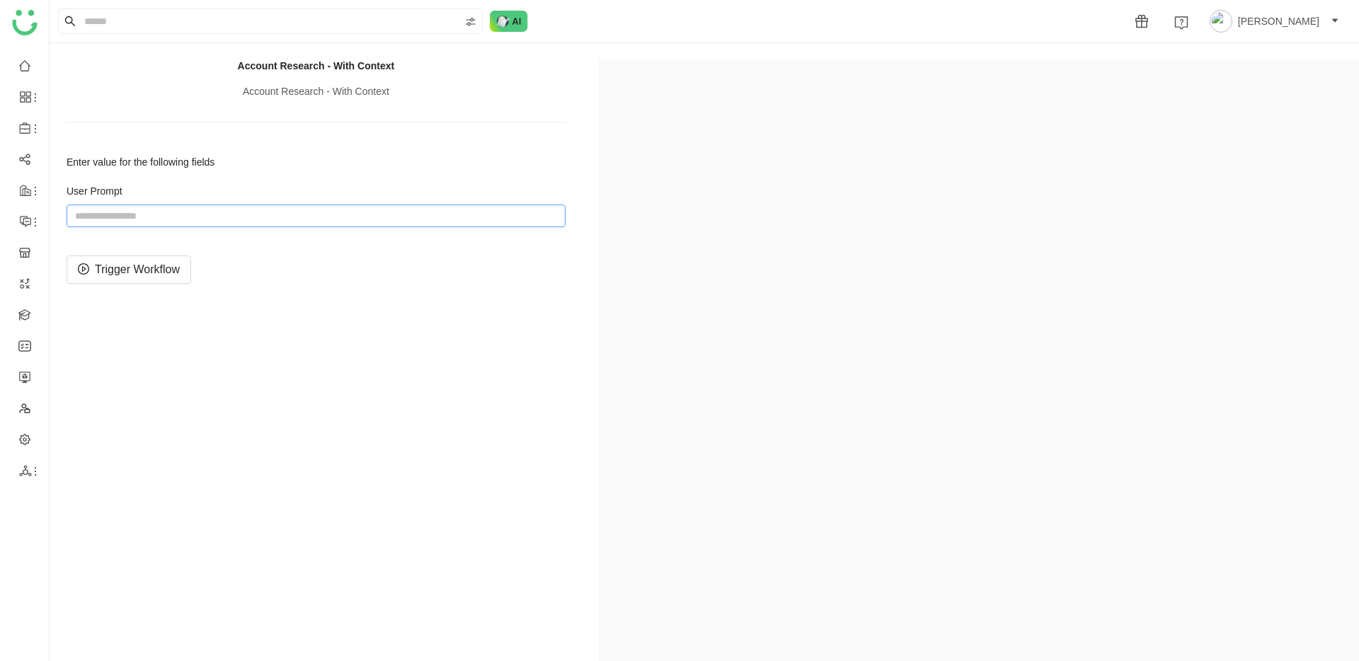
click at [162, 222] on input "string" at bounding box center [316, 216] width 499 height 23
paste input "**********"
type input "**********"
click at [149, 264] on span "Trigger Workflow" at bounding box center [137, 269] width 85 height 18
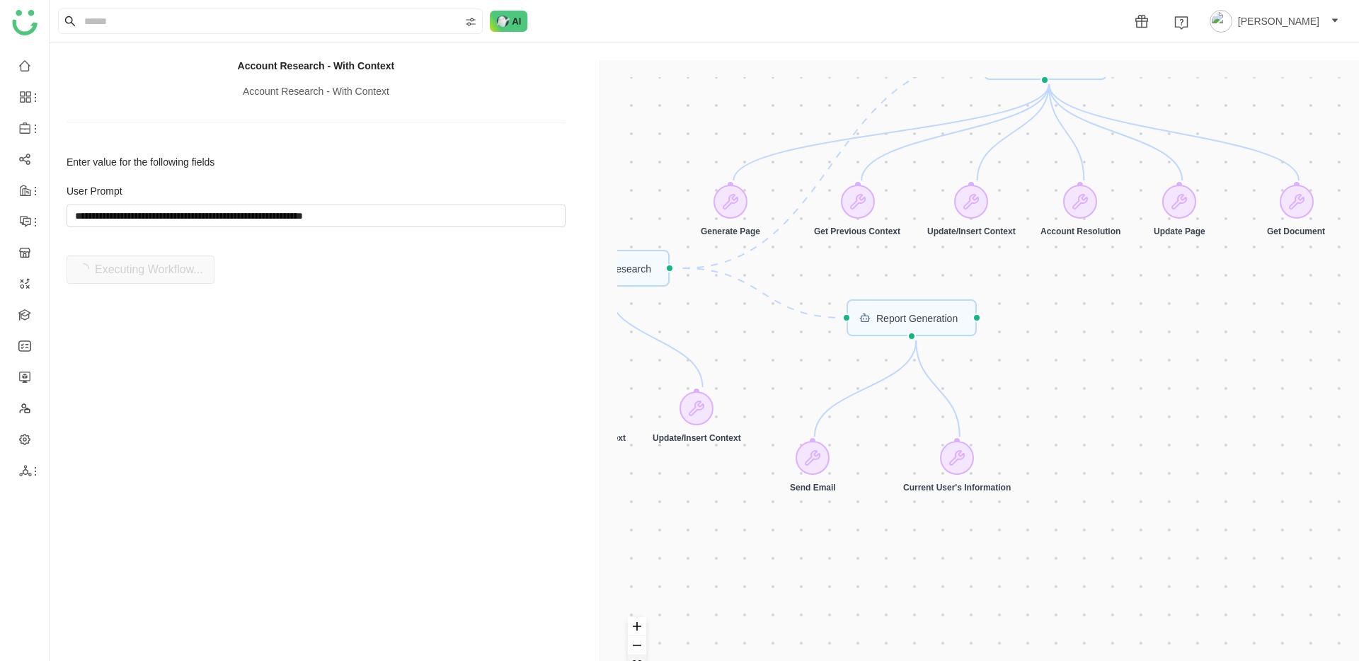
click at [639, 658] on button "fit view" at bounding box center [637, 664] width 18 height 19
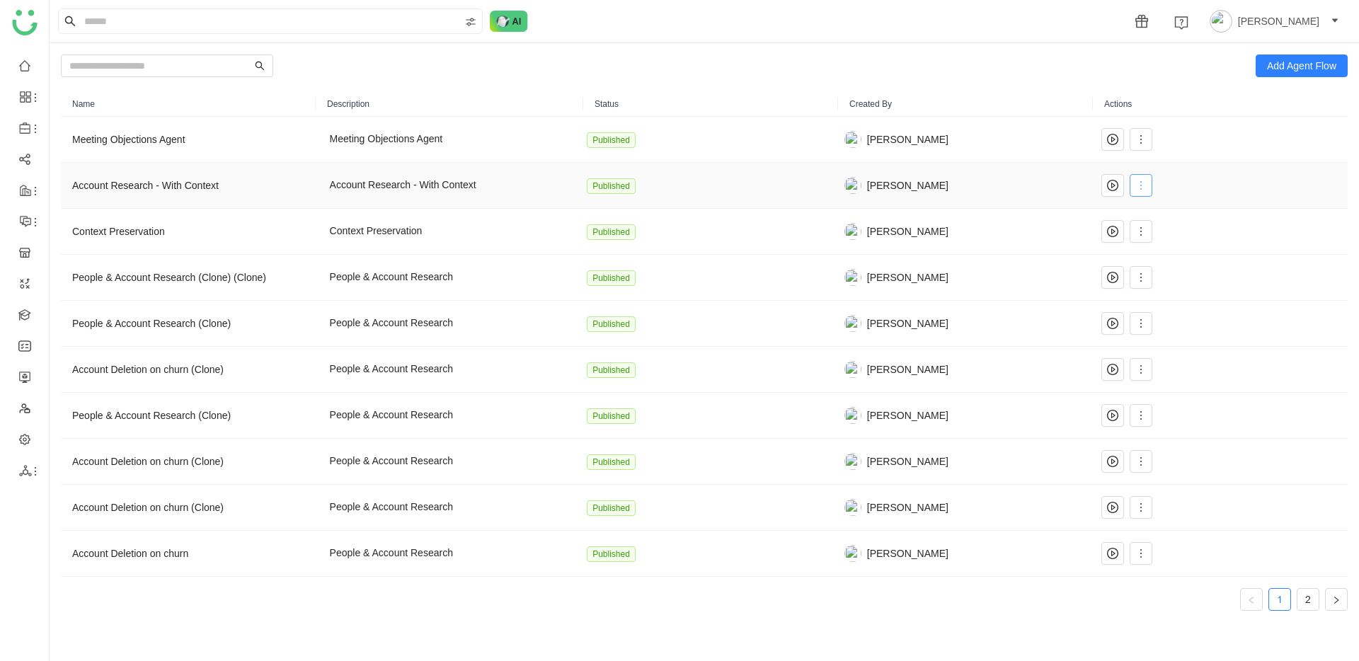
click at [1135, 183] on icon at bounding box center [1140, 185] width 11 height 11
click at [1136, 208] on span "Edit" at bounding box center [1143, 215] width 27 height 16
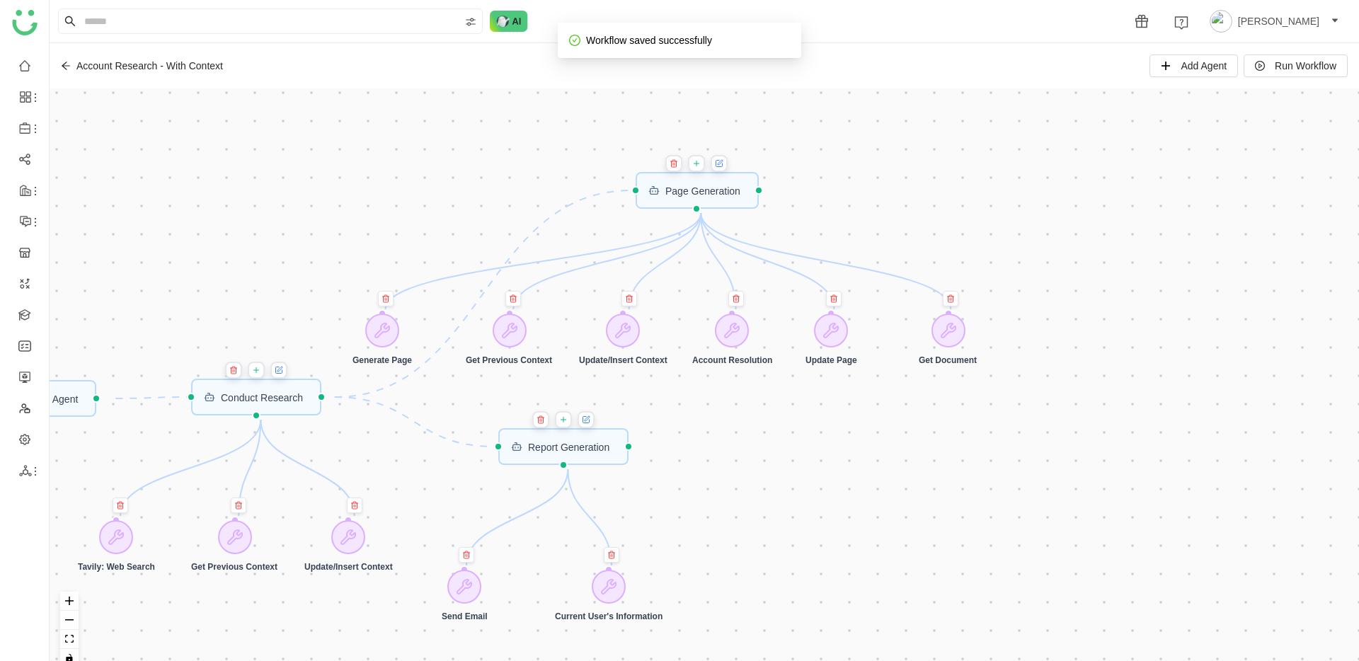
drag, startPoint x: 863, startPoint y: 131, endPoint x: 859, endPoint y: 287, distance: 155.8
click at [871, 299] on div "Trigger Start workflow Page Generation Account Resolution Agent Report Generati…" at bounding box center [704, 383] width 1309 height 590
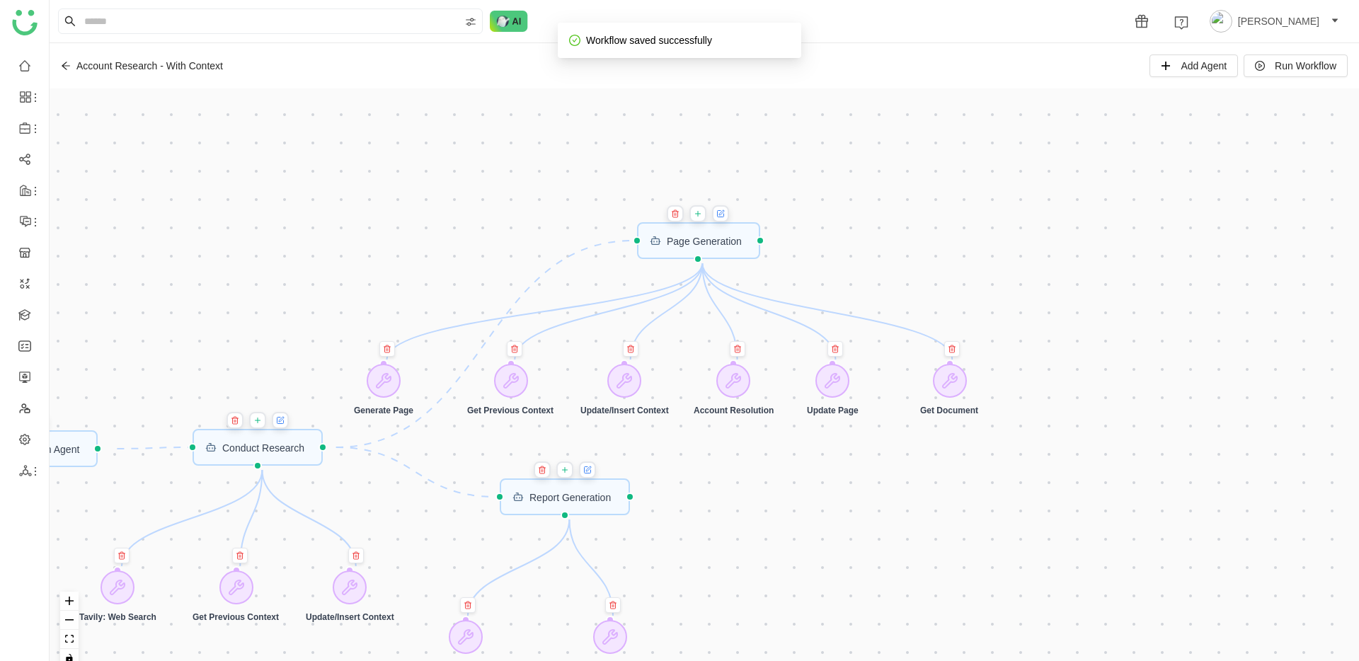
click at [722, 214] on icon at bounding box center [721, 214] width 6 height 6
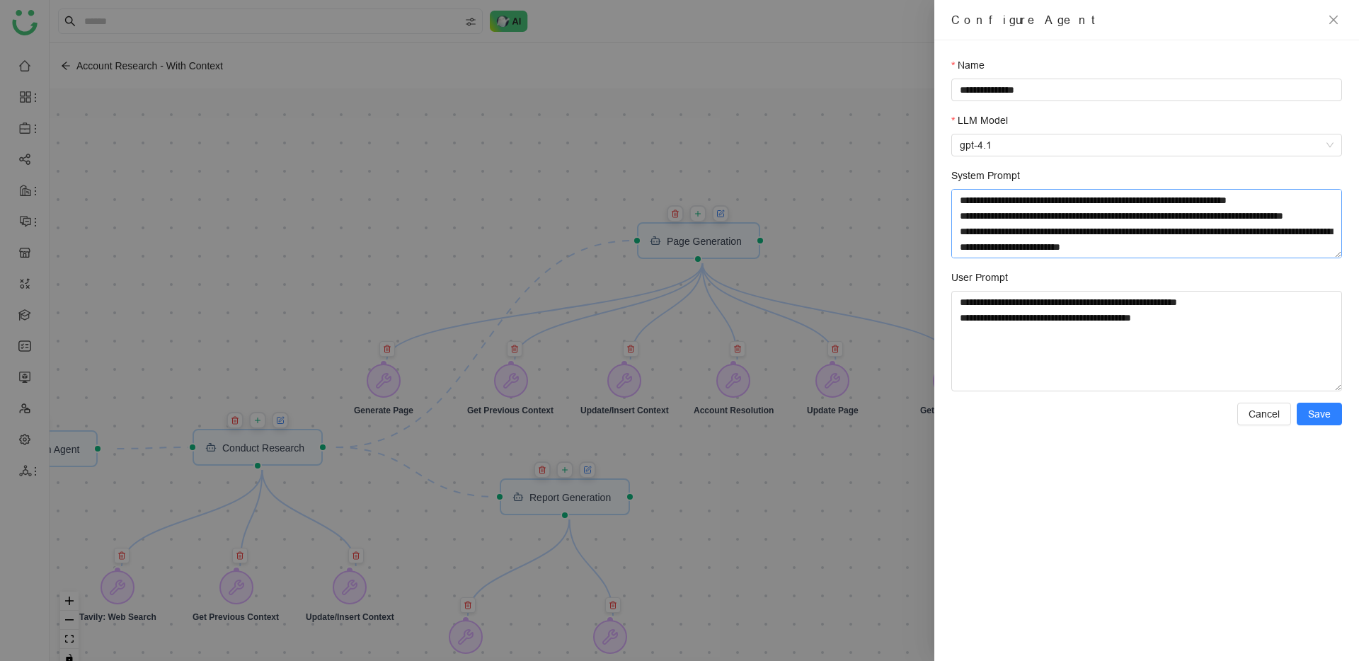
scroll to position [2464, 0]
click at [973, 245] on textarea "System Prompt" at bounding box center [1146, 223] width 391 height 69
drag, startPoint x: 967, startPoint y: 244, endPoint x: 1082, endPoint y: 241, distance: 115.4
click at [1082, 241] on textarea "System Prompt" at bounding box center [1146, 223] width 391 height 69
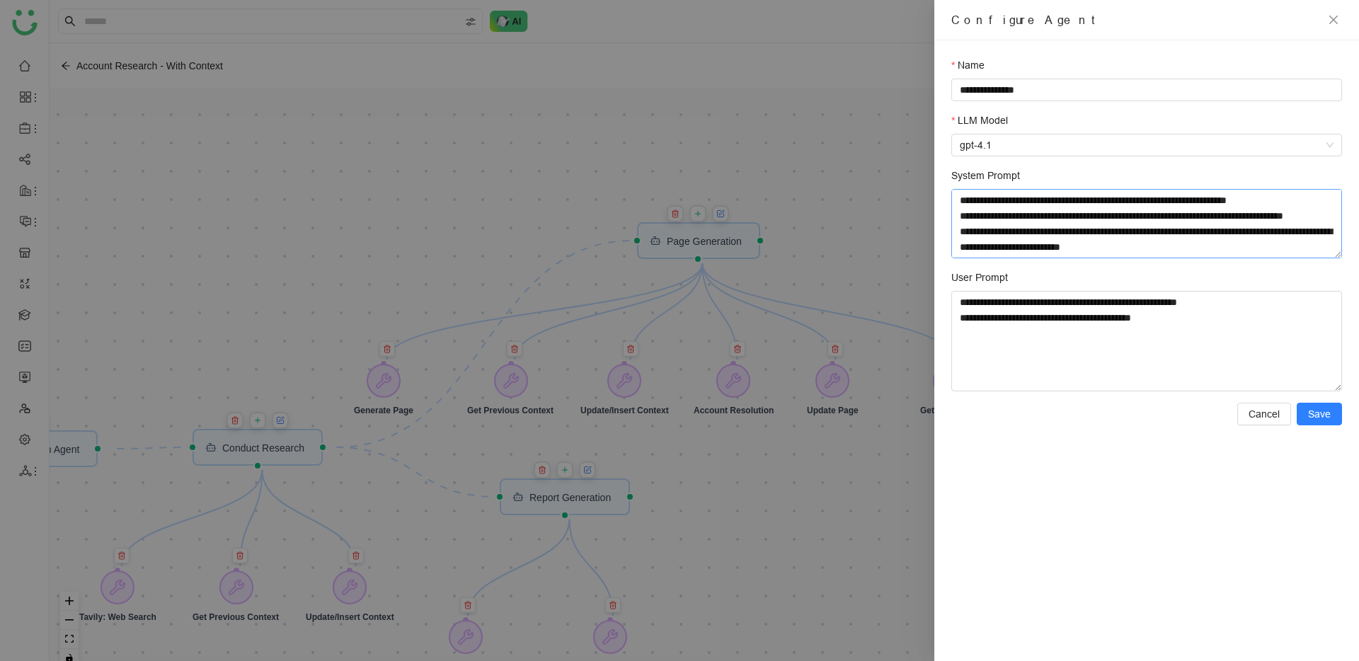
scroll to position [2471, 0]
type textarea "**********"
click at [1312, 425] on button "Save" at bounding box center [1319, 414] width 45 height 23
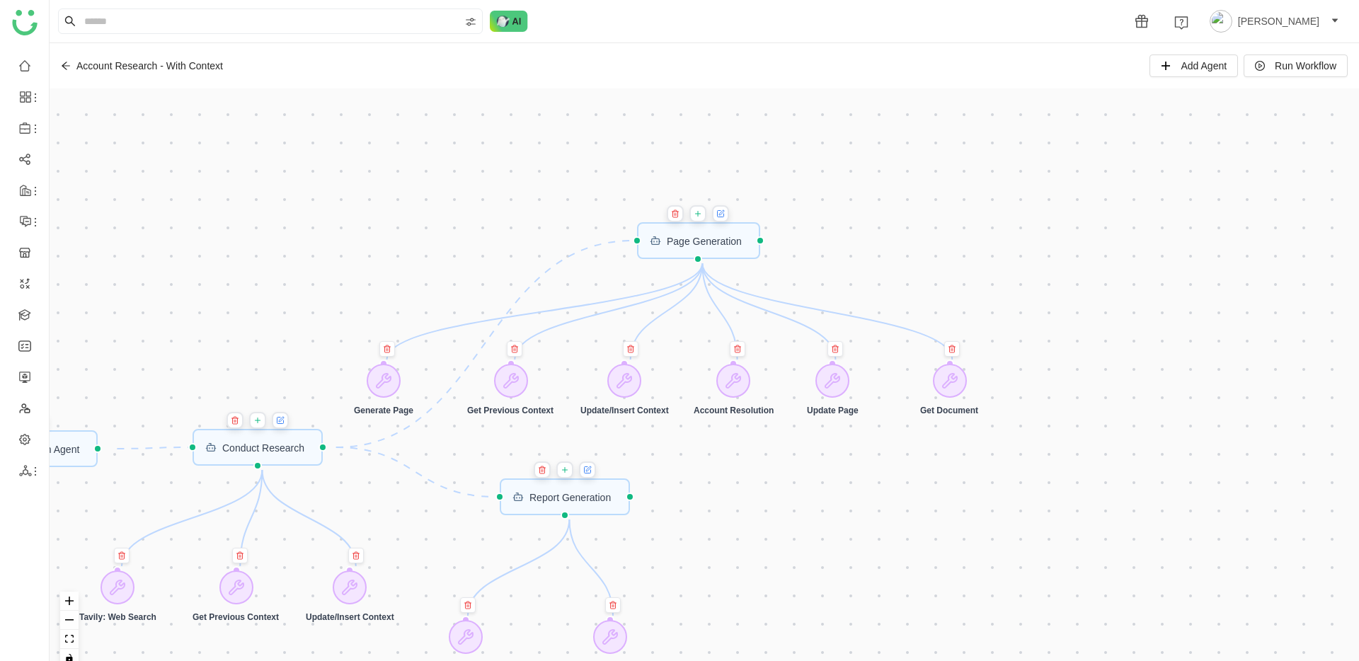
click at [1266, 77] on div "Account Research - With Context Add Agent Run Workflow" at bounding box center [704, 65] width 1309 height 45
click at [1275, 67] on span "Run Workflow" at bounding box center [1306, 66] width 62 height 16
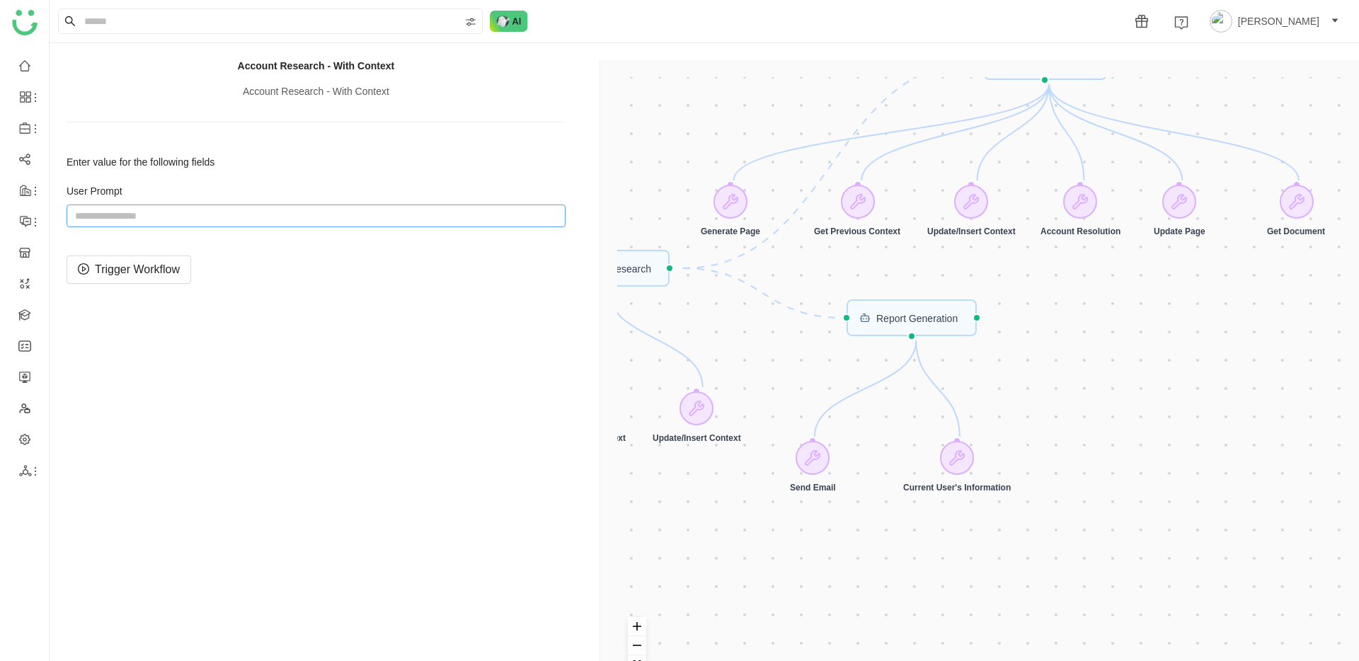
click at [212, 209] on input "string" at bounding box center [316, 216] width 499 height 23
paste input "**********"
type input "**********"
click at [159, 270] on span "Trigger Workflow" at bounding box center [137, 269] width 85 height 18
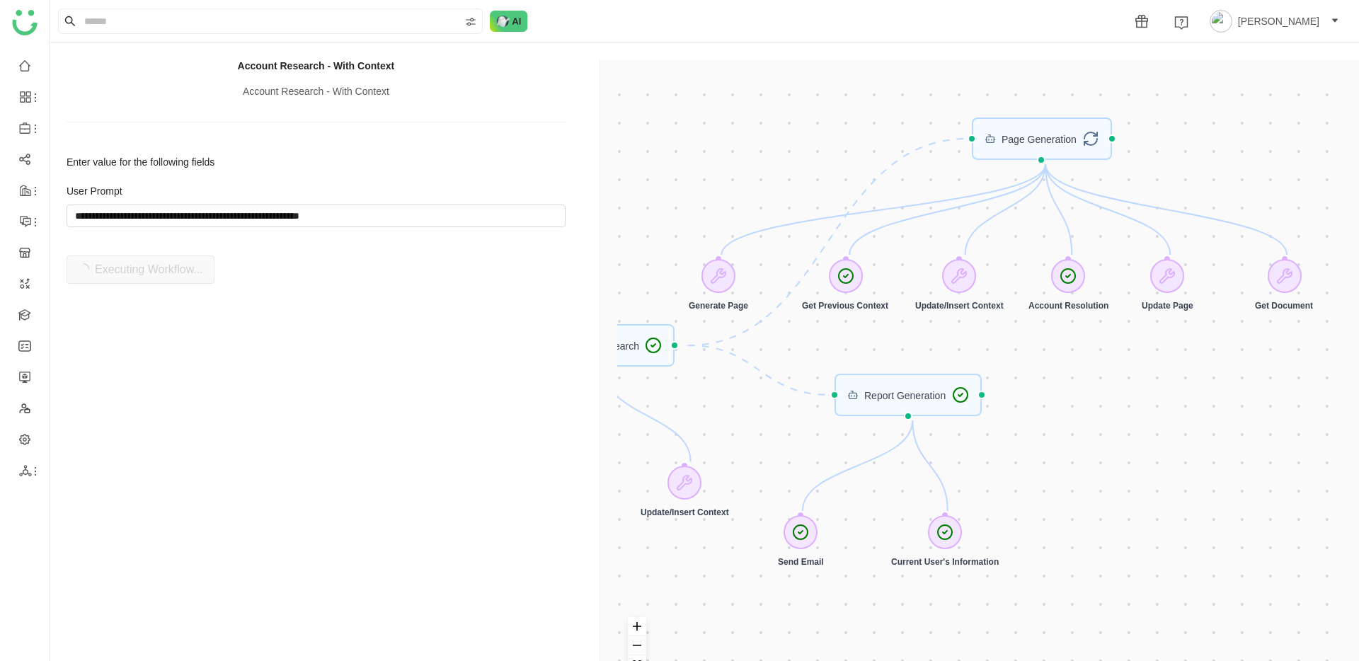
drag, startPoint x: 796, startPoint y: 124, endPoint x: 775, endPoint y: 261, distance: 138.8
click at [775, 261] on div "Trigger Start workflow Page Generation Account Resolution Agent Report Generati…" at bounding box center [982, 390] width 730 height 627
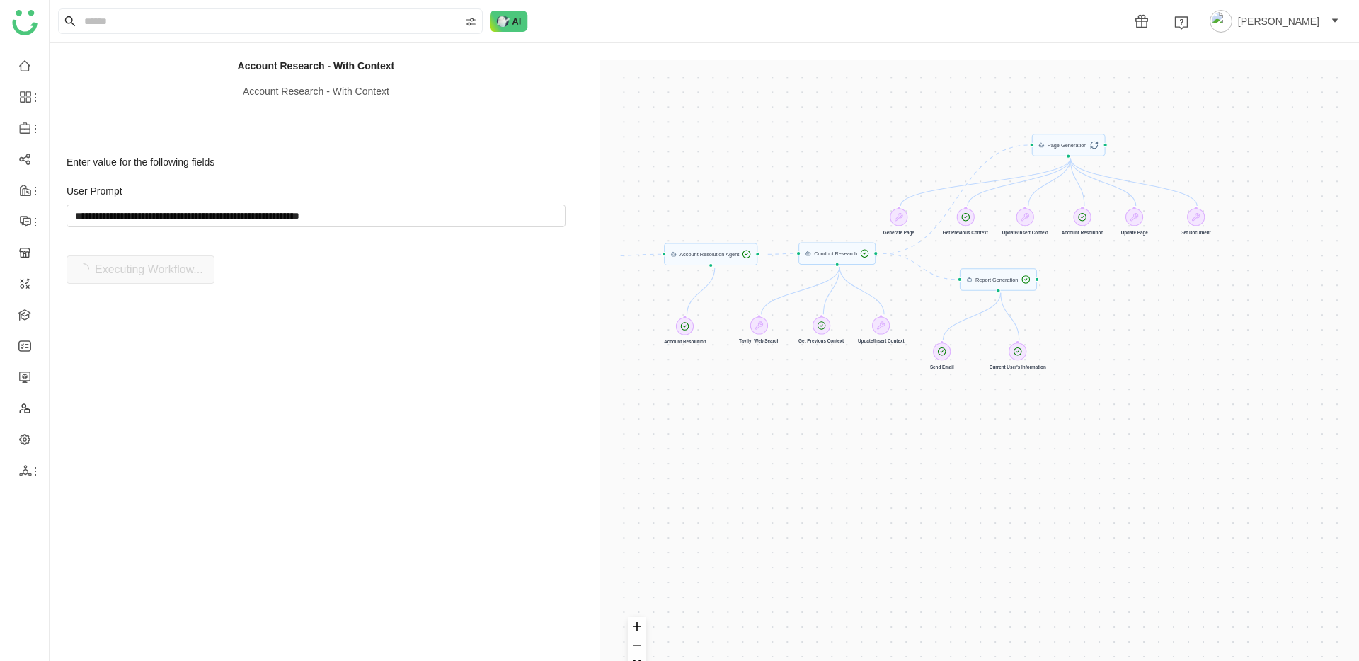
drag, startPoint x: 985, startPoint y: 385, endPoint x: 1145, endPoint y: 309, distance: 177.0
click at [1145, 309] on div "Trigger Start workflow Page Generation Account Resolution Agent Report Generati…" at bounding box center [982, 390] width 730 height 627
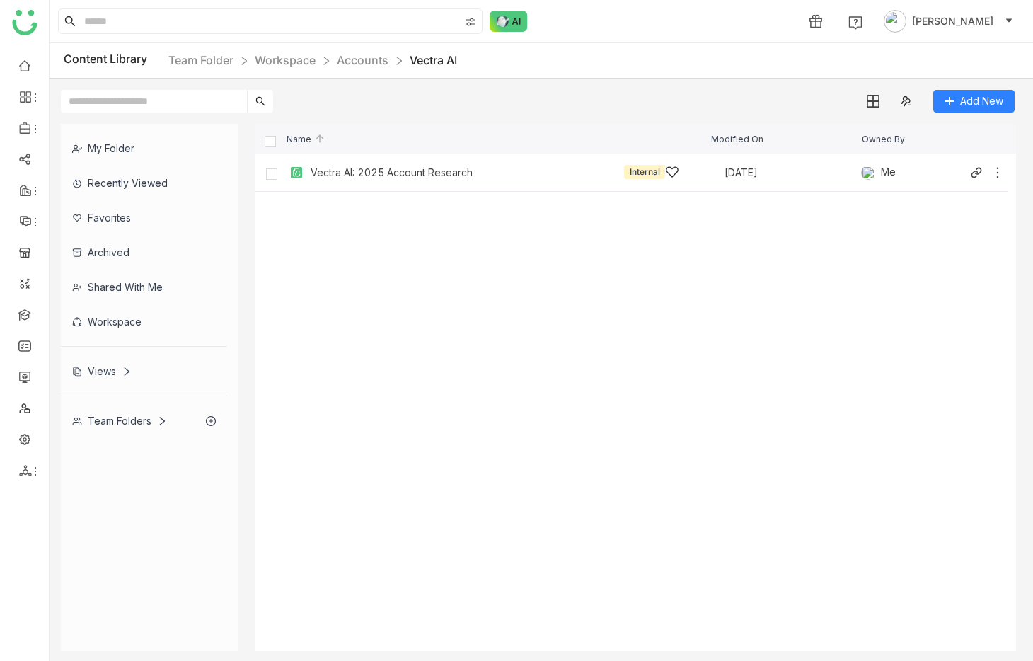
click at [450, 184] on div "Vectra AI: 2025 Account Research Internal [DATE] Me" at bounding box center [631, 173] width 753 height 38
click at [418, 173] on div "Vectra AI: 2025 Account Research" at bounding box center [392, 172] width 162 height 11
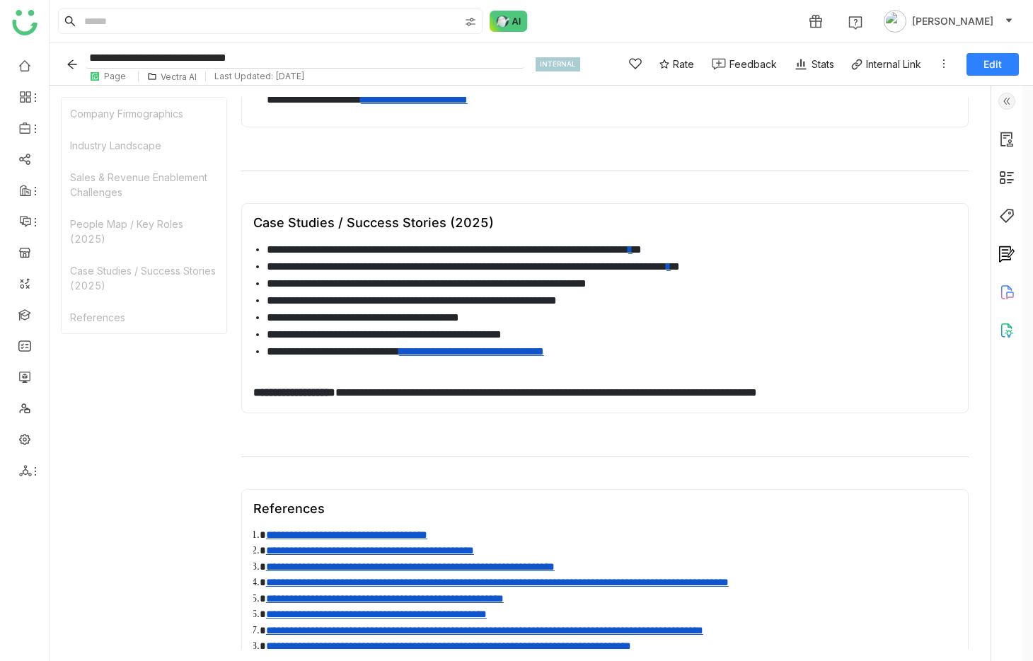
scroll to position [875, 0]
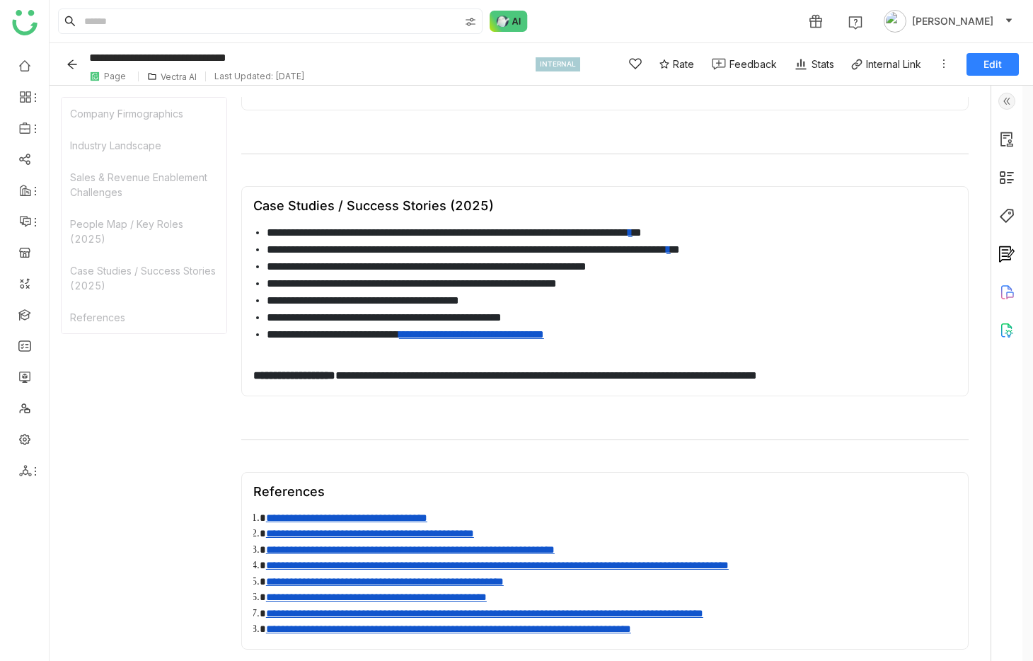
click at [173, 75] on div "Vectra AI" at bounding box center [179, 76] width 36 height 11
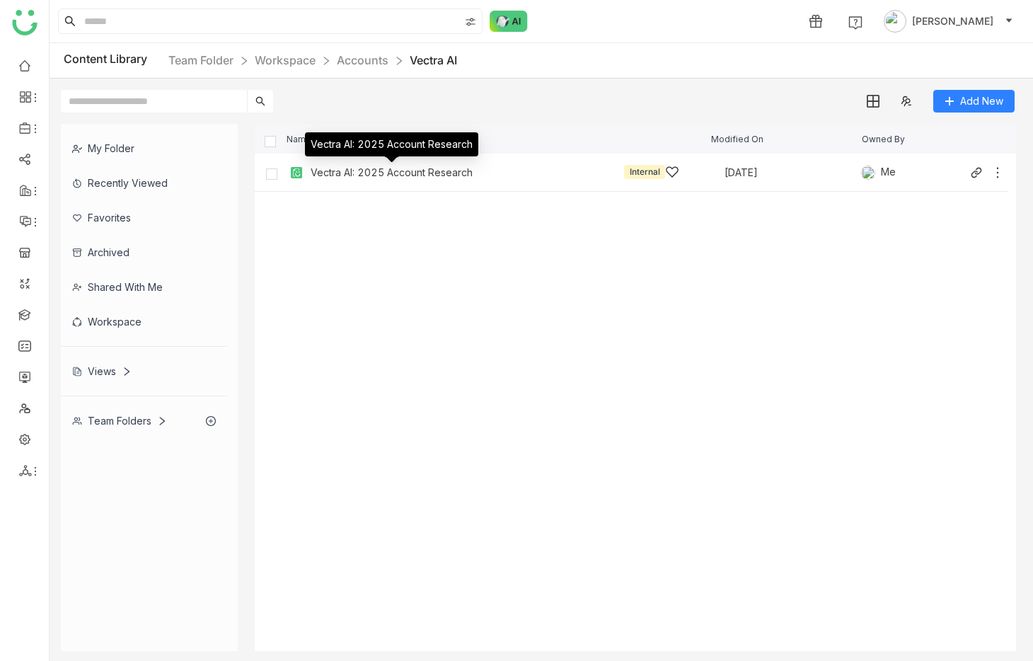
click at [341, 176] on div "Vectra AI: 2025 Account Research" at bounding box center [392, 172] width 162 height 11
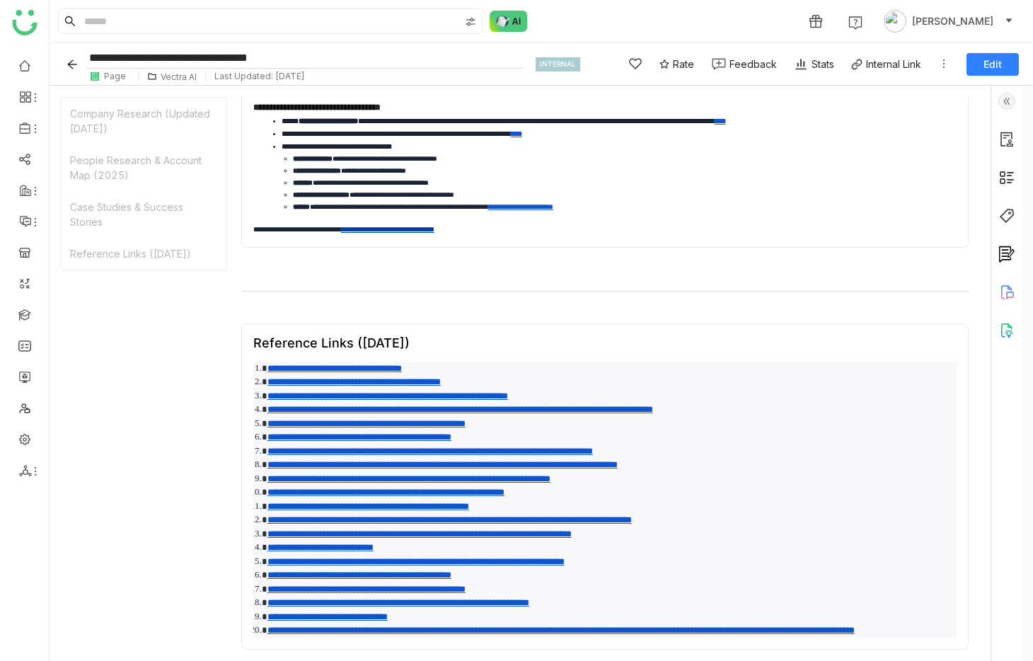
scroll to position [623, 0]
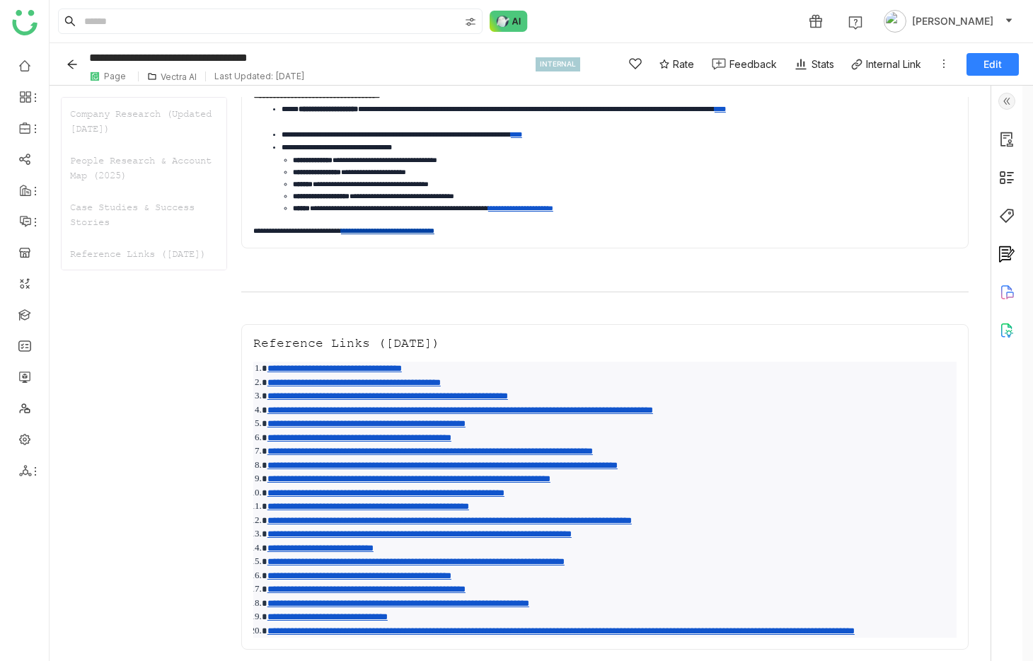
scroll to position [658, 0]
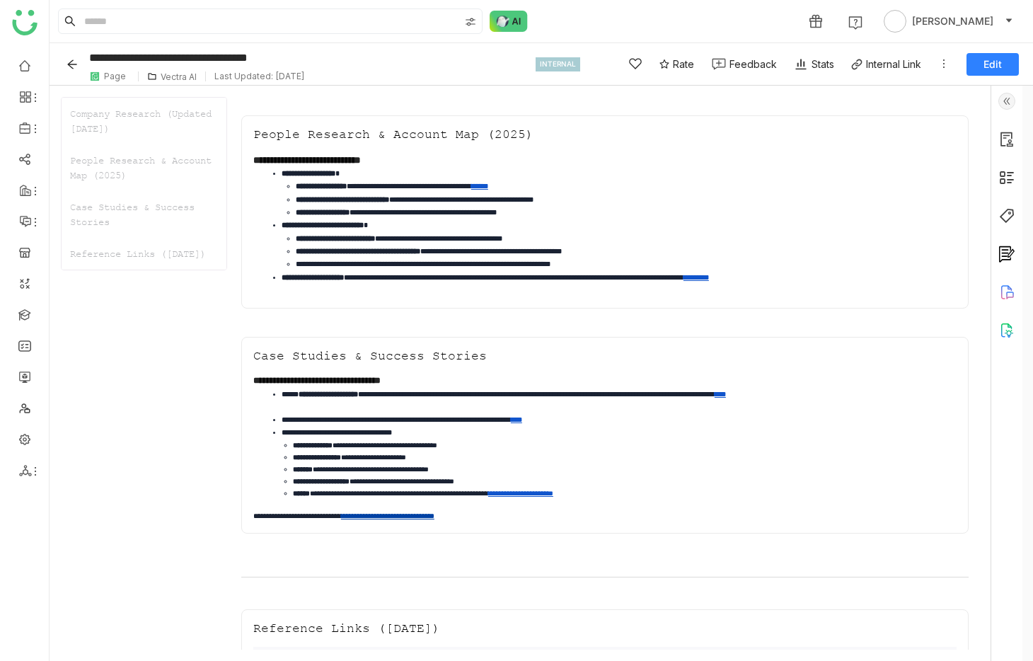
scroll to position [658, 0]
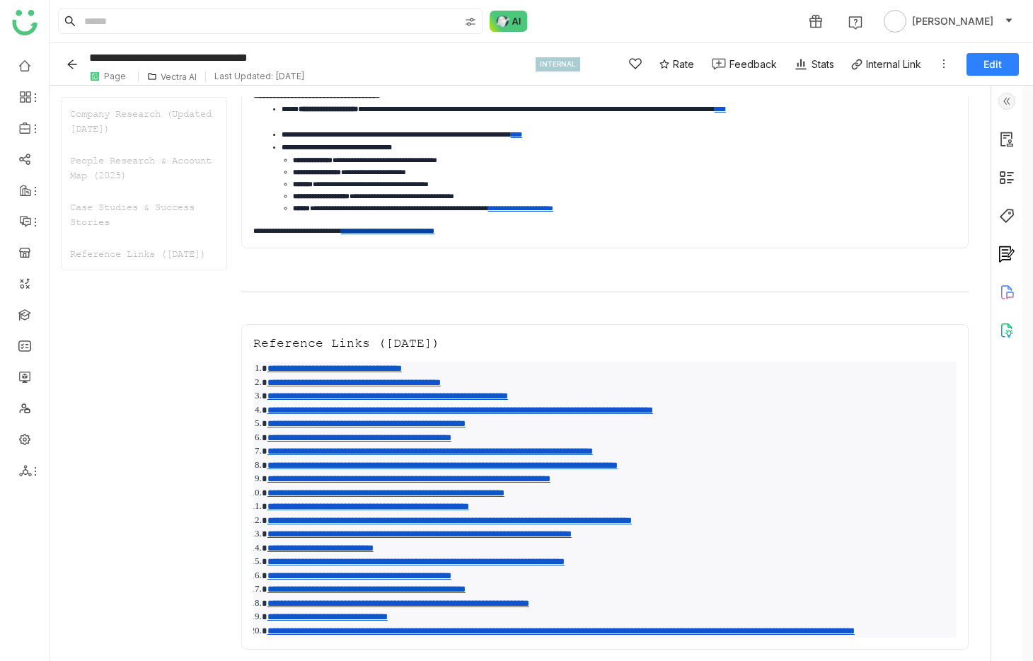
scroll to position [658, 0]
click at [119, 219] on div "Case Studies & Success Stories" at bounding box center [144, 214] width 165 height 47
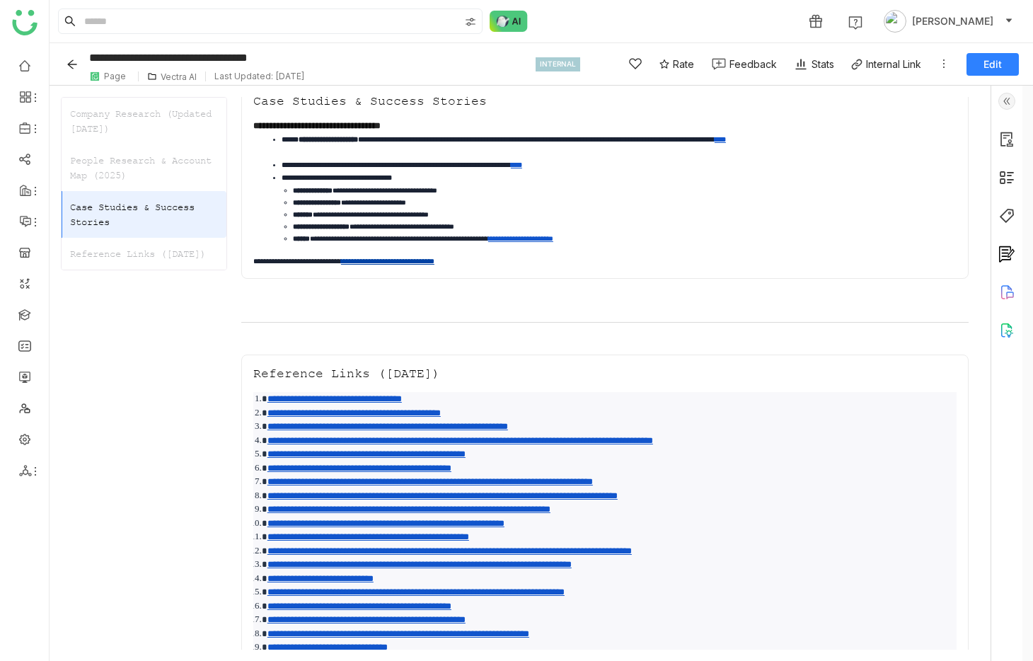
click at [122, 256] on div "Reference Links (2025-10-09)" at bounding box center [144, 254] width 165 height 32
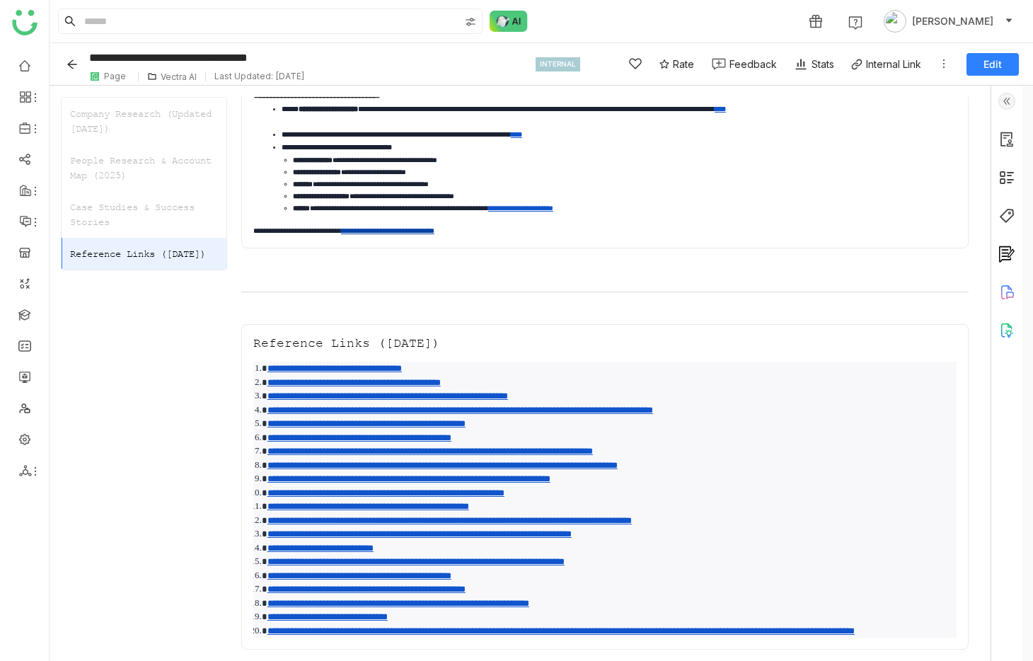
click at [137, 153] on div "People Research & Account Map (2025)" at bounding box center [144, 167] width 165 height 47
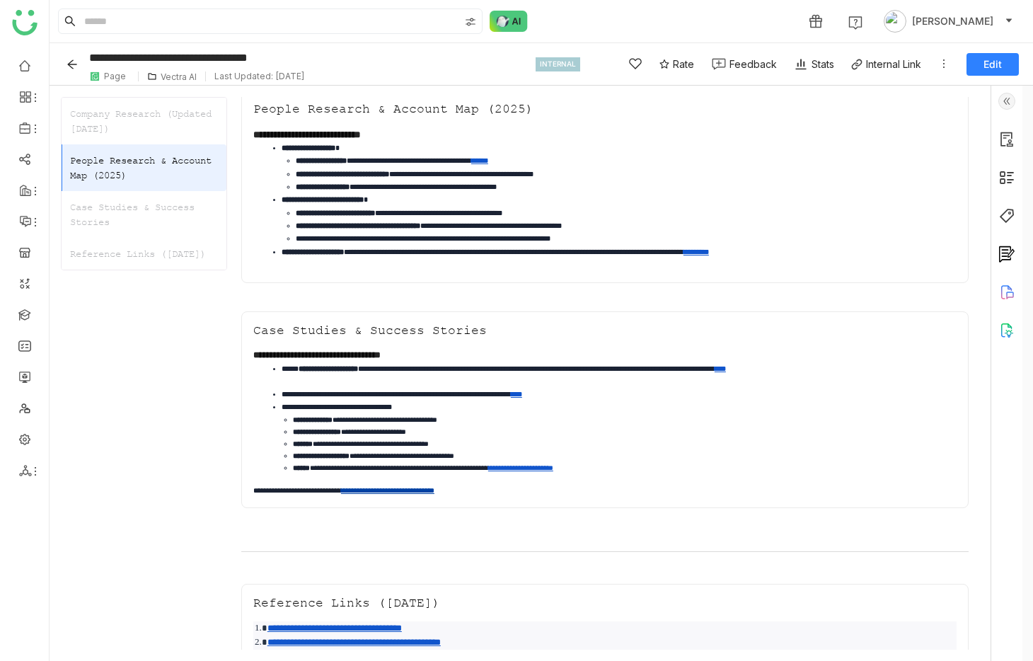
click at [138, 119] on div "Company Research (Updated 2025-10-09)" at bounding box center [144, 121] width 165 height 47
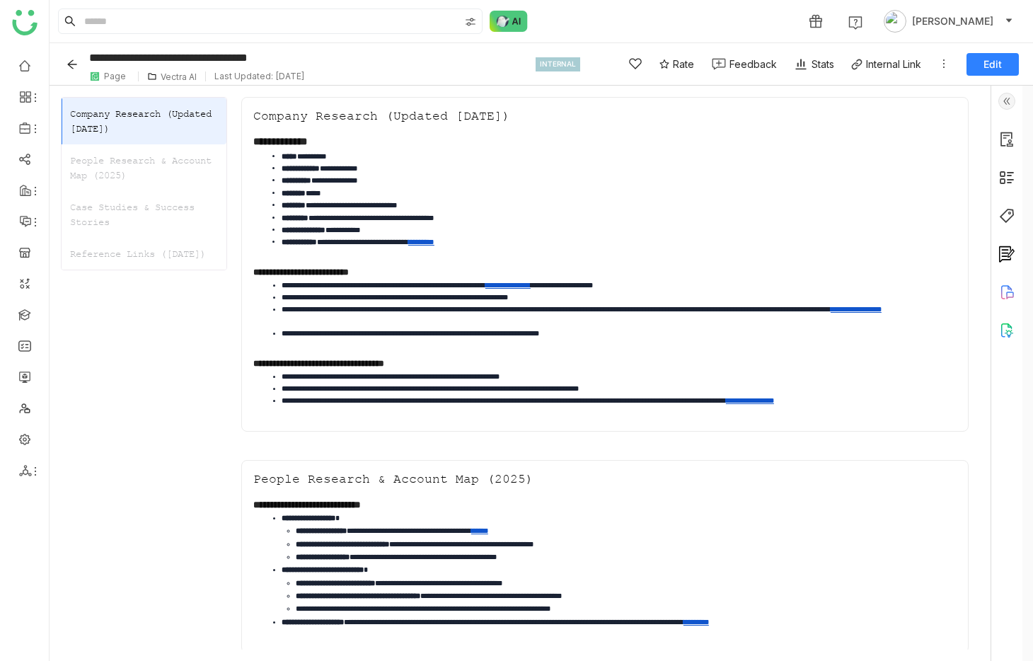
click at [656, 293] on li "**********" at bounding box center [619, 298] width 675 height 12
click at [645, 280] on li "**********" at bounding box center [619, 286] width 675 height 12
click at [531, 282] on link "**********" at bounding box center [508, 285] width 45 height 7
click at [655, 291] on li "**********" at bounding box center [619, 286] width 675 height 12
click at [531, 287] on link "**********" at bounding box center [508, 285] width 45 height 7
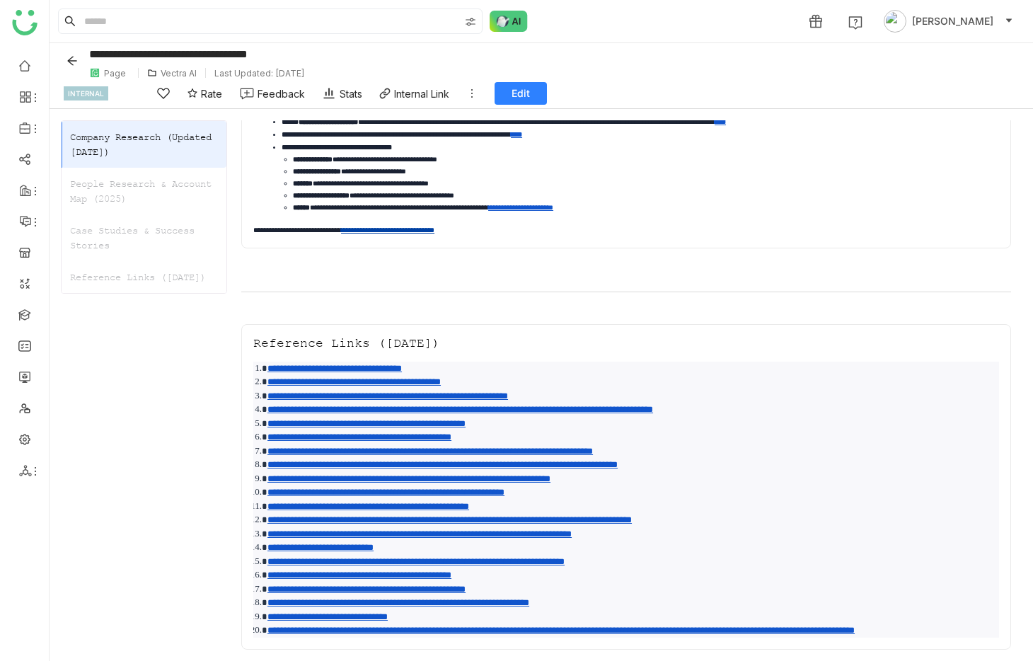
scroll to position [655, 0]
click at [380, 405] on link "**********" at bounding box center [461, 409] width 386 height 9
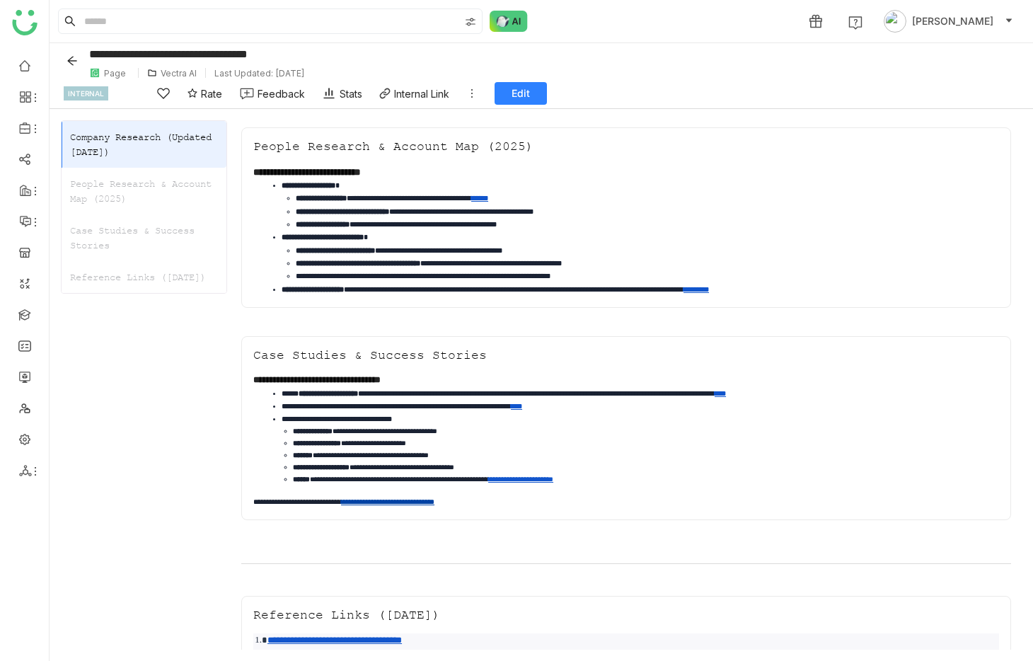
scroll to position [0, 0]
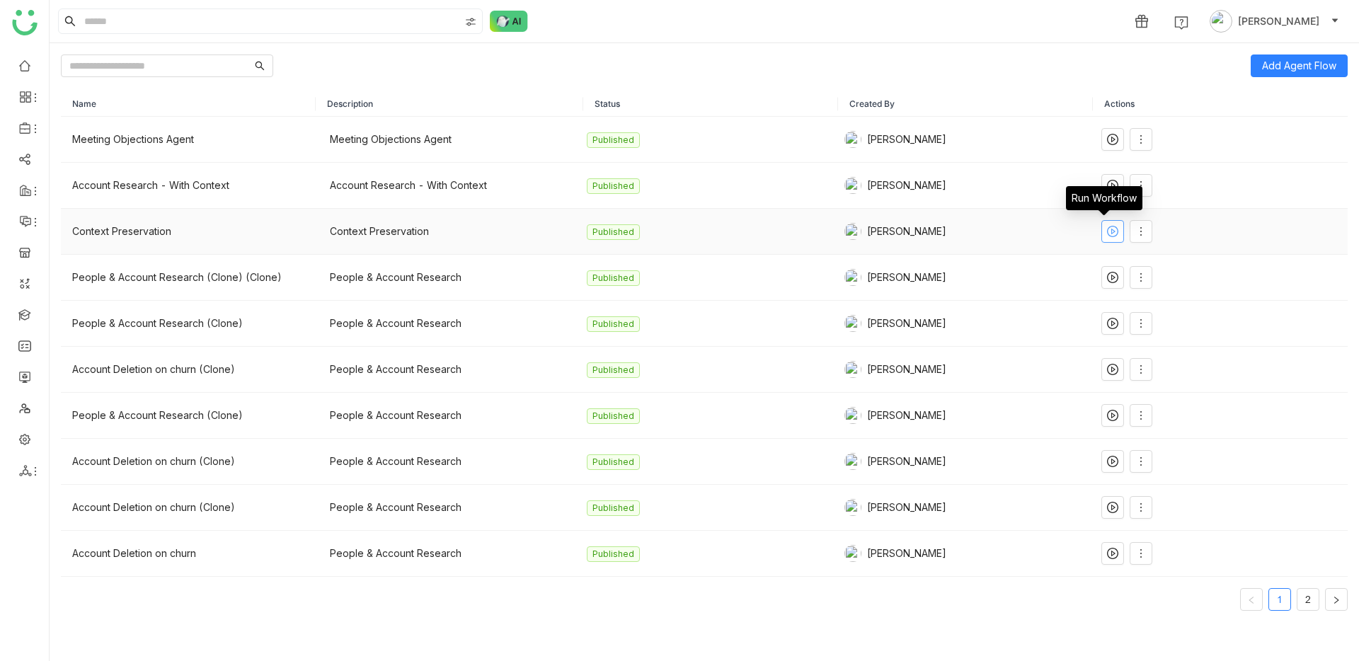
click at [1107, 229] on icon at bounding box center [1112, 231] width 11 height 11
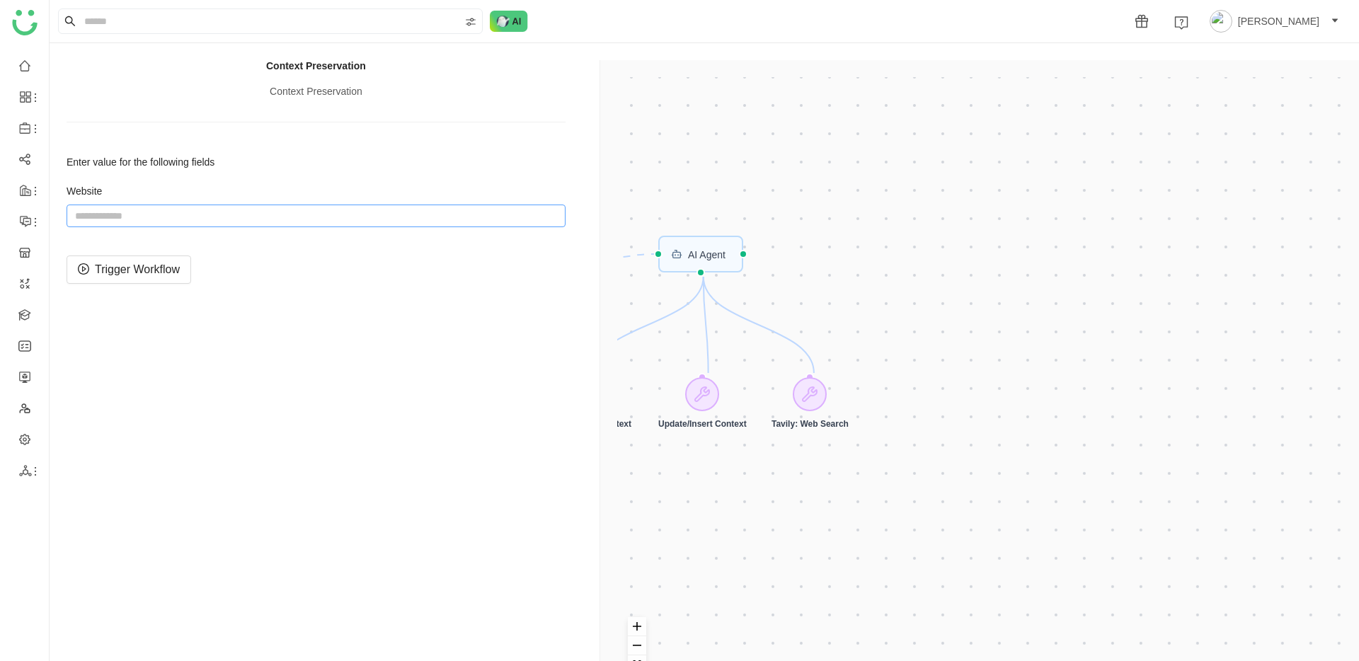
click at [181, 222] on input "string" at bounding box center [316, 216] width 499 height 23
paste input "**********"
type input "**********"
click at [158, 273] on span "Trigger Workflow" at bounding box center [137, 269] width 85 height 18
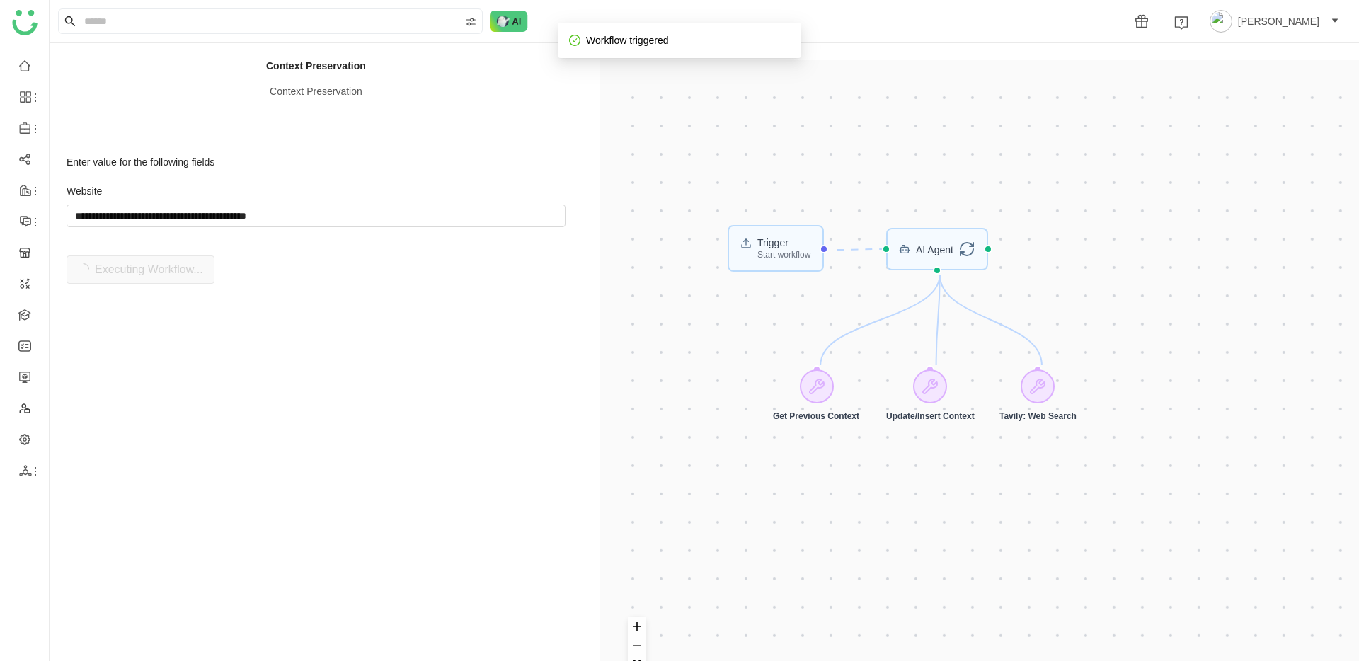
drag, startPoint x: 989, startPoint y: 307, endPoint x: 1125, endPoint y: 312, distance: 136.0
click at [1125, 312] on div "Trigger Start workflow AI Agent Get Previous Context Update/Insert Context Tavi…" at bounding box center [982, 390] width 730 height 627
